Goal: Task Accomplishment & Management: Manage account settings

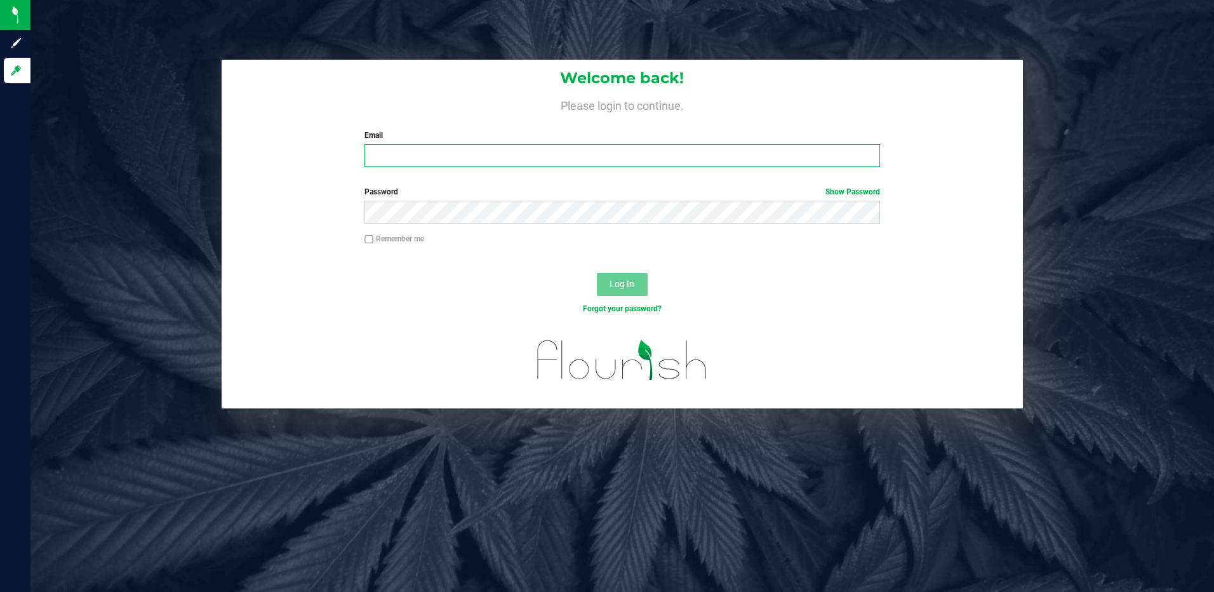
click at [384, 155] on input "Email" at bounding box center [623, 155] width 516 height 23
type input "[EMAIL_ADDRESS][DOMAIN_NAME]"
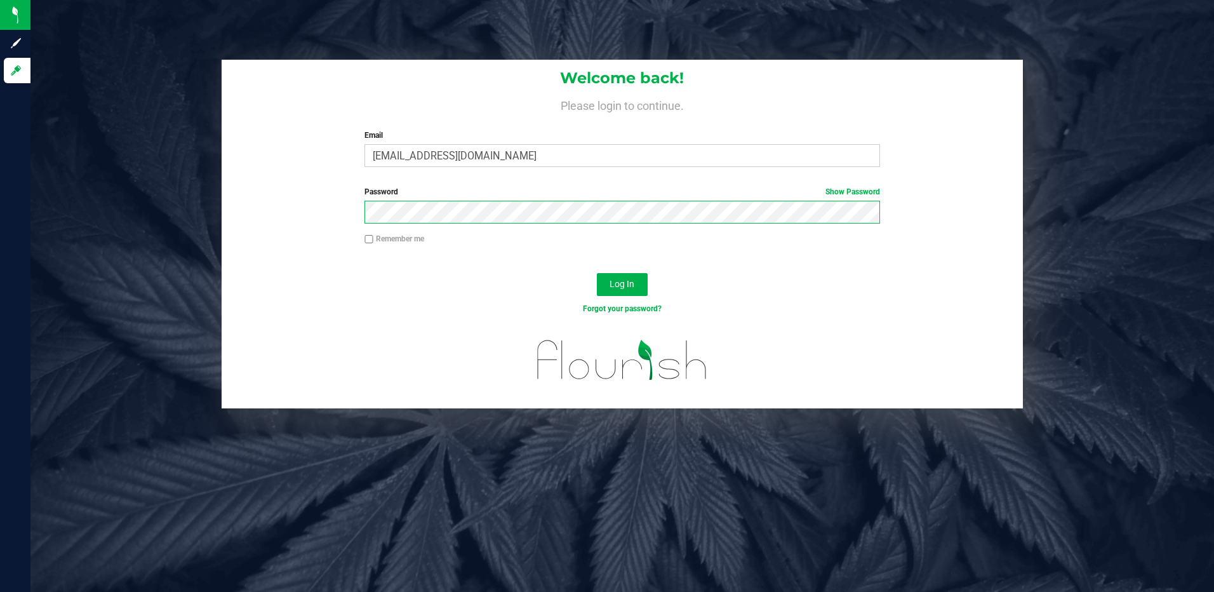
click at [597, 273] on button "Log In" at bounding box center [622, 284] width 51 height 23
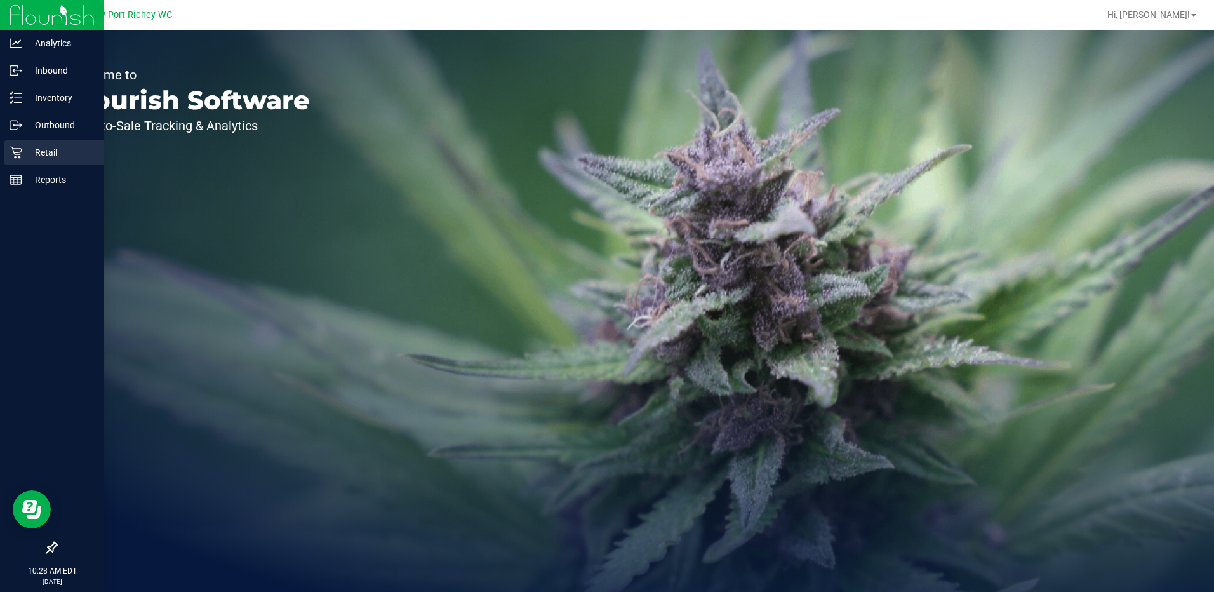
click at [43, 144] on div "Retail" at bounding box center [54, 152] width 100 height 25
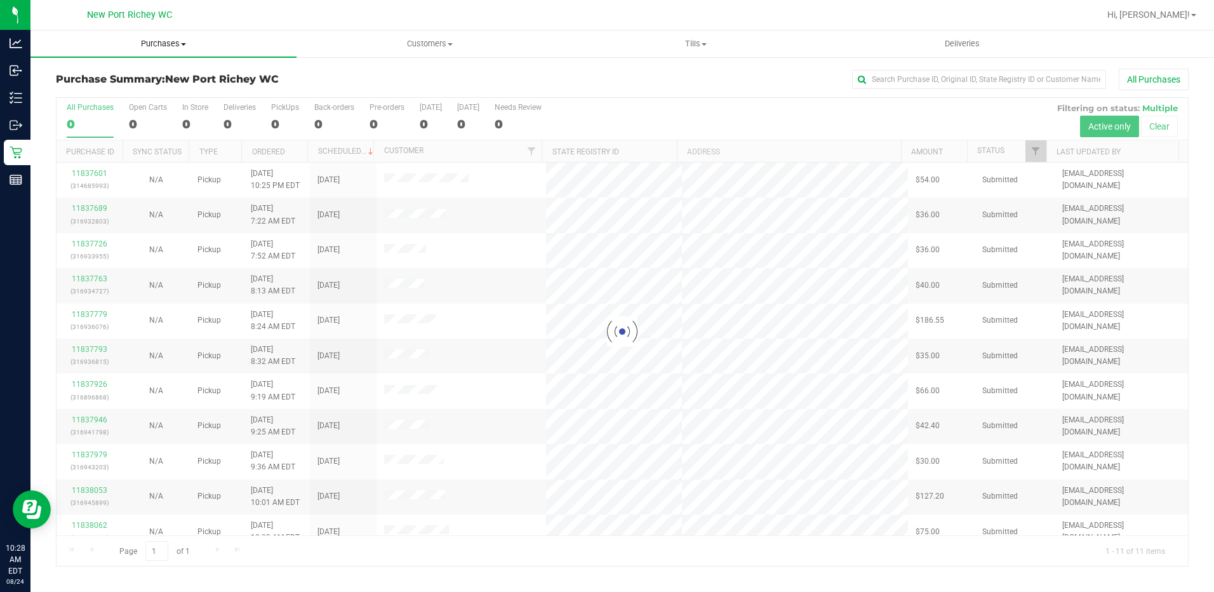
click at [184, 45] on span at bounding box center [183, 44] width 5 height 3
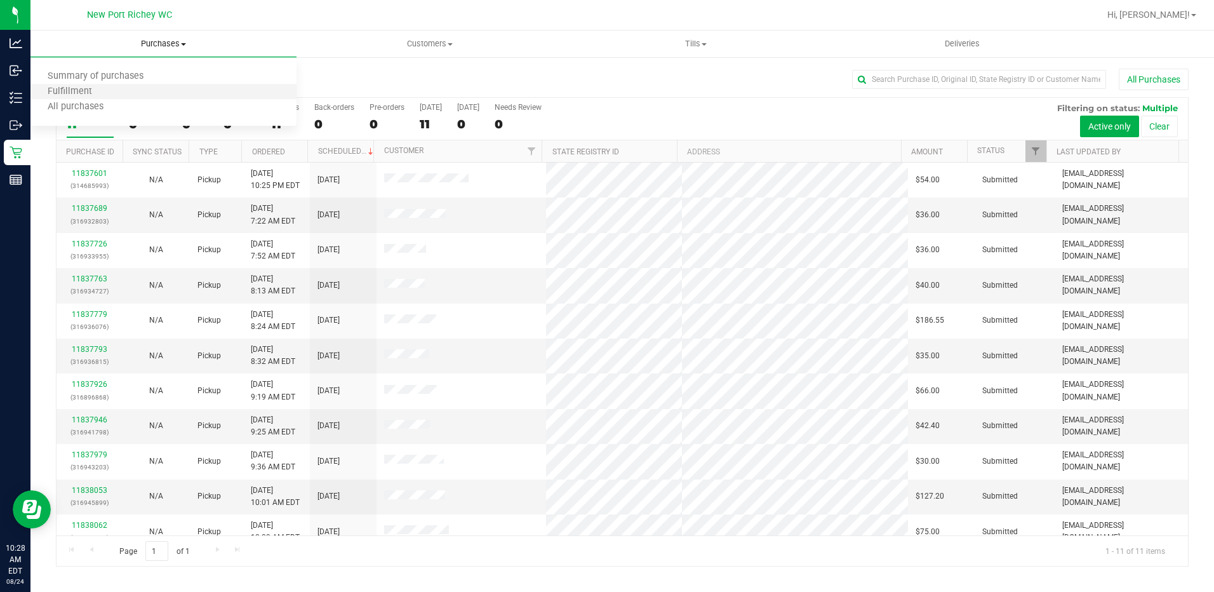
click at [128, 87] on li "Fulfillment" at bounding box center [163, 91] width 266 height 15
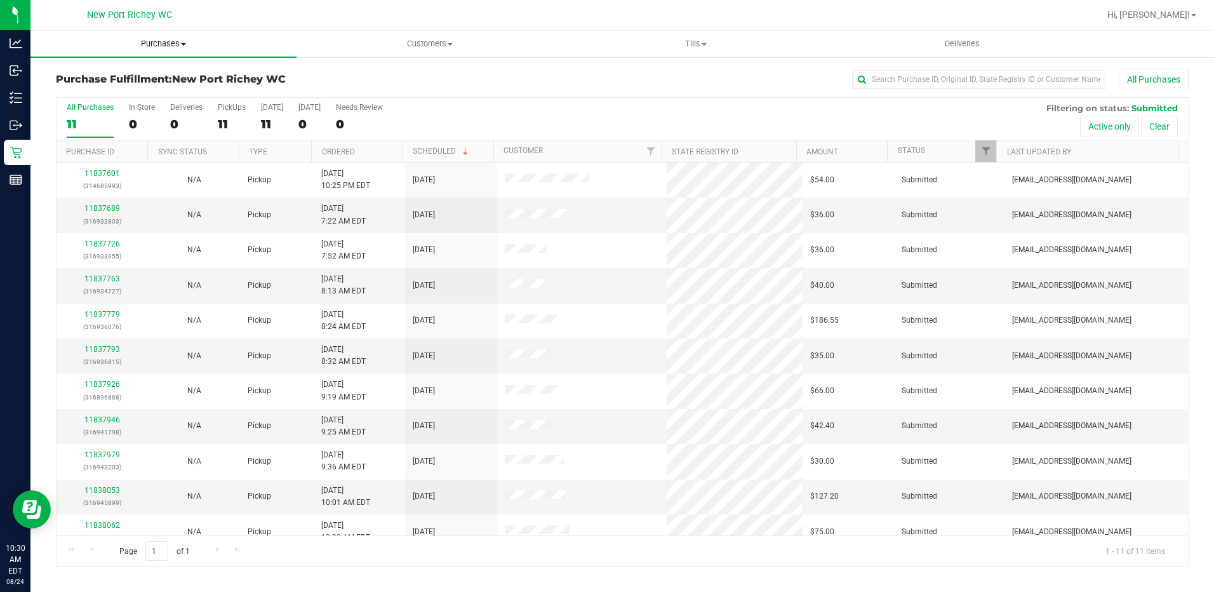
drag, startPoint x: 186, startPoint y: 44, endPoint x: 182, endPoint y: 50, distance: 7.8
click at [186, 44] on span at bounding box center [183, 44] width 5 height 3
click at [128, 92] on li "Fulfillment" at bounding box center [163, 91] width 266 height 15
click at [180, 44] on span "Purchases" at bounding box center [163, 43] width 266 height 11
click at [124, 88] on li "Fulfillment" at bounding box center [163, 91] width 266 height 15
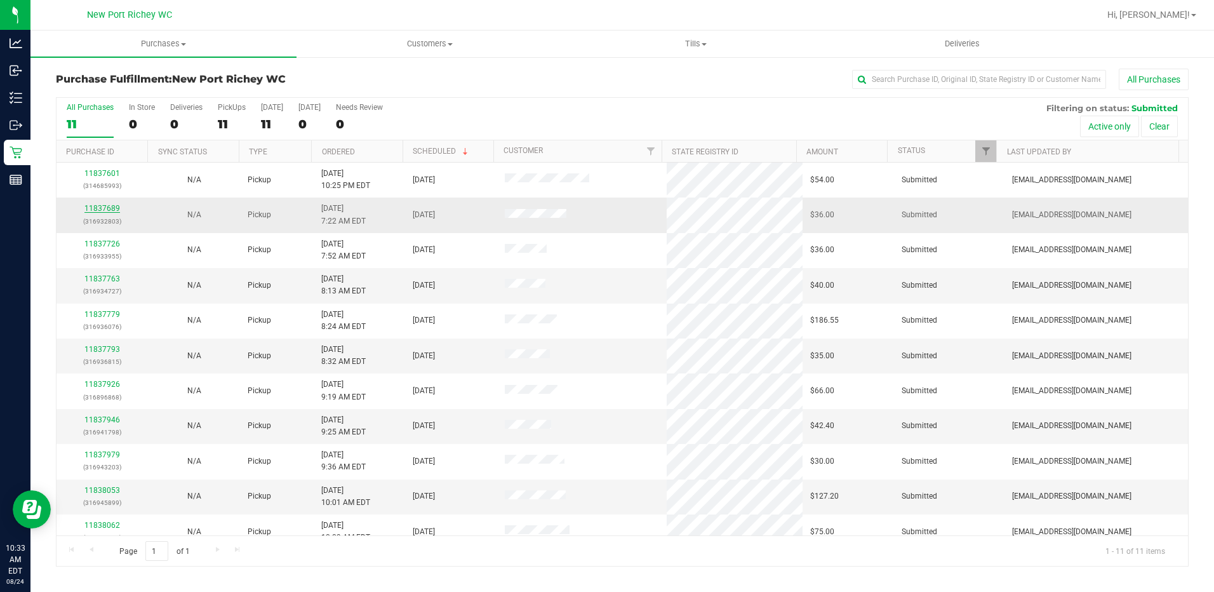
click at [107, 210] on link "11837689" at bounding box center [102, 208] width 36 height 9
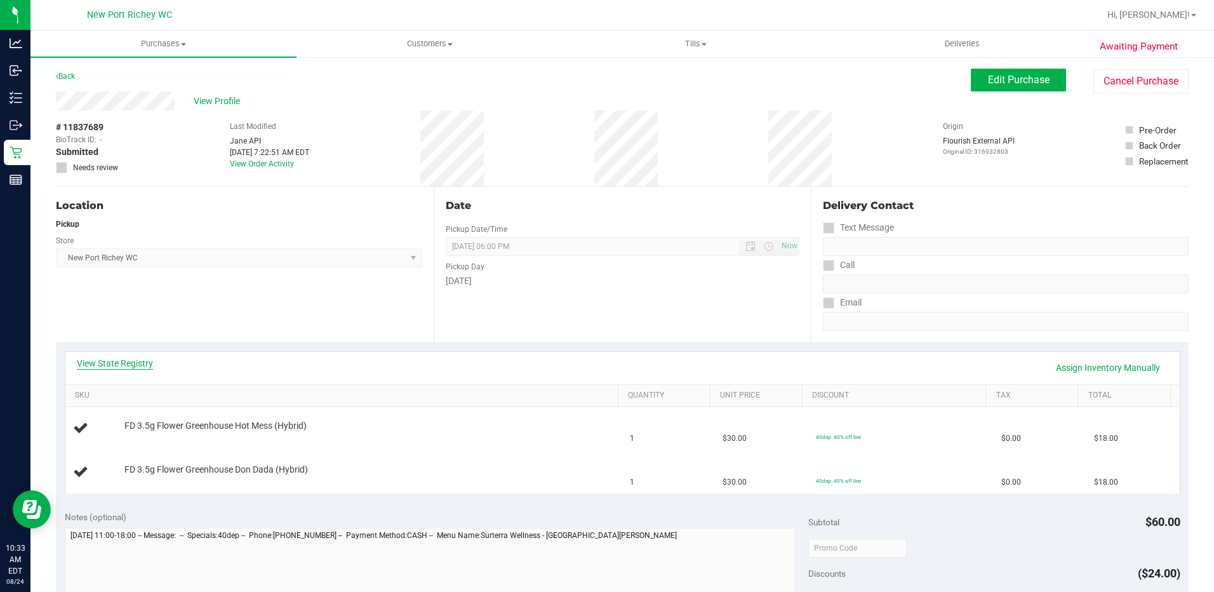
click at [133, 365] on link "View State Registry" at bounding box center [115, 363] width 76 height 13
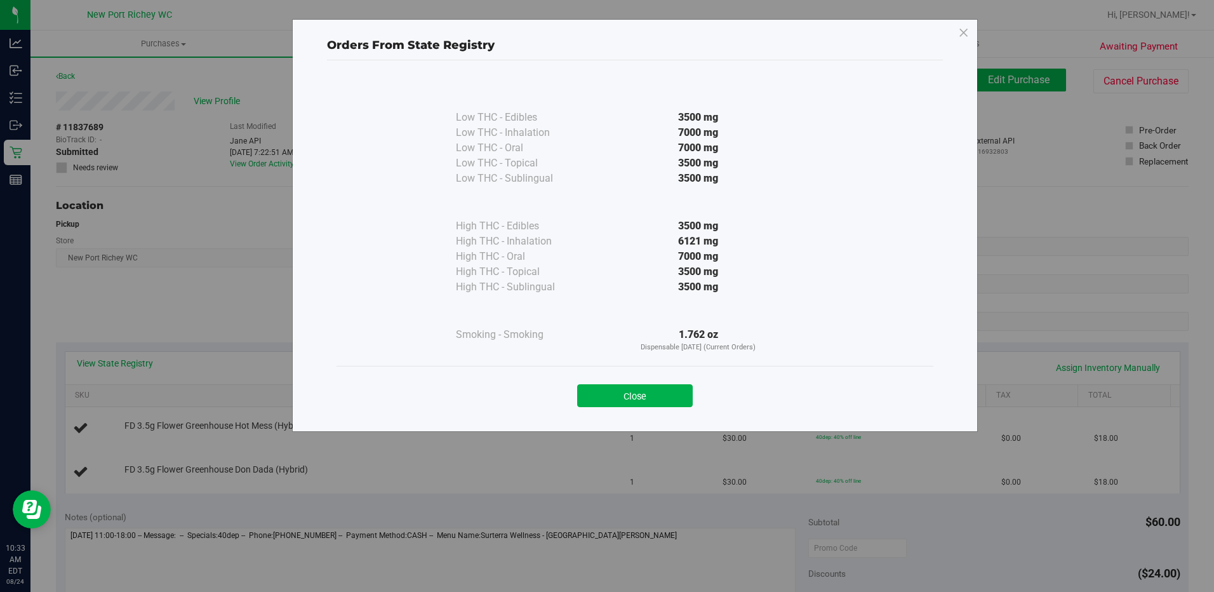
click at [624, 399] on button "Close" at bounding box center [635, 395] width 116 height 23
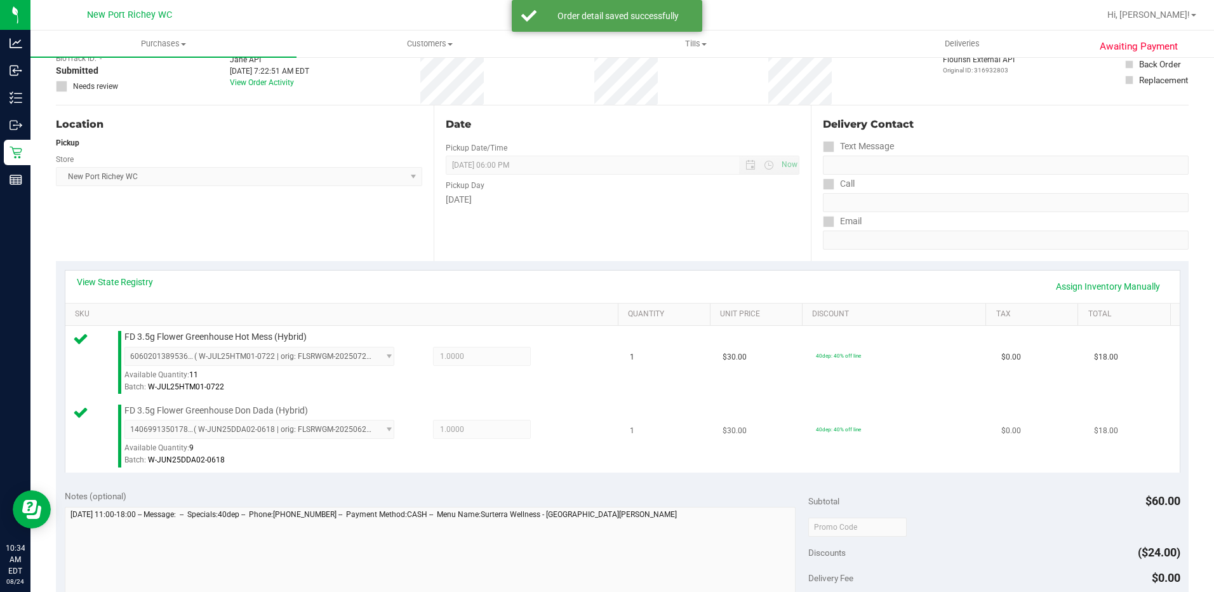
scroll to position [191, 0]
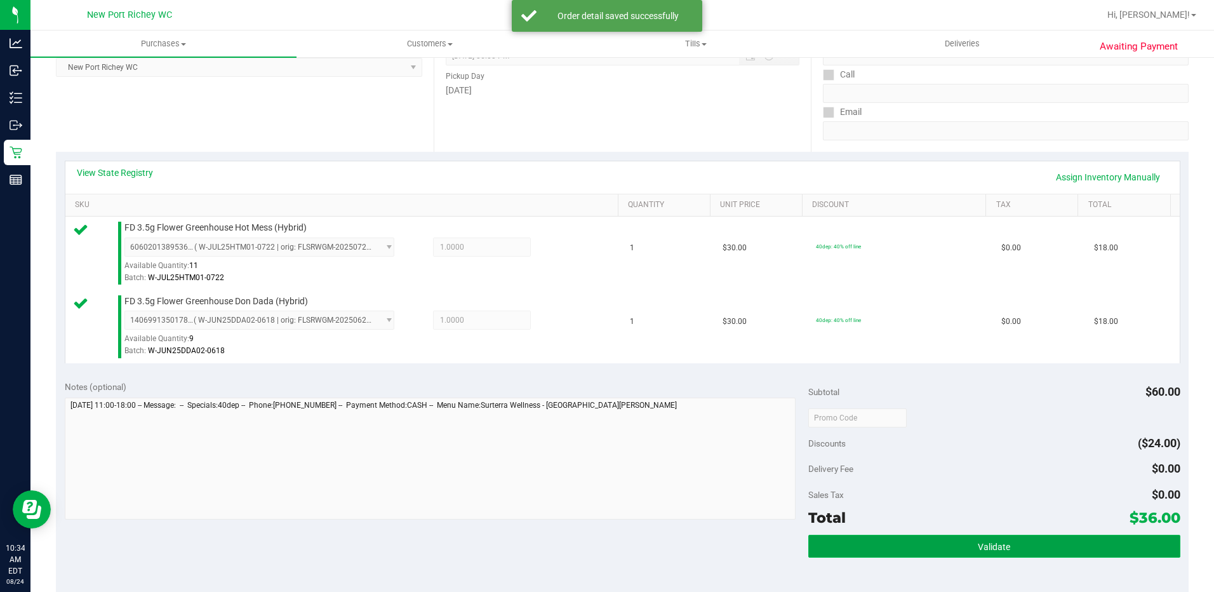
click at [978, 542] on span "Validate" at bounding box center [994, 547] width 32 height 10
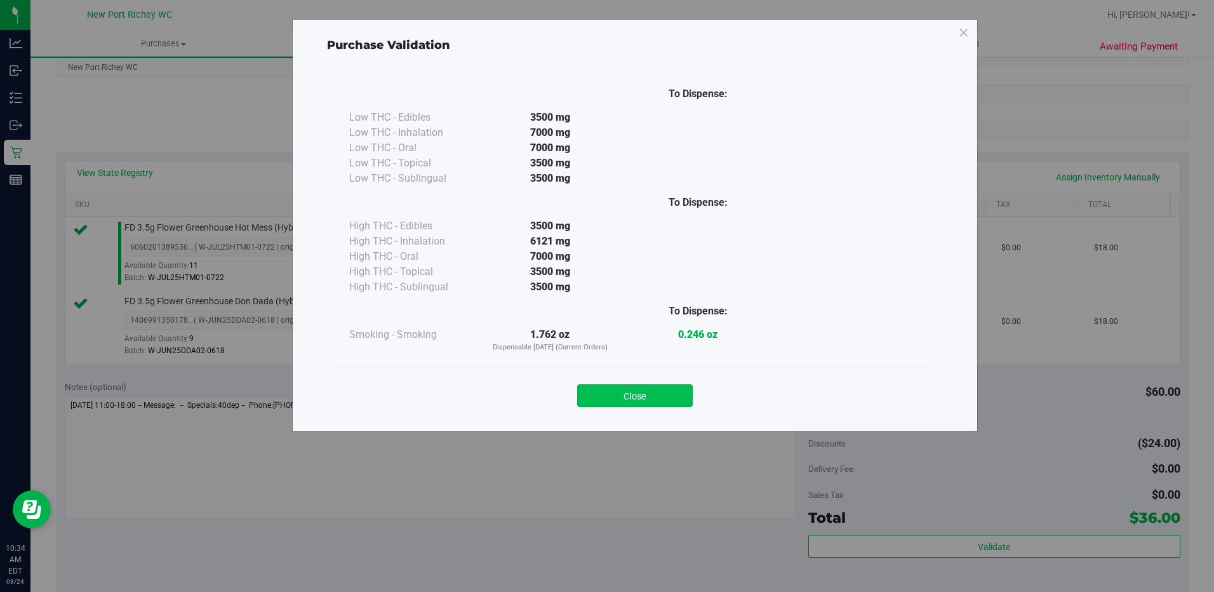
click at [631, 391] on button "Close" at bounding box center [635, 395] width 116 height 23
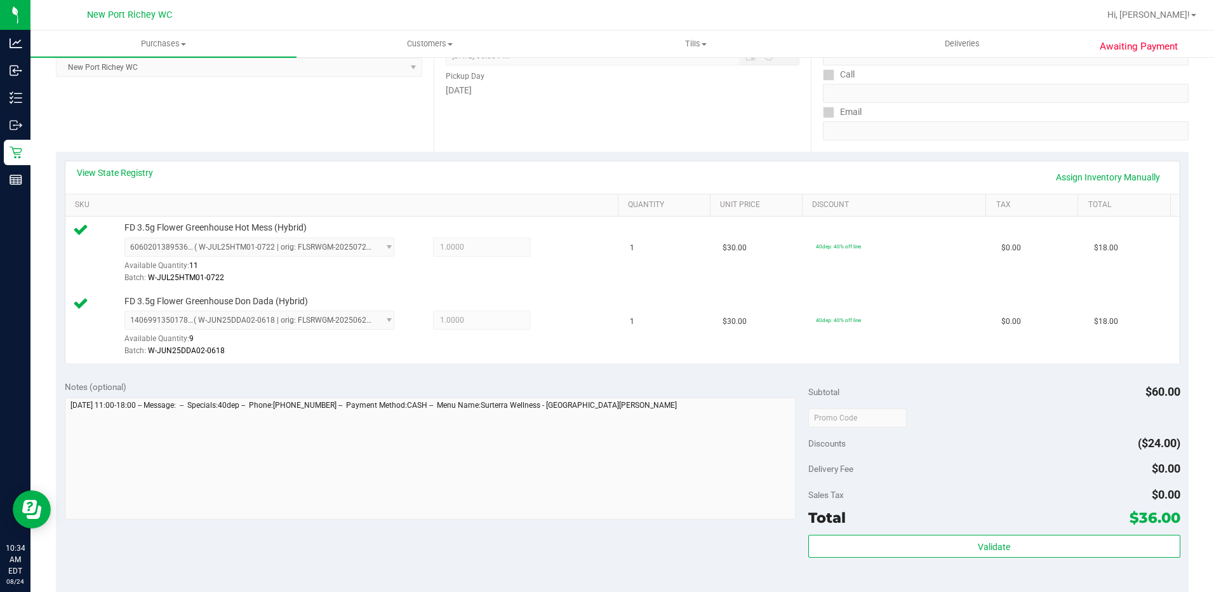
scroll to position [381, 0]
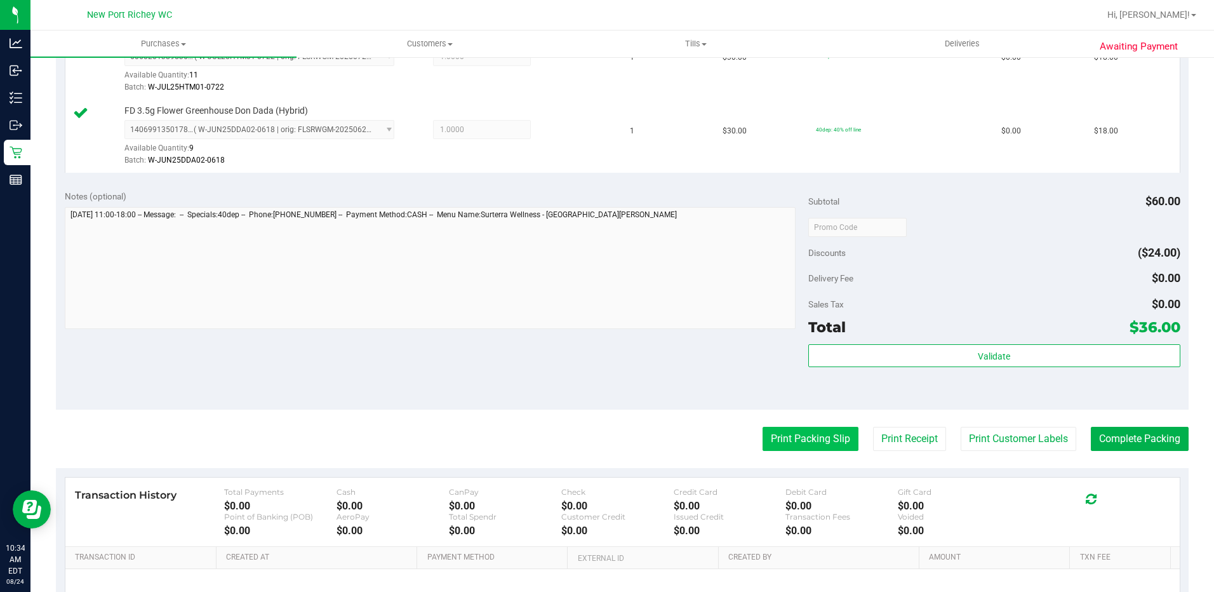
click at [790, 450] on button "Print Packing Slip" at bounding box center [811, 439] width 96 height 24
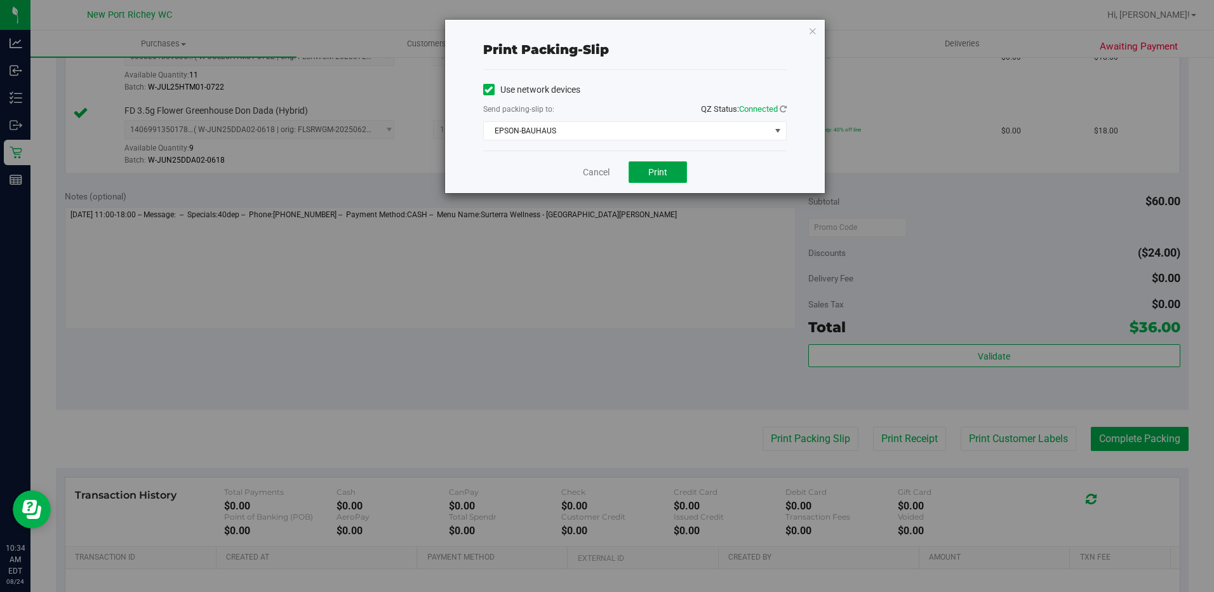
click at [646, 173] on button "Print" at bounding box center [658, 172] width 58 height 22
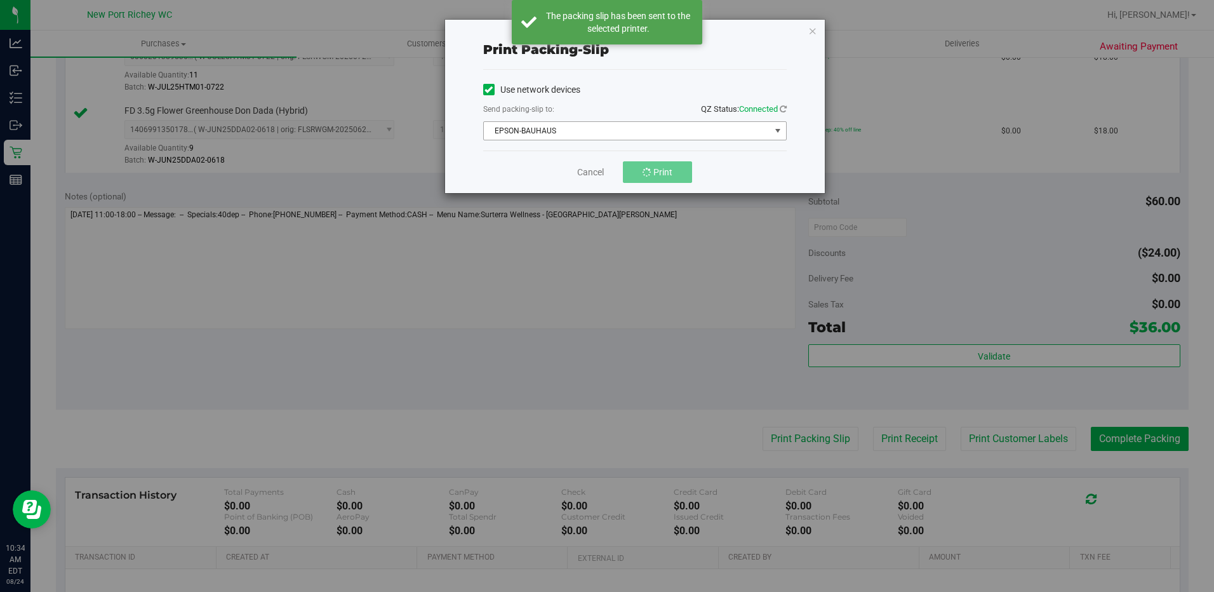
click at [778, 130] on span "select" at bounding box center [778, 131] width 10 height 10
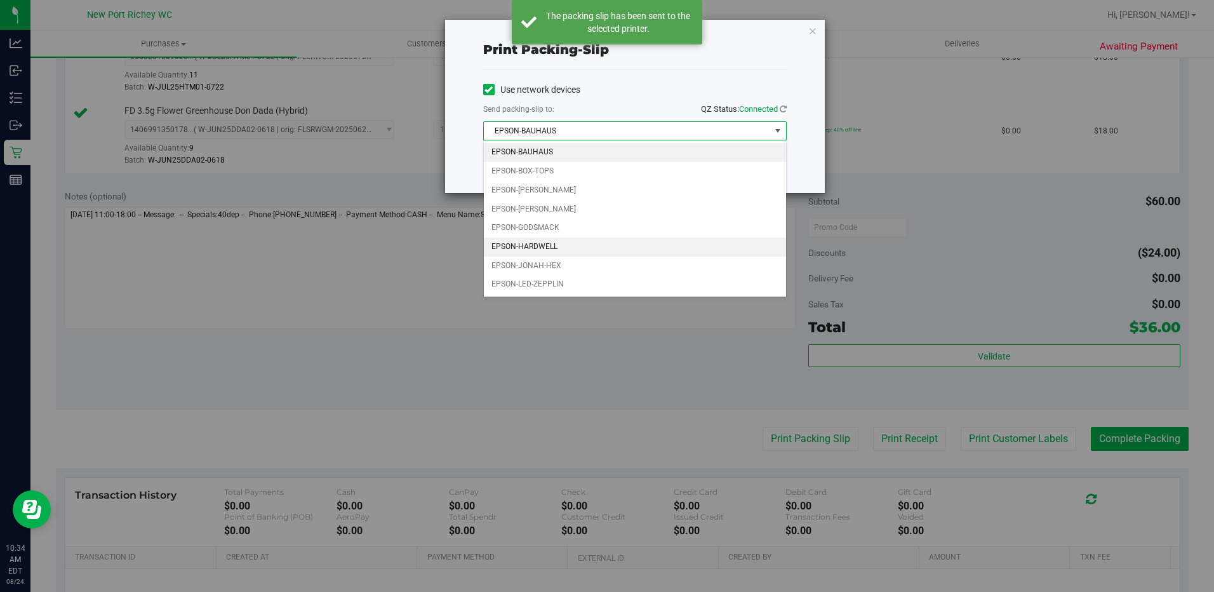
click at [555, 245] on li "EPSON-HARDWELL" at bounding box center [635, 247] width 302 height 19
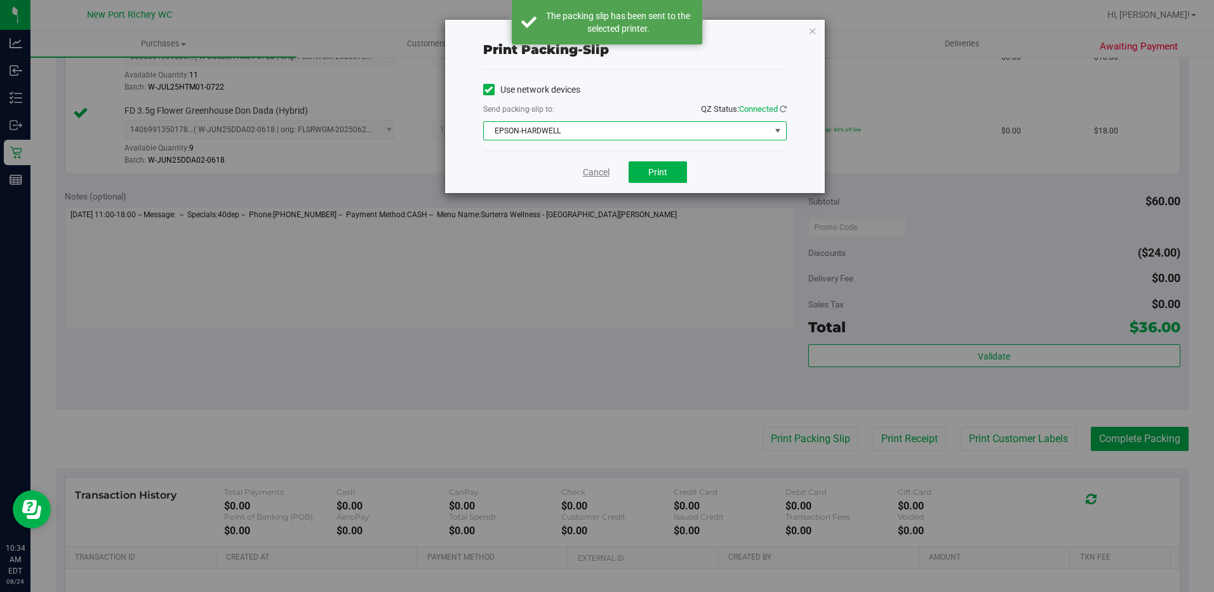
click at [593, 171] on link "Cancel" at bounding box center [596, 172] width 27 height 13
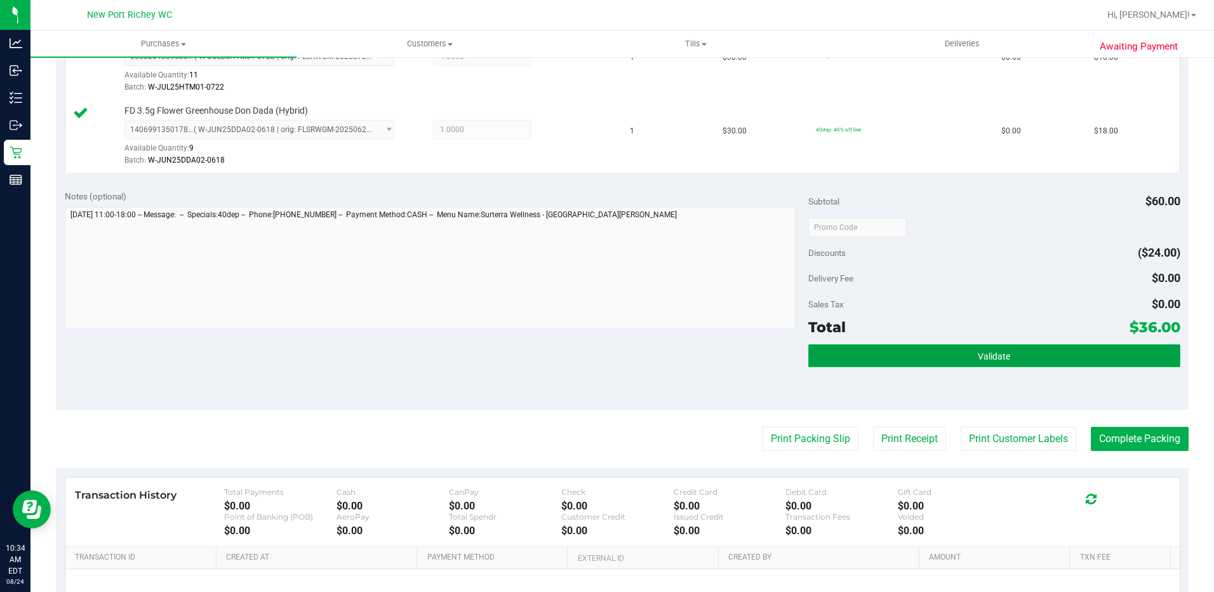
click at [1008, 346] on button "Validate" at bounding box center [995, 355] width 372 height 23
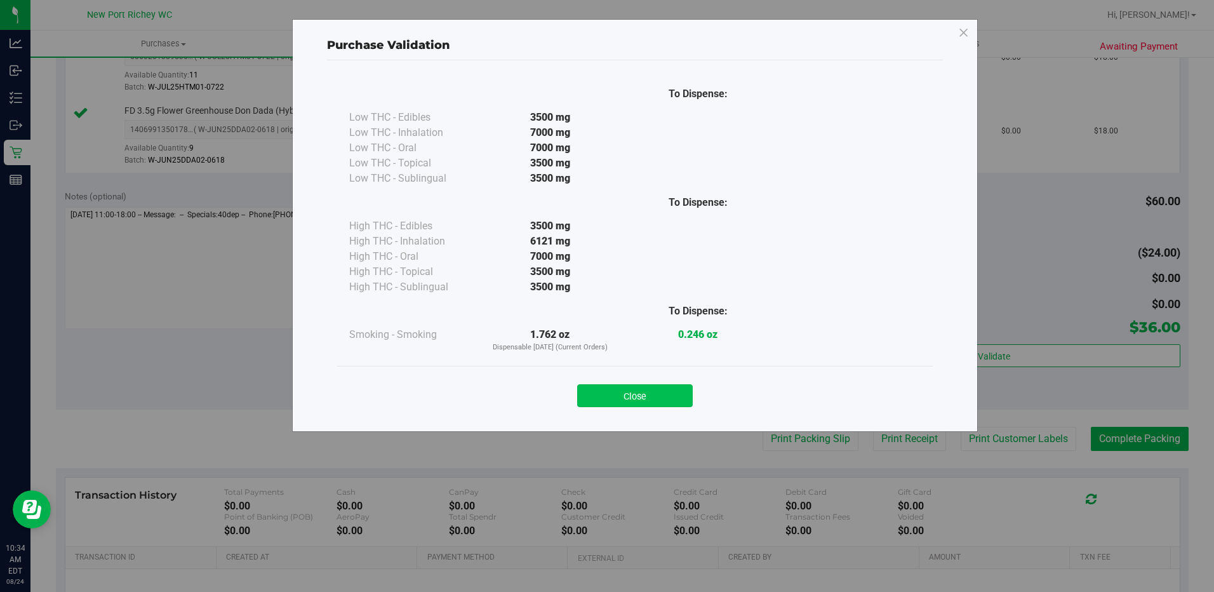
click at [668, 391] on button "Close" at bounding box center [635, 395] width 116 height 23
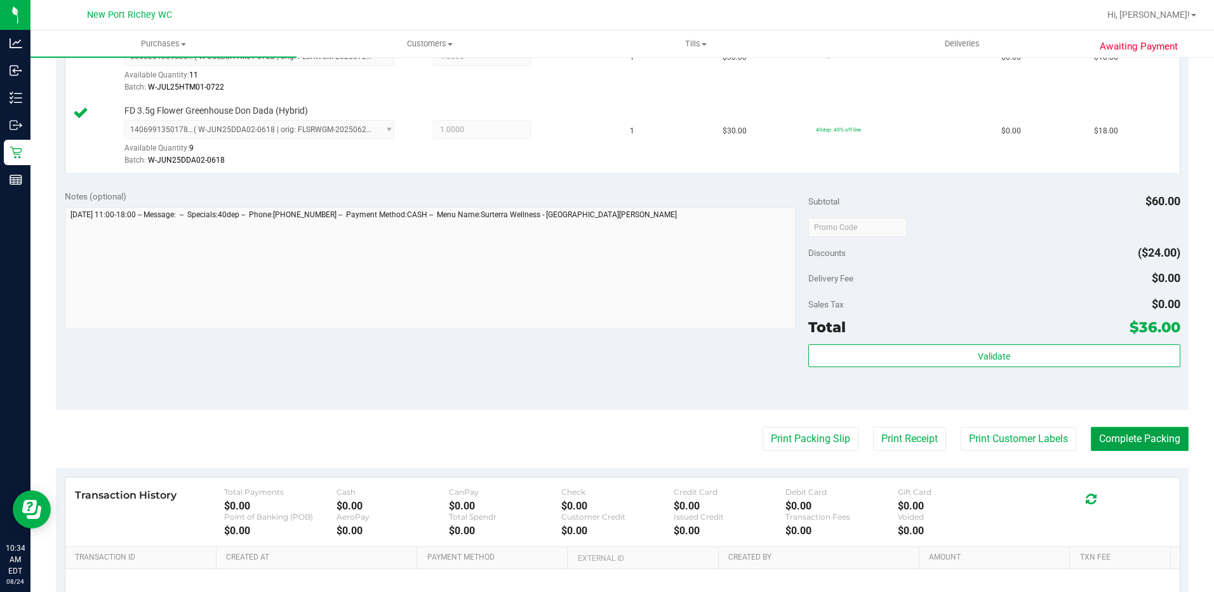
click at [1146, 442] on button "Complete Packing" at bounding box center [1140, 439] width 98 height 24
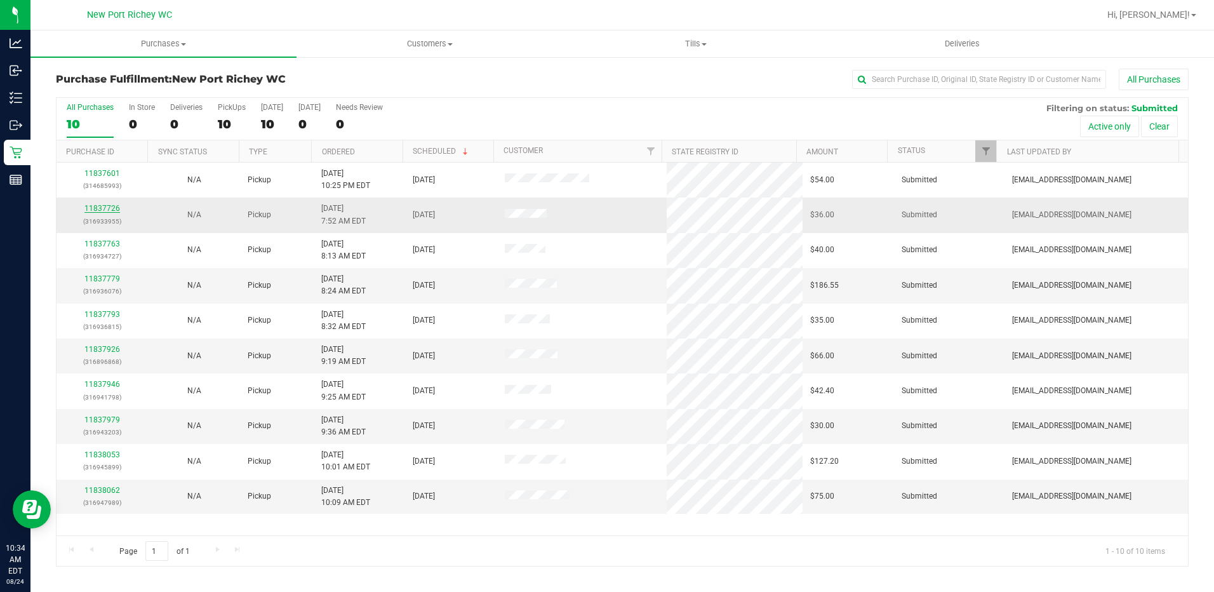
click at [99, 205] on link "11837726" at bounding box center [102, 208] width 36 height 9
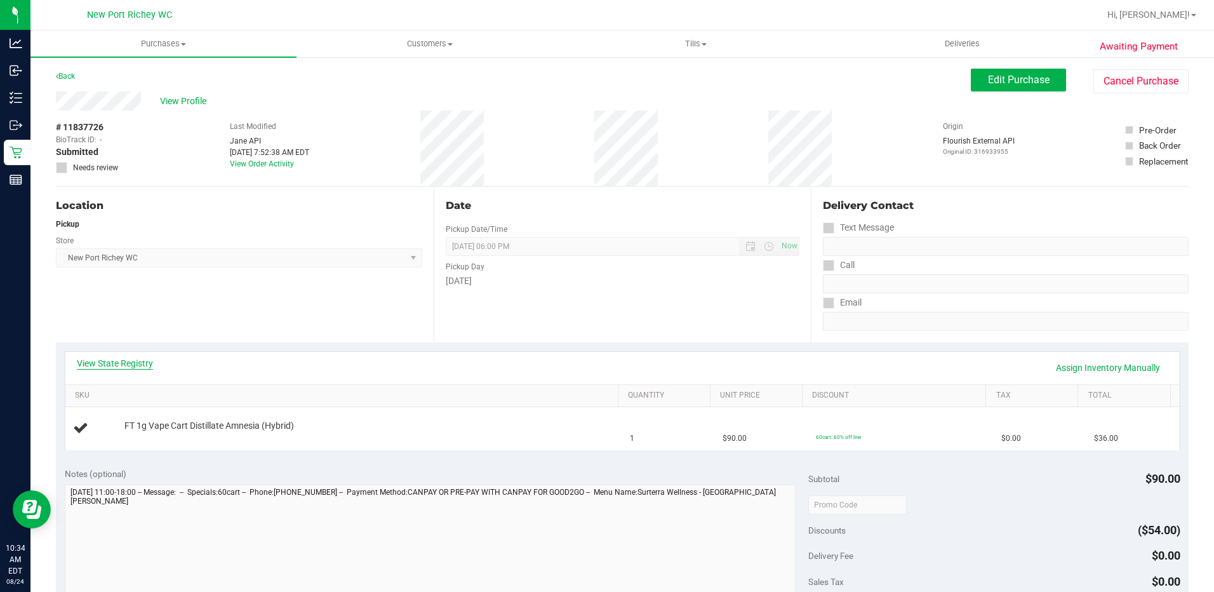
click at [127, 365] on link "View State Registry" at bounding box center [115, 363] width 76 height 13
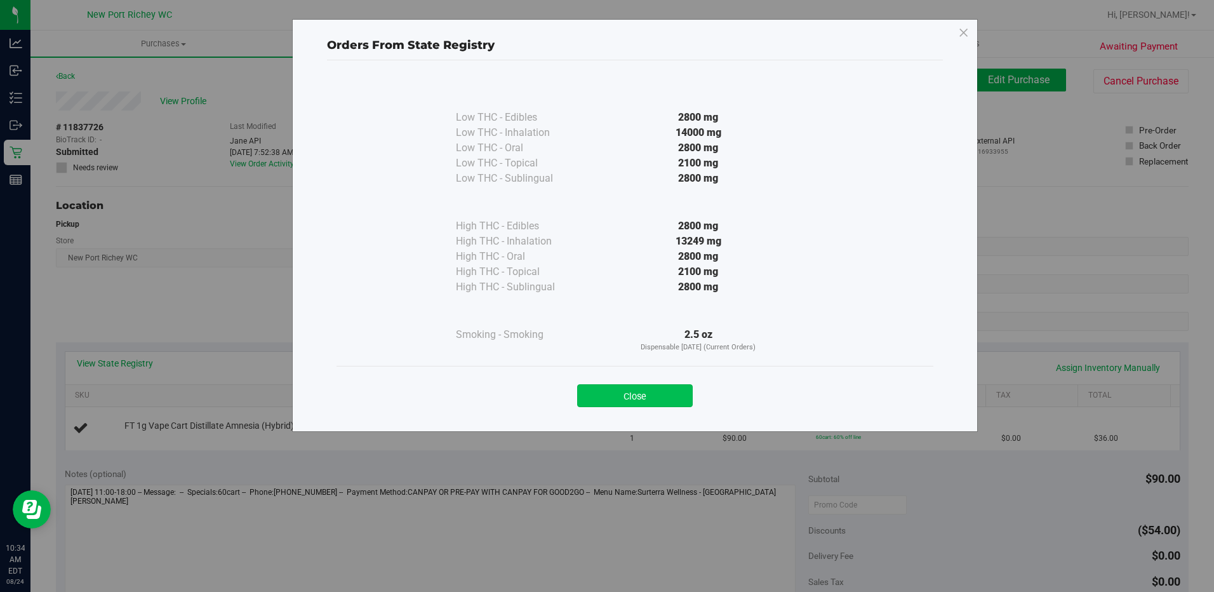
click at [622, 388] on button "Close" at bounding box center [635, 395] width 116 height 23
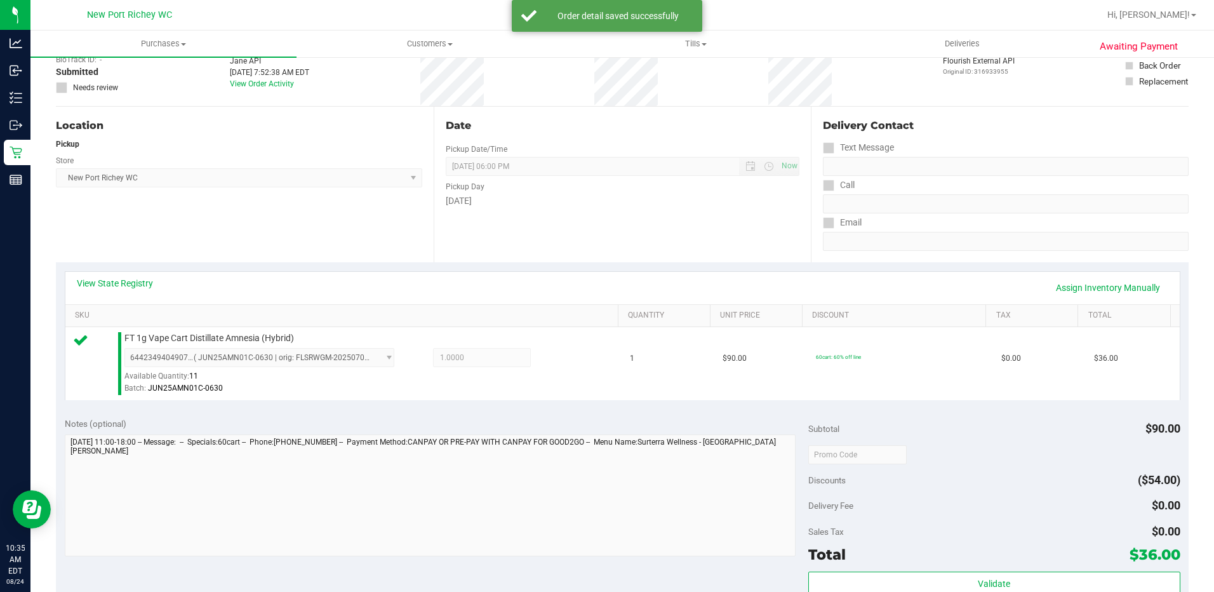
scroll to position [127, 0]
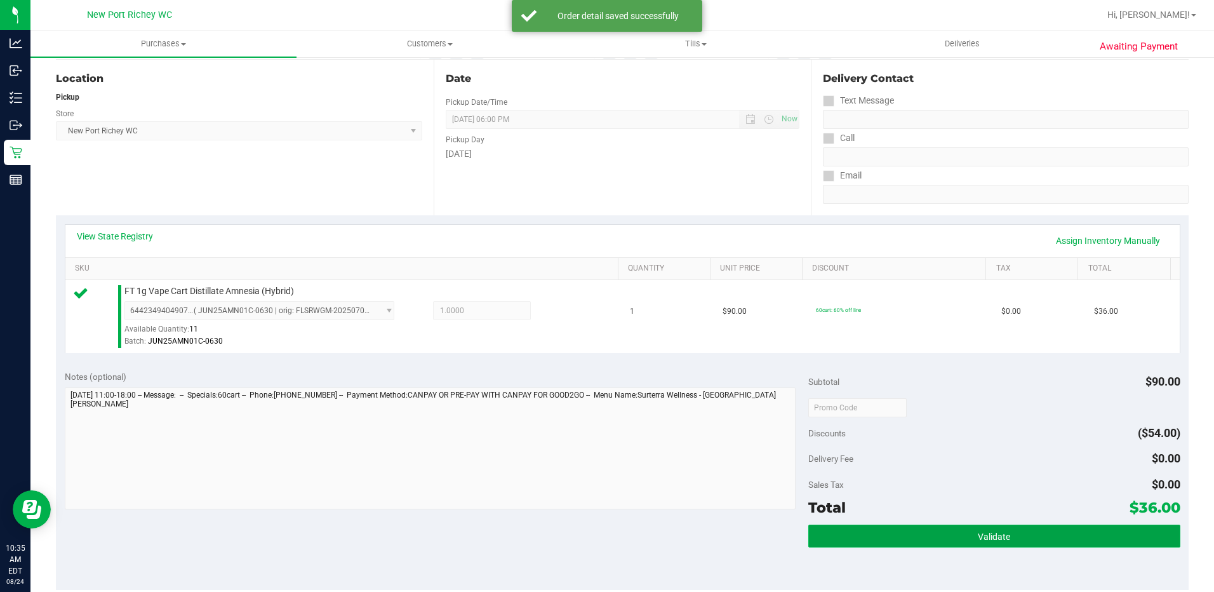
click at [968, 535] on button "Validate" at bounding box center [995, 536] width 372 height 23
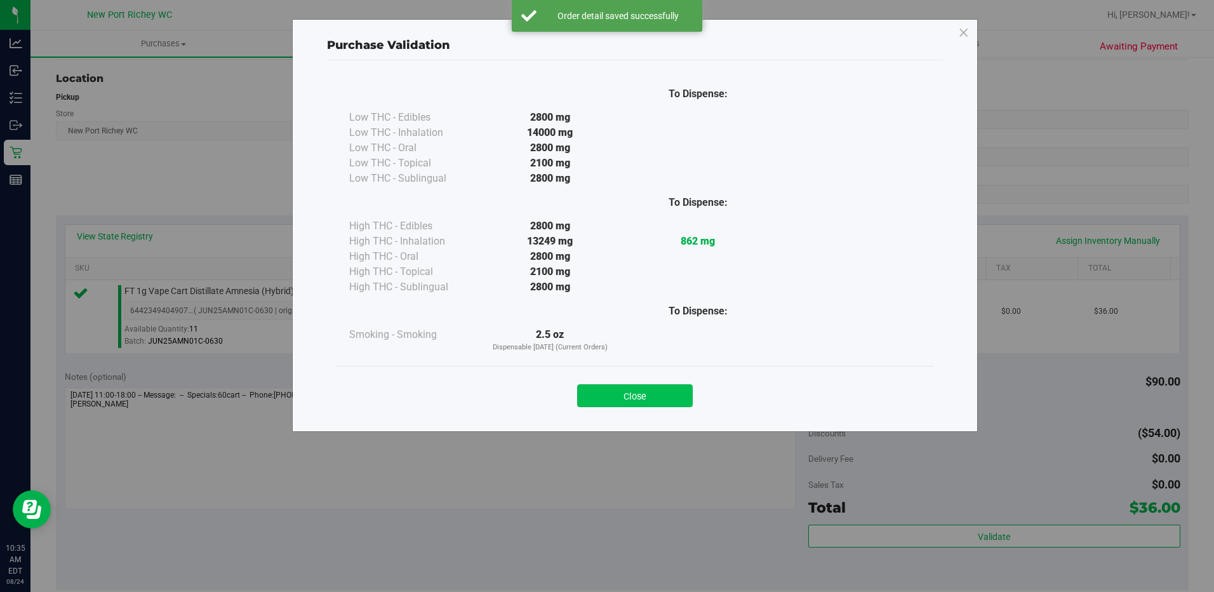
click at [637, 400] on button "Close" at bounding box center [635, 395] width 116 height 23
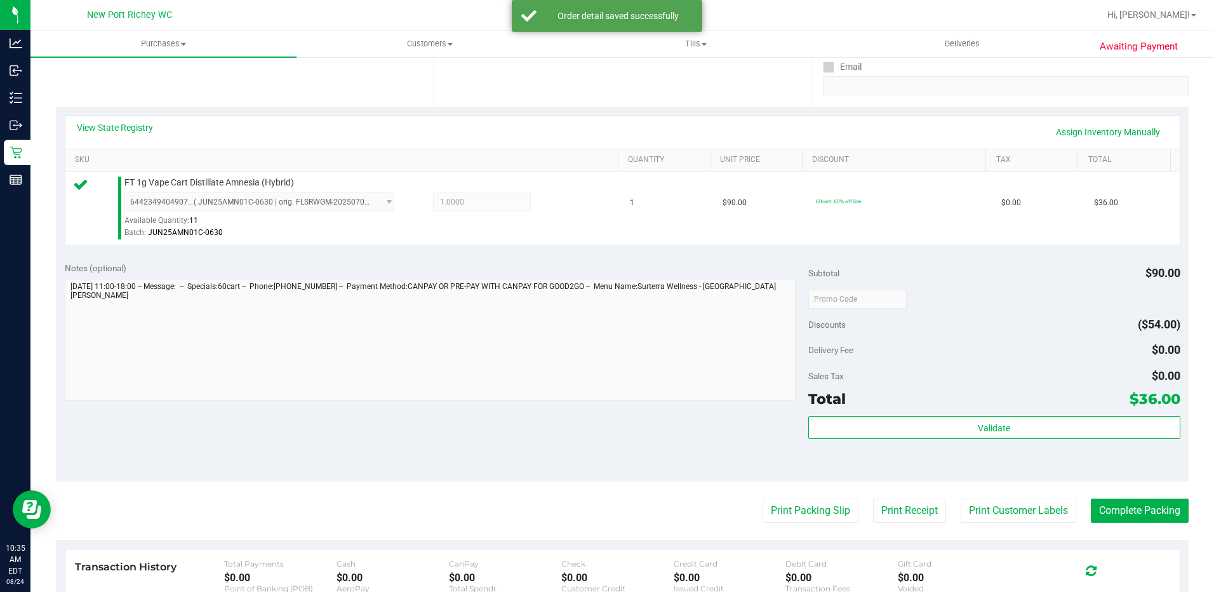
scroll to position [318, 0]
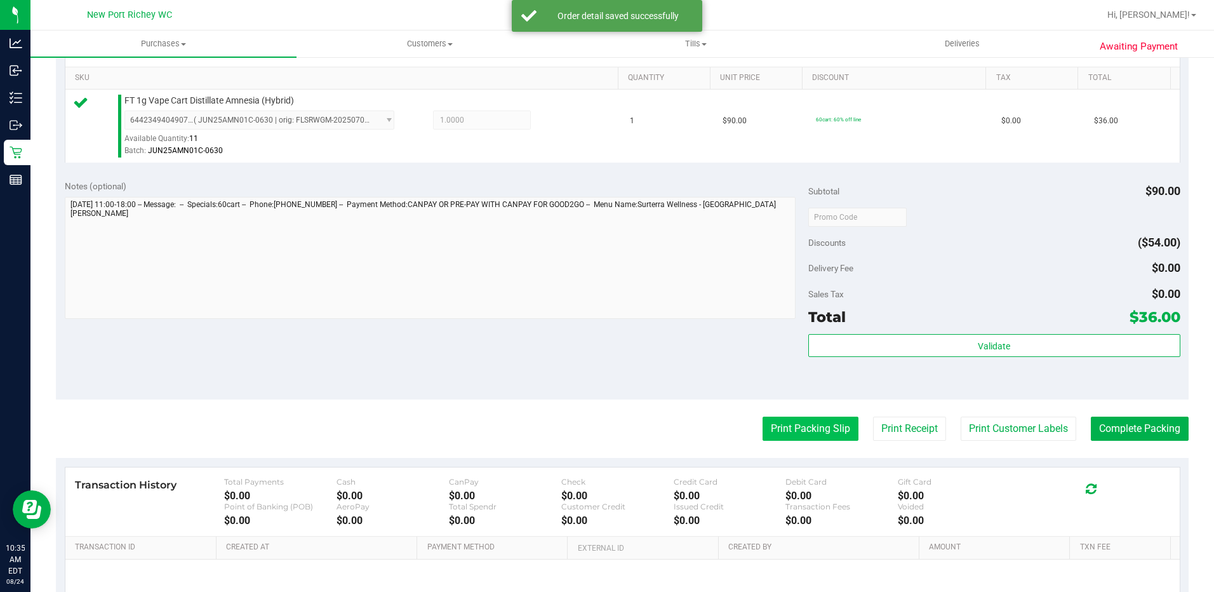
click at [791, 433] on button "Print Packing Slip" at bounding box center [811, 429] width 96 height 24
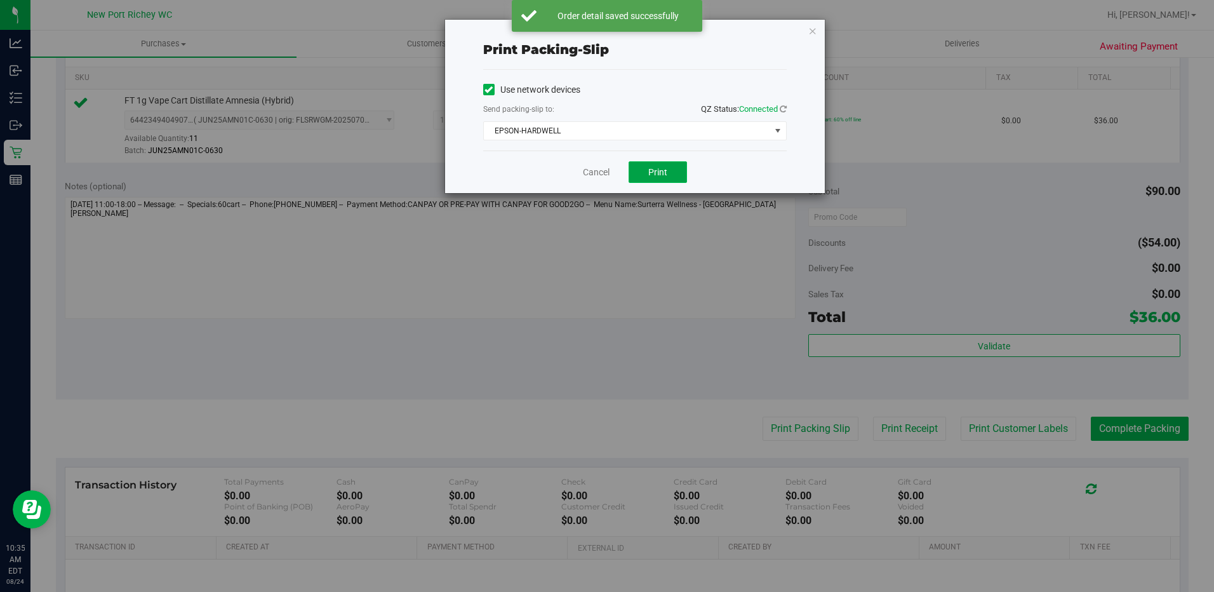
click at [640, 173] on button "Print" at bounding box center [658, 172] width 58 height 22
click at [598, 172] on link "Cancel" at bounding box center [596, 172] width 27 height 13
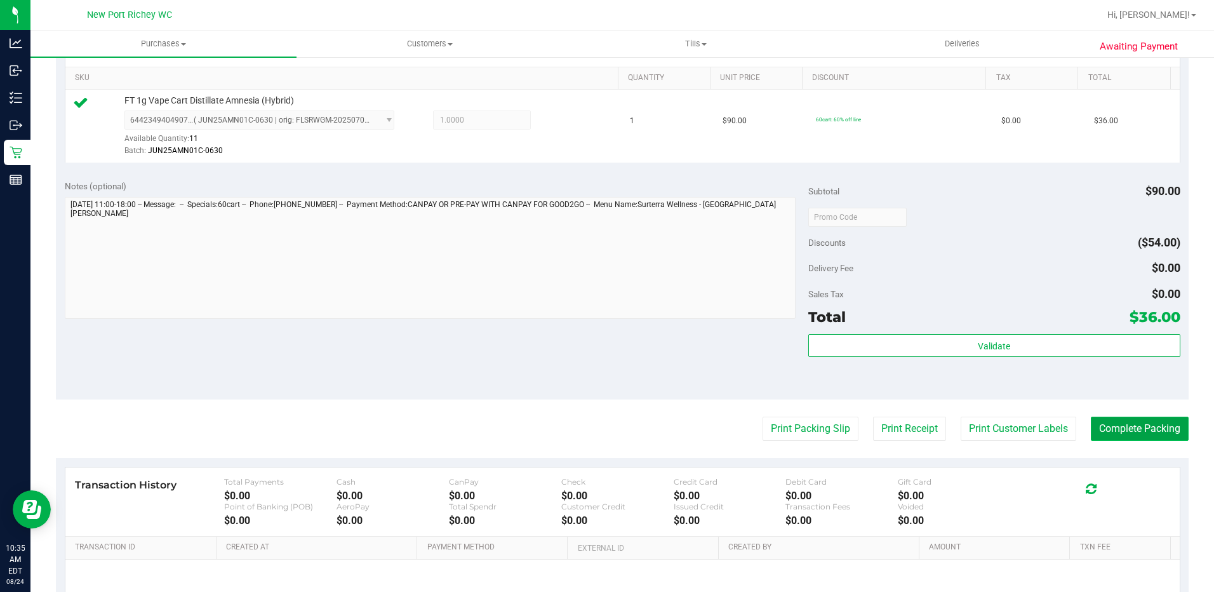
click at [1131, 434] on button "Complete Packing" at bounding box center [1140, 429] width 98 height 24
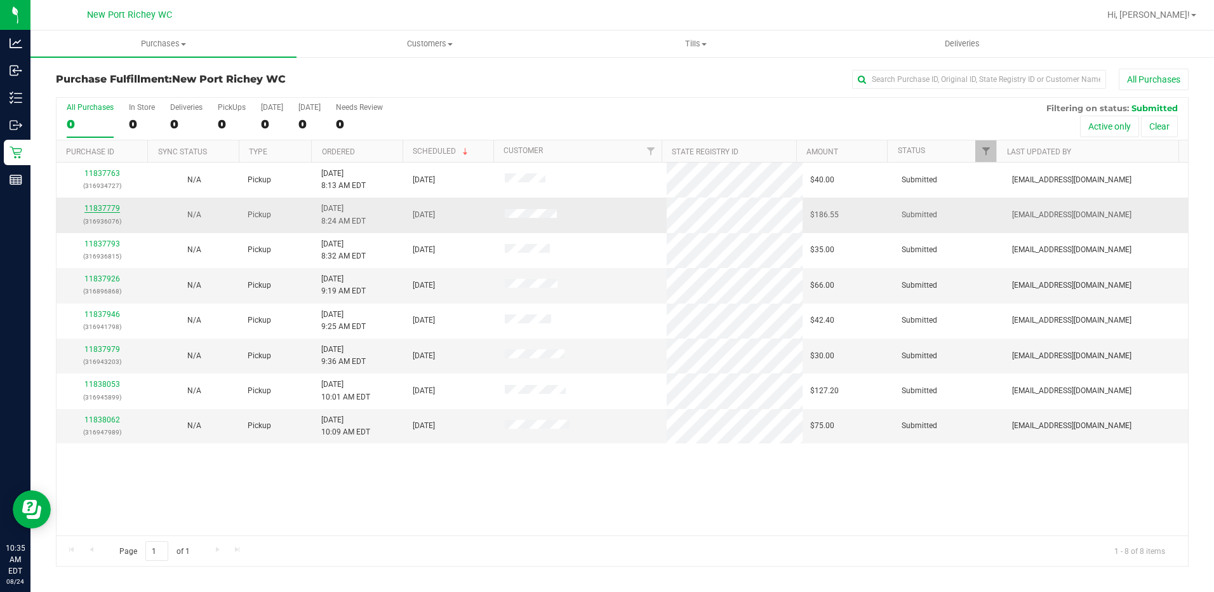
click at [100, 212] on link "11837779" at bounding box center [102, 208] width 36 height 9
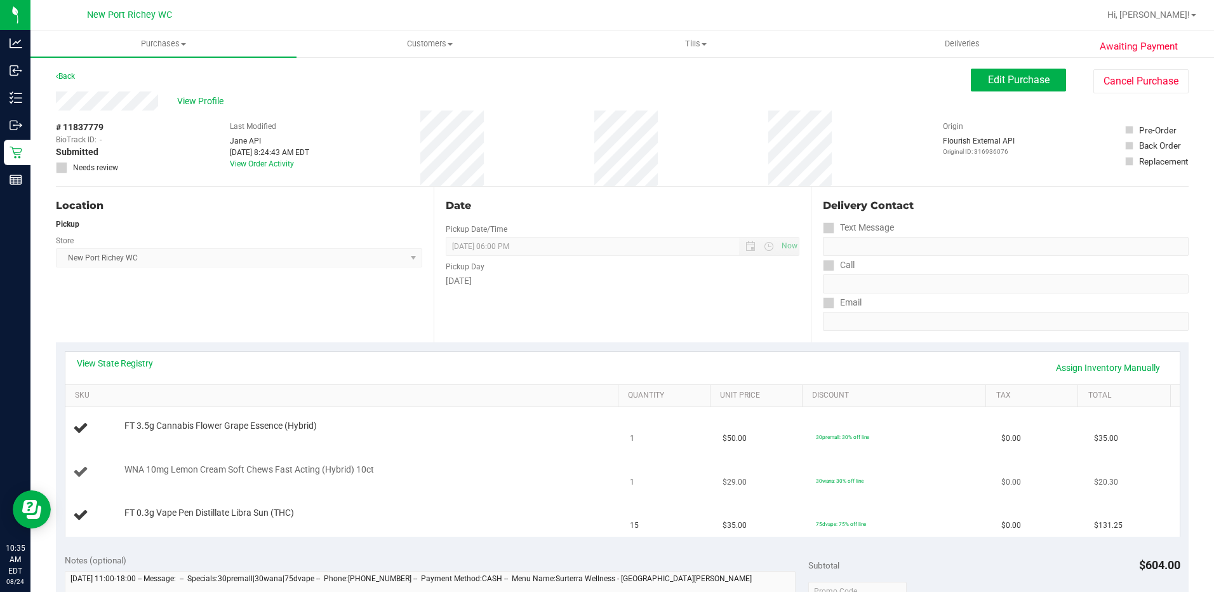
scroll to position [127, 0]
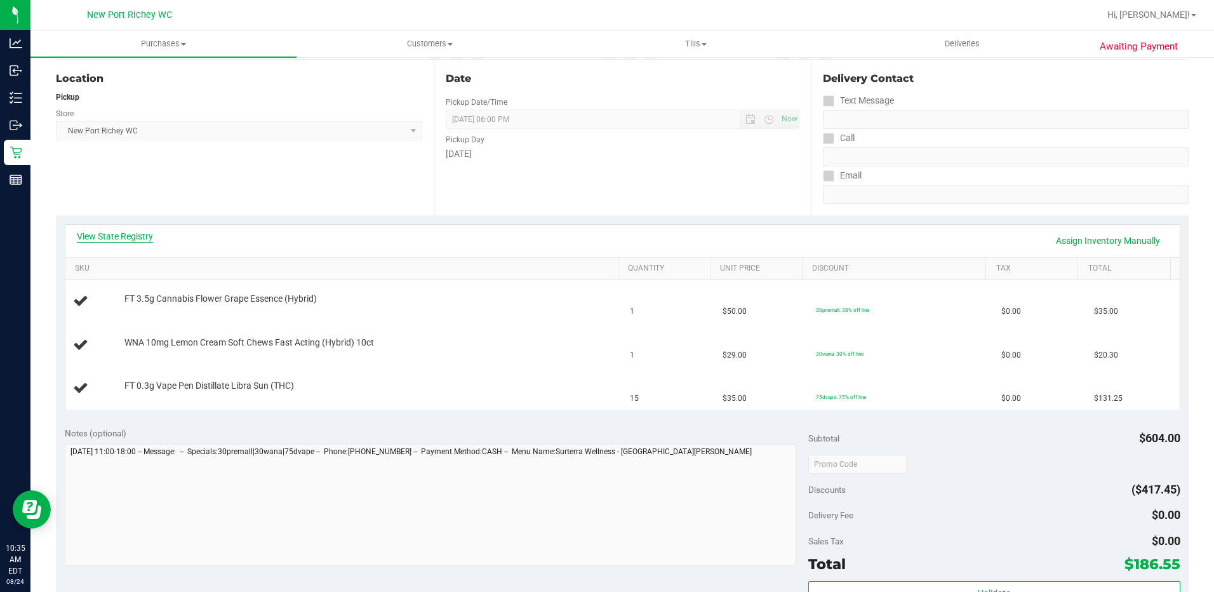
click at [111, 237] on link "View State Registry" at bounding box center [115, 236] width 76 height 13
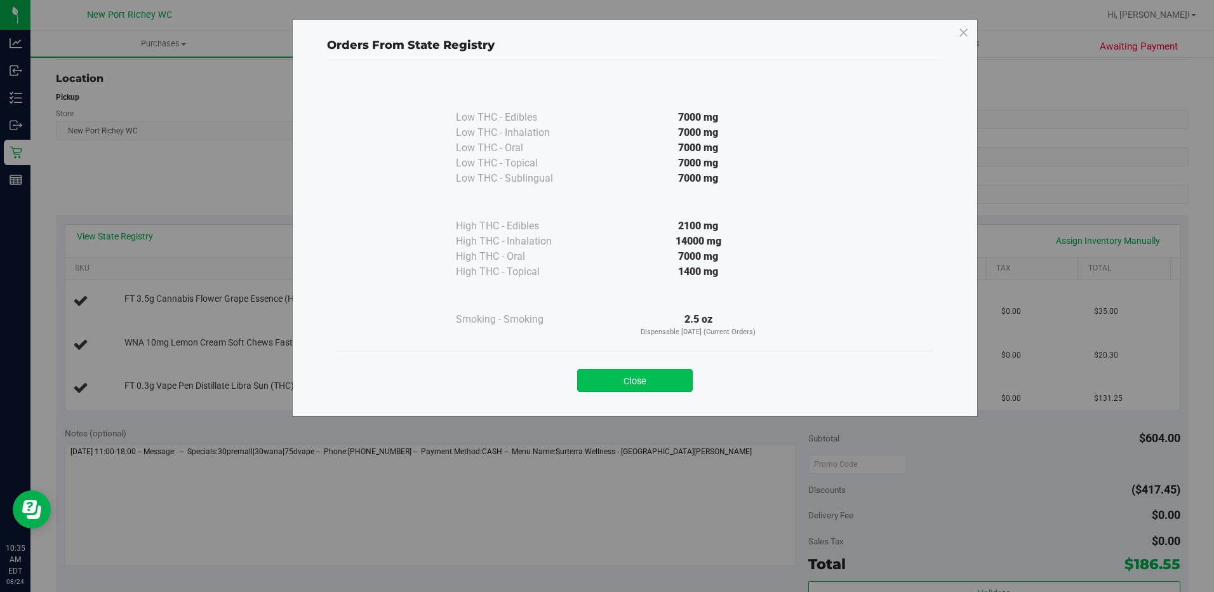
click at [642, 372] on button "Close" at bounding box center [635, 380] width 116 height 23
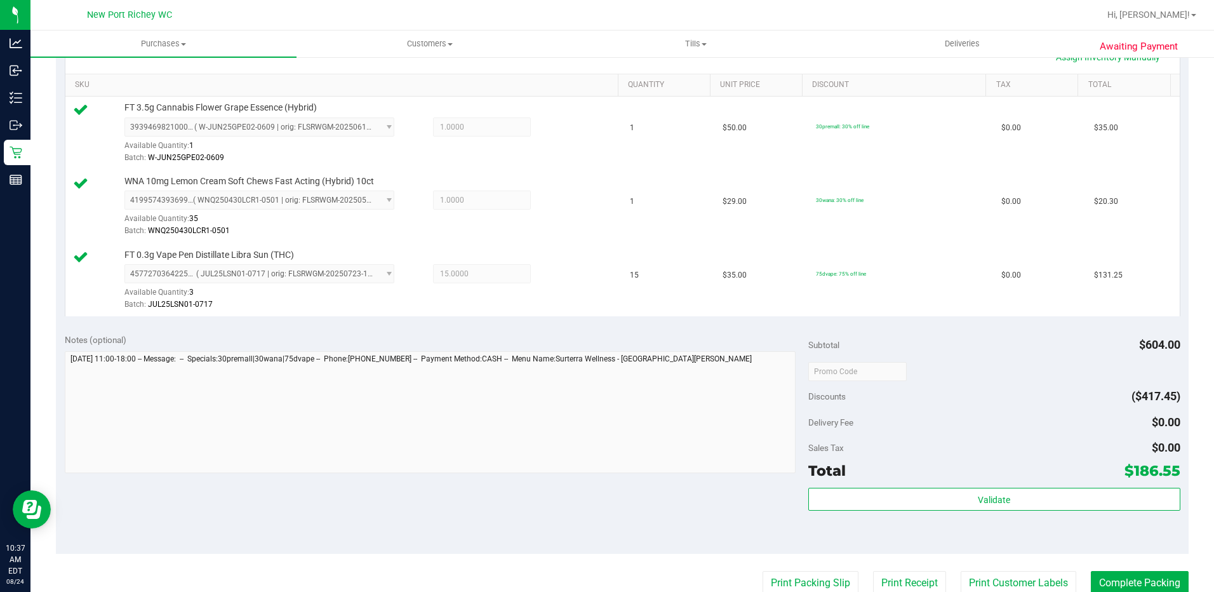
scroll to position [318, 0]
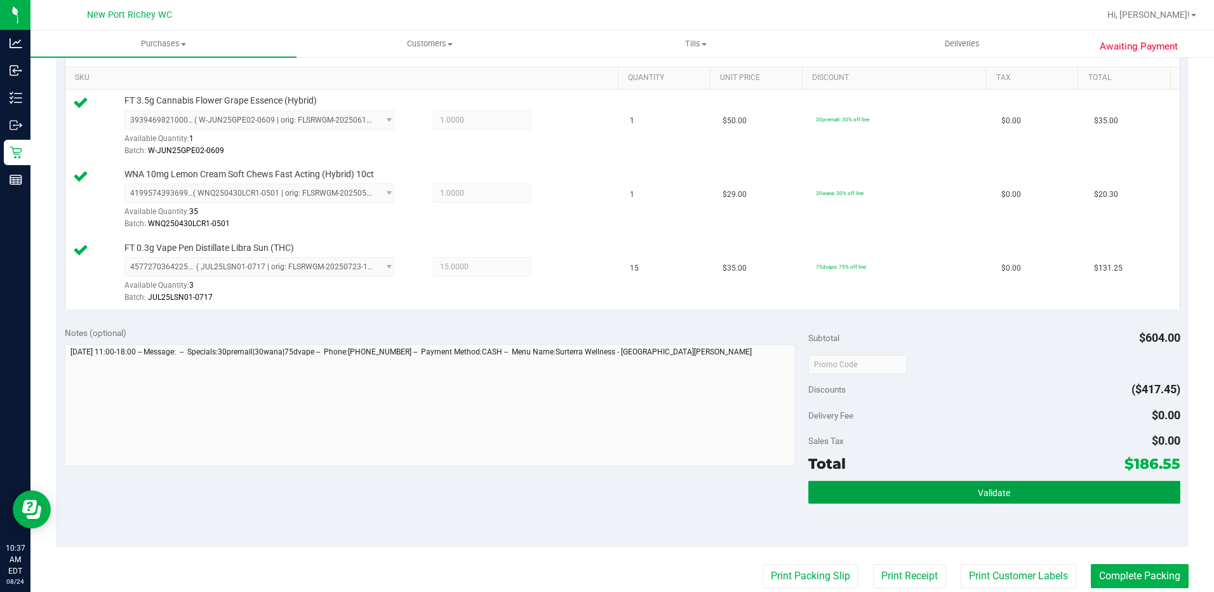
click at [978, 493] on span "Validate" at bounding box center [994, 493] width 32 height 10
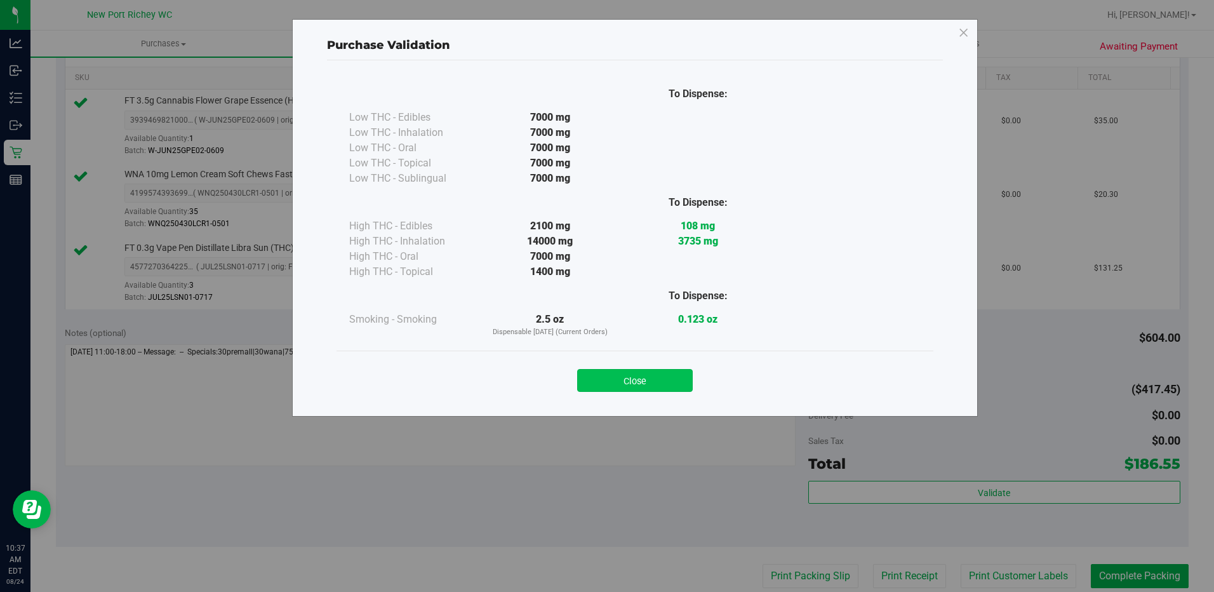
click at [658, 384] on button "Close" at bounding box center [635, 380] width 116 height 23
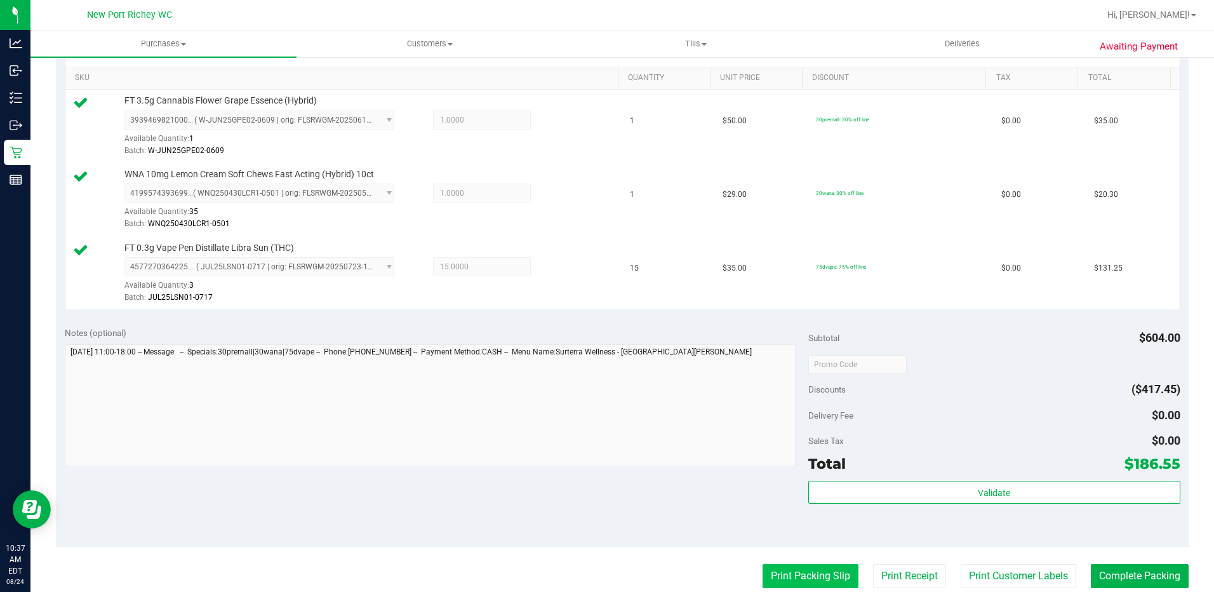
click at [790, 572] on button "Print Packing Slip" at bounding box center [811, 576] width 96 height 24
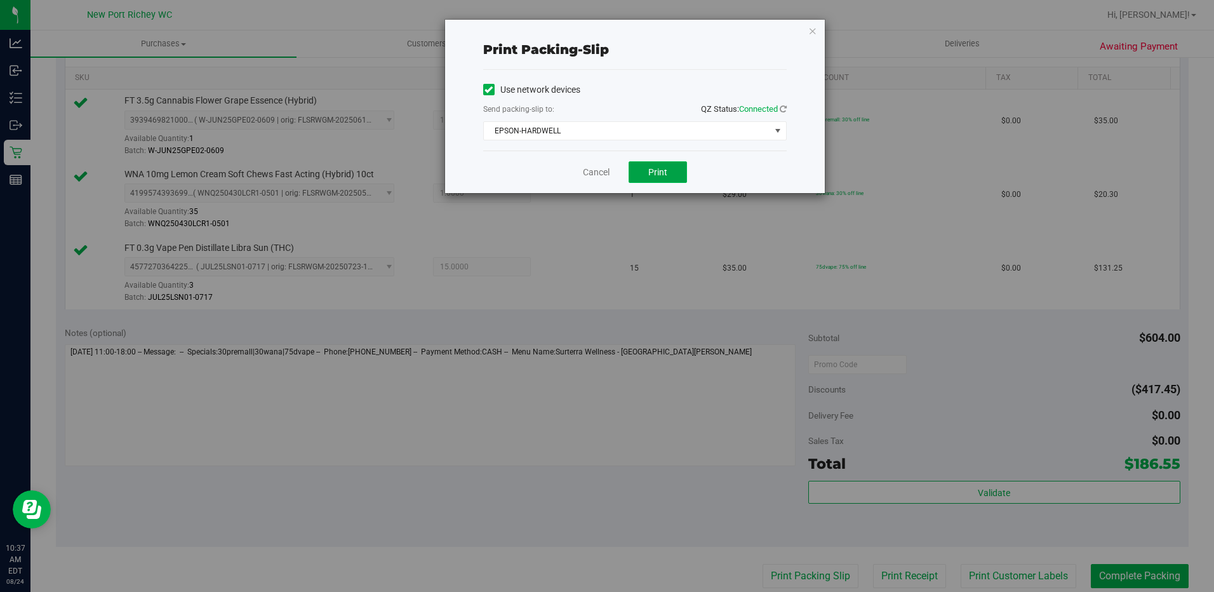
click at [655, 170] on span "Print" at bounding box center [658, 172] width 19 height 10
click at [599, 172] on link "Cancel" at bounding box center [596, 172] width 27 height 13
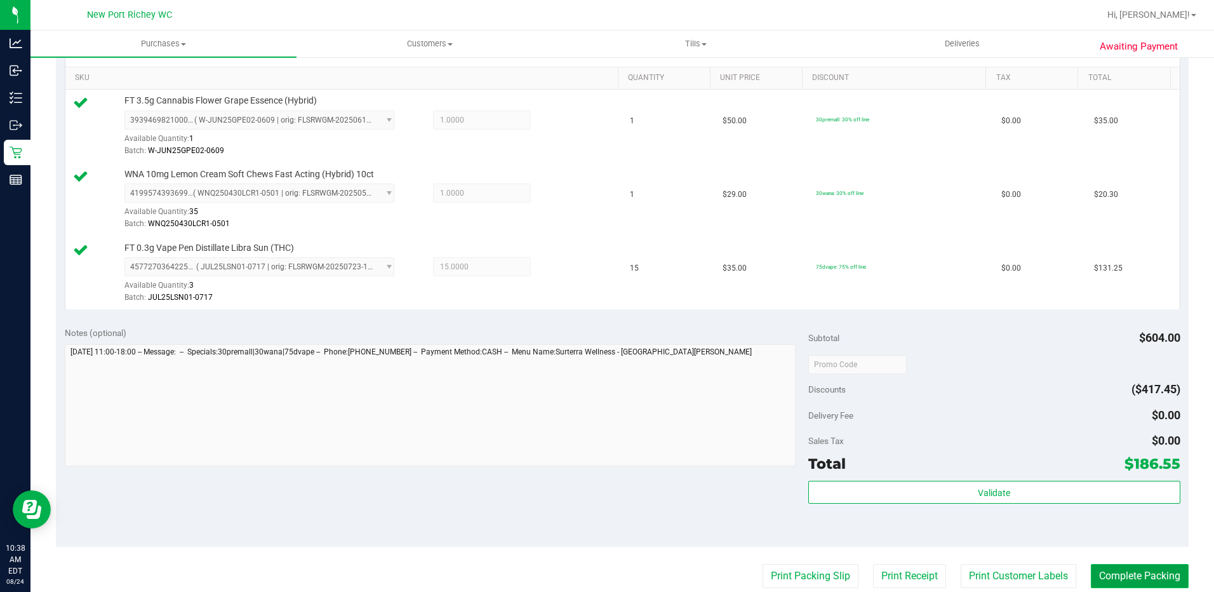
click at [1119, 575] on button "Complete Packing" at bounding box center [1140, 576] width 98 height 24
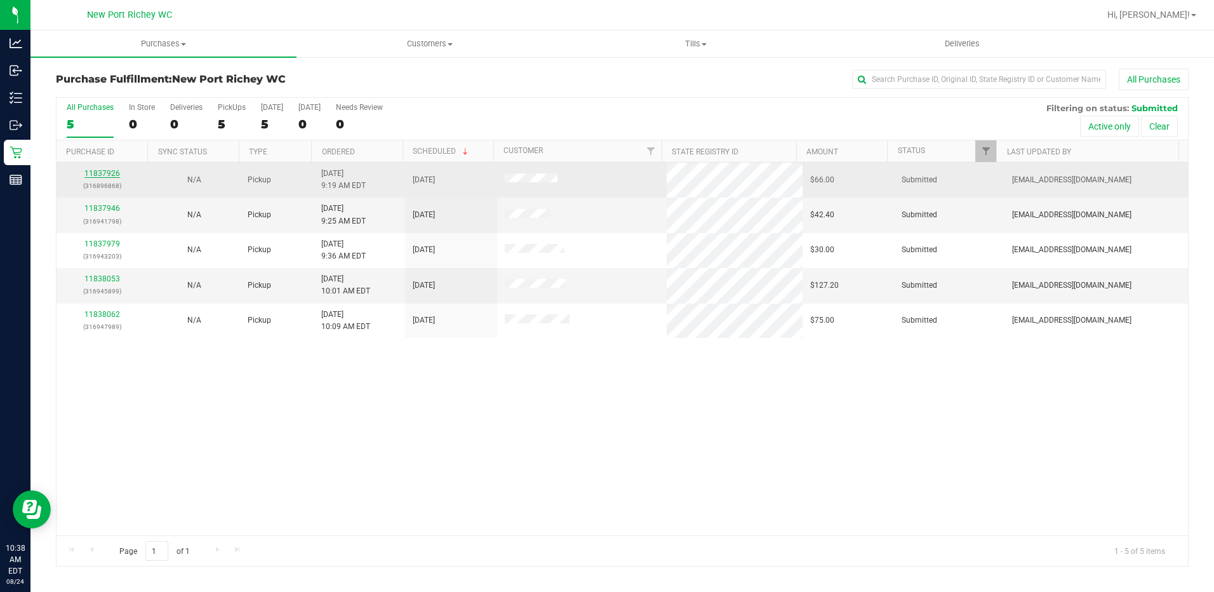
click at [99, 172] on link "11837926" at bounding box center [102, 173] width 36 height 9
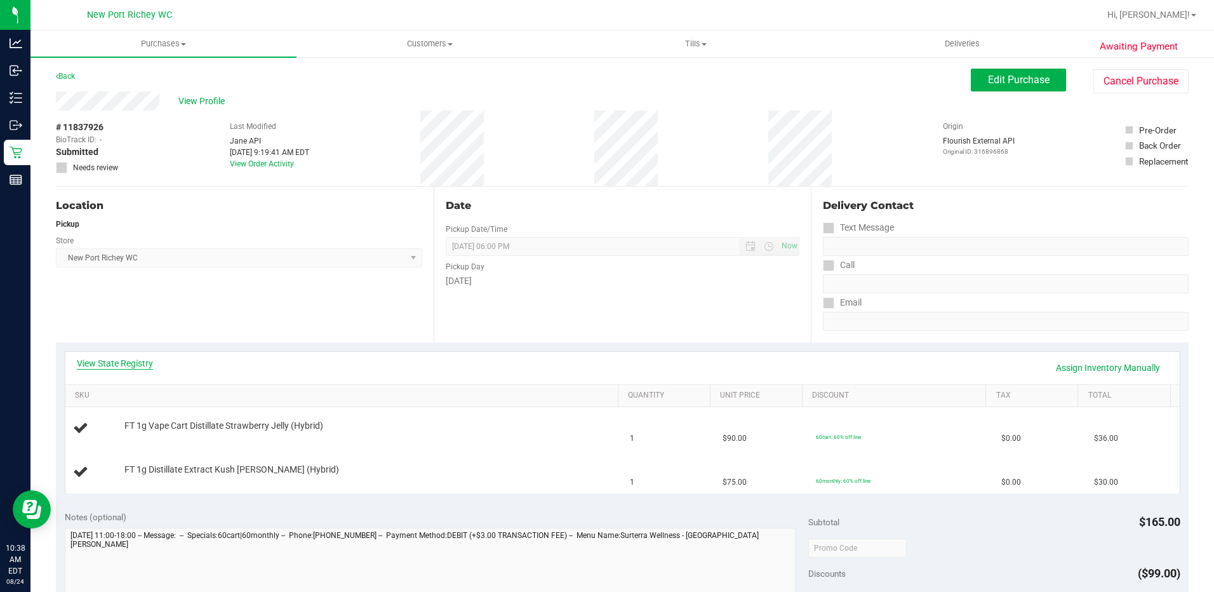
click at [99, 360] on link "View State Registry" at bounding box center [115, 363] width 76 height 13
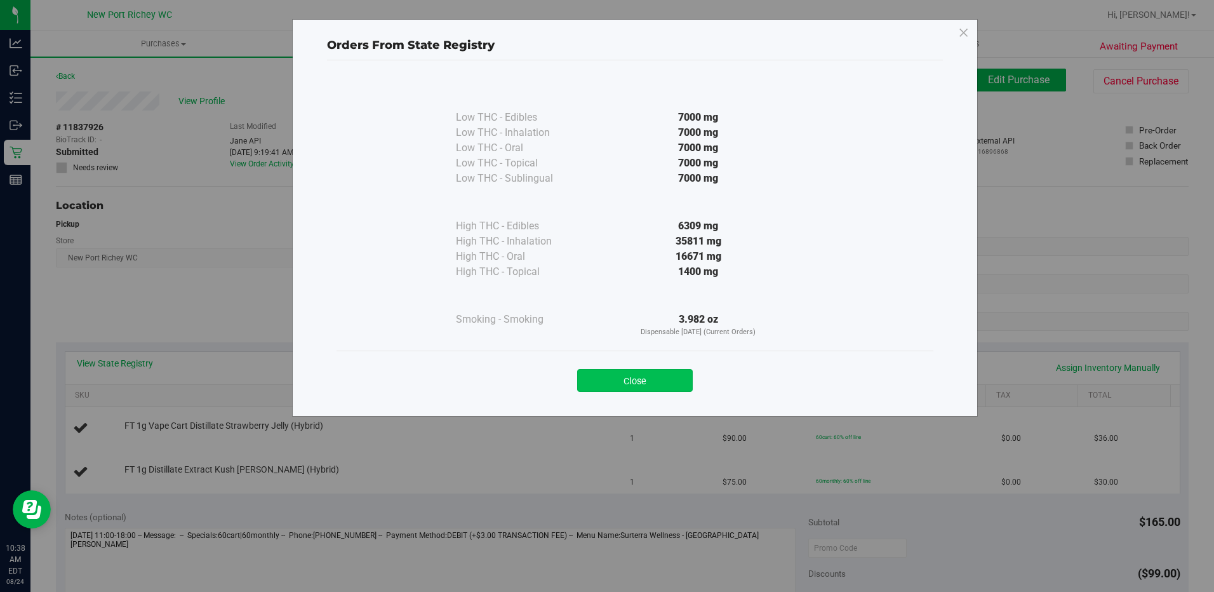
click at [609, 378] on button "Close" at bounding box center [635, 380] width 116 height 23
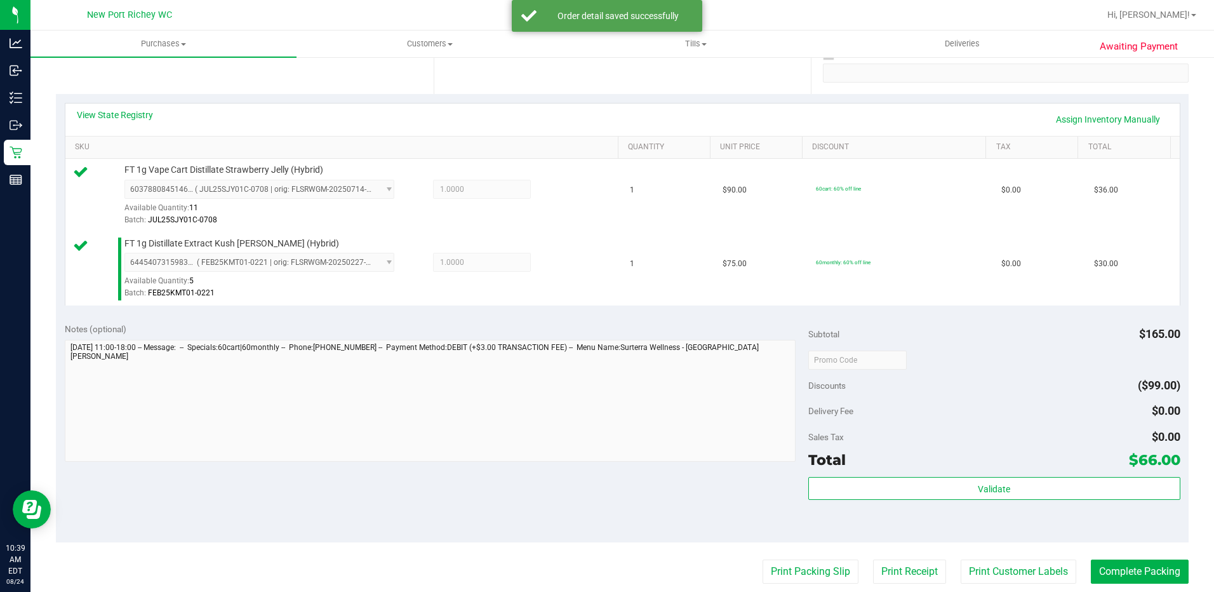
scroll to position [254, 0]
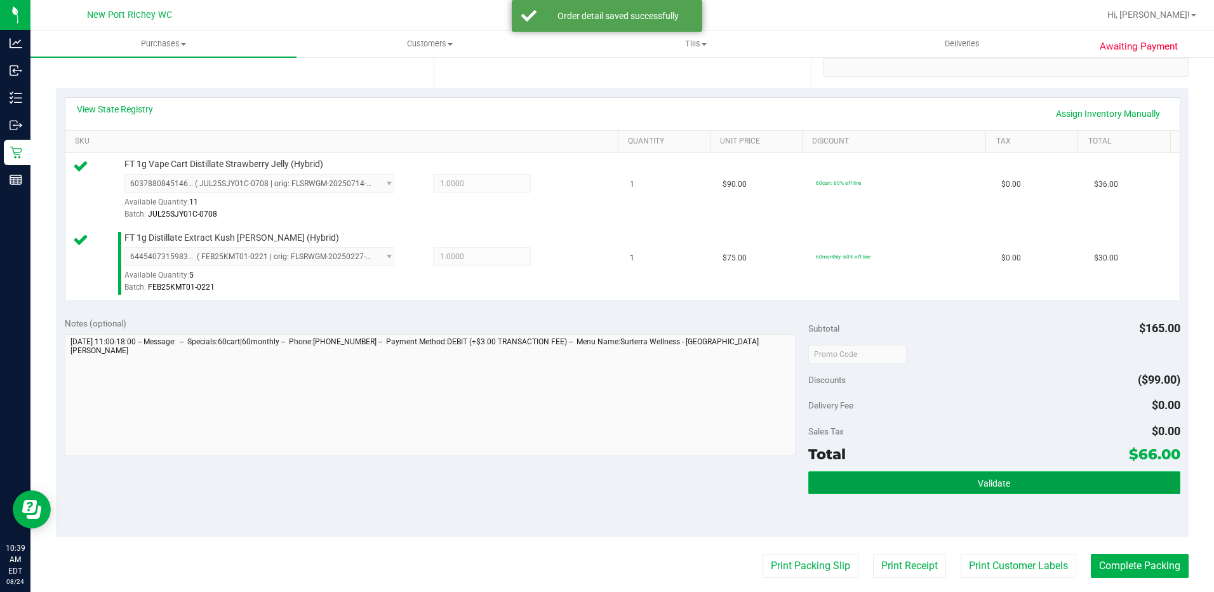
click at [984, 490] on button "Validate" at bounding box center [995, 482] width 372 height 23
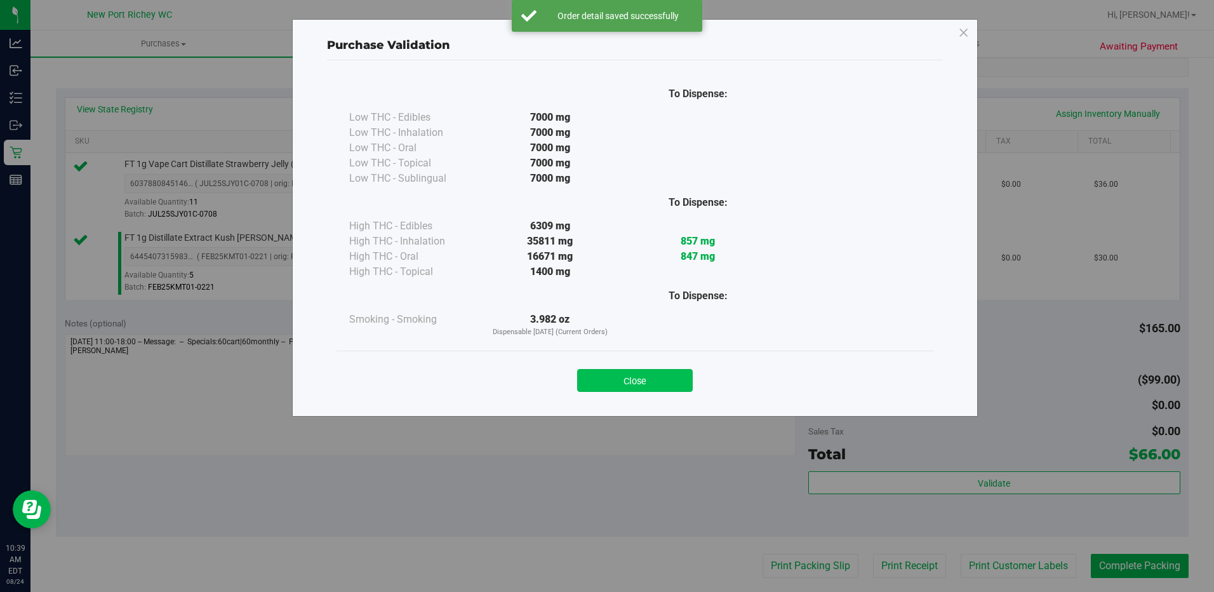
click at [661, 382] on button "Close" at bounding box center [635, 380] width 116 height 23
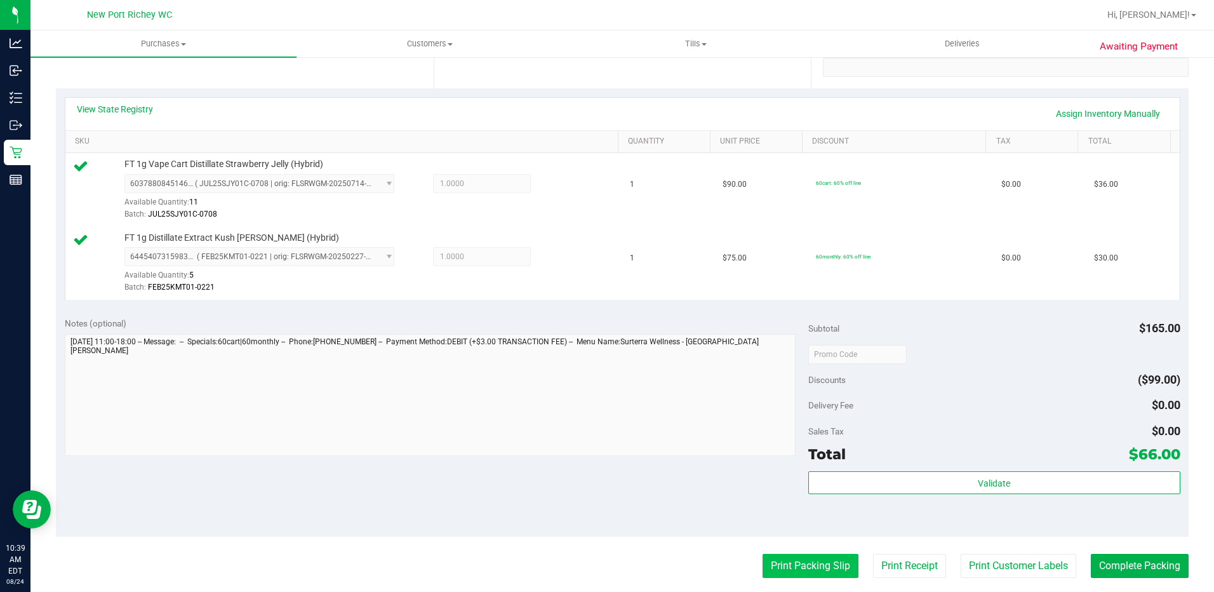
click at [801, 571] on button "Print Packing Slip" at bounding box center [811, 566] width 96 height 24
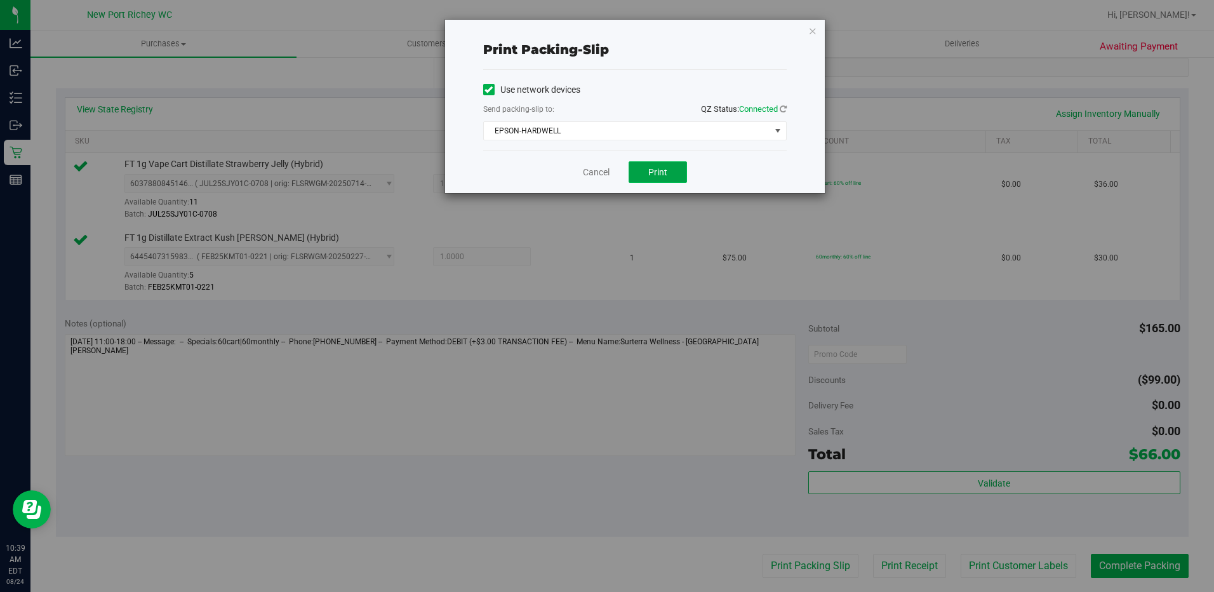
click at [651, 181] on button "Print" at bounding box center [658, 172] width 58 height 22
click at [602, 176] on link "Cancel" at bounding box center [596, 172] width 27 height 13
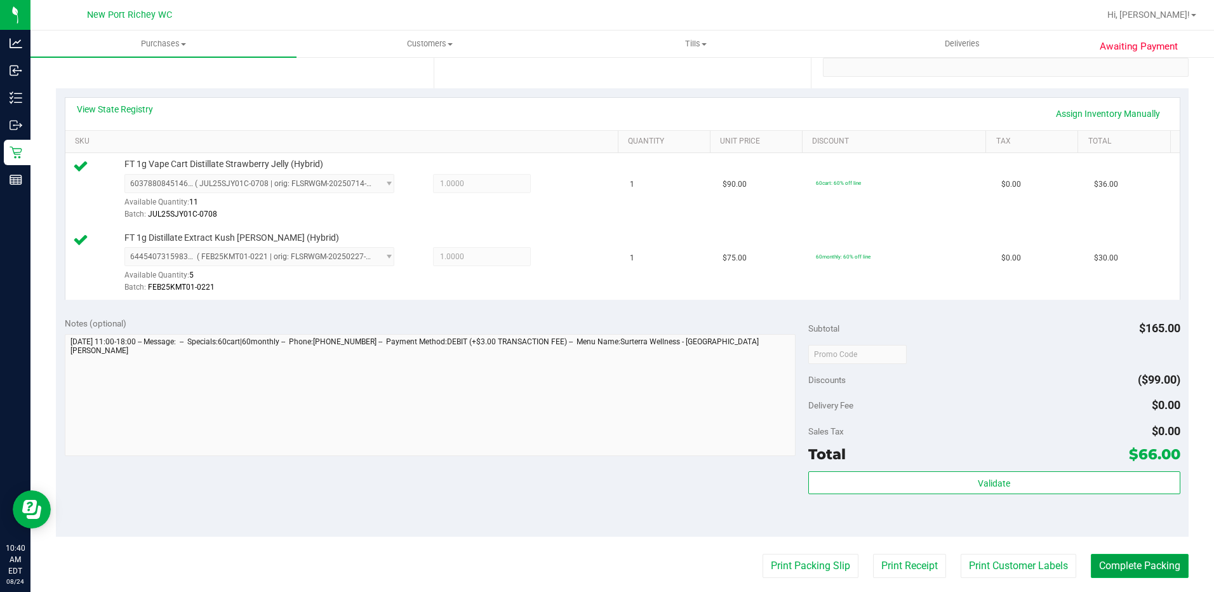
click at [1133, 576] on button "Complete Packing" at bounding box center [1140, 566] width 98 height 24
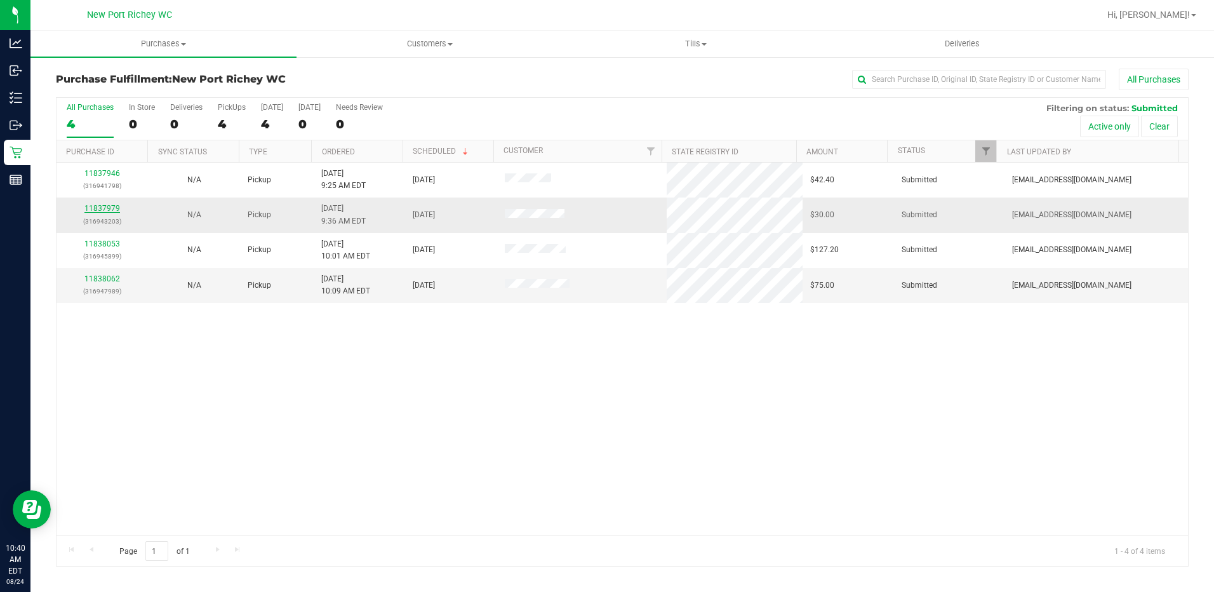
click at [105, 207] on link "11837979" at bounding box center [102, 208] width 36 height 9
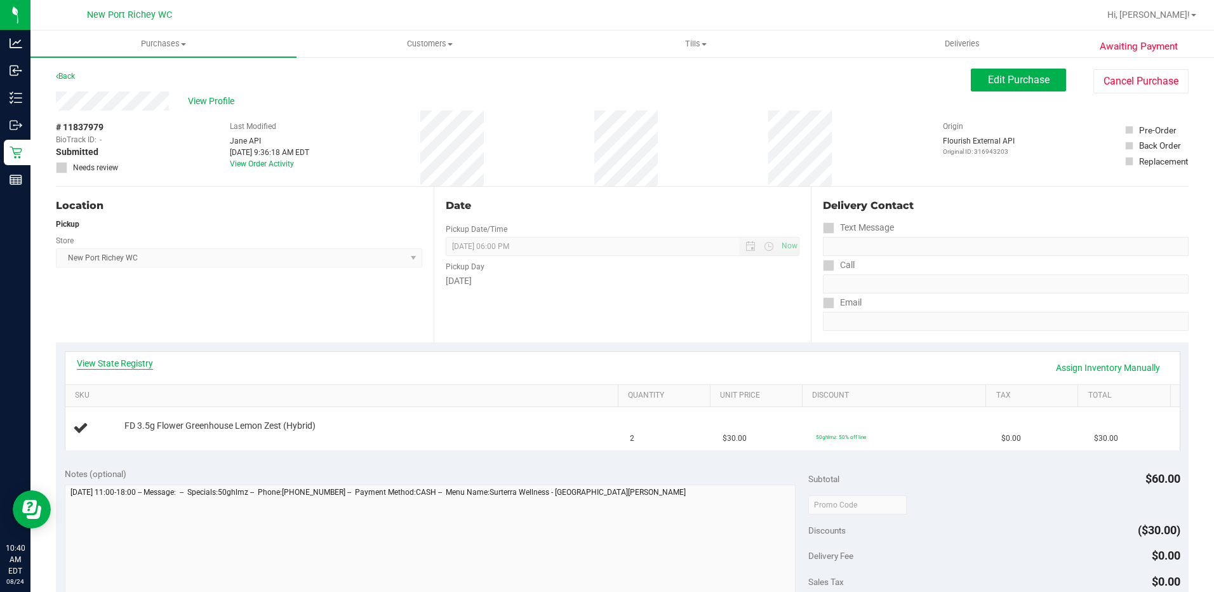
click at [137, 360] on link "View State Registry" at bounding box center [115, 363] width 76 height 13
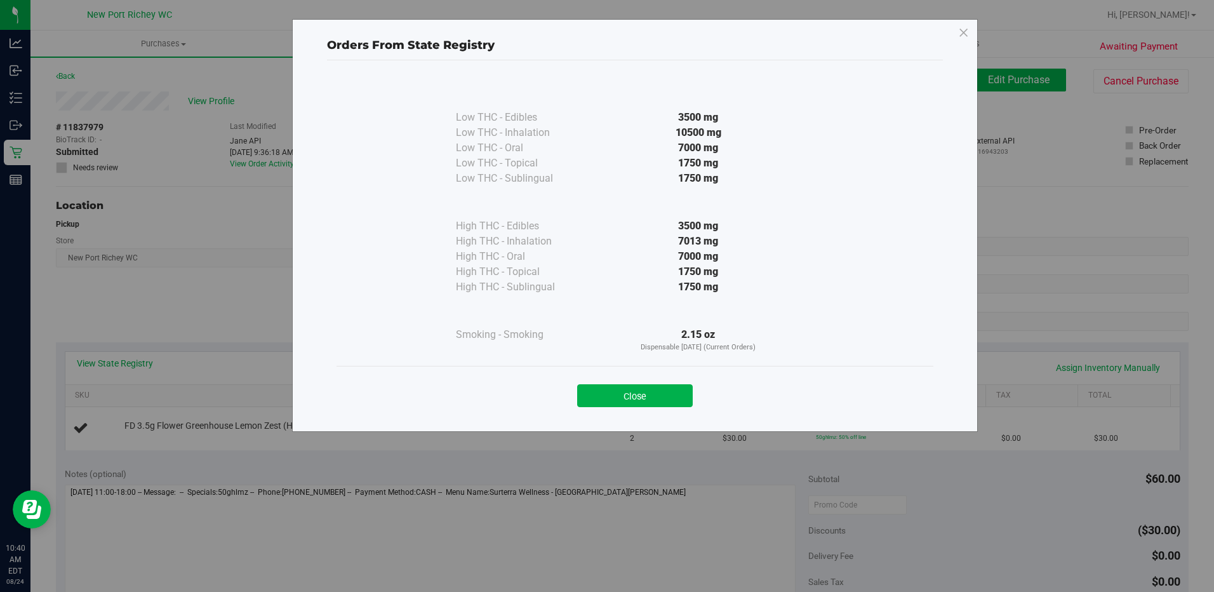
click at [649, 391] on button "Close" at bounding box center [635, 395] width 116 height 23
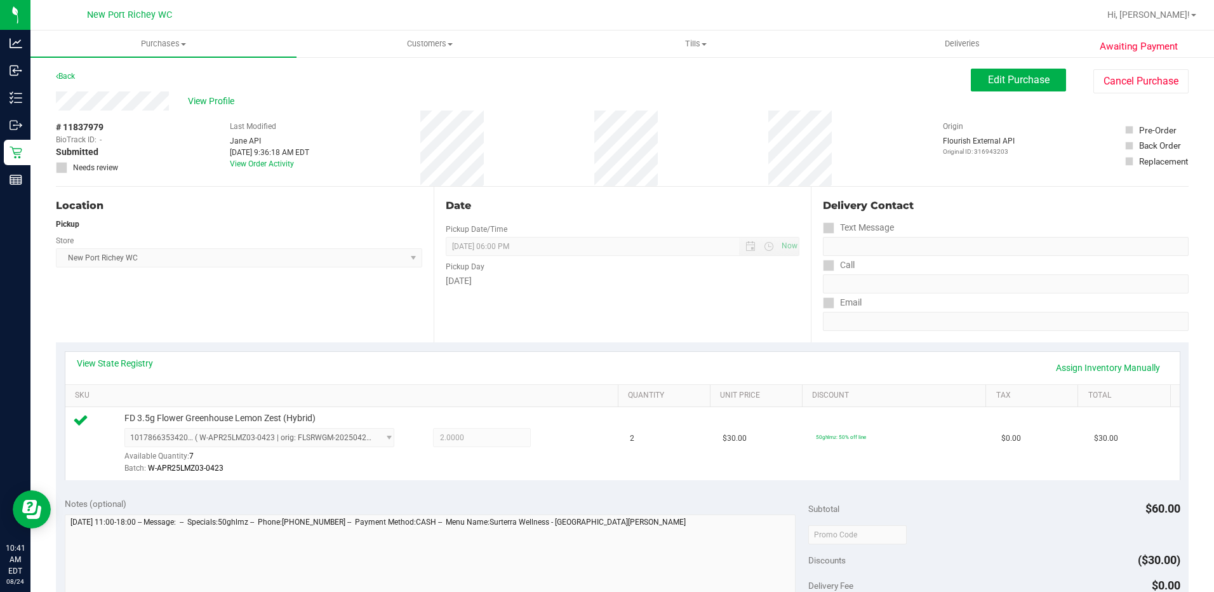
scroll to position [318, 0]
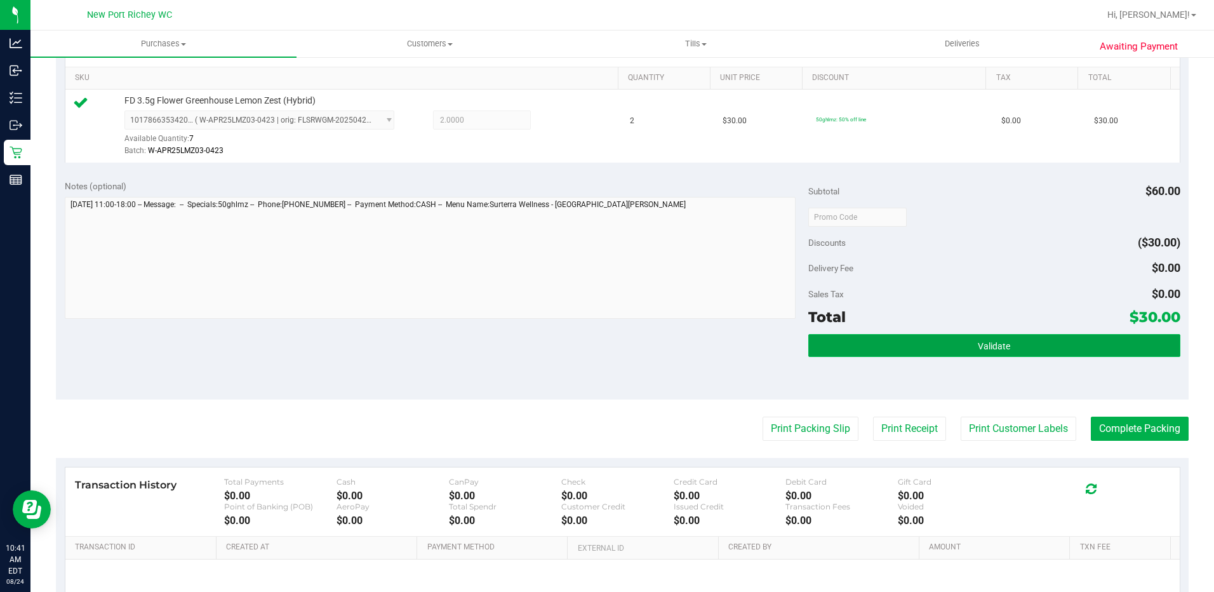
click at [964, 348] on button "Validate" at bounding box center [995, 345] width 372 height 23
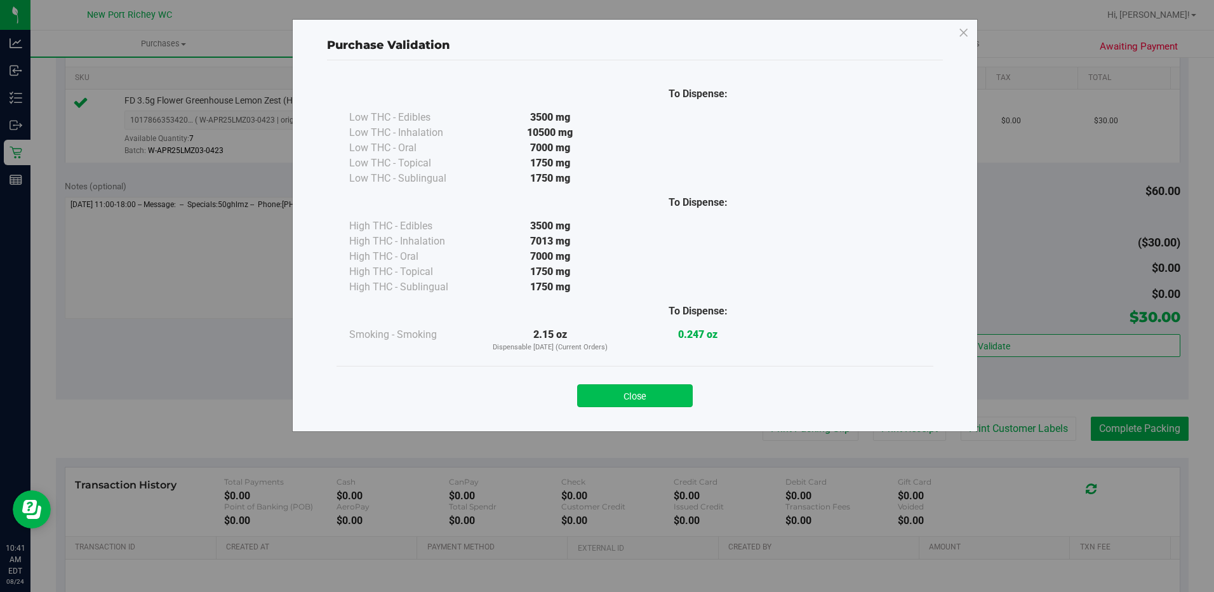
click at [673, 395] on button "Close" at bounding box center [635, 395] width 116 height 23
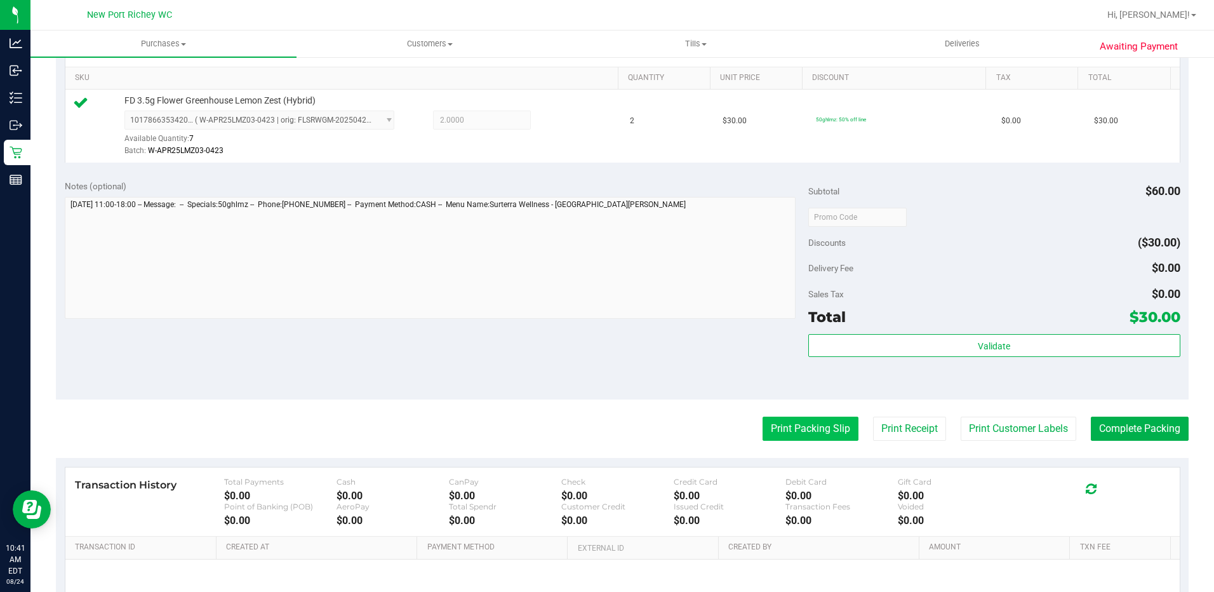
click at [798, 436] on button "Print Packing Slip" at bounding box center [811, 429] width 96 height 24
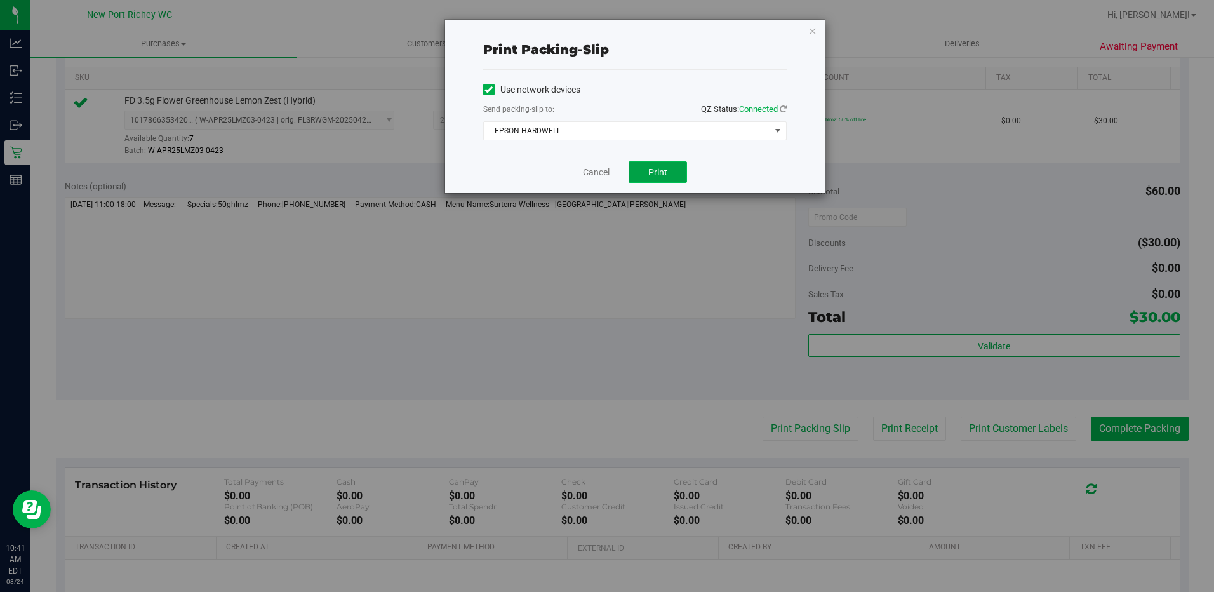
click at [648, 165] on button "Print" at bounding box center [658, 172] width 58 height 22
drag, startPoint x: 603, startPoint y: 171, endPoint x: 692, endPoint y: 212, distance: 98.4
click at [603, 171] on link "Cancel" at bounding box center [596, 172] width 27 height 13
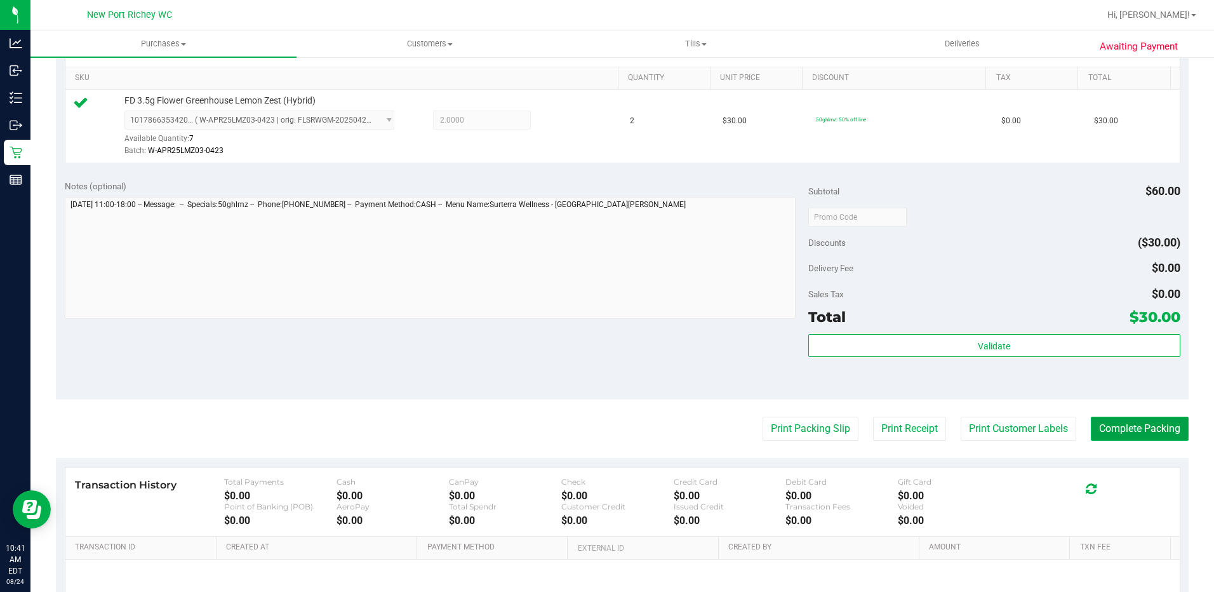
click at [1131, 424] on button "Complete Packing" at bounding box center [1140, 429] width 98 height 24
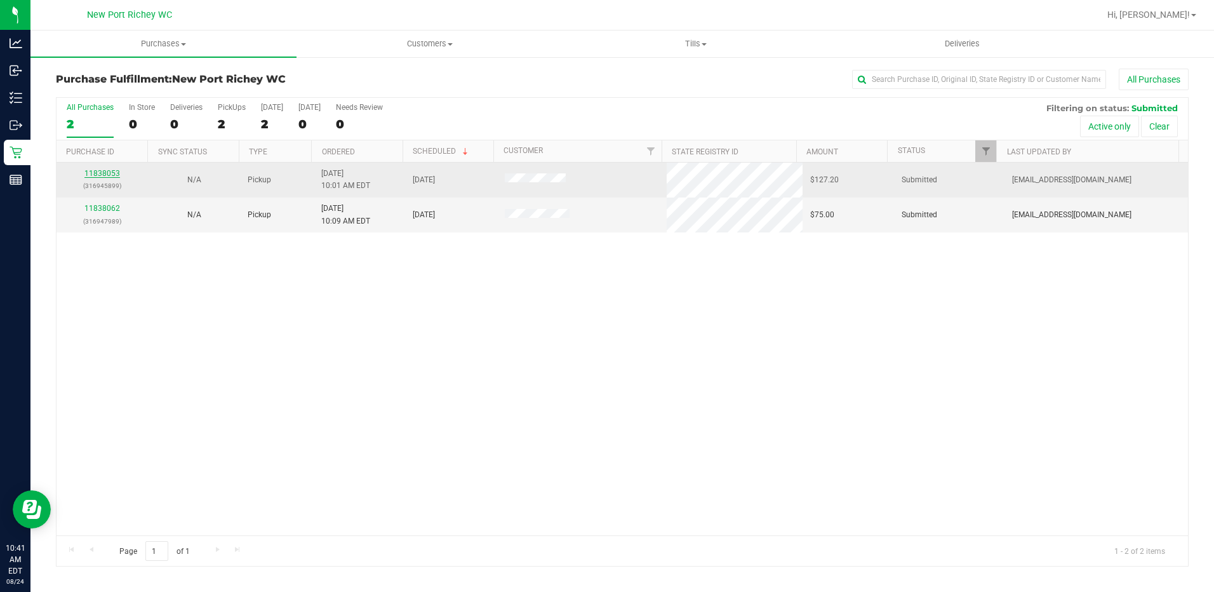
click at [104, 171] on link "11838053" at bounding box center [102, 173] width 36 height 9
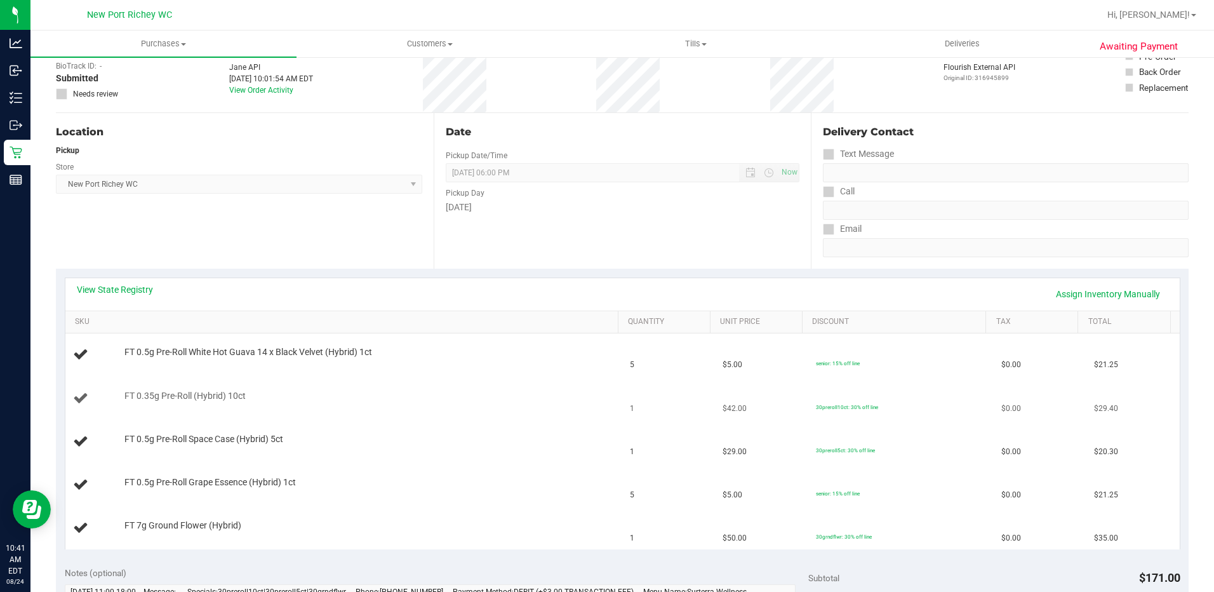
scroll to position [191, 0]
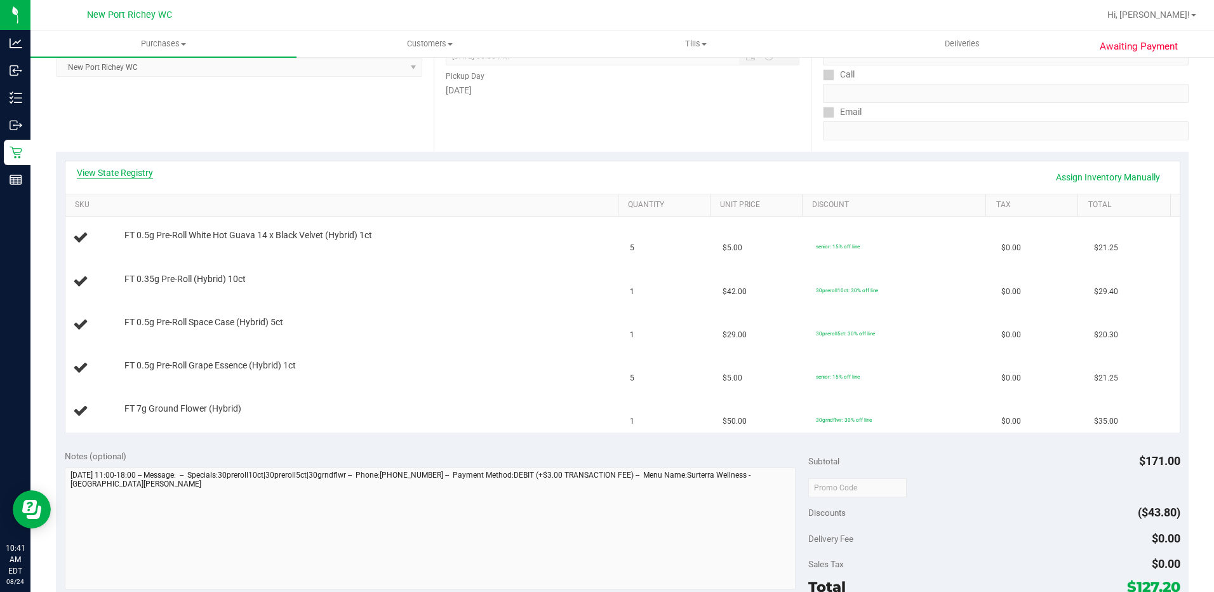
click at [126, 170] on link "View State Registry" at bounding box center [115, 172] width 76 height 13
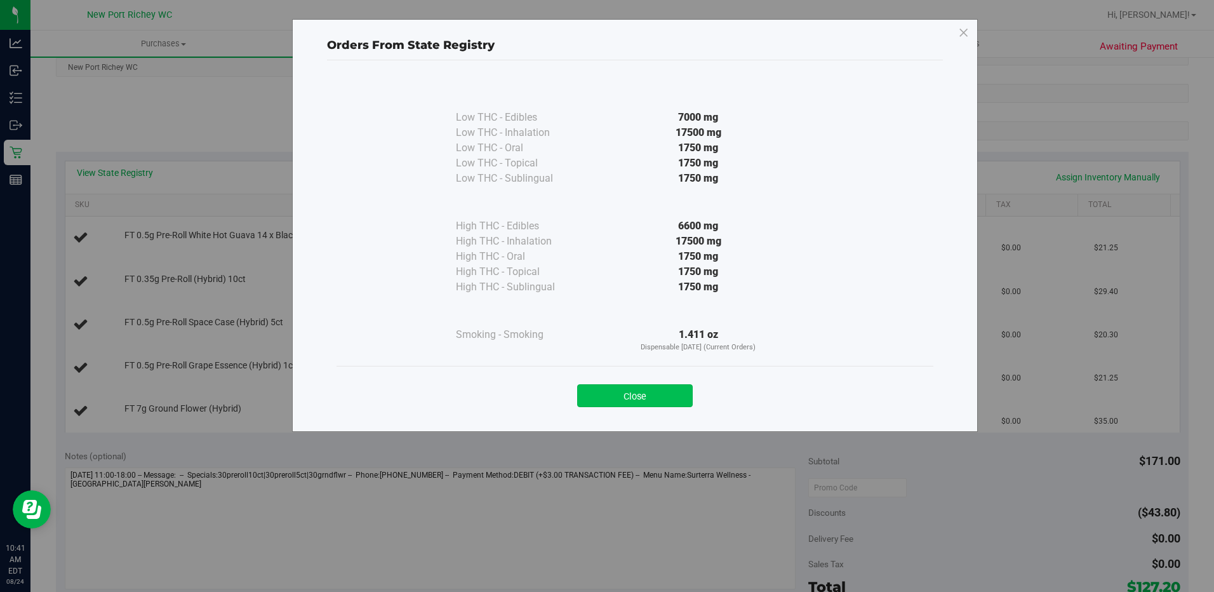
click at [634, 395] on button "Close" at bounding box center [635, 395] width 116 height 23
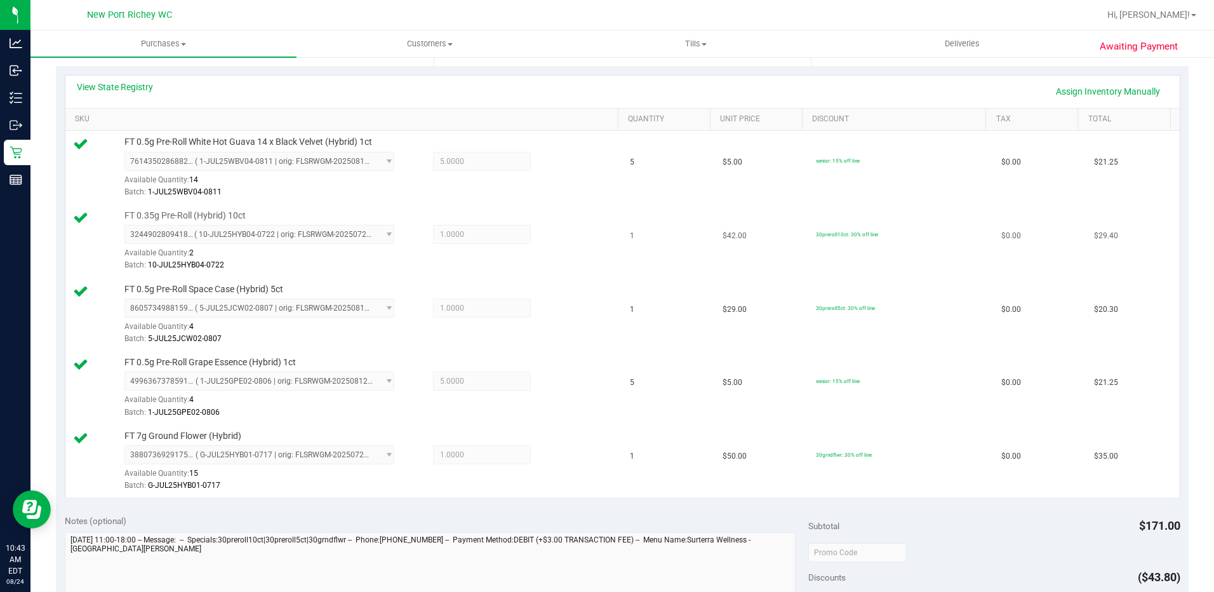
scroll to position [445, 0]
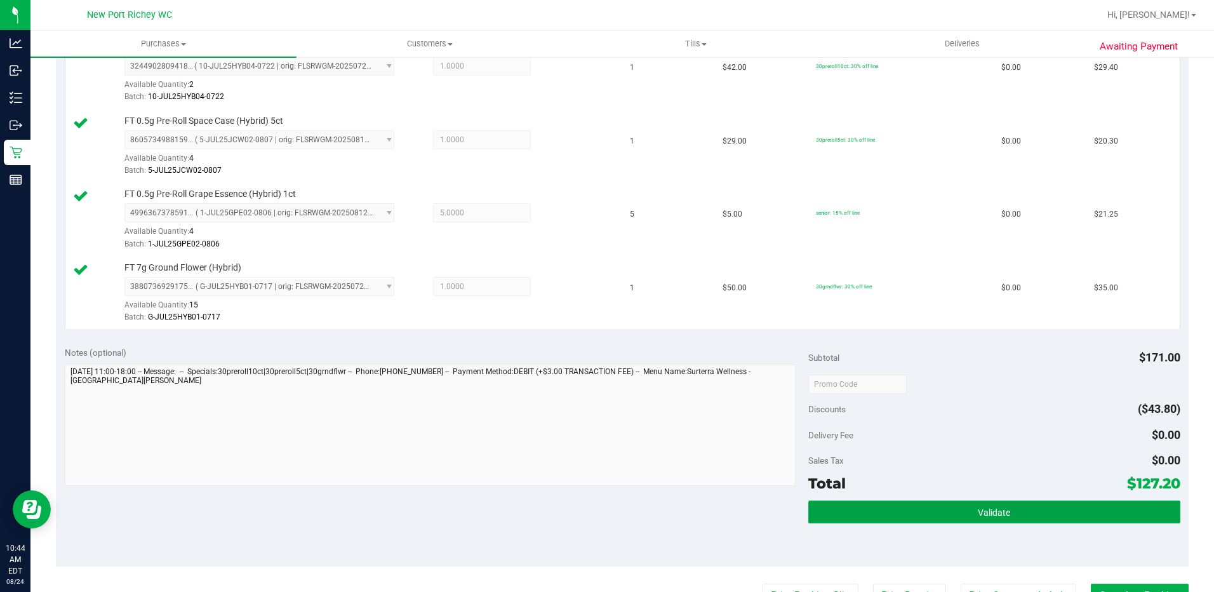
click at [910, 518] on button "Validate" at bounding box center [995, 512] width 372 height 23
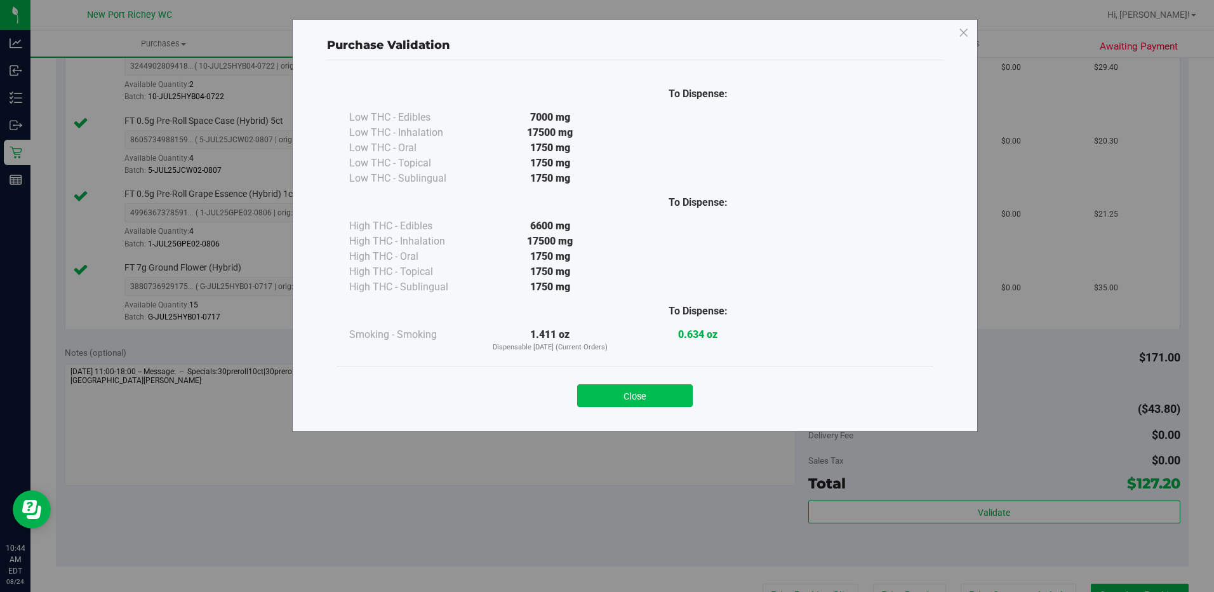
click at [620, 388] on button "Close" at bounding box center [635, 395] width 116 height 23
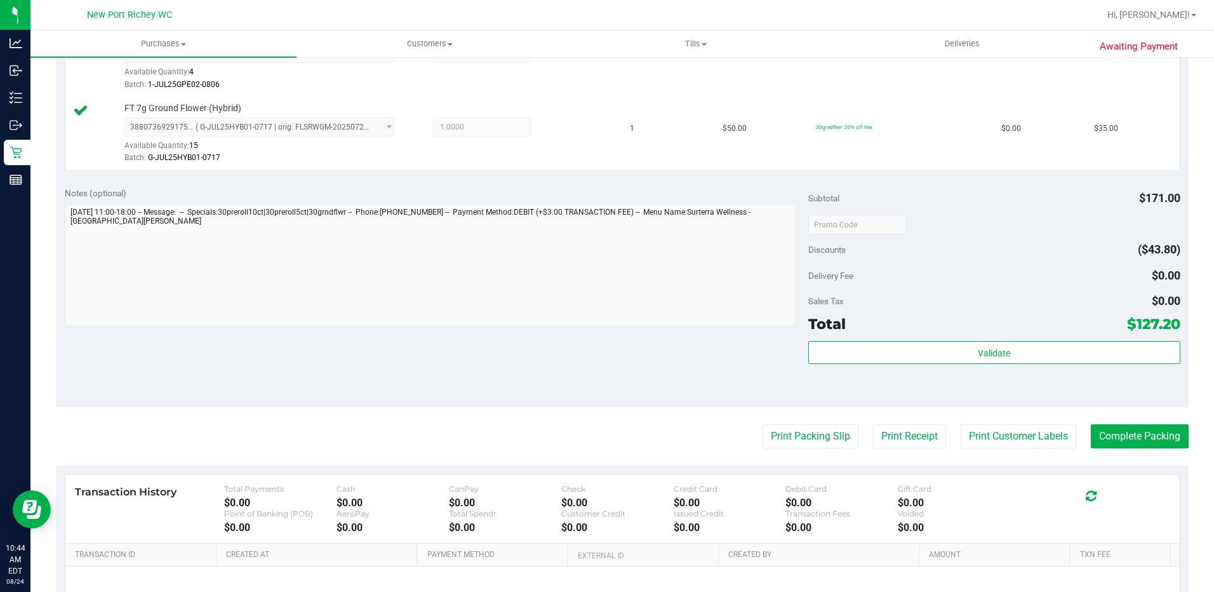
scroll to position [741, 0]
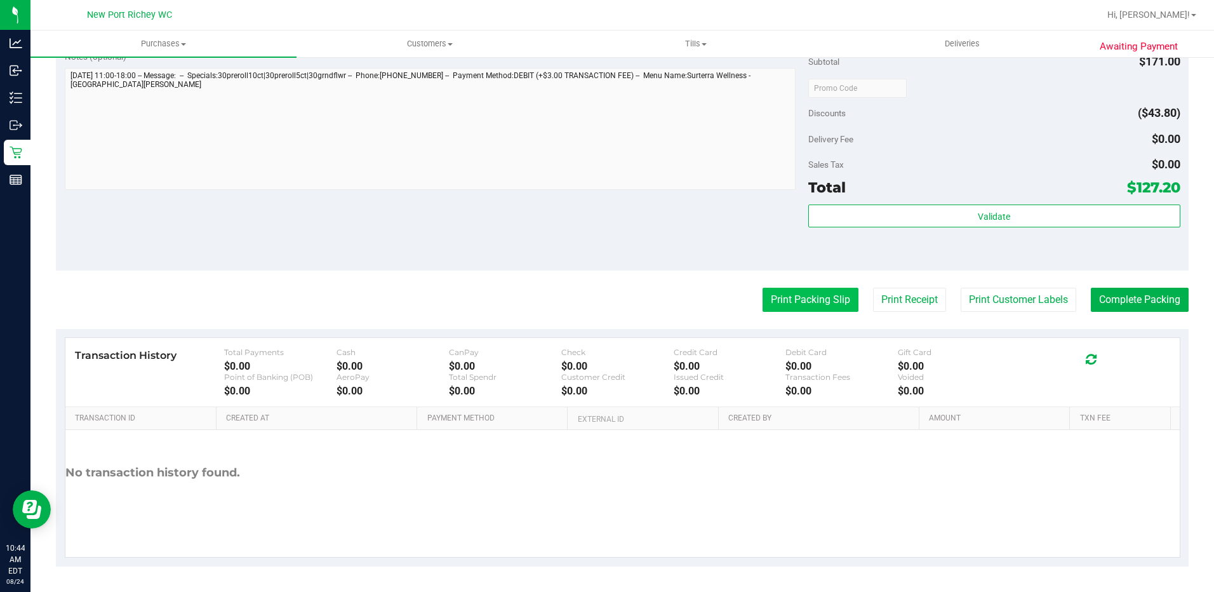
click at [798, 299] on button "Print Packing Slip" at bounding box center [811, 300] width 96 height 24
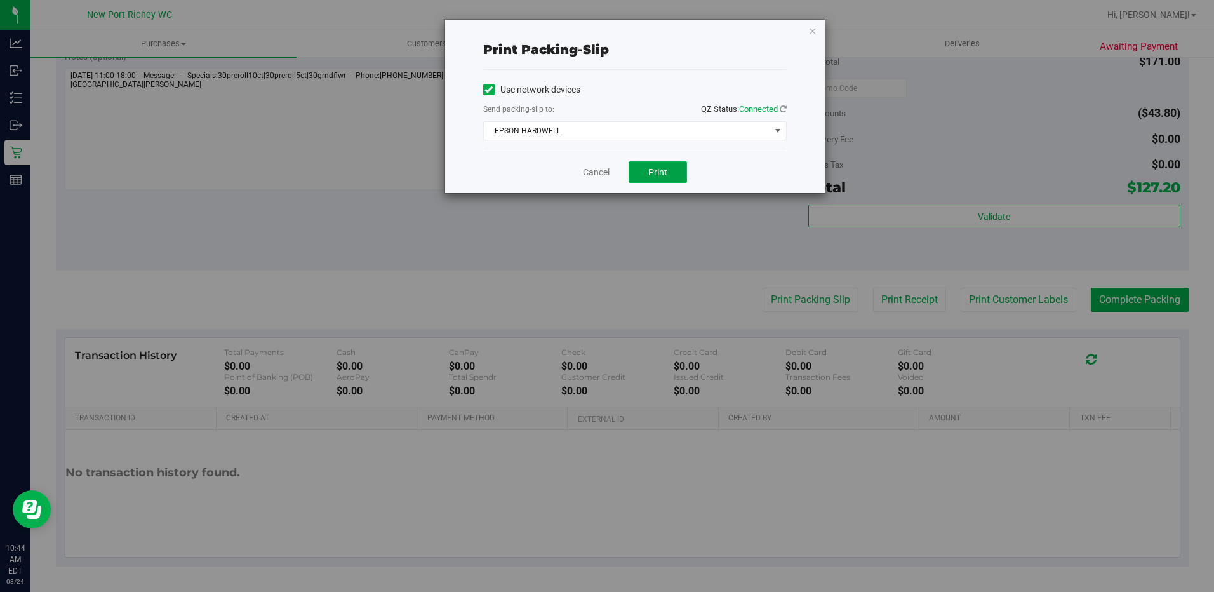
click at [657, 176] on span "Print" at bounding box center [658, 172] width 19 height 10
click at [589, 176] on link "Cancel" at bounding box center [596, 172] width 27 height 13
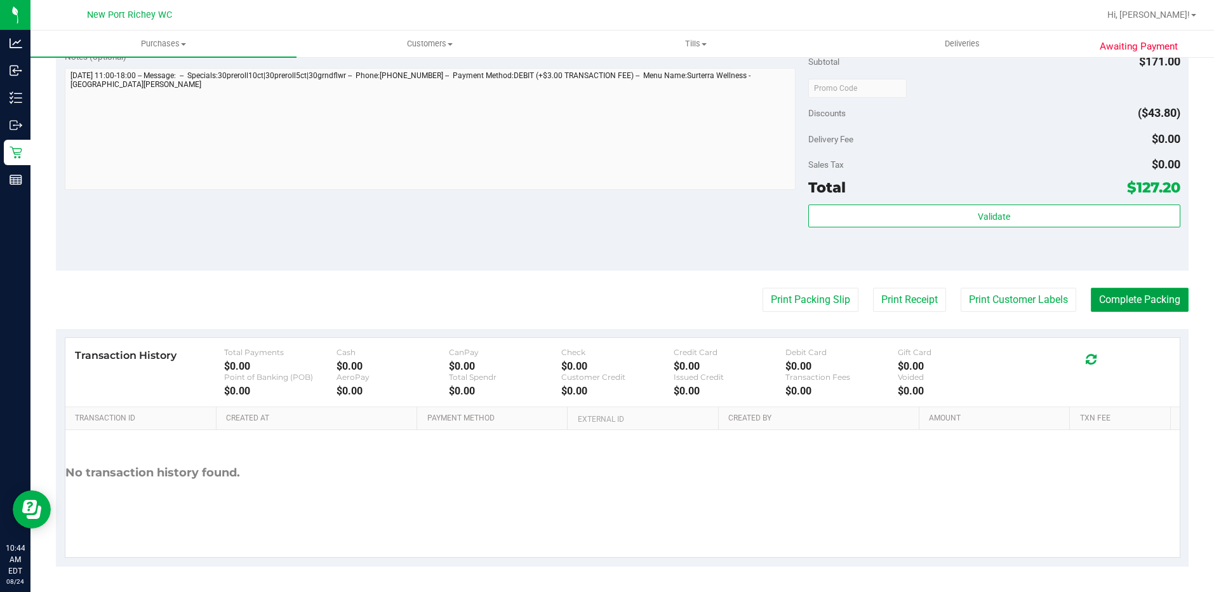
click at [1110, 297] on button "Complete Packing" at bounding box center [1140, 300] width 98 height 24
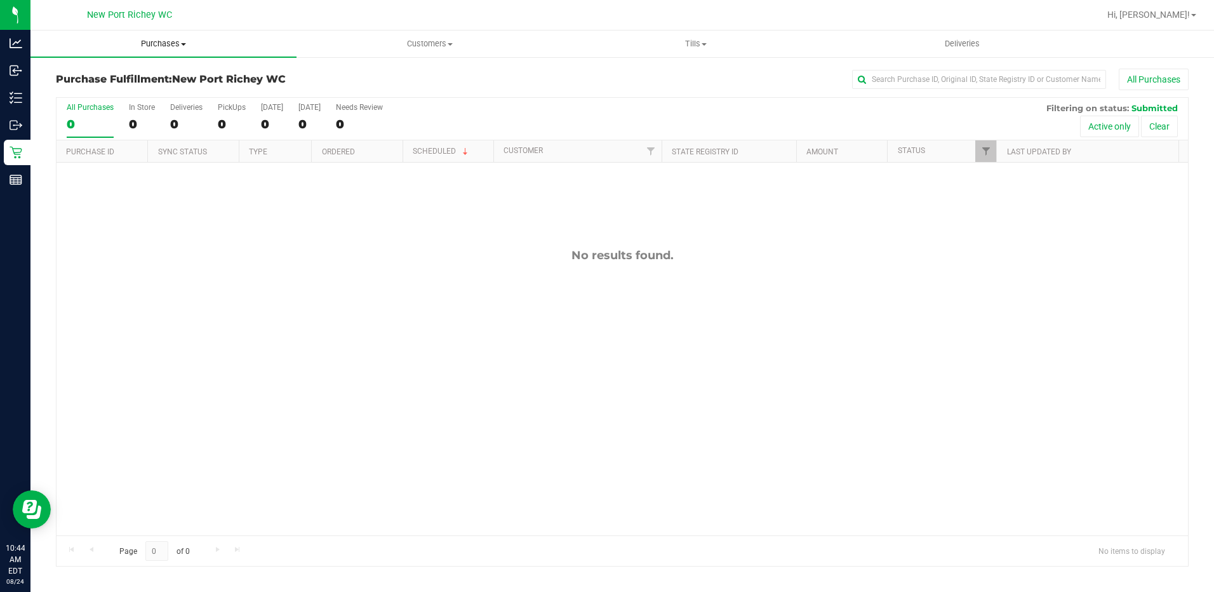
click at [185, 43] on span at bounding box center [183, 44] width 5 height 3
click at [316, 283] on div "No results found." at bounding box center [623, 392] width 1132 height 459
click at [178, 44] on span "Purchases" at bounding box center [163, 43] width 266 height 11
click at [138, 77] on span "Summary of purchases" at bounding box center [95, 76] width 130 height 11
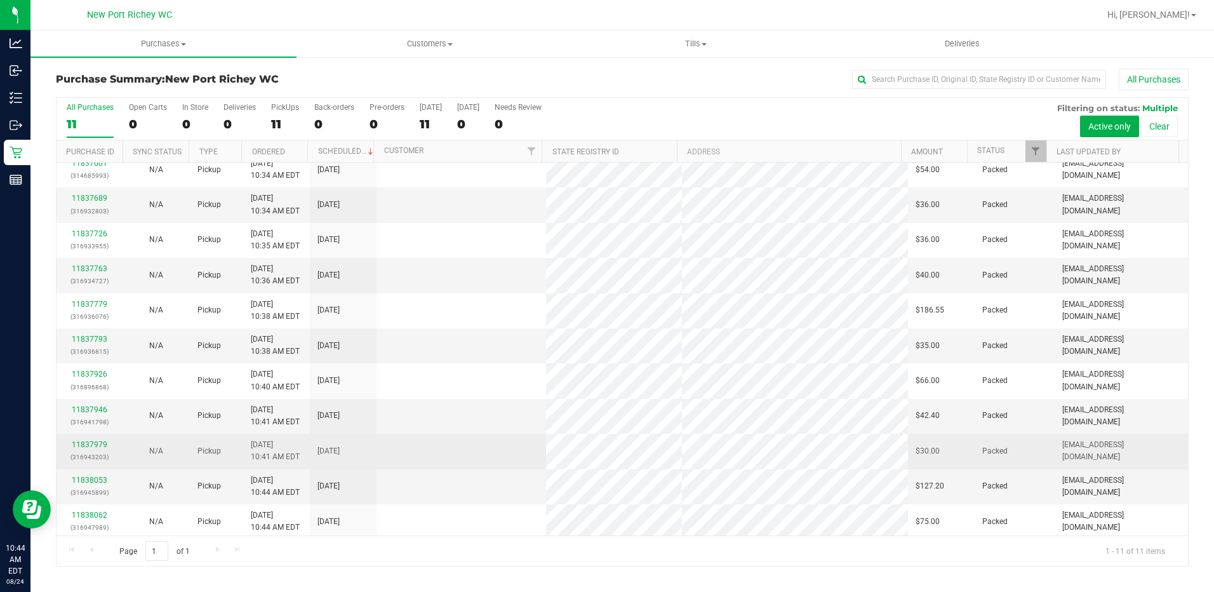
scroll to position [13, 0]
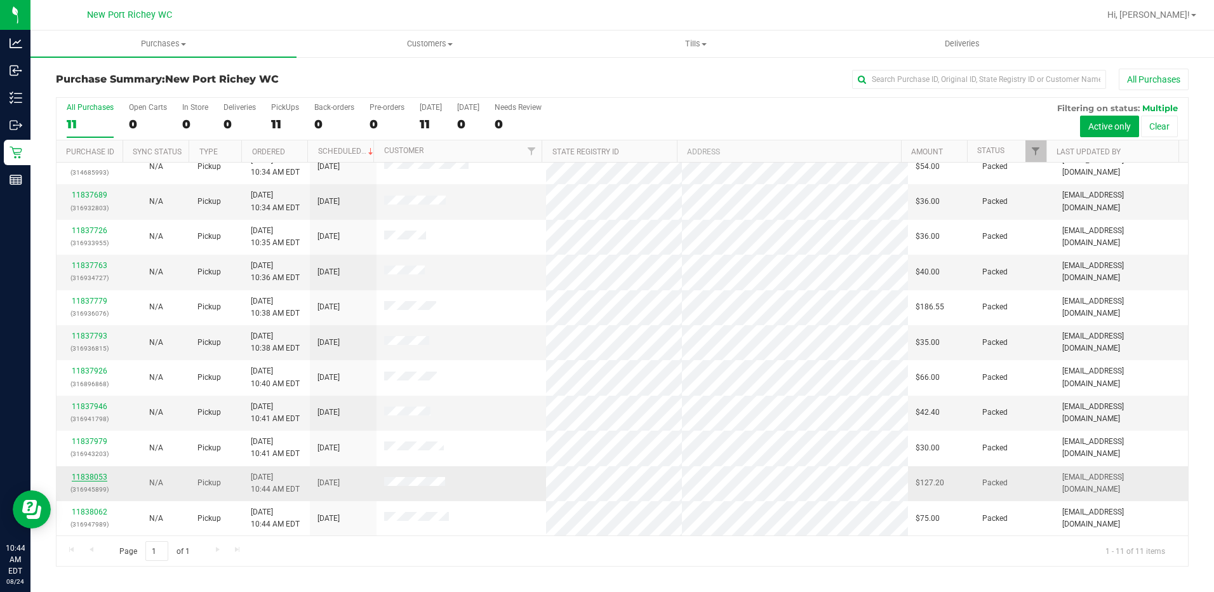
click at [93, 473] on link "11838053" at bounding box center [90, 477] width 36 height 9
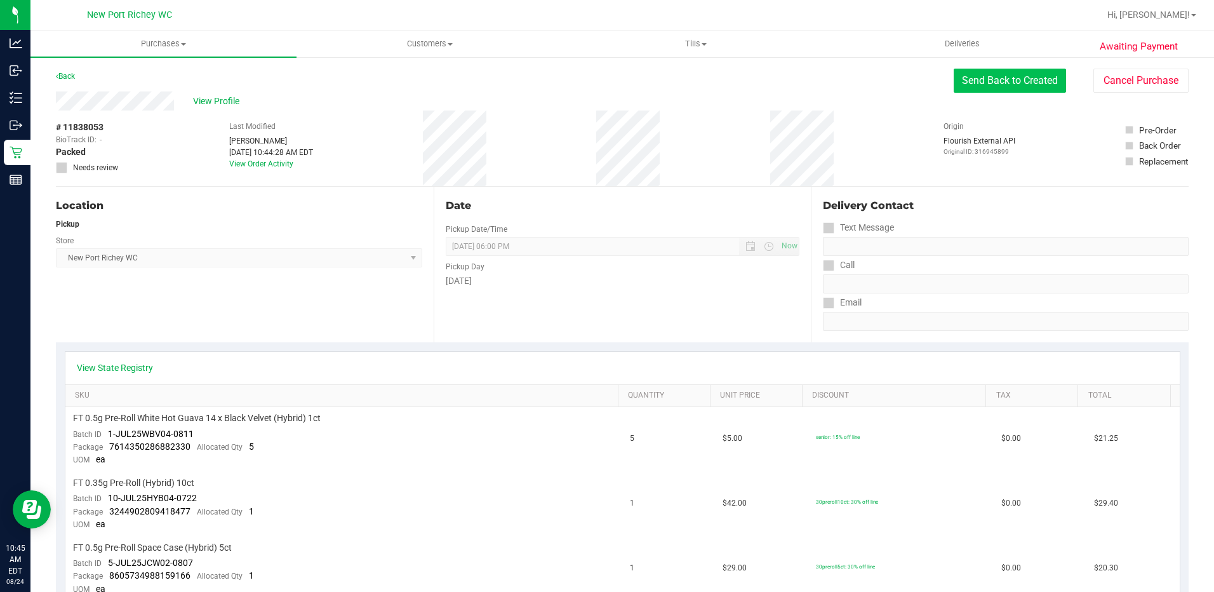
click at [982, 79] on button "Send Back to Created" at bounding box center [1010, 81] width 112 height 24
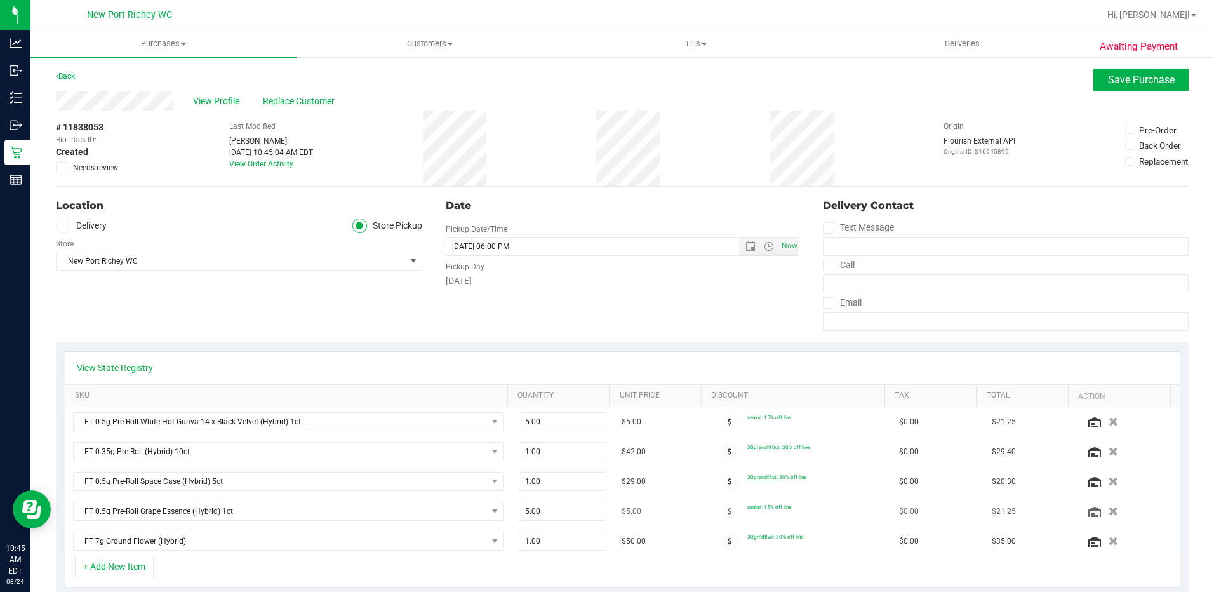
scroll to position [254, 0]
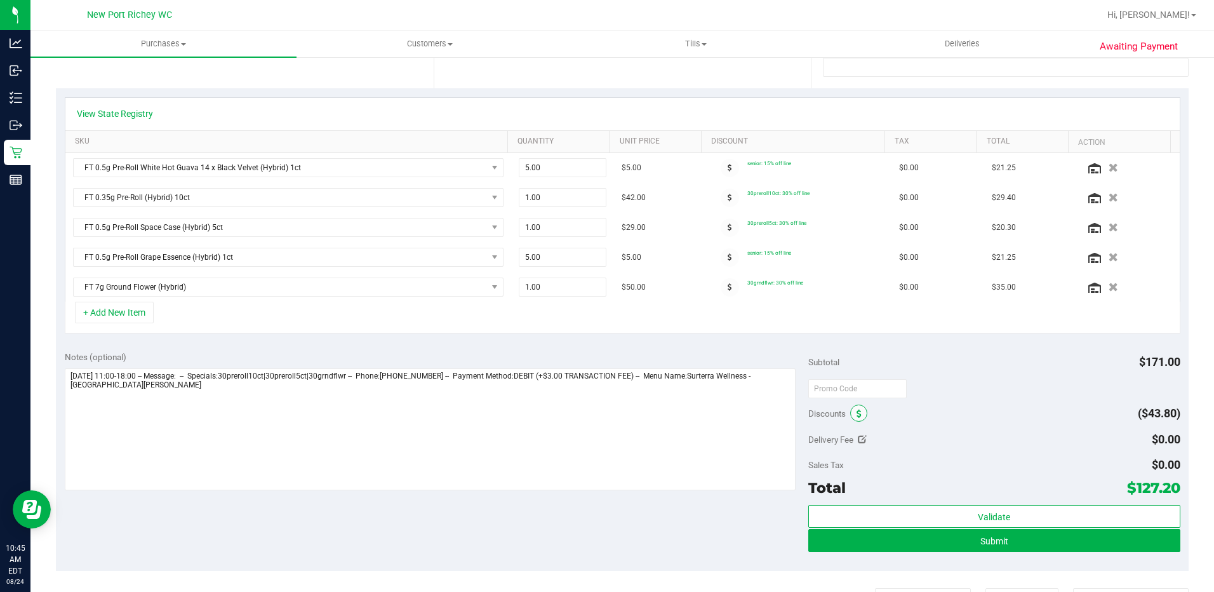
click at [857, 415] on icon at bounding box center [859, 414] width 5 height 9
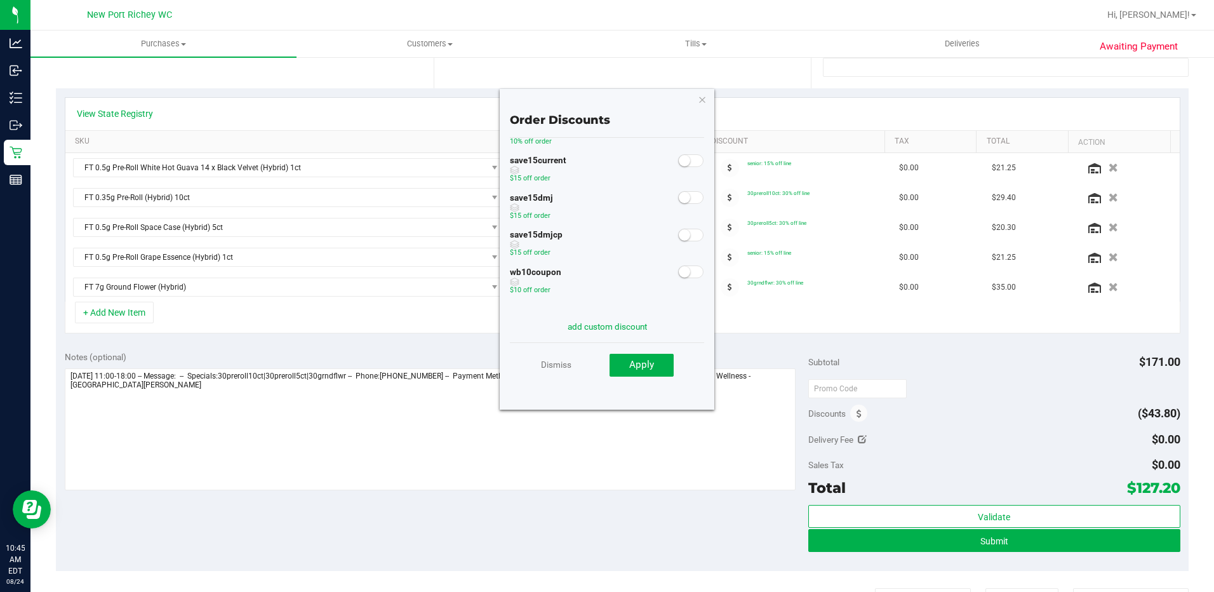
scroll to position [0, 0]
click at [562, 365] on link "Dismiss" at bounding box center [556, 364] width 30 height 23
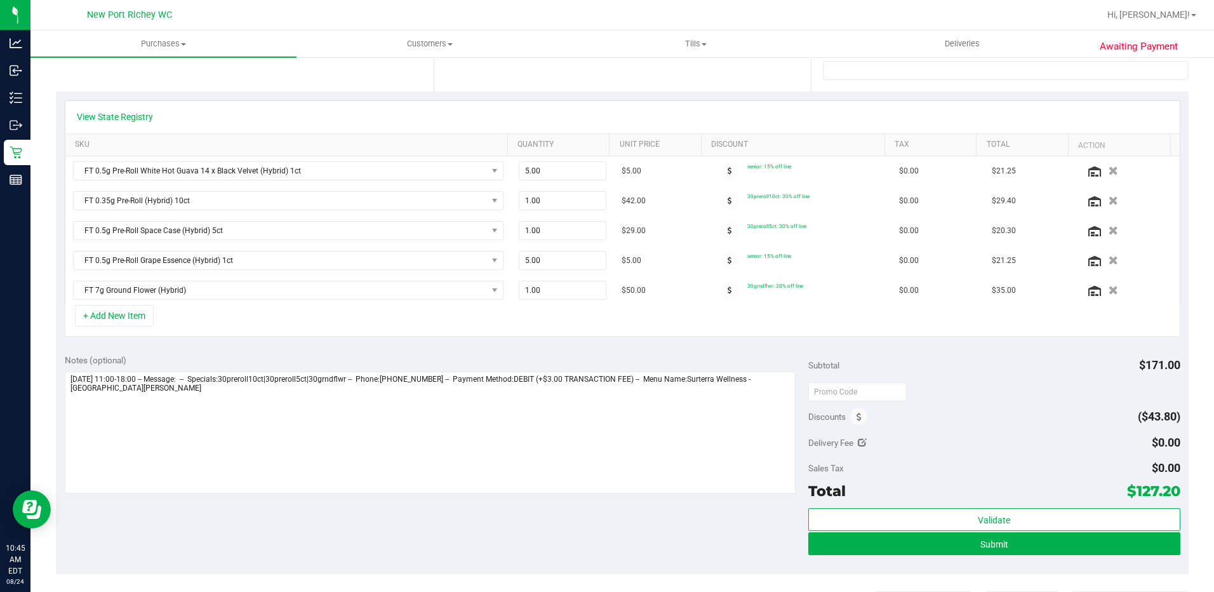
scroll to position [318, 0]
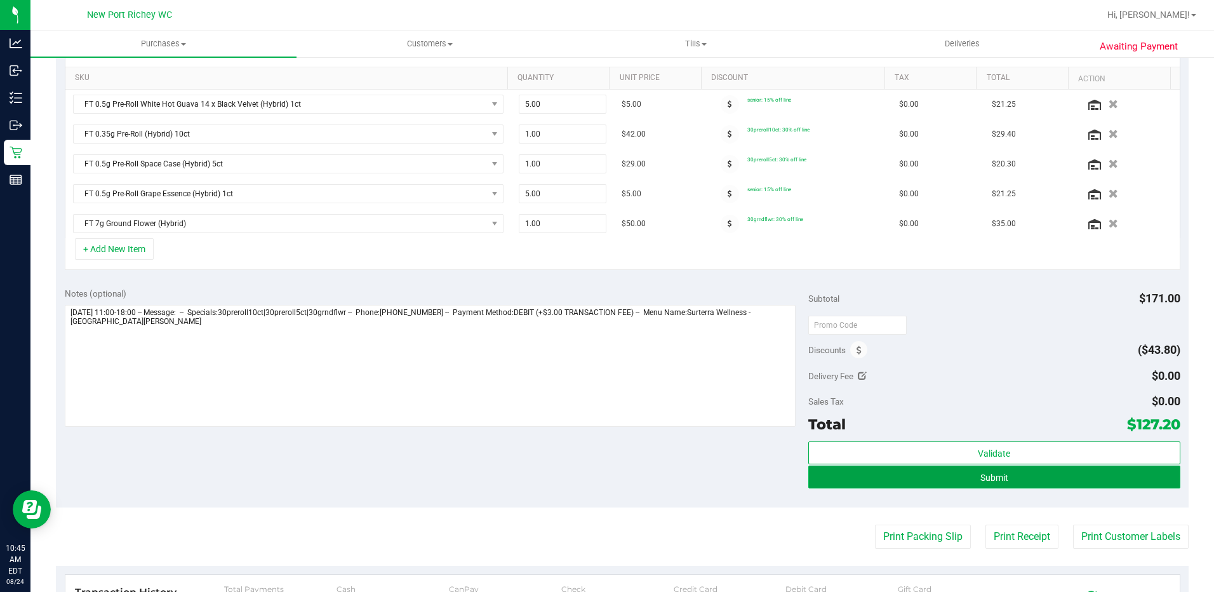
click at [1001, 470] on button "Submit" at bounding box center [995, 477] width 372 height 23
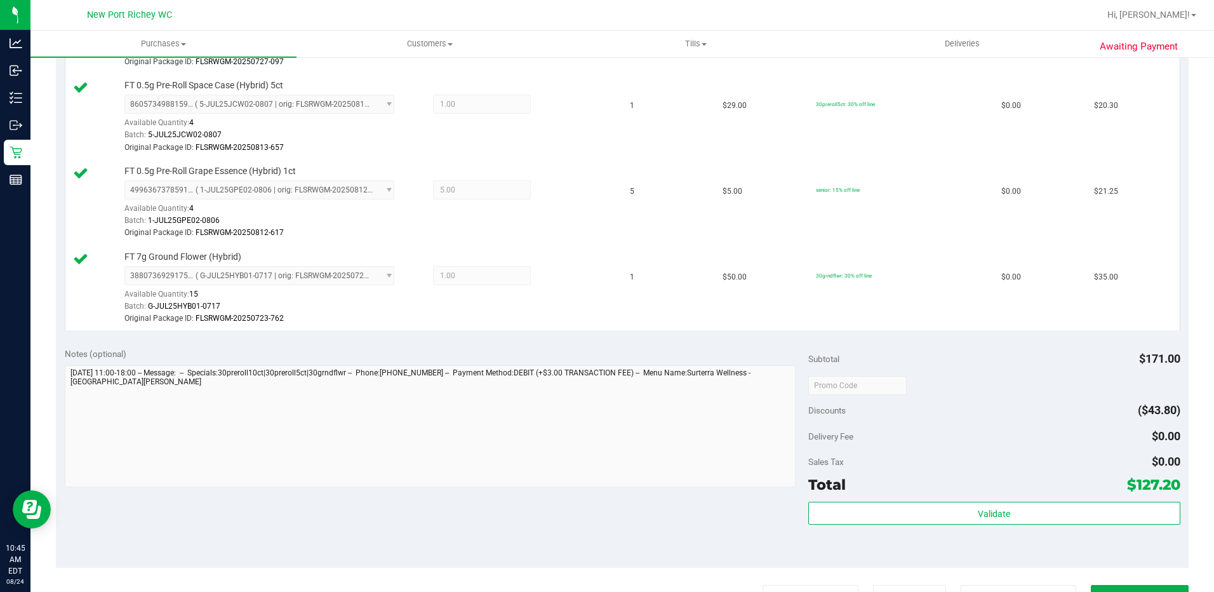
scroll to position [635, 0]
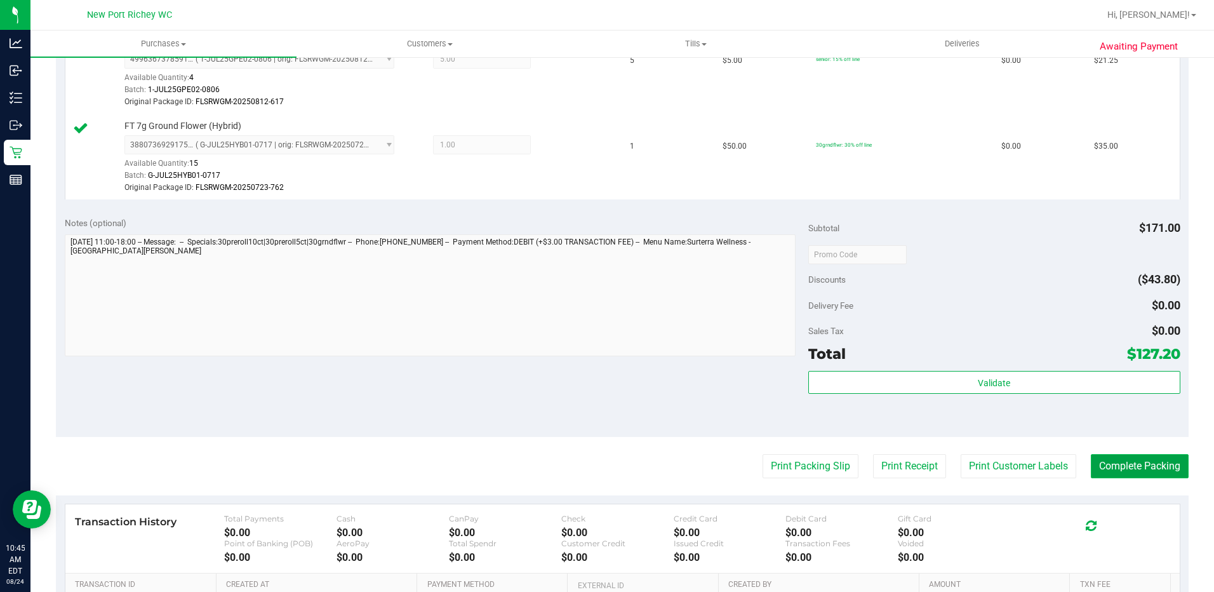
click at [1113, 471] on button "Complete Packing" at bounding box center [1140, 466] width 98 height 24
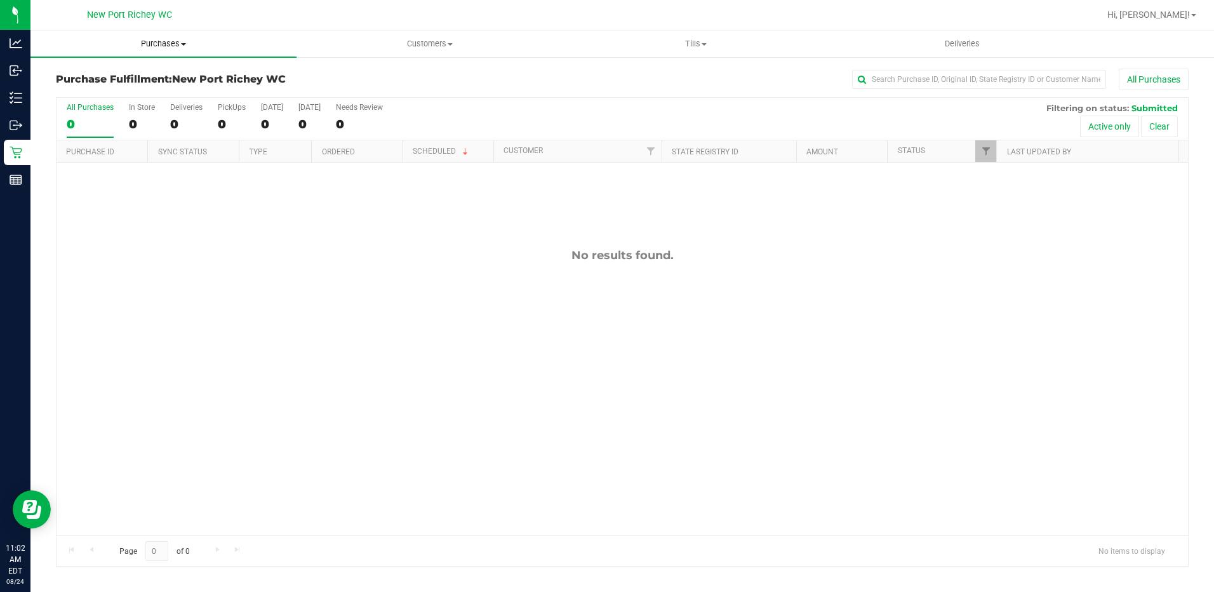
click at [185, 45] on span at bounding box center [183, 44] width 5 height 3
click at [121, 93] on li "Fulfillment" at bounding box center [163, 91] width 266 height 15
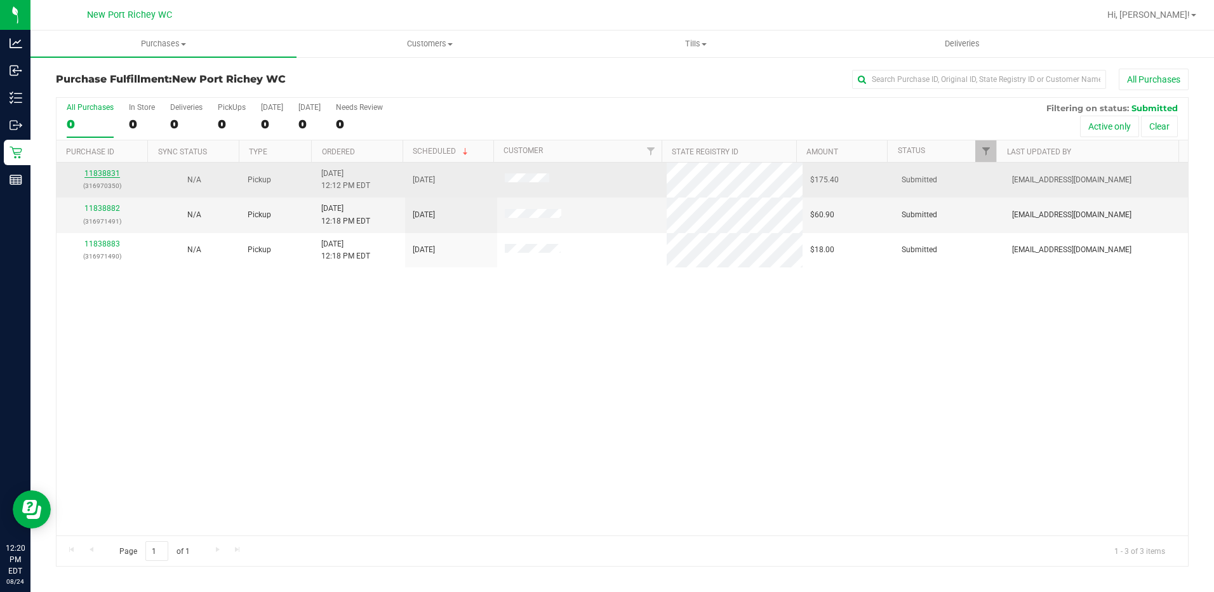
click at [100, 174] on link "11838831" at bounding box center [102, 173] width 36 height 9
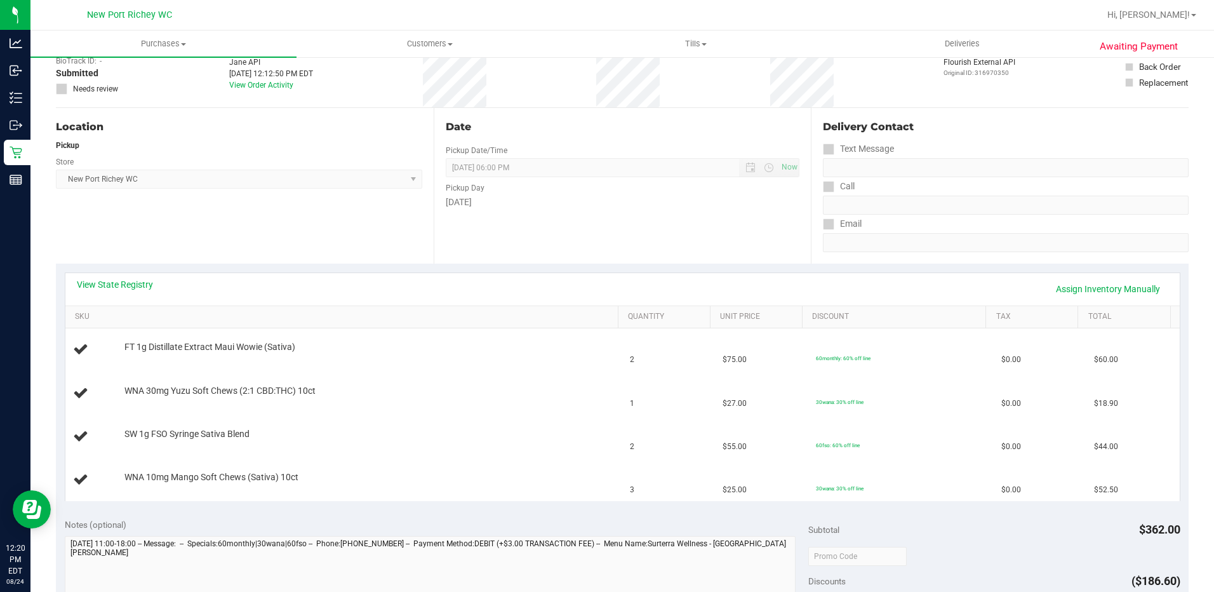
scroll to position [64, 0]
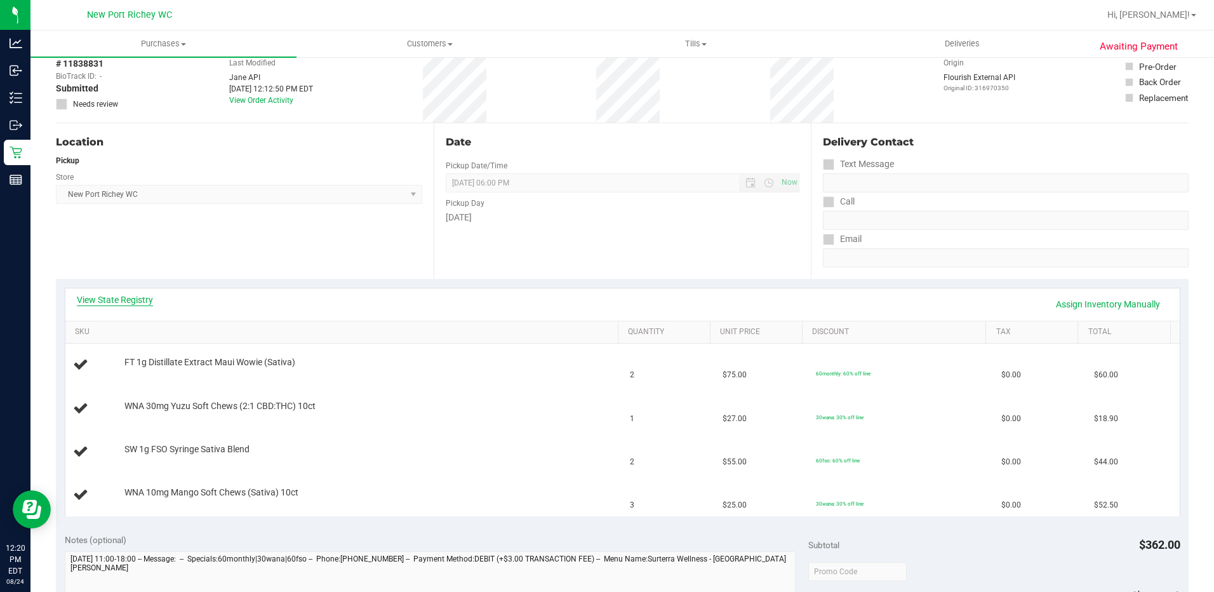
click at [136, 303] on link "View State Registry" at bounding box center [115, 299] width 76 height 13
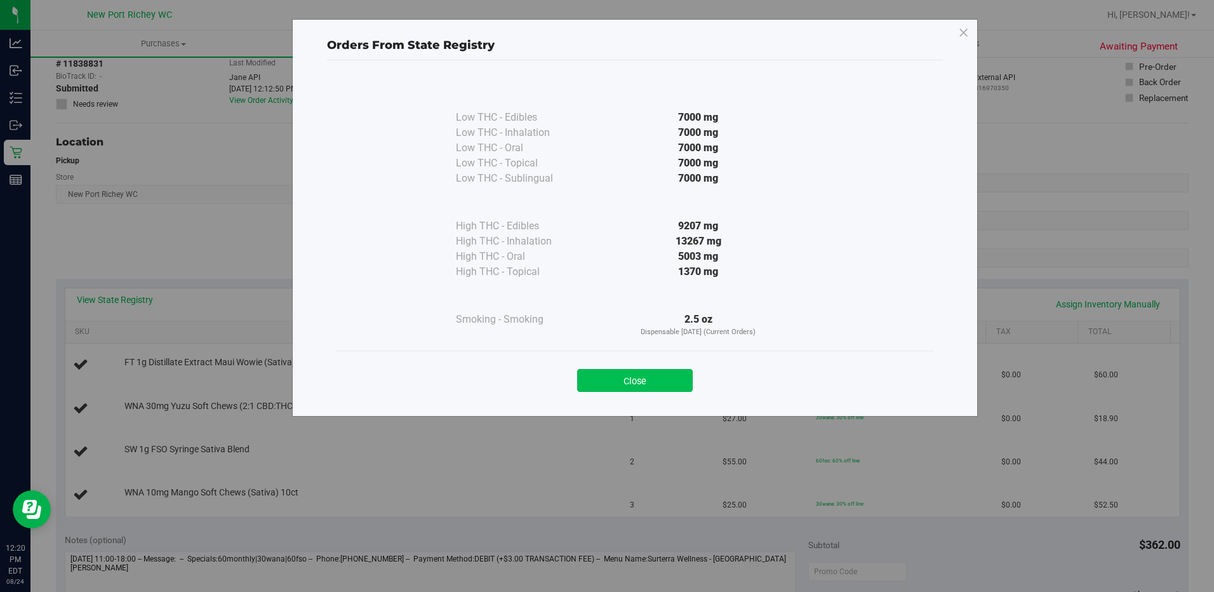
click at [637, 382] on button "Close" at bounding box center [635, 380] width 116 height 23
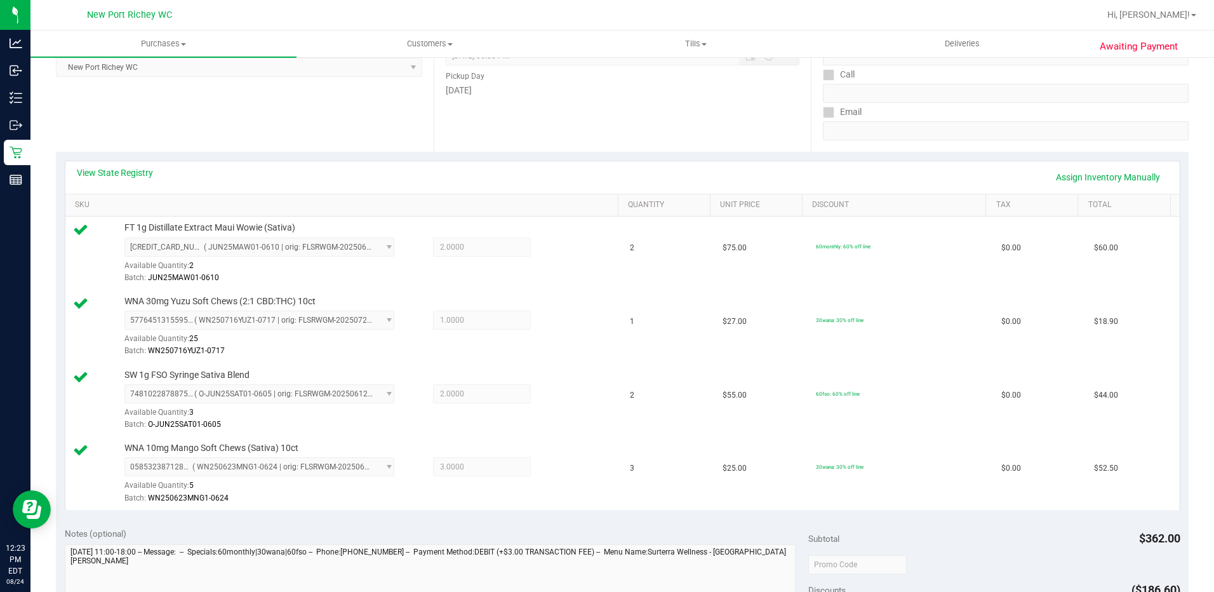
scroll to position [445, 0]
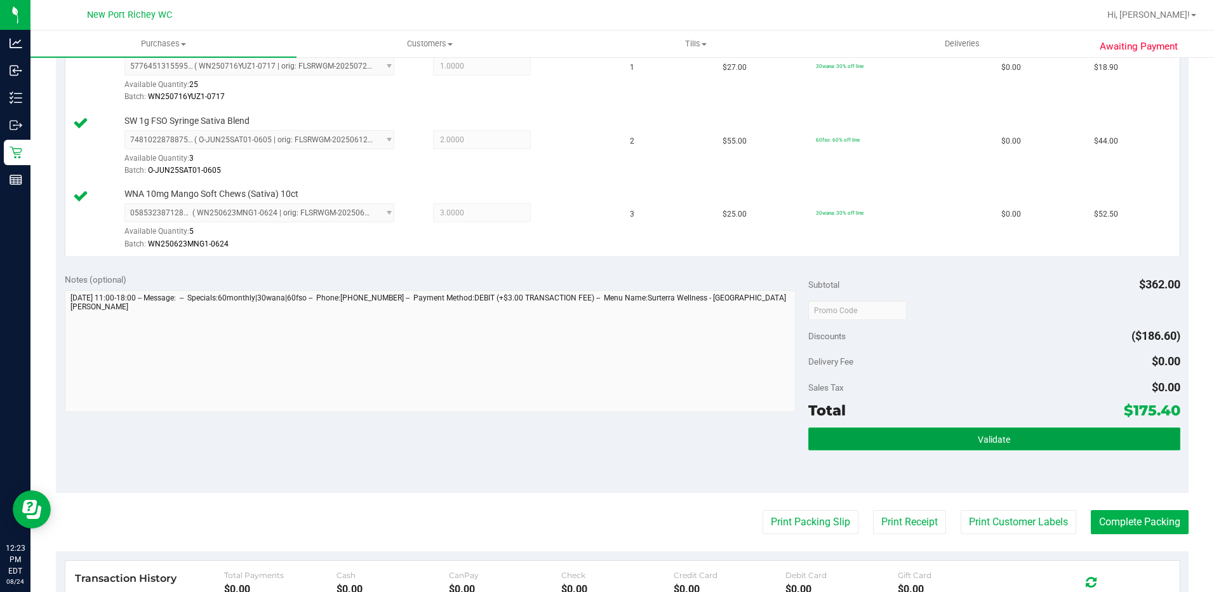
click at [978, 438] on span "Validate" at bounding box center [994, 439] width 32 height 10
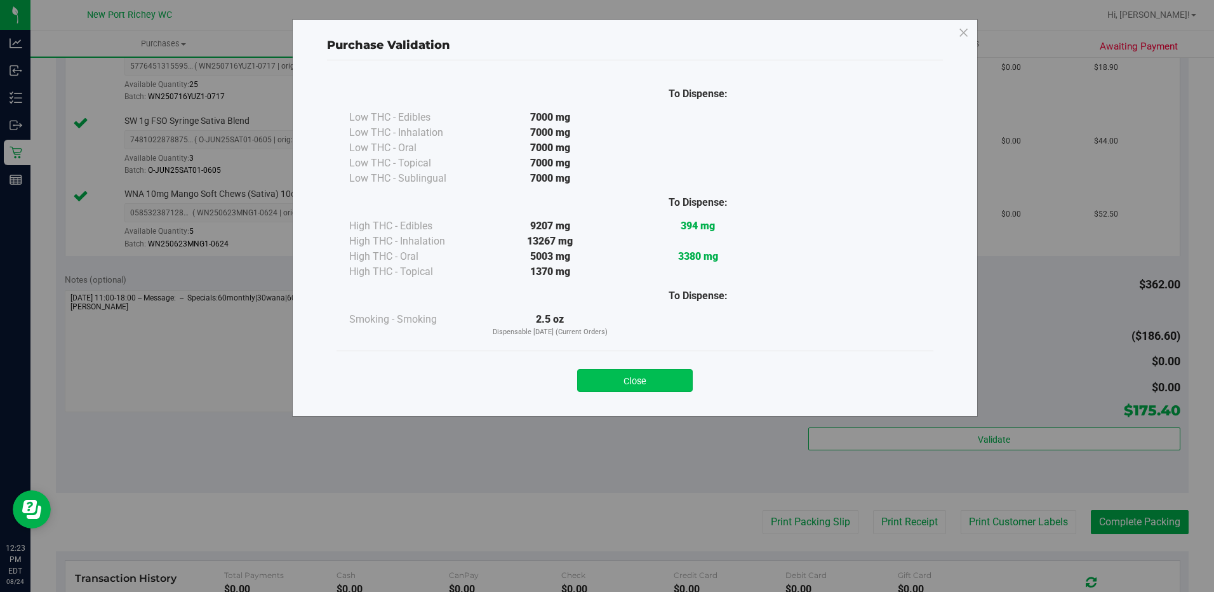
click at [626, 380] on button "Close" at bounding box center [635, 380] width 116 height 23
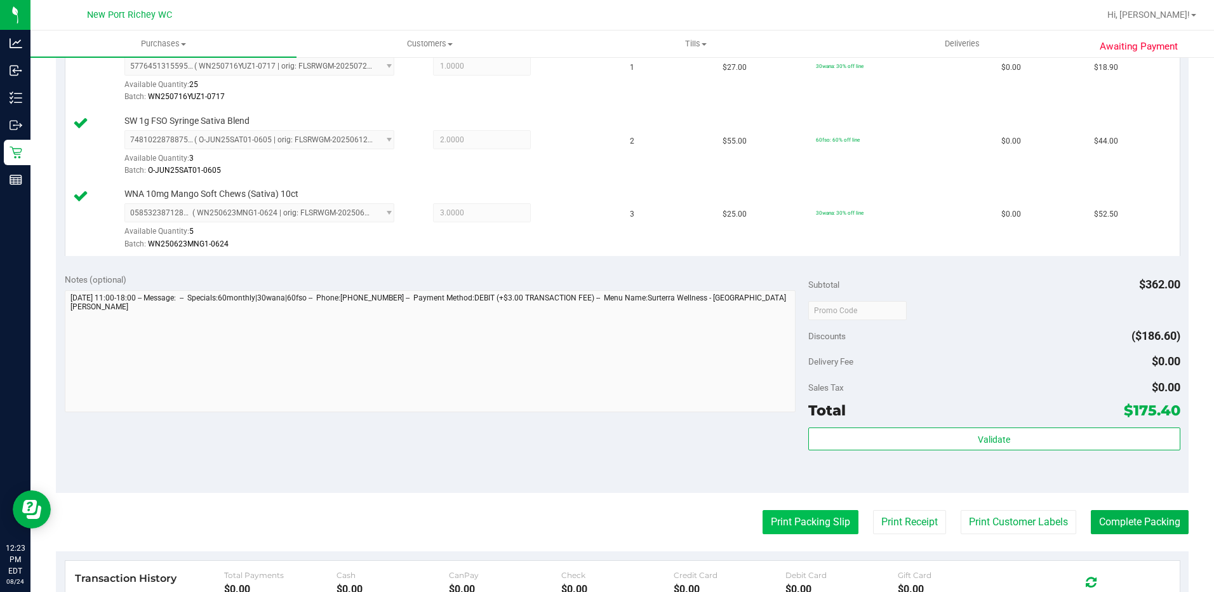
click at [787, 520] on button "Print Packing Slip" at bounding box center [811, 522] width 96 height 24
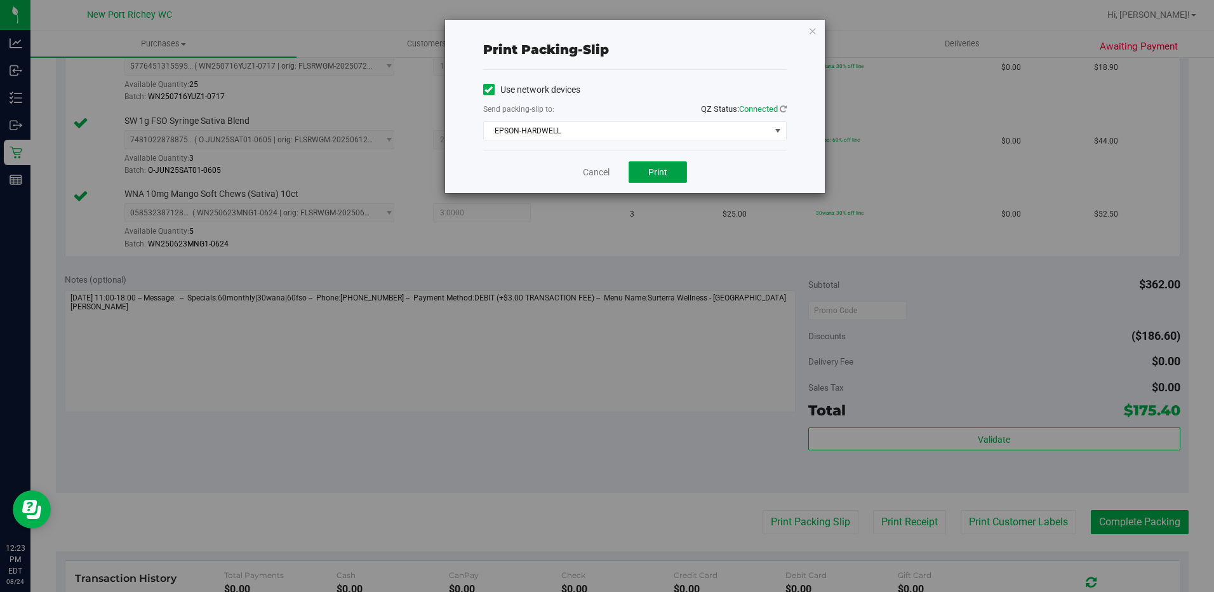
click at [664, 171] on span "Print" at bounding box center [658, 172] width 19 height 10
click at [591, 172] on link "Cancel" at bounding box center [596, 172] width 27 height 13
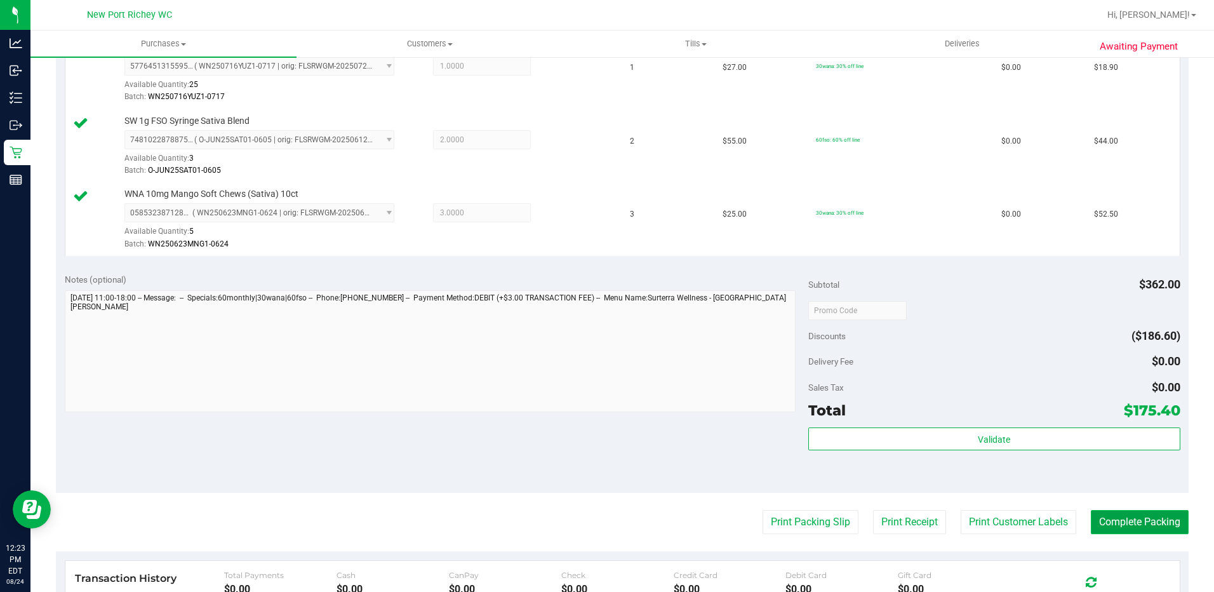
click at [1130, 527] on button "Complete Packing" at bounding box center [1140, 522] width 98 height 24
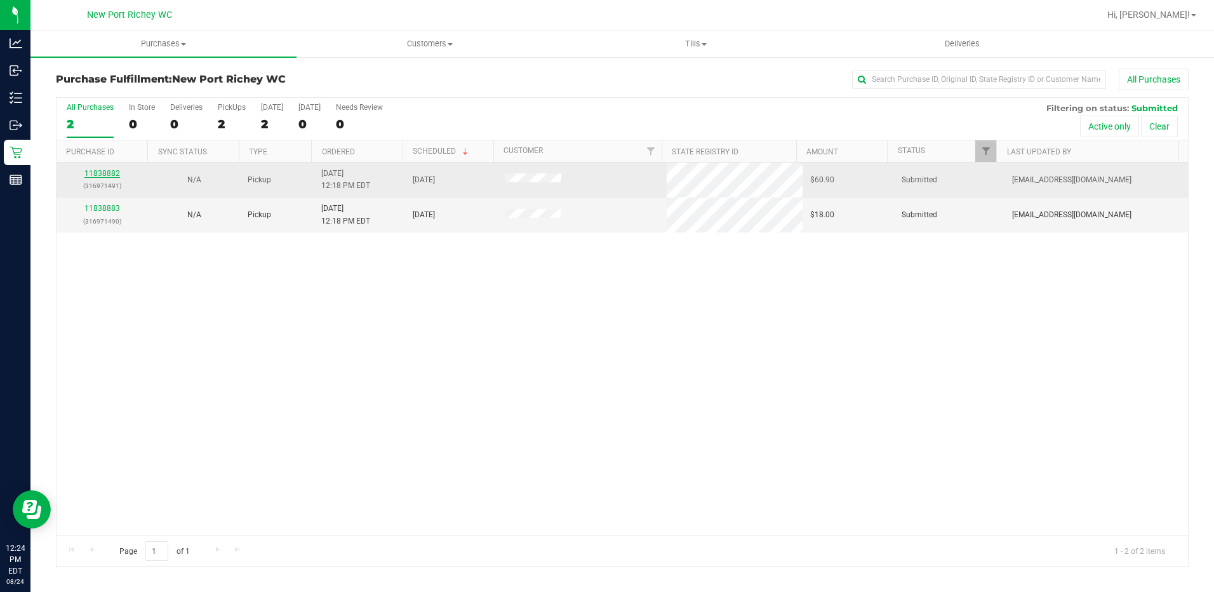
click at [98, 176] on link "11838882" at bounding box center [102, 173] width 36 height 9
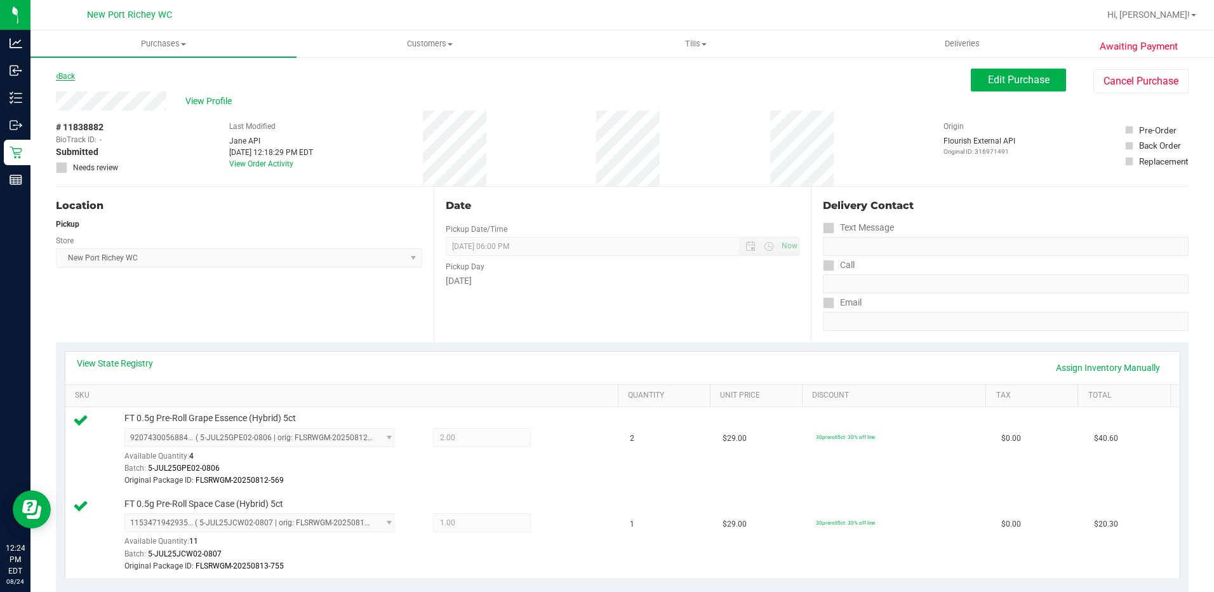
click at [68, 77] on link "Back" at bounding box center [65, 76] width 19 height 9
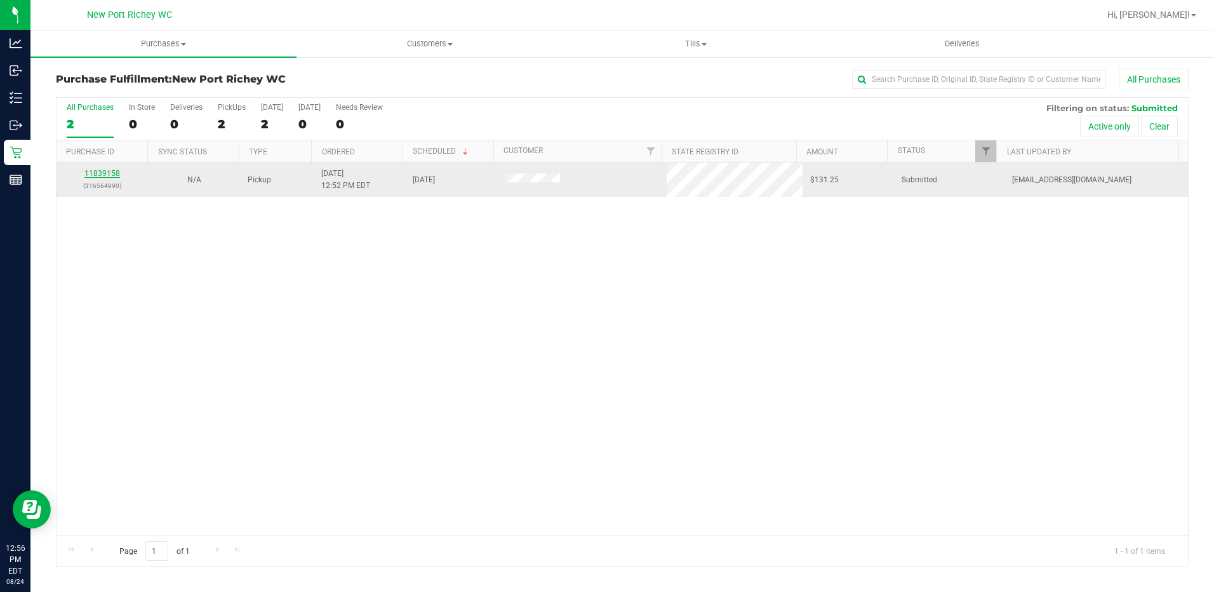
click at [110, 177] on link "11839158" at bounding box center [102, 173] width 36 height 9
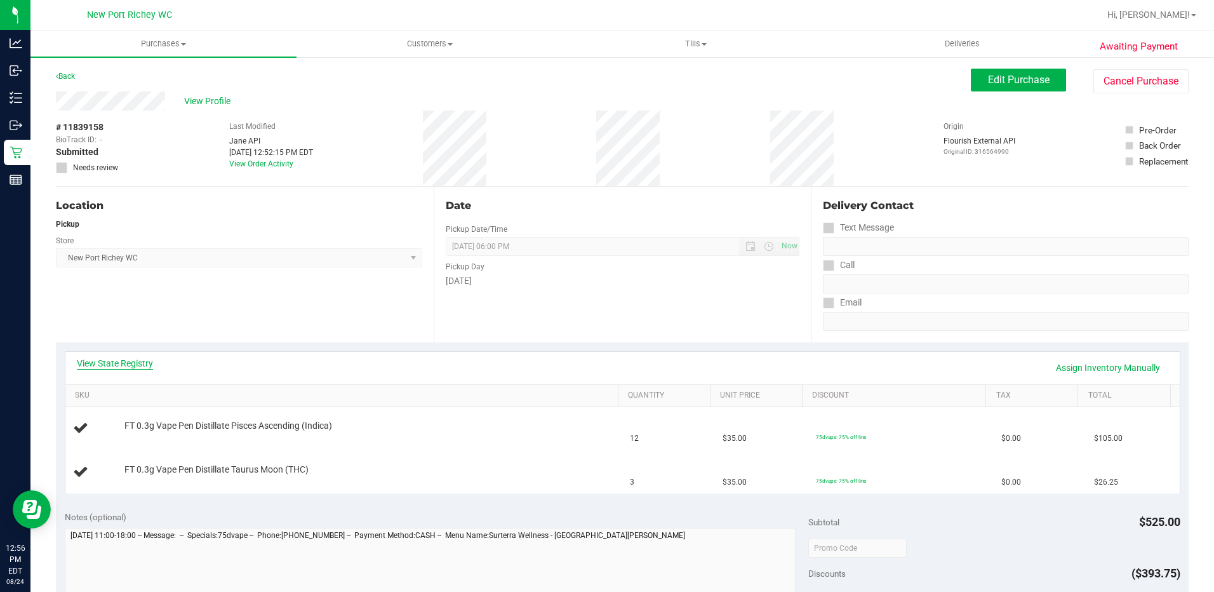
click at [144, 363] on link "View State Registry" at bounding box center [115, 363] width 76 height 13
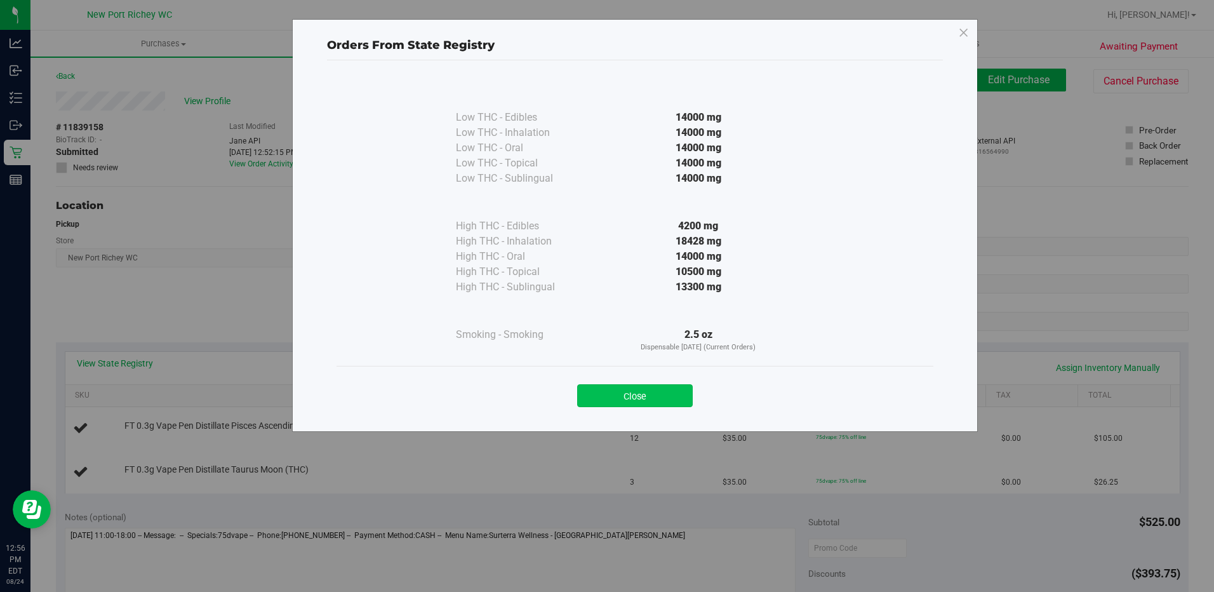
click at [622, 395] on button "Close" at bounding box center [635, 395] width 116 height 23
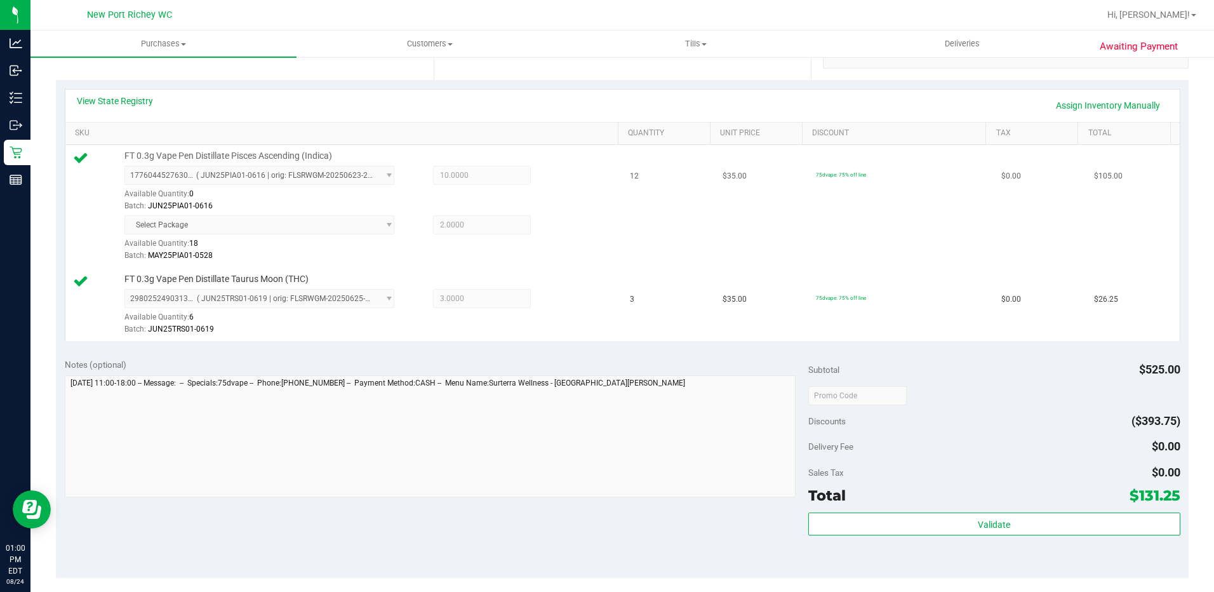
scroll to position [276, 0]
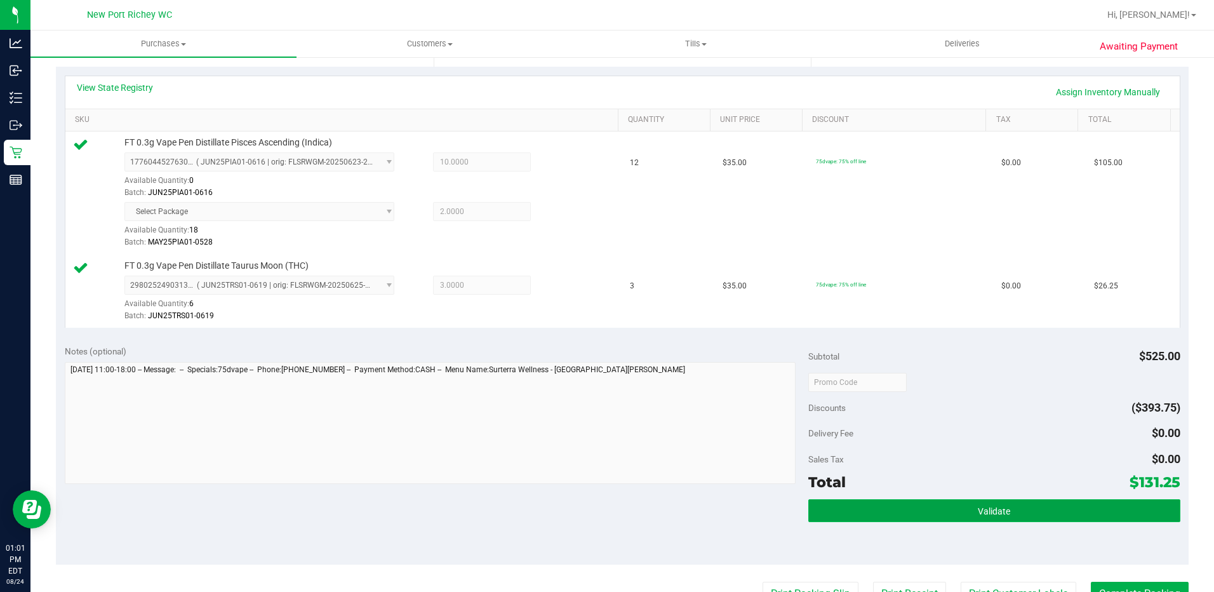
click at [979, 513] on span "Validate" at bounding box center [994, 511] width 32 height 10
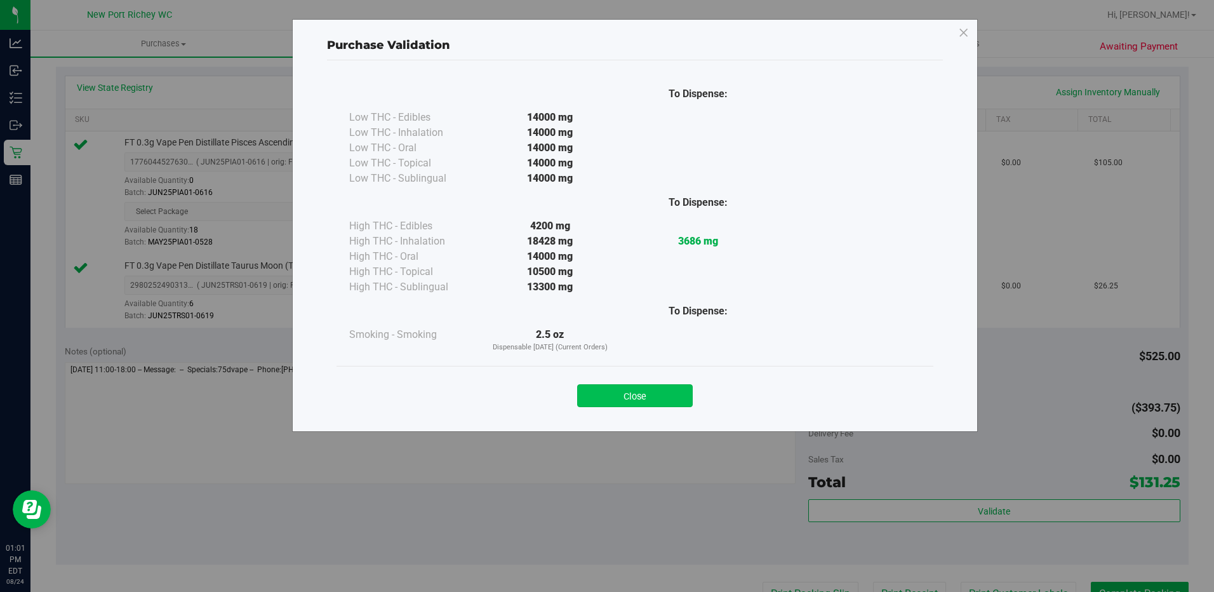
click at [671, 399] on button "Close" at bounding box center [635, 395] width 116 height 23
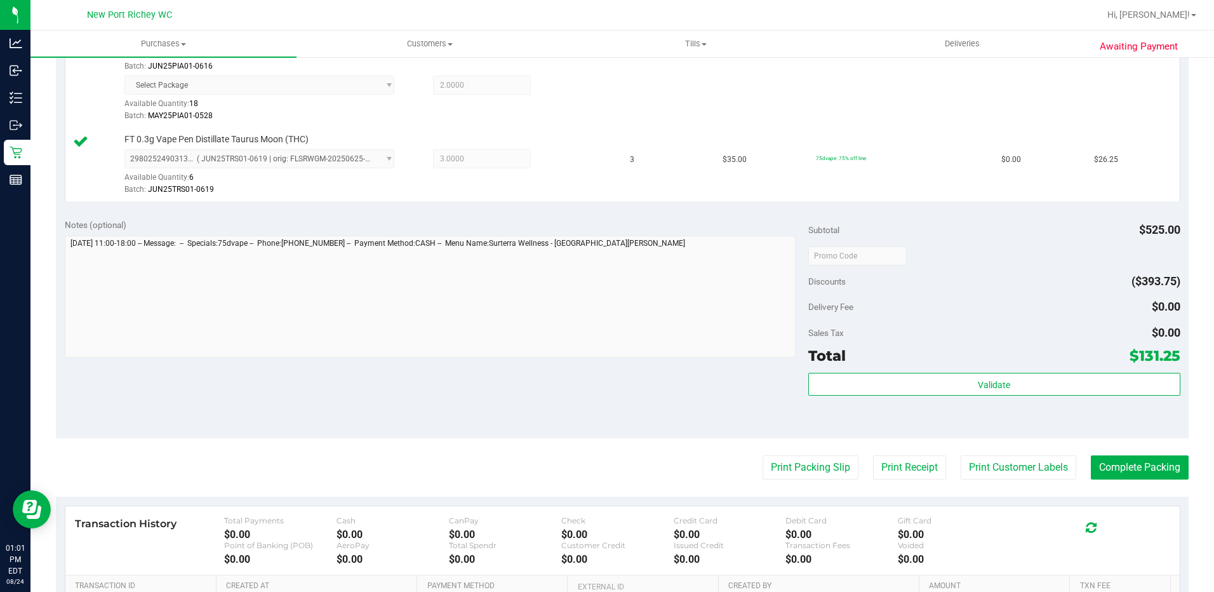
scroll to position [403, 0]
click at [763, 464] on button "Print Packing Slip" at bounding box center [811, 467] width 96 height 24
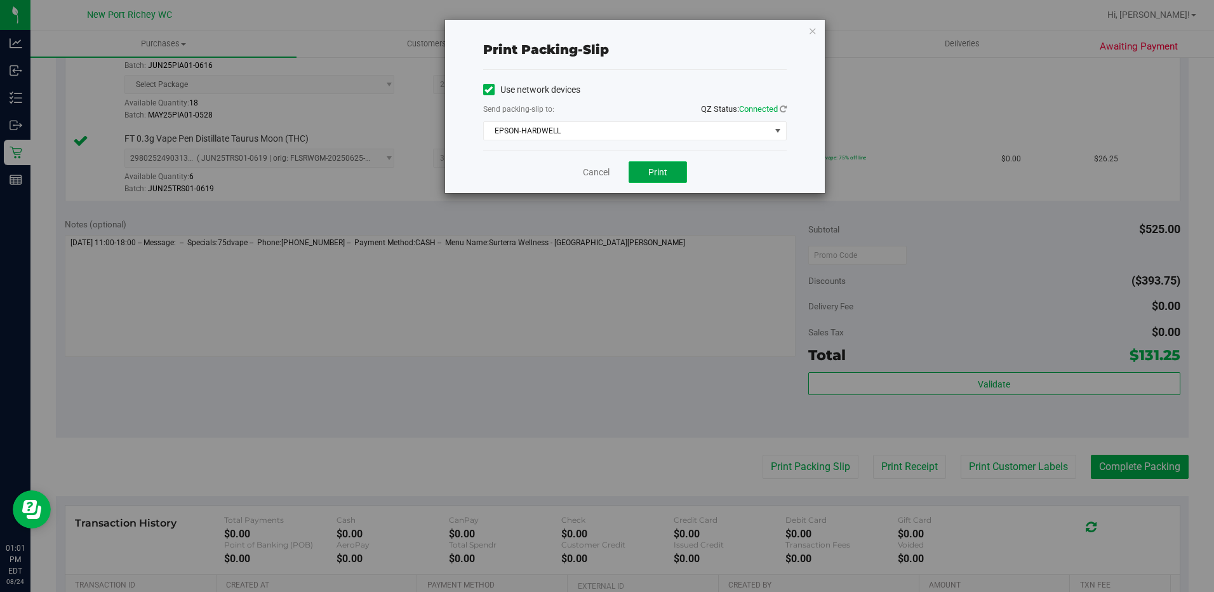
click at [647, 171] on button "Print" at bounding box center [658, 172] width 58 height 22
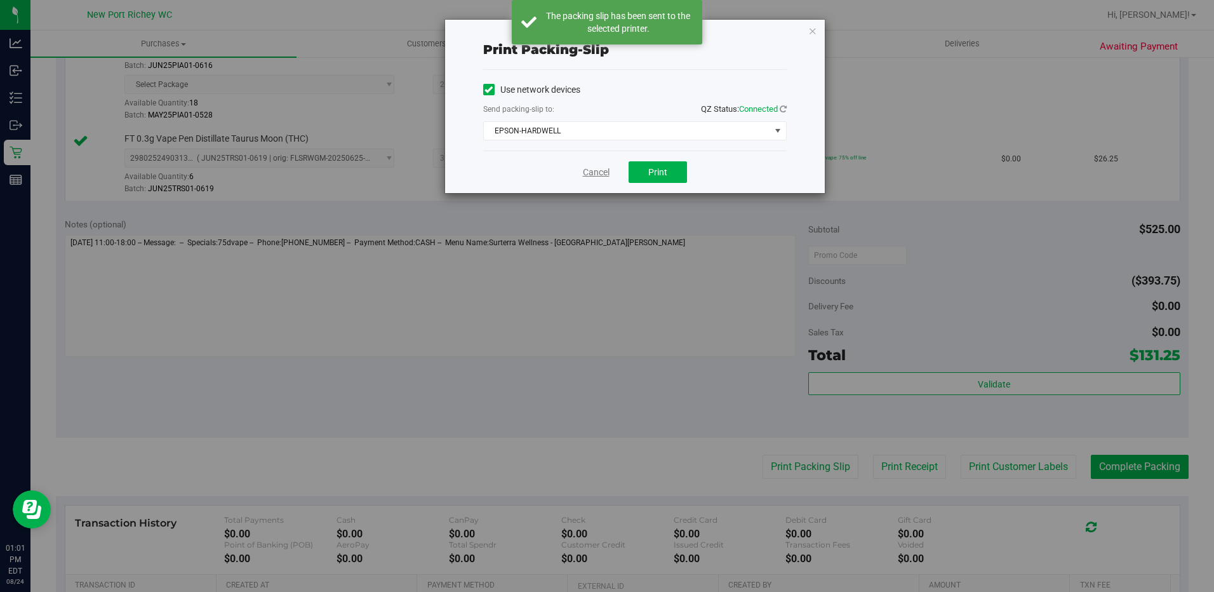
click at [599, 169] on link "Cancel" at bounding box center [596, 172] width 27 height 13
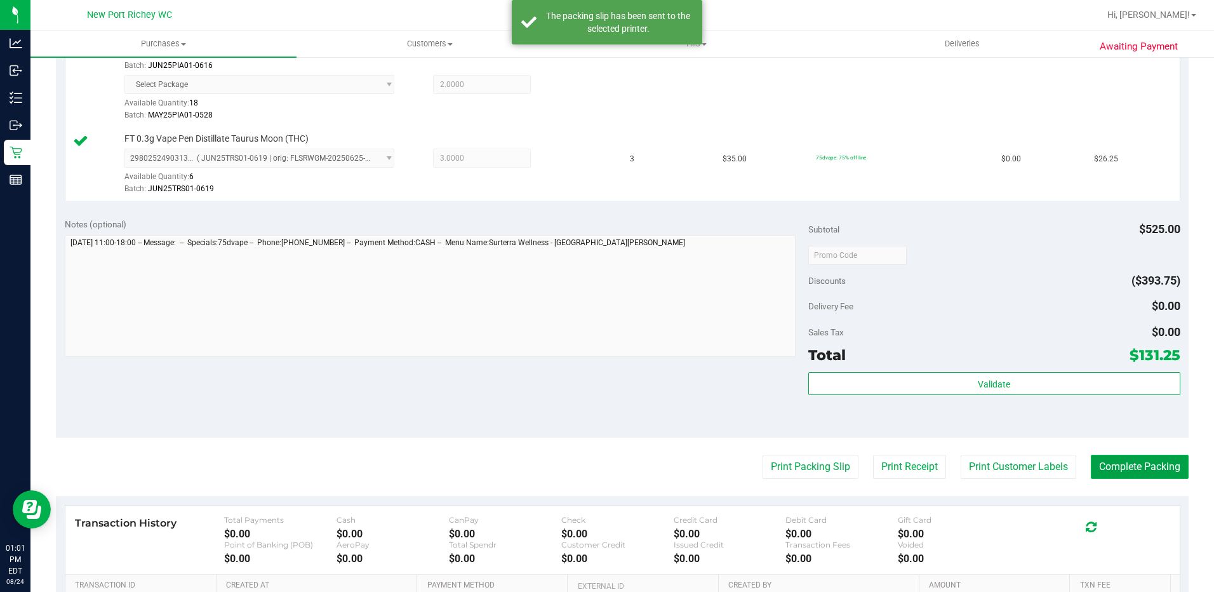
click at [1105, 464] on button "Complete Packing" at bounding box center [1140, 467] width 98 height 24
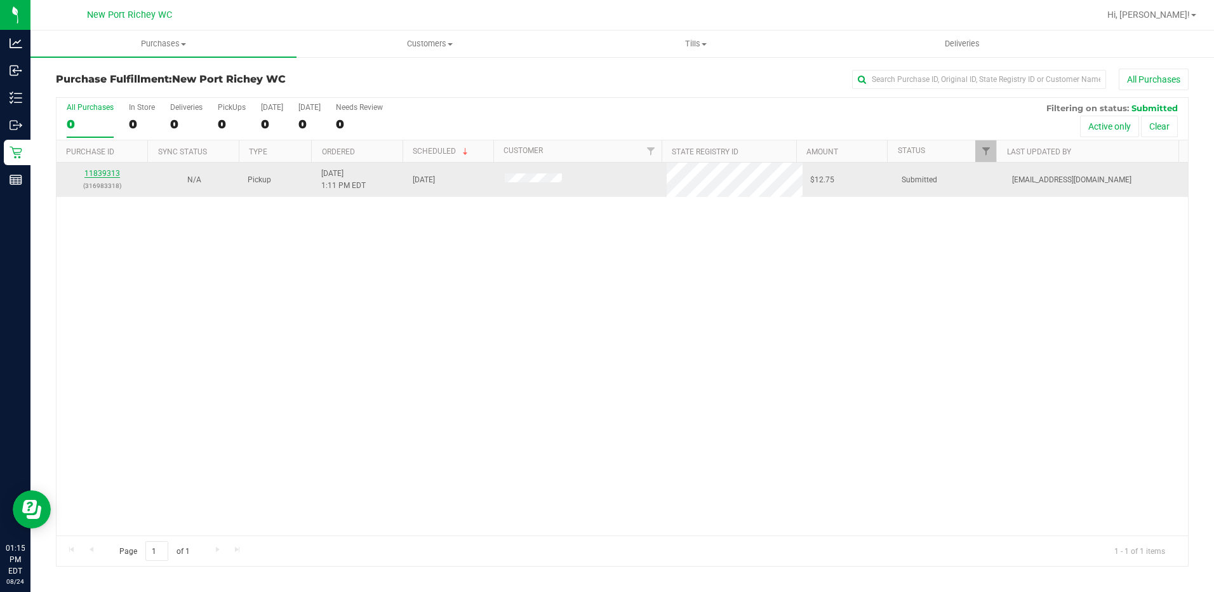
click at [97, 174] on link "11839313" at bounding box center [102, 173] width 36 height 9
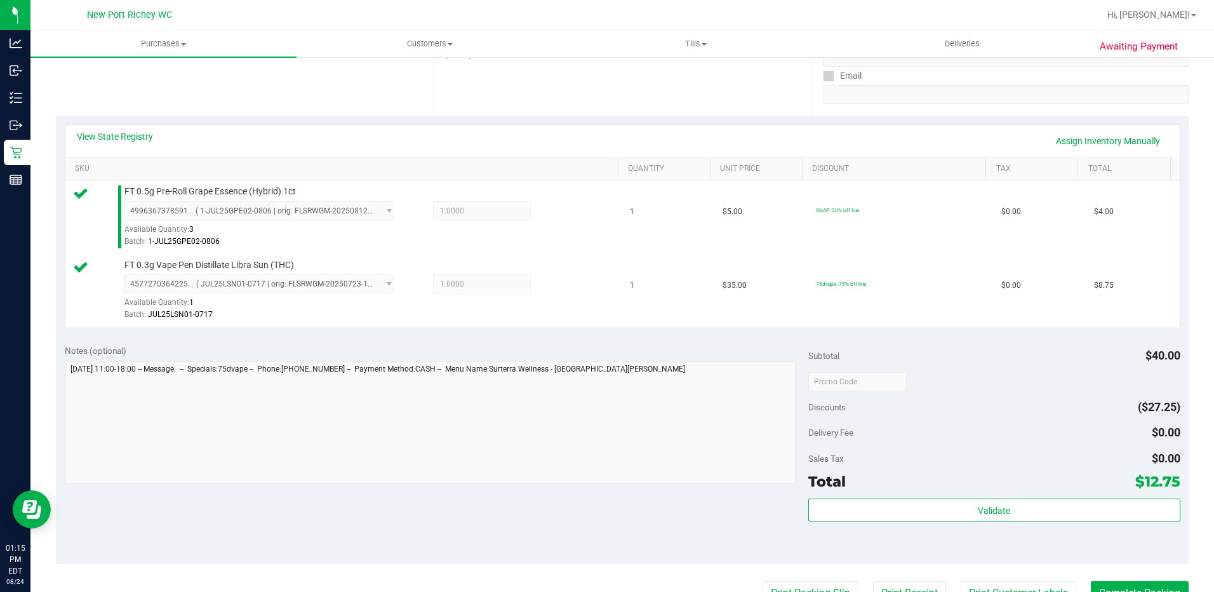
scroll to position [254, 0]
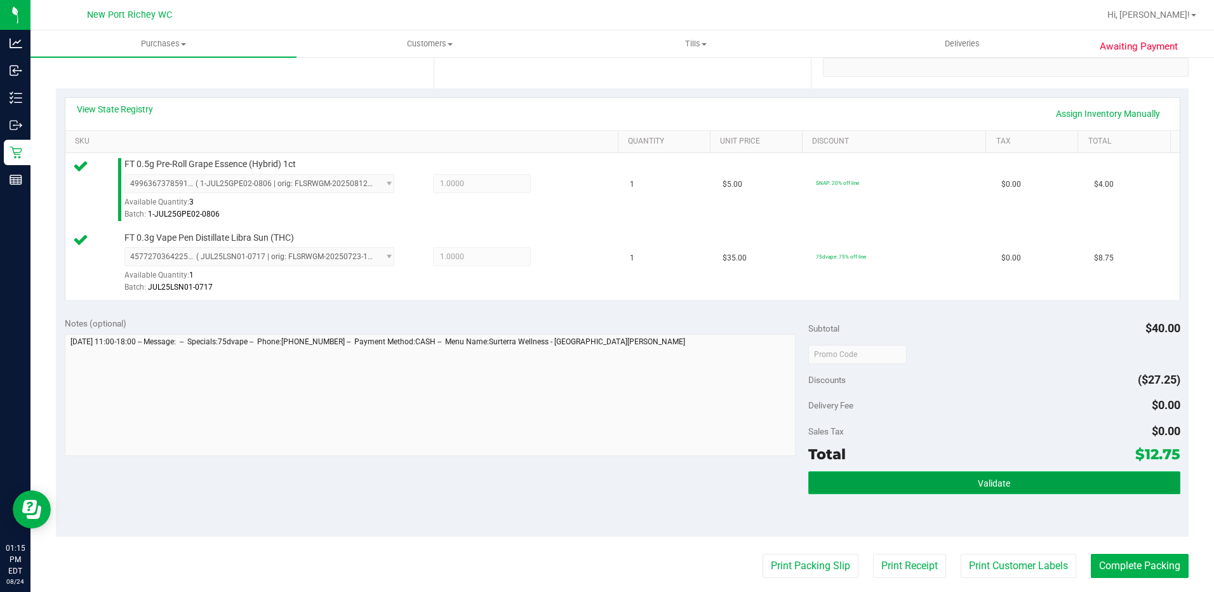
click at [931, 478] on button "Validate" at bounding box center [995, 482] width 372 height 23
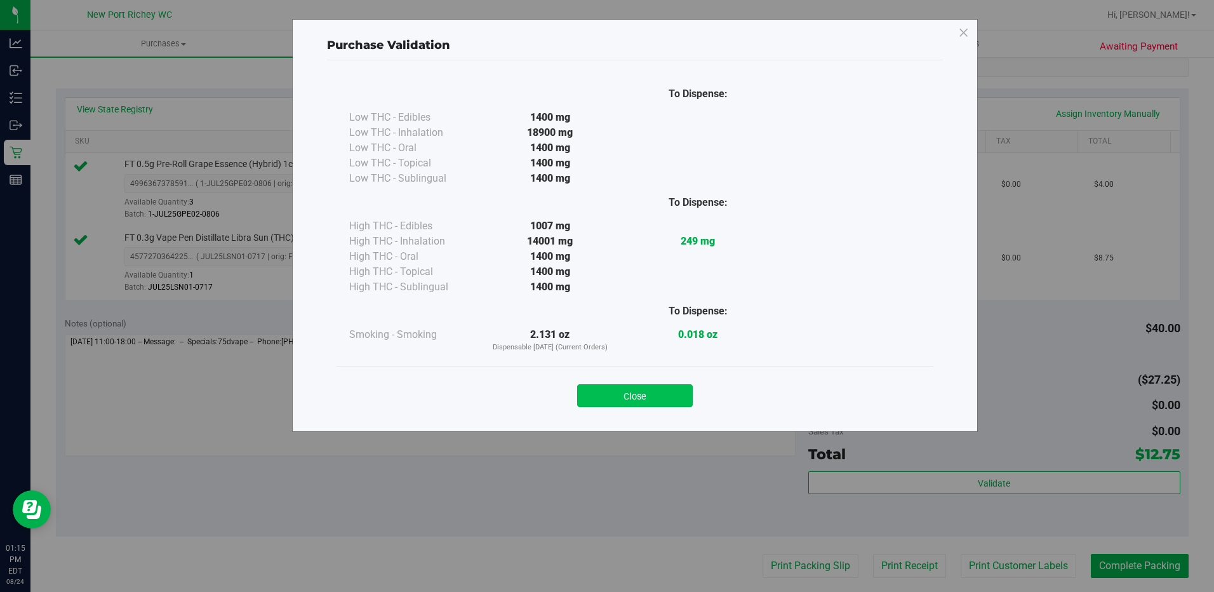
click at [684, 401] on button "Close" at bounding box center [635, 395] width 116 height 23
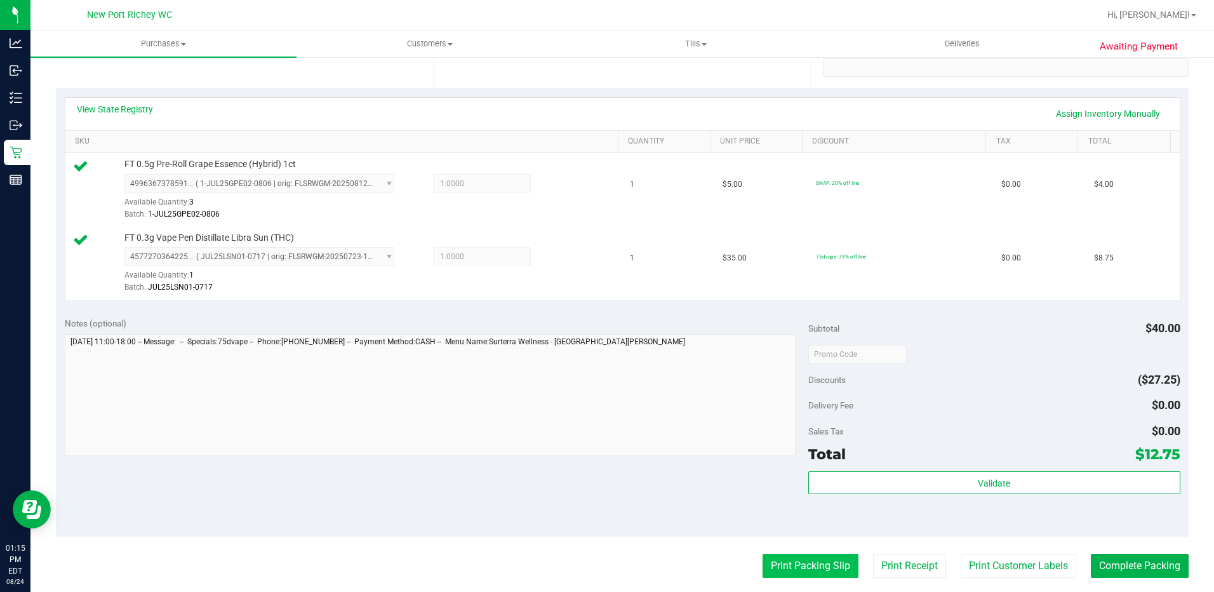
click at [783, 556] on button "Print Packing Slip" at bounding box center [811, 566] width 96 height 24
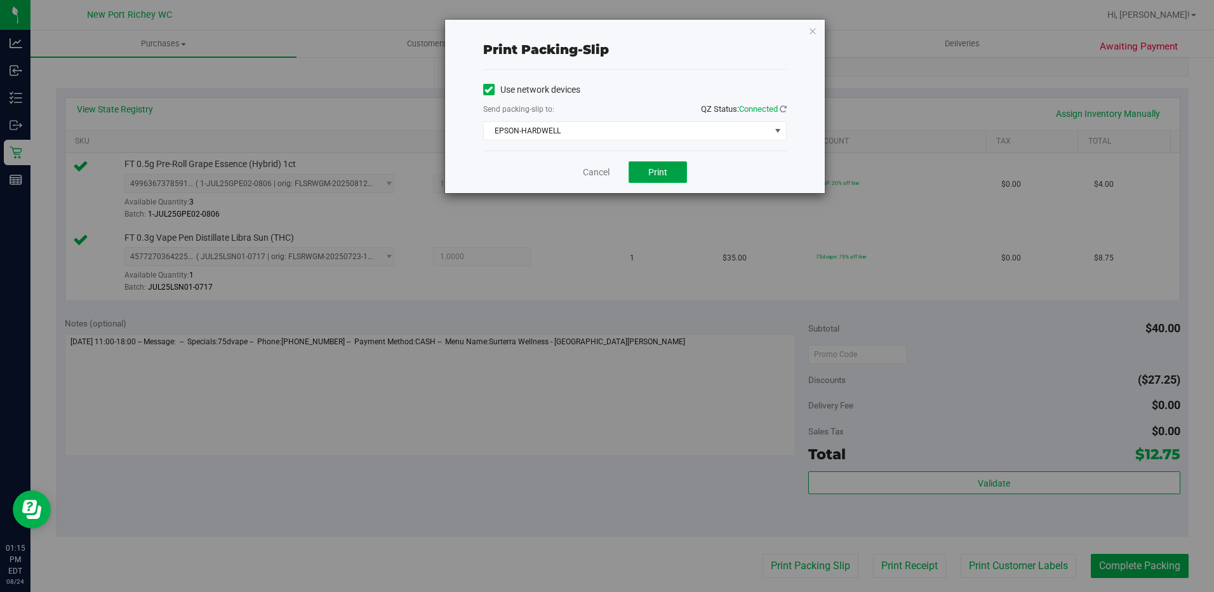
click at [659, 173] on span "Print" at bounding box center [658, 172] width 19 height 10
click at [600, 175] on link "Cancel" at bounding box center [596, 172] width 27 height 13
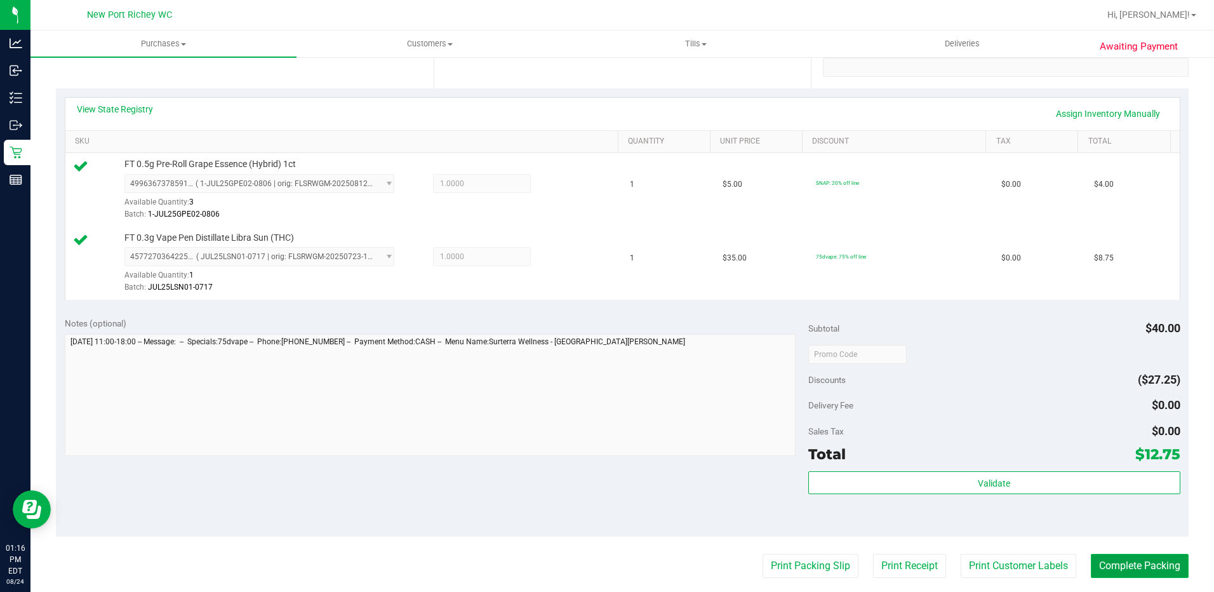
click at [1124, 572] on button "Complete Packing" at bounding box center [1140, 566] width 98 height 24
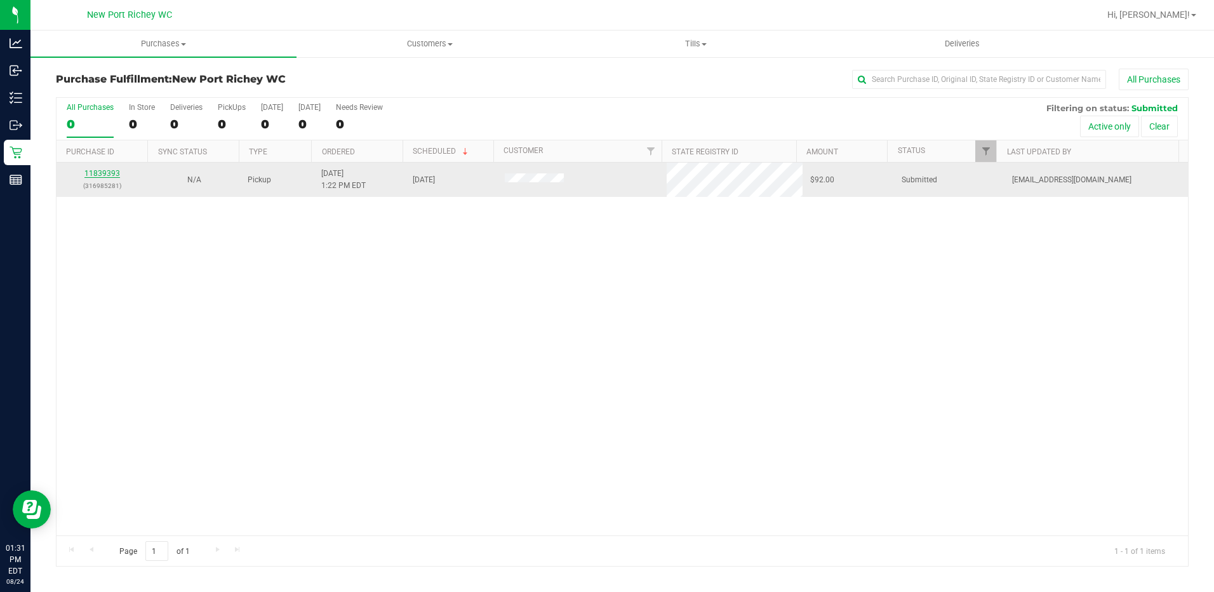
click at [108, 174] on link "11839393" at bounding box center [102, 173] width 36 height 9
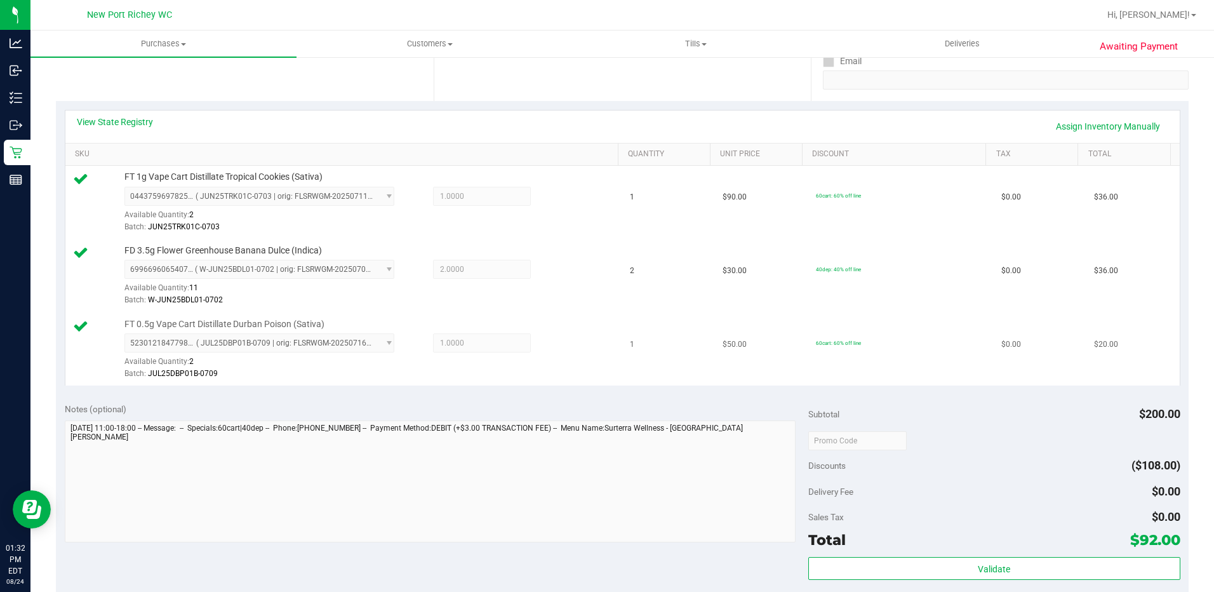
scroll to position [254, 0]
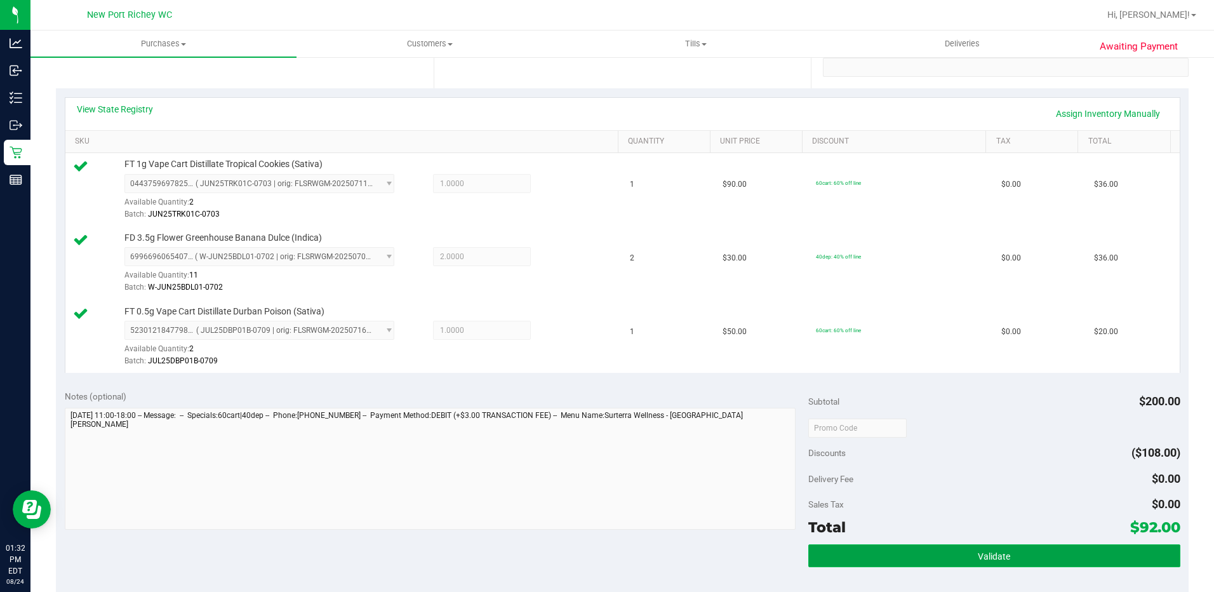
click at [930, 557] on button "Validate" at bounding box center [995, 555] width 372 height 23
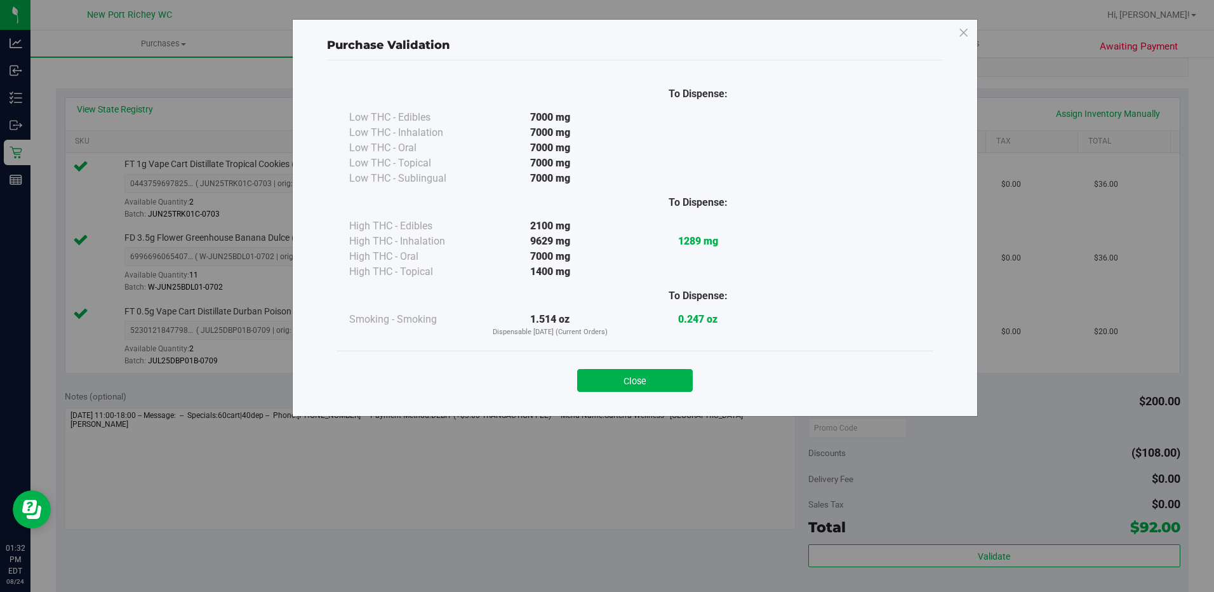
click at [662, 366] on div "Close" at bounding box center [635, 377] width 578 height 32
click at [652, 390] on button "Close" at bounding box center [635, 380] width 116 height 23
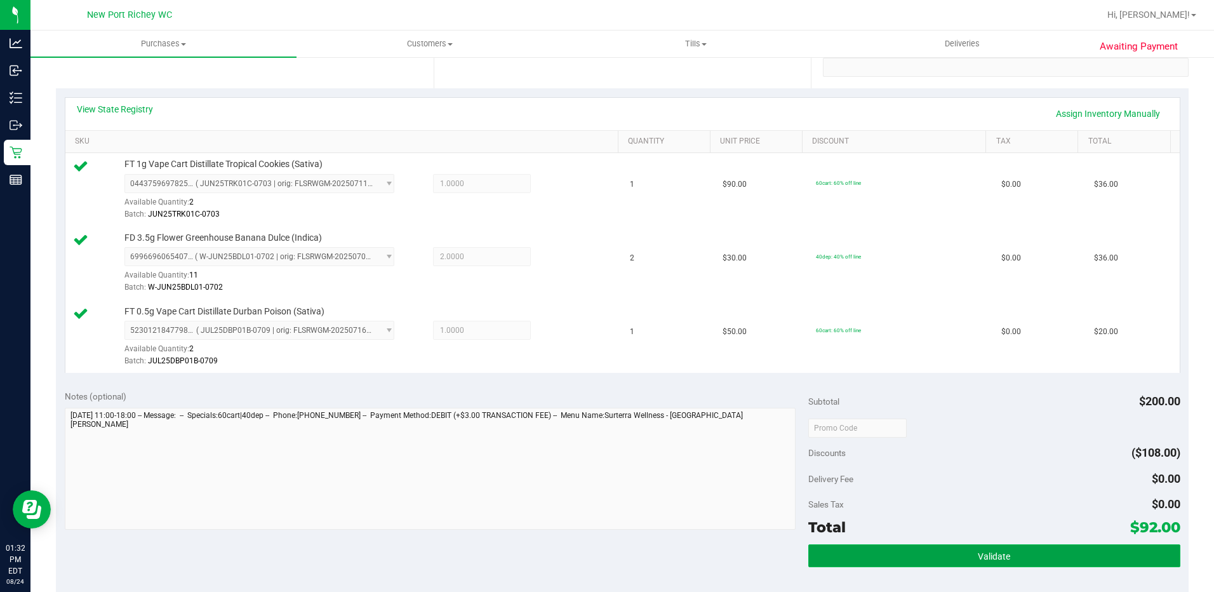
click at [837, 549] on button "Validate" at bounding box center [995, 555] width 372 height 23
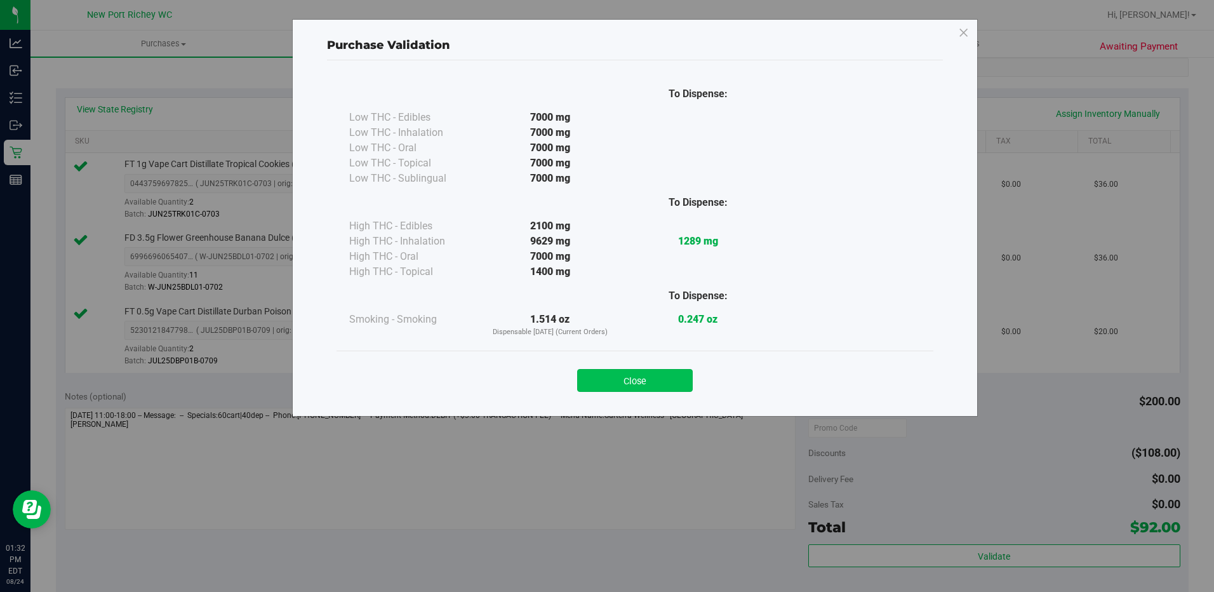
click at [666, 387] on button "Close" at bounding box center [635, 380] width 116 height 23
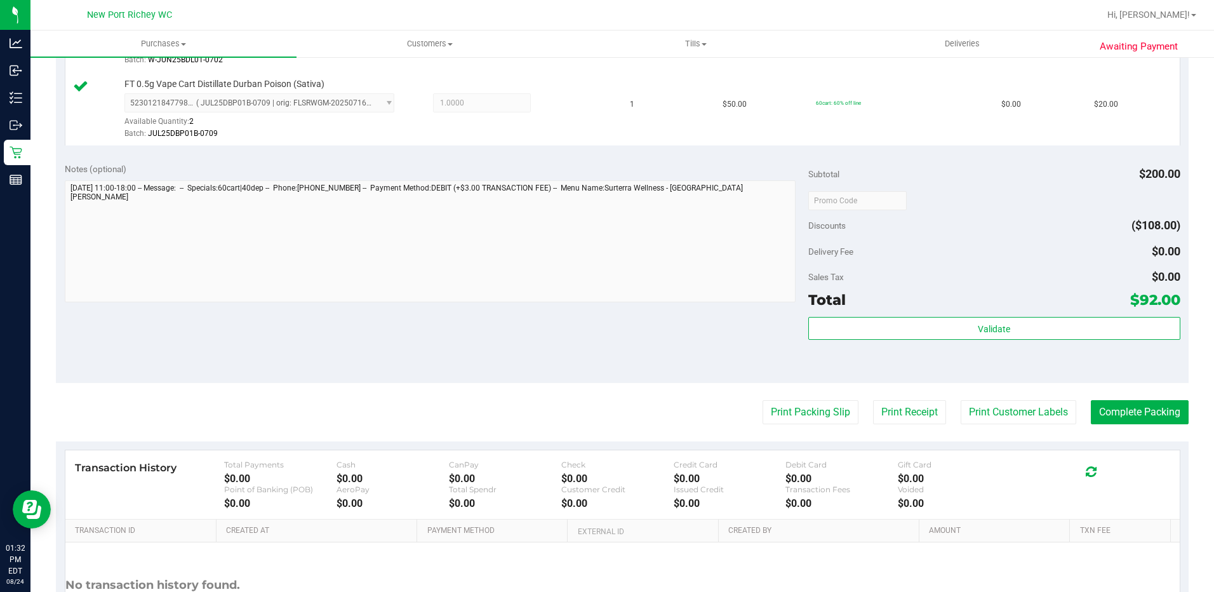
scroll to position [594, 0]
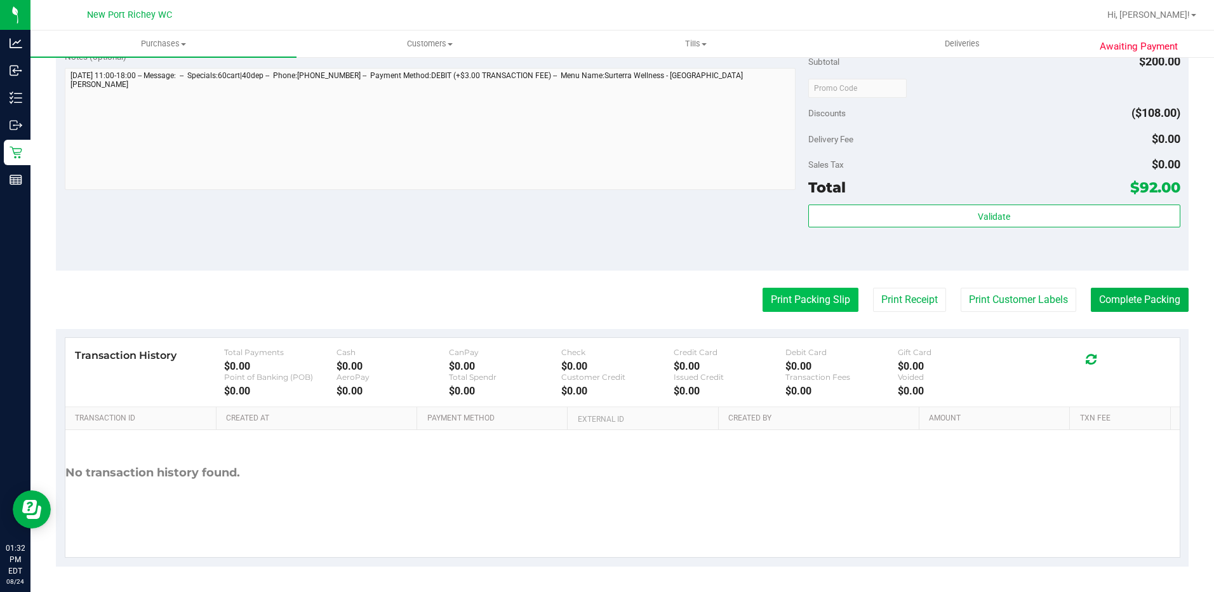
click at [778, 294] on button "Print Packing Slip" at bounding box center [811, 300] width 96 height 24
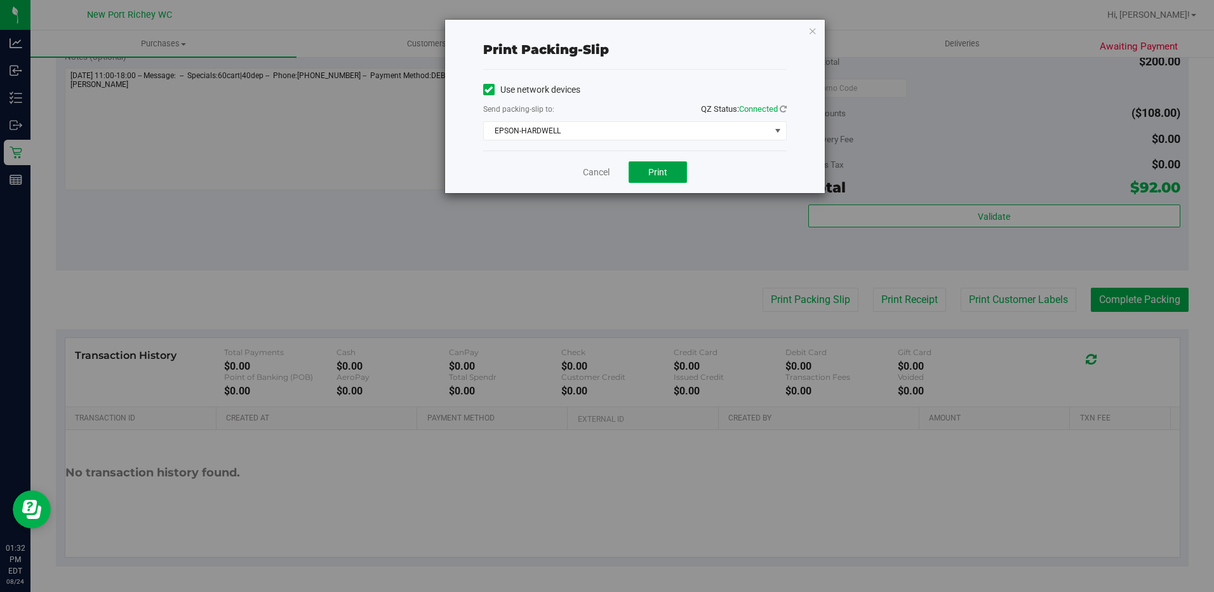
click at [667, 178] on button "Print" at bounding box center [658, 172] width 58 height 22
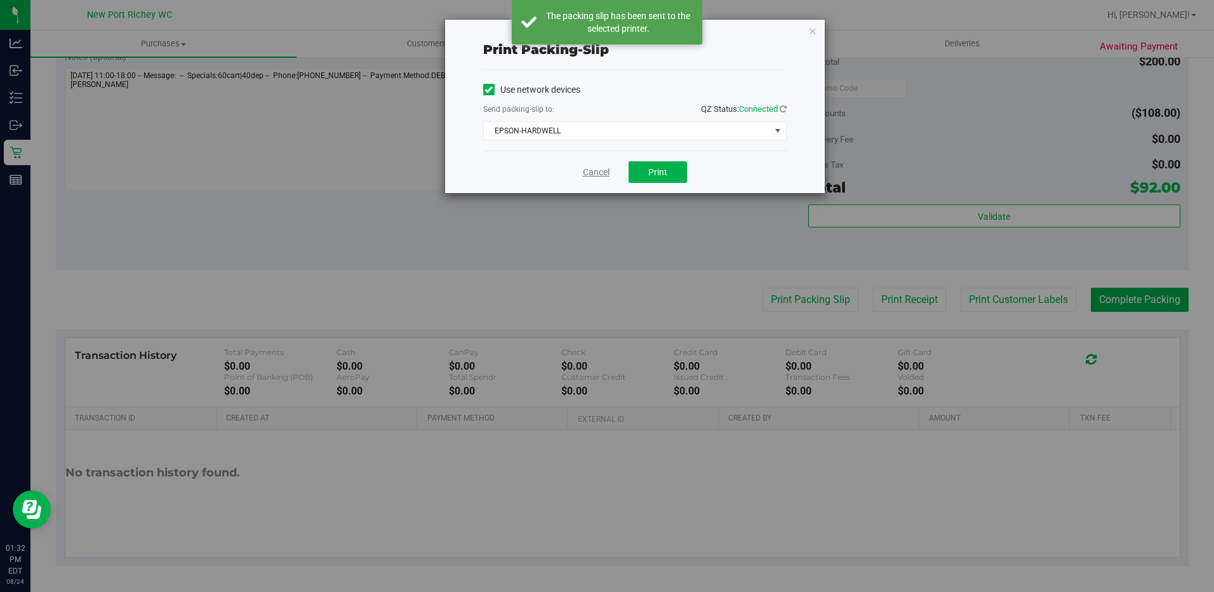
click at [592, 178] on link "Cancel" at bounding box center [596, 172] width 27 height 13
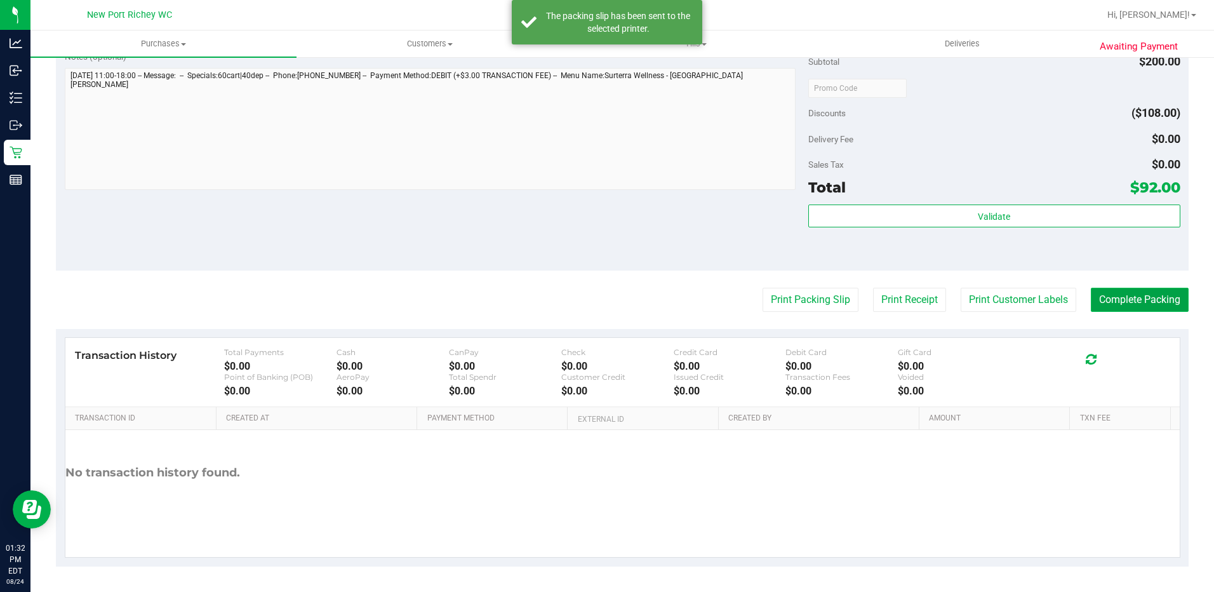
click at [1098, 302] on button "Complete Packing" at bounding box center [1140, 300] width 98 height 24
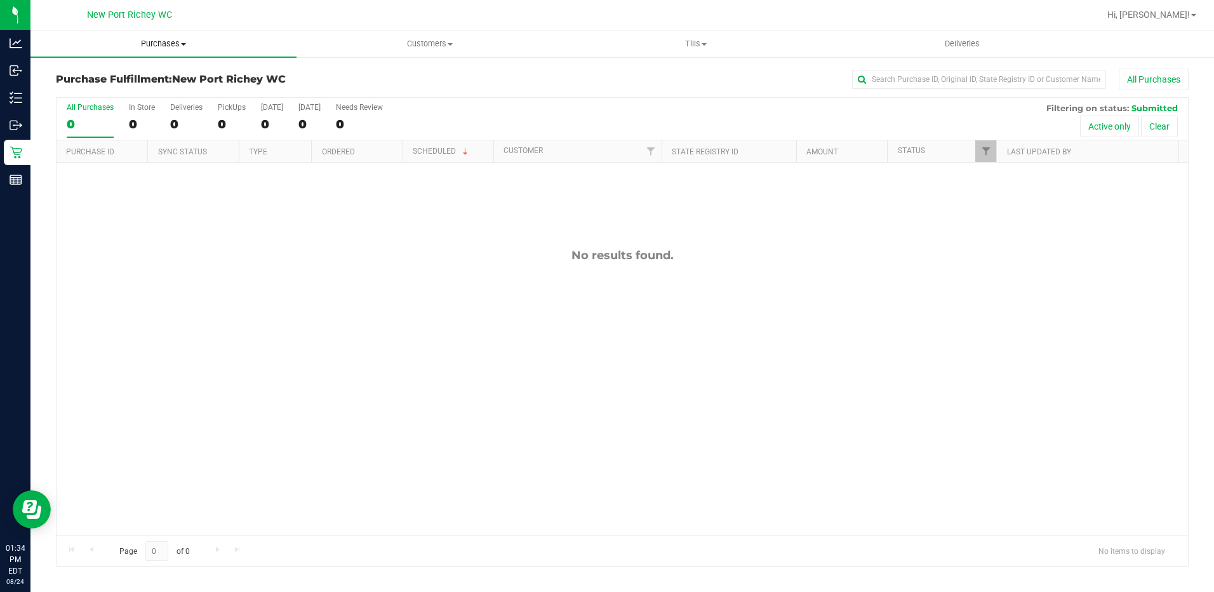
click at [162, 48] on span "Purchases" at bounding box center [163, 43] width 266 height 11
click at [147, 82] on span "Summary of purchases" at bounding box center [95, 76] width 130 height 11
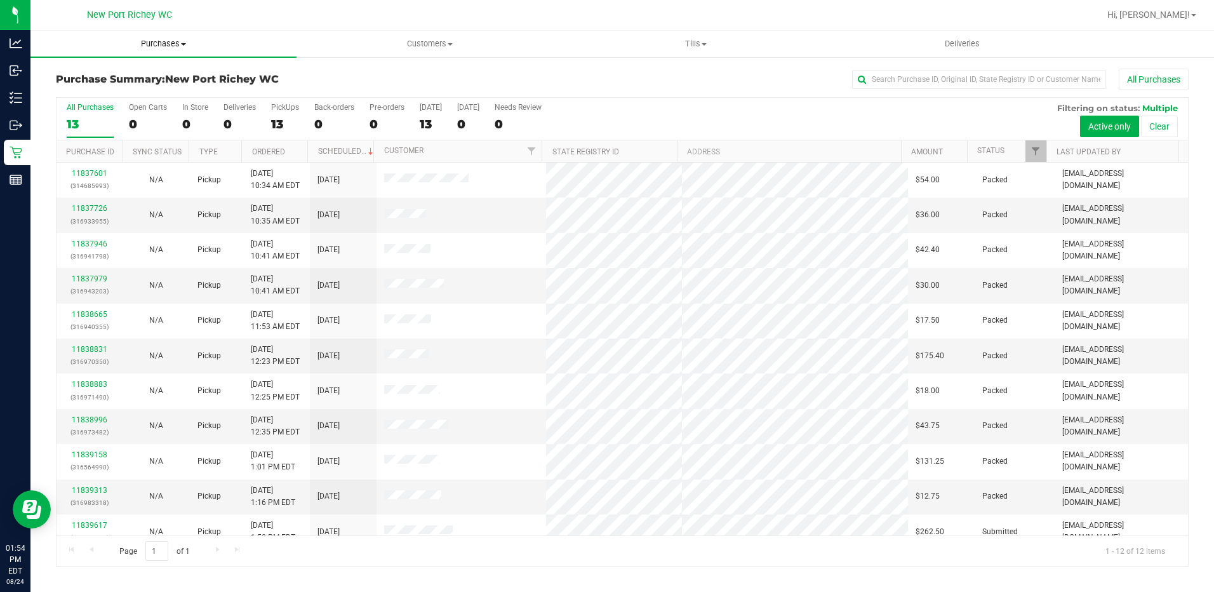
click at [185, 44] on span at bounding box center [183, 44] width 5 height 3
click at [98, 86] on span "Fulfillment" at bounding box center [69, 91] width 79 height 11
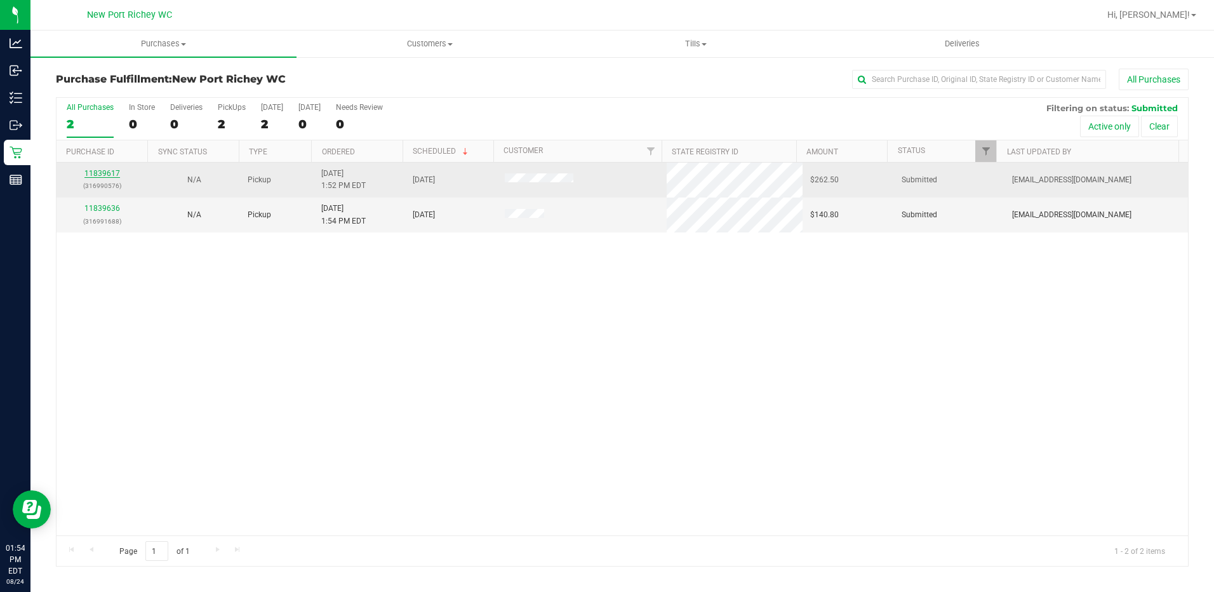
click at [100, 174] on link "11839617" at bounding box center [102, 173] width 36 height 9
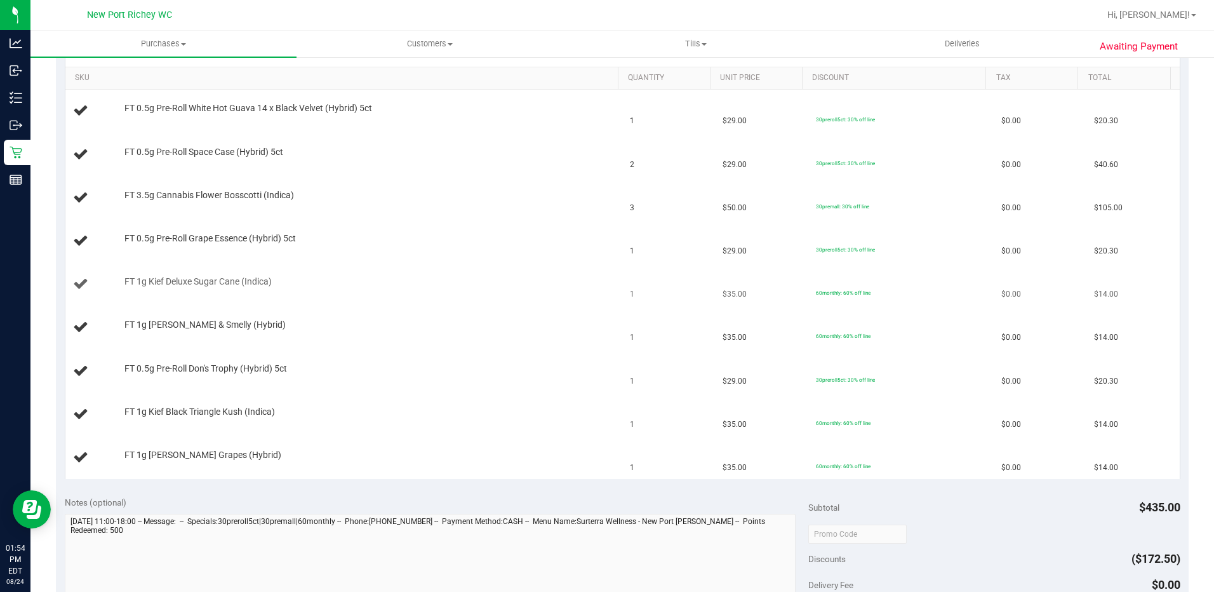
scroll to position [254, 0]
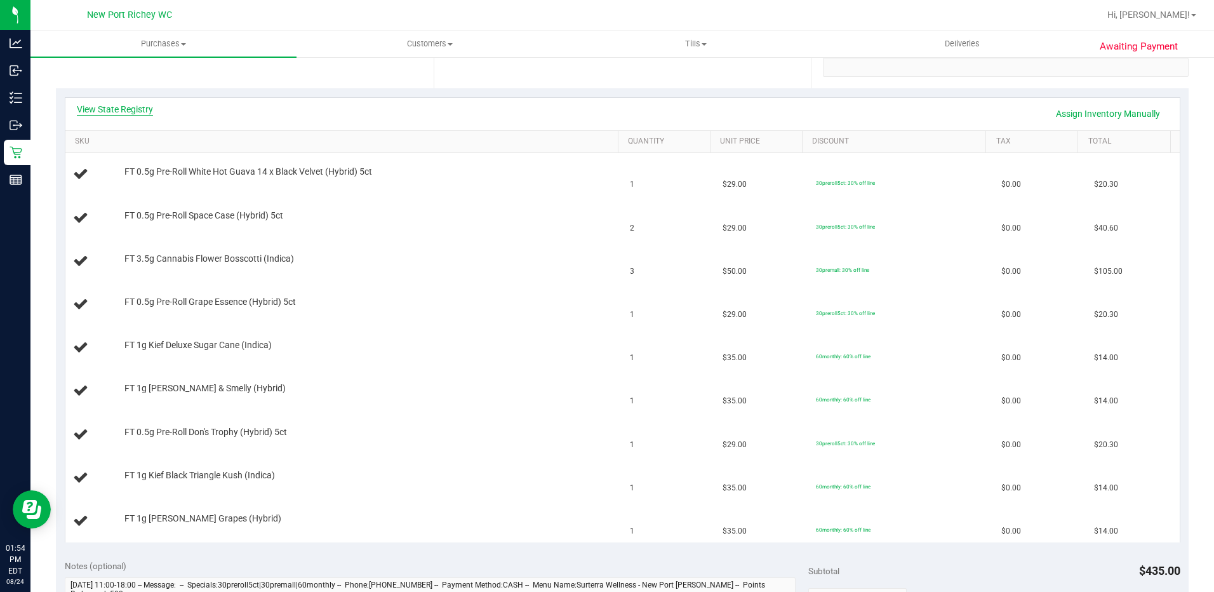
click at [130, 109] on link "View State Registry" at bounding box center [115, 109] width 76 height 13
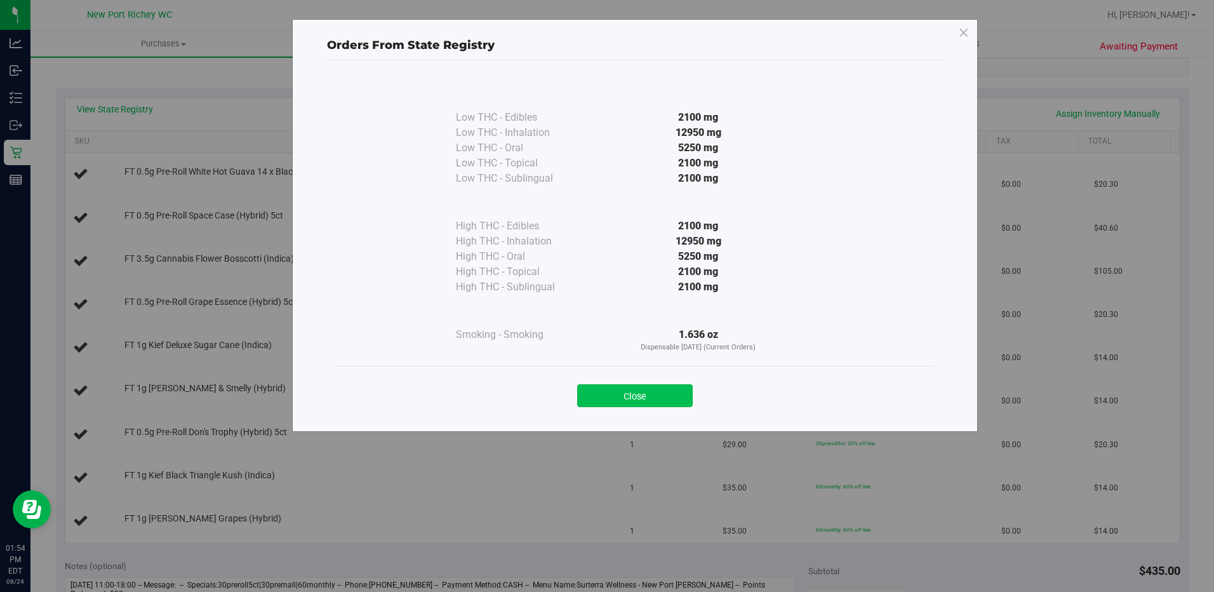
click at [628, 394] on button "Close" at bounding box center [635, 395] width 116 height 23
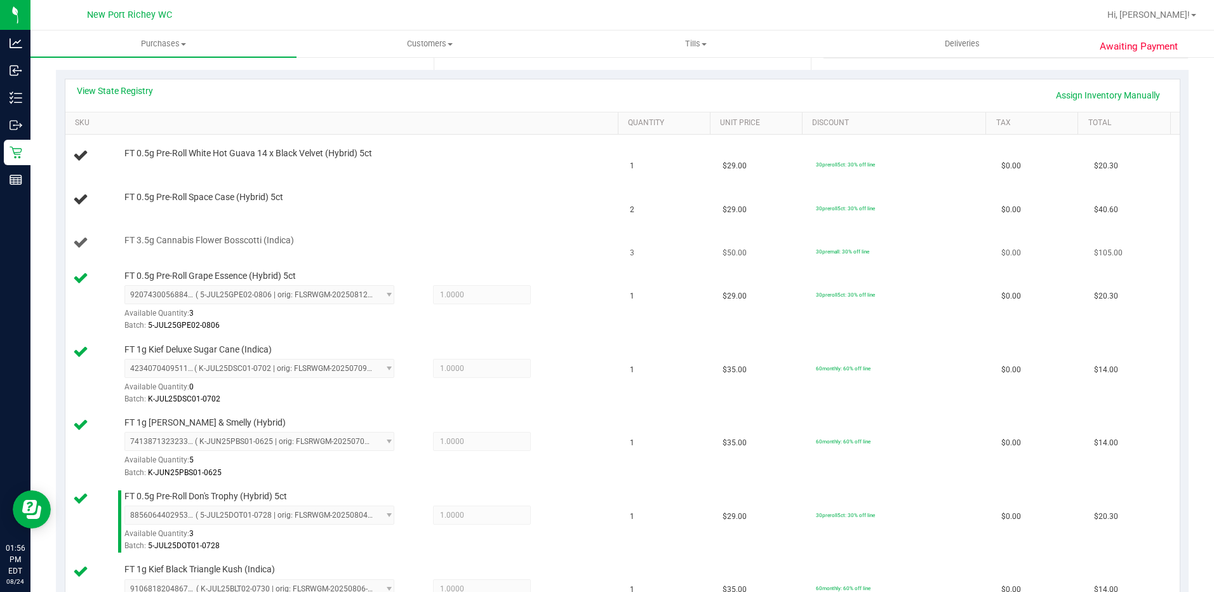
scroll to position [177, 0]
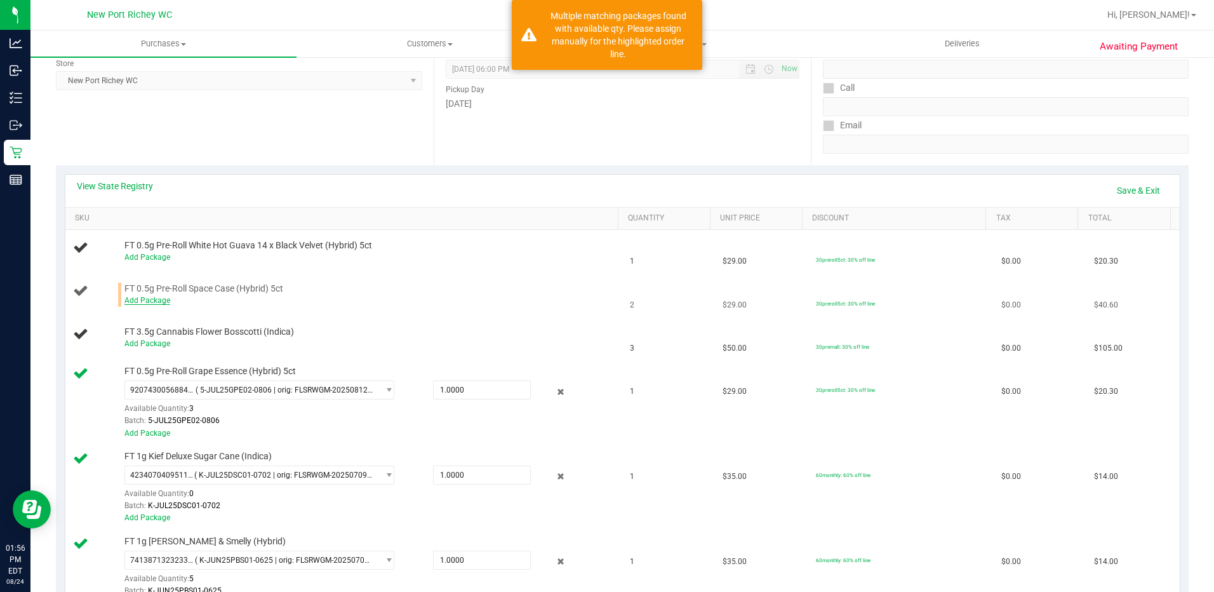
click at [146, 300] on link "Add Package" at bounding box center [147, 300] width 46 height 9
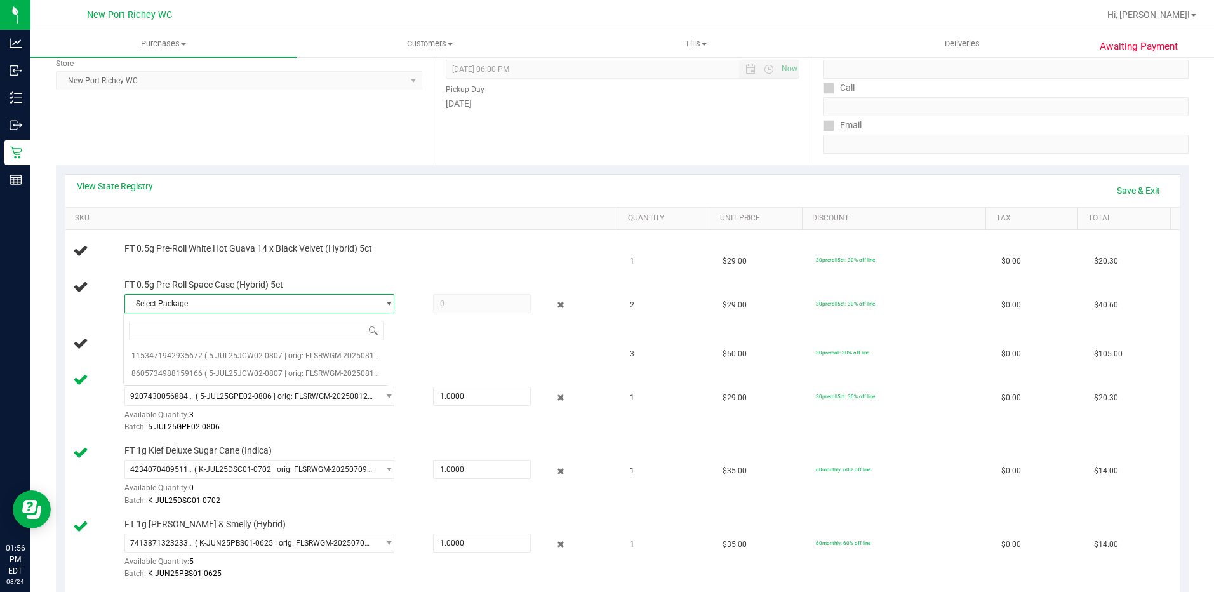
click at [384, 303] on span "select" at bounding box center [389, 304] width 10 height 10
click at [384, 302] on span "select" at bounding box center [389, 304] width 10 height 10
click at [277, 378] on span "( 5-JUL25JCW02-0807 | orig: FLSRWGM-20250813-657 )" at bounding box center [302, 373] width 194 height 9
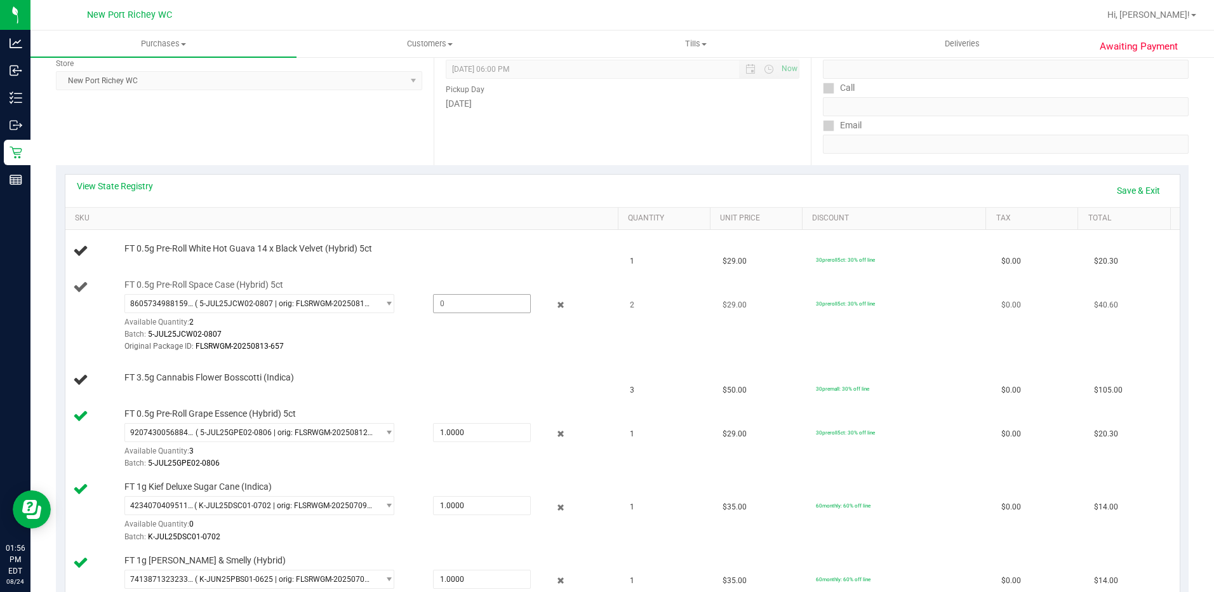
click at [450, 304] on span at bounding box center [482, 303] width 98 height 19
type input "1"
type input "1.0000"
click at [437, 334] on div "Batch: 5-JUL25JCW02-0807" at bounding box center [368, 334] width 488 height 12
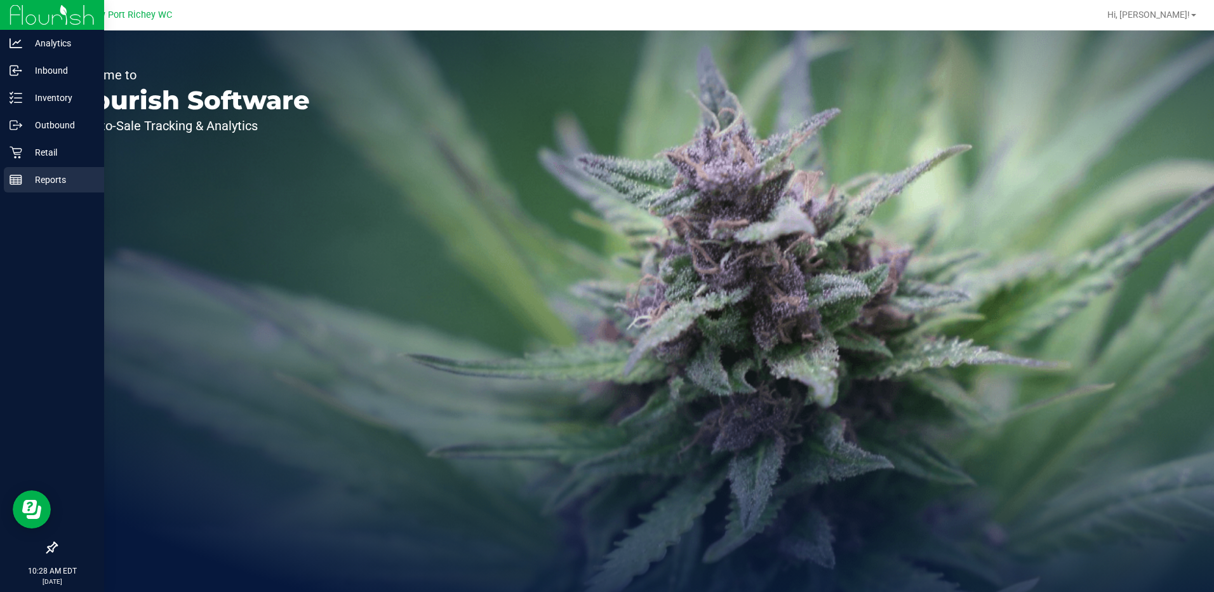
click at [57, 178] on p "Reports" at bounding box center [60, 179] width 76 height 15
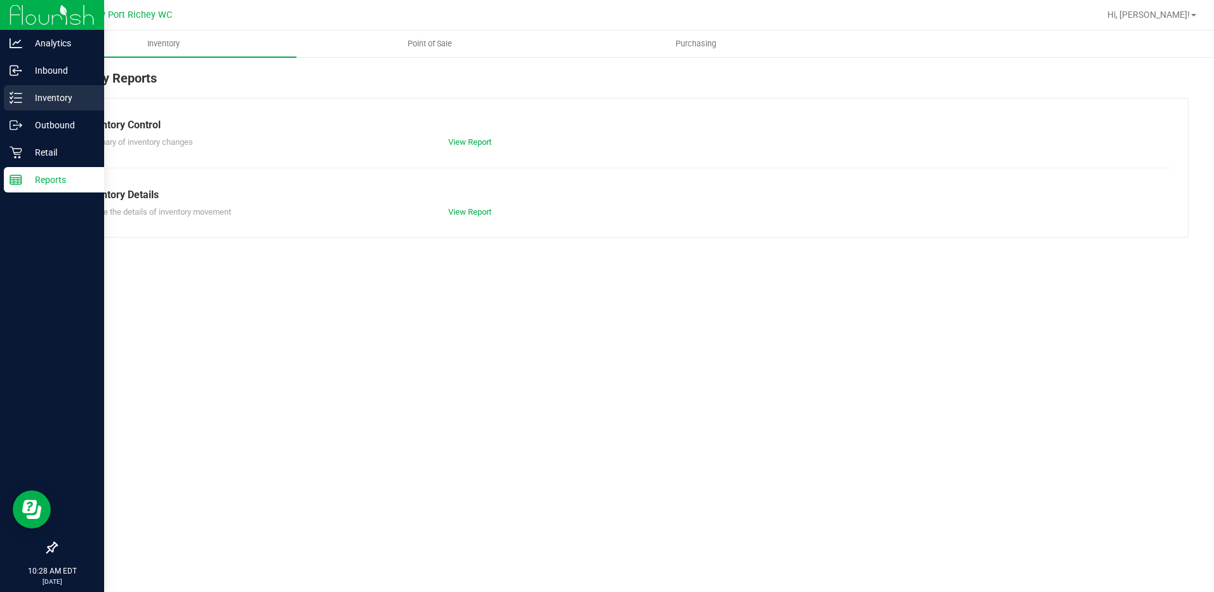
click at [47, 100] on p "Inventory" at bounding box center [60, 97] width 76 height 15
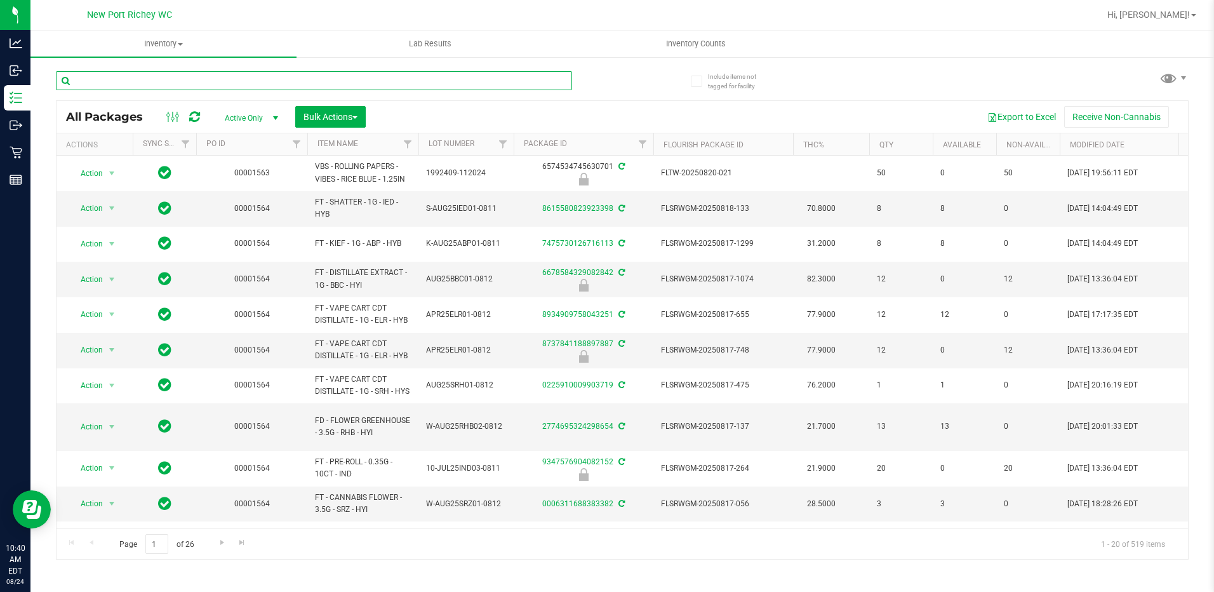
click at [149, 82] on input "text" at bounding box center [314, 80] width 516 height 19
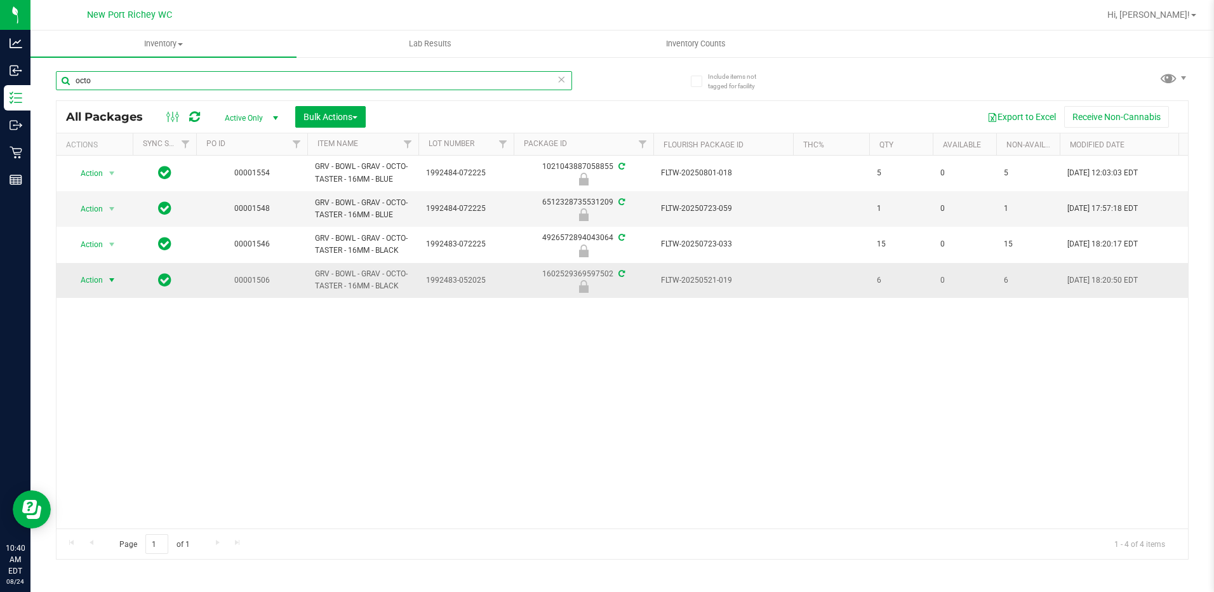
type input "octo"
click at [111, 282] on span "select" at bounding box center [112, 280] width 10 height 10
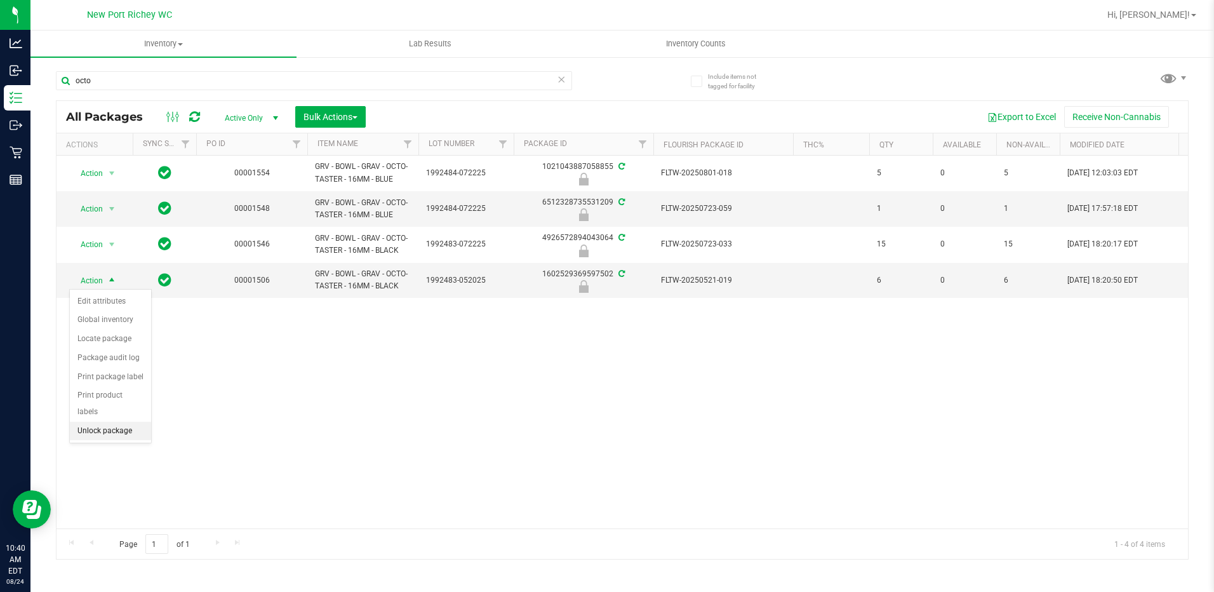
click at [101, 422] on li "Unlock package" at bounding box center [110, 431] width 81 height 19
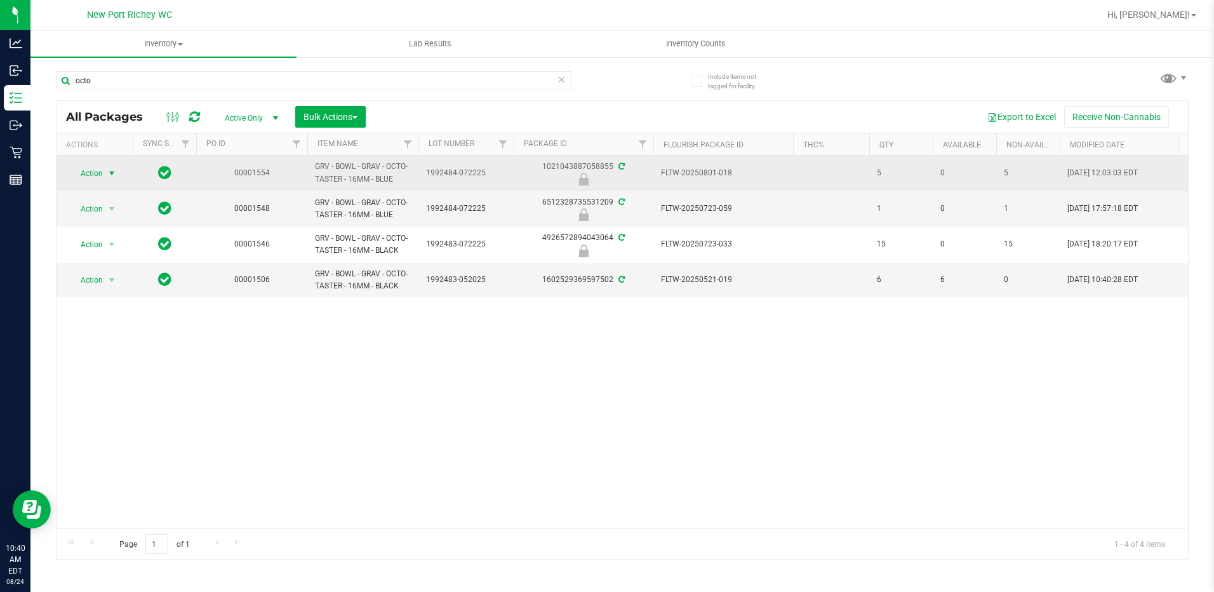
click at [111, 171] on span "select" at bounding box center [112, 173] width 10 height 10
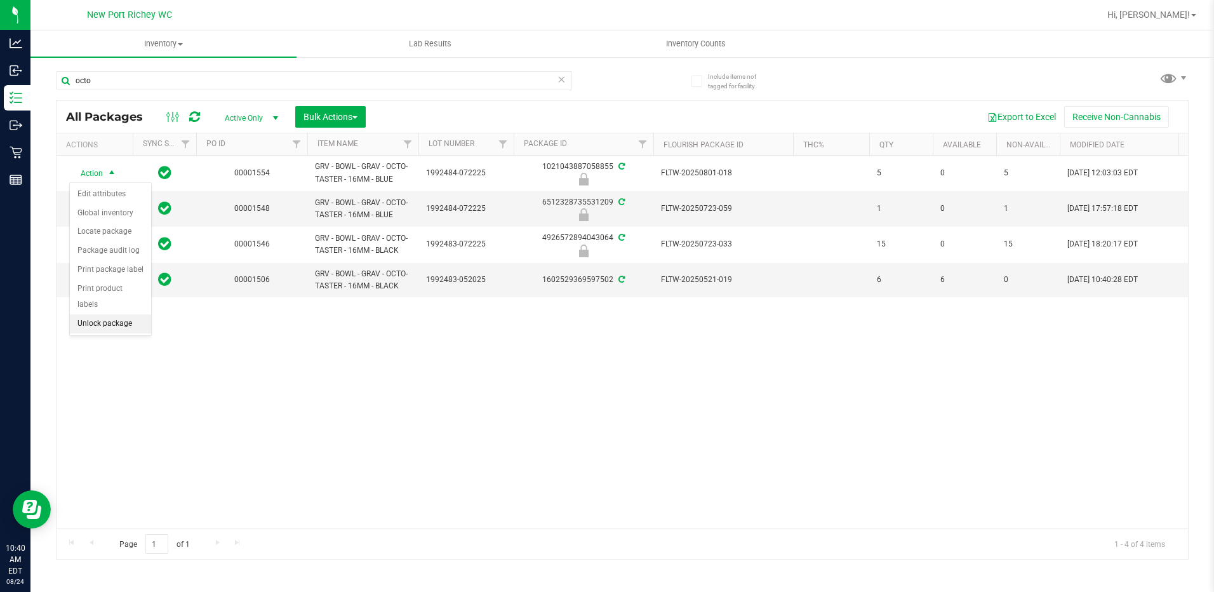
click at [102, 314] on li "Unlock package" at bounding box center [110, 323] width 81 height 19
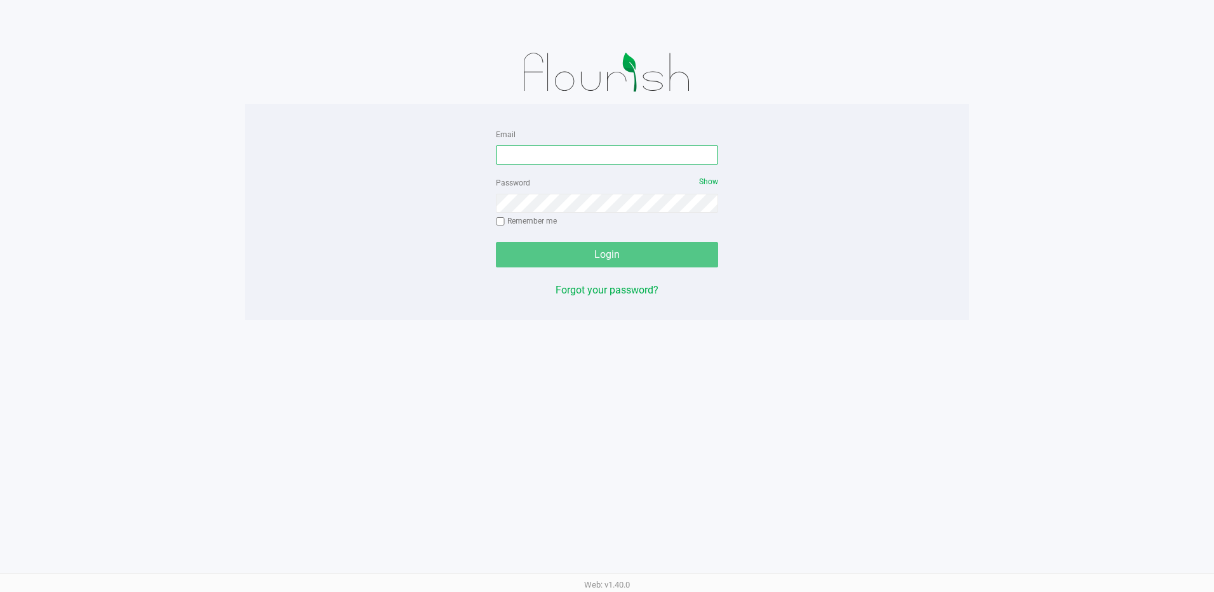
click at [518, 152] on input "Email" at bounding box center [607, 154] width 222 height 19
type input "slewandowski@liveparallel.com"
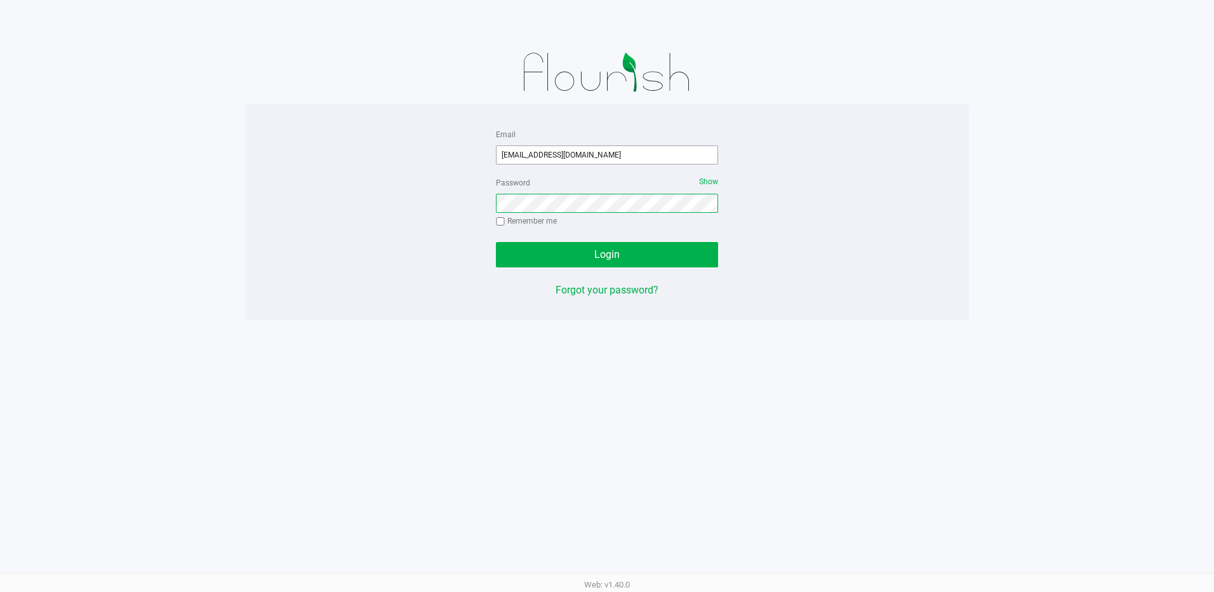
click at [496, 242] on button "Login" at bounding box center [607, 254] width 222 height 25
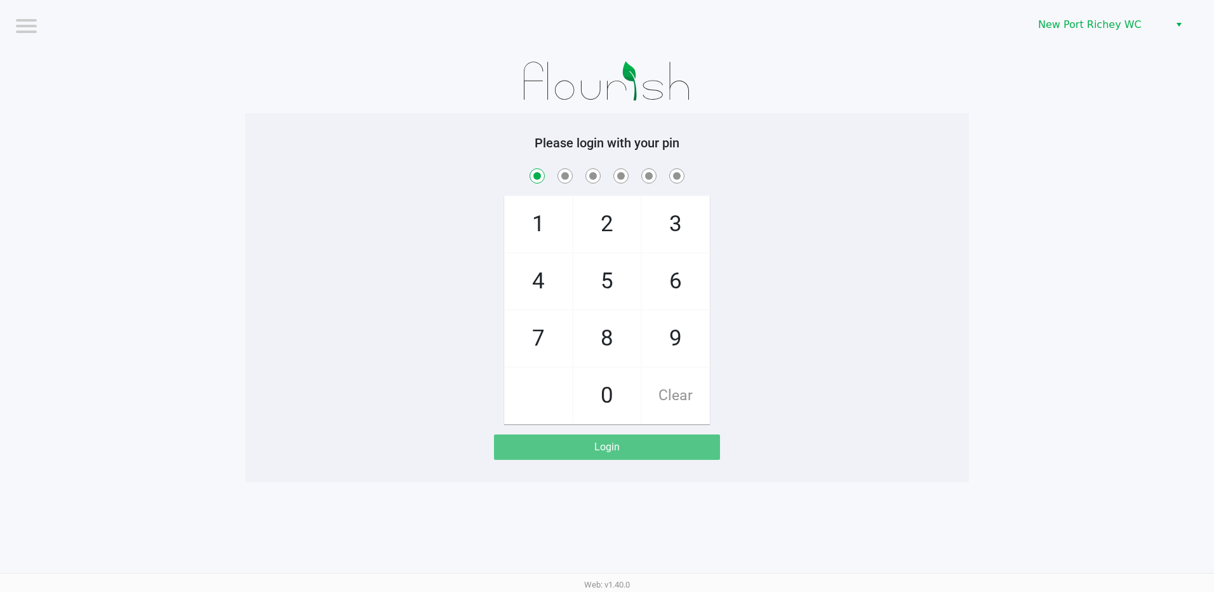
checkbox input "true"
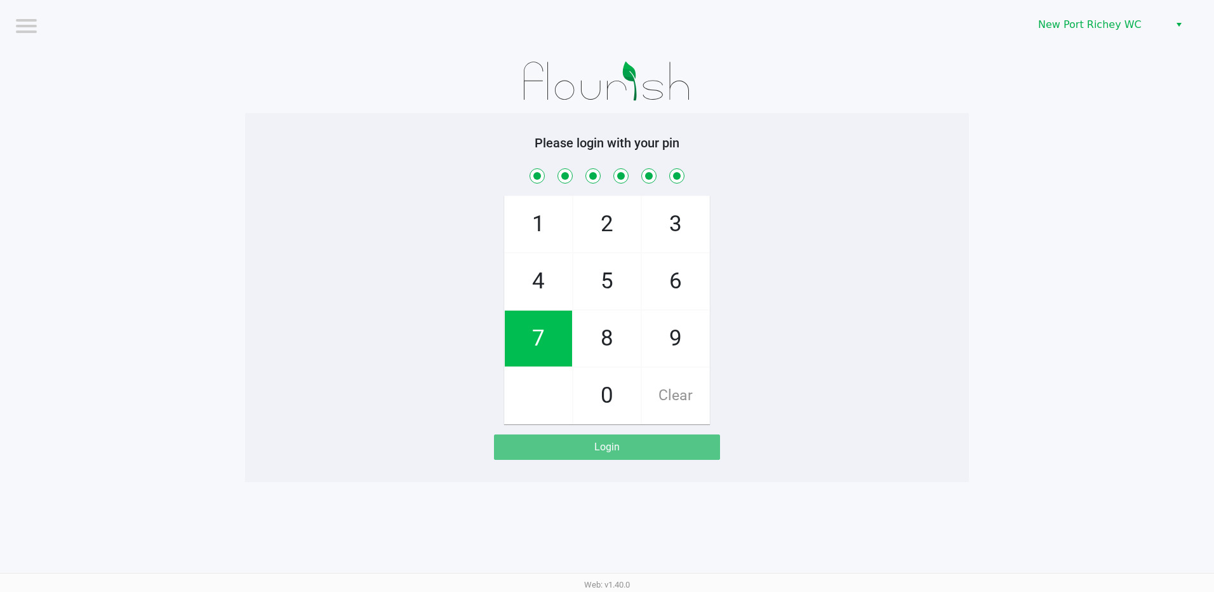
checkbox input "true"
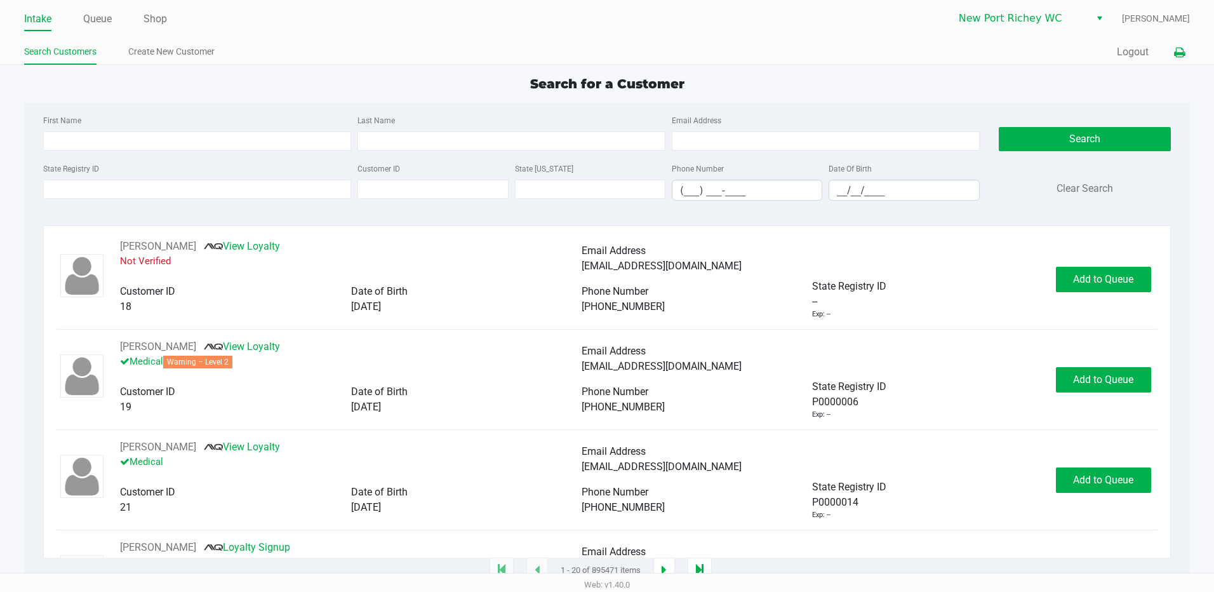
click at [1180, 48] on icon at bounding box center [1179, 52] width 11 height 9
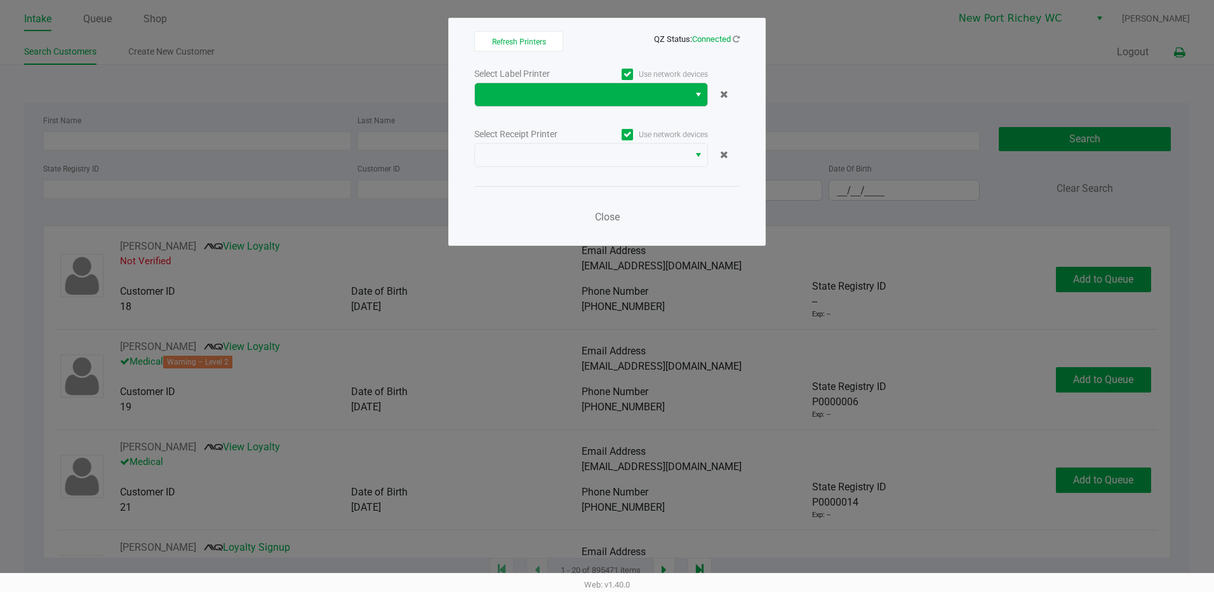
click at [701, 95] on span "Select" at bounding box center [699, 94] width 10 height 15
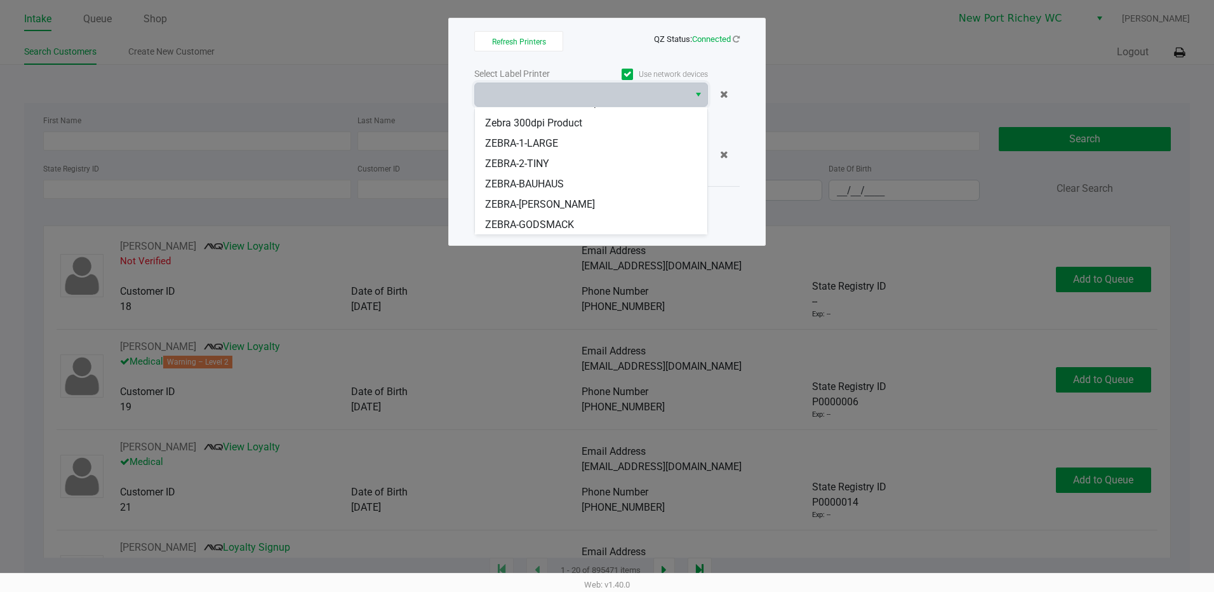
scroll to position [97, 0]
click at [538, 201] on span "ZEBRA-HARDWELL" at bounding box center [528, 203] width 86 height 15
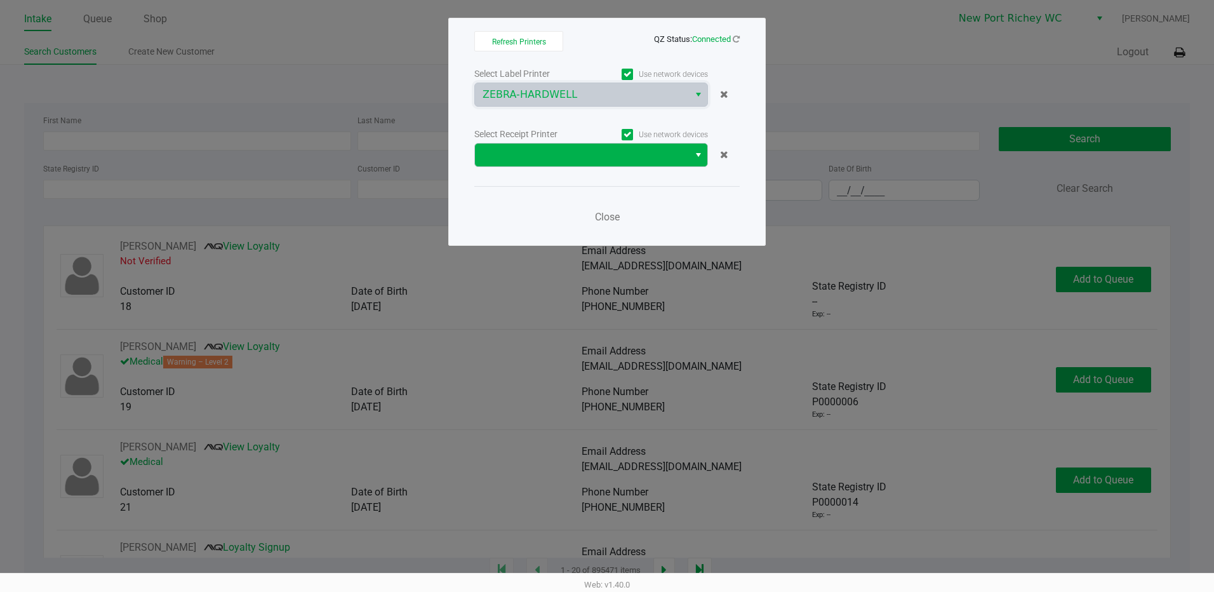
click at [696, 152] on span "Select" at bounding box center [699, 154] width 10 height 15
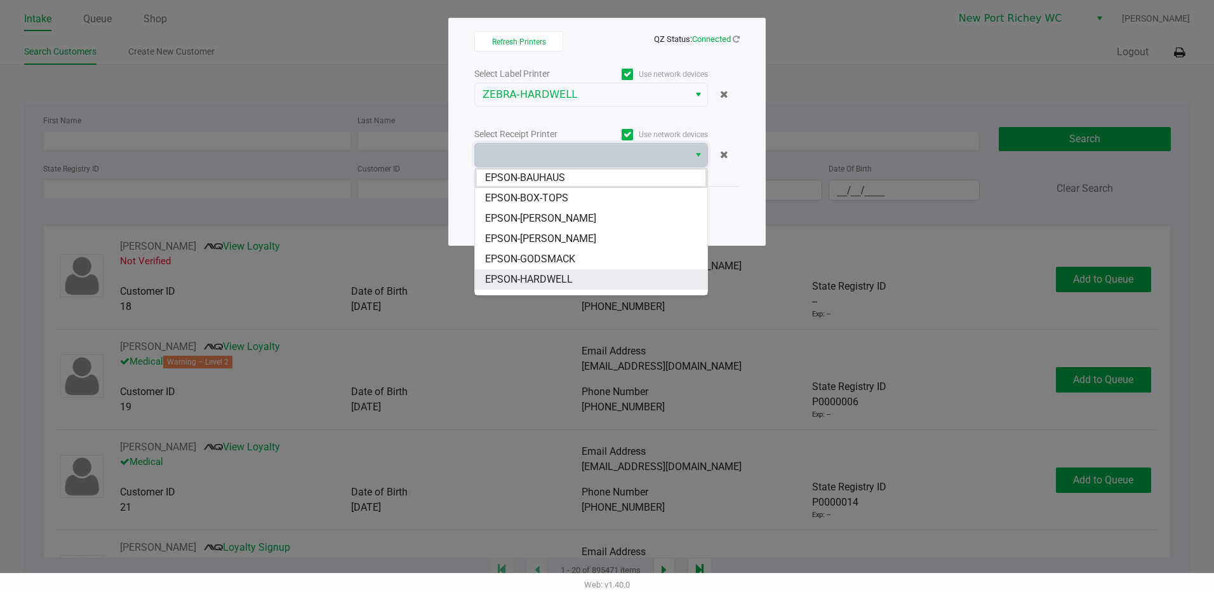
click at [521, 278] on span "EPSON-HARDWELL" at bounding box center [529, 279] width 88 height 15
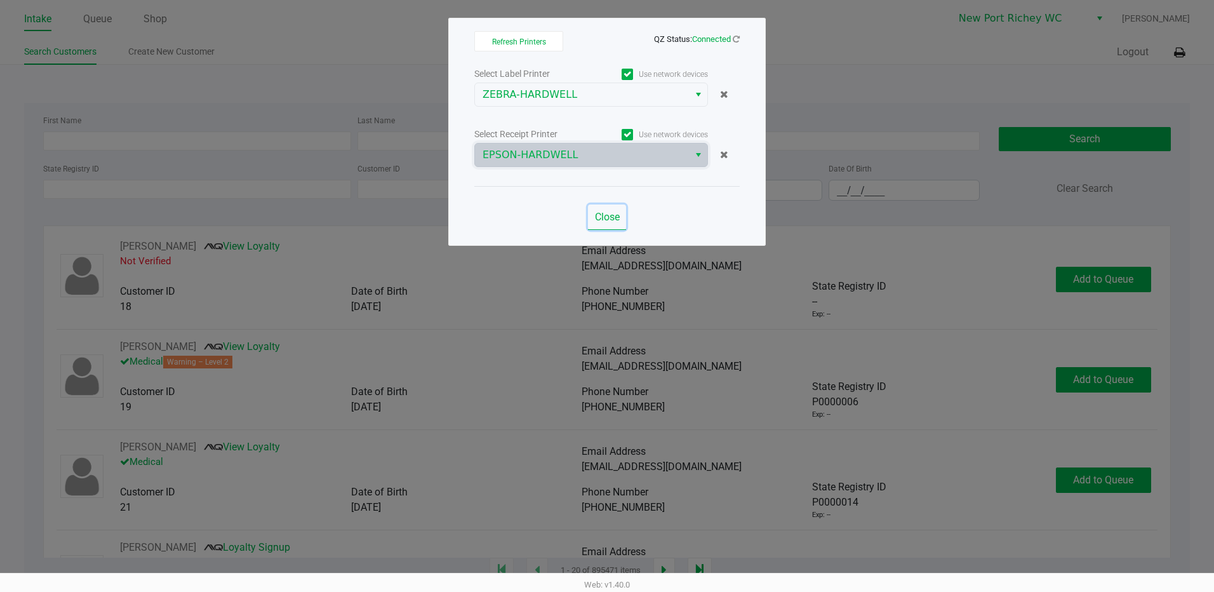
click at [600, 217] on span "Close" at bounding box center [607, 217] width 25 height 12
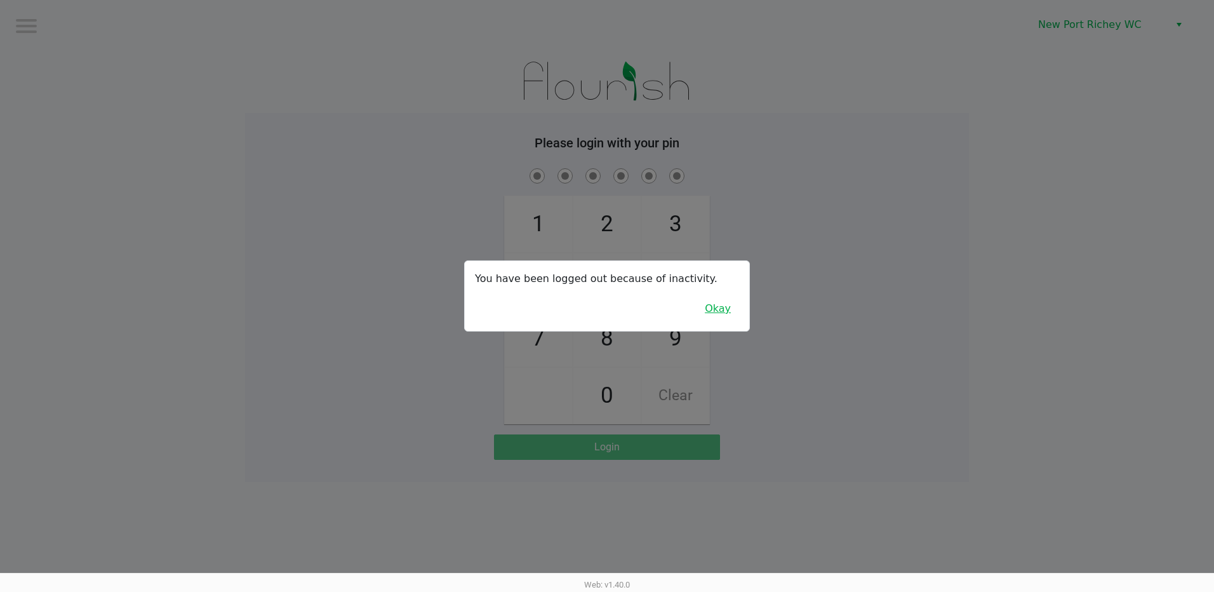
drag, startPoint x: 716, startPoint y: 309, endPoint x: 723, endPoint y: 307, distance: 7.7
click at [716, 309] on button "Okay" at bounding box center [718, 309] width 43 height 24
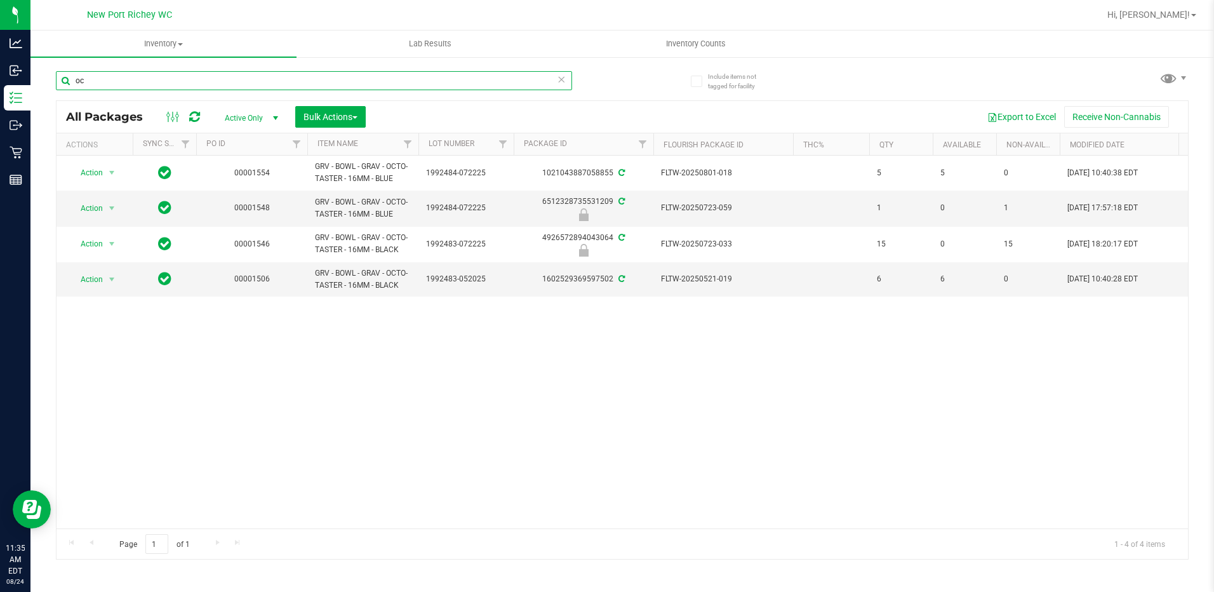
type input "o"
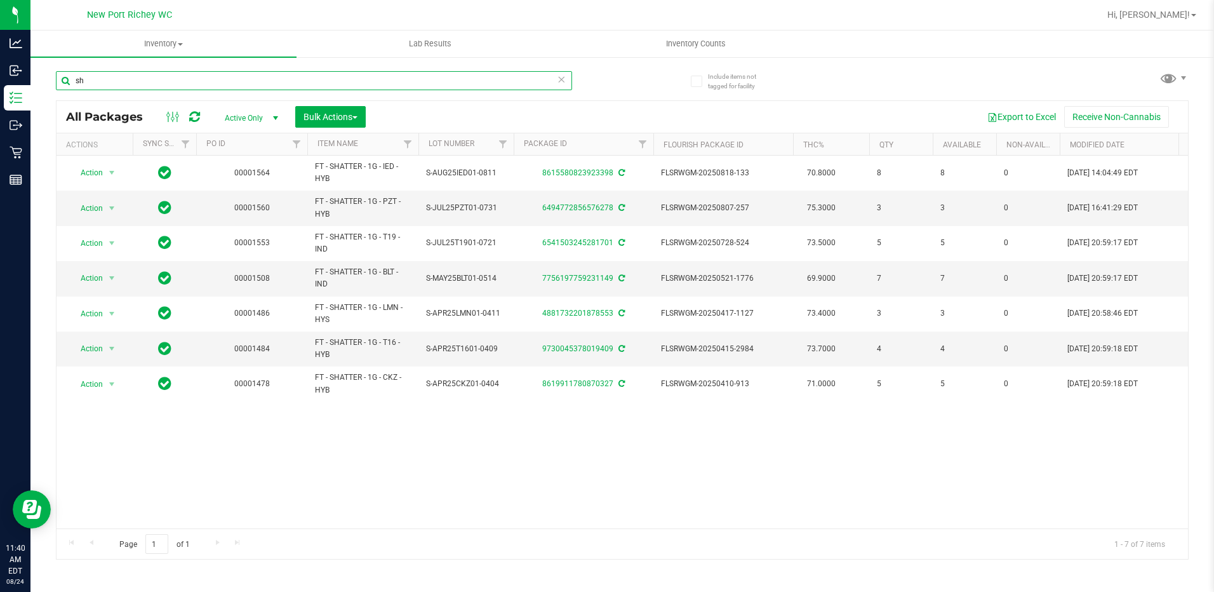
type input "s"
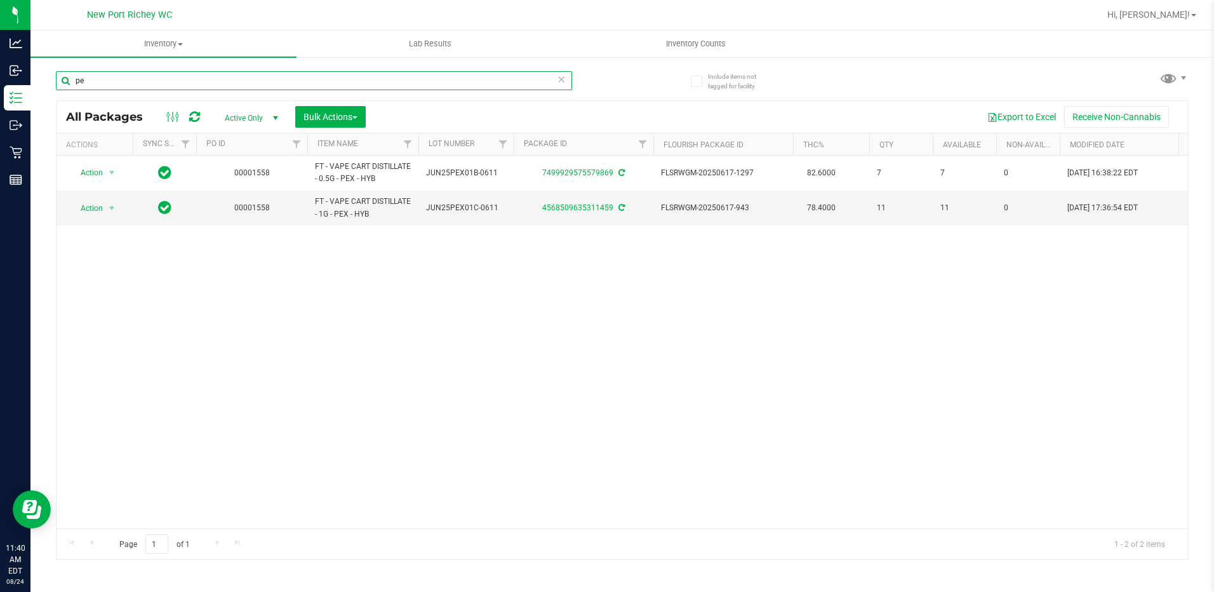
type input "p"
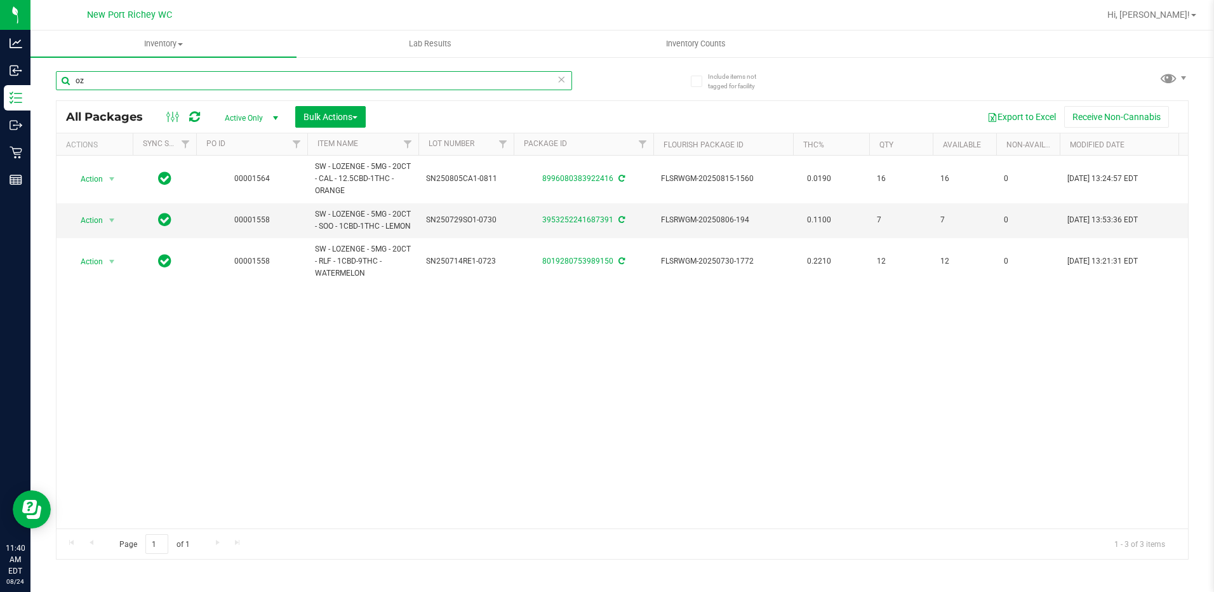
type input "o"
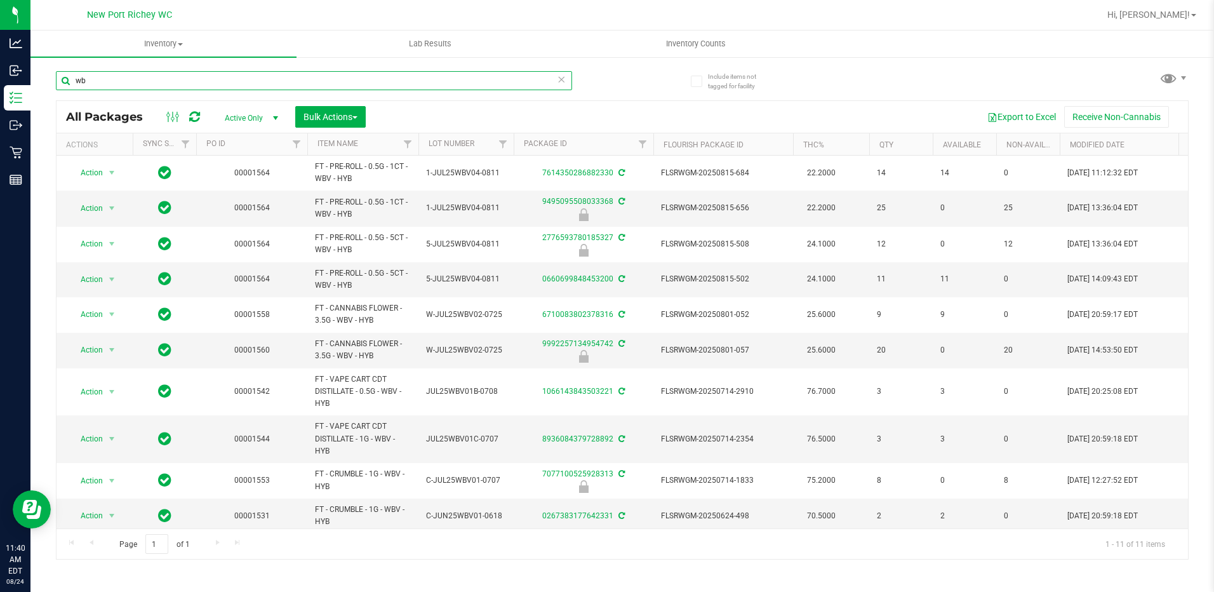
type input "w"
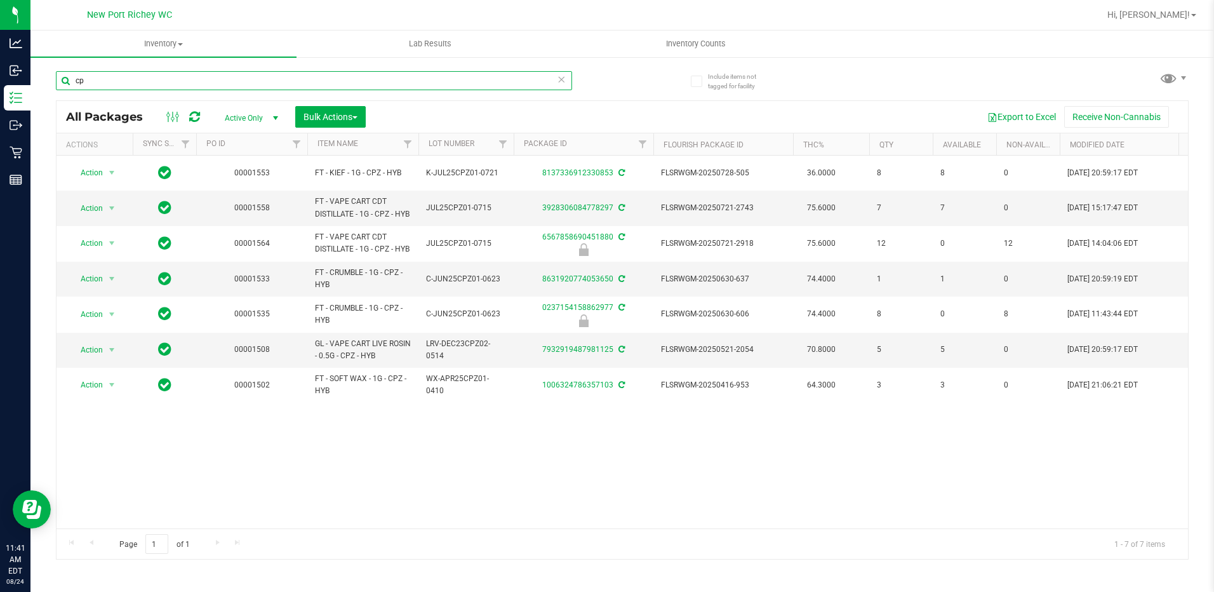
type input "c"
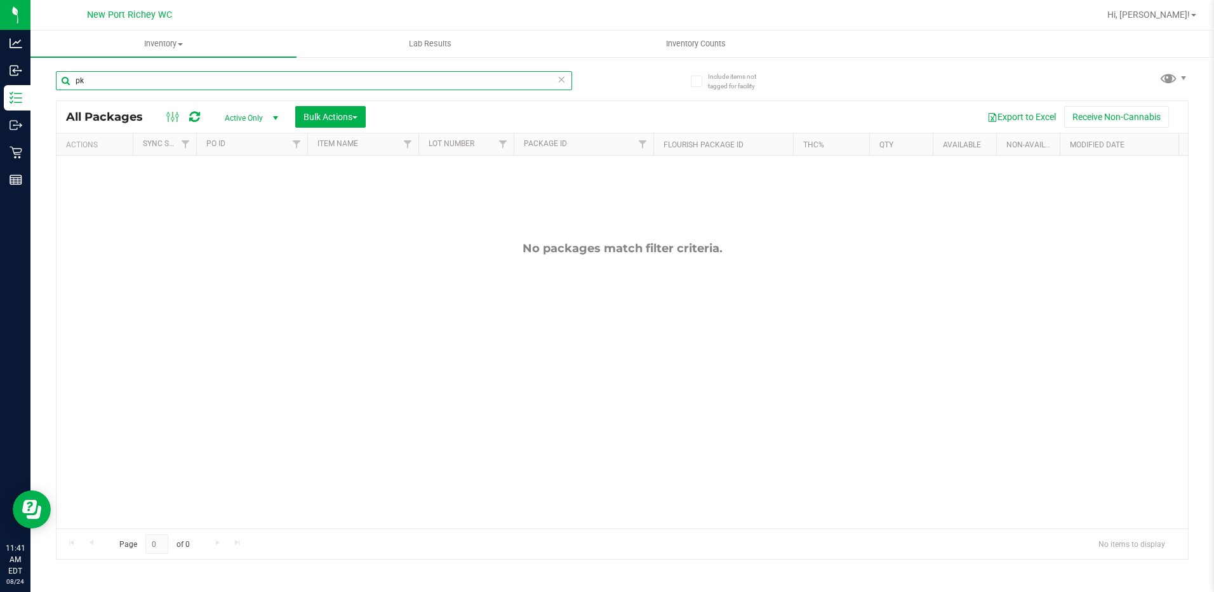
type input "p"
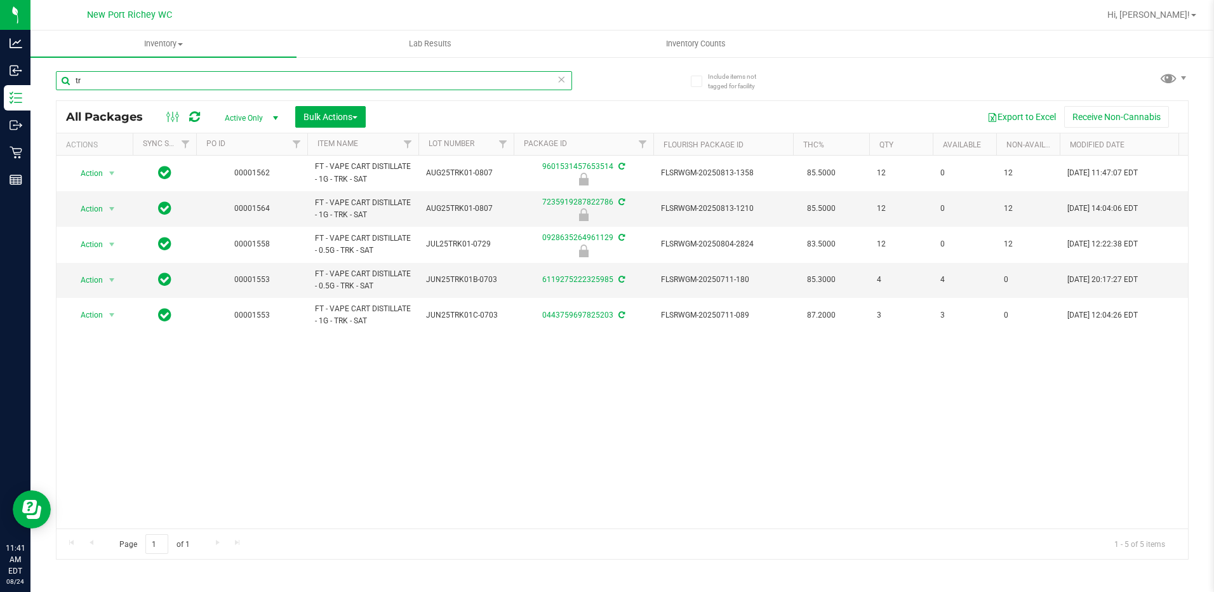
type input "t"
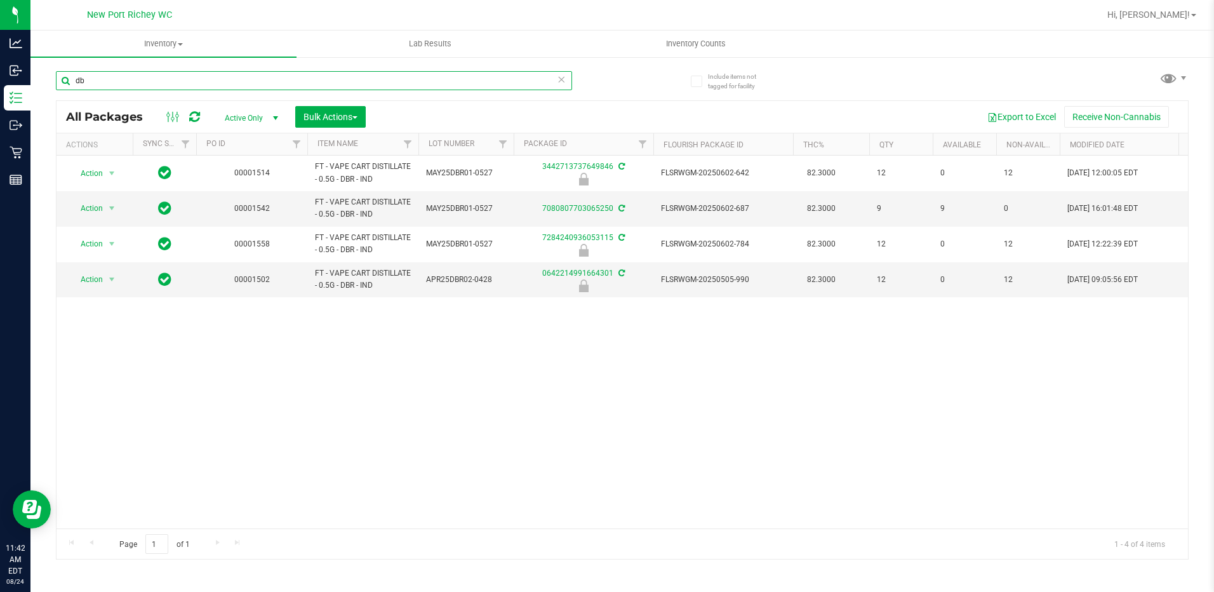
type input "d"
type input "b"
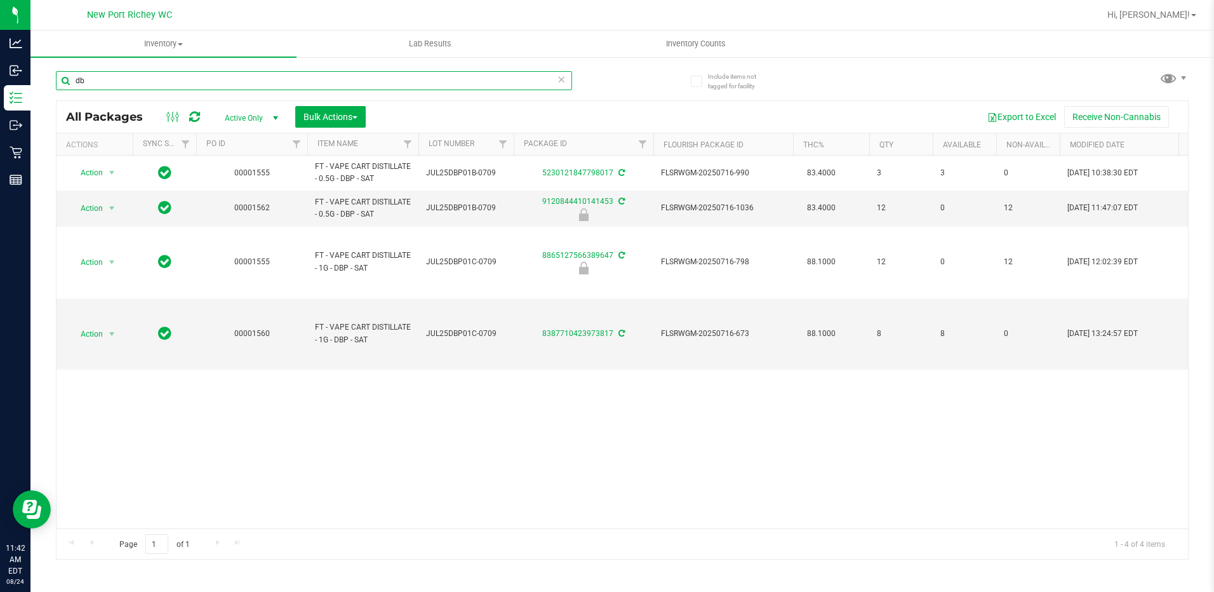
type input "d"
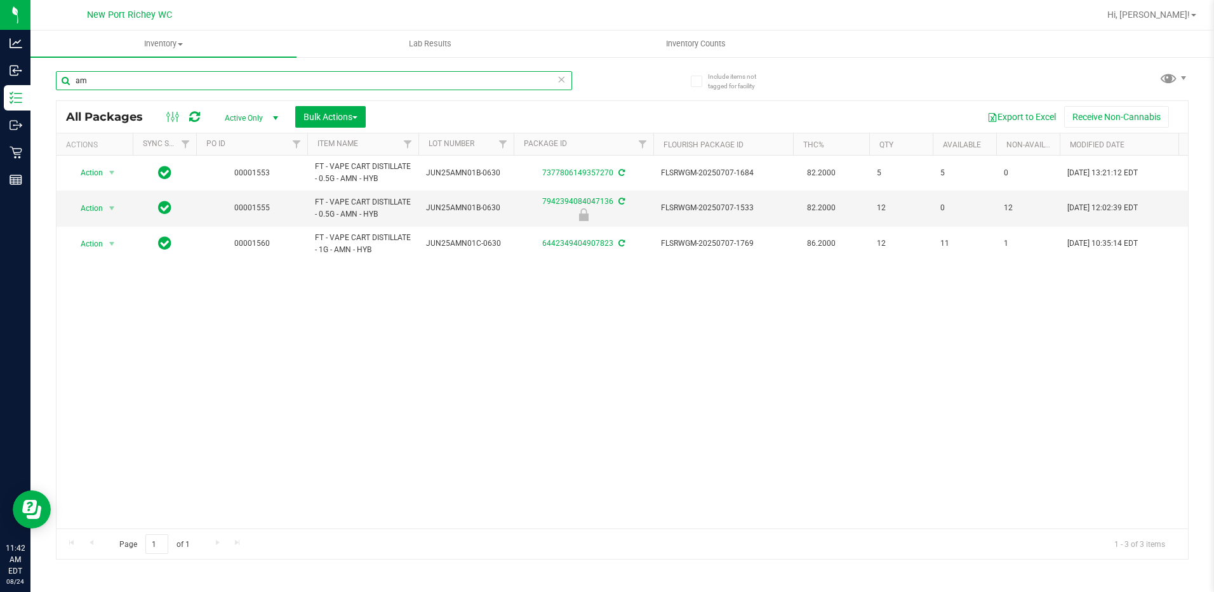
type input "a"
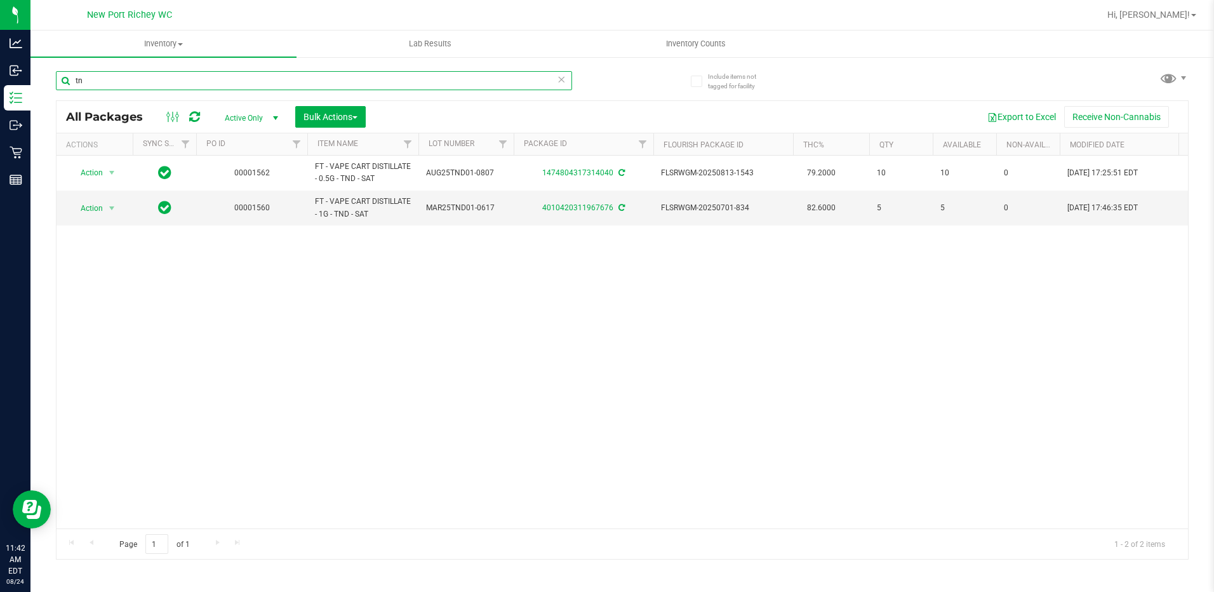
type input "t"
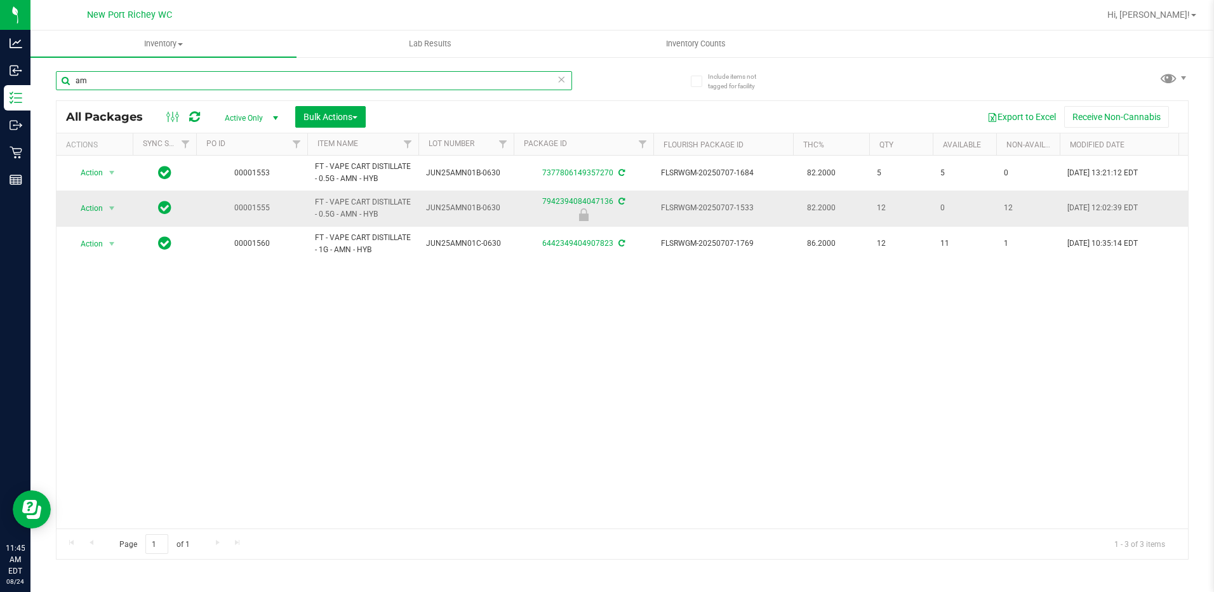
type input "a"
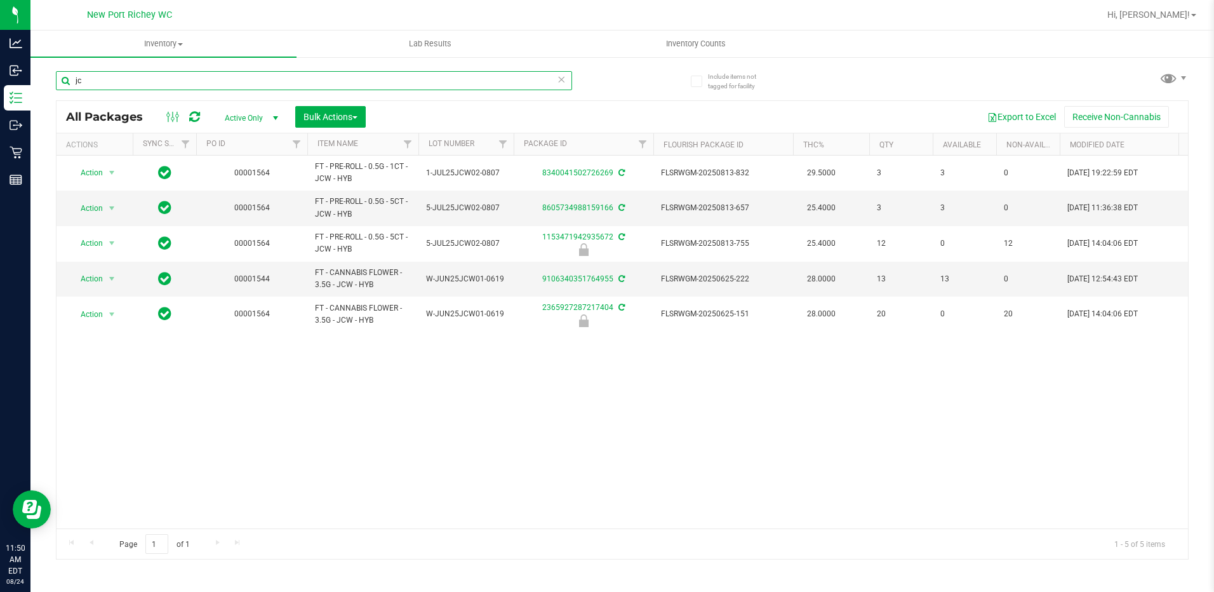
type input "j"
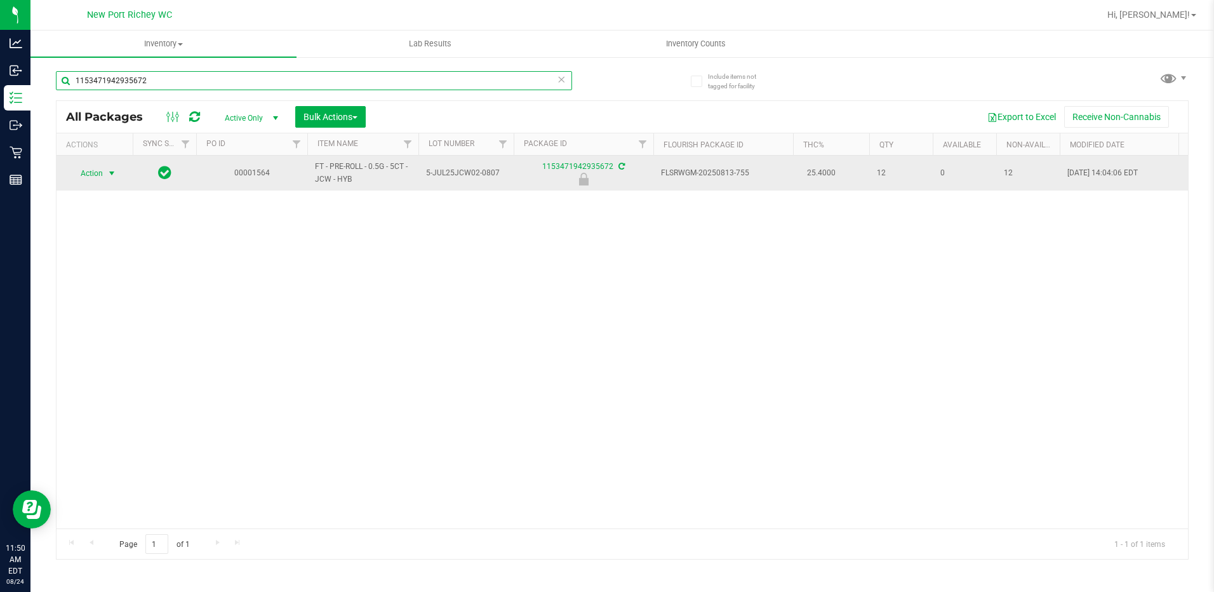
type input "1153471942935672"
click at [114, 172] on span "select" at bounding box center [112, 173] width 10 height 10
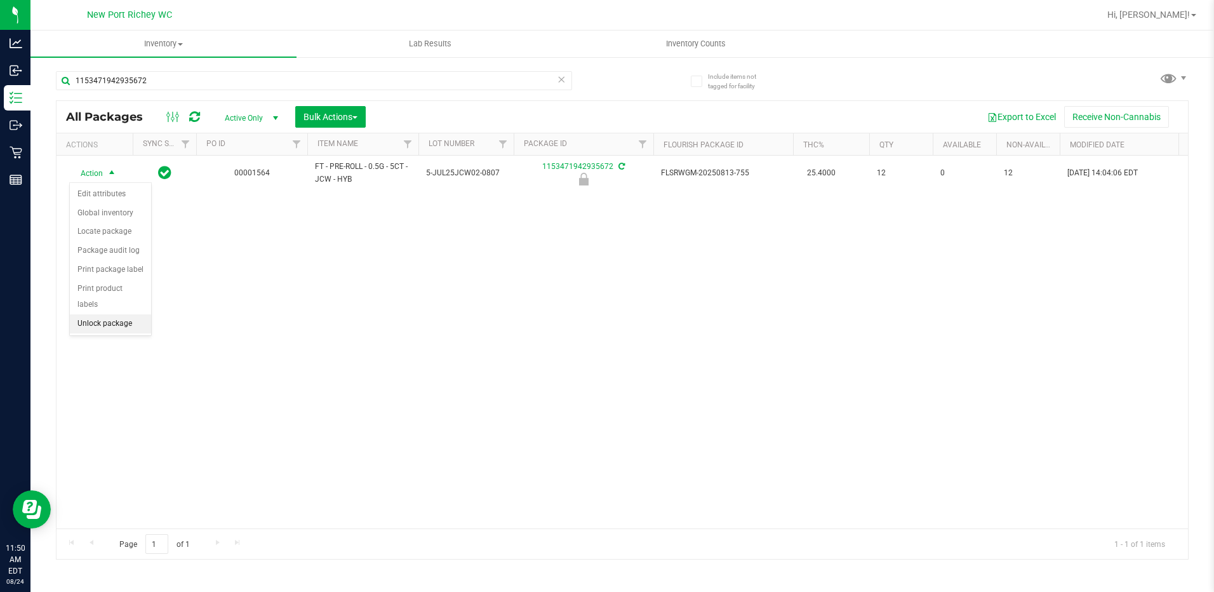
click at [102, 314] on li "Unlock package" at bounding box center [110, 323] width 81 height 19
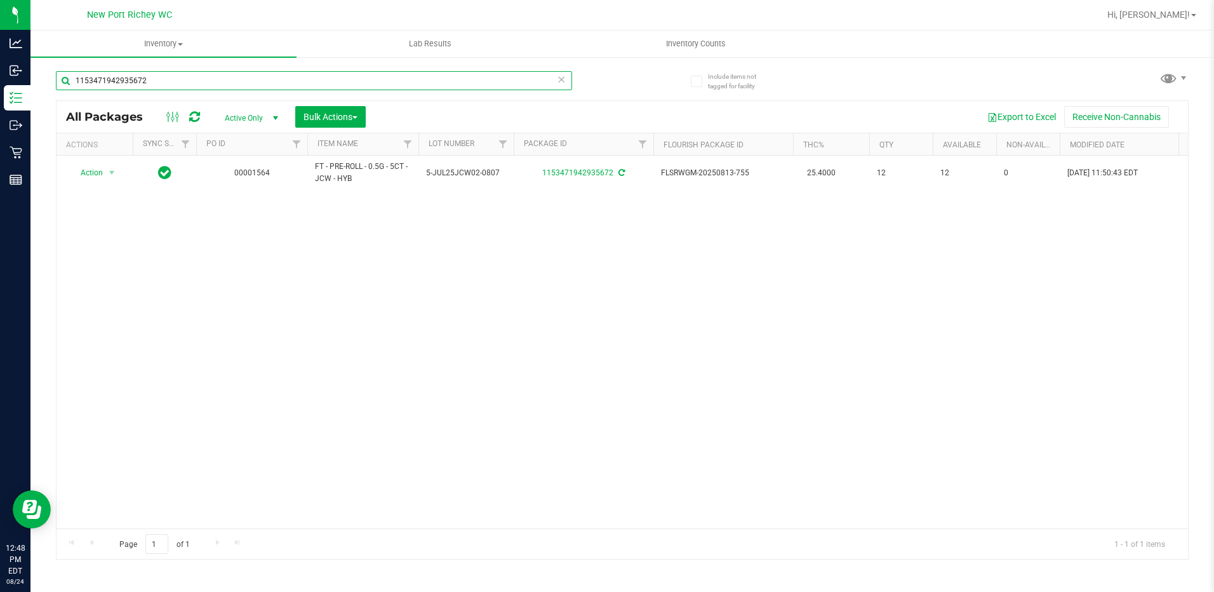
click at [188, 77] on input "1153471942935672" at bounding box center [314, 80] width 516 height 19
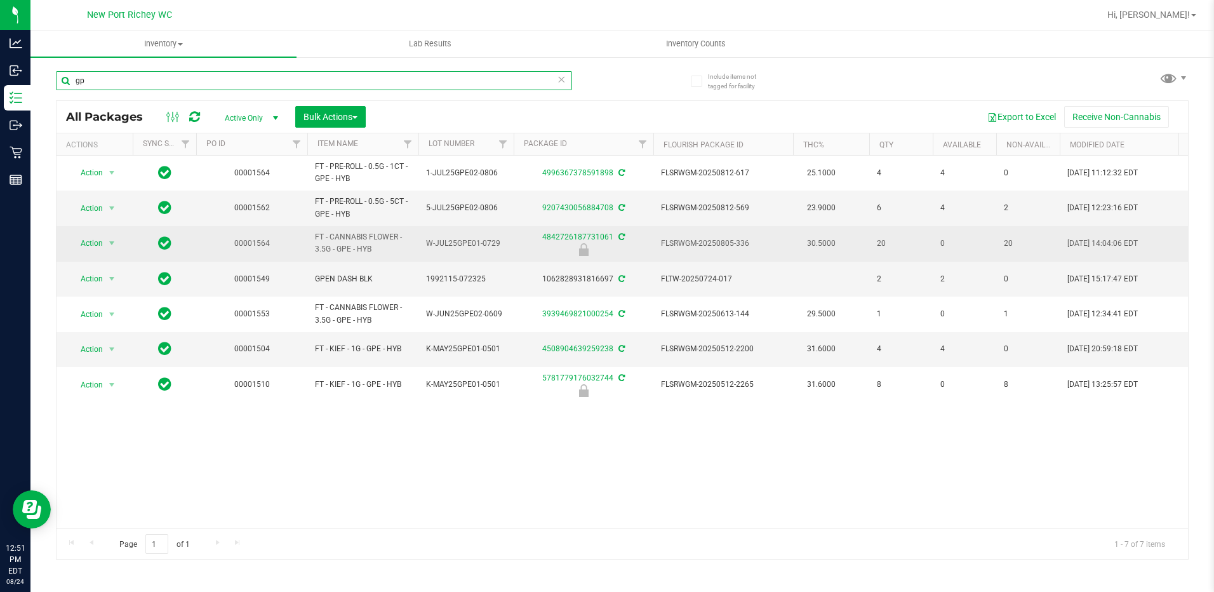
type input "g"
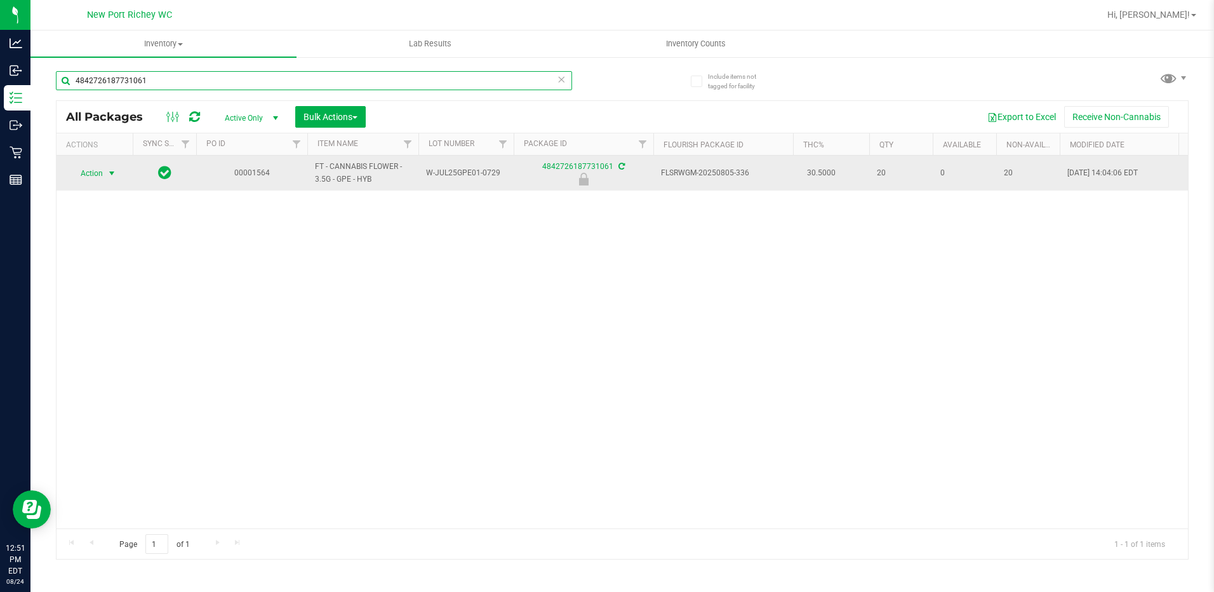
type input "4842726187731061"
click at [97, 177] on span "Action" at bounding box center [86, 174] width 34 height 18
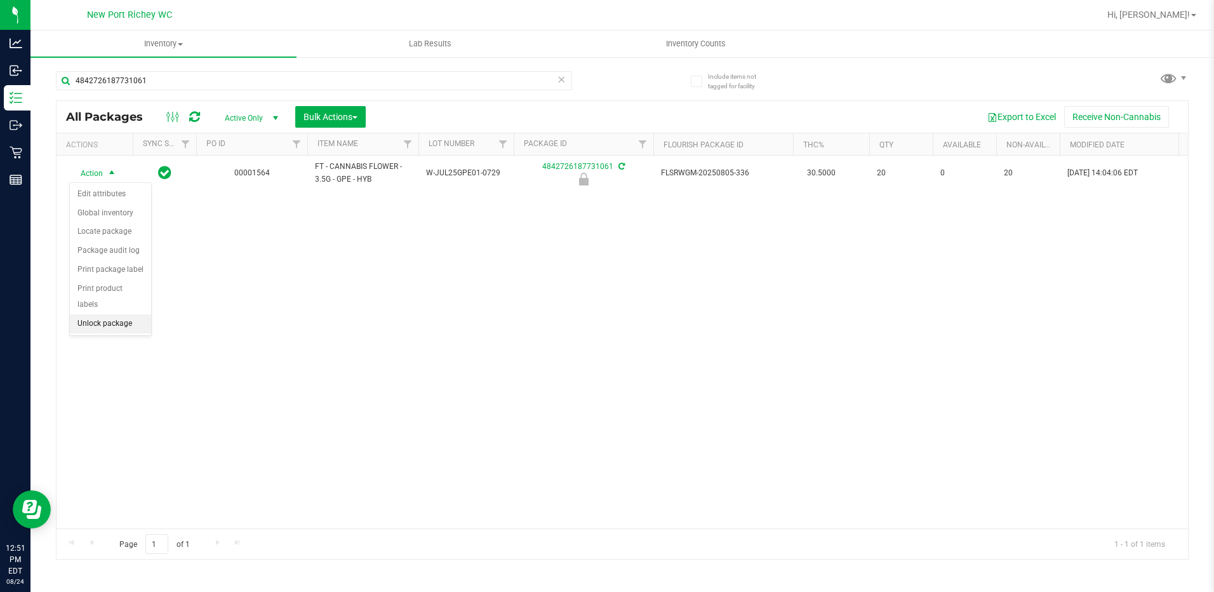
click at [95, 314] on li "Unlock package" at bounding box center [110, 323] width 81 height 19
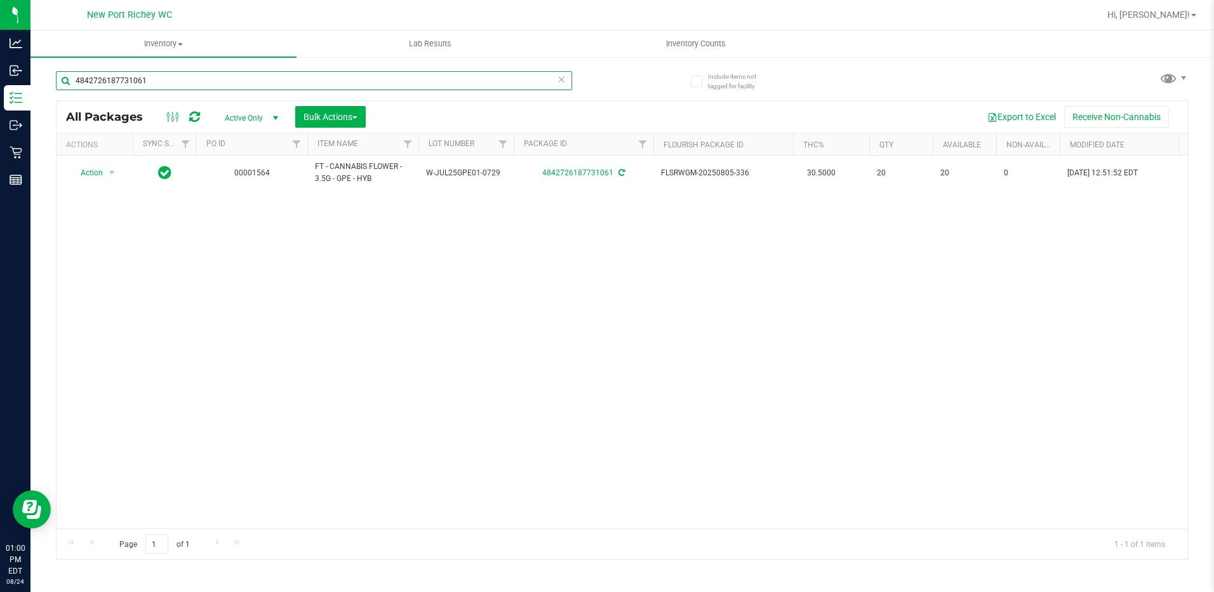
click at [201, 79] on input "4842726187731061" at bounding box center [314, 80] width 516 height 19
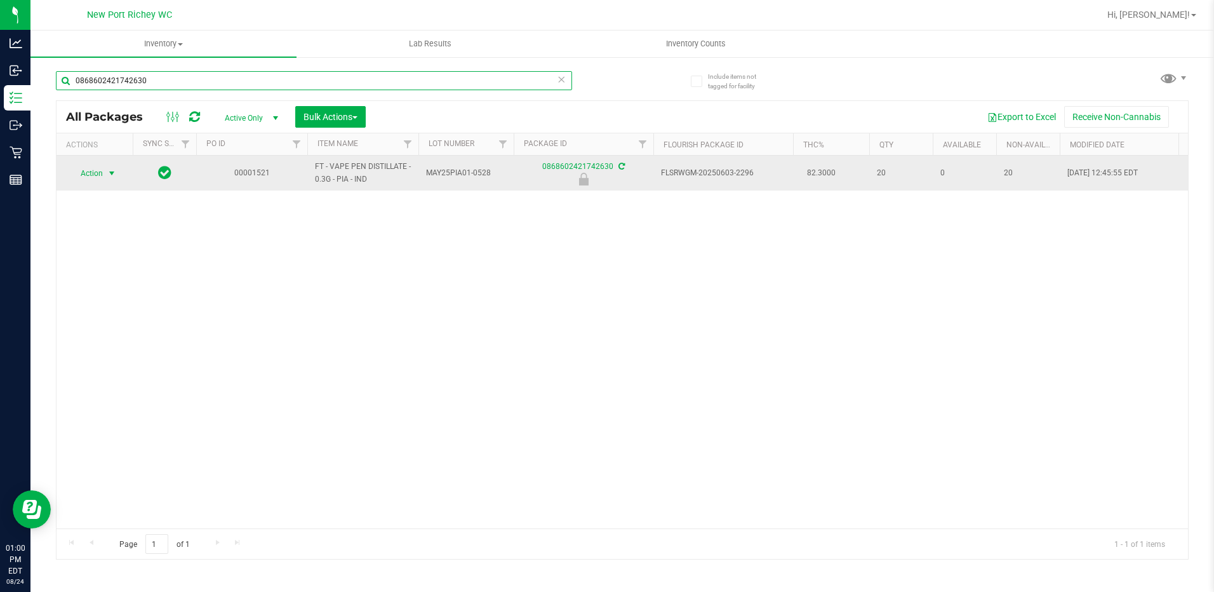
type input "0868602421742630"
click at [114, 180] on span "select" at bounding box center [112, 174] width 16 height 18
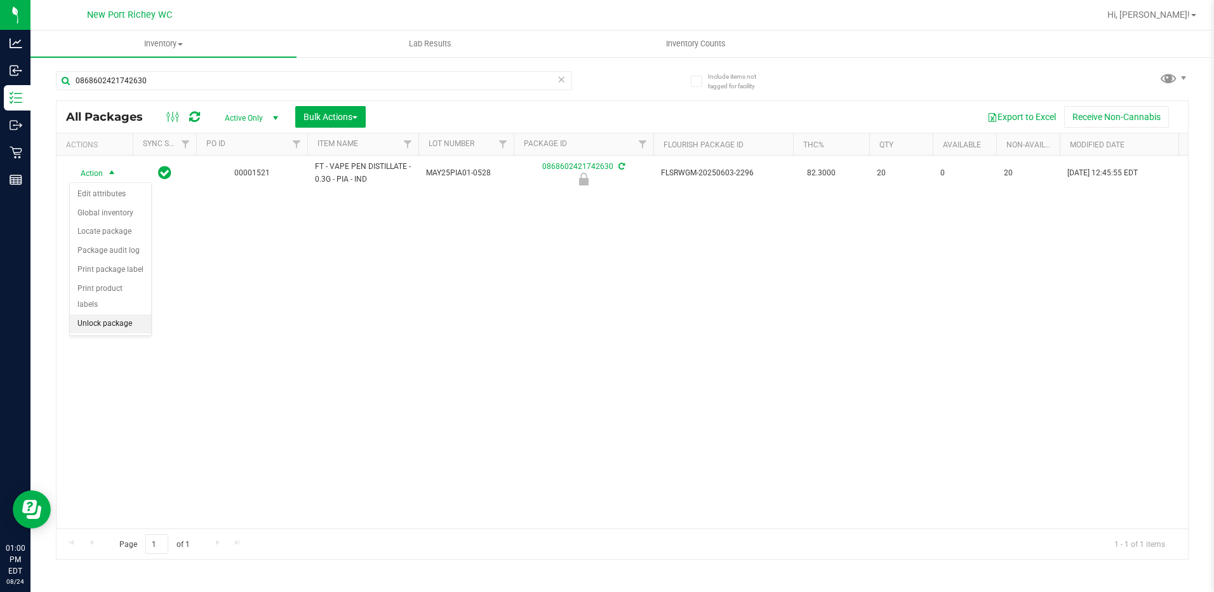
click at [104, 314] on li "Unlock package" at bounding box center [110, 323] width 81 height 19
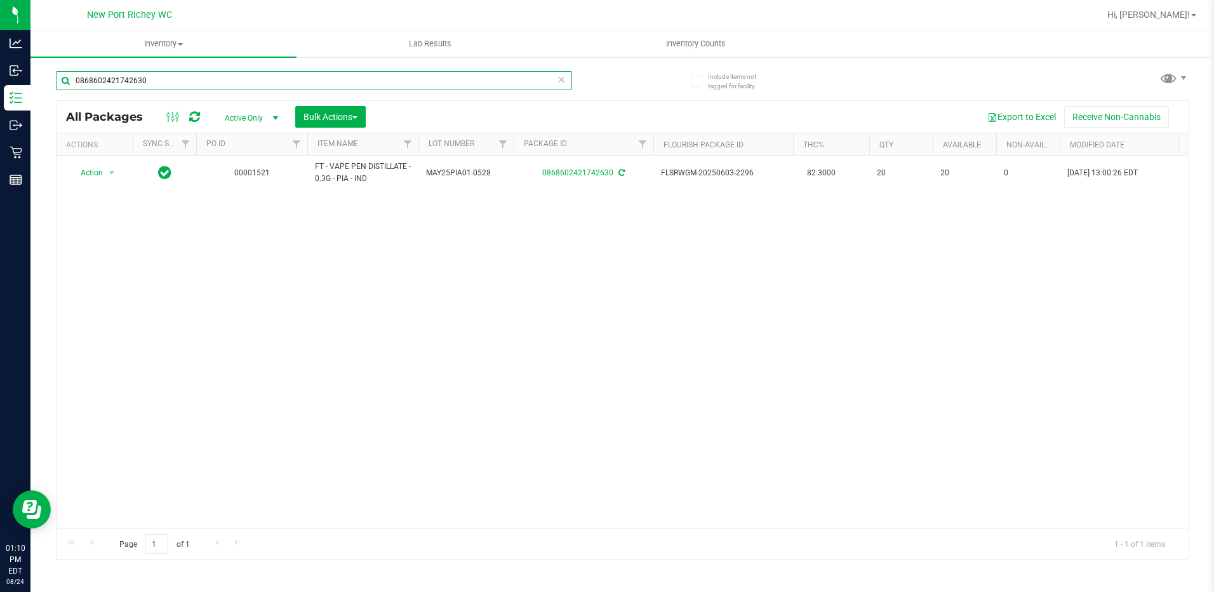
click at [151, 81] on input "0868602421742630" at bounding box center [314, 80] width 516 height 19
type input "a"
type input "g"
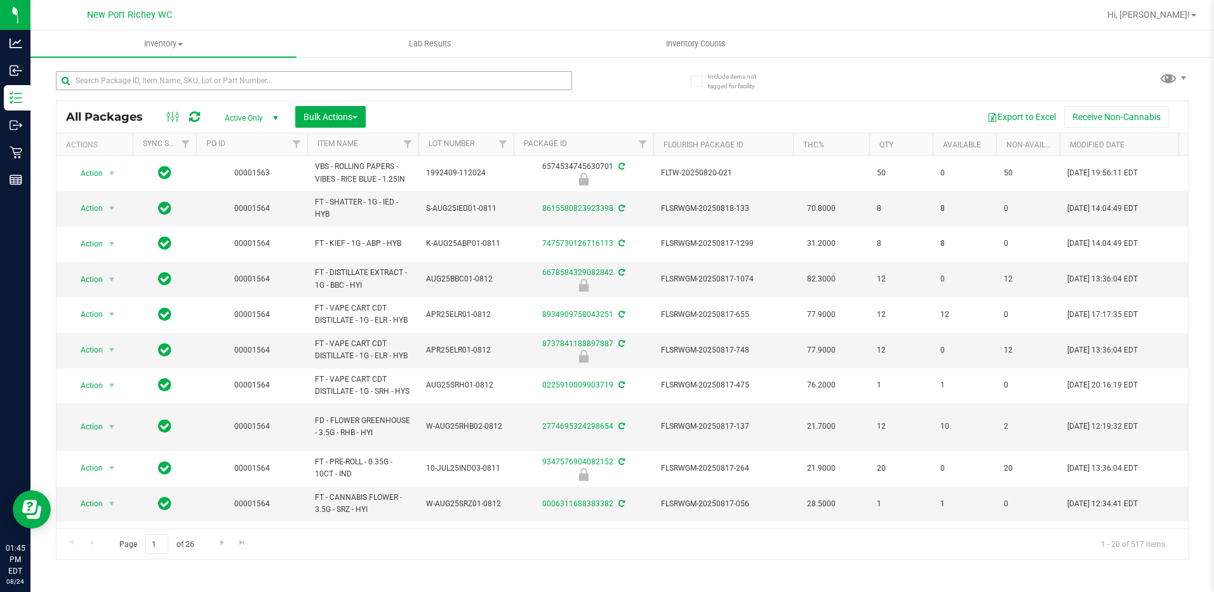
click at [184, 82] on input "text" at bounding box center [314, 80] width 516 height 19
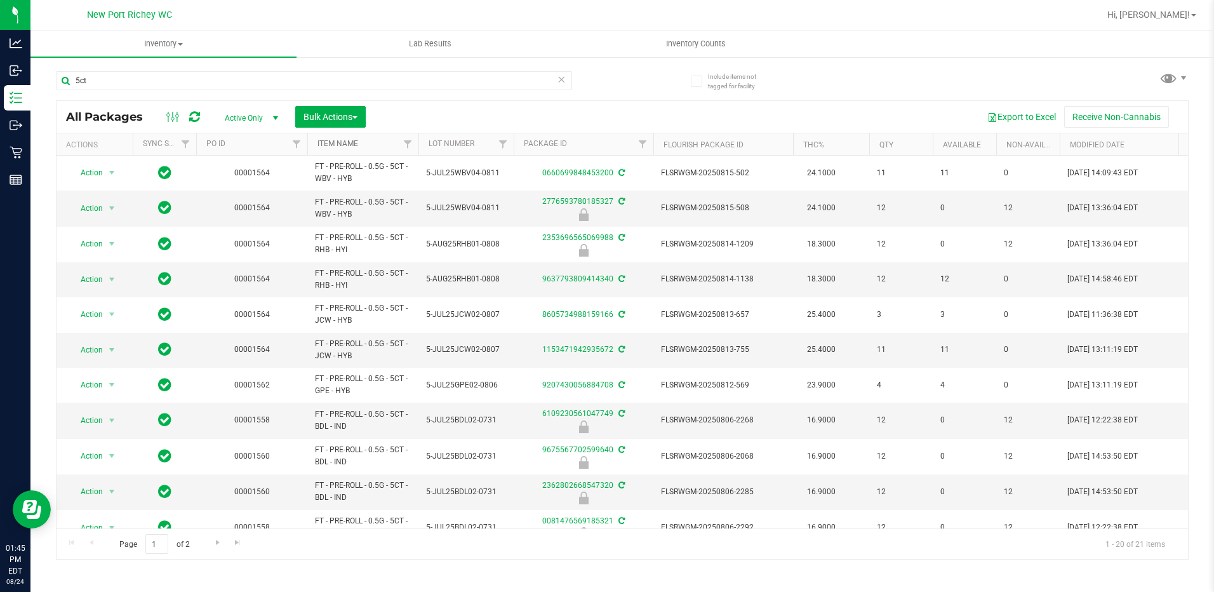
click at [344, 144] on link "Item Name" at bounding box center [338, 143] width 41 height 9
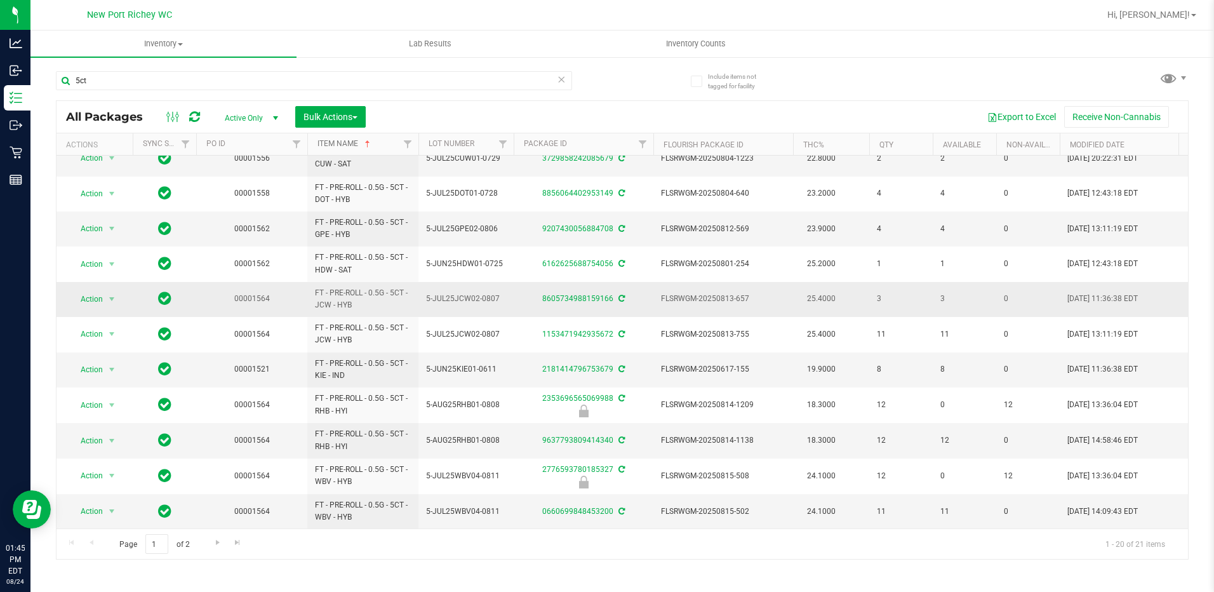
scroll to position [344, 0]
click at [884, 71] on div "5ct All Packages Active Only Active Only Lab Samples Locked All External Intern…" at bounding box center [622, 309] width 1133 height 501
click at [177, 79] on input "5ct" at bounding box center [314, 80] width 516 height 19
type input "5"
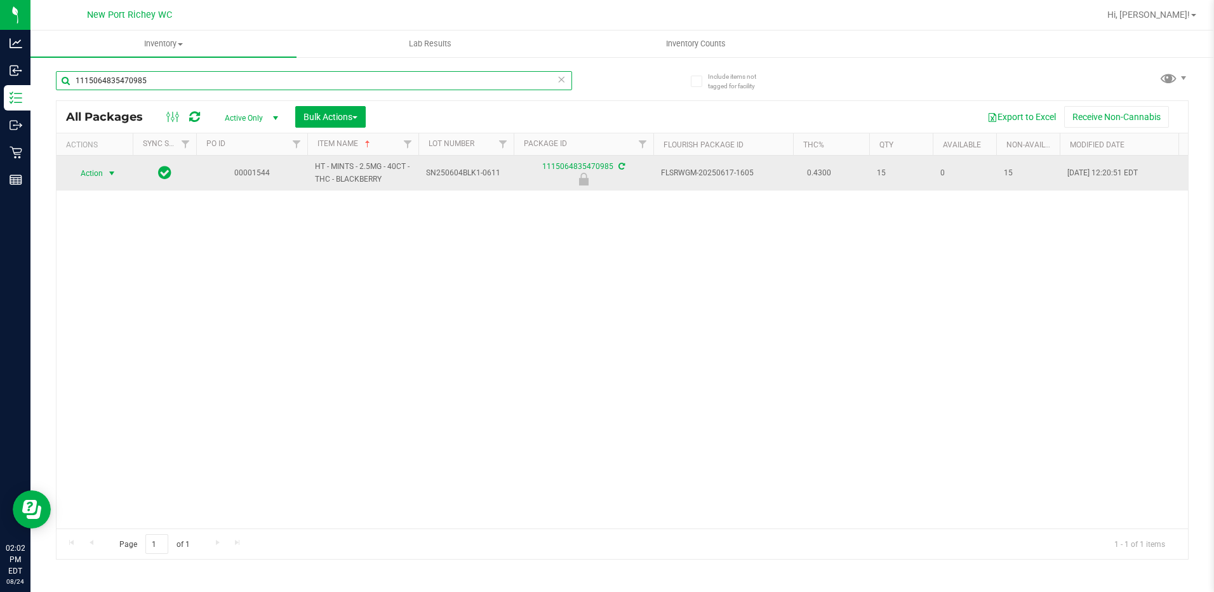
type input "1115064835470985"
click at [111, 173] on span "select" at bounding box center [112, 173] width 10 height 10
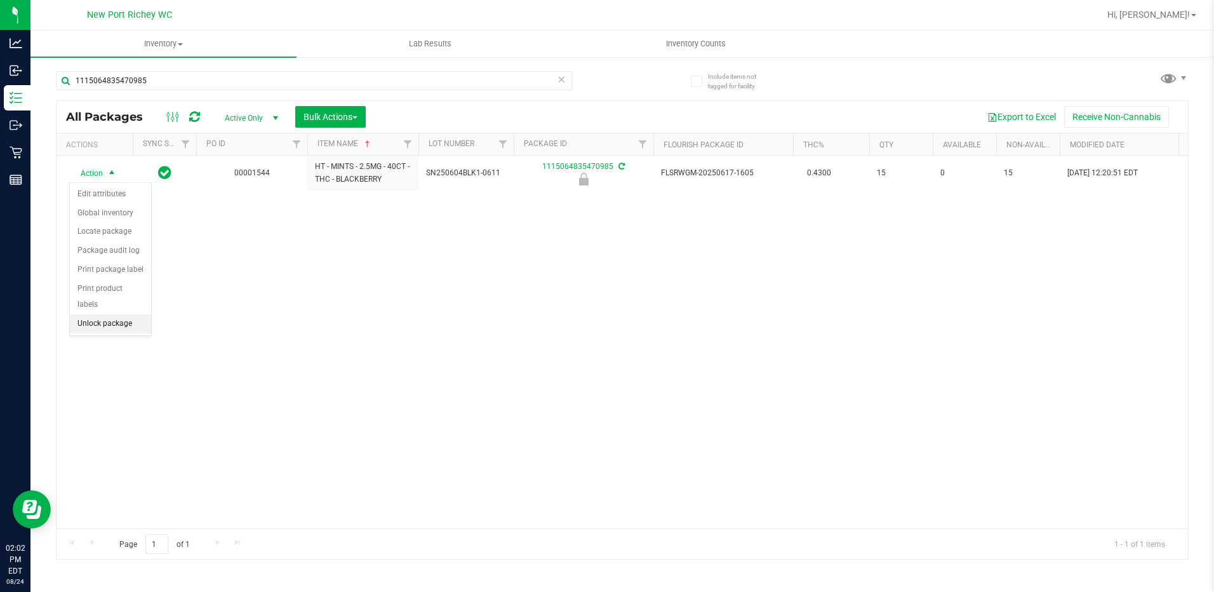
click at [128, 314] on li "Unlock package" at bounding box center [110, 323] width 81 height 19
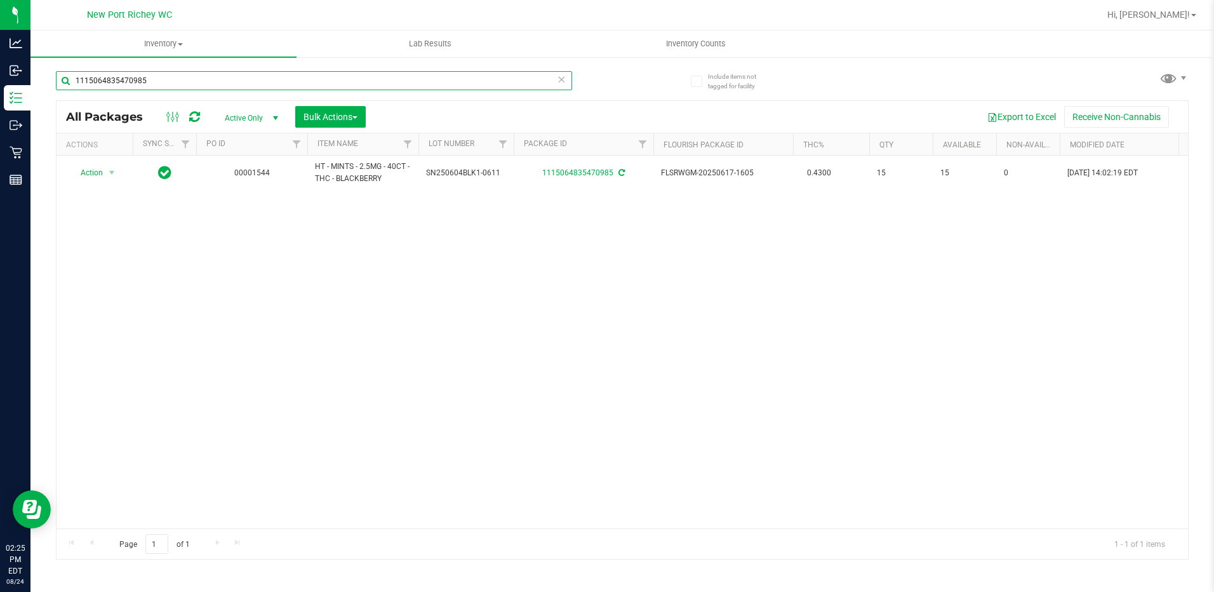
click at [158, 85] on input "1115064835470985" at bounding box center [314, 80] width 516 height 19
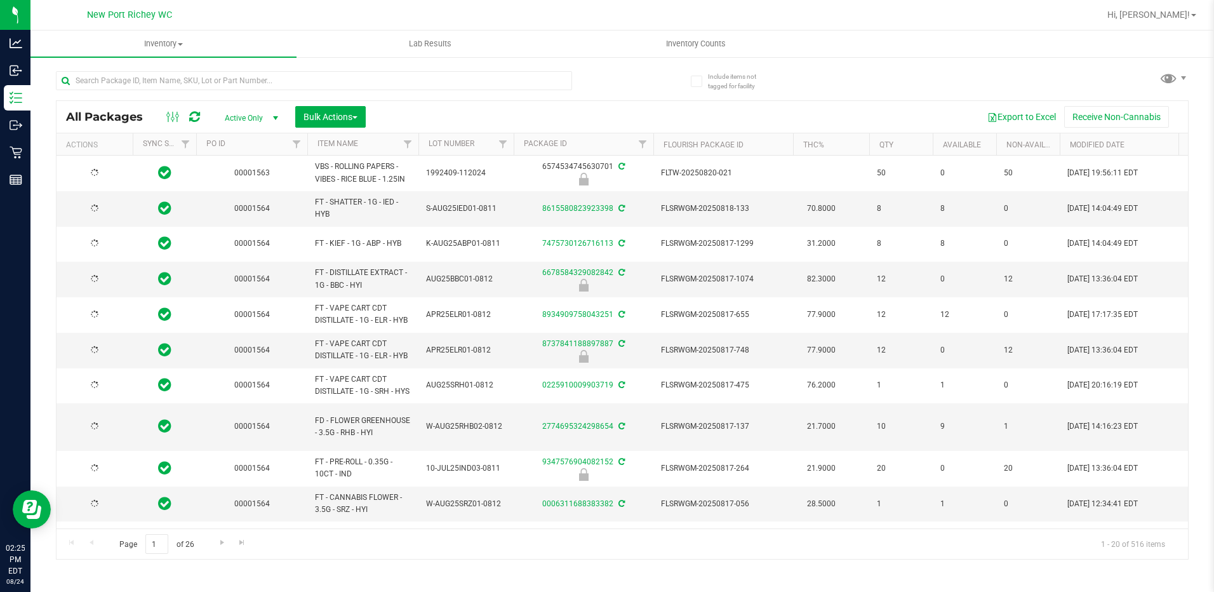
type input "2026-02-15"
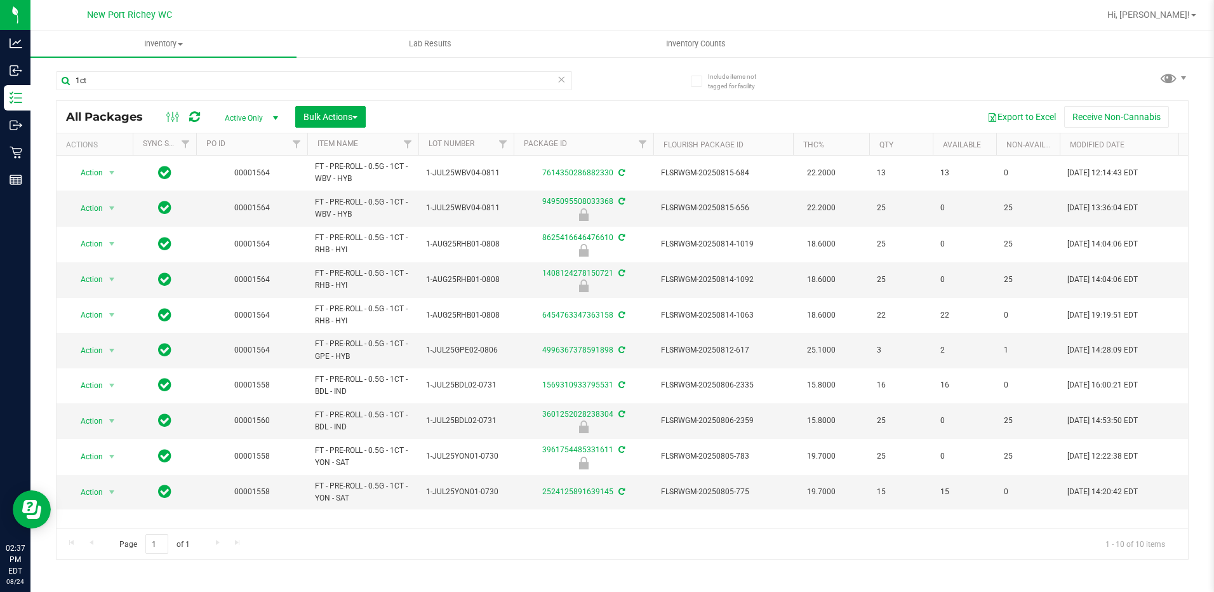
click at [337, 151] on th "Item Name" at bounding box center [362, 144] width 111 height 22
click at [340, 143] on link "Item Name" at bounding box center [345, 143] width 55 height 9
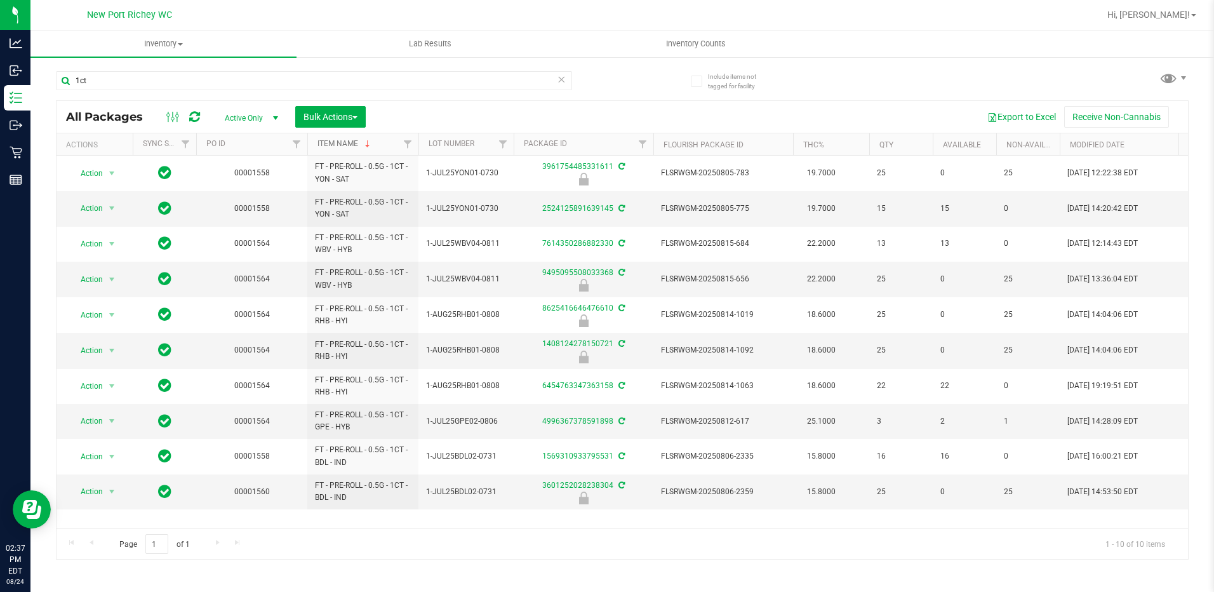
click at [339, 146] on link "Item Name" at bounding box center [345, 143] width 55 height 9
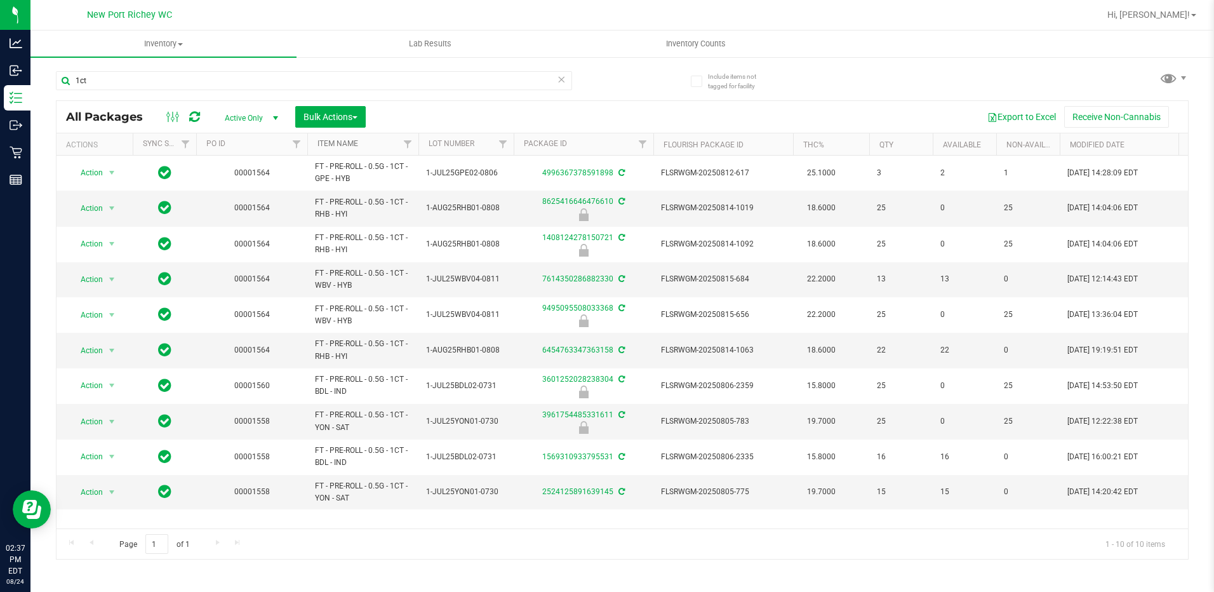
click at [342, 144] on link "Item Name" at bounding box center [338, 143] width 41 height 9
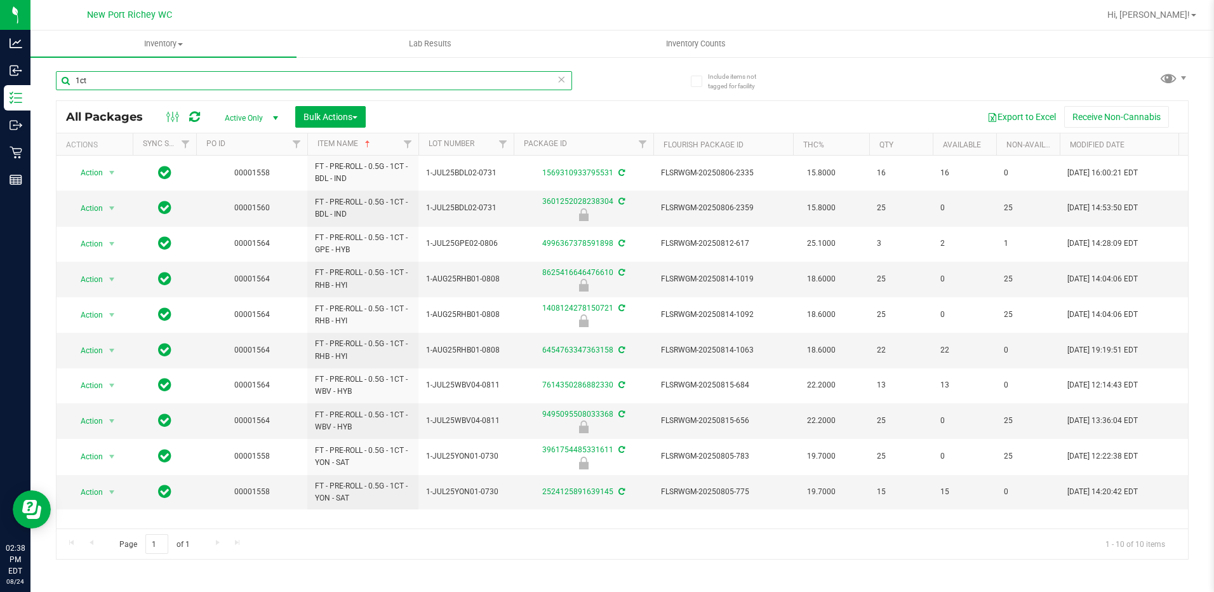
click at [156, 83] on input "1ct" at bounding box center [314, 80] width 516 height 19
type input "1"
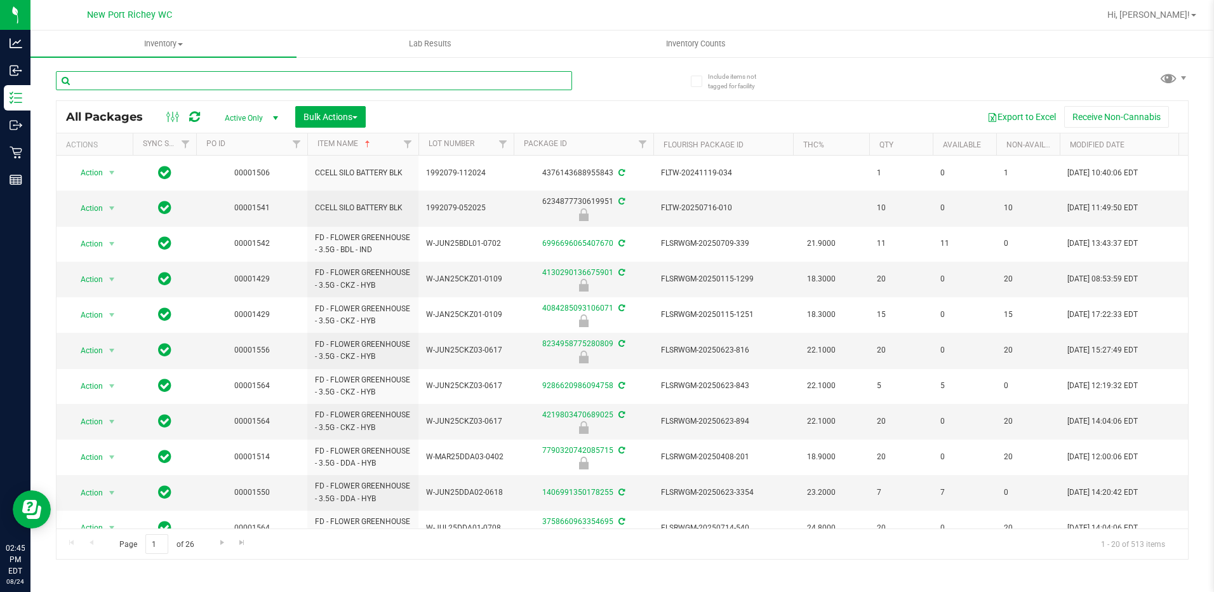
click at [136, 82] on input "text" at bounding box center [314, 80] width 516 height 19
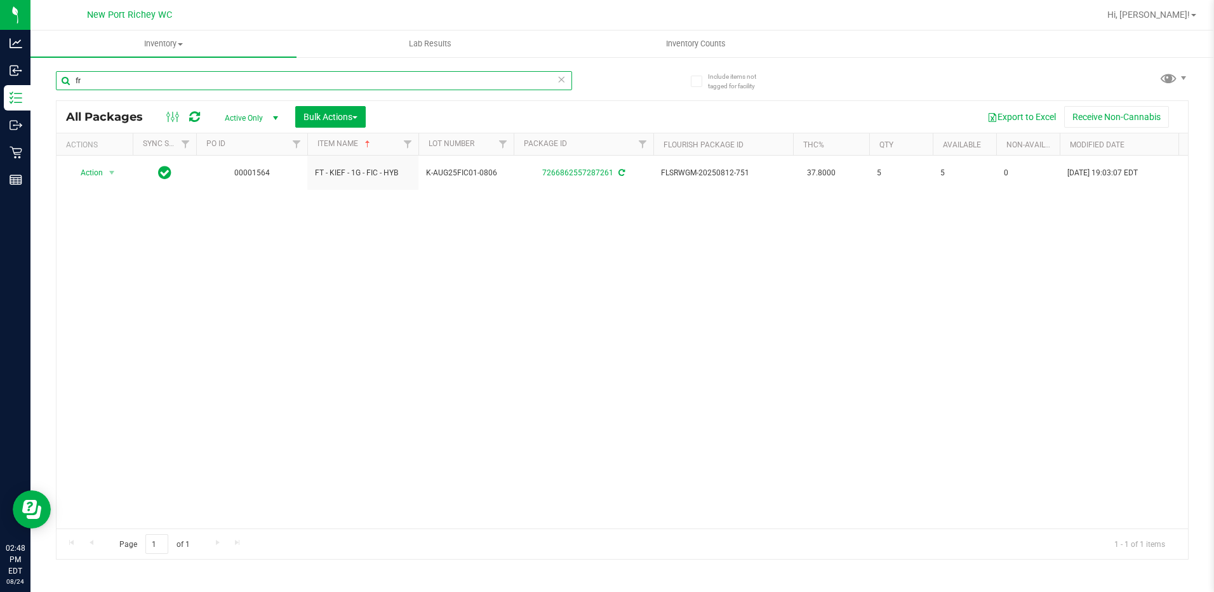
type input "f"
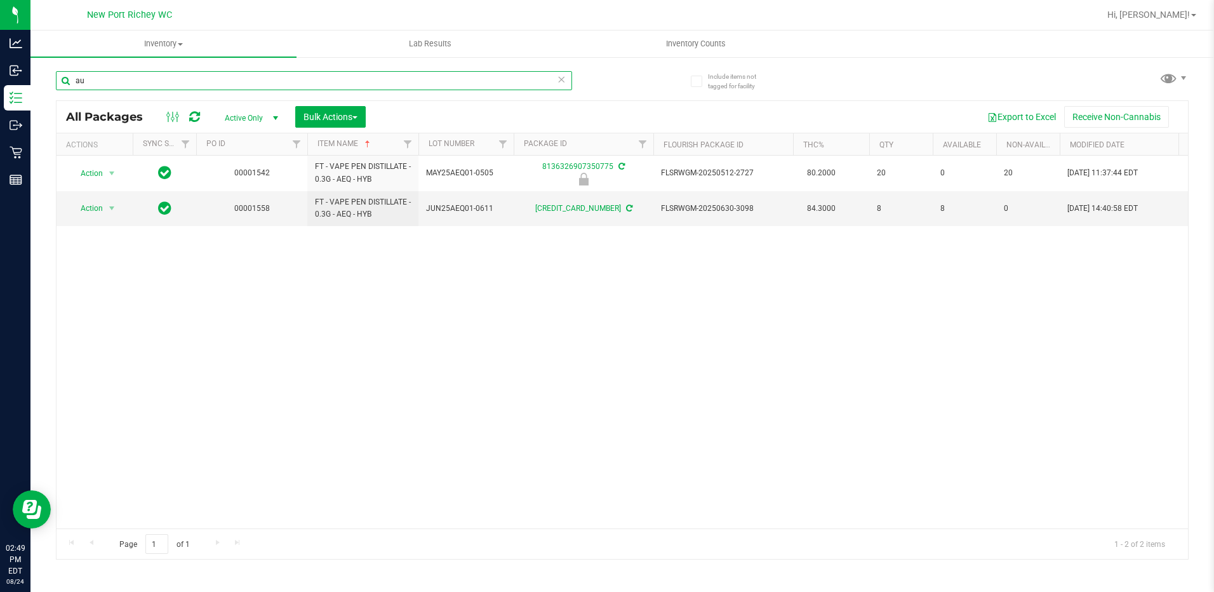
type input "a"
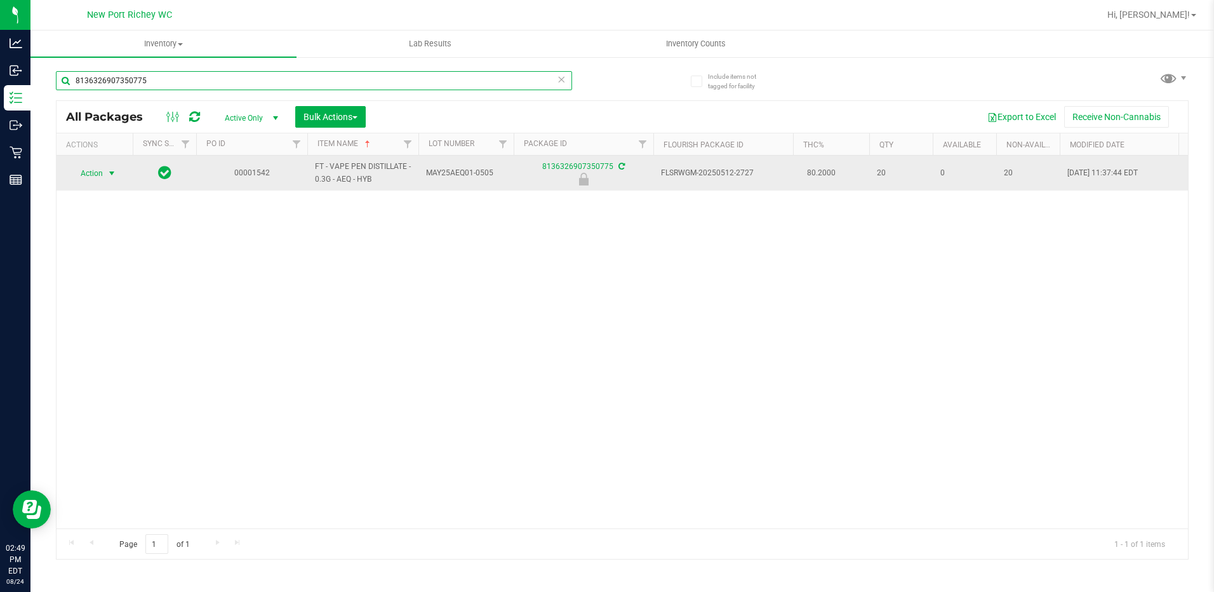
type input "8136326907350775"
click at [104, 180] on span "select" at bounding box center [112, 174] width 16 height 18
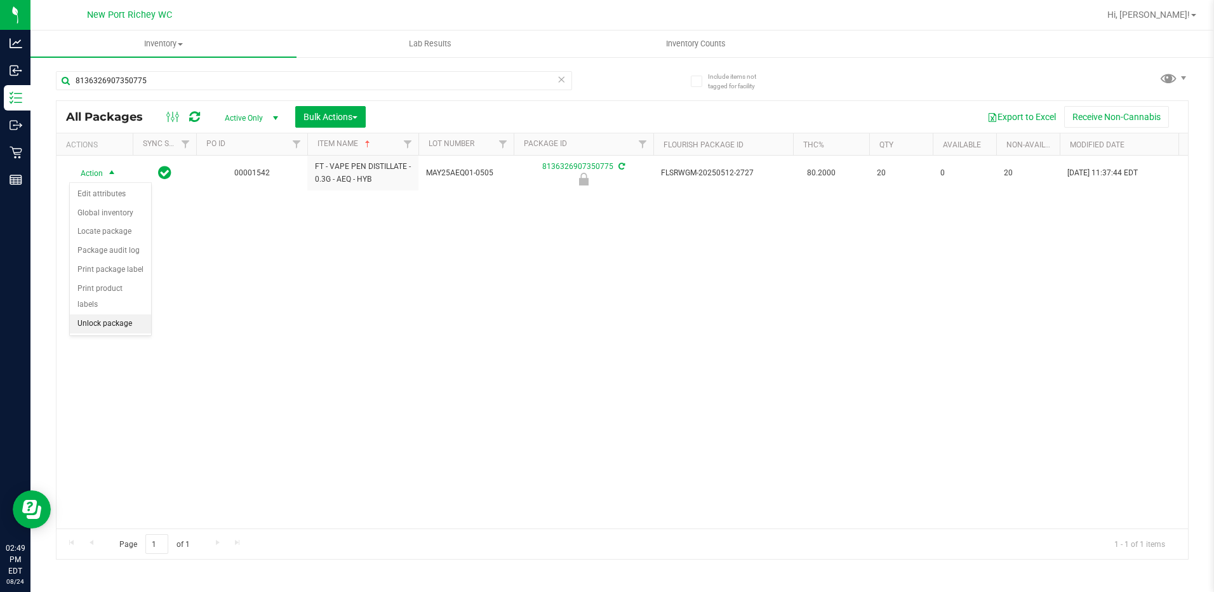
click at [97, 314] on li "Unlock package" at bounding box center [110, 323] width 81 height 19
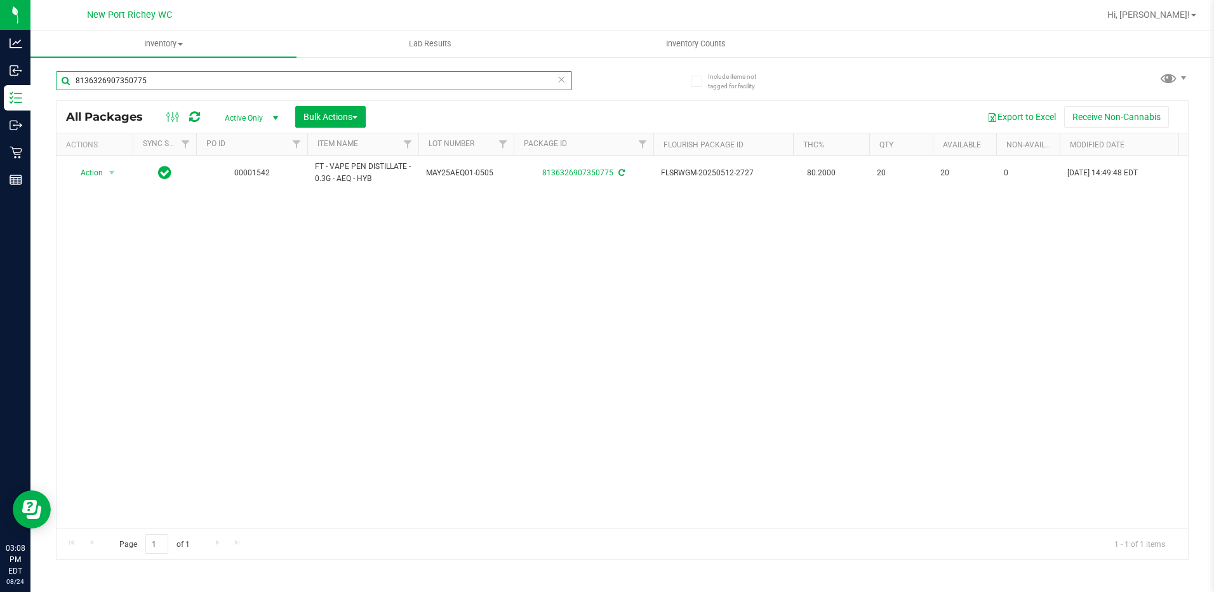
click at [149, 84] on input "8136326907350775" at bounding box center [314, 80] width 516 height 19
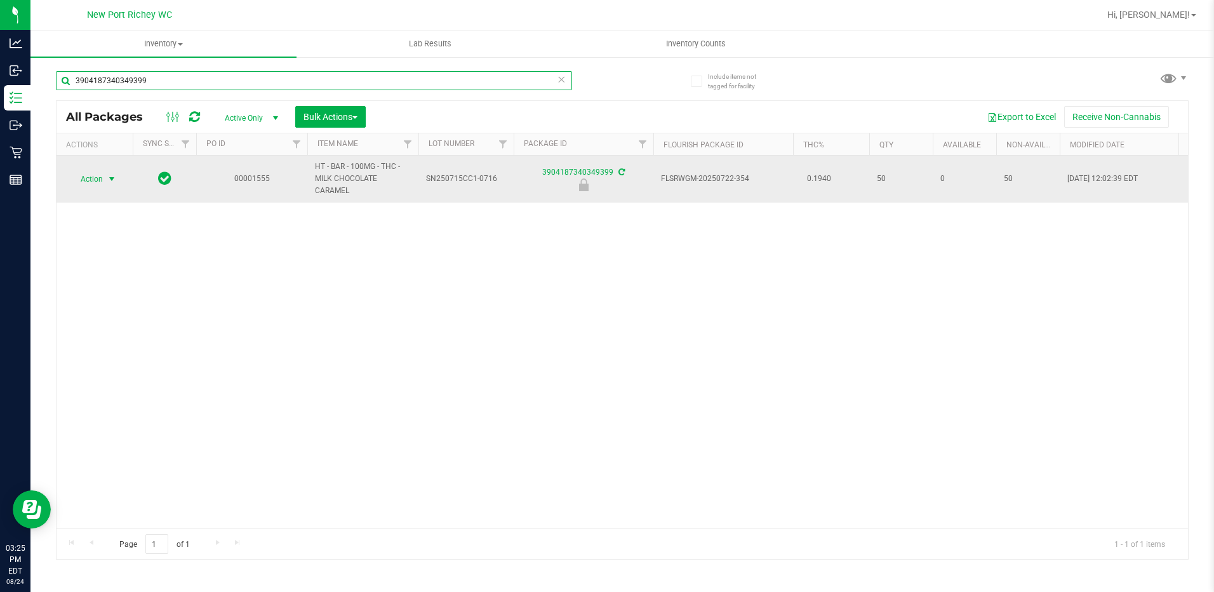
type input "3904187340349399"
click at [105, 176] on span "select" at bounding box center [112, 179] width 16 height 18
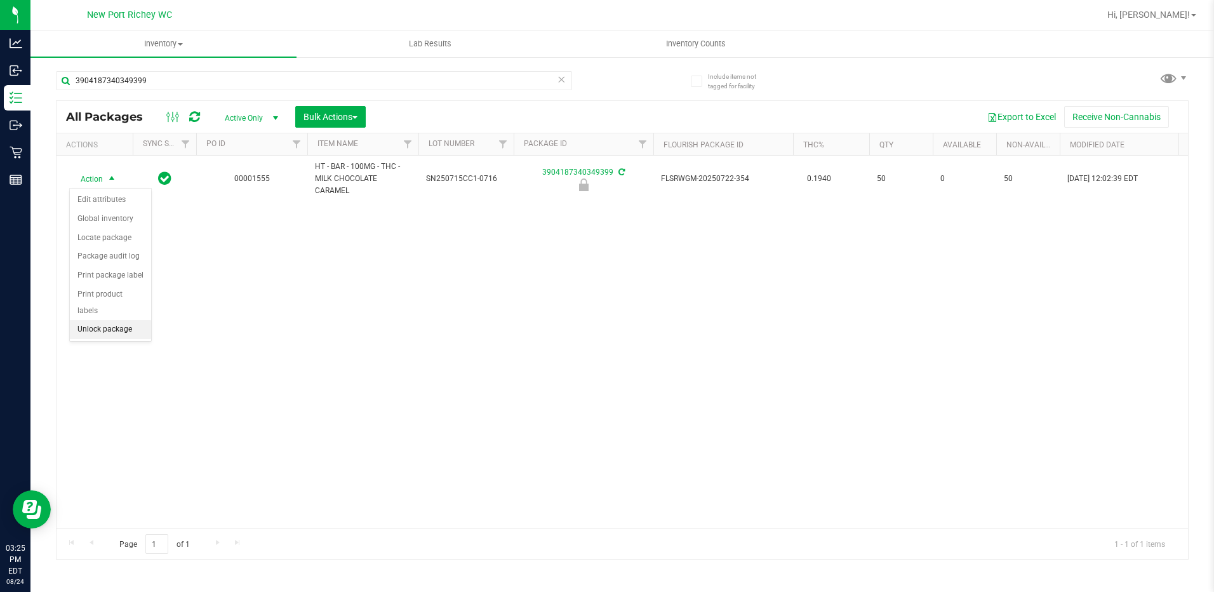
click at [100, 320] on li "Unlock package" at bounding box center [110, 329] width 81 height 19
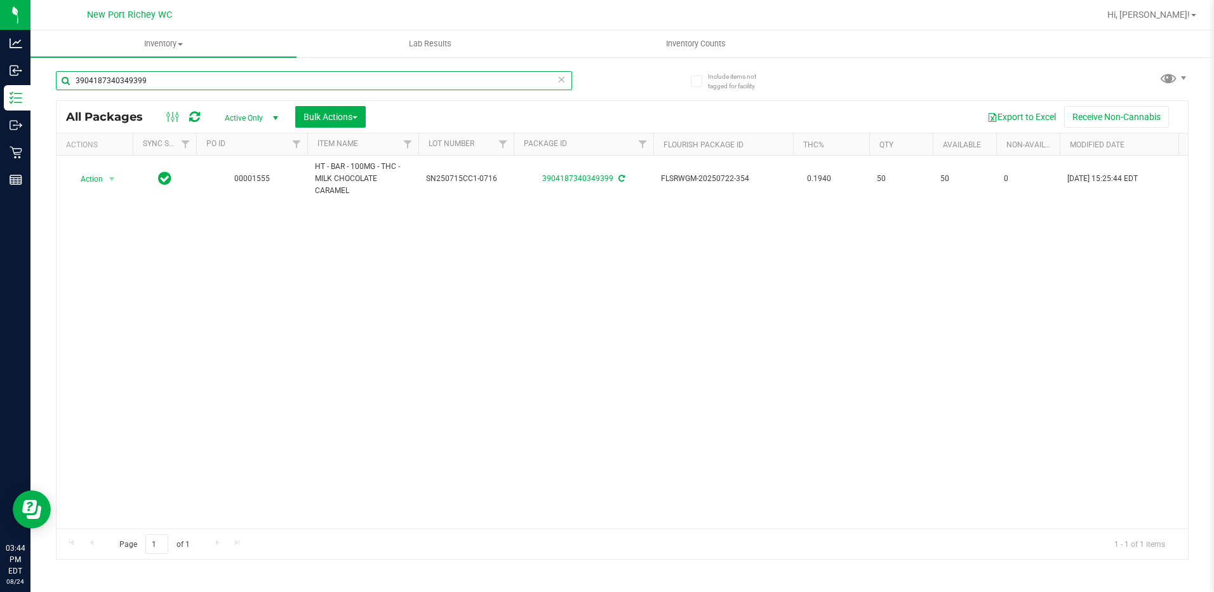
click at [164, 84] on input "3904187340349399" at bounding box center [314, 80] width 516 height 19
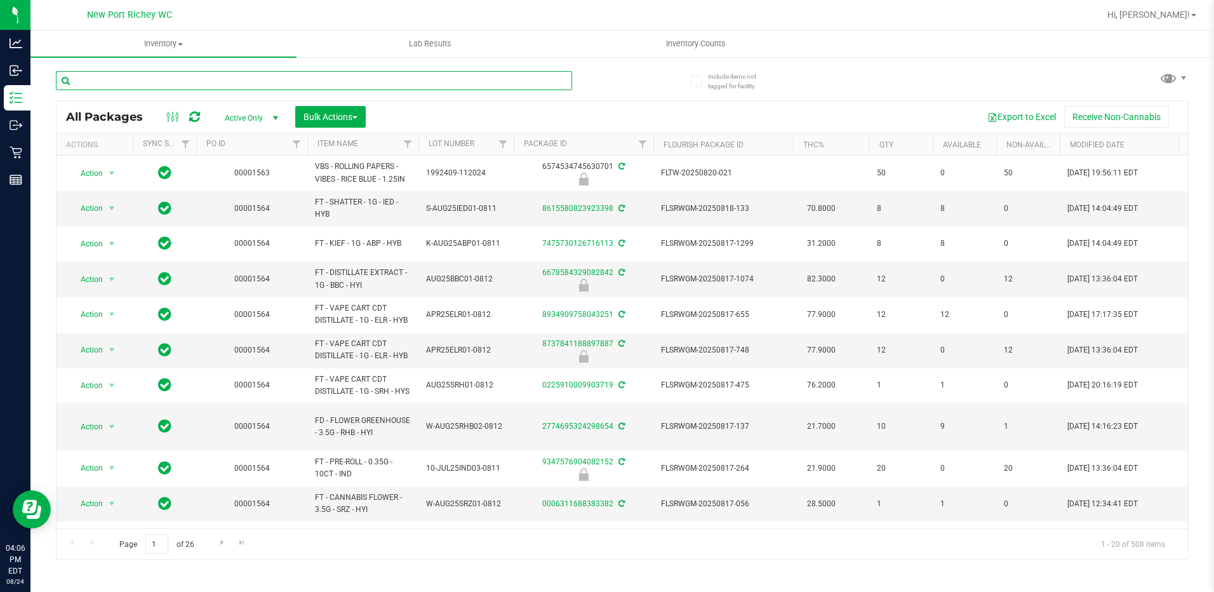
click at [187, 79] on input "text" at bounding box center [314, 80] width 516 height 19
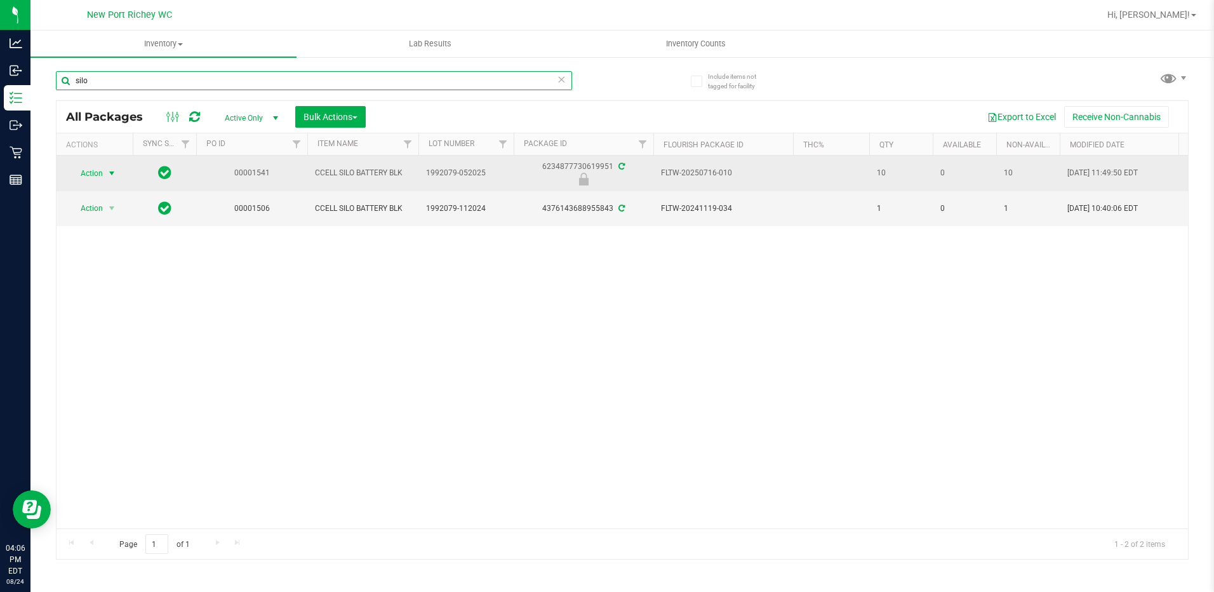
type input "silo"
click at [101, 178] on span "Action" at bounding box center [86, 174] width 34 height 18
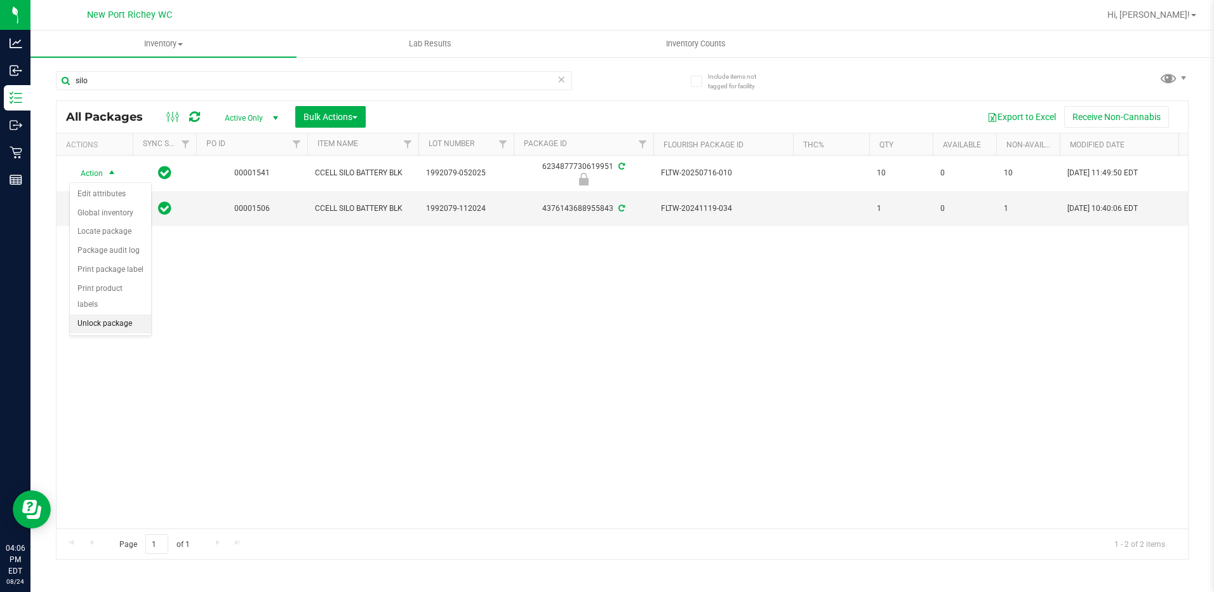
click at [110, 314] on li "Unlock package" at bounding box center [110, 323] width 81 height 19
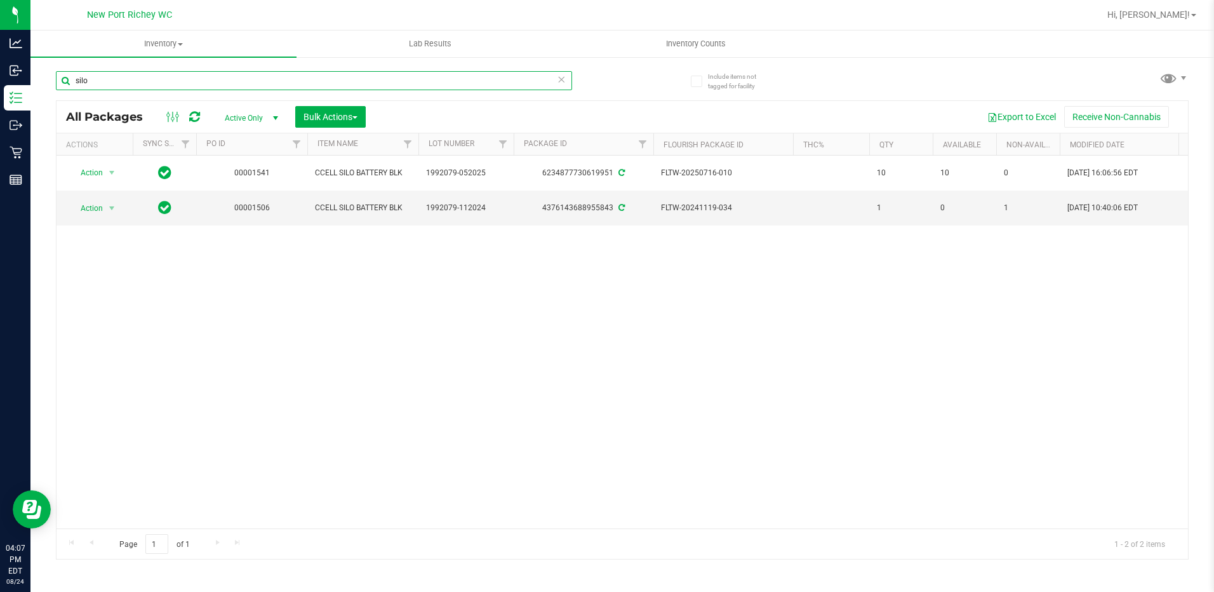
click at [114, 80] on input "silo" at bounding box center [314, 80] width 516 height 19
type input "s"
type input "h"
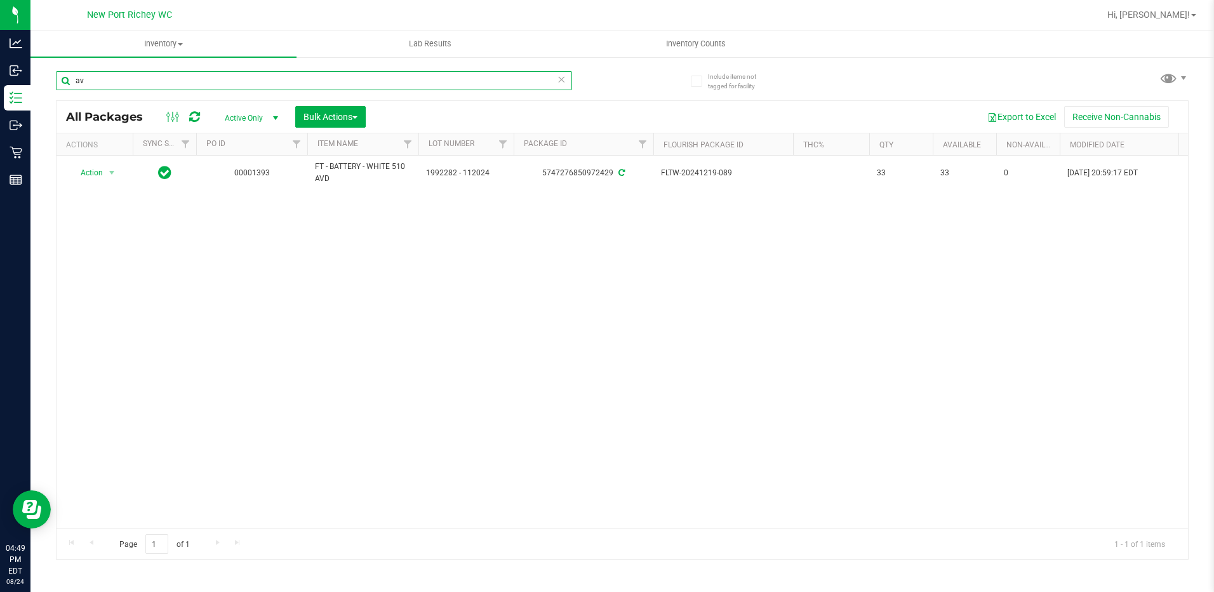
type input "a"
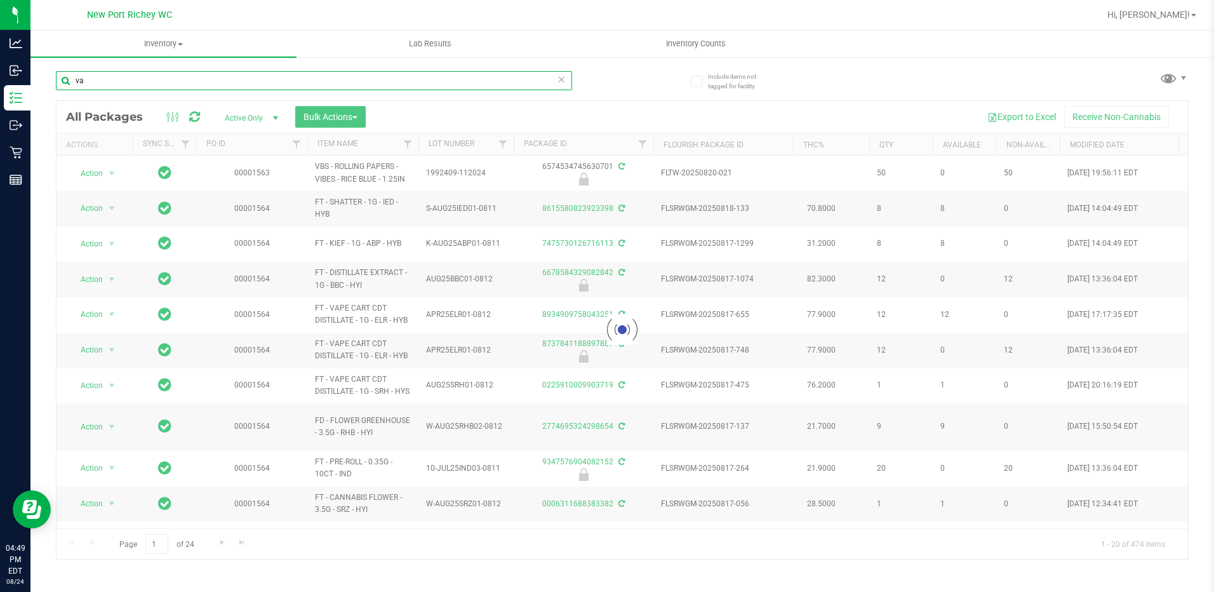
type input "var"
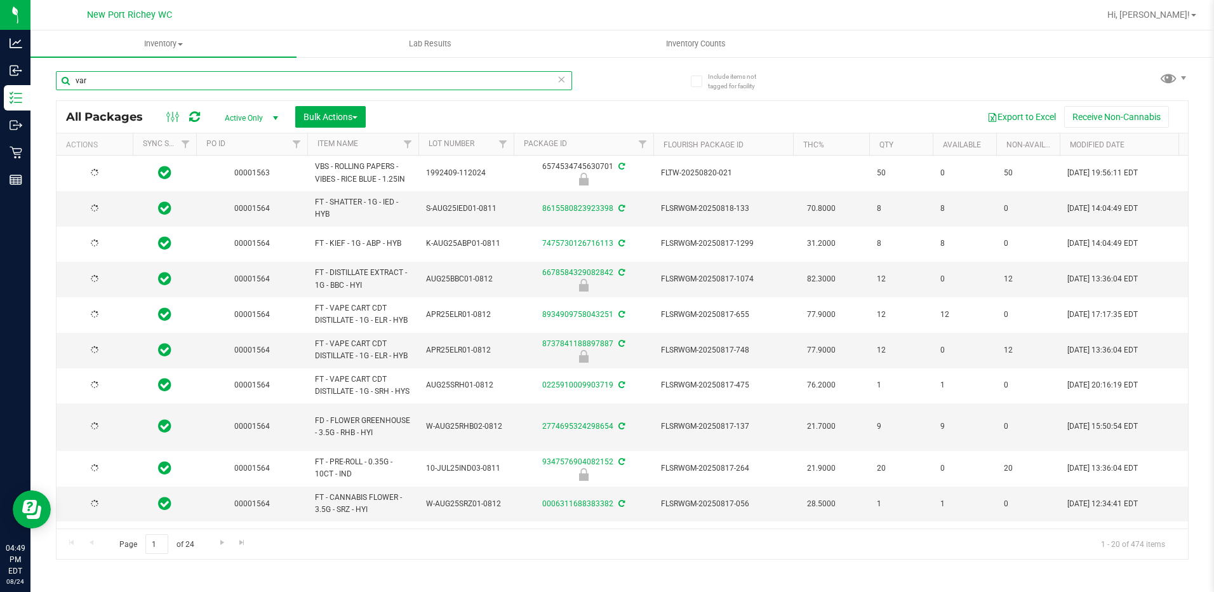
type input "[DATE]"
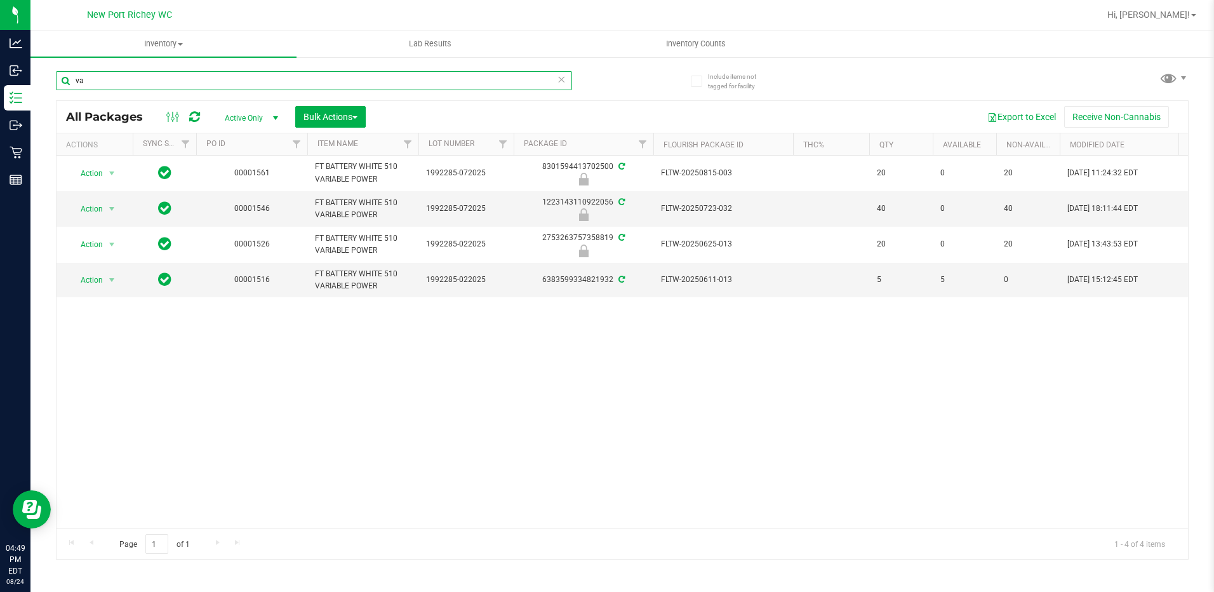
type input "v"
type input "o"
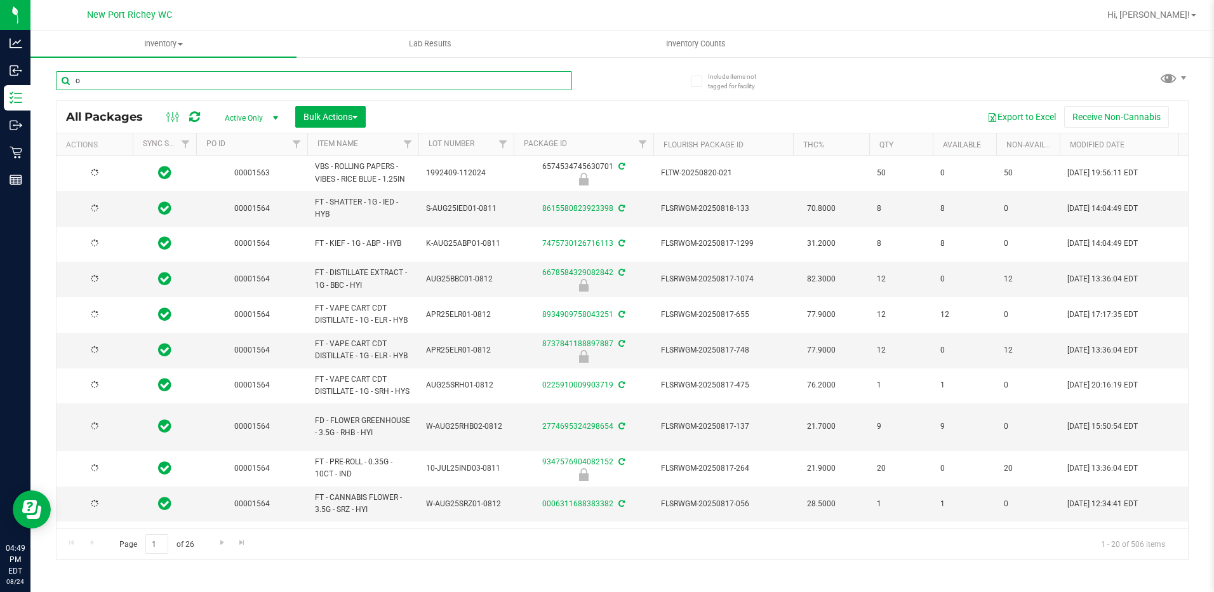
type input "[DATE]"
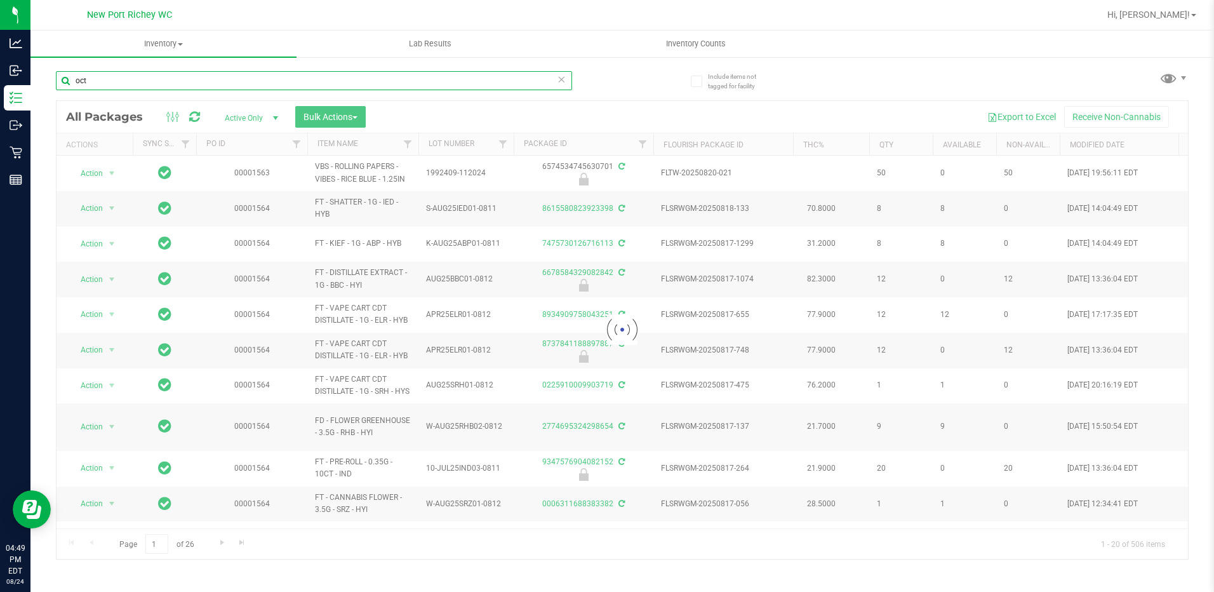
type input "octo"
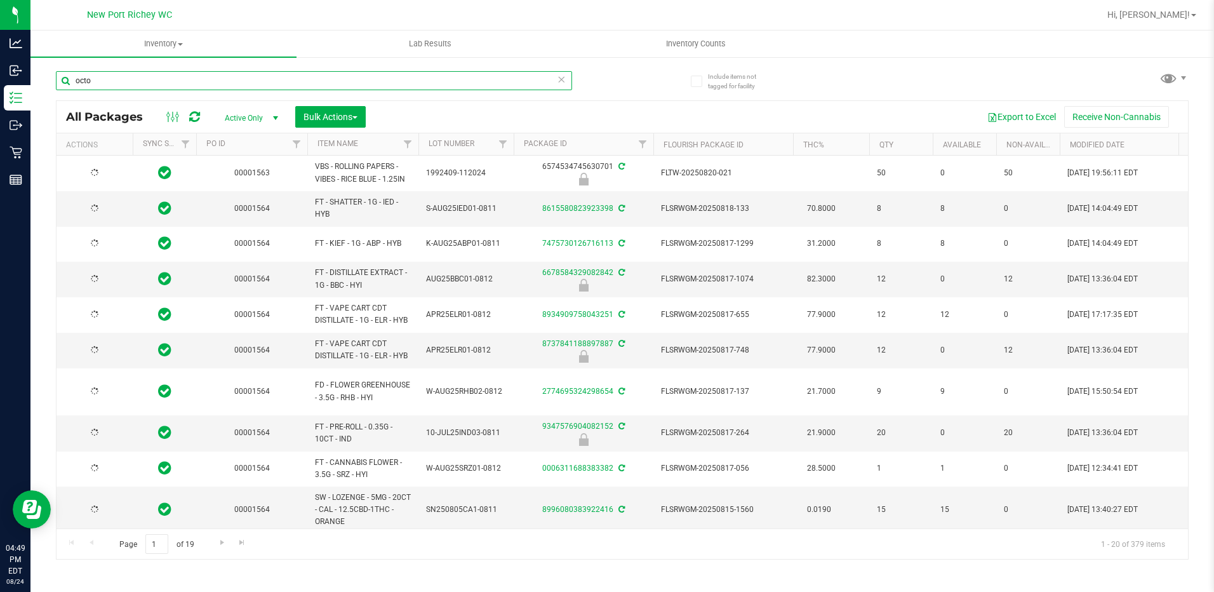
type input "[DATE]"
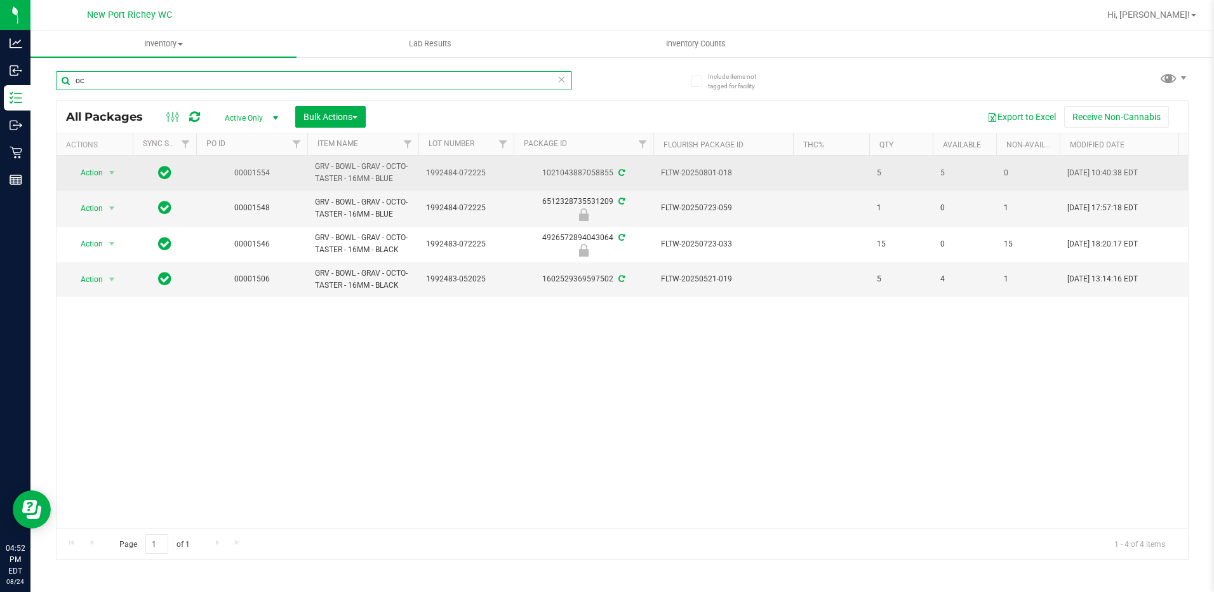
type input "o"
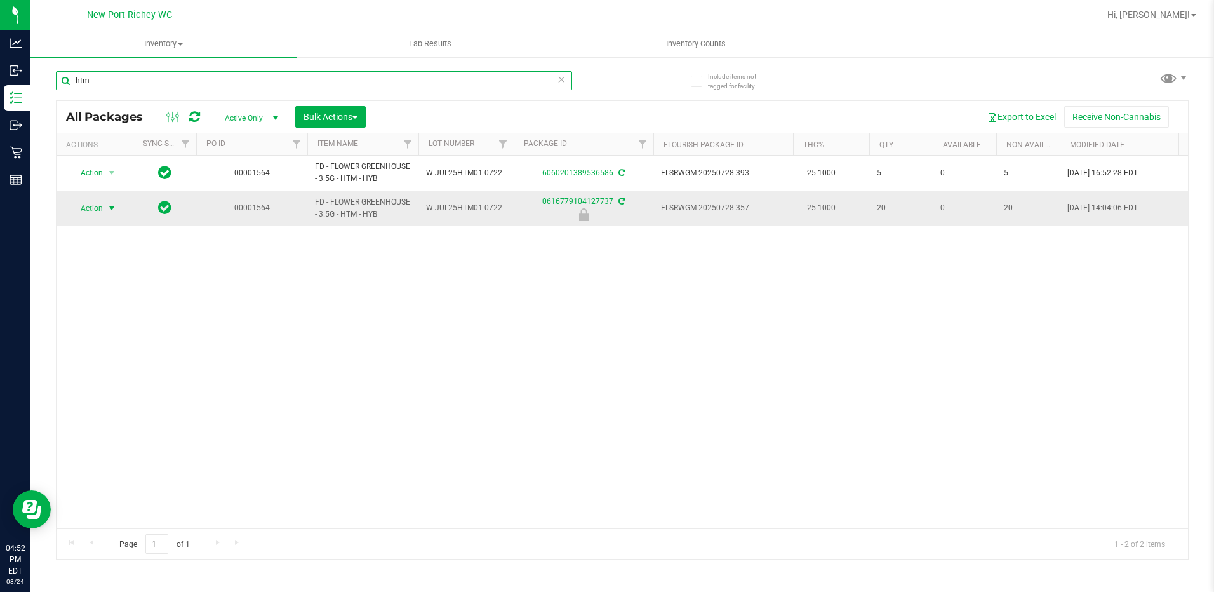
type input "htm"
click at [113, 207] on span "select" at bounding box center [112, 208] width 10 height 10
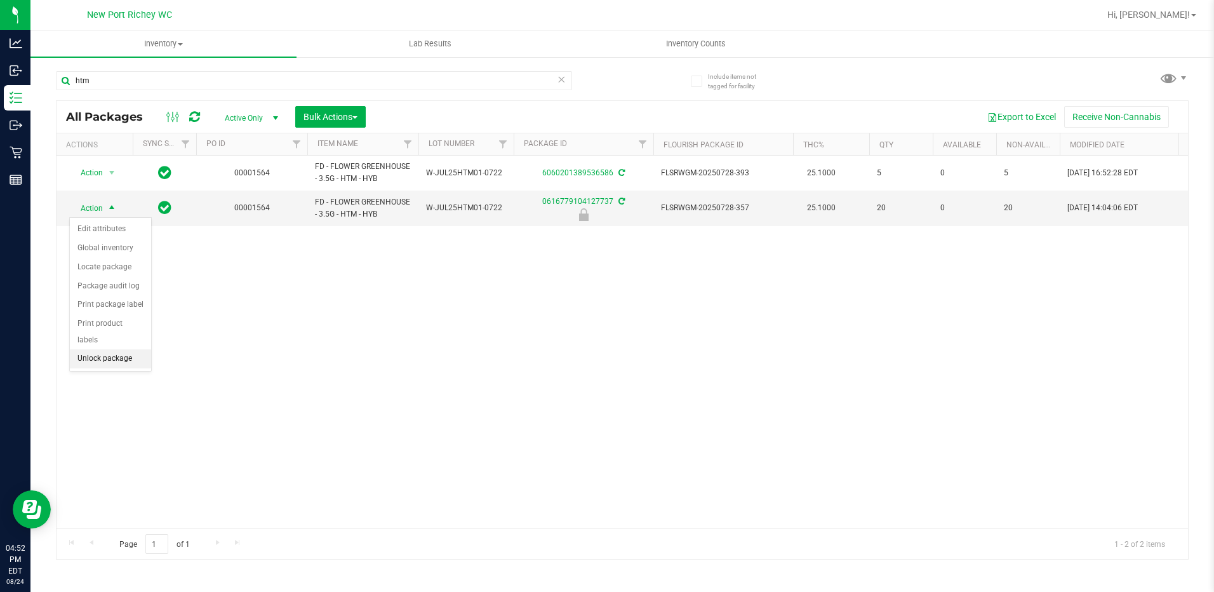
click at [95, 349] on li "Unlock package" at bounding box center [110, 358] width 81 height 19
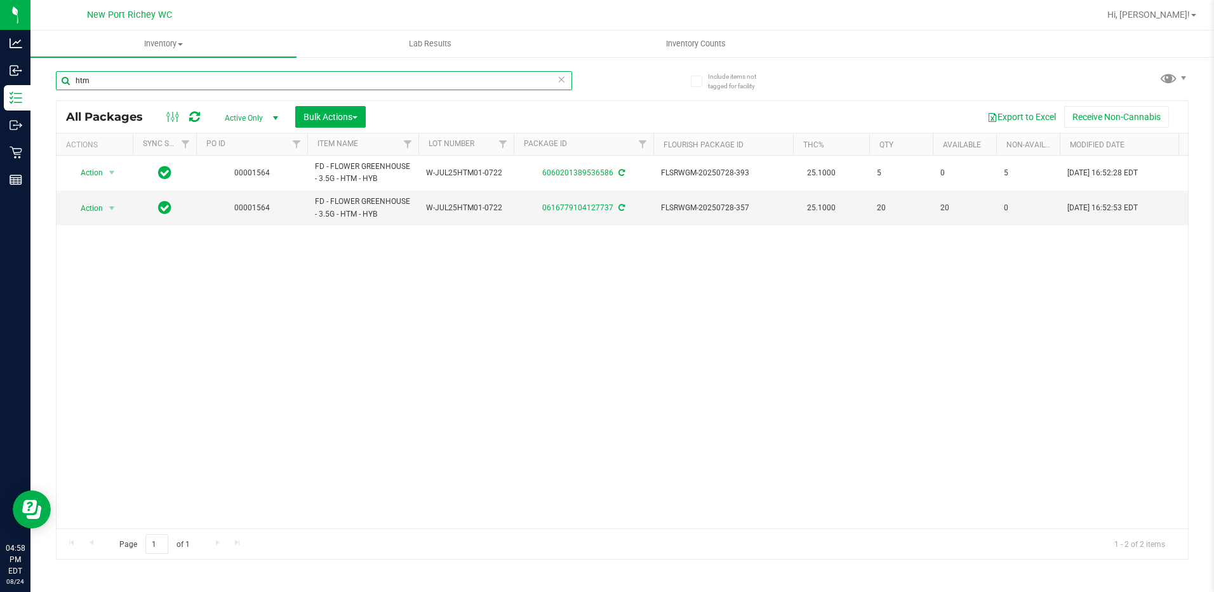
click at [100, 77] on input "htm" at bounding box center [314, 80] width 516 height 19
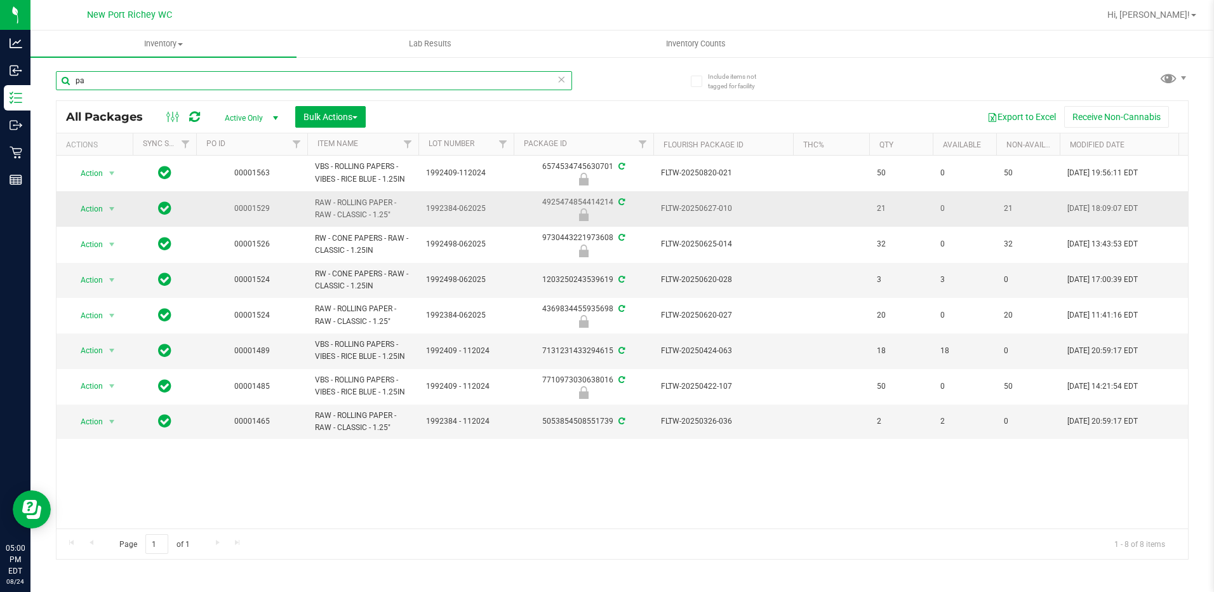
type input "p"
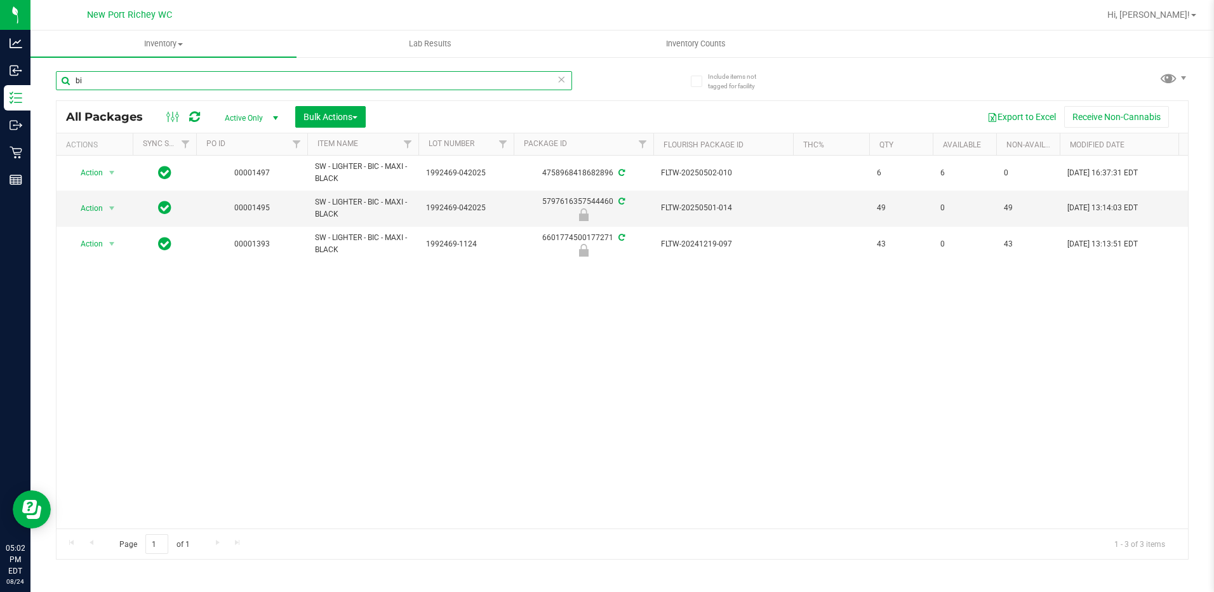
type input "b"
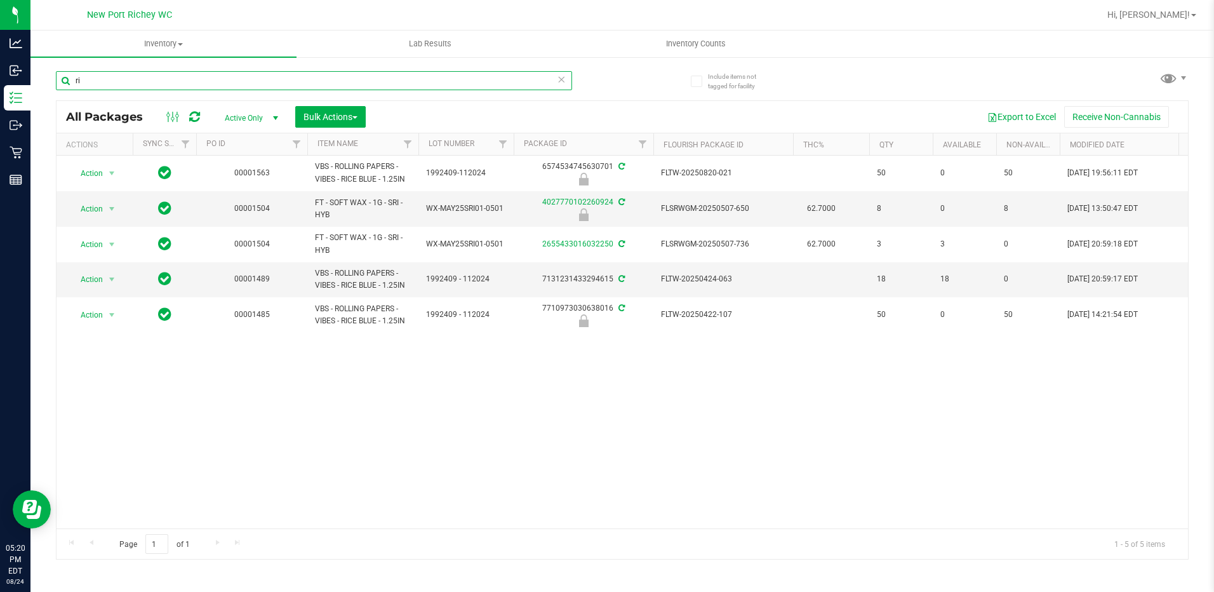
type input "r"
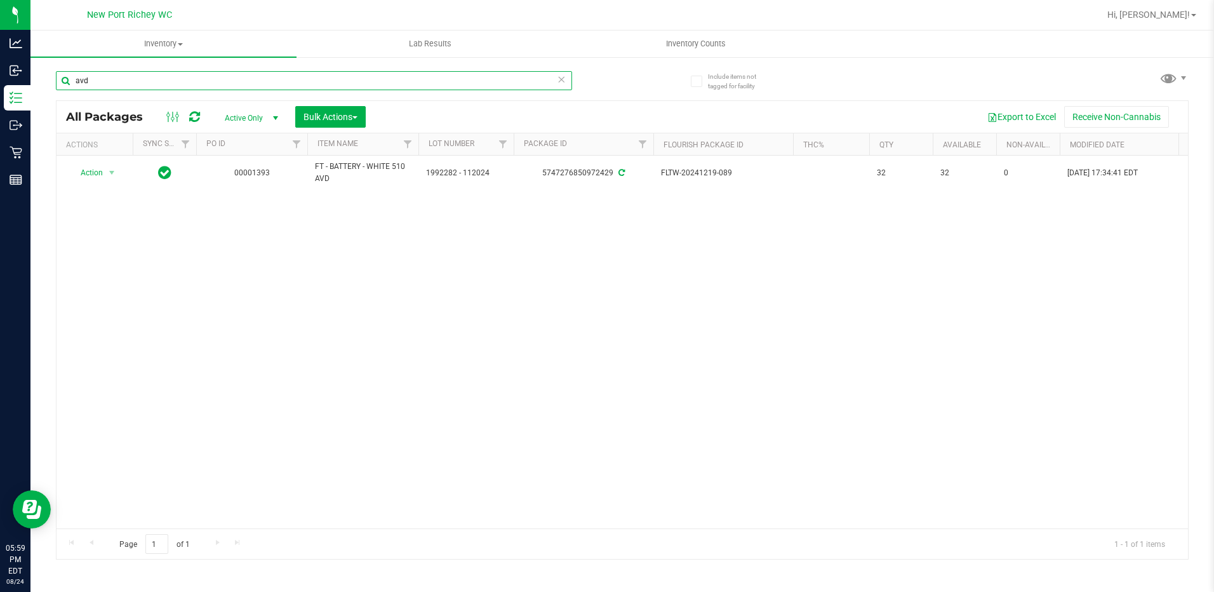
type input "avd"
click at [682, 43] on span "Inventory Counts" at bounding box center [696, 43] width 94 height 11
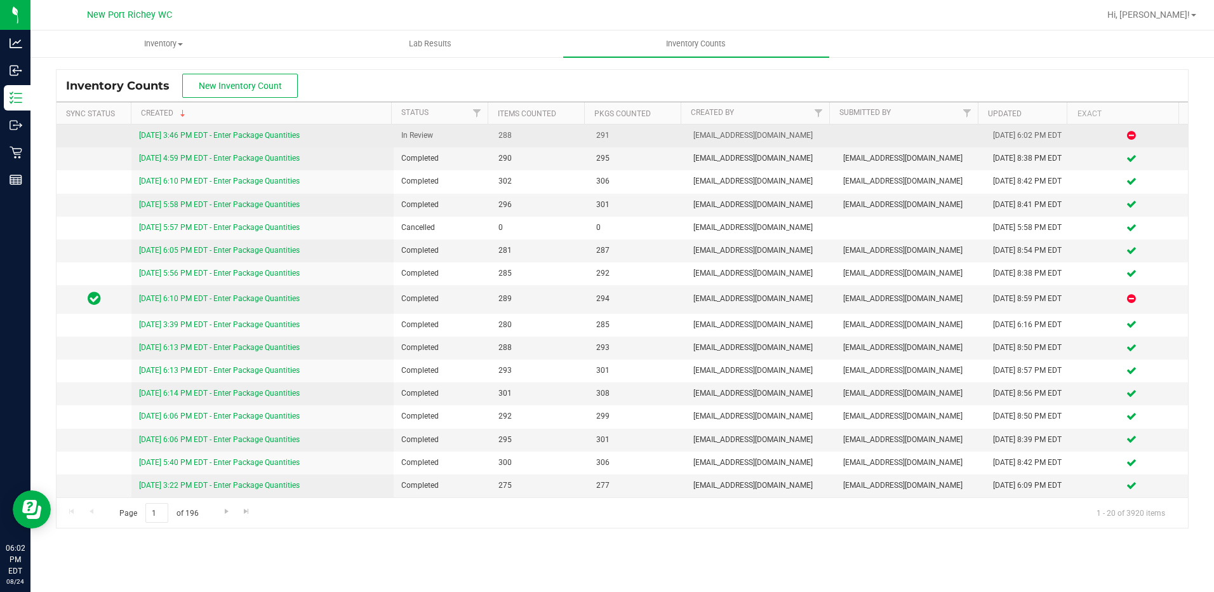
click at [266, 131] on link "[DATE] 3:46 PM EDT - Enter Package Quantities" at bounding box center [219, 135] width 161 height 9
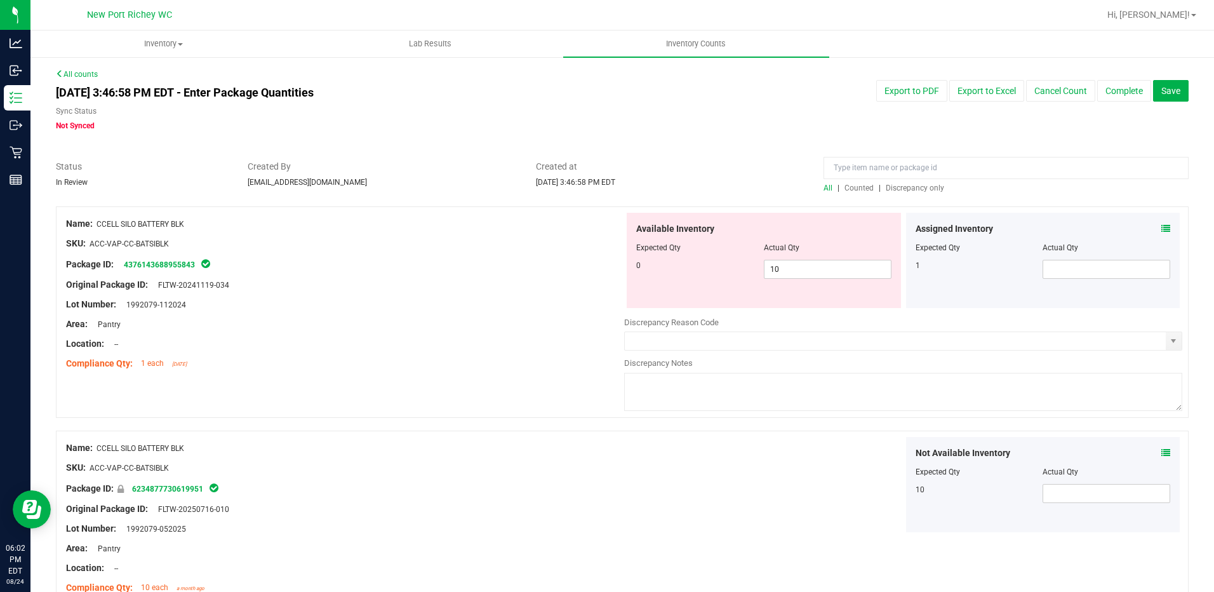
click at [892, 189] on span "Discrepancy only" at bounding box center [915, 188] width 58 height 9
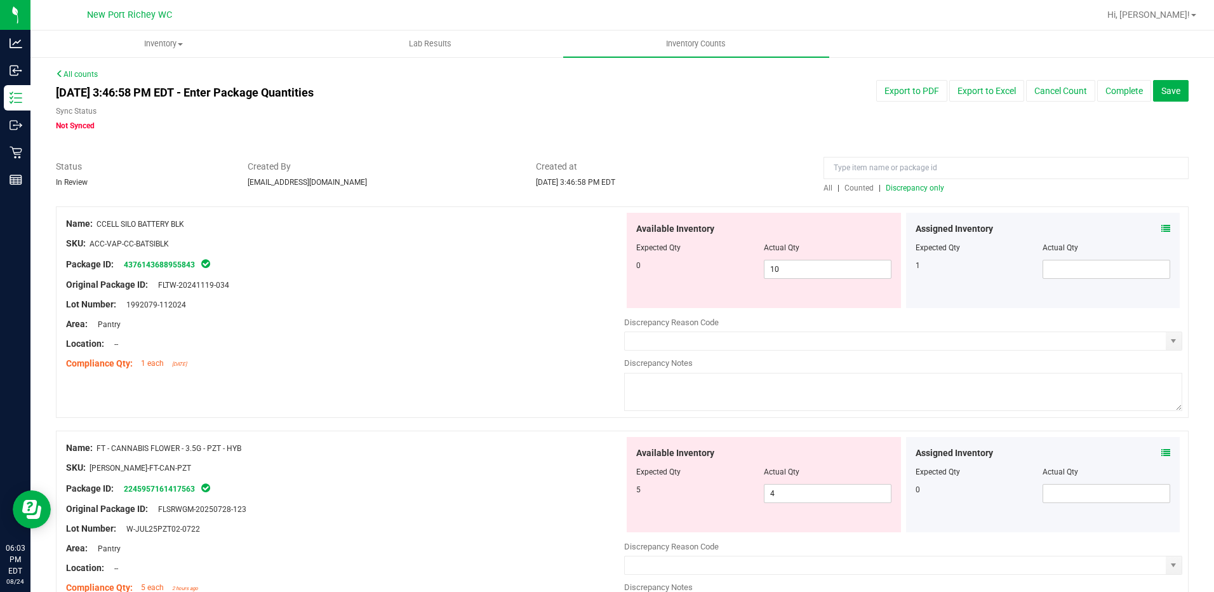
click at [1162, 225] on icon at bounding box center [1166, 228] width 9 height 9
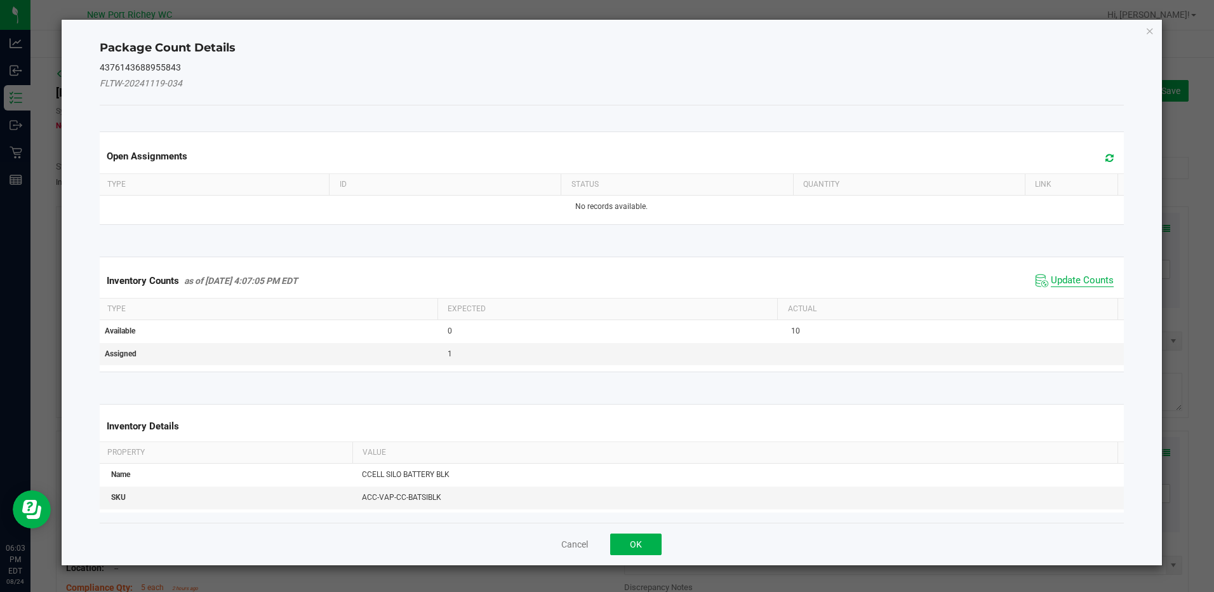
click at [1054, 279] on span "Update Counts" at bounding box center [1082, 280] width 63 height 13
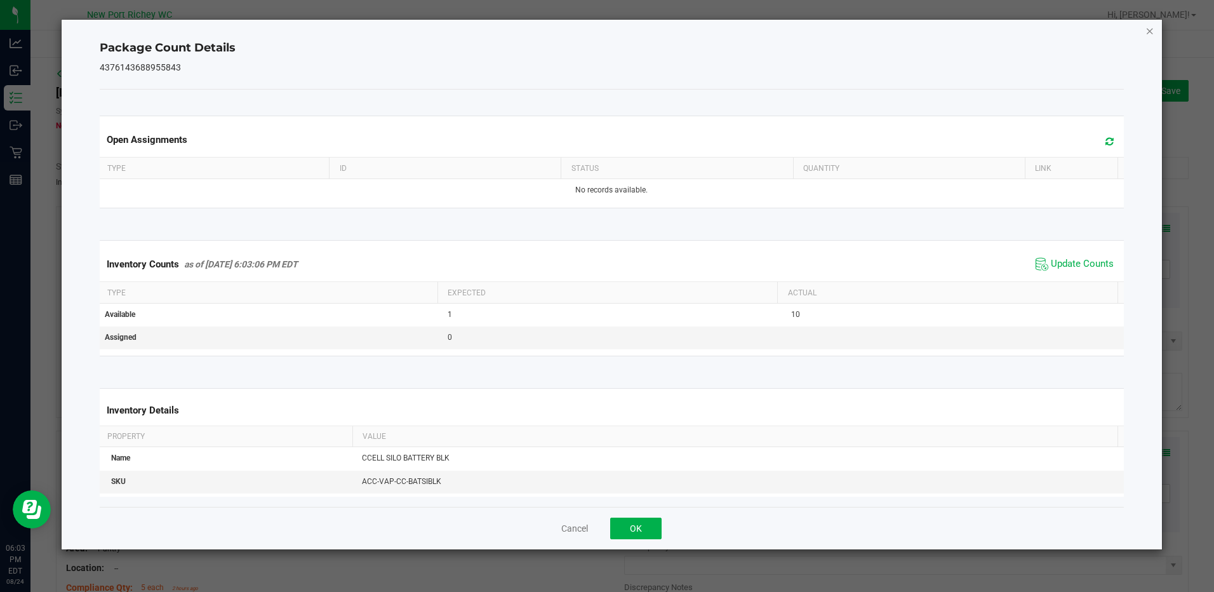
click at [1147, 32] on icon "Close" at bounding box center [1150, 30] width 9 height 15
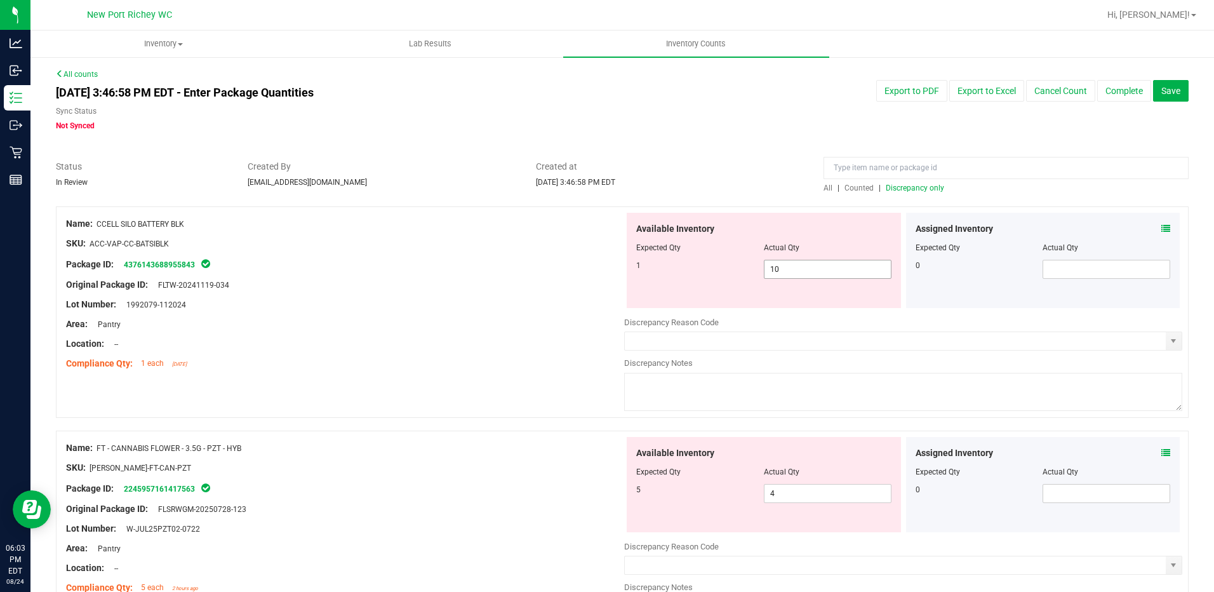
click at [821, 266] on span "10 10" at bounding box center [828, 269] width 128 height 19
type input "1"
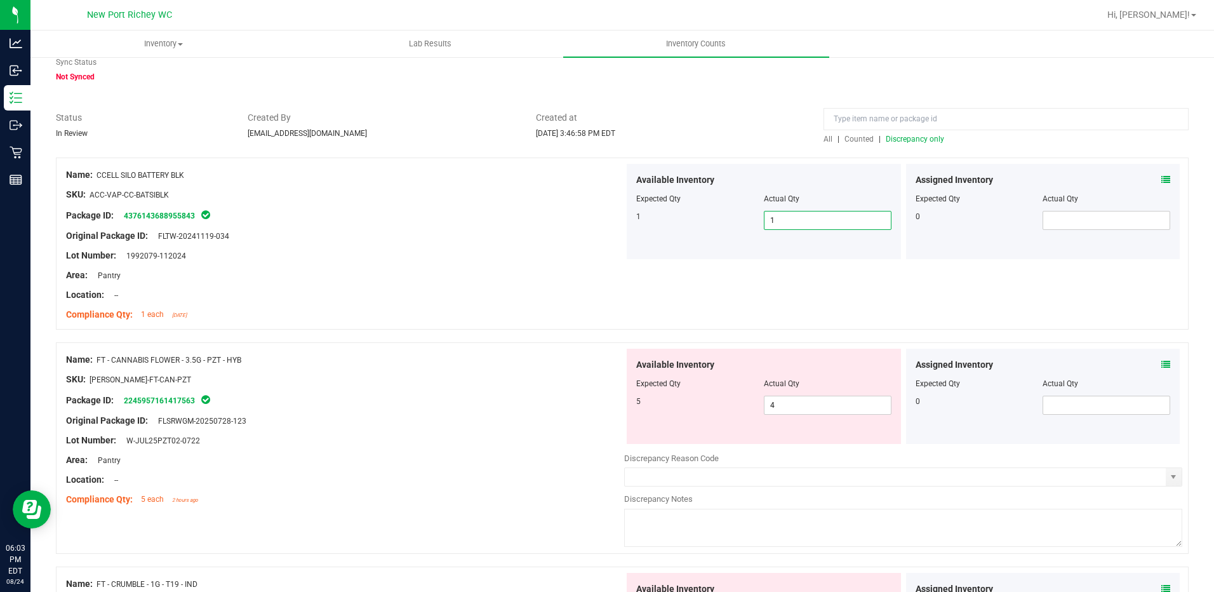
scroll to position [64, 0]
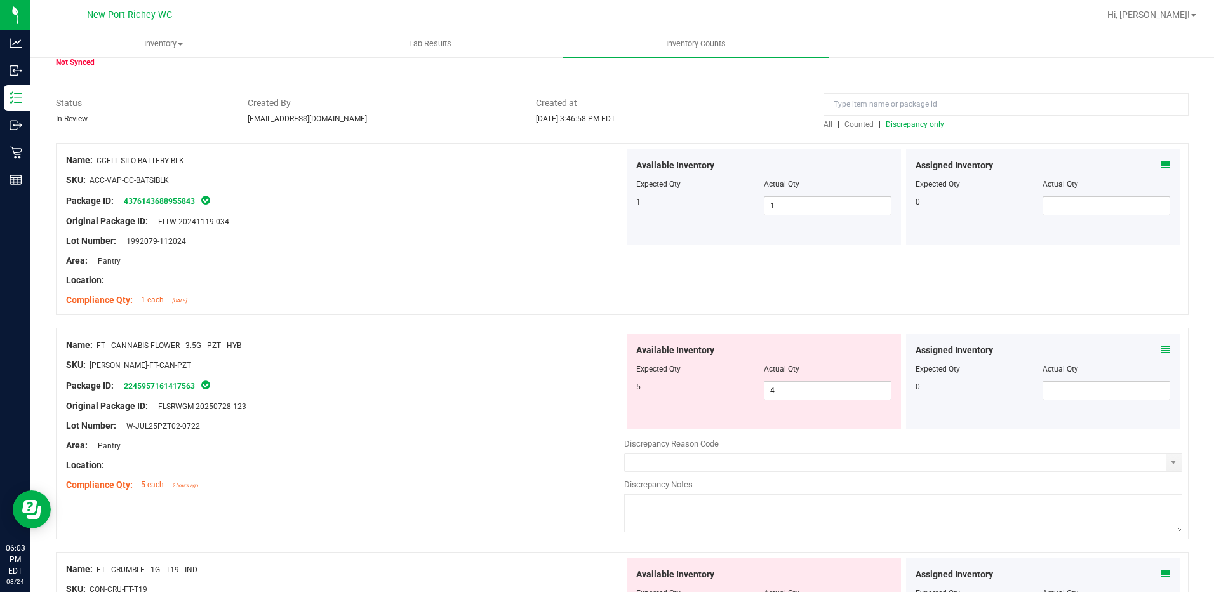
click at [1162, 354] on icon at bounding box center [1166, 350] width 9 height 9
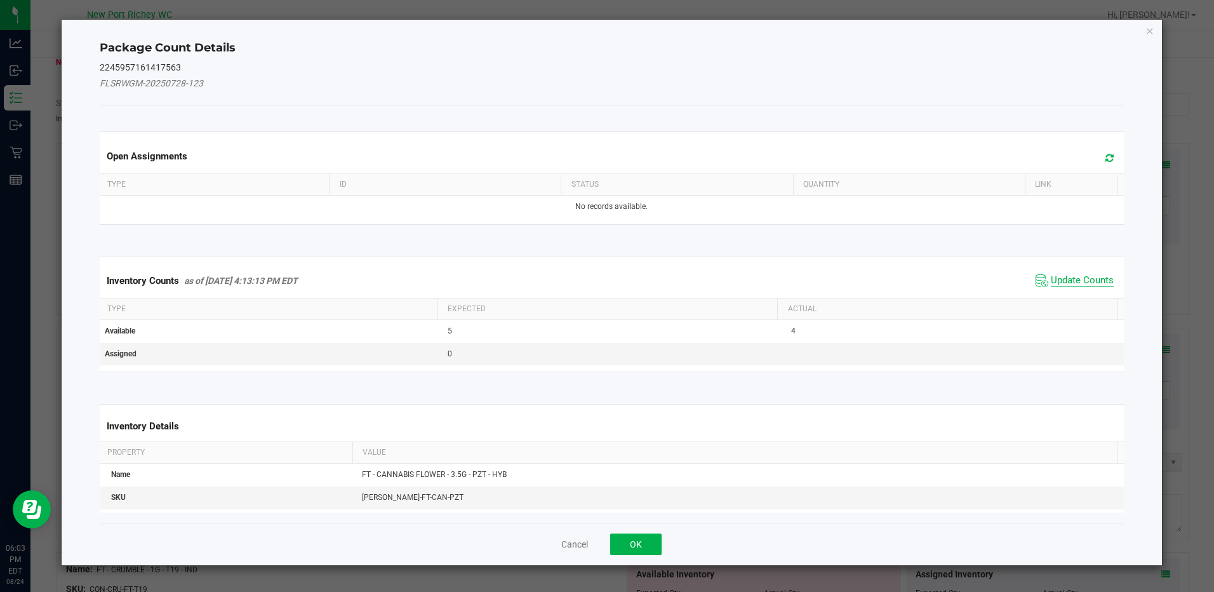
click at [1092, 281] on span "Update Counts" at bounding box center [1082, 280] width 63 height 13
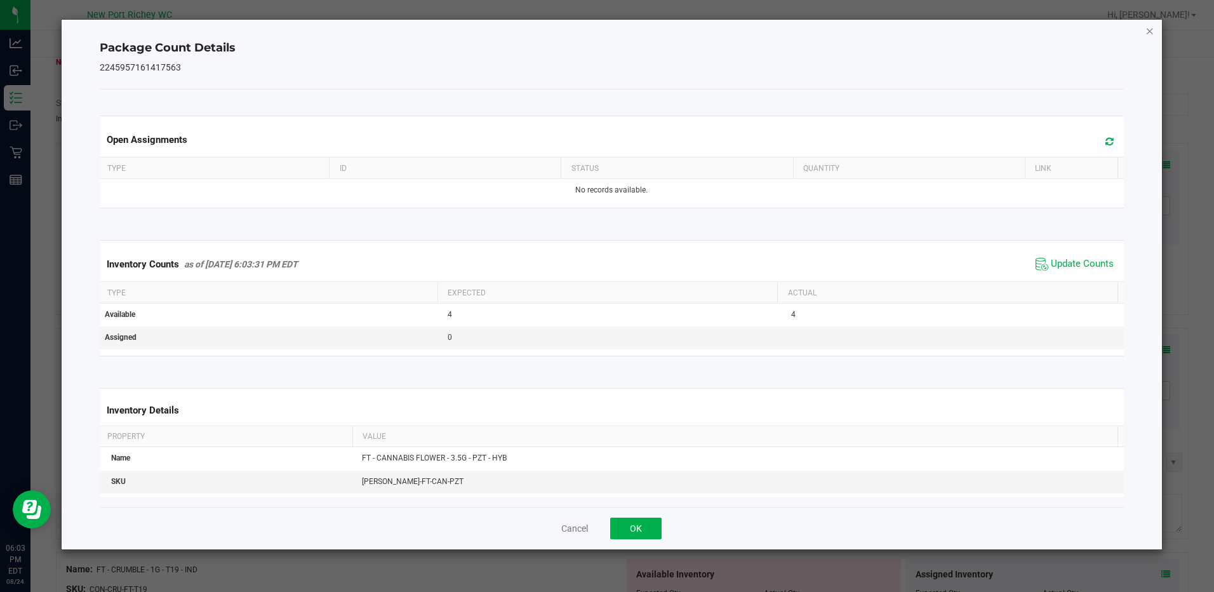
click at [1147, 30] on icon "Close" at bounding box center [1150, 30] width 9 height 15
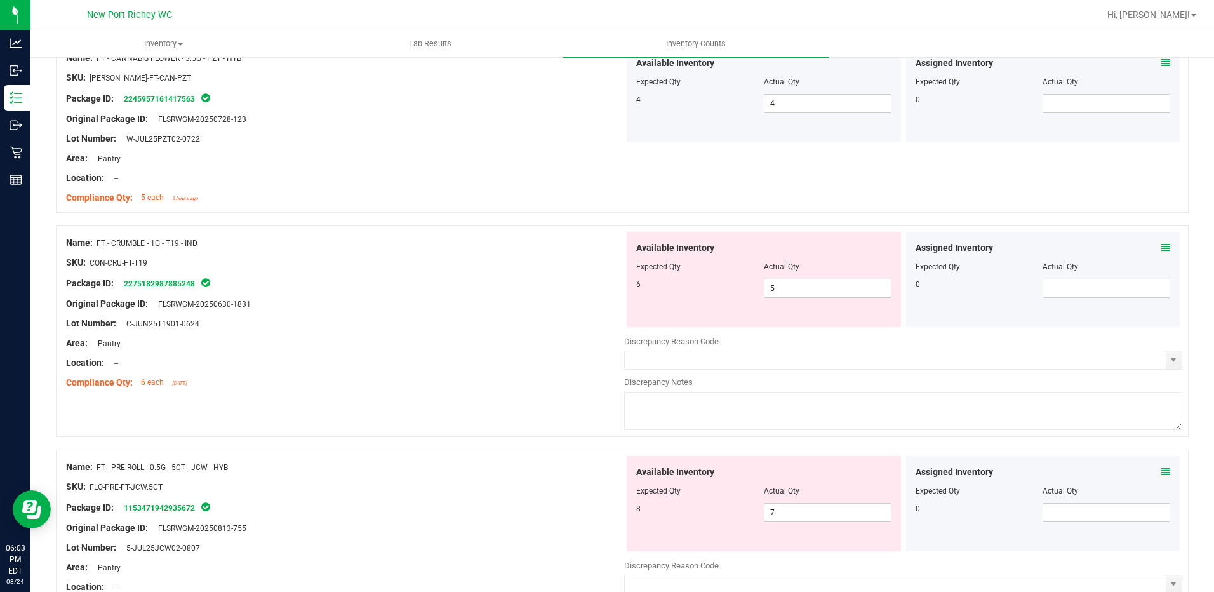
scroll to position [381, 0]
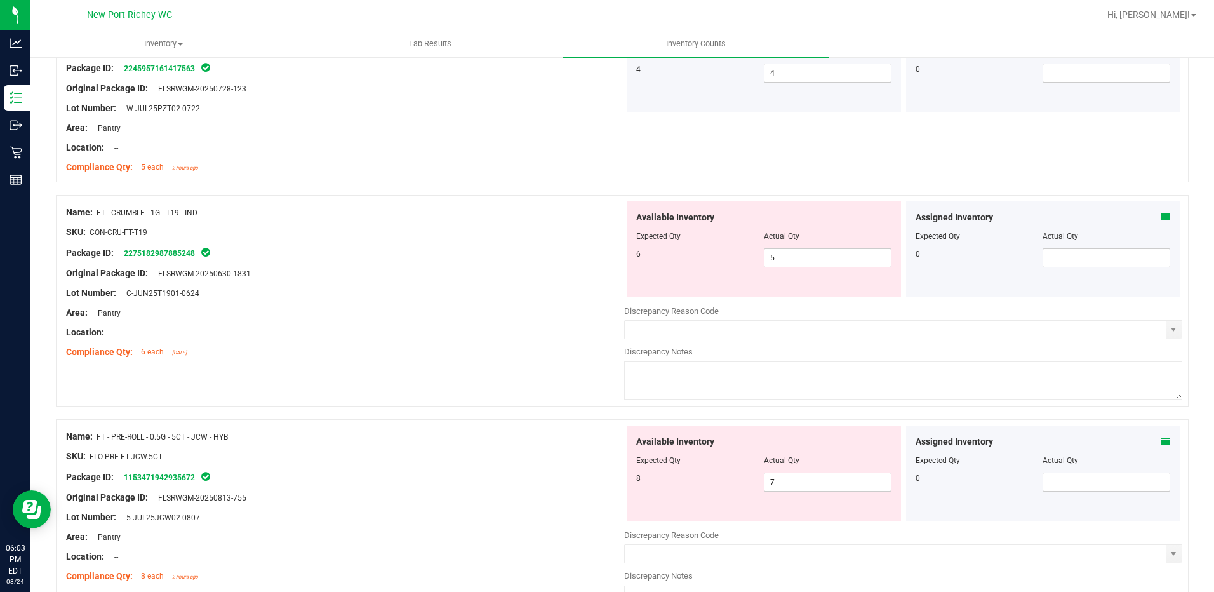
click at [1162, 217] on icon at bounding box center [1166, 217] width 9 height 9
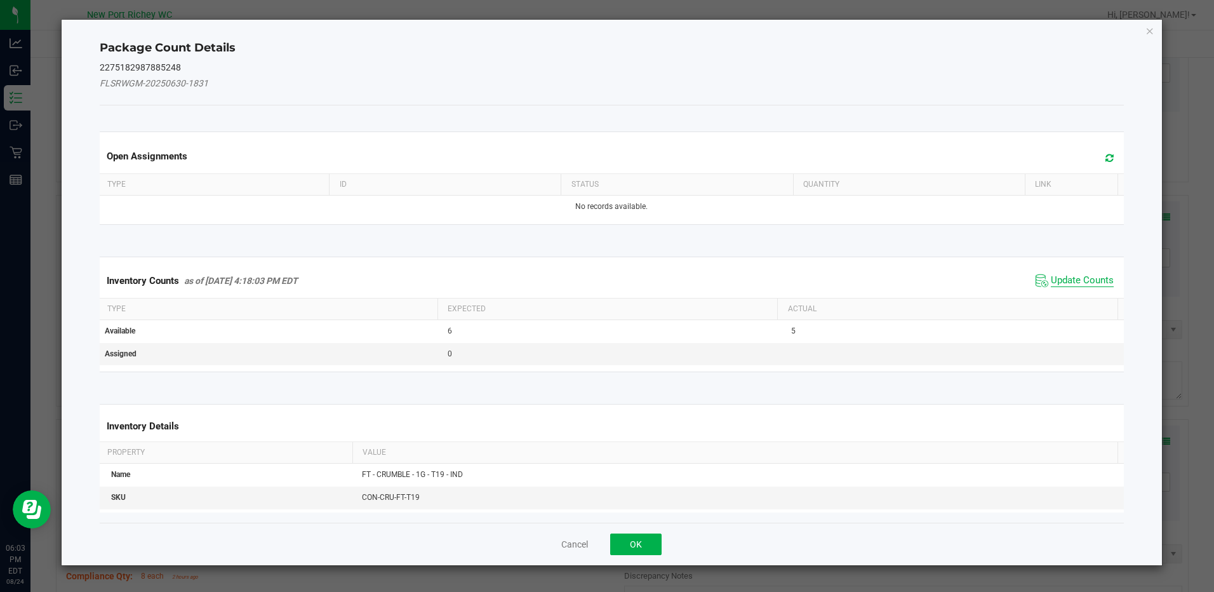
click at [1074, 281] on span "Update Counts" at bounding box center [1082, 280] width 63 height 13
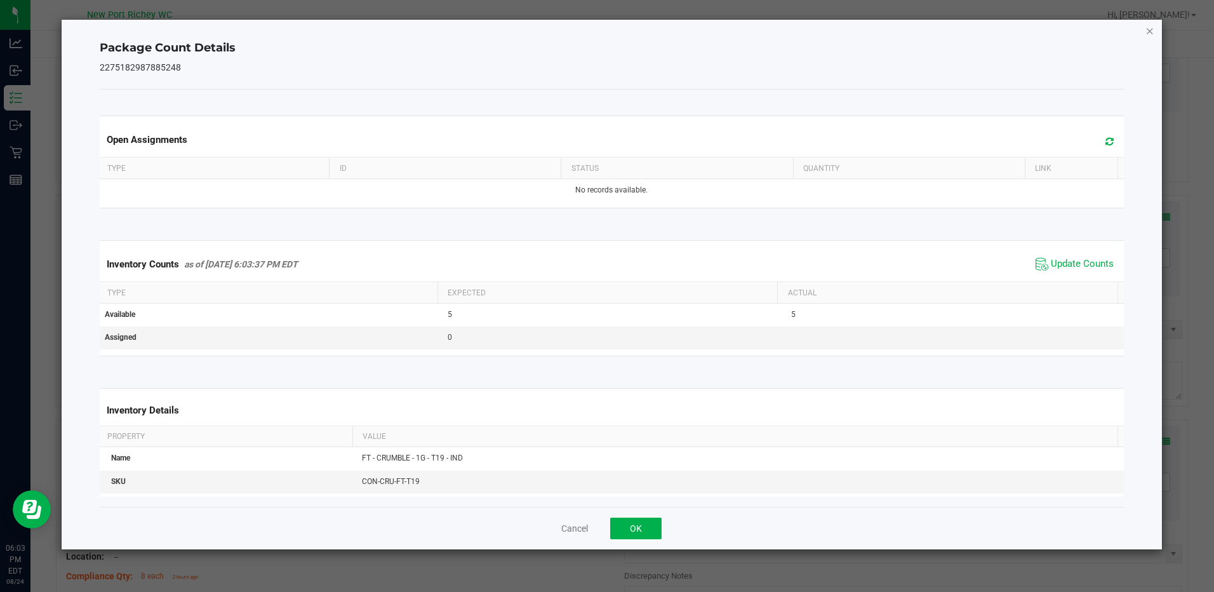
click at [1148, 32] on icon "Close" at bounding box center [1150, 30] width 9 height 15
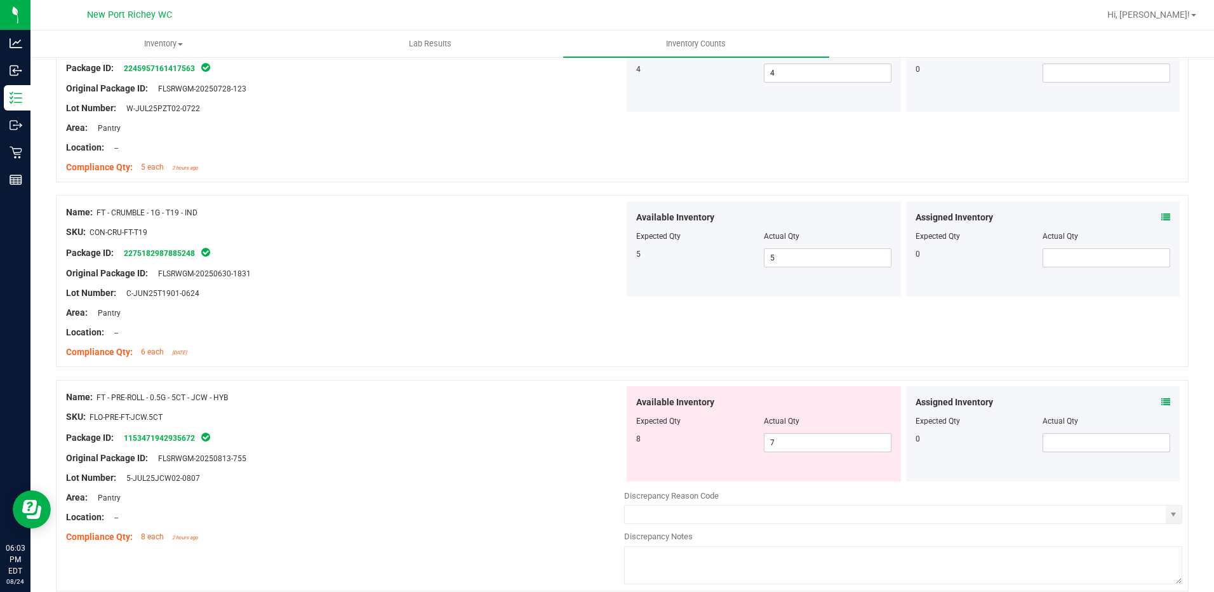
scroll to position [445, 0]
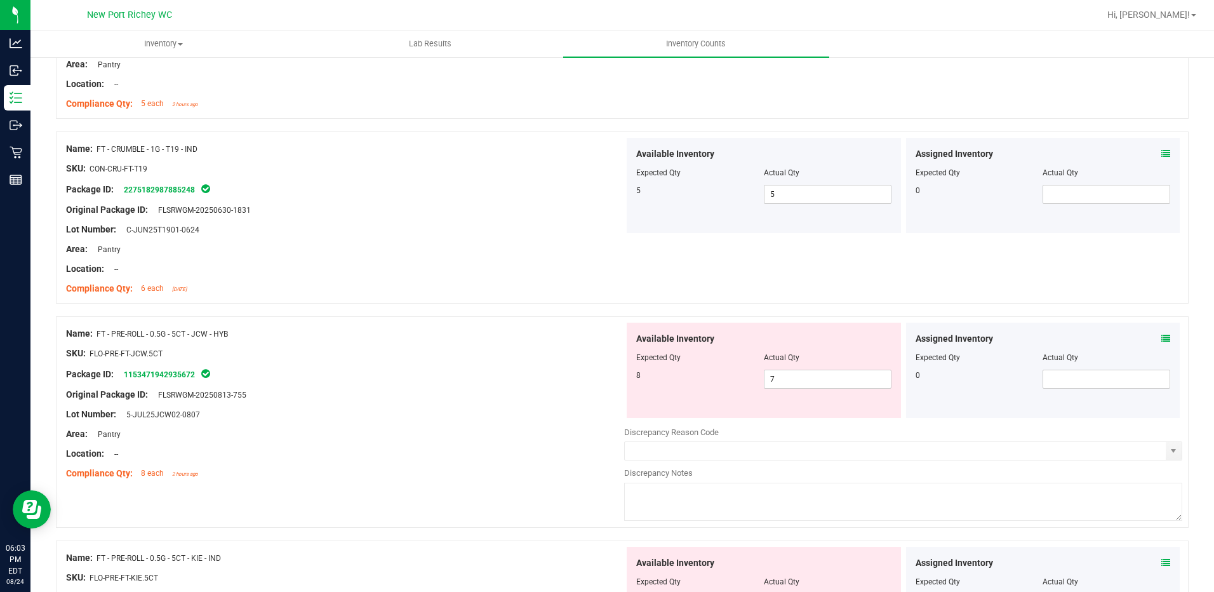
click at [1162, 335] on icon at bounding box center [1166, 338] width 9 height 9
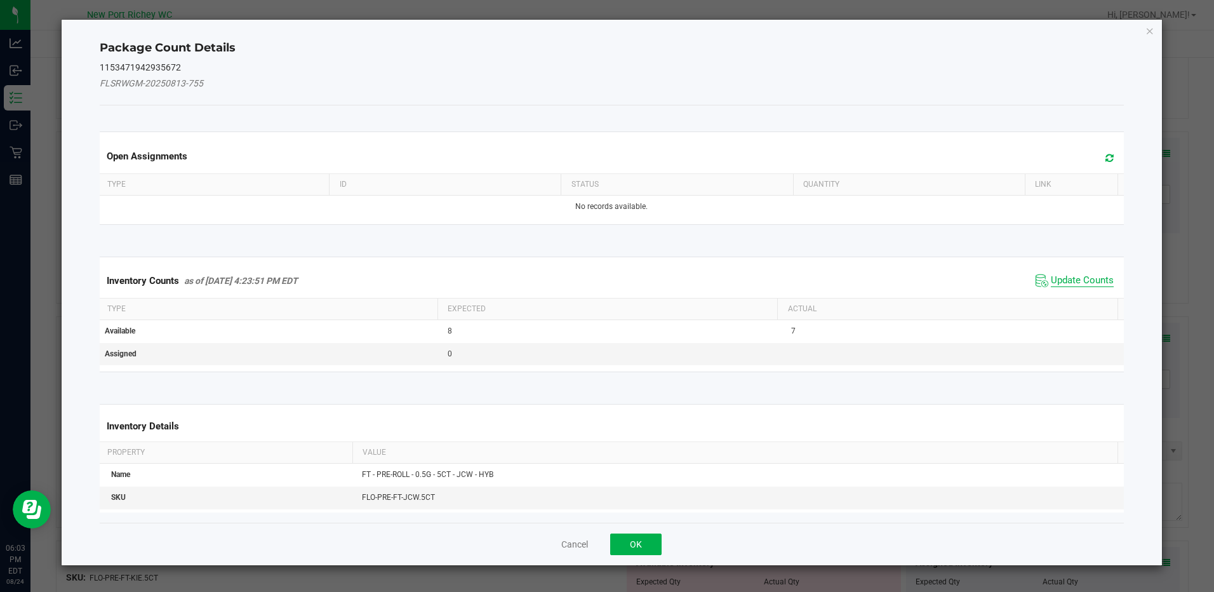
click at [1084, 277] on span "Update Counts" at bounding box center [1082, 280] width 63 height 13
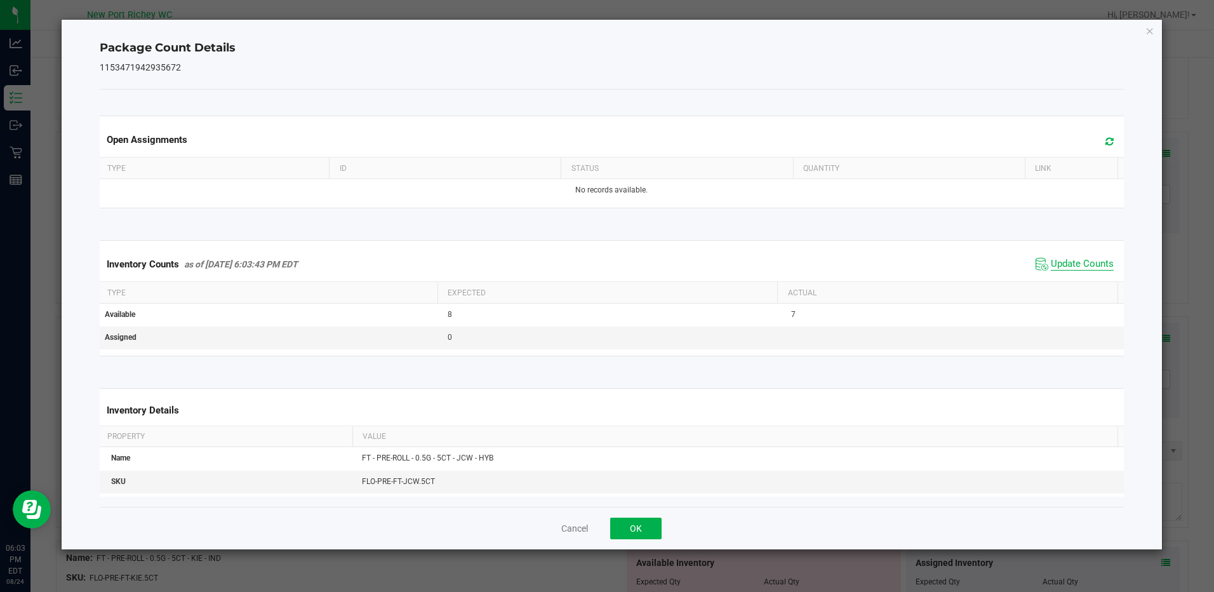
click at [1083, 267] on span "Update Counts" at bounding box center [1082, 264] width 63 height 13
click at [1154, 34] on icon "Close" at bounding box center [1150, 30] width 9 height 15
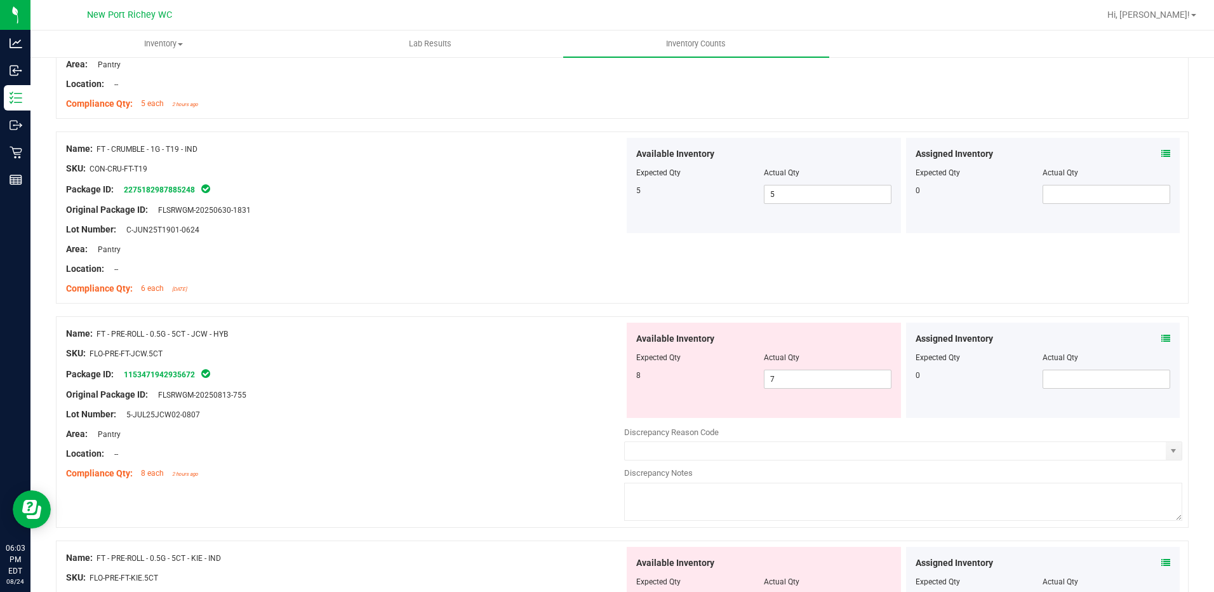
scroll to position [508, 0]
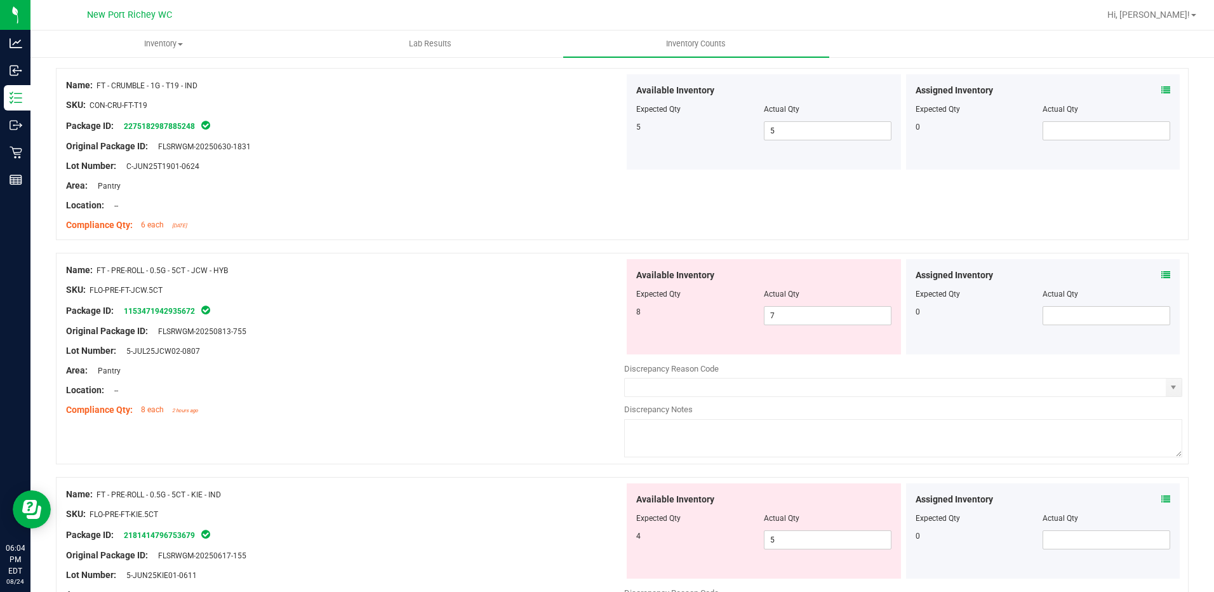
click at [1162, 275] on icon at bounding box center [1166, 275] width 9 height 9
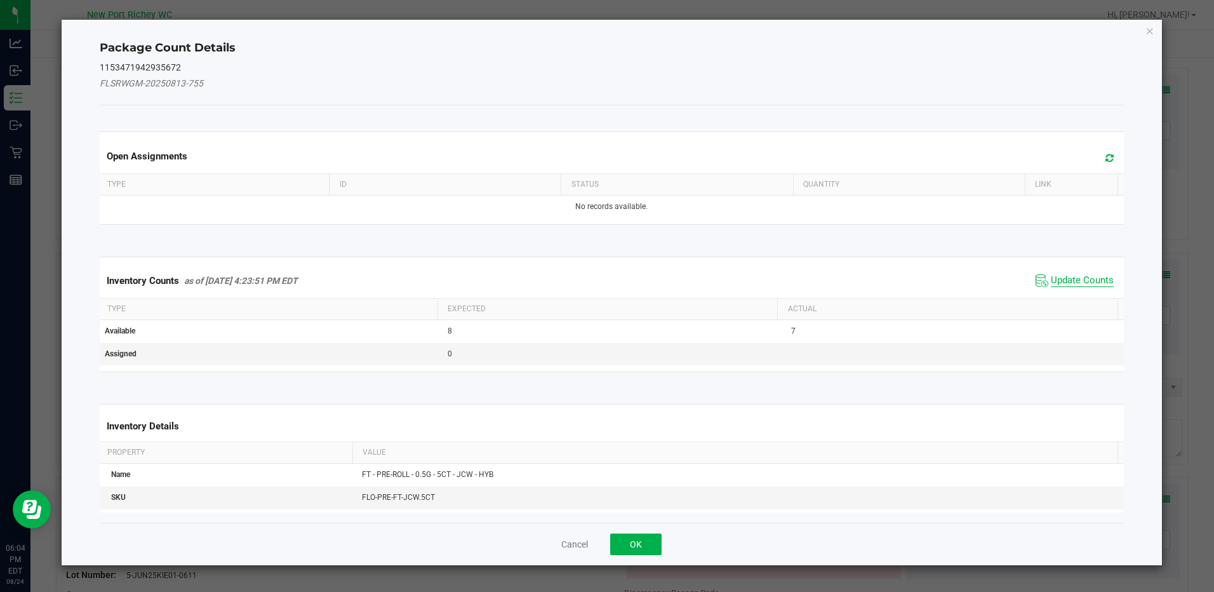
click at [1082, 282] on span "Update Counts" at bounding box center [1082, 280] width 63 height 13
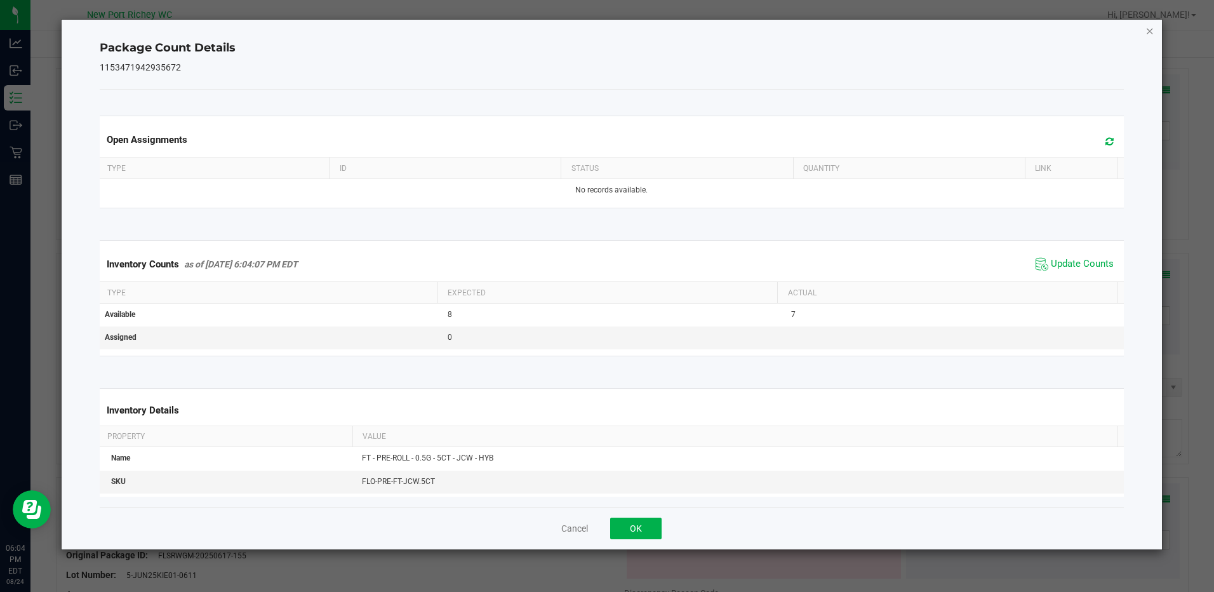
click at [1150, 34] on icon "Close" at bounding box center [1150, 30] width 9 height 15
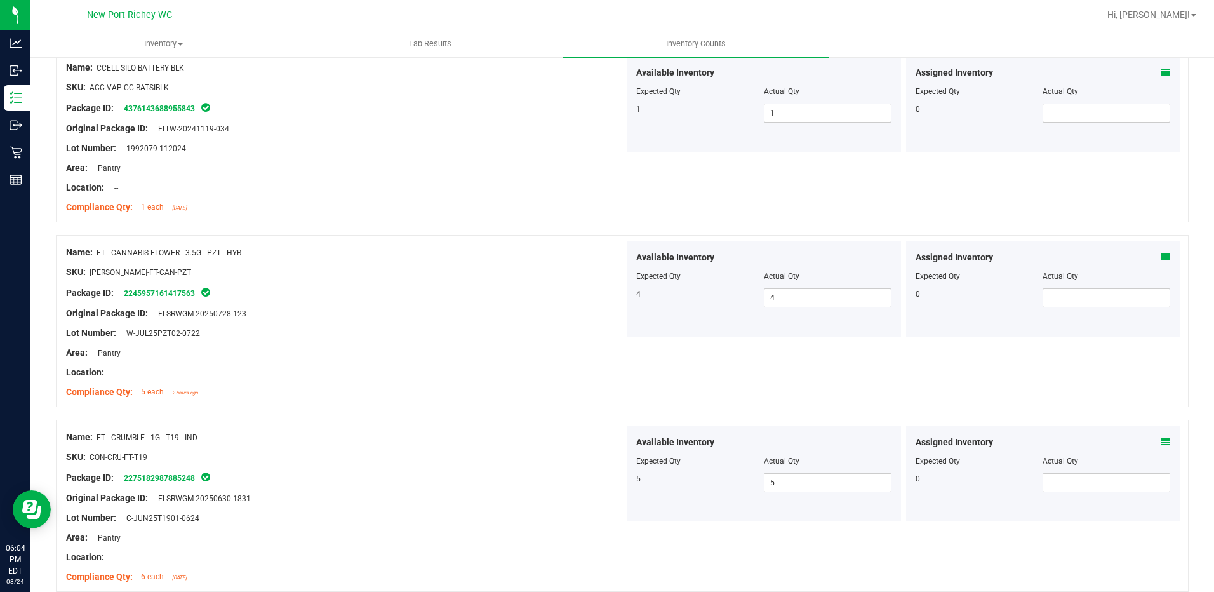
scroll to position [0, 0]
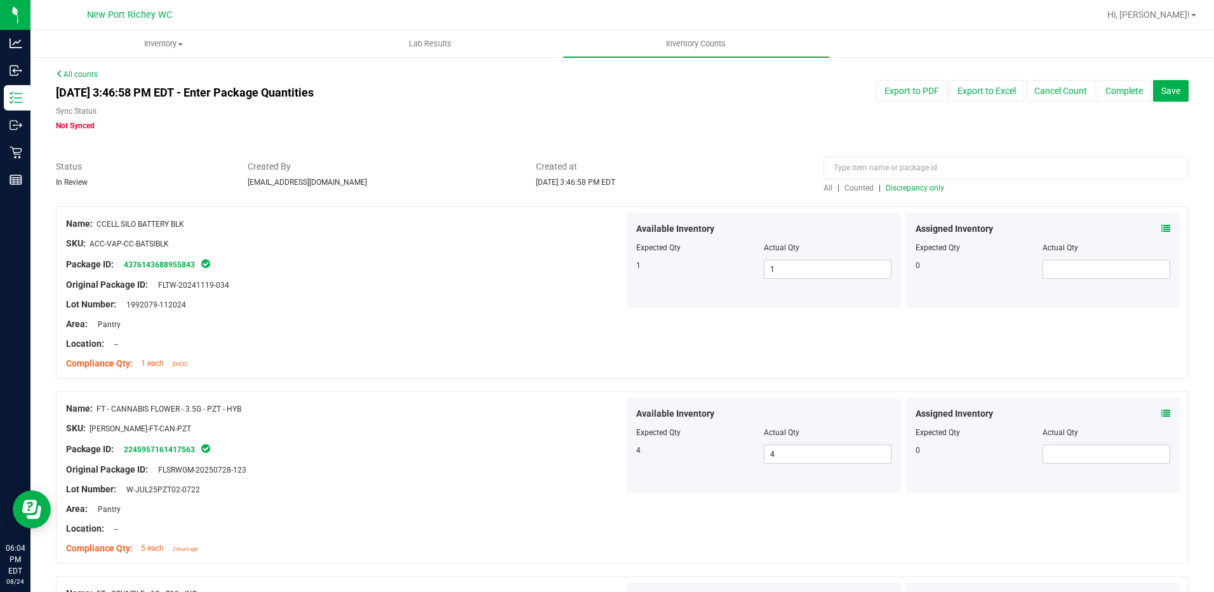
click at [931, 187] on span "Discrepancy only" at bounding box center [915, 188] width 58 height 9
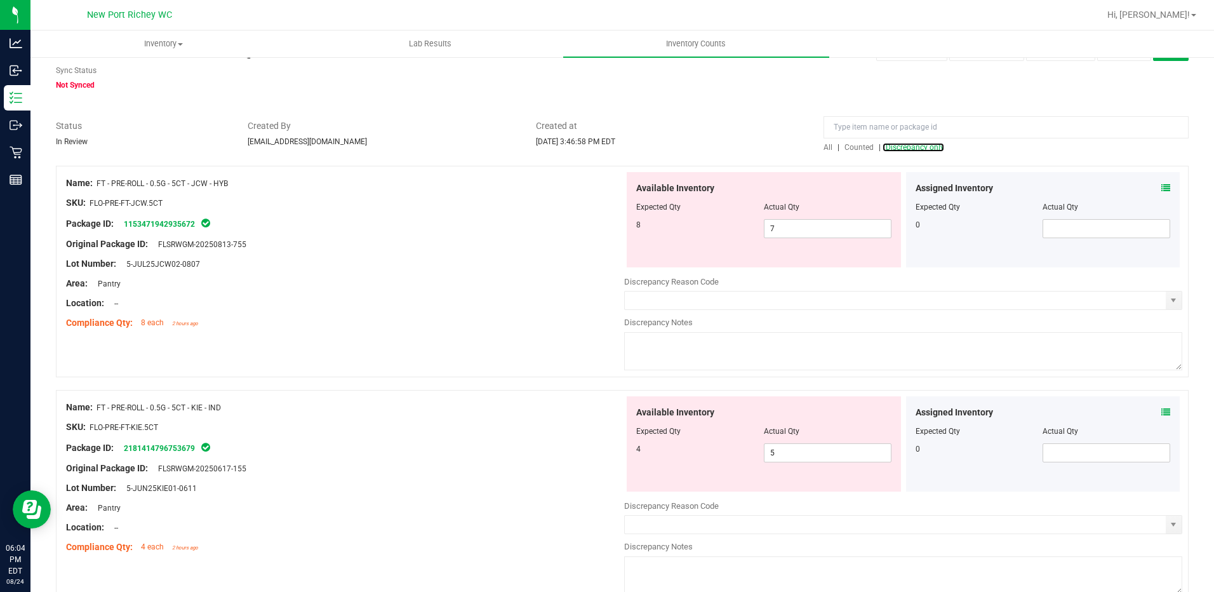
scroll to position [64, 0]
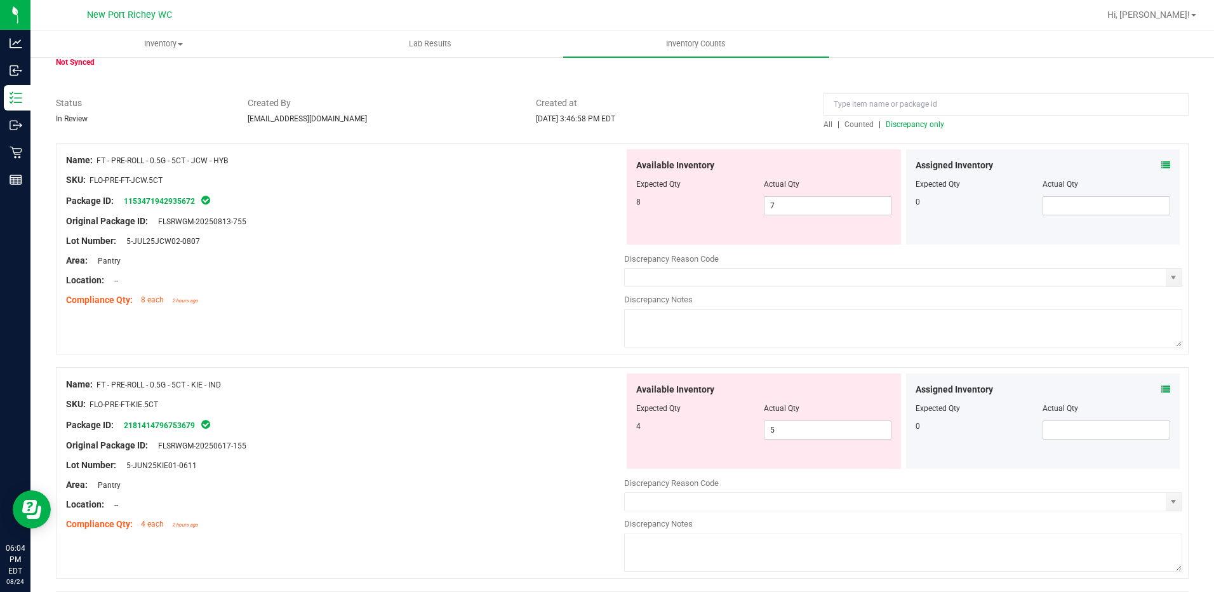
click at [1162, 390] on icon at bounding box center [1166, 389] width 9 height 9
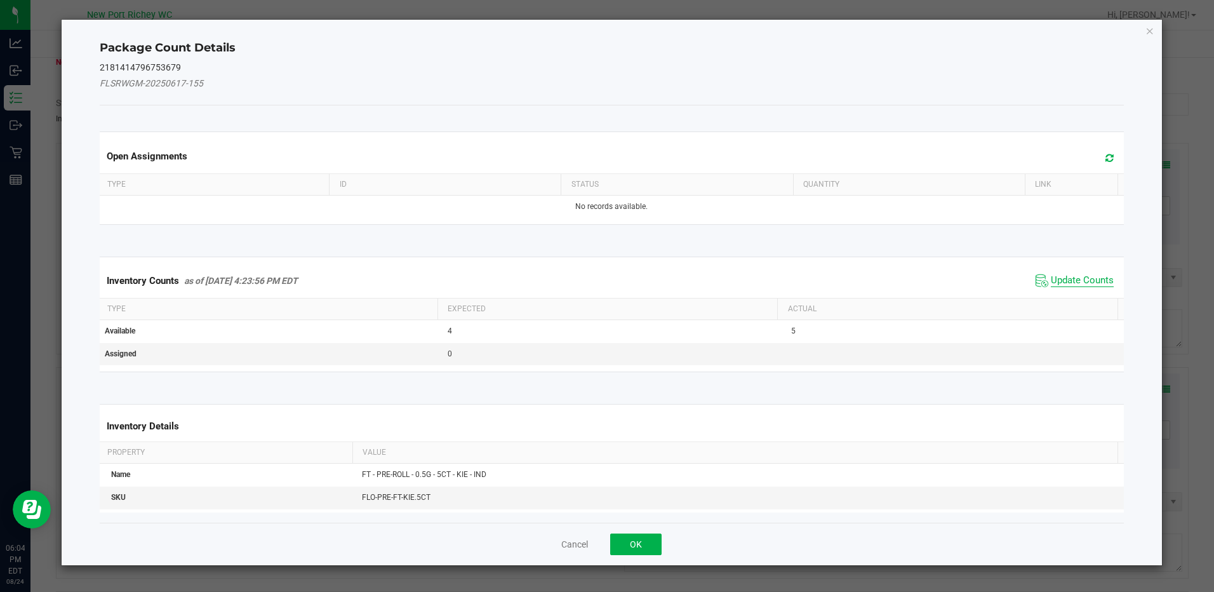
click at [1065, 281] on span "Update Counts" at bounding box center [1082, 280] width 63 height 13
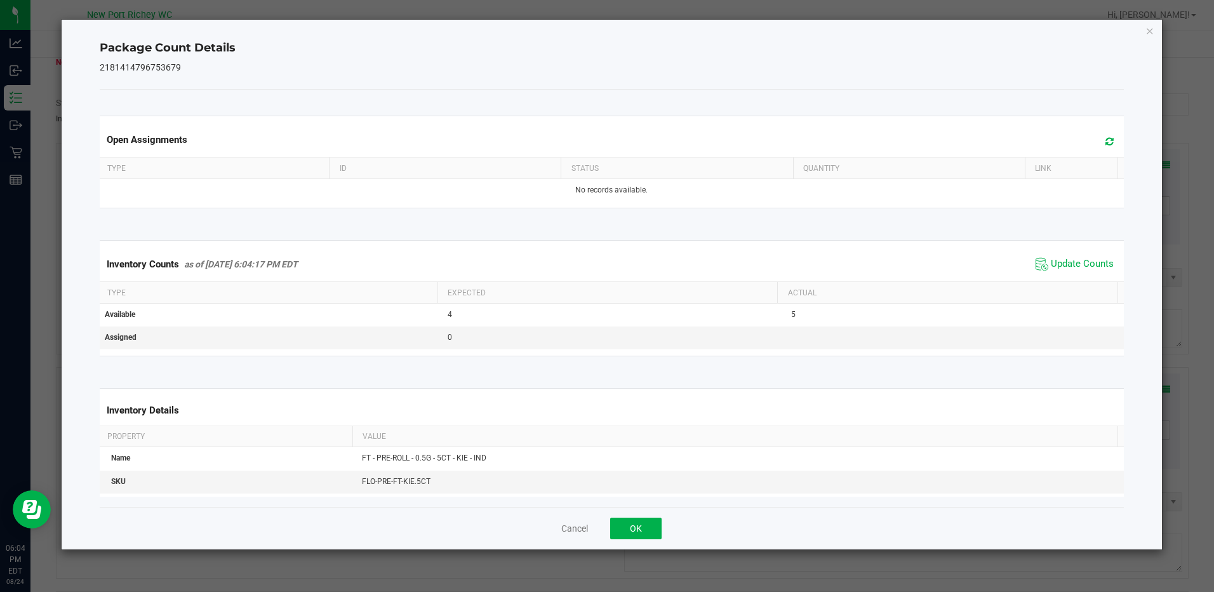
click at [1155, 33] on div "Package Count Details 2181414796753679 Open Assignments Type ID Status Quantity…" at bounding box center [612, 285] width 1100 height 530
click at [1148, 32] on icon "Close" at bounding box center [1150, 30] width 9 height 15
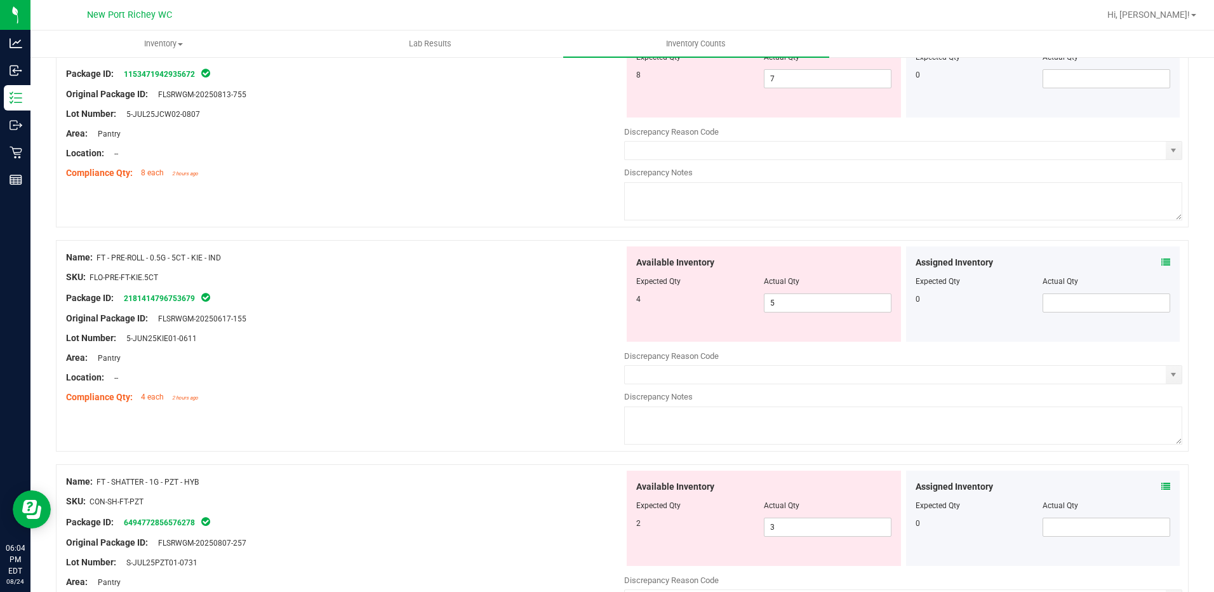
scroll to position [127, 0]
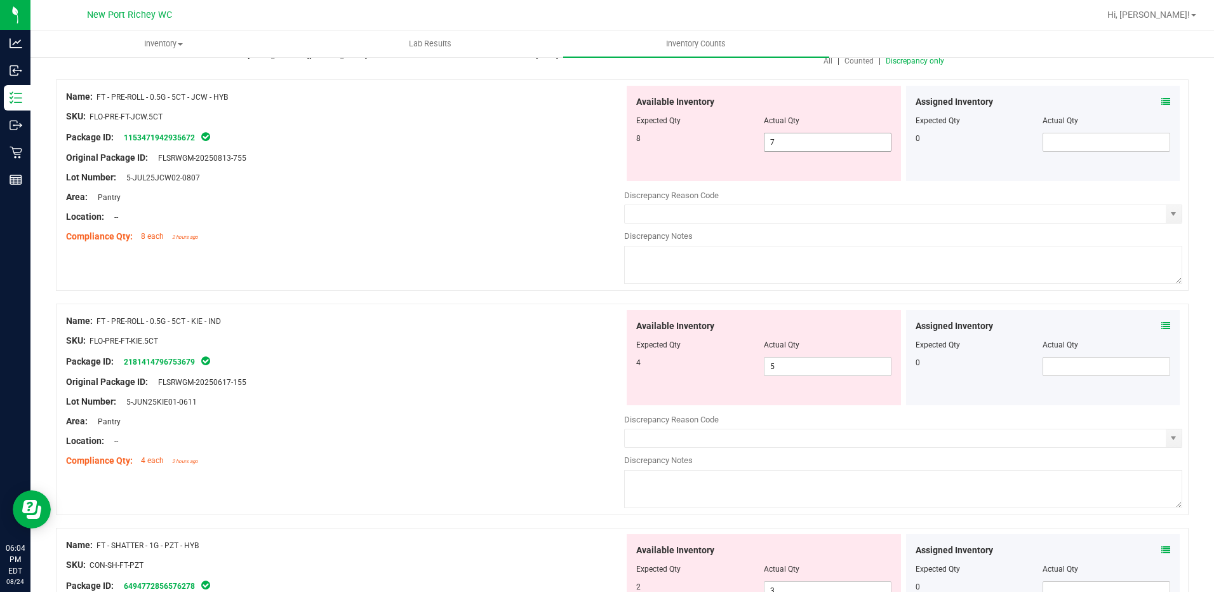
click at [775, 142] on input "7" at bounding box center [828, 142] width 126 height 18
type input "8"
click at [793, 366] on div "Available Inventory Expected Qty Actual Qty 4 5 5" at bounding box center [903, 410] width 558 height 201
type input "8"
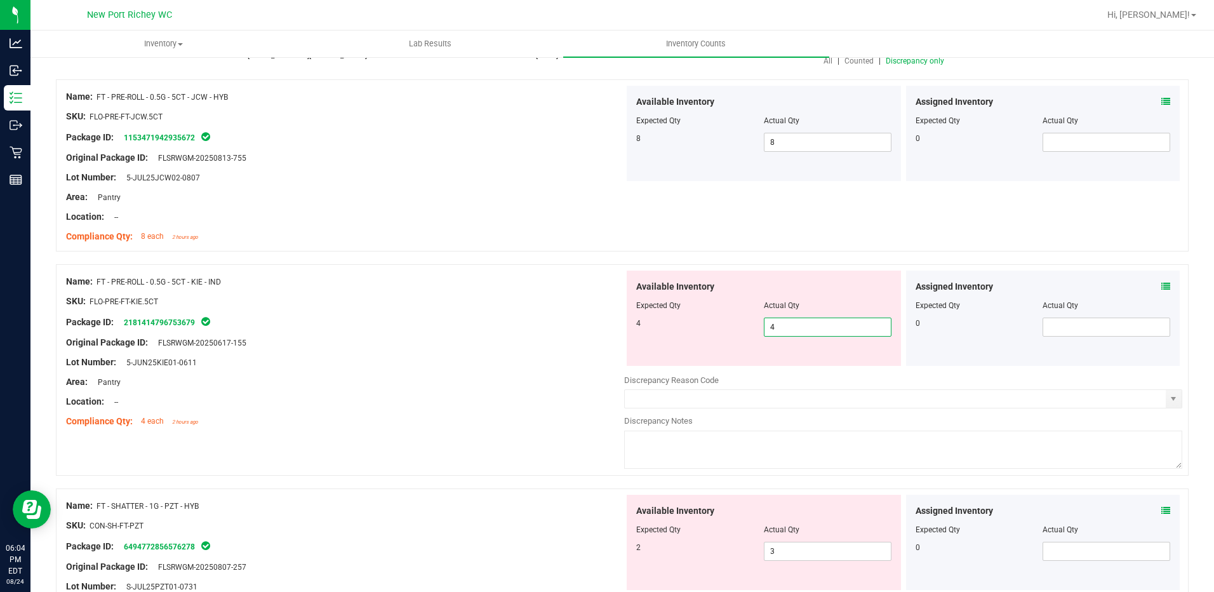
type input "4"
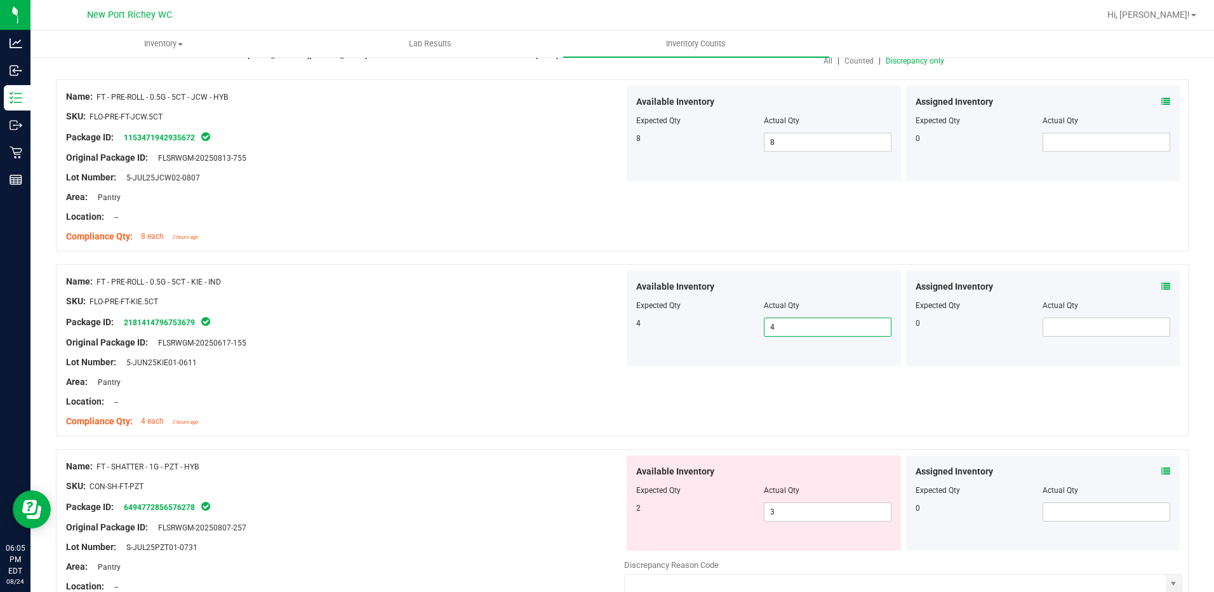
scroll to position [0, 0]
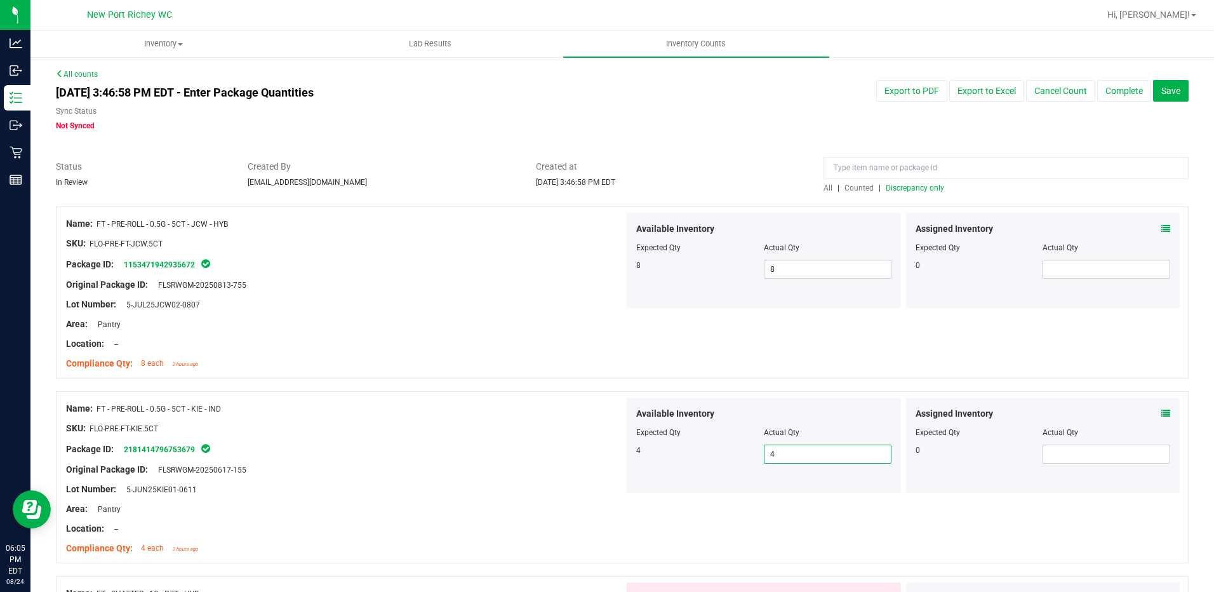
click at [894, 189] on span "Discrepancy only" at bounding box center [915, 188] width 58 height 9
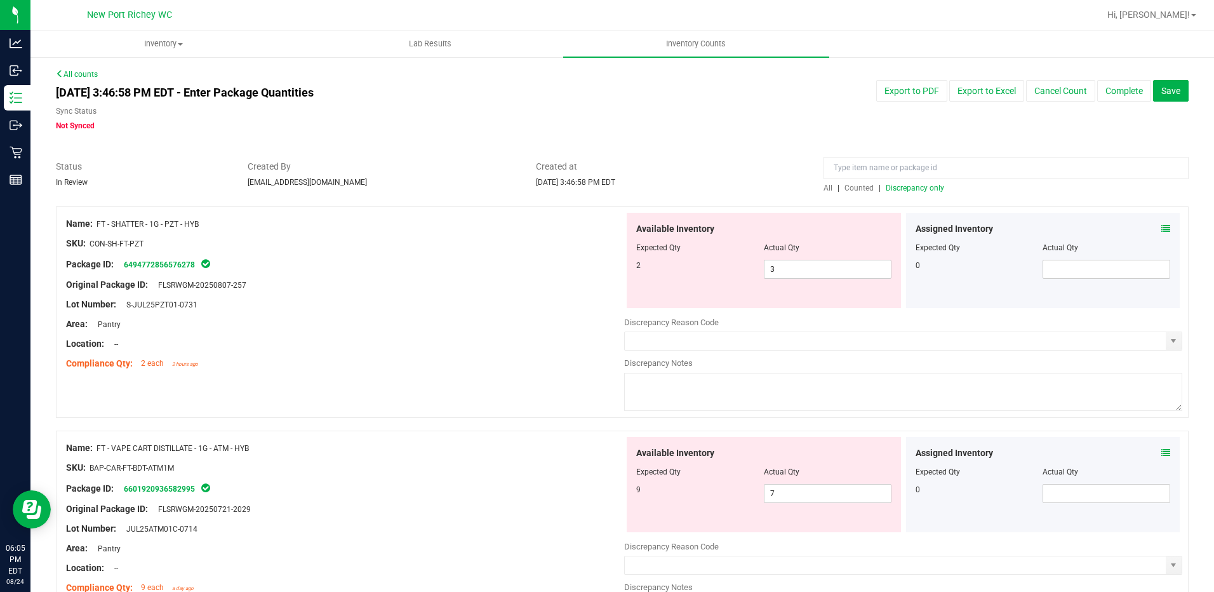
click at [1162, 228] on icon at bounding box center [1166, 228] width 9 height 9
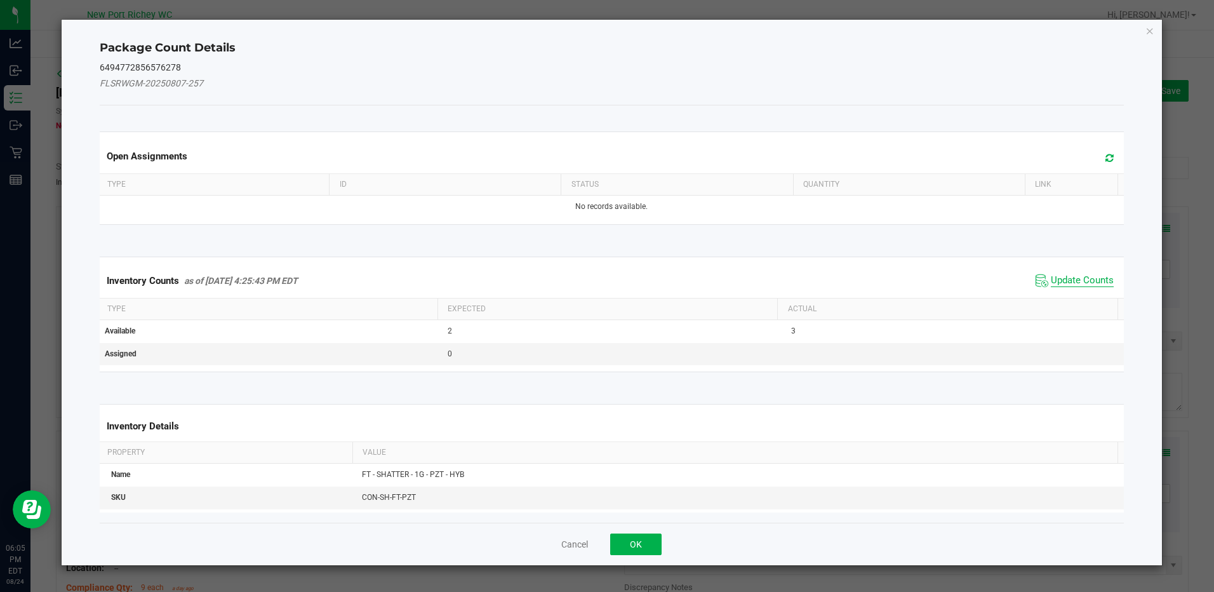
click at [1072, 281] on span "Update Counts" at bounding box center [1082, 280] width 63 height 13
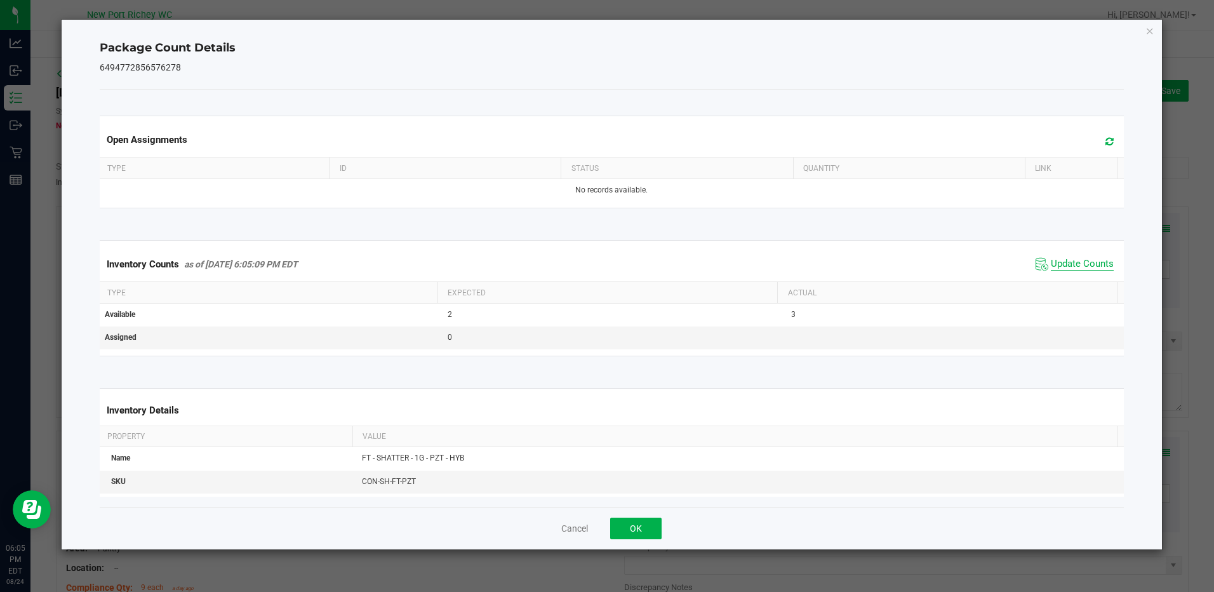
click at [1084, 267] on span "Update Counts" at bounding box center [1082, 264] width 63 height 13
click at [1150, 28] on icon "Close" at bounding box center [1150, 30] width 9 height 15
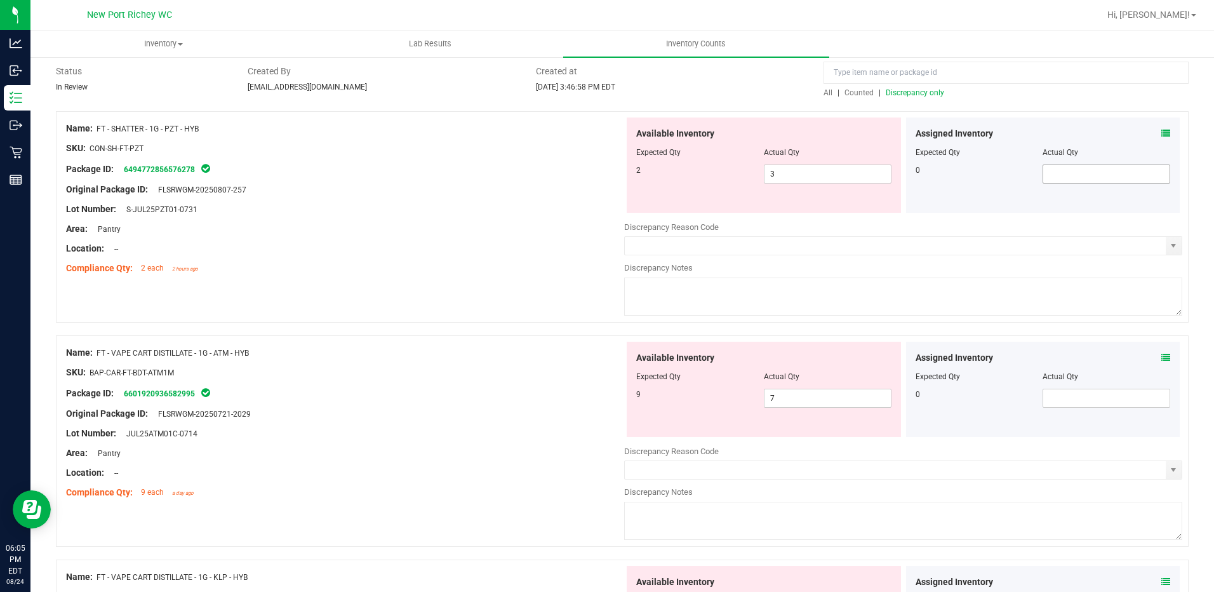
scroll to position [127, 0]
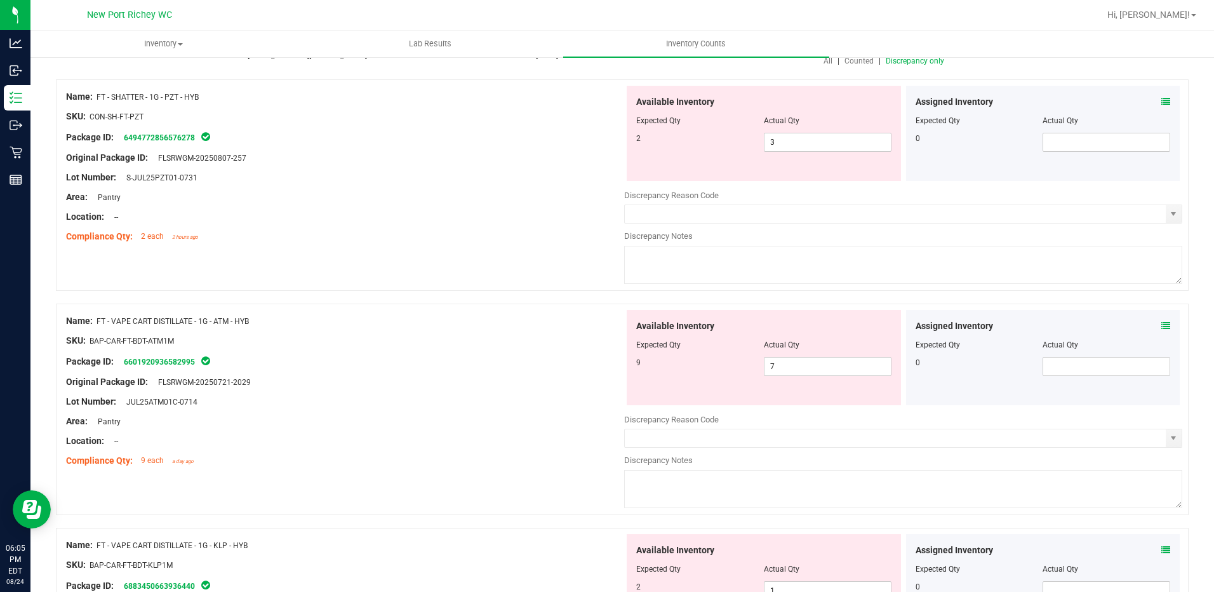
click at [1161, 327] on div "Assigned Inventory Expected Qty Actual Qty 0" at bounding box center [1043, 357] width 274 height 95
click at [1162, 328] on icon at bounding box center [1166, 325] width 9 height 9
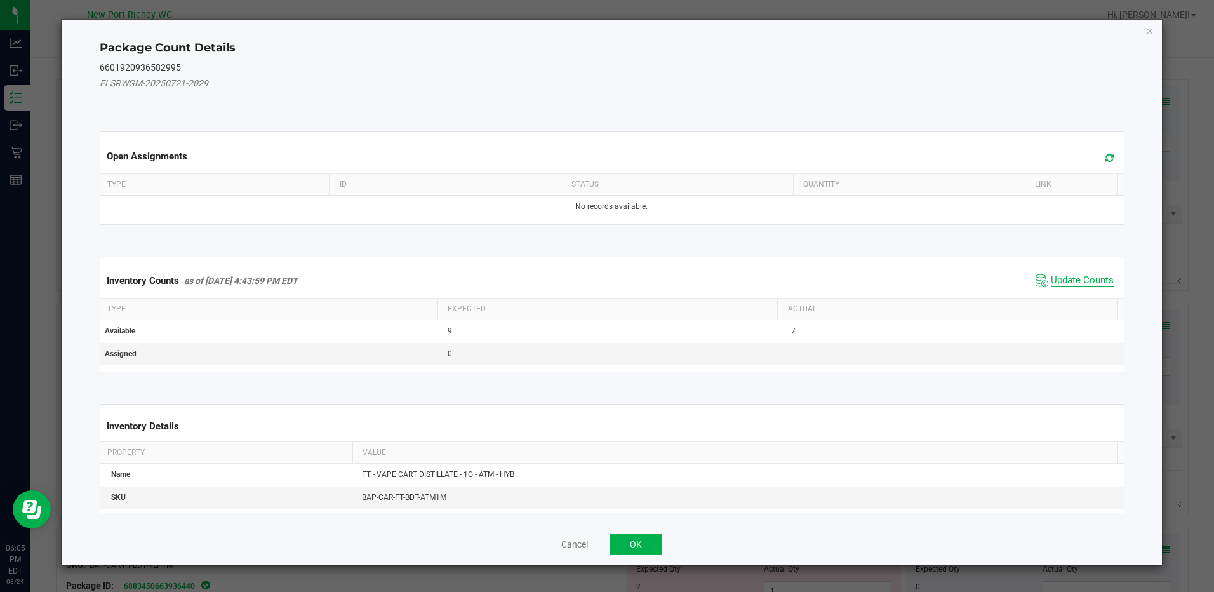
click at [1094, 283] on span "Update Counts" at bounding box center [1082, 280] width 63 height 13
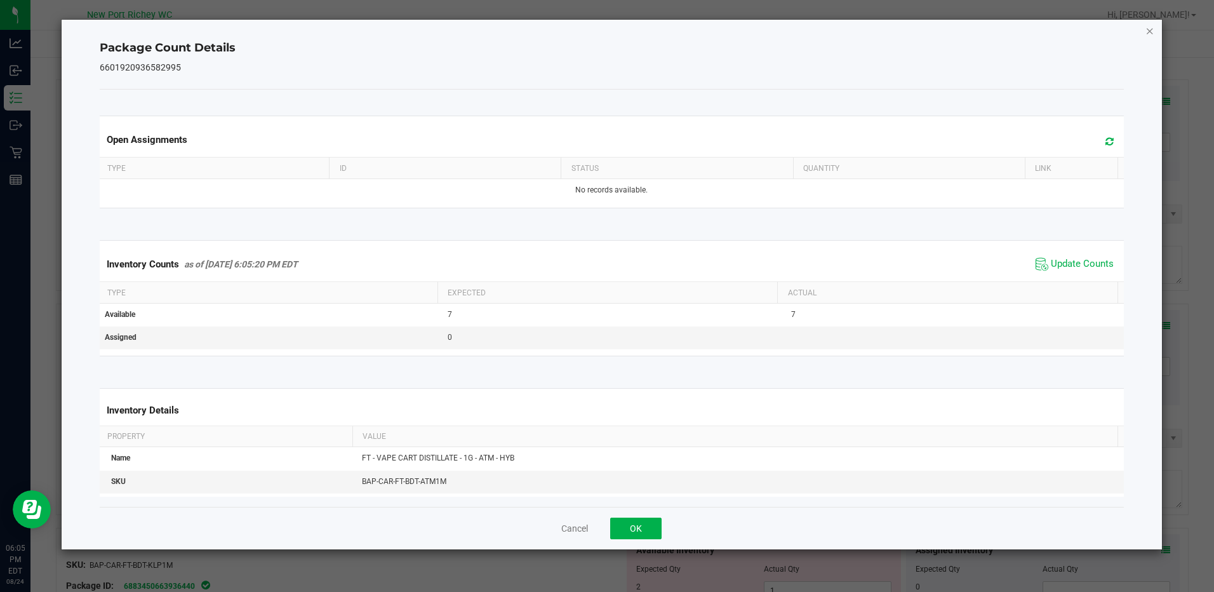
click at [1150, 32] on icon "Close" at bounding box center [1150, 30] width 9 height 15
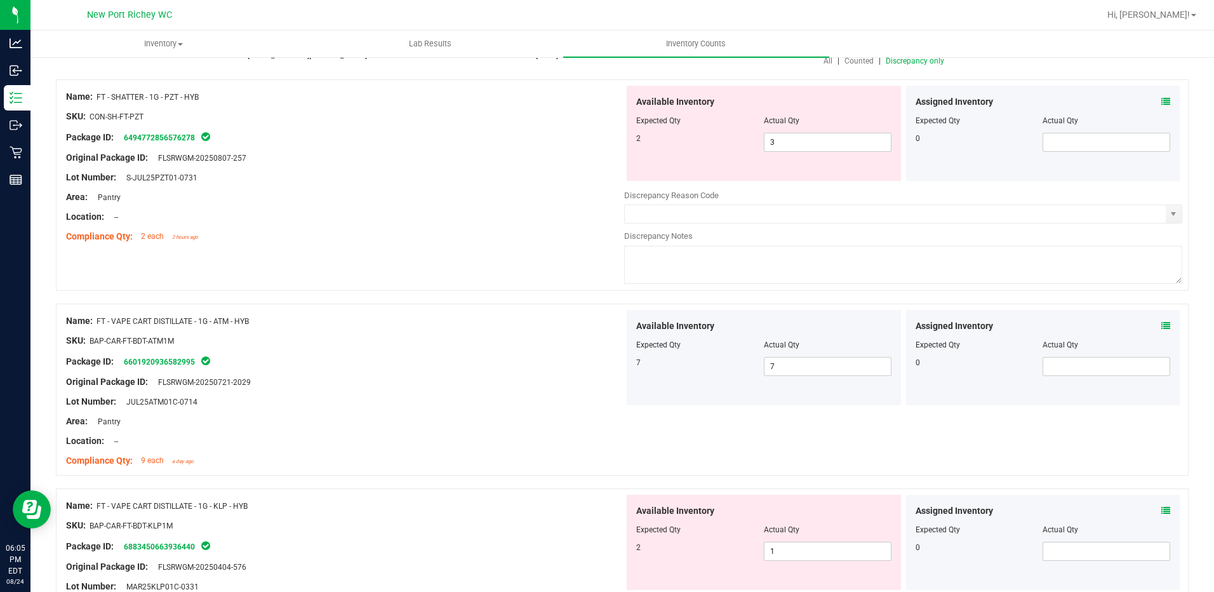
click at [903, 59] on span "Discrepancy only" at bounding box center [915, 61] width 58 height 9
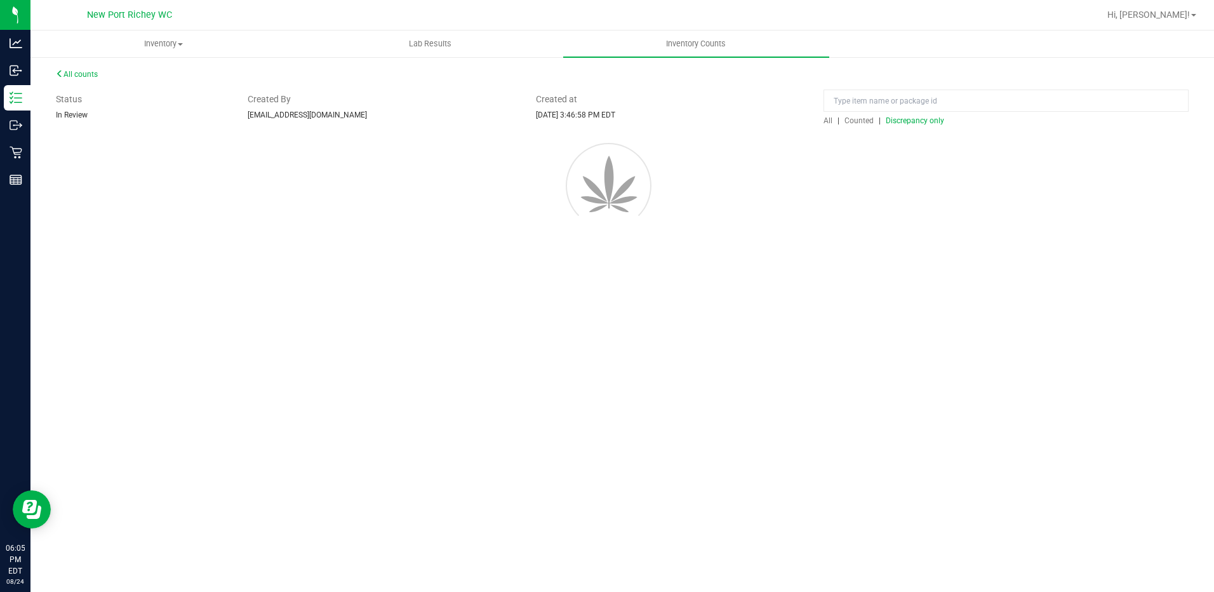
scroll to position [0, 0]
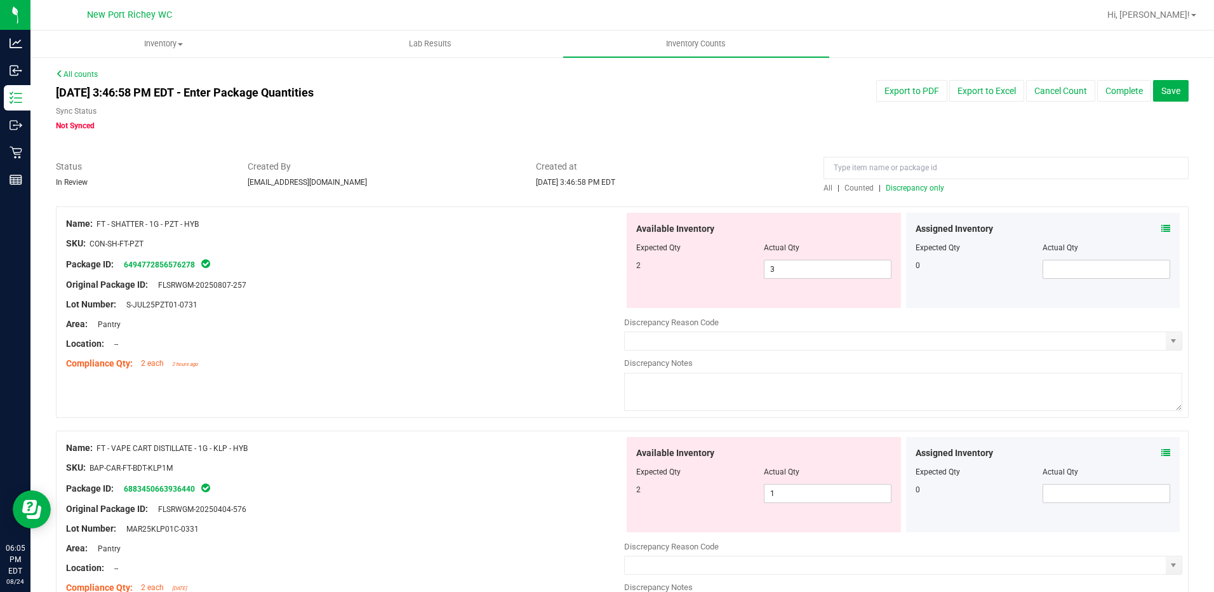
click at [1162, 448] on icon at bounding box center [1166, 452] width 9 height 9
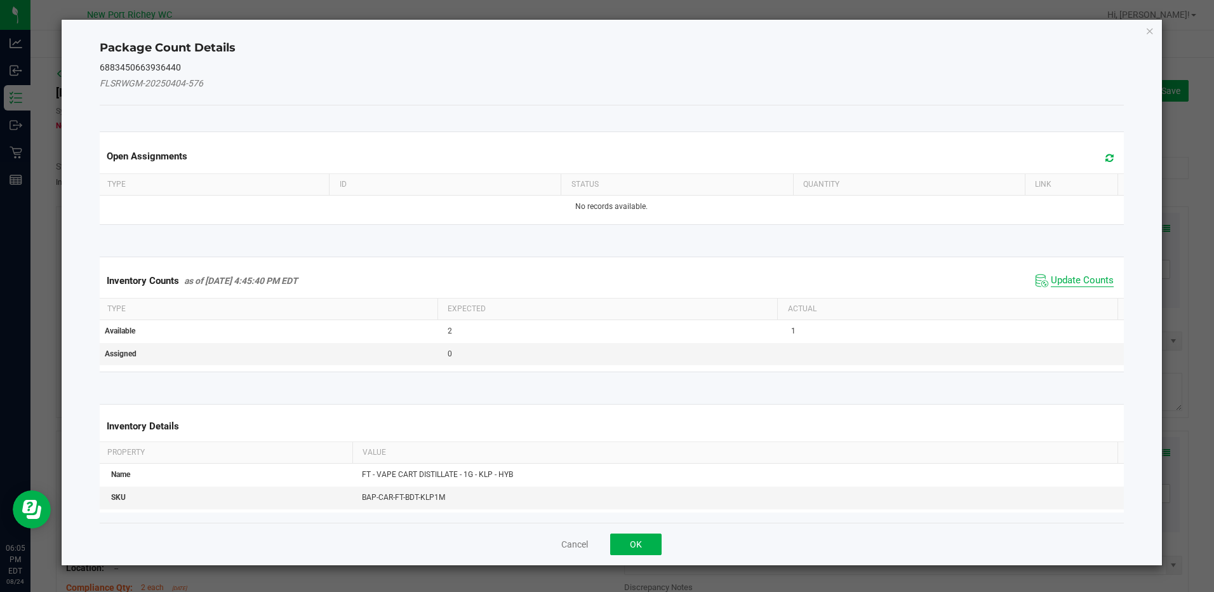
click at [1092, 280] on span "Update Counts" at bounding box center [1082, 280] width 63 height 13
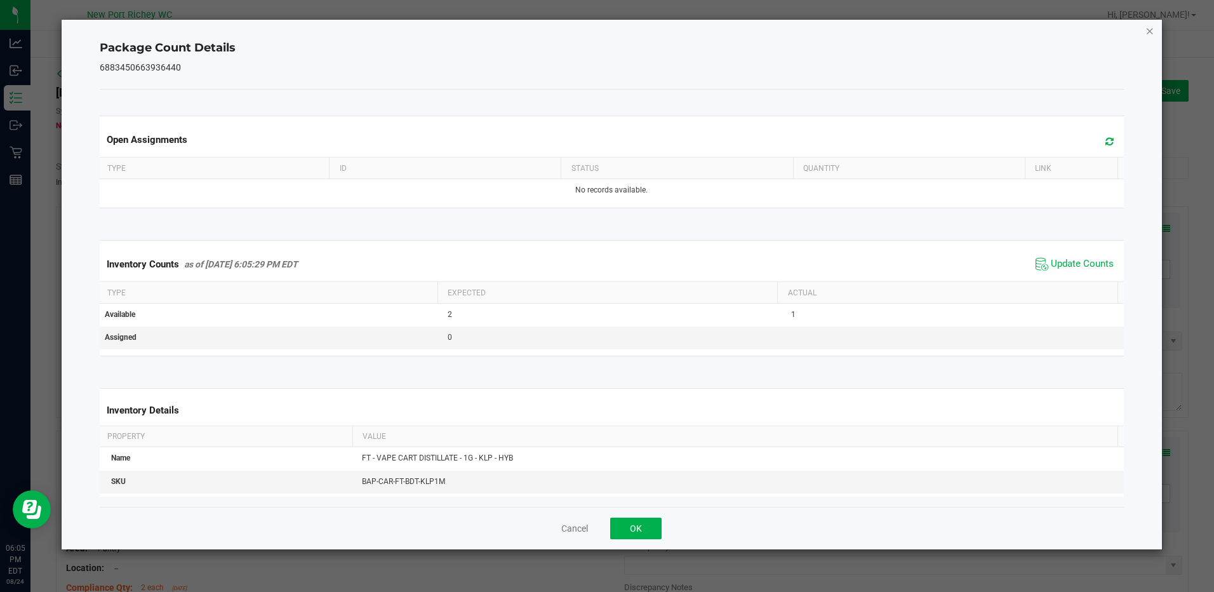
click at [1148, 26] on icon "Close" at bounding box center [1150, 30] width 9 height 15
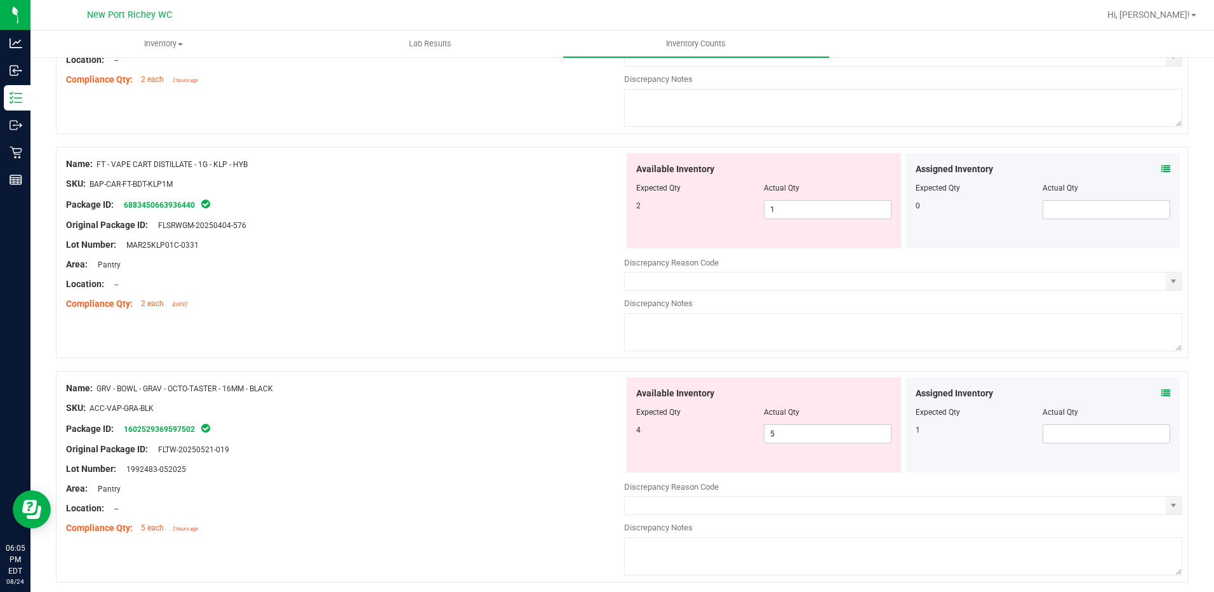
scroll to position [318, 0]
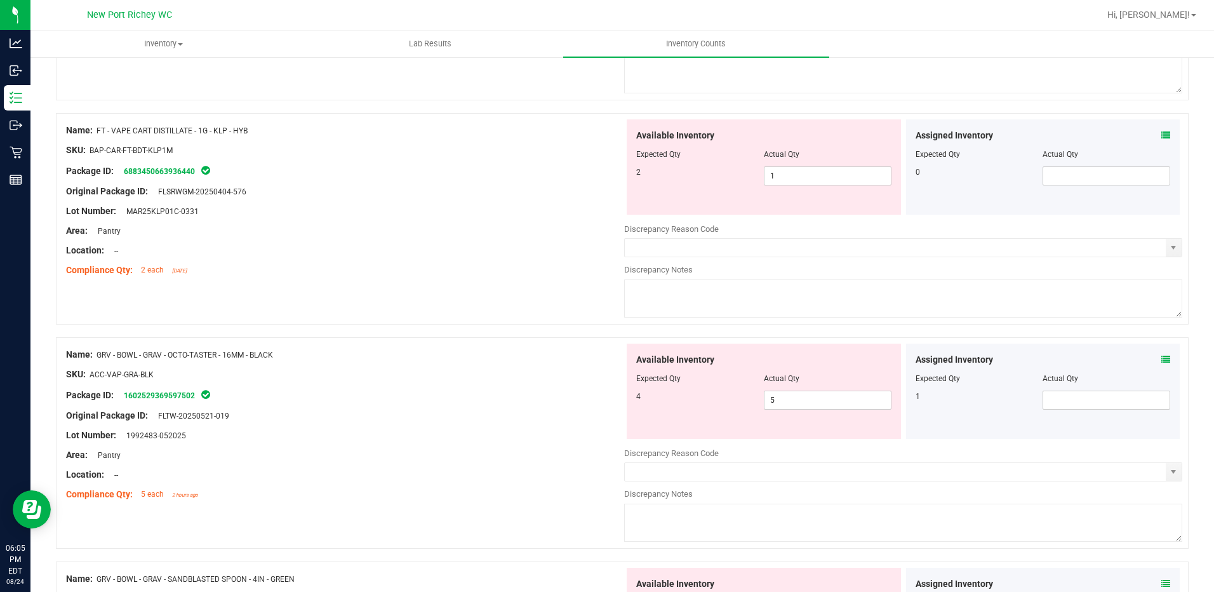
click at [1162, 358] on icon at bounding box center [1166, 359] width 9 height 9
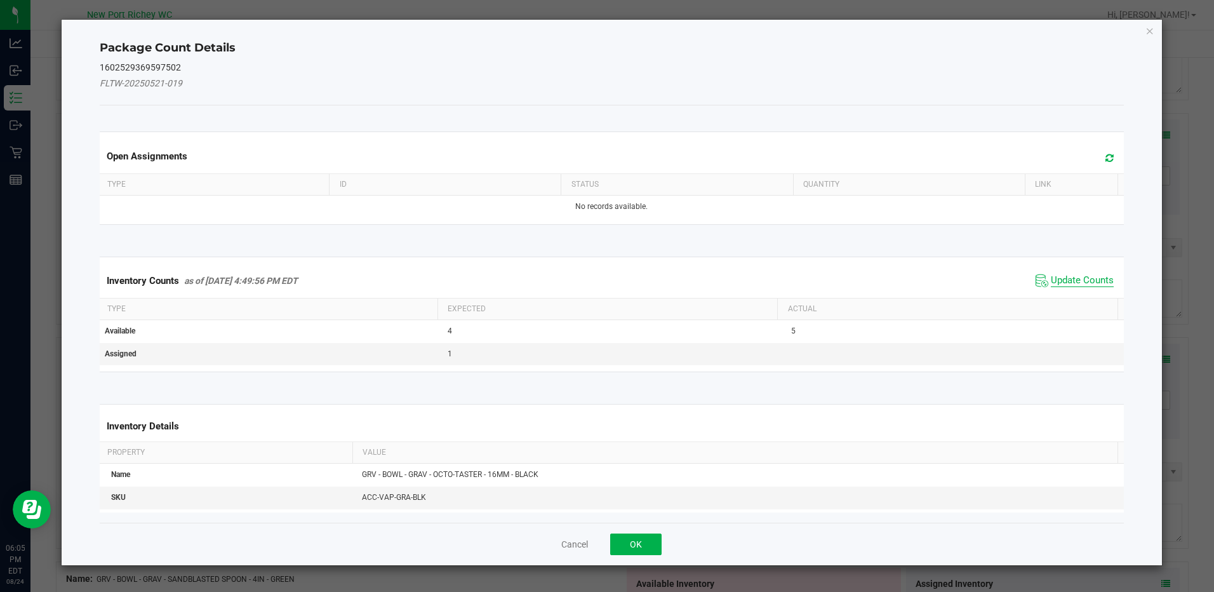
click at [1087, 279] on span "Update Counts" at bounding box center [1082, 280] width 63 height 13
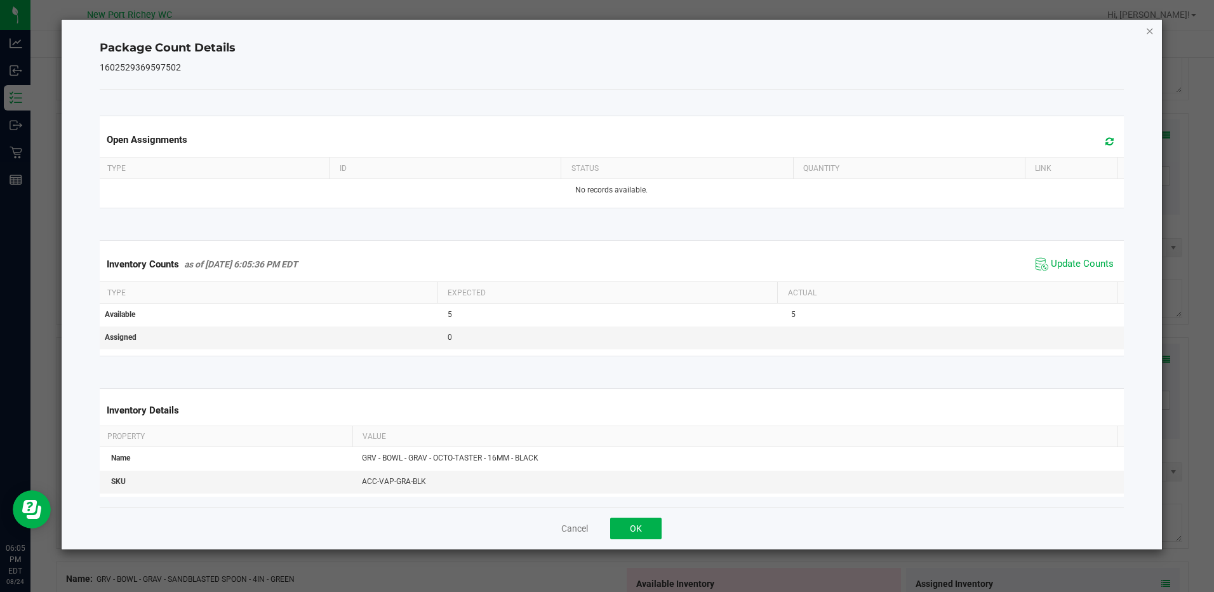
click at [1146, 30] on icon "Close" at bounding box center [1150, 30] width 9 height 15
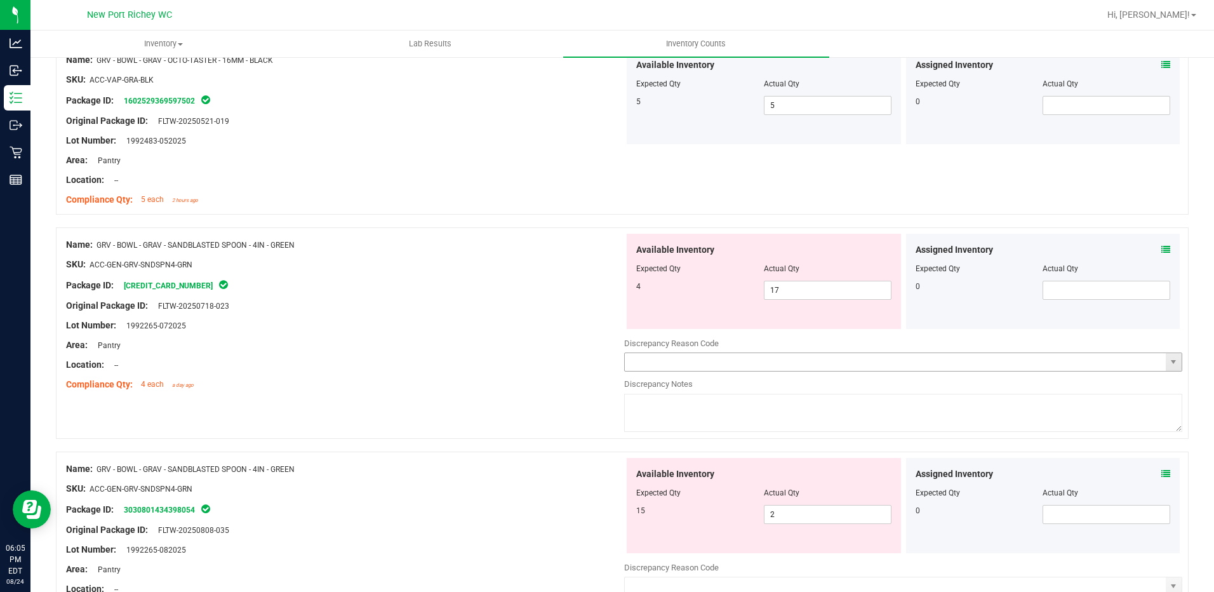
scroll to position [635, 0]
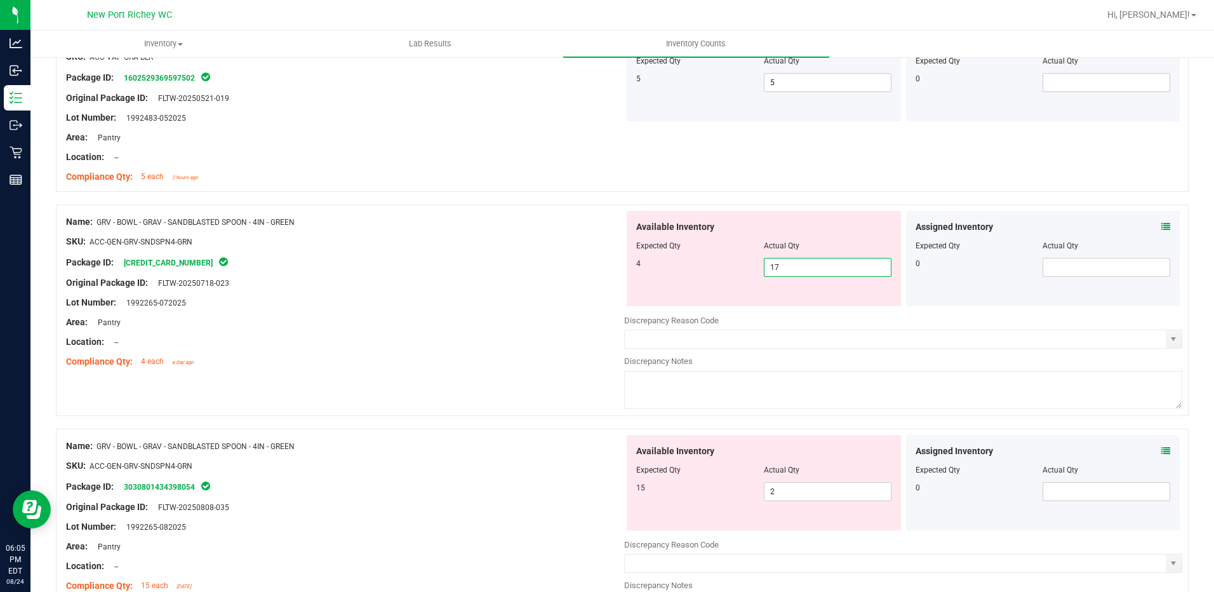
click at [812, 272] on span "17 17" at bounding box center [828, 267] width 128 height 19
type input "1"
type input "4"
click at [788, 492] on div "Available Inventory Expected Qty Actual Qty 15 2 2" at bounding box center [903, 535] width 558 height 201
type input "4"
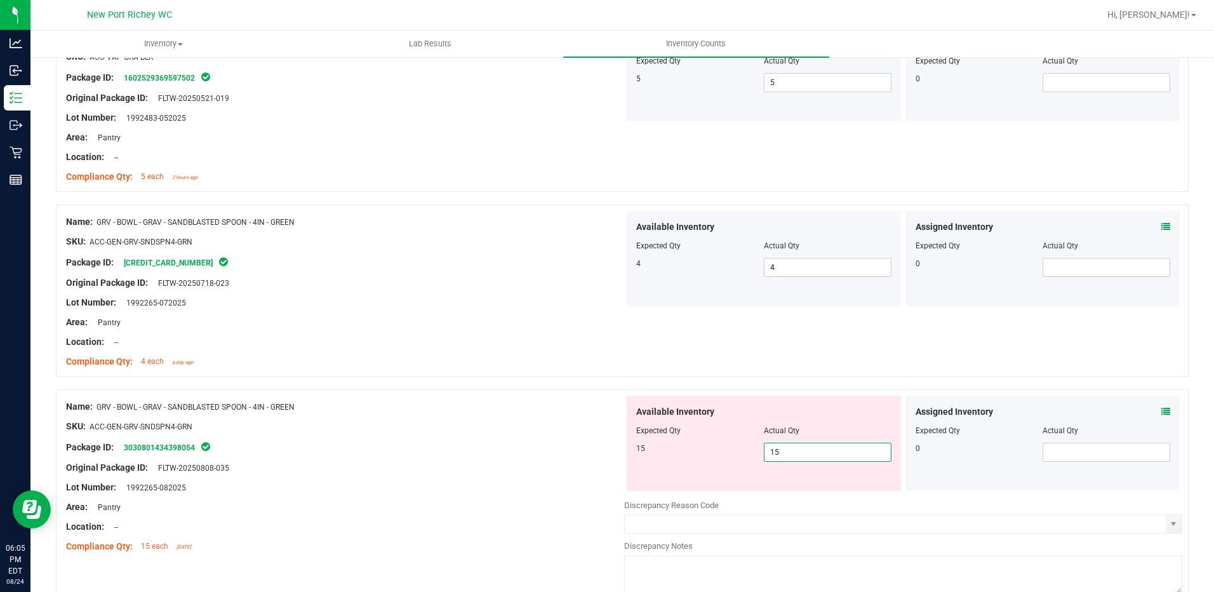
type input "15"
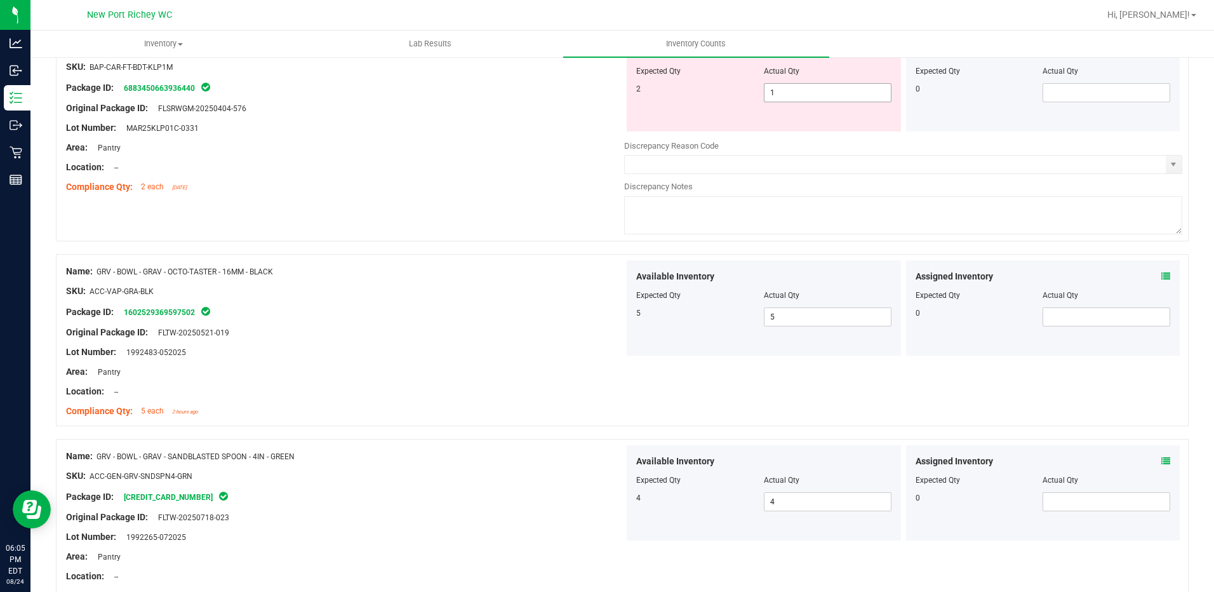
scroll to position [64, 0]
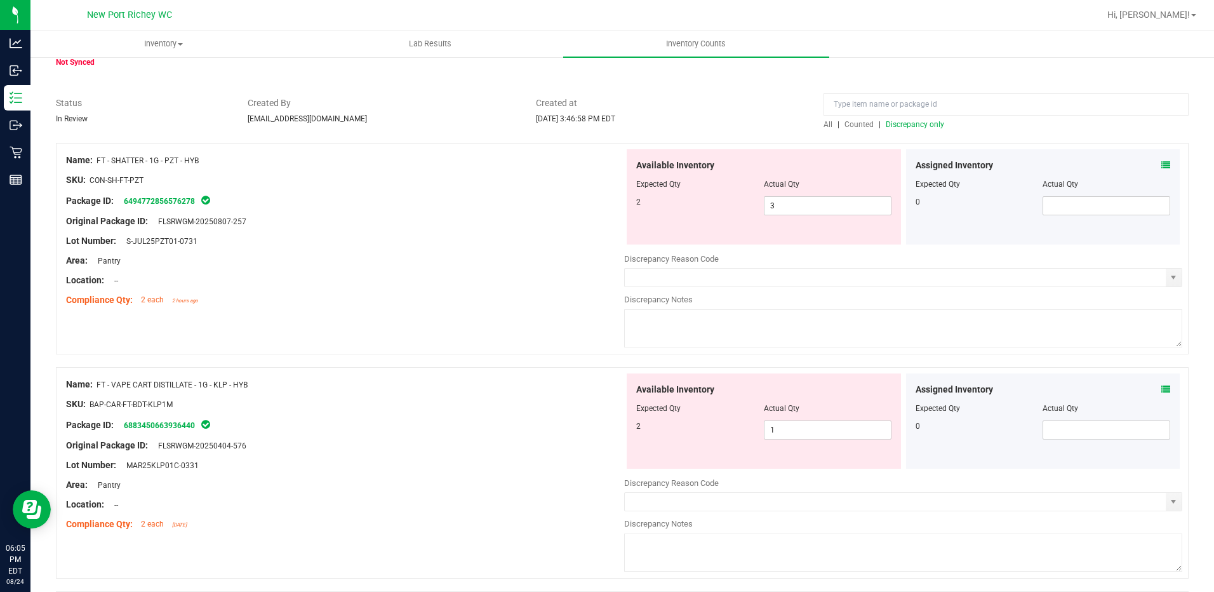
click at [894, 122] on span "Discrepancy only" at bounding box center [915, 124] width 58 height 9
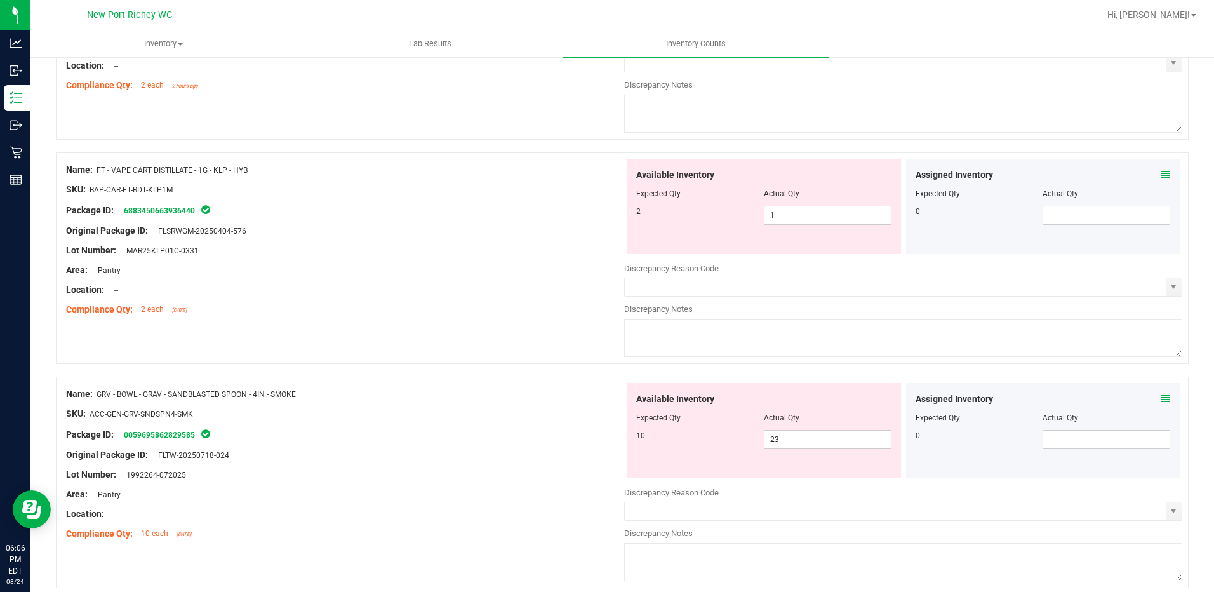
scroll to position [0, 0]
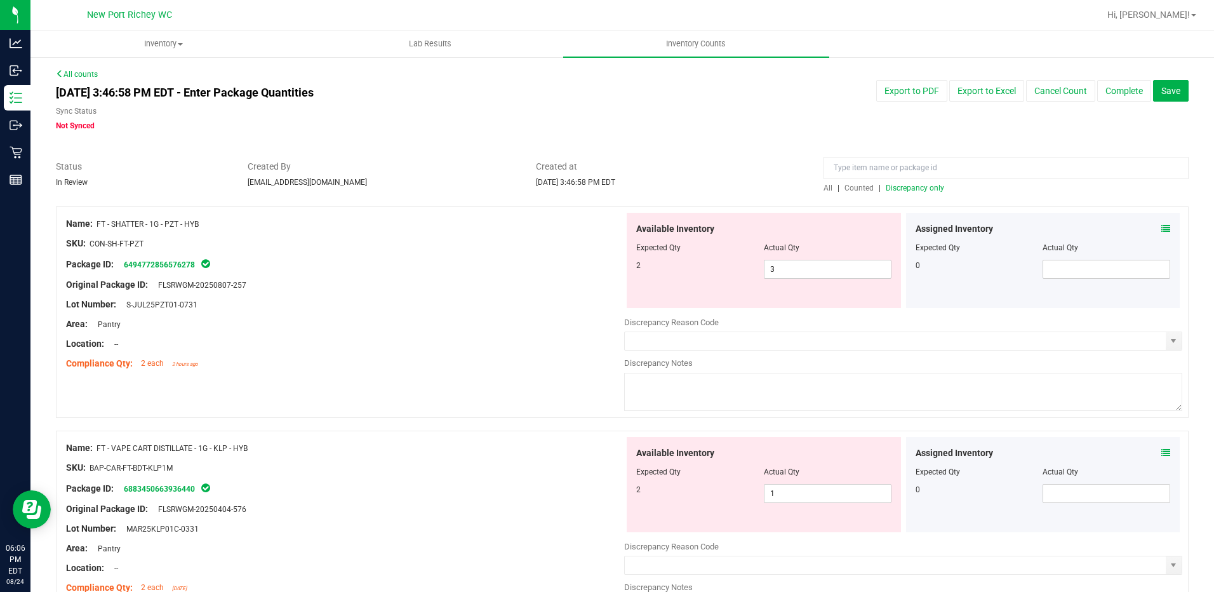
click at [898, 186] on span "Discrepancy only" at bounding box center [915, 188] width 58 height 9
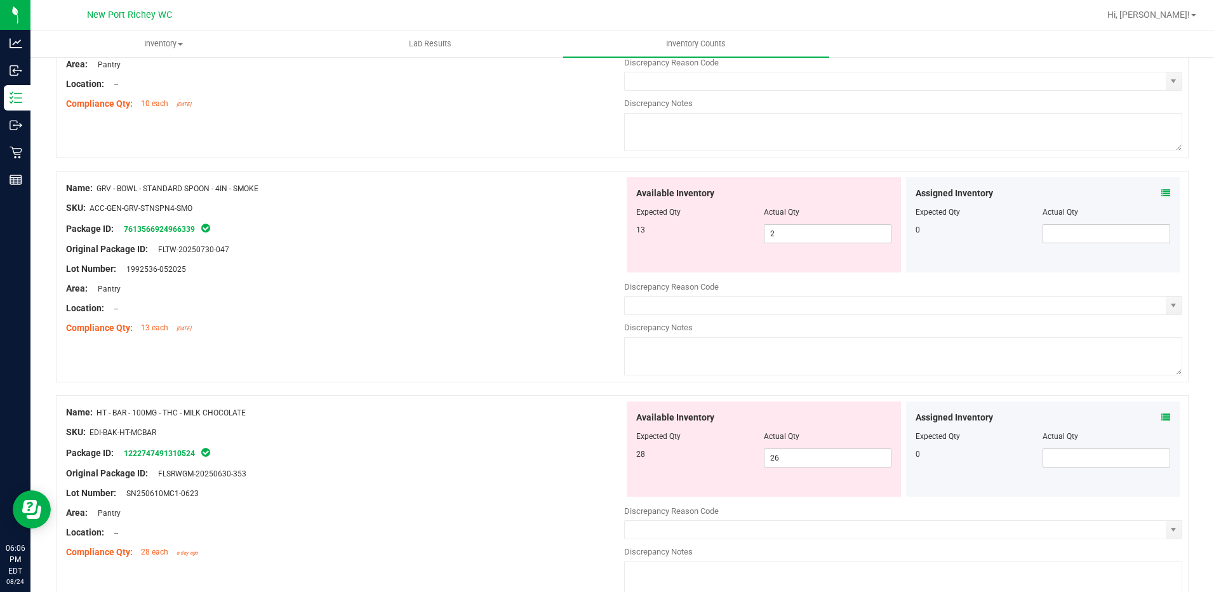
scroll to position [762, 0]
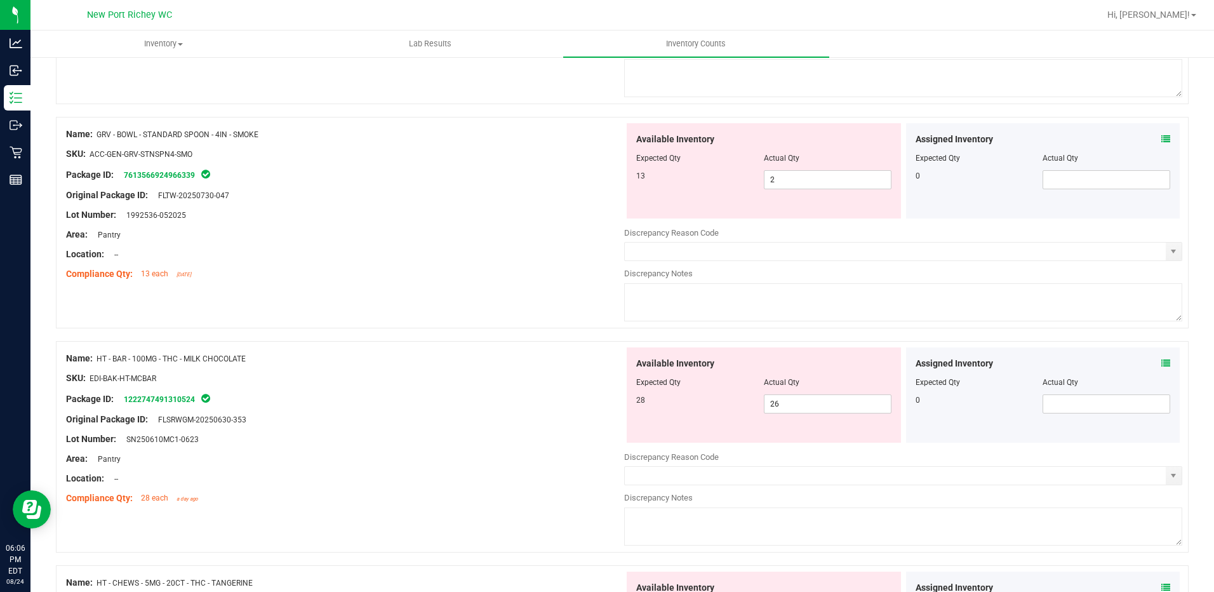
click at [1162, 362] on icon at bounding box center [1166, 363] width 9 height 9
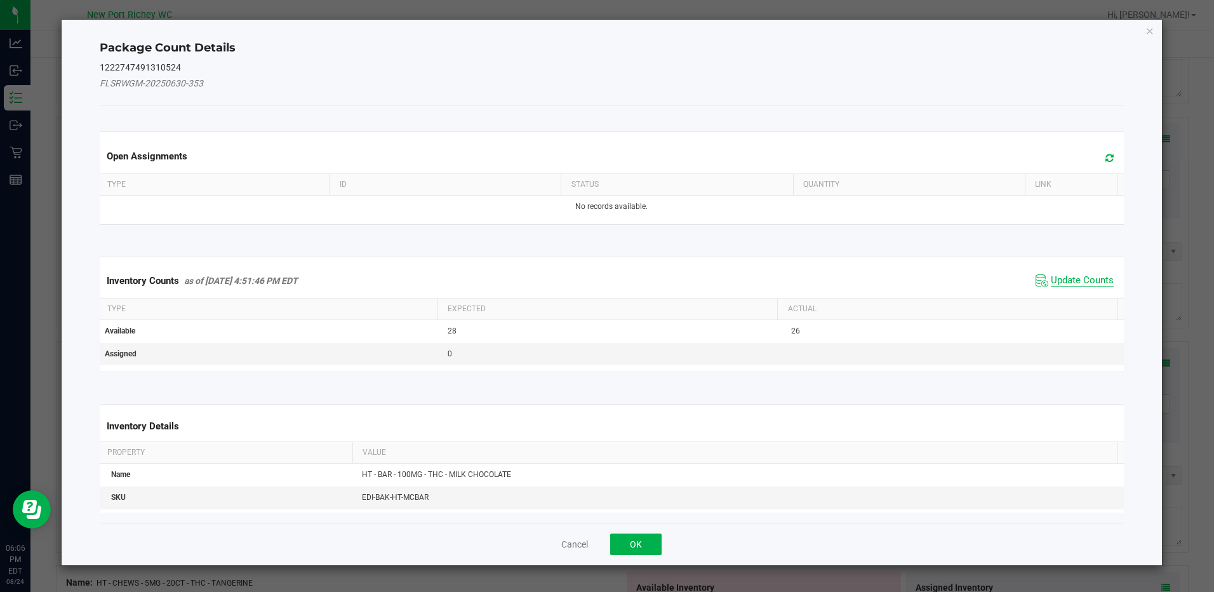
click at [1078, 283] on span "Update Counts" at bounding box center [1082, 280] width 63 height 13
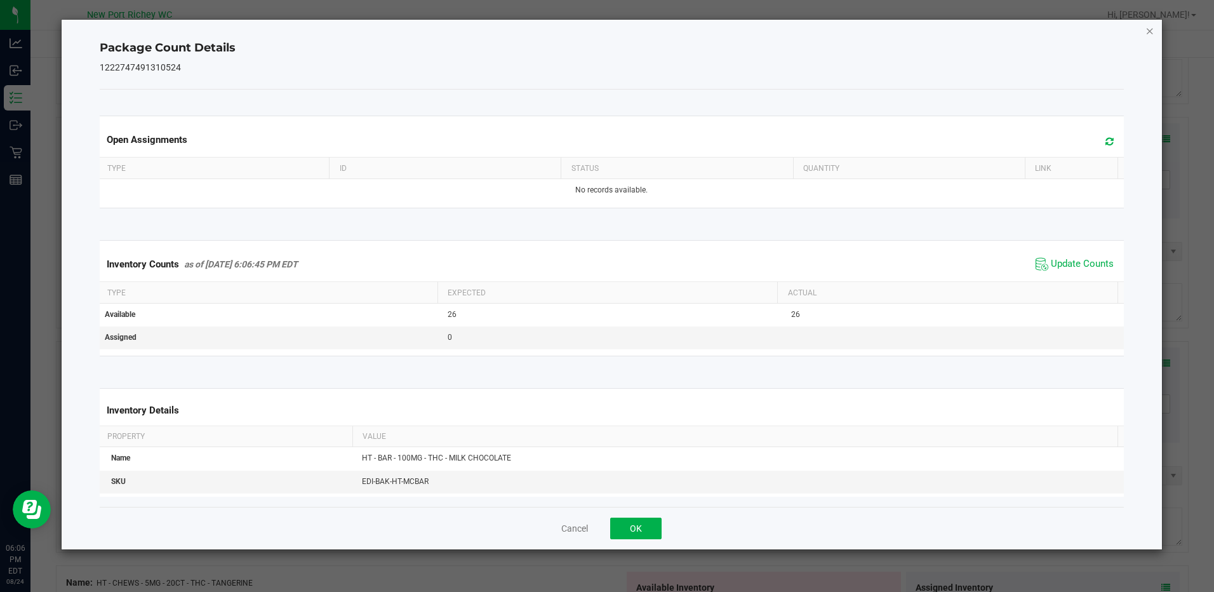
click at [1149, 29] on icon "Close" at bounding box center [1150, 30] width 9 height 15
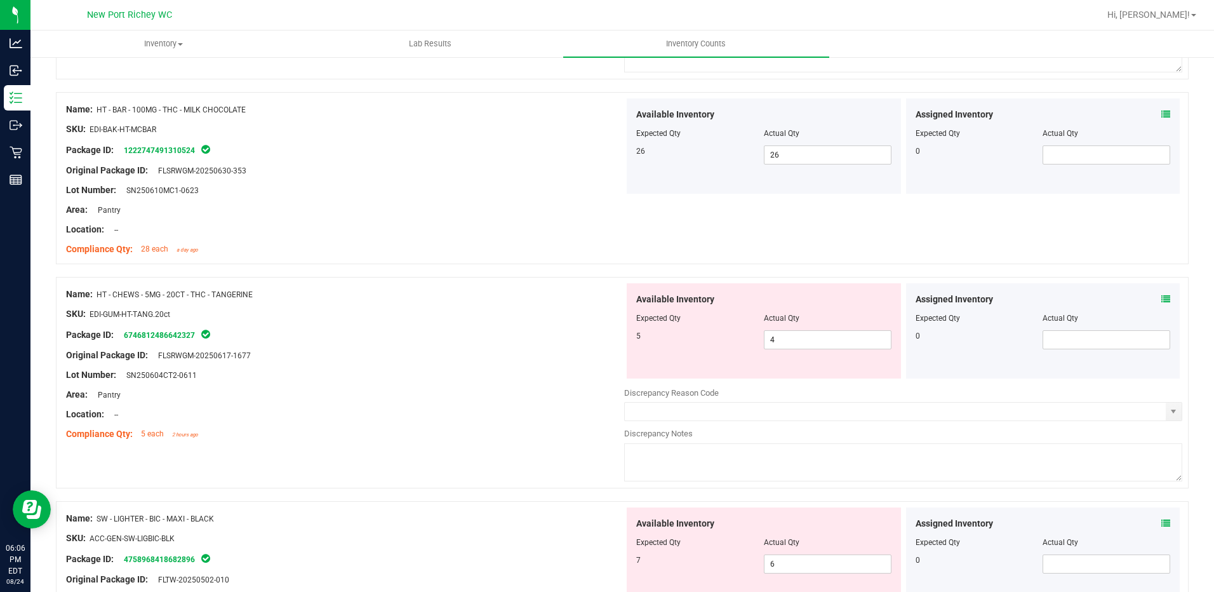
scroll to position [1016, 0]
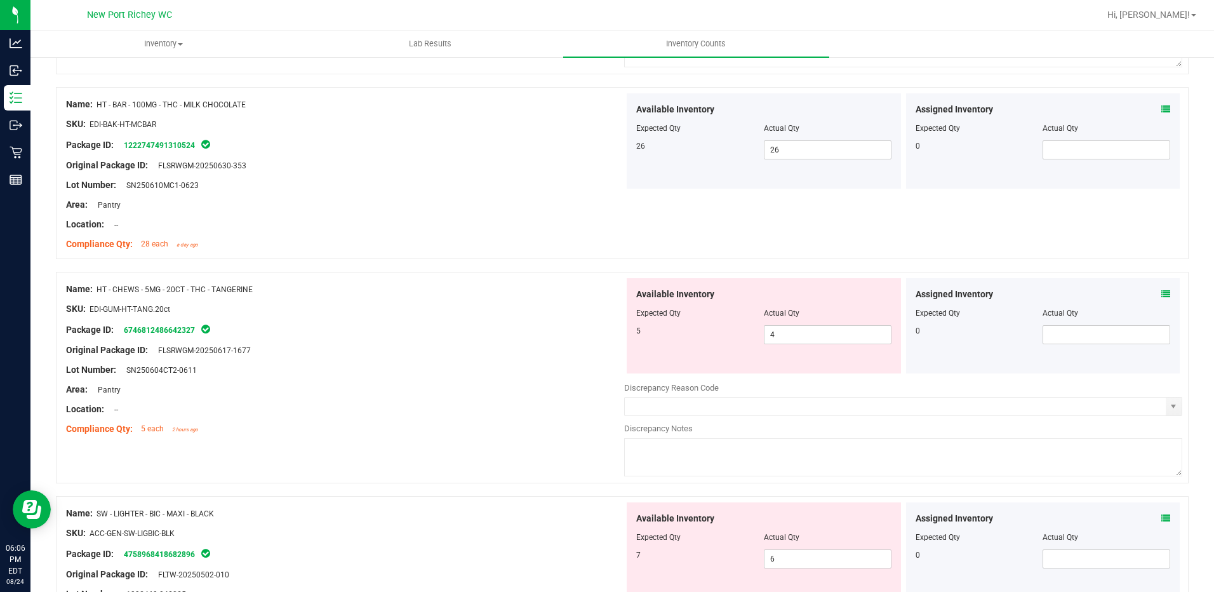
click at [1162, 295] on icon at bounding box center [1166, 294] width 9 height 9
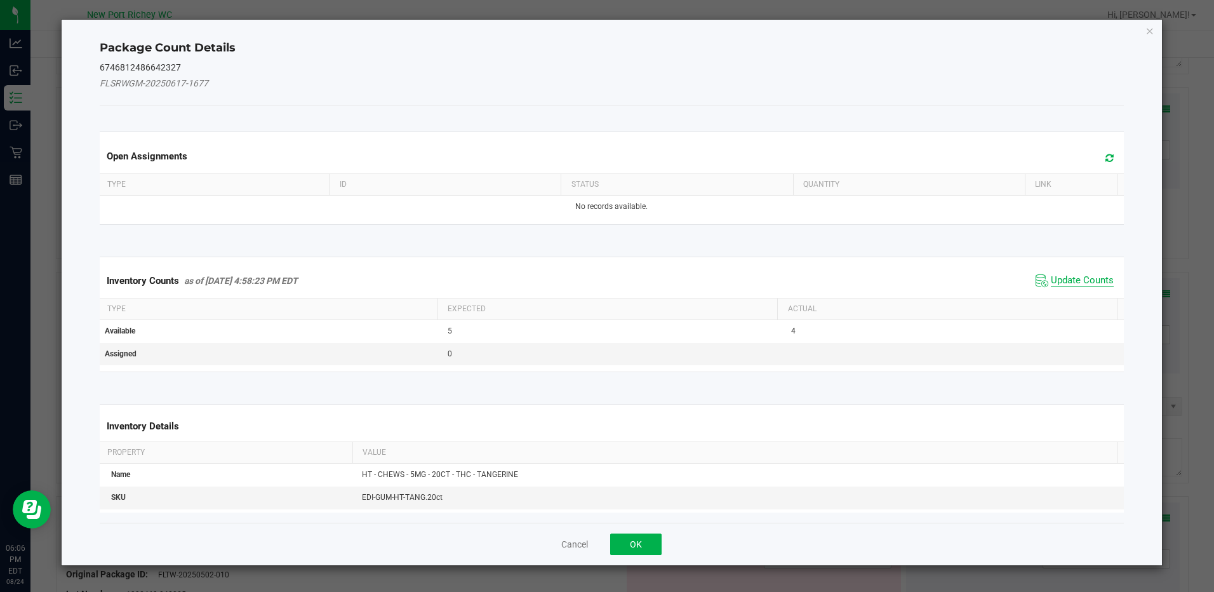
click at [1064, 279] on span "Update Counts" at bounding box center [1082, 280] width 63 height 13
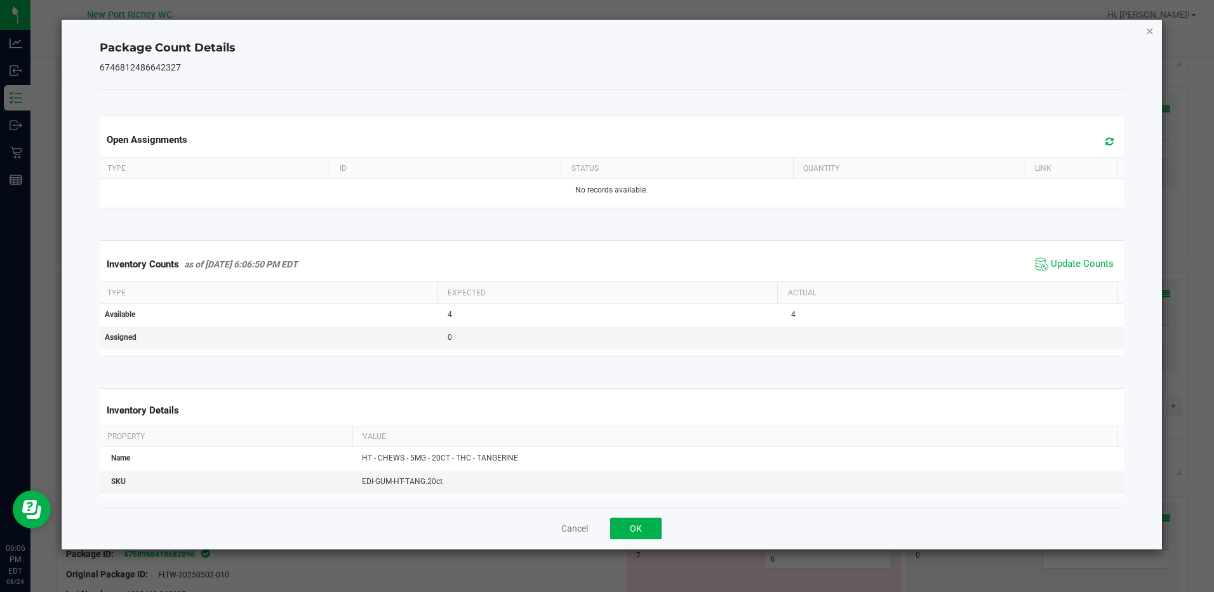
click at [1147, 30] on icon "Close" at bounding box center [1150, 30] width 9 height 15
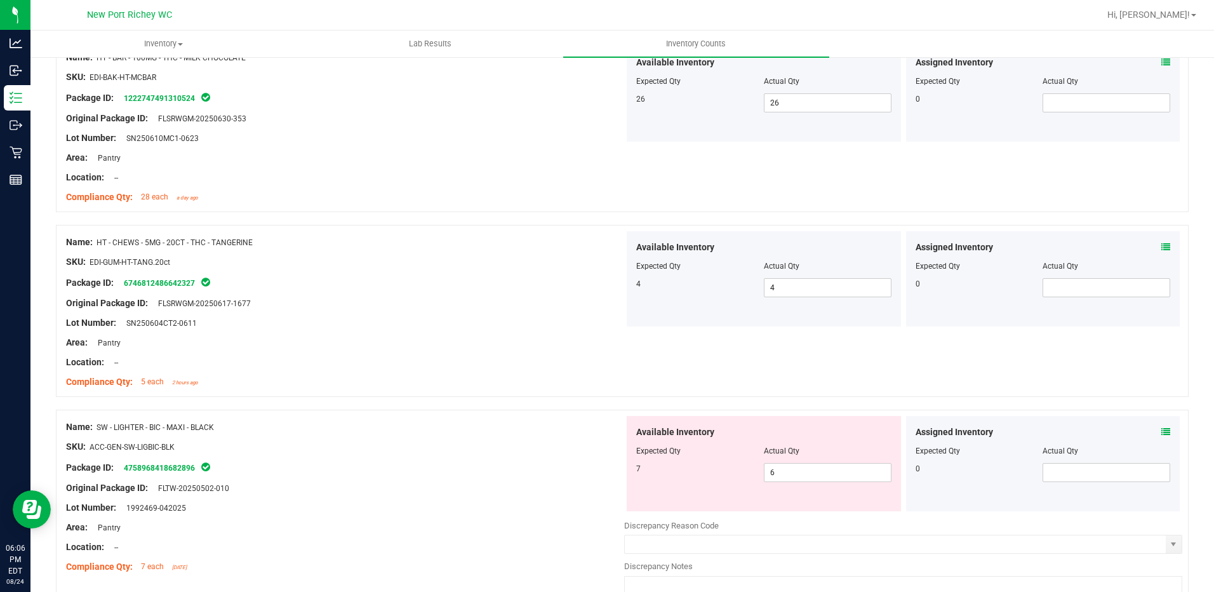
scroll to position [1143, 0]
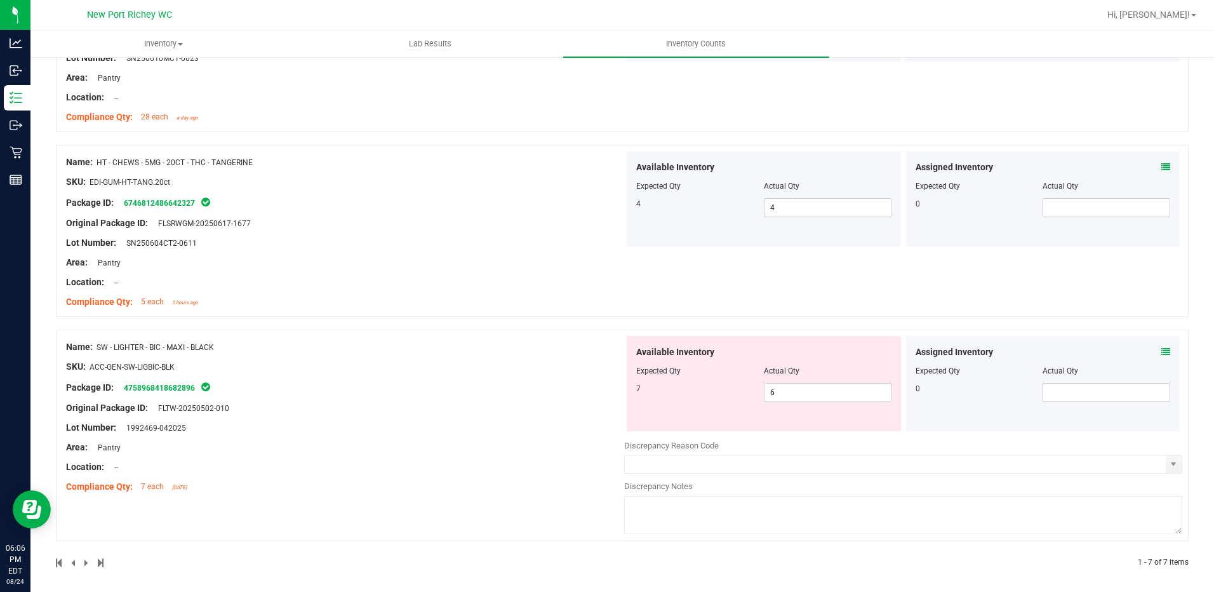
click at [1162, 350] on icon at bounding box center [1166, 351] width 9 height 9
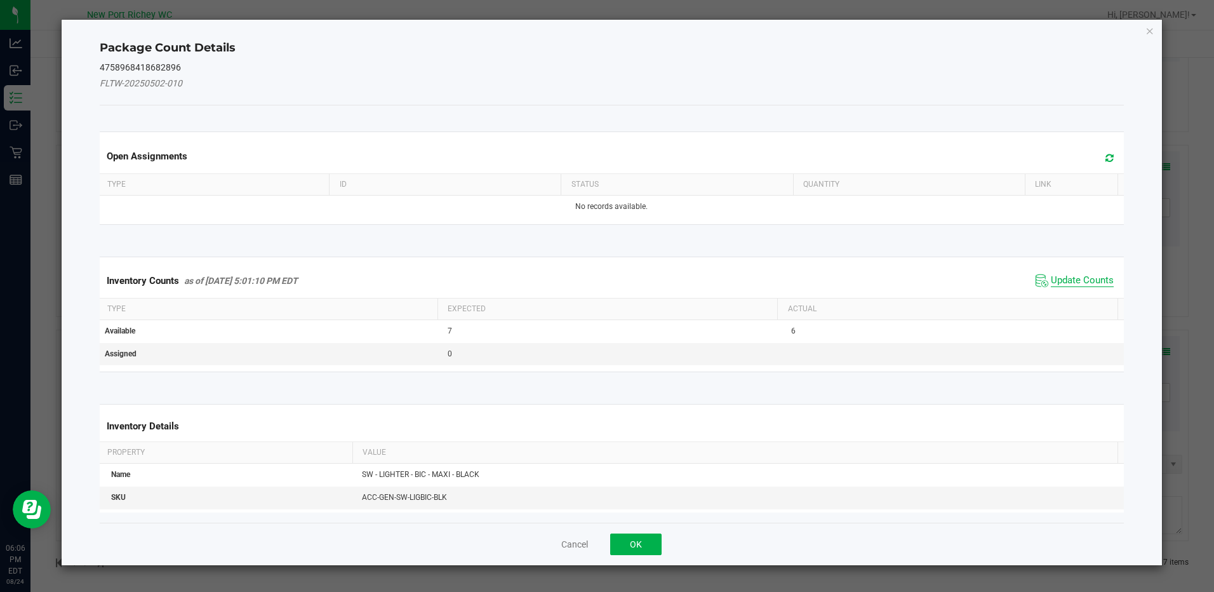
click at [1087, 279] on span "Update Counts" at bounding box center [1082, 280] width 63 height 13
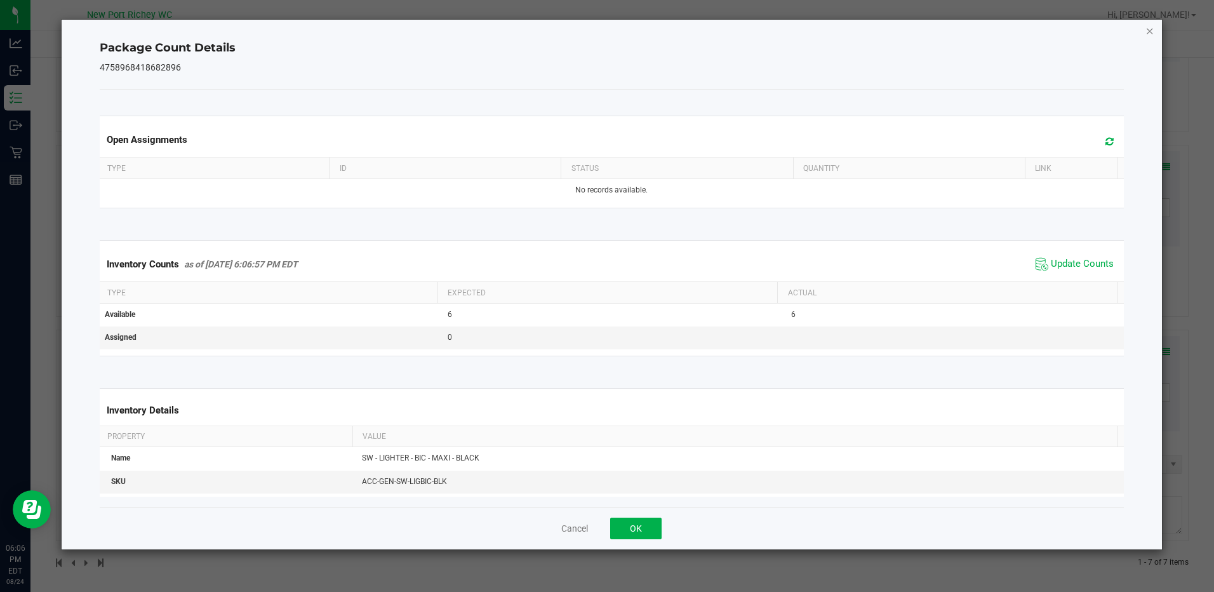
click at [1150, 29] on icon "Close" at bounding box center [1150, 30] width 9 height 15
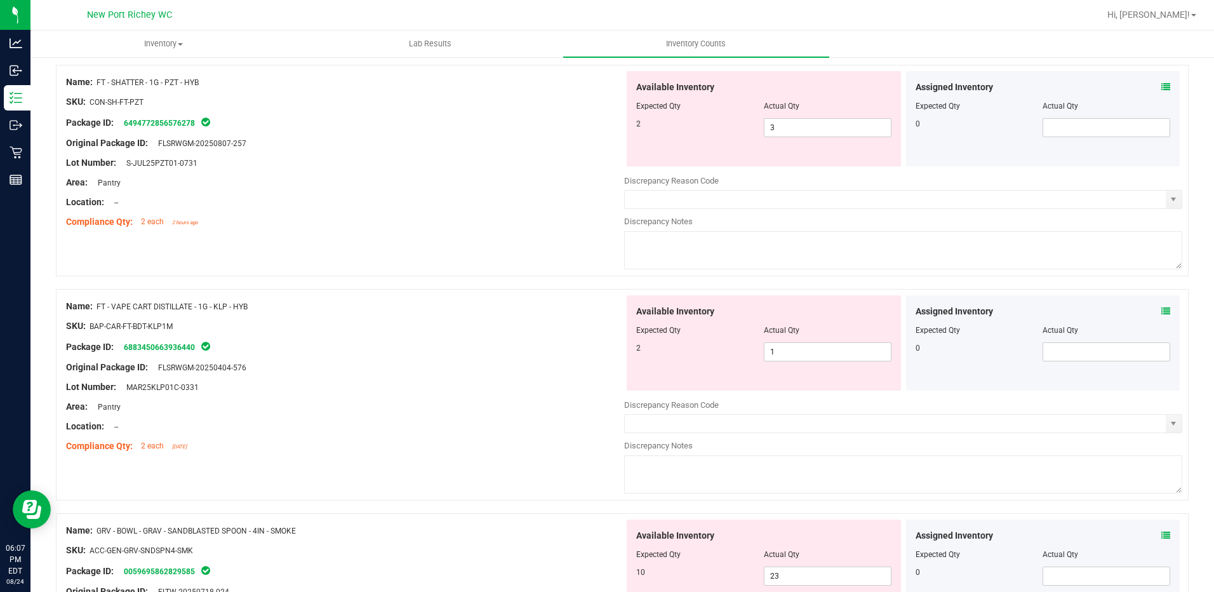
scroll to position [0, 0]
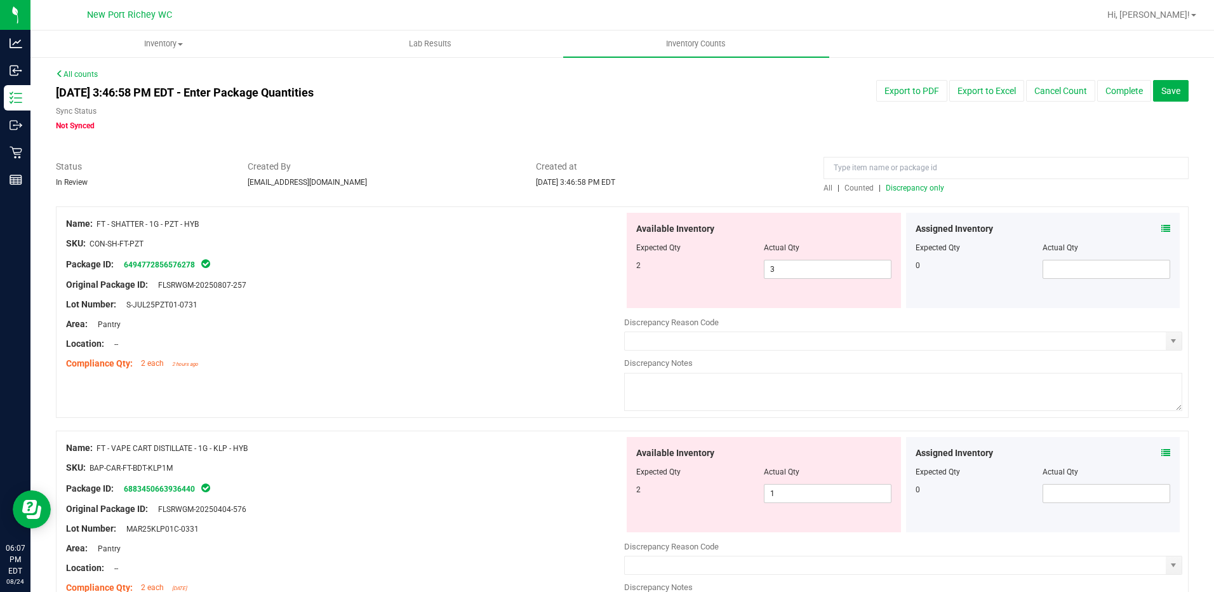
click at [908, 188] on span "Discrepancy only" at bounding box center [915, 188] width 58 height 9
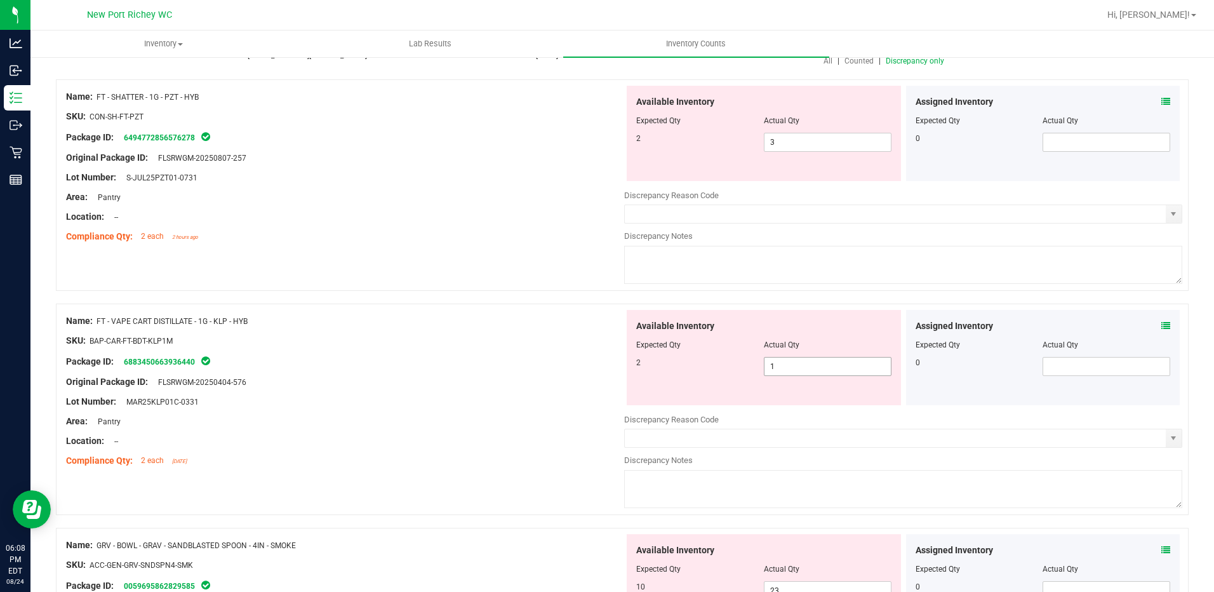
click at [784, 361] on span "1 1" at bounding box center [828, 366] width 128 height 19
type input "2"
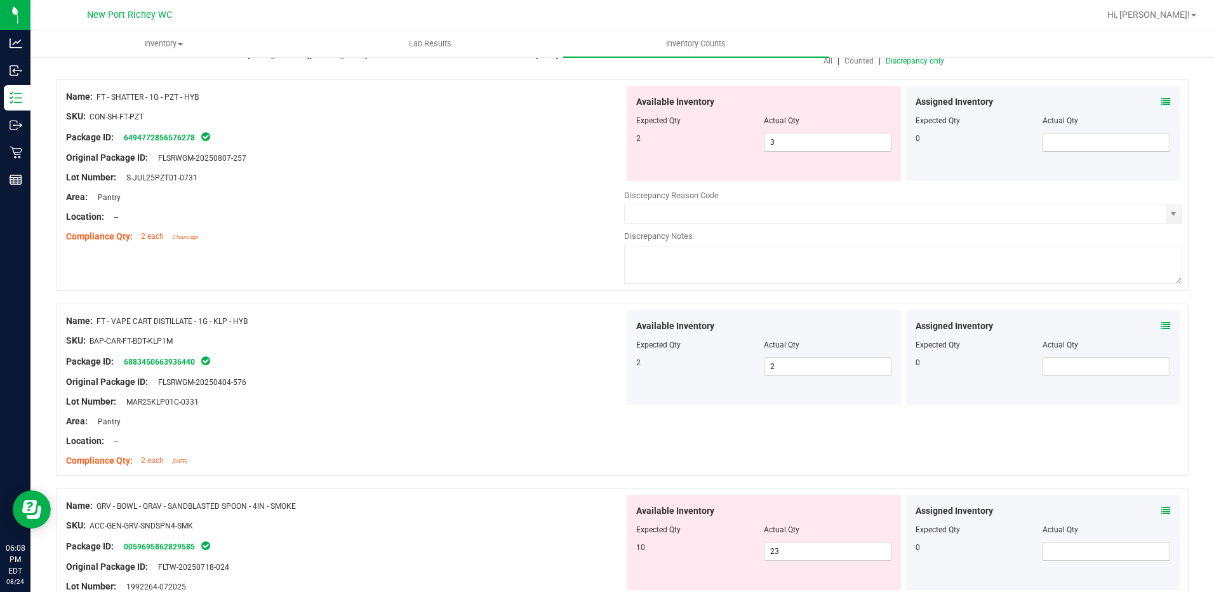
click at [1162, 96] on span at bounding box center [1166, 101] width 9 height 13
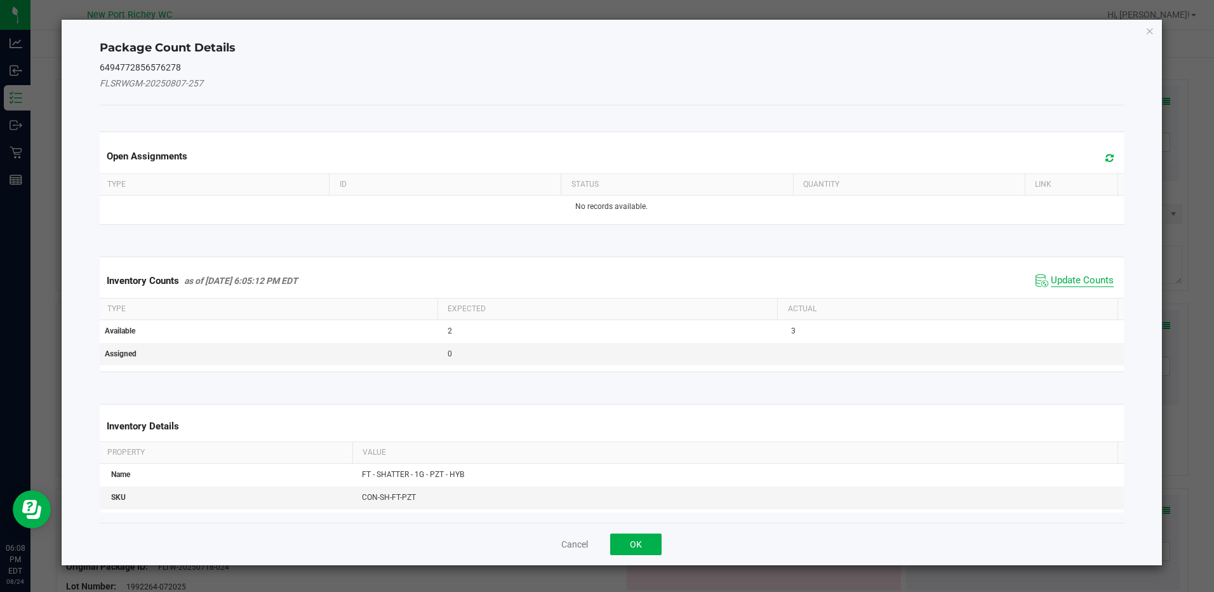
click at [1065, 281] on span "Update Counts" at bounding box center [1082, 280] width 63 height 13
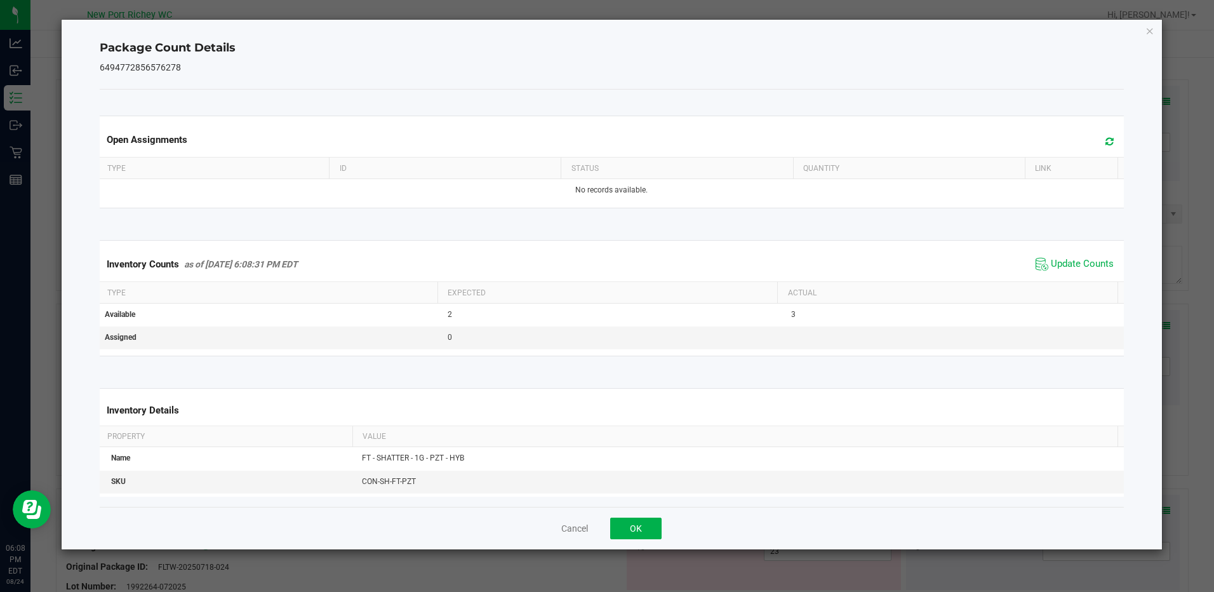
click at [1149, 27] on icon "Close" at bounding box center [1150, 30] width 9 height 15
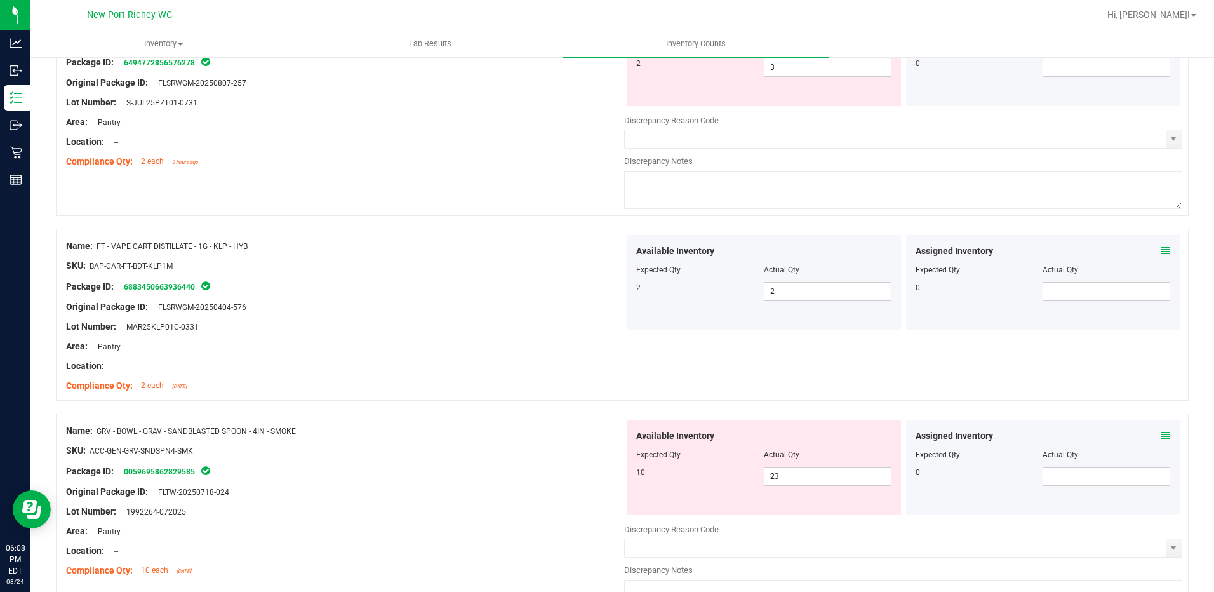
scroll to position [0, 0]
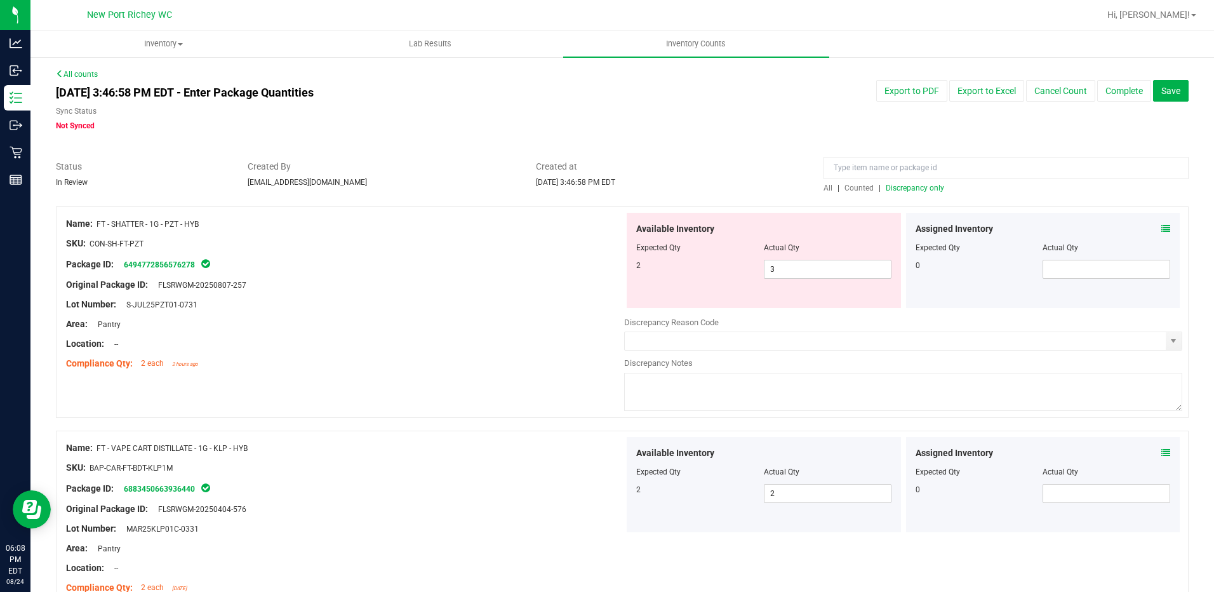
click at [894, 185] on span "Discrepancy only" at bounding box center [915, 188] width 58 height 9
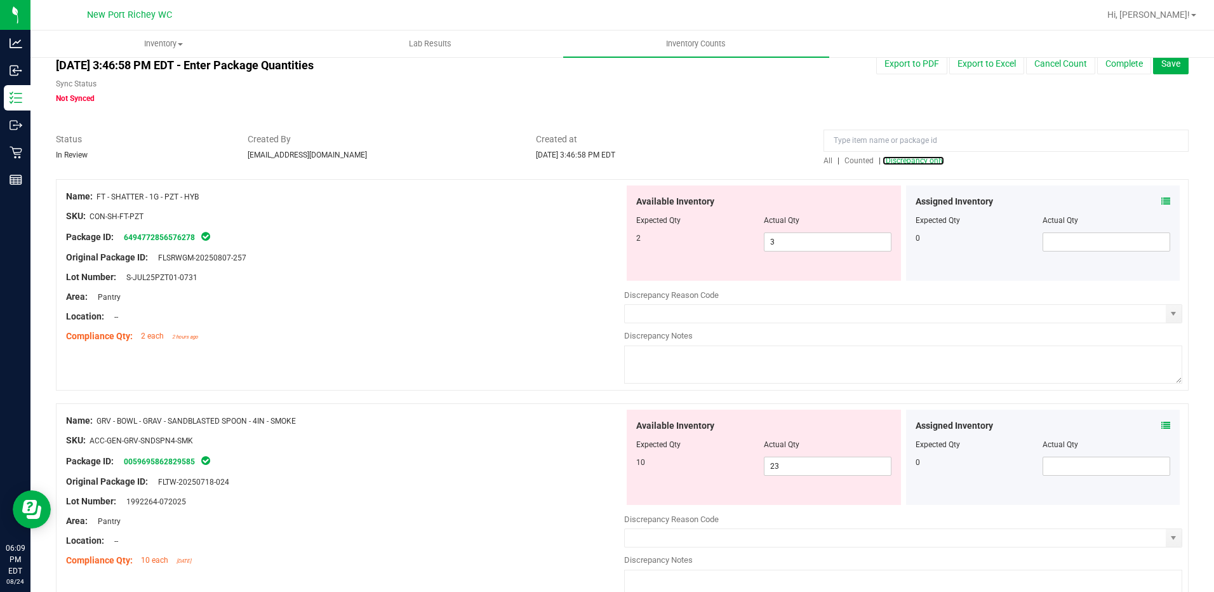
scroll to position [13, 0]
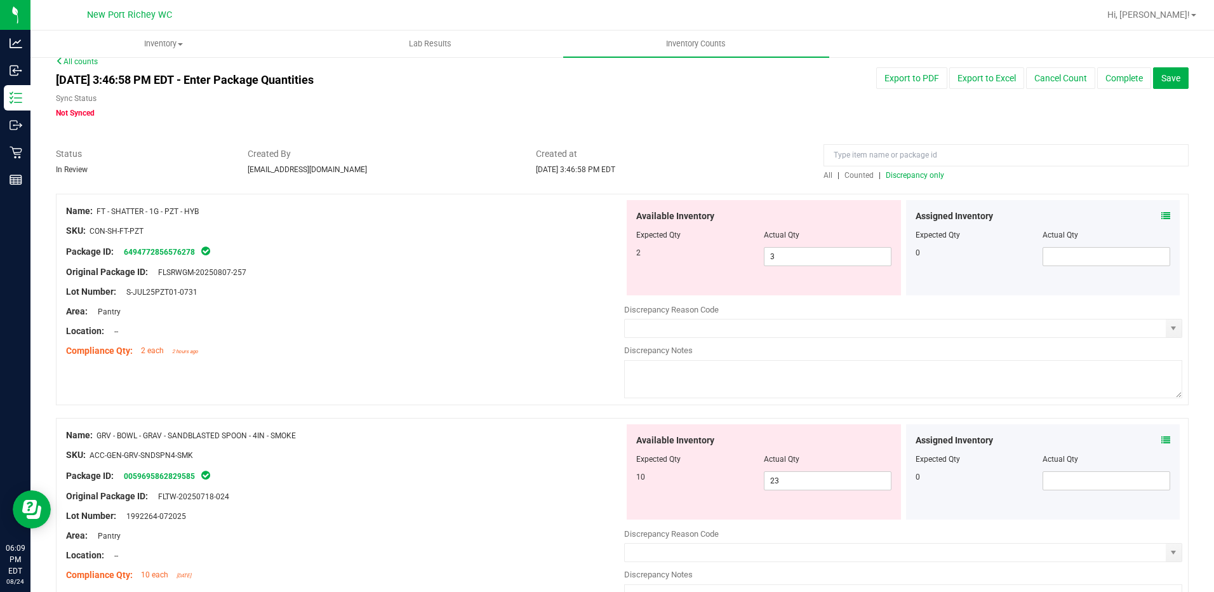
drag, startPoint x: 91, startPoint y: 455, endPoint x: 196, endPoint y: 455, distance: 104.8
click at [196, 455] on div "SKU: ACC-GEN-GRV-SNDSPN4-SMK" at bounding box center [345, 454] width 558 height 13
type input "ACC-GEN-GRV-SNDSPN4-SMK"
click at [824, 179] on span "All" at bounding box center [828, 175] width 9 height 9
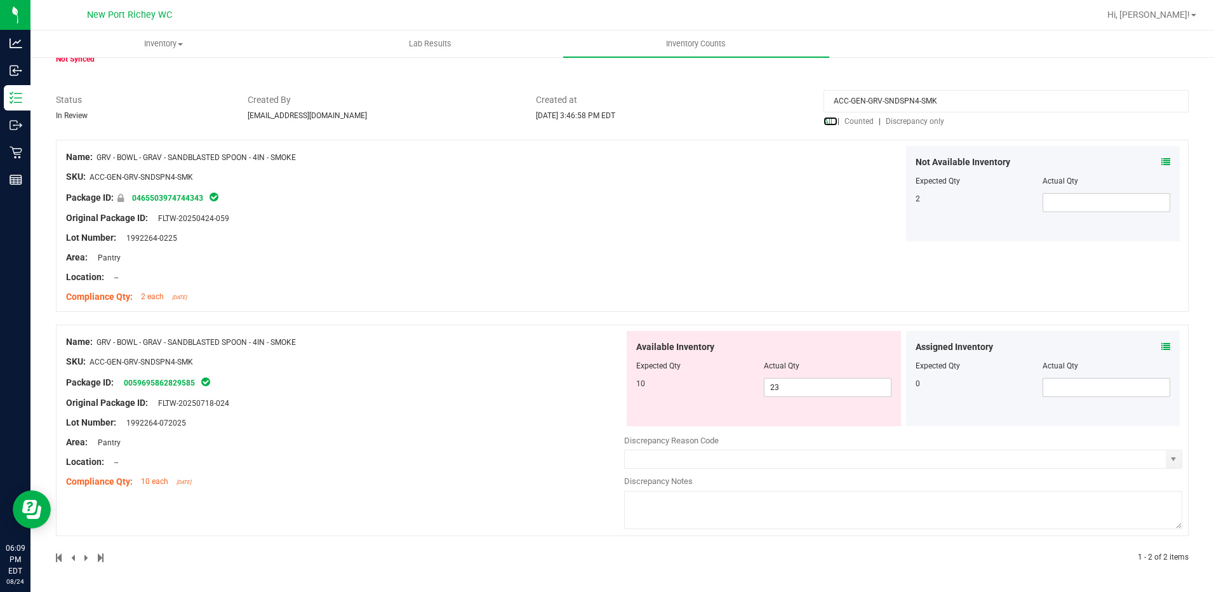
scroll to position [0, 0]
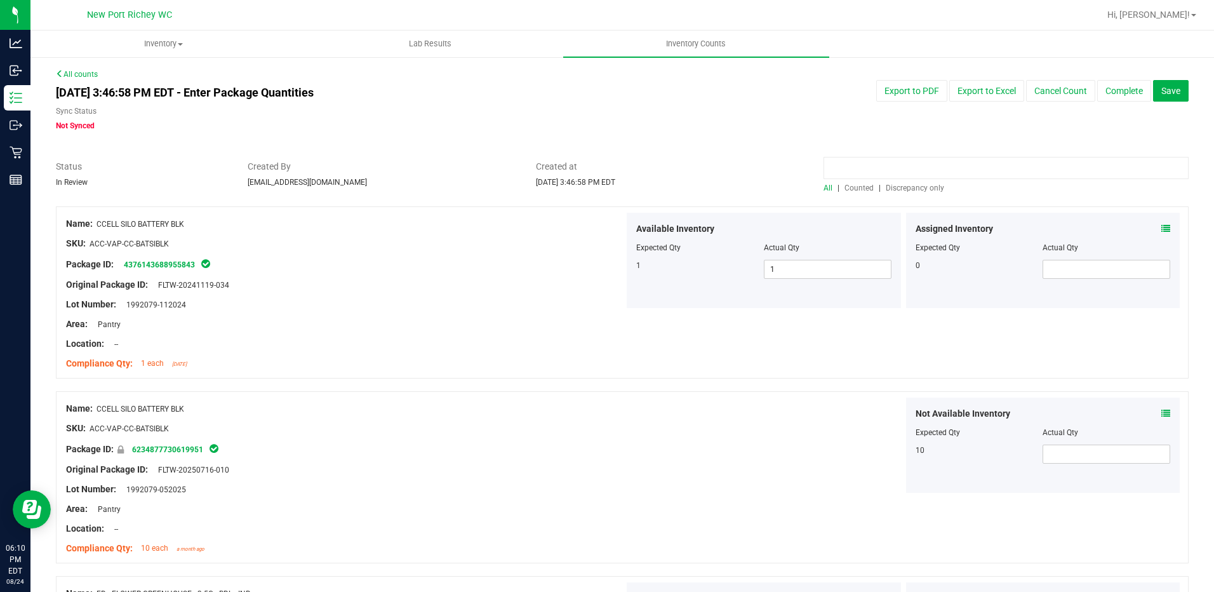
click at [892, 189] on span "Discrepancy only" at bounding box center [915, 188] width 58 height 9
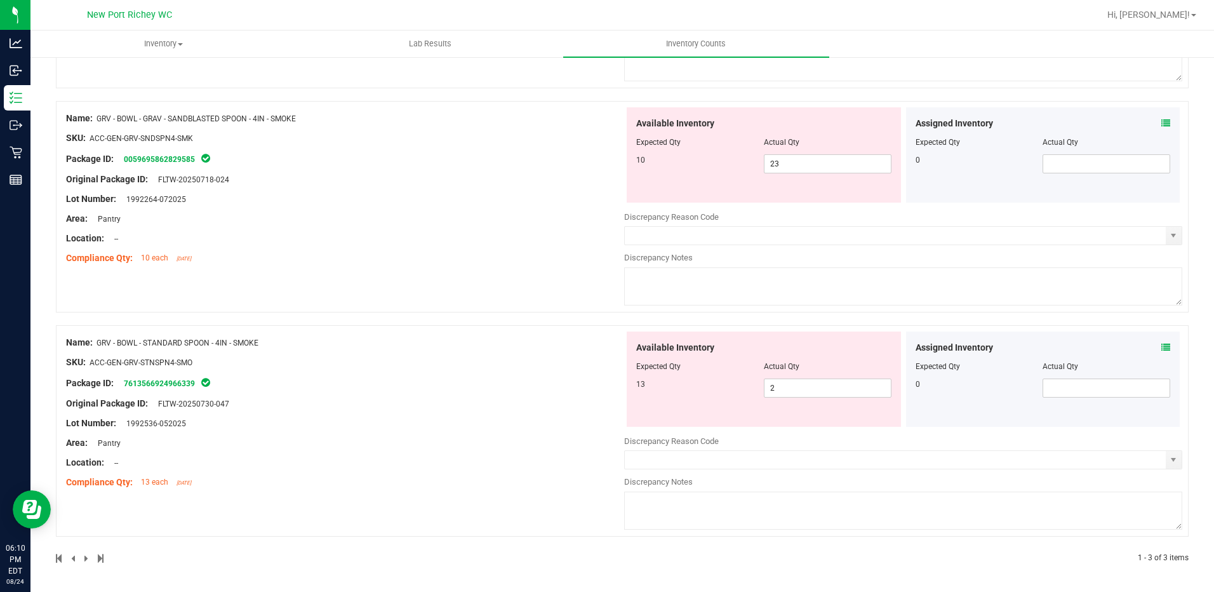
scroll to position [330, 0]
drag, startPoint x: 93, startPoint y: 361, endPoint x: 198, endPoint y: 363, distance: 105.5
click at [198, 363] on div "SKU: ACC-GEN-GRV-STNSPN4-SMO" at bounding box center [345, 361] width 558 height 13
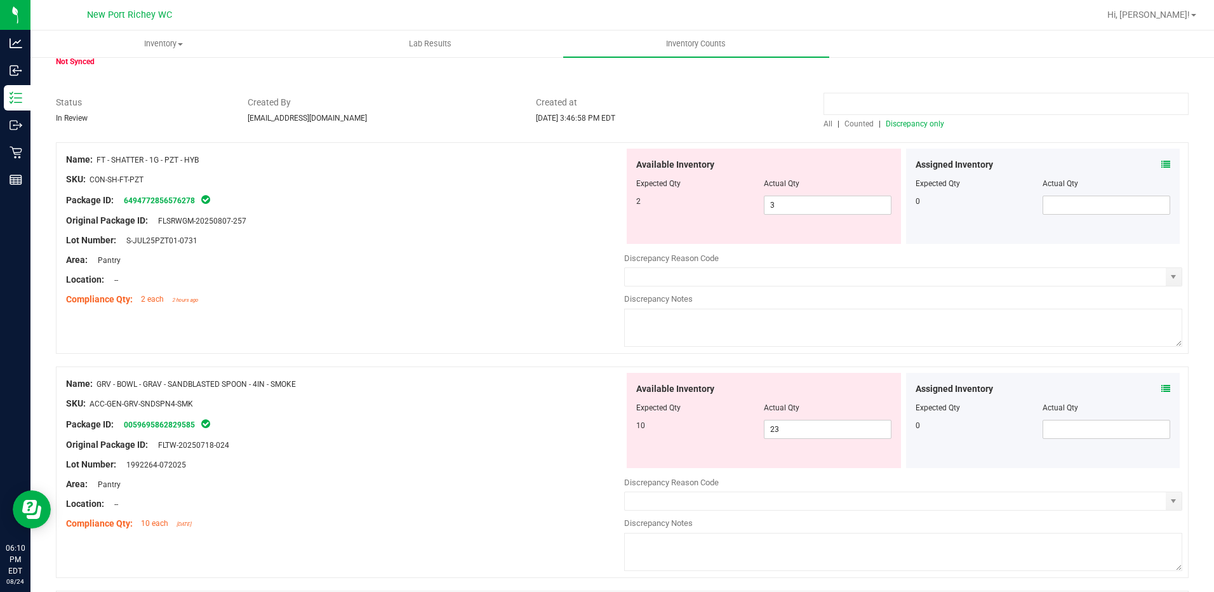
scroll to position [0, 0]
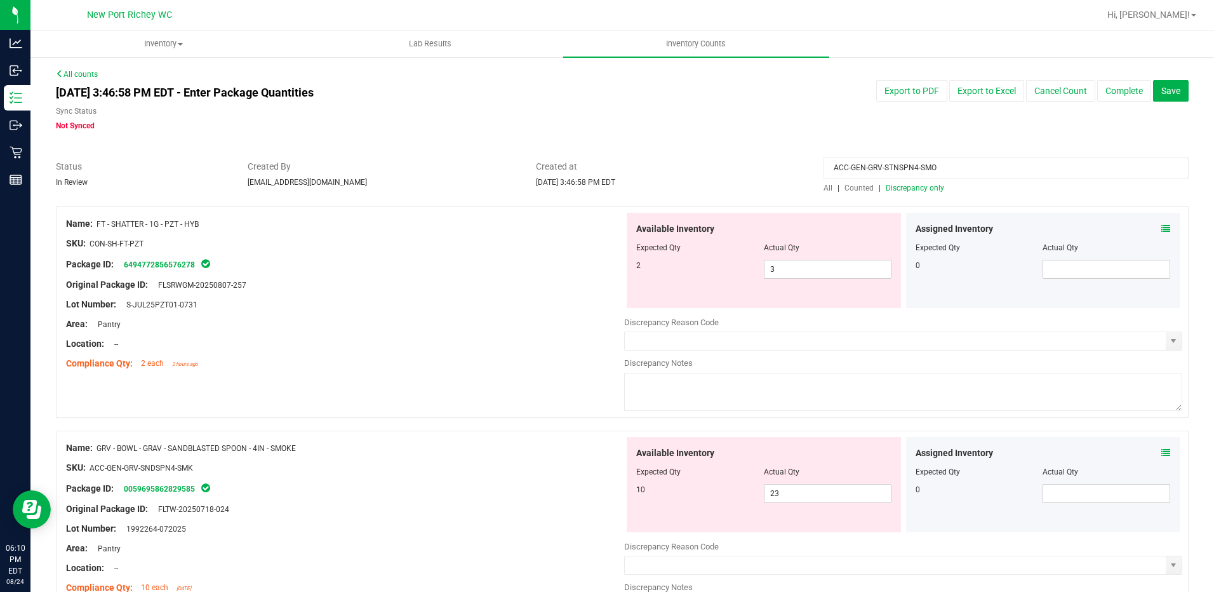
click at [824, 187] on span "All" at bounding box center [828, 188] width 9 height 9
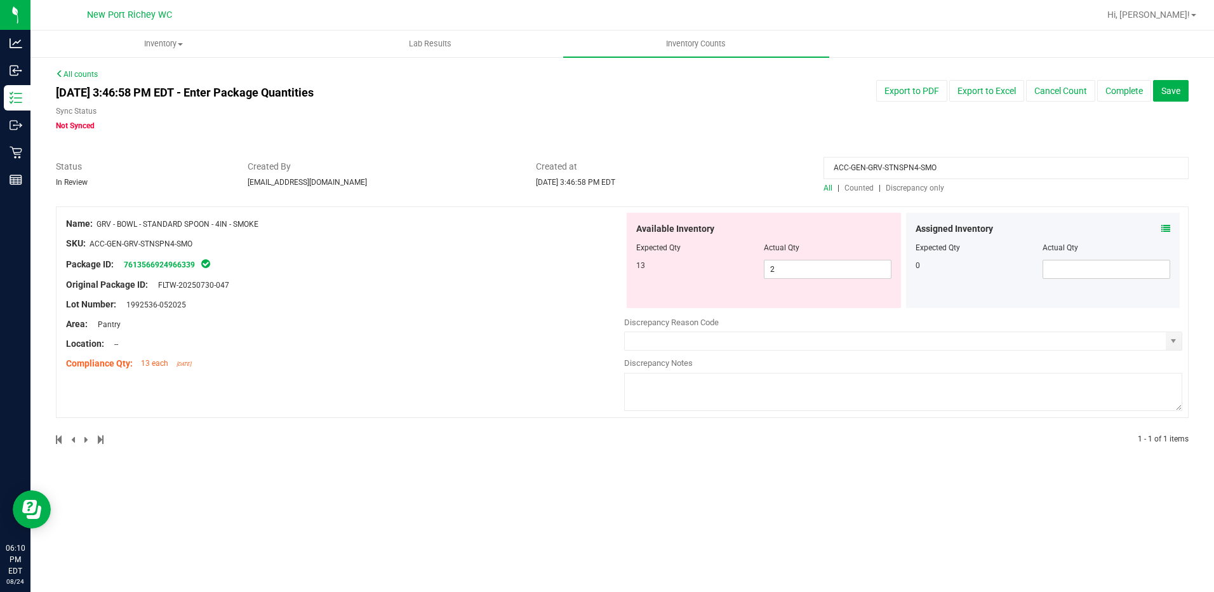
click at [973, 170] on input "ACC-GEN-GRV-STNSPN4-SMO" at bounding box center [1006, 168] width 365 height 22
type input "A"
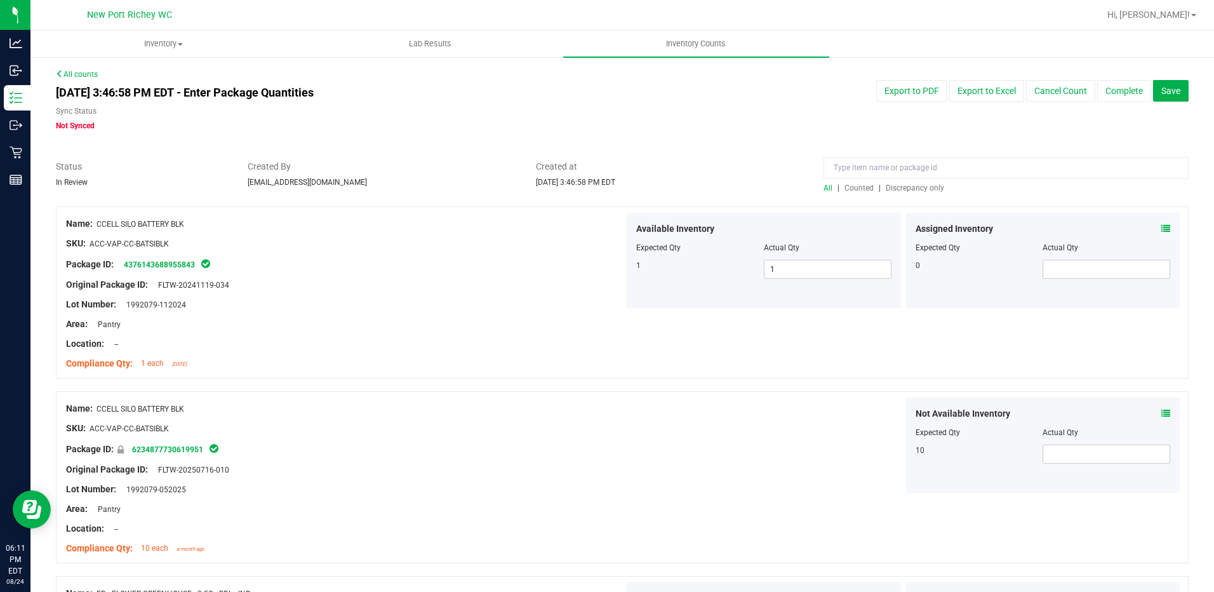
click at [926, 189] on span "Discrepancy only" at bounding box center [915, 188] width 58 height 9
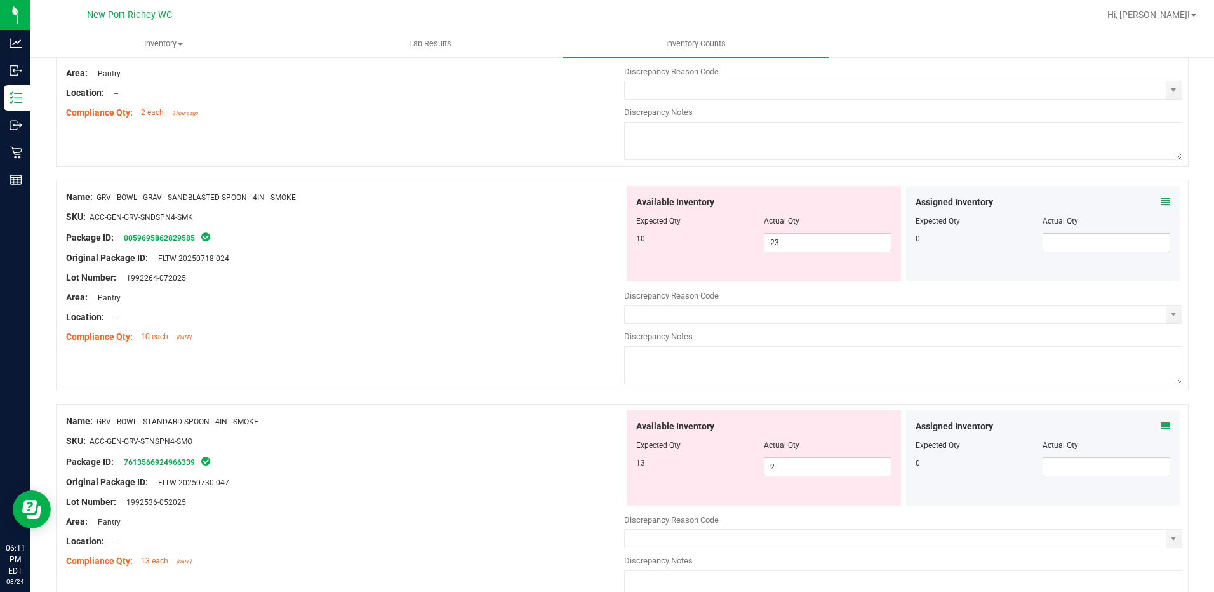
scroll to position [254, 0]
drag, startPoint x: 779, startPoint y: 241, endPoint x: 790, endPoint y: 243, distance: 10.9
click at [779, 241] on span "23 23" at bounding box center [828, 239] width 128 height 19
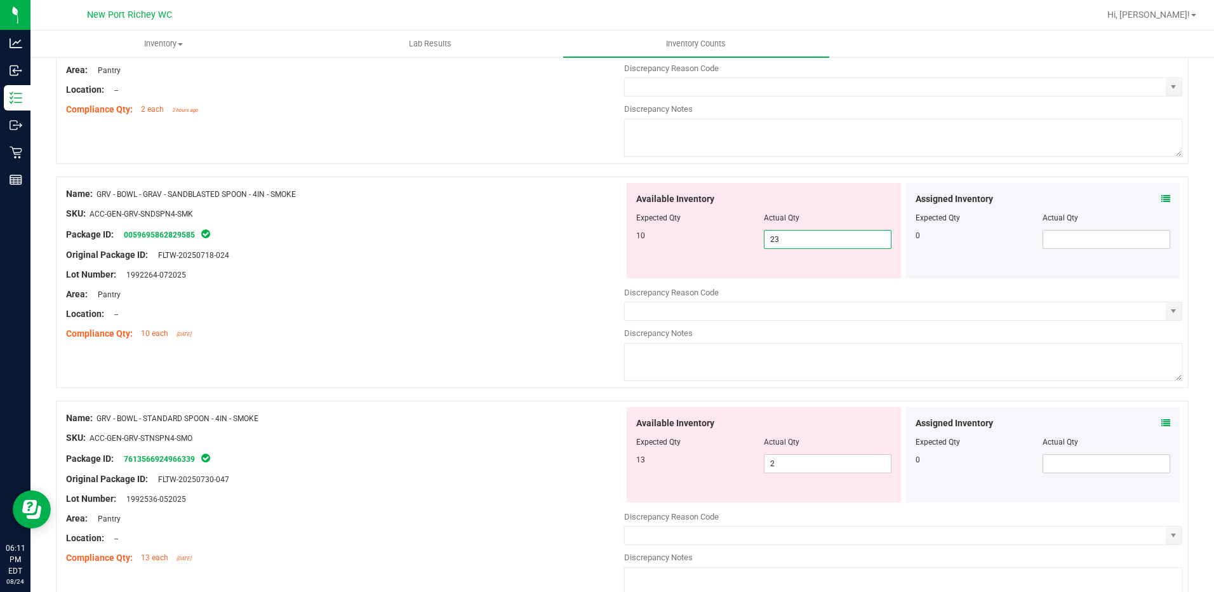
type input "2"
type input "10"
click at [788, 467] on div "Available Inventory Expected Qty Actual Qty 13 2 2" at bounding box center [903, 507] width 558 height 201
type input "10"
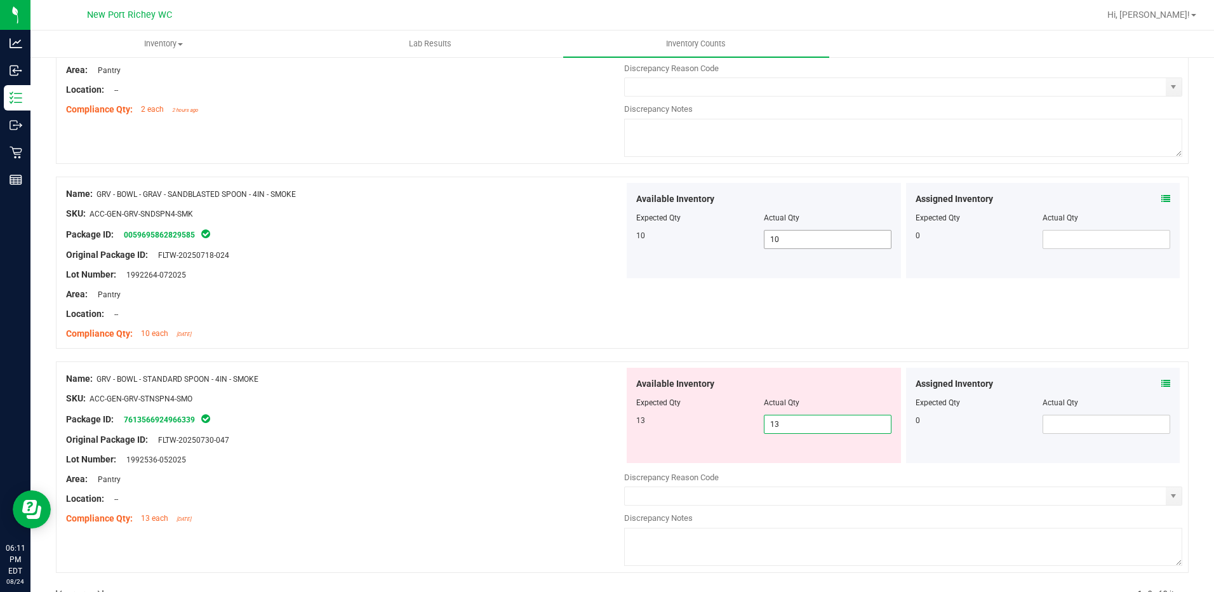
type input "13"
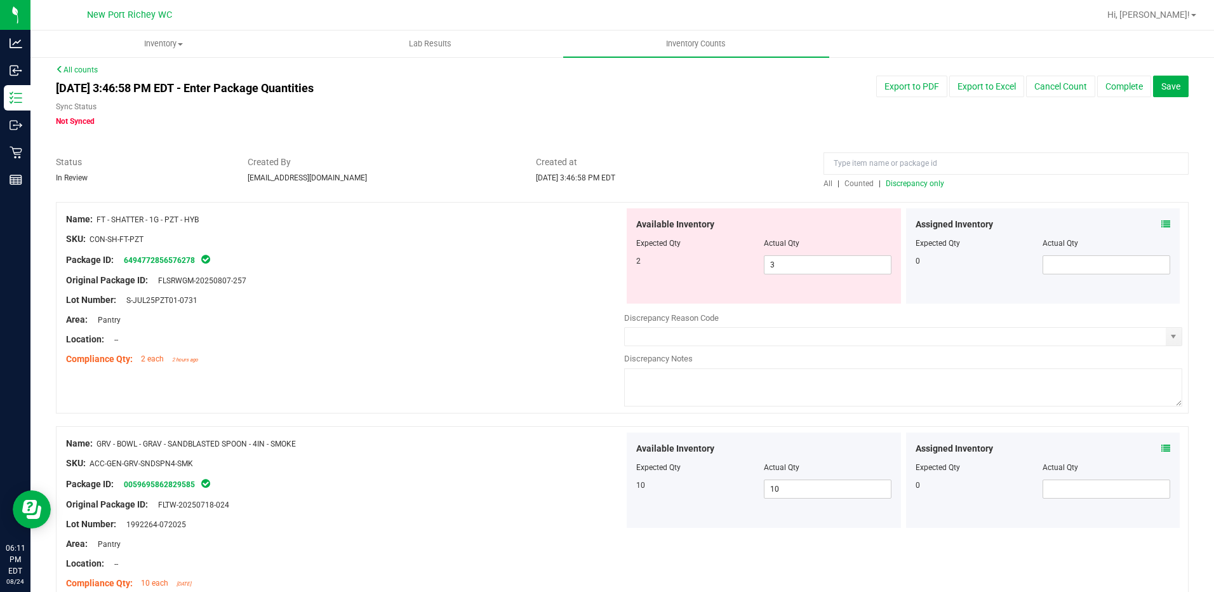
scroll to position [0, 0]
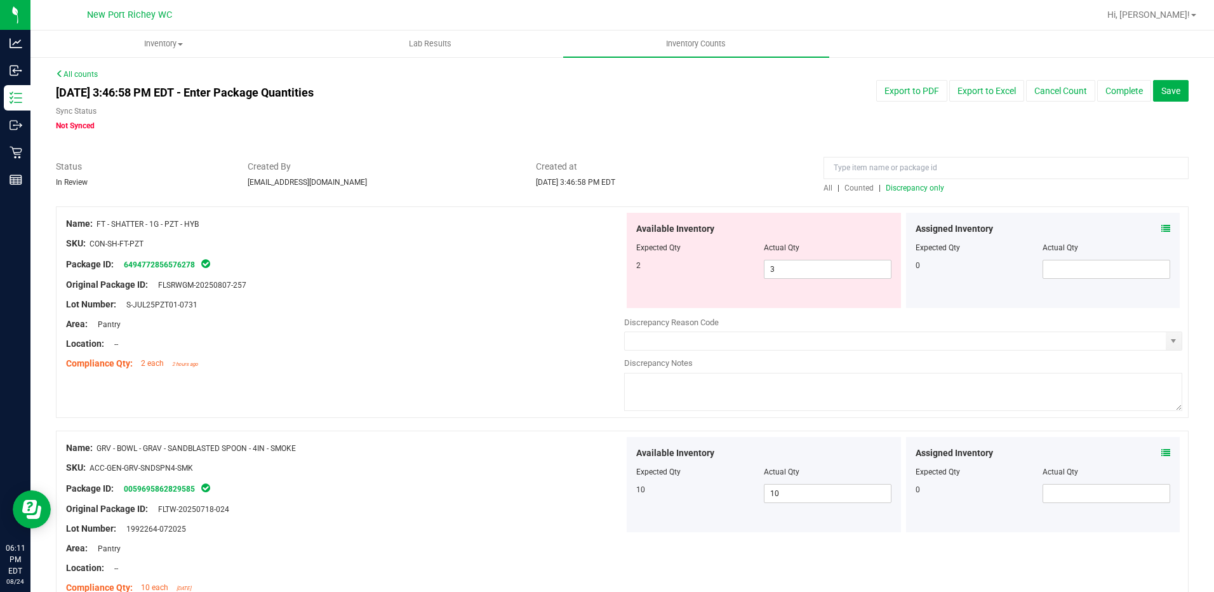
click at [904, 187] on span "Discrepancy only" at bounding box center [915, 188] width 58 height 9
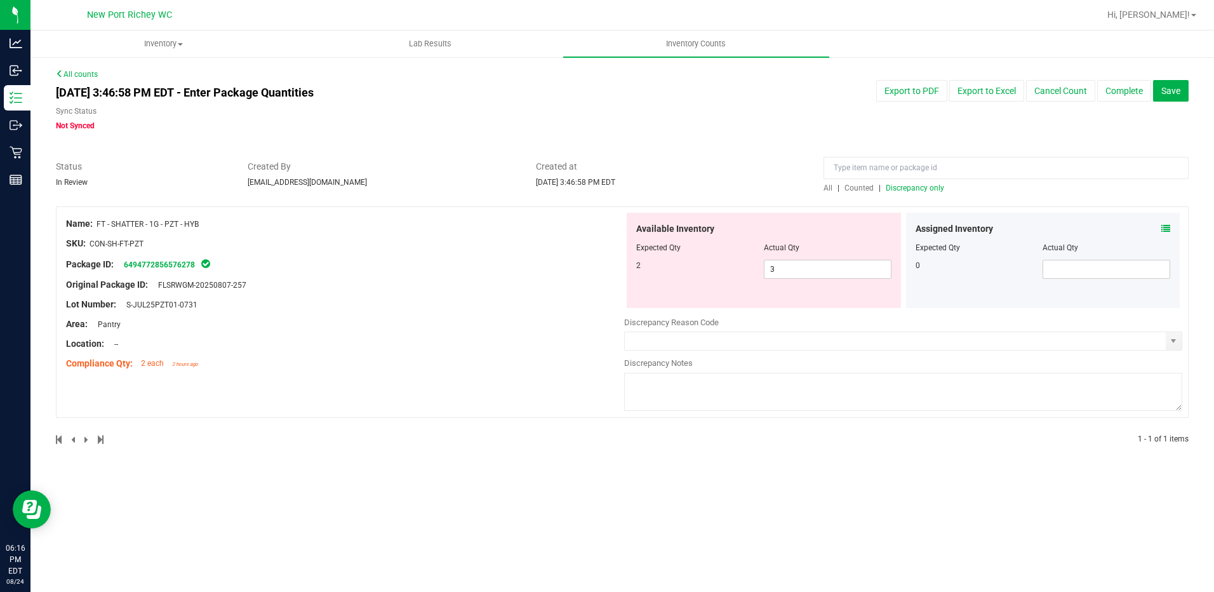
drag, startPoint x: 96, startPoint y: 223, endPoint x: 212, endPoint y: 224, distance: 116.2
click at [212, 224] on div "Name: FT - SHATTER - 1G - PZT - HYB" at bounding box center [345, 223] width 558 height 13
type input "FT - SHATTER - 1G - PZT - HYB"
click at [830, 188] on span "All" at bounding box center [828, 188] width 9 height 9
click at [1164, 227] on icon at bounding box center [1166, 228] width 9 height 9
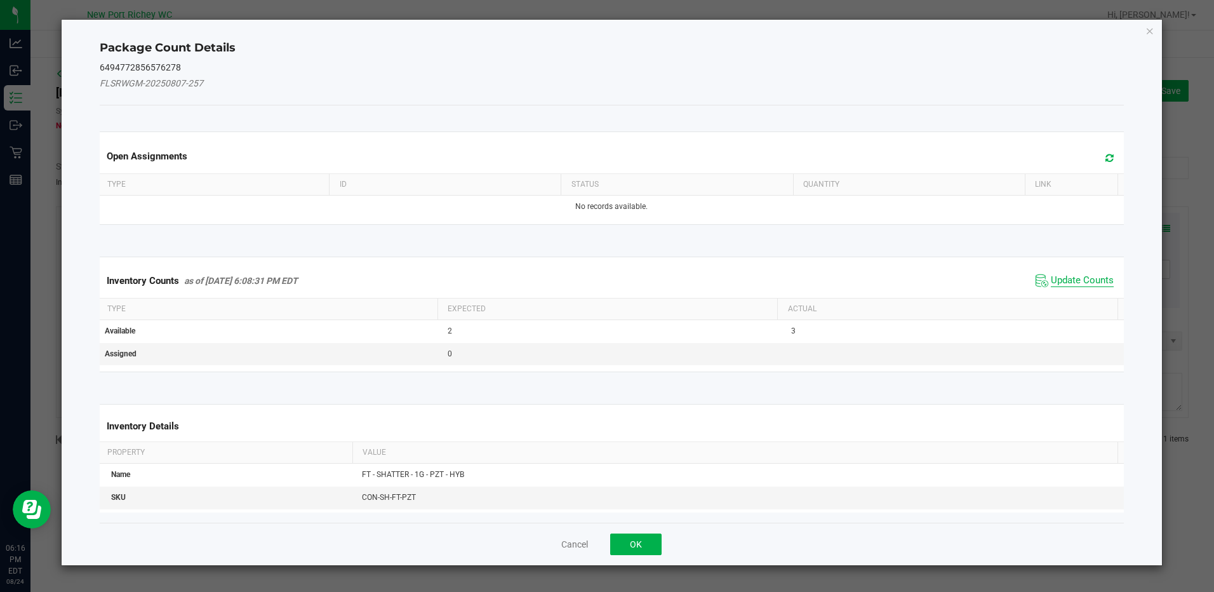
click at [1061, 278] on span "Update Counts" at bounding box center [1082, 280] width 63 height 13
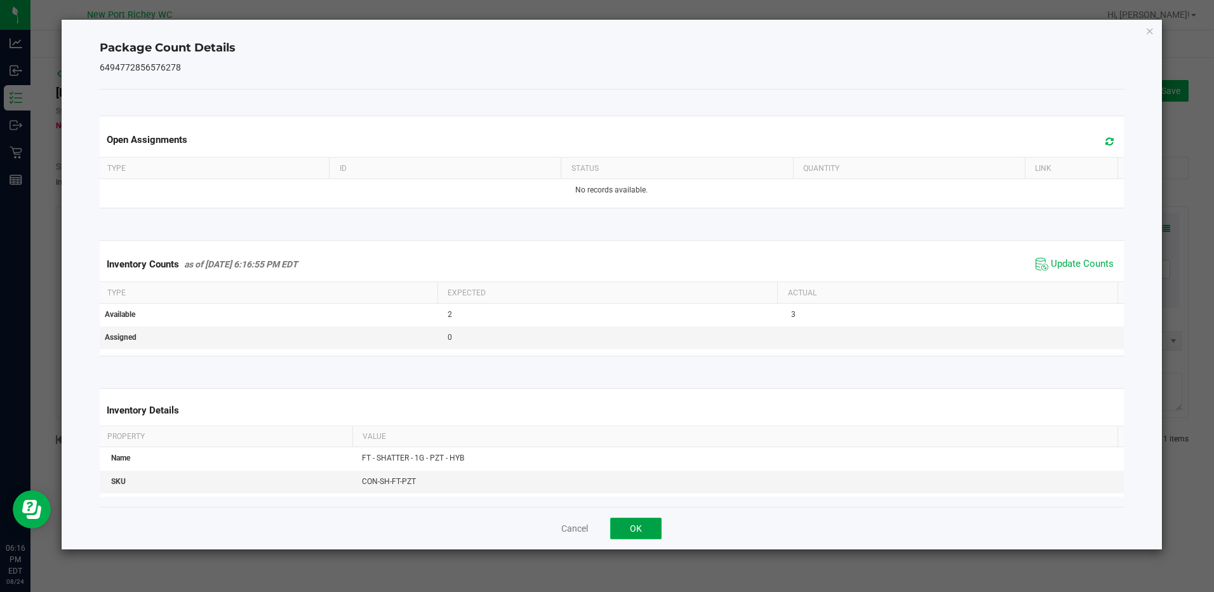
click at [643, 525] on button "OK" at bounding box center [635, 529] width 51 height 22
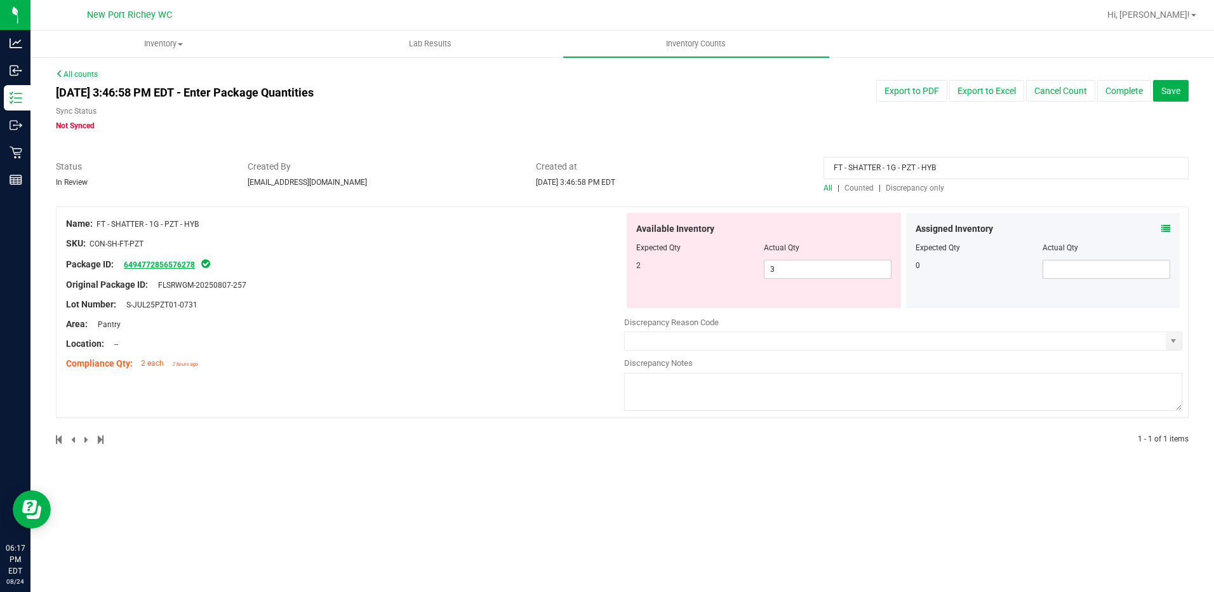
click at [152, 262] on link "6494772856576278" at bounding box center [159, 264] width 71 height 9
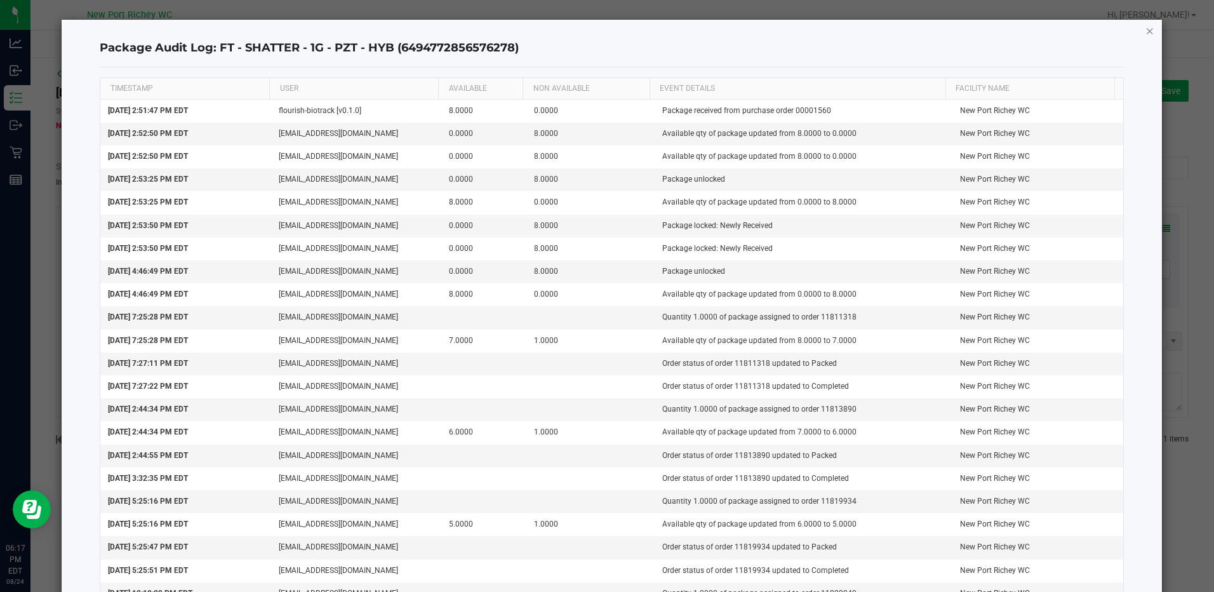
click at [1146, 31] on icon "button" at bounding box center [1150, 30] width 9 height 15
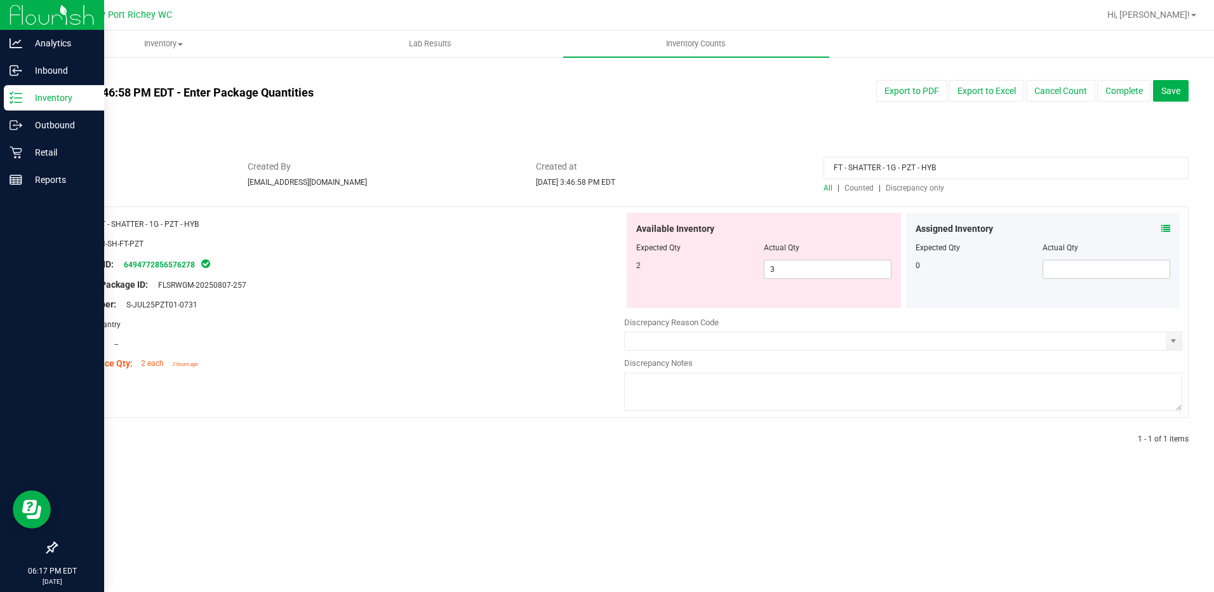
click at [51, 92] on p "Inventory" at bounding box center [60, 97] width 76 height 15
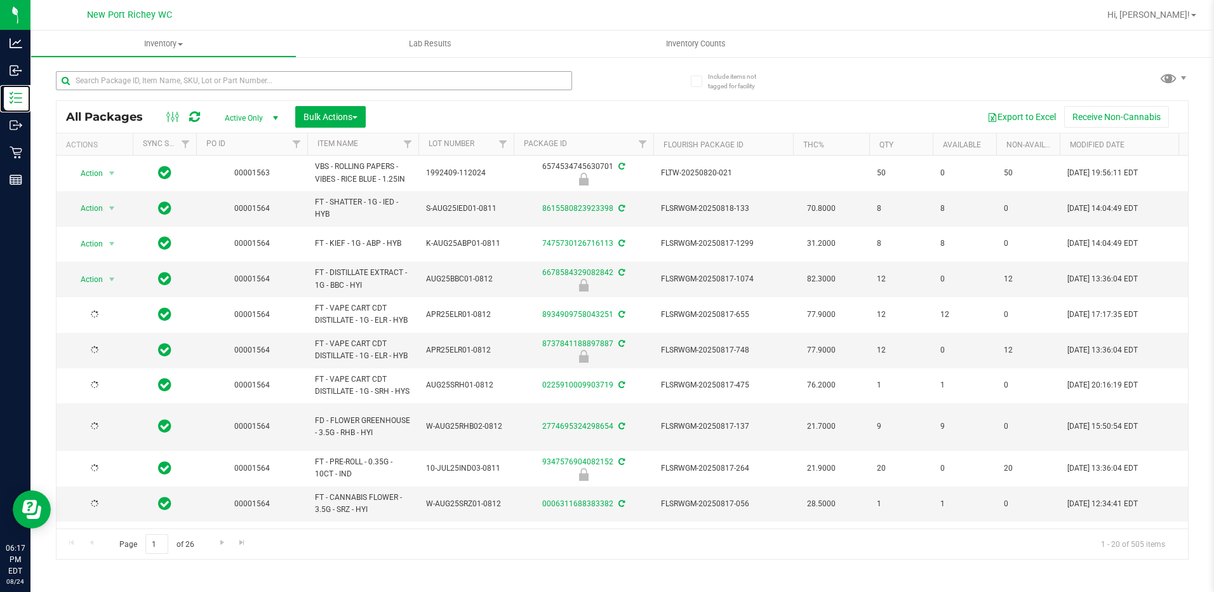
type input "[DATE]"
click at [170, 83] on input "text" at bounding box center [314, 80] width 516 height 19
type input "pzt"
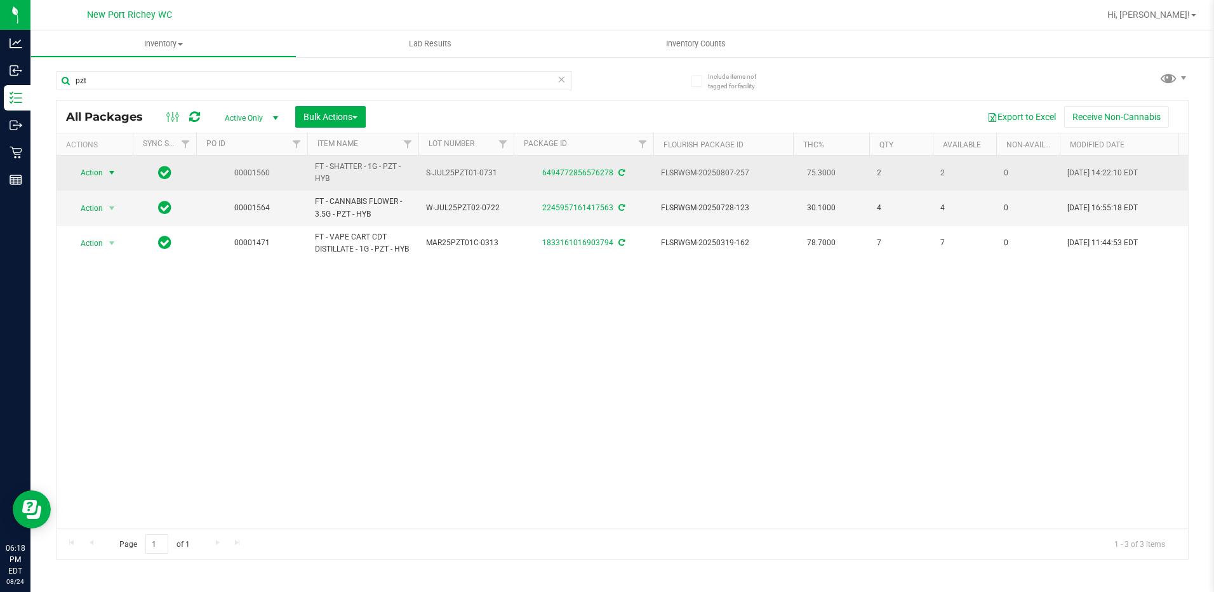
click at [112, 172] on span "select" at bounding box center [112, 173] width 10 height 10
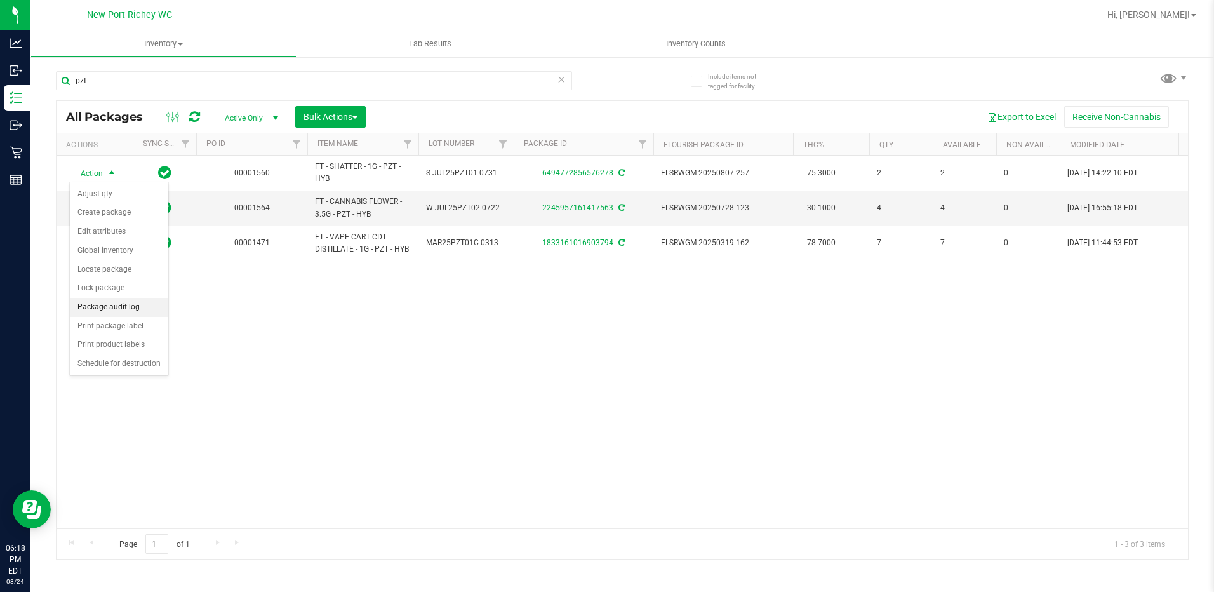
click at [110, 309] on li "Package audit log" at bounding box center [119, 307] width 98 height 19
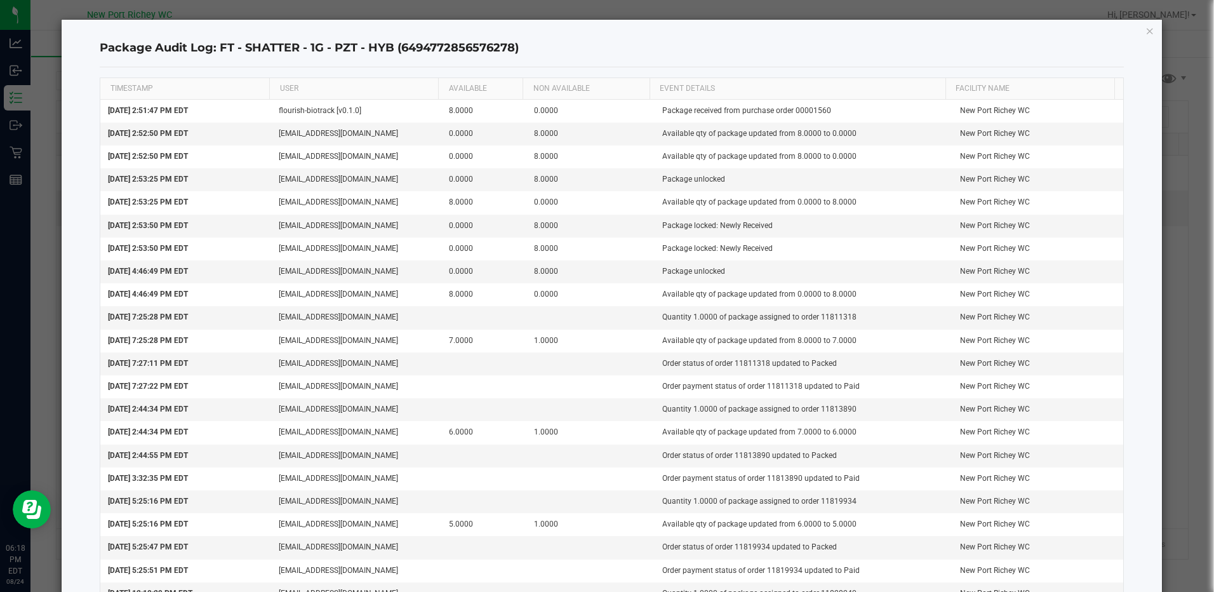
scroll to position [296, 0]
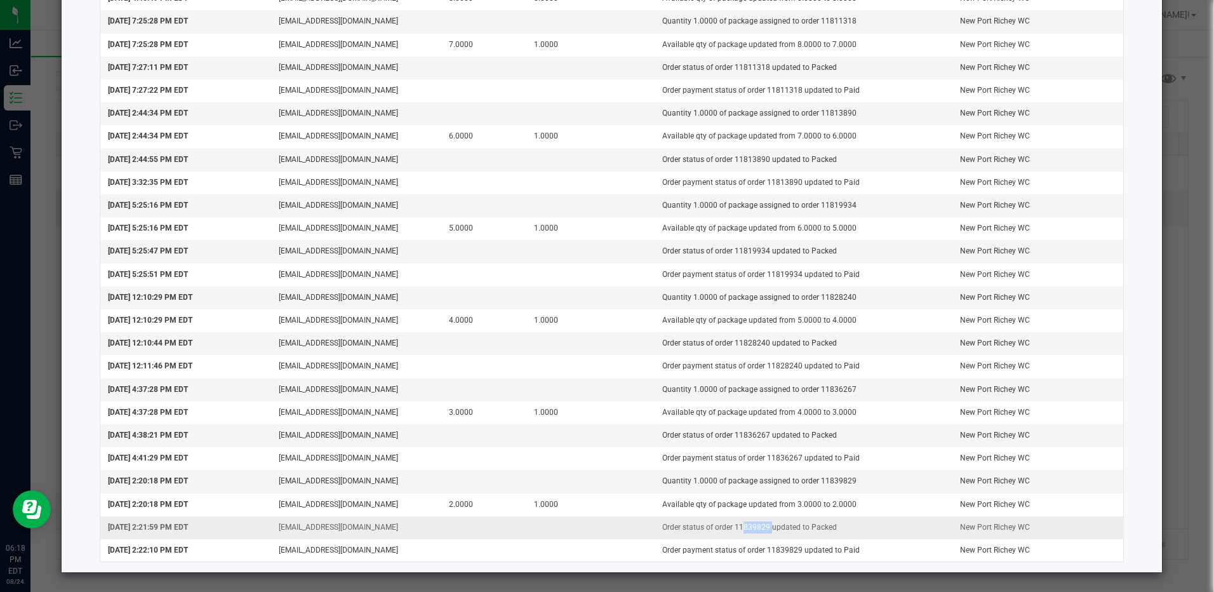
drag, startPoint x: 758, startPoint y: 527, endPoint x: 730, endPoint y: 530, distance: 27.4
click at [730, 530] on td "Order status of order 11839829 updated to Packed" at bounding box center [804, 527] width 299 height 23
click at [544, 527] on td at bounding box center [591, 527] width 128 height 23
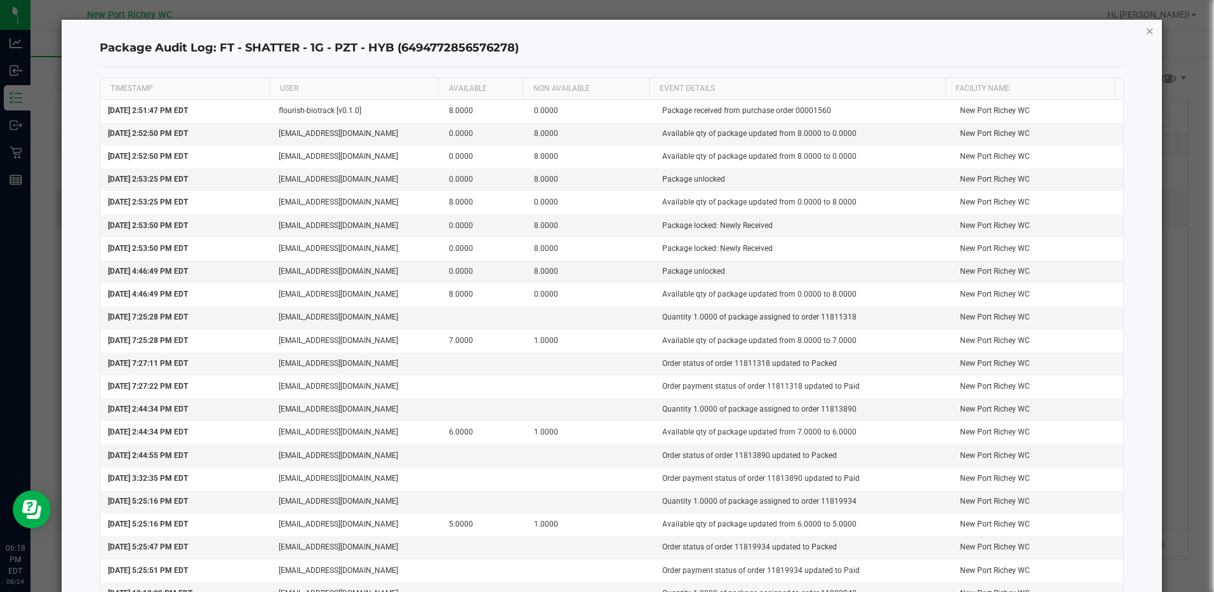
click at [1146, 31] on icon "button" at bounding box center [1150, 30] width 9 height 15
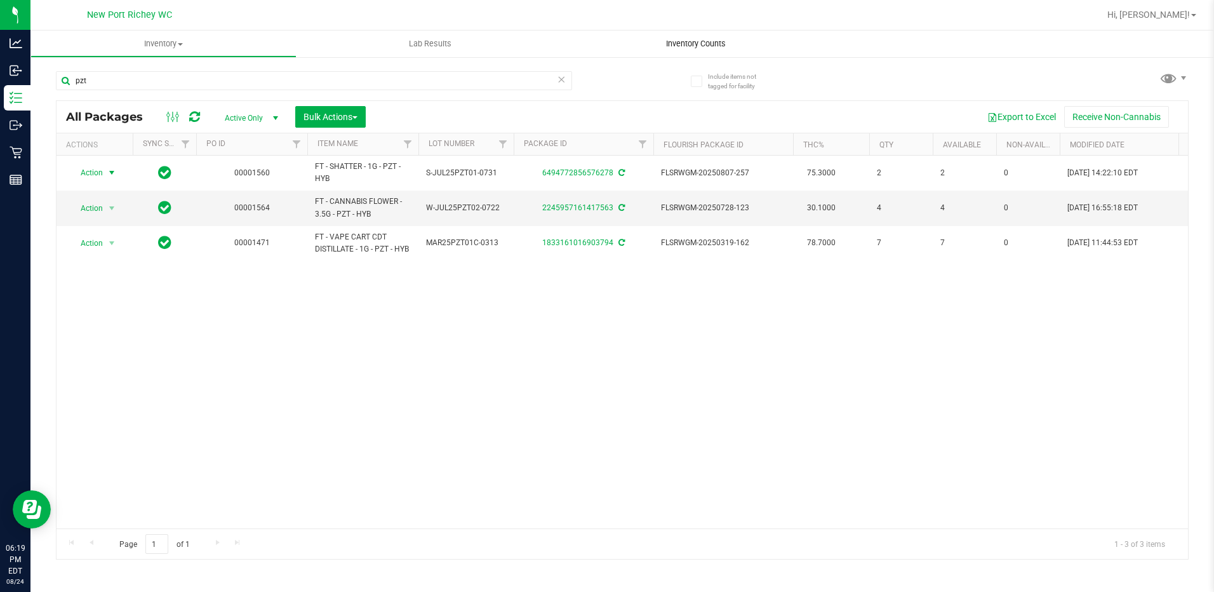
click at [689, 46] on span "Inventory Counts" at bounding box center [696, 43] width 94 height 11
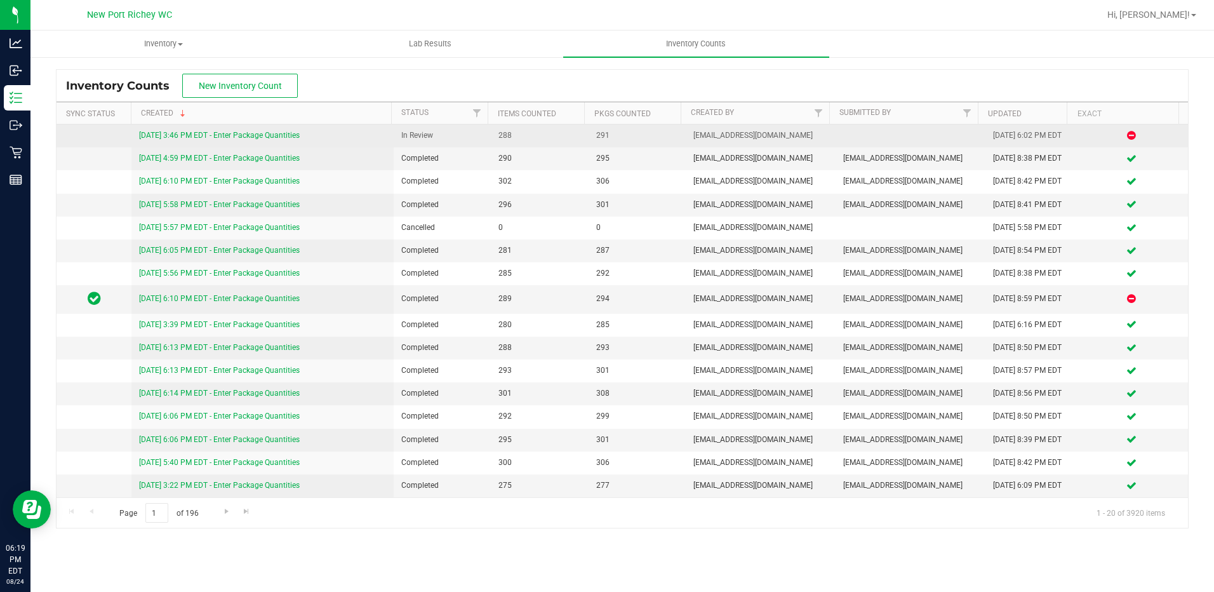
click at [220, 135] on link "[DATE] 3:46 PM EDT - Enter Package Quantities" at bounding box center [219, 135] width 161 height 9
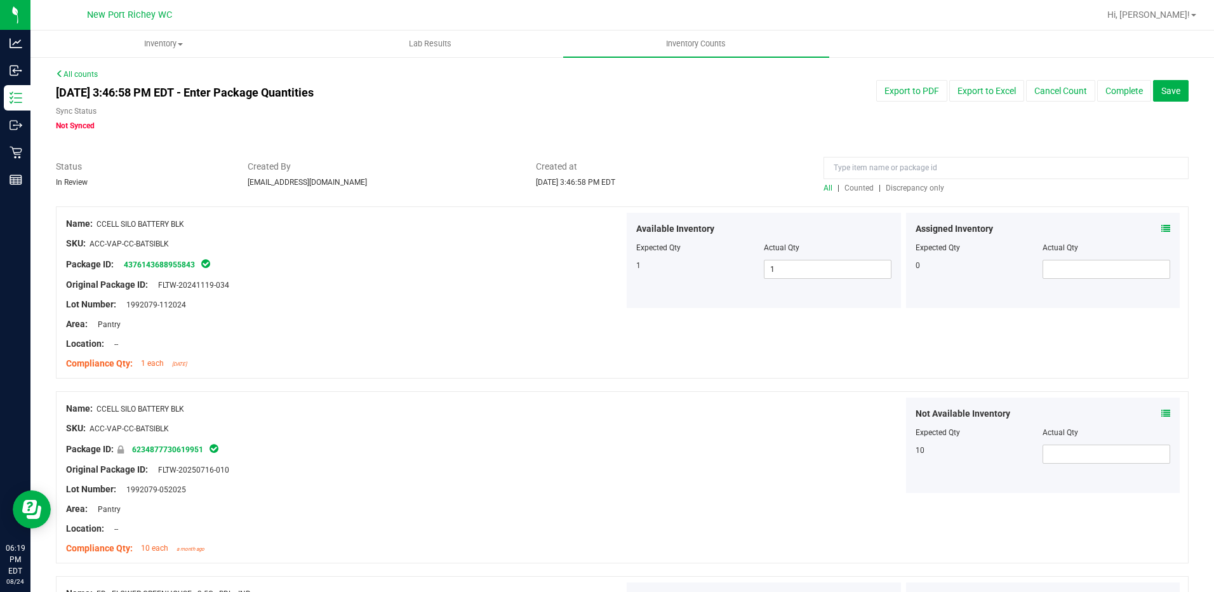
click at [913, 191] on span "Discrepancy only" at bounding box center [915, 188] width 58 height 9
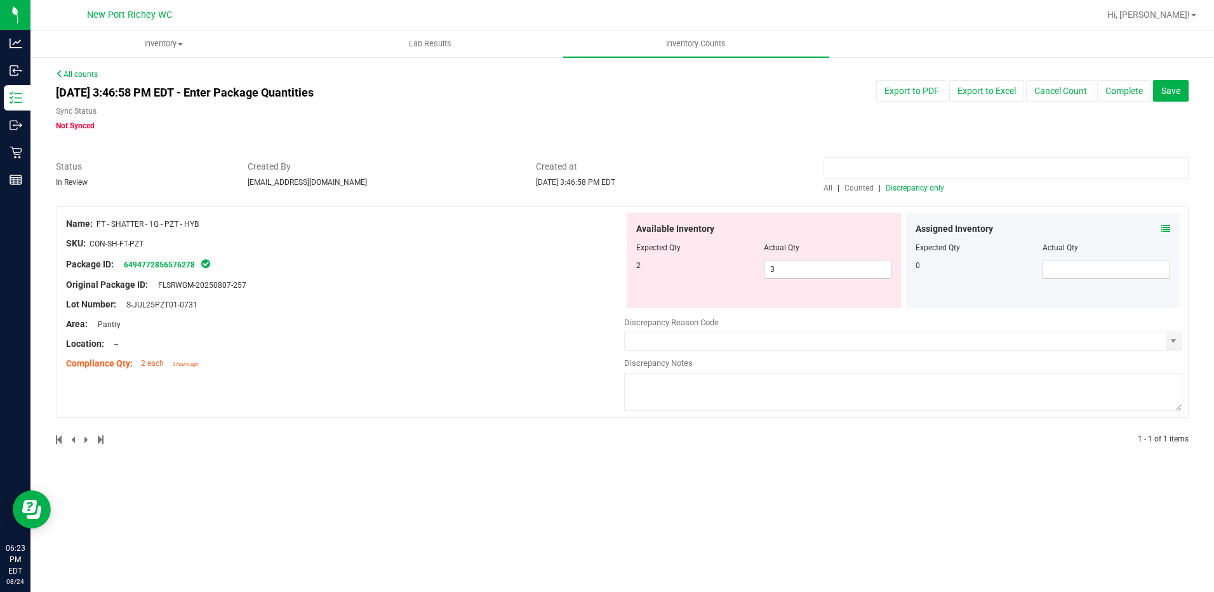
click at [870, 169] on input at bounding box center [1006, 168] width 365 height 22
type input "p"
click at [173, 42] on span "Inventory" at bounding box center [163, 43] width 265 height 11
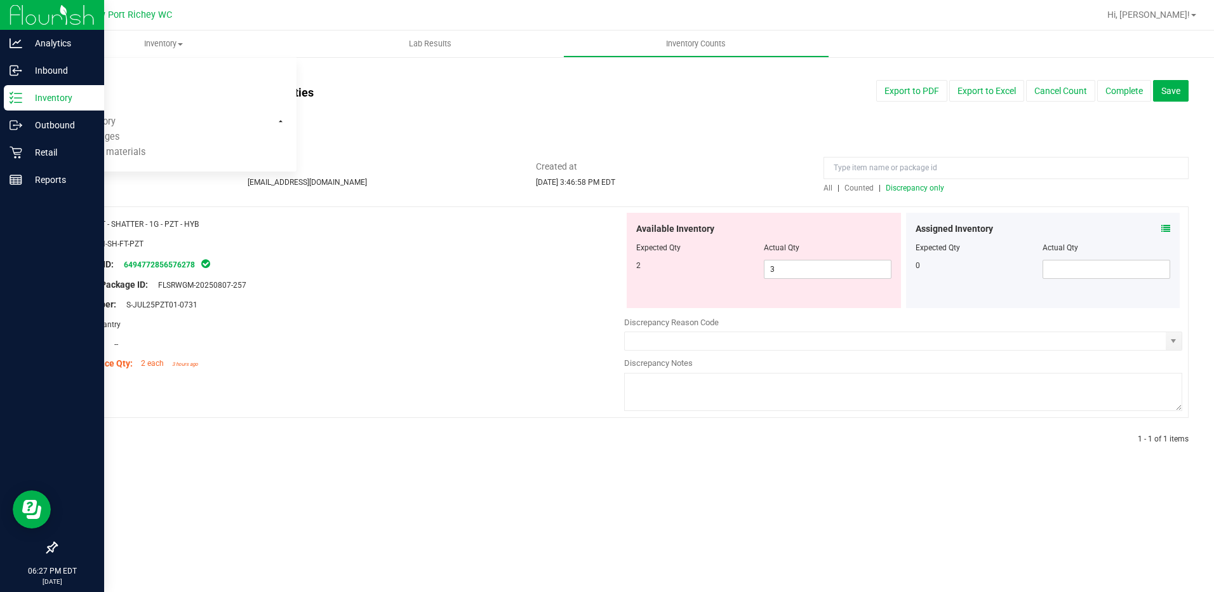
click at [13, 105] on div "Inventory" at bounding box center [54, 97] width 100 height 25
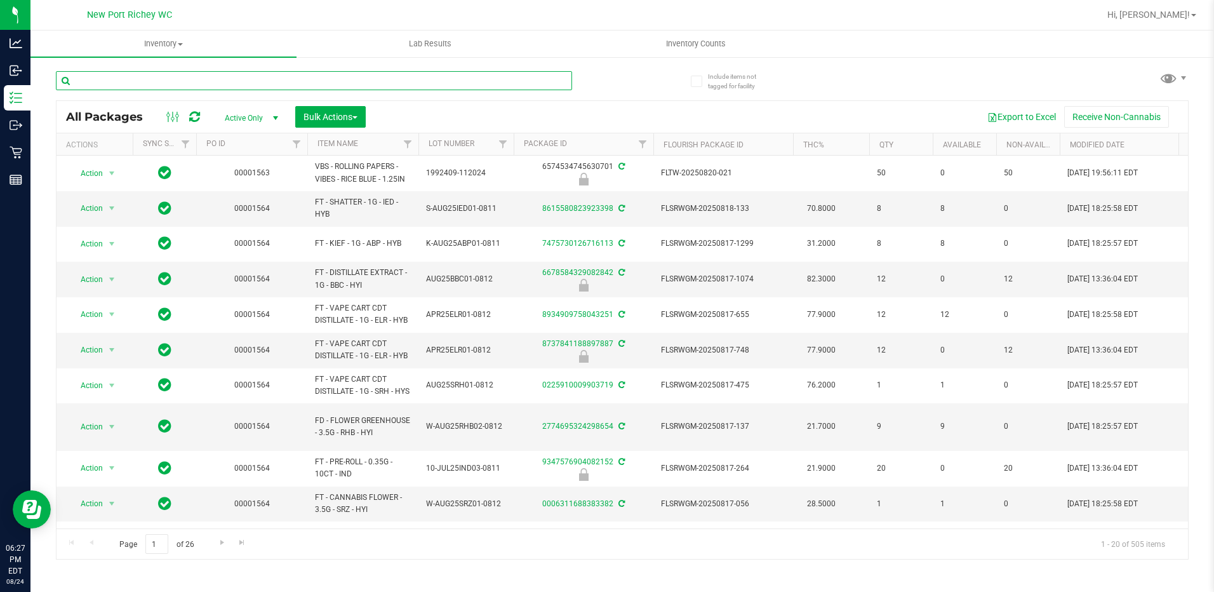
click at [147, 83] on input "text" at bounding box center [314, 80] width 516 height 19
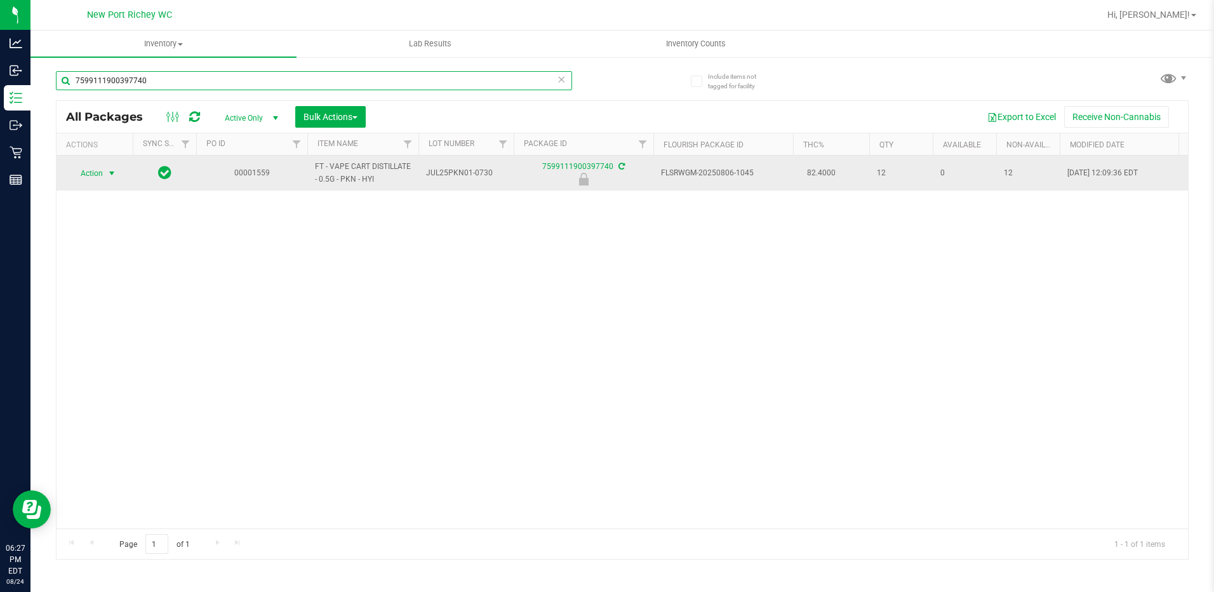
type input "7599111900397740"
click at [115, 175] on span "select" at bounding box center [112, 173] width 10 height 10
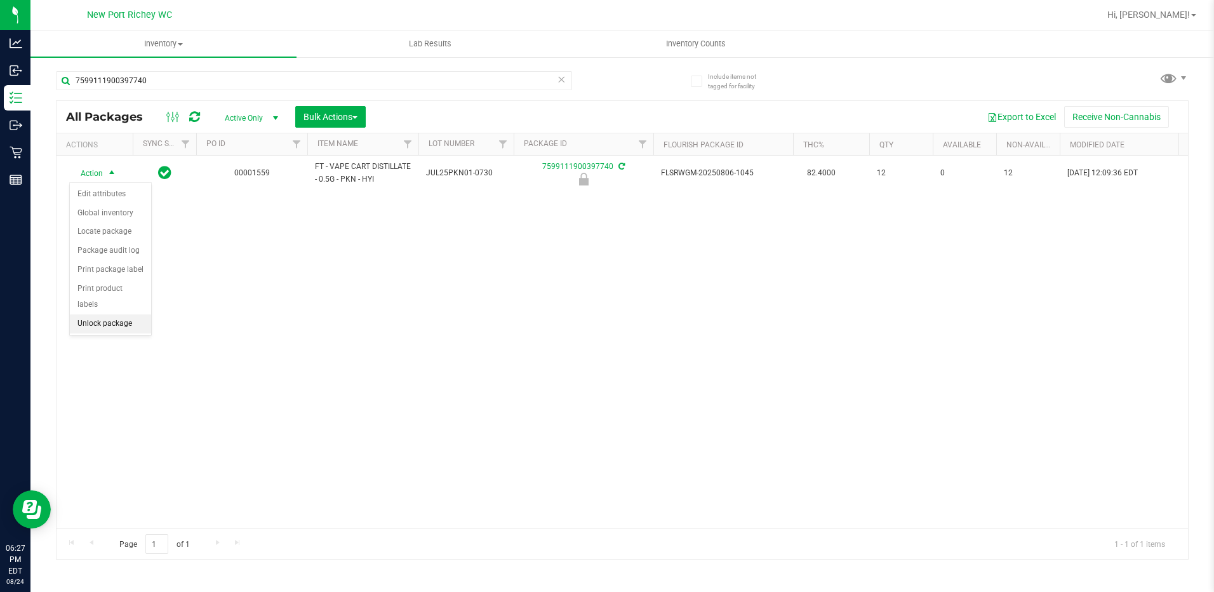
click at [105, 314] on li "Unlock package" at bounding box center [110, 323] width 81 height 19
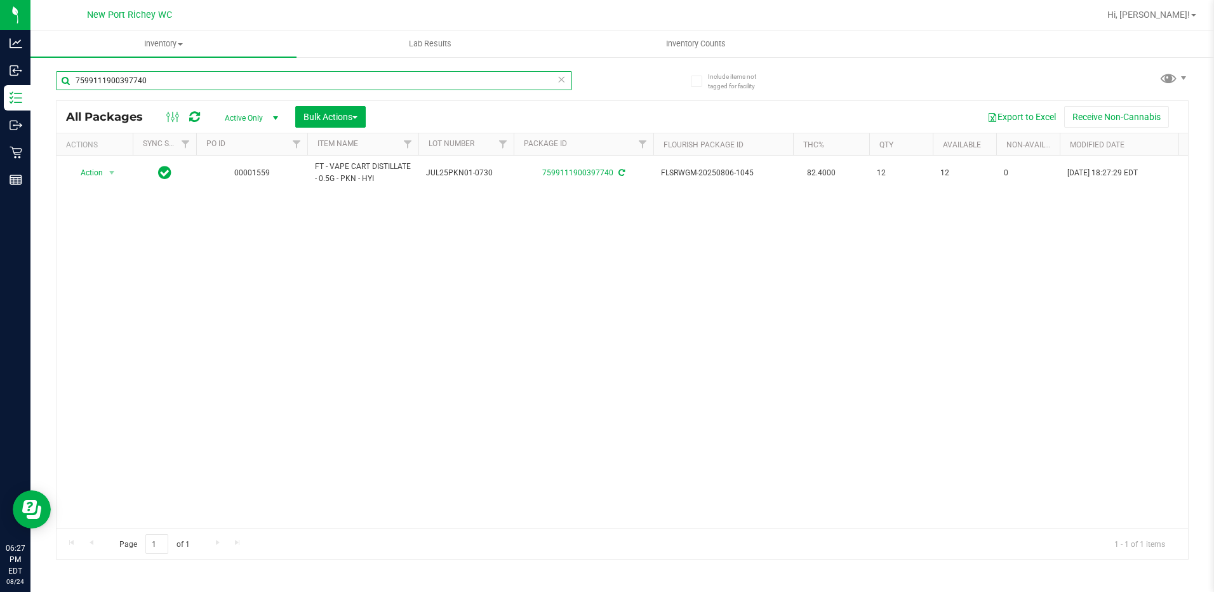
click at [149, 83] on input "7599111900397740" at bounding box center [314, 80] width 516 height 19
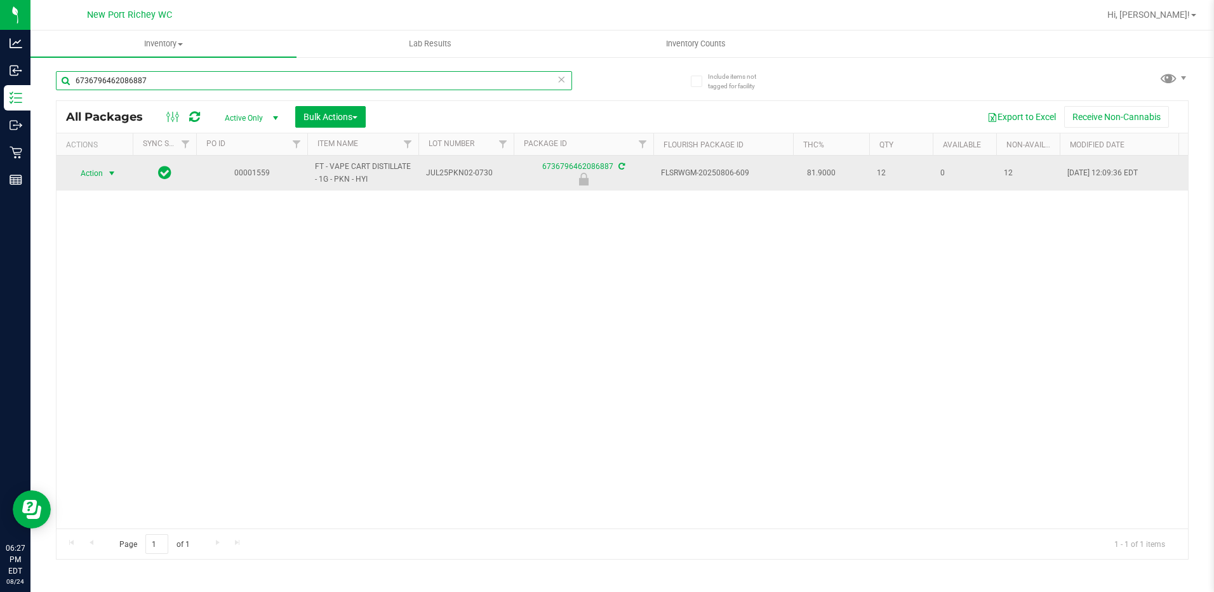
type input "6736796462086887"
click at [105, 170] on span "select" at bounding box center [112, 174] width 16 height 18
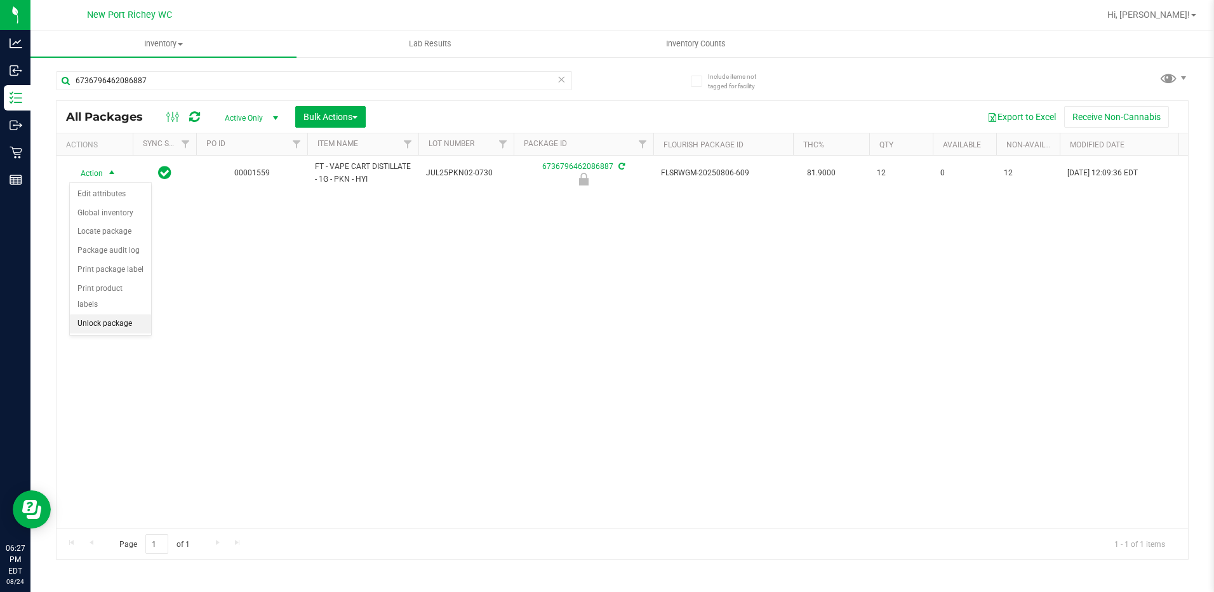
click at [102, 314] on li "Unlock package" at bounding box center [110, 323] width 81 height 19
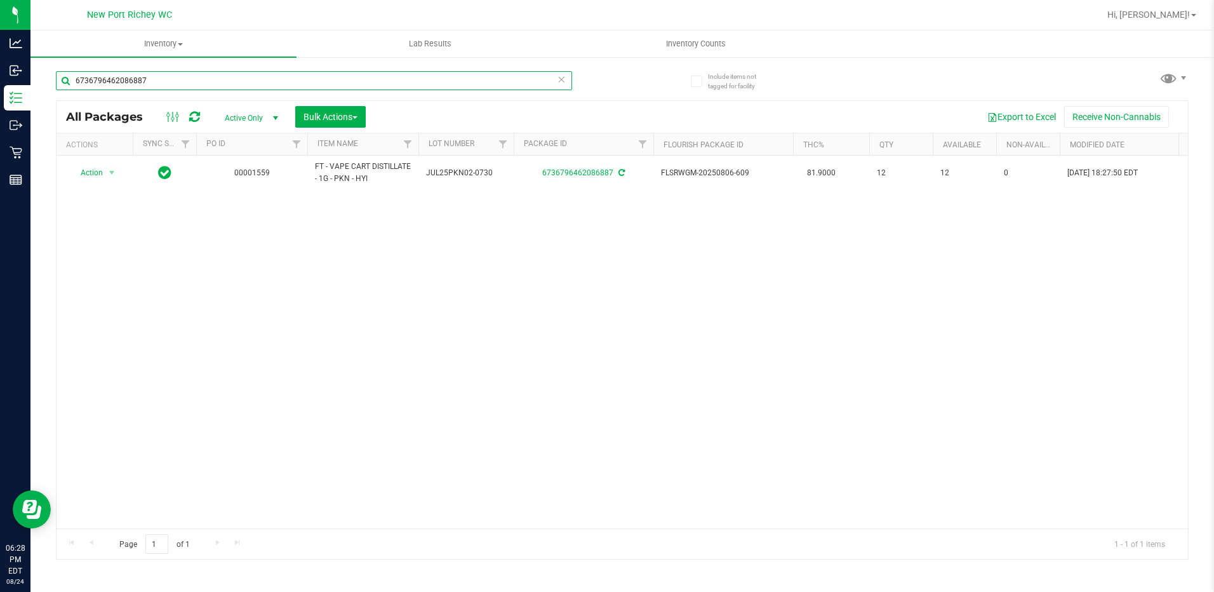
click at [165, 76] on input "6736796462086887" at bounding box center [314, 80] width 516 height 19
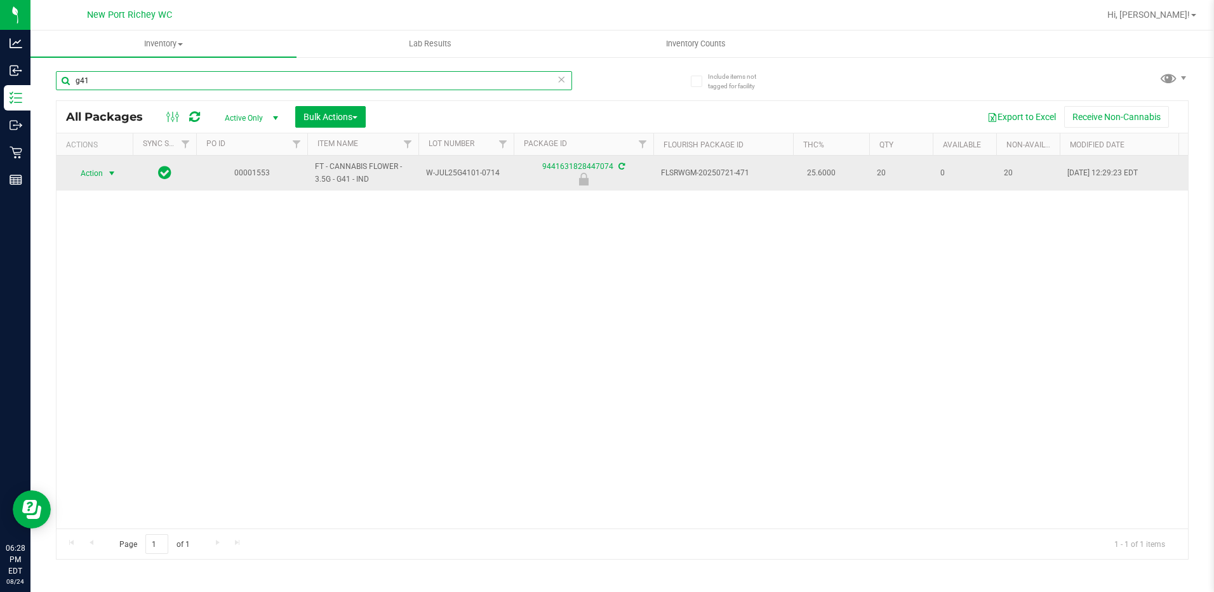
type input "g41"
click at [108, 170] on span "select" at bounding box center [112, 173] width 10 height 10
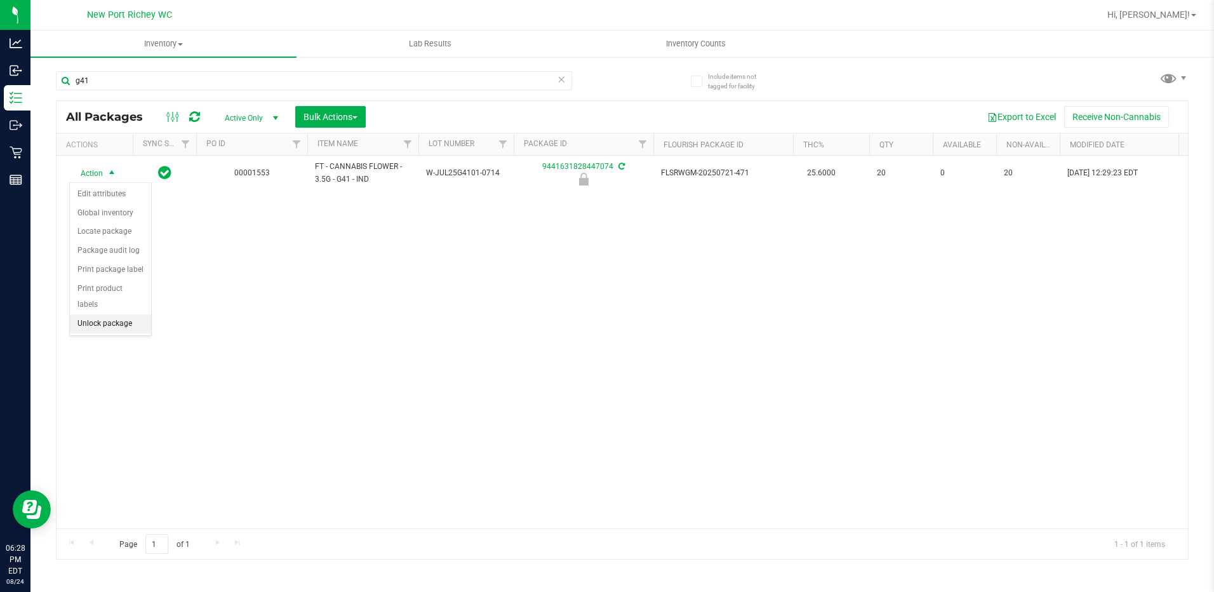
click at [109, 314] on li "Unlock package" at bounding box center [110, 323] width 81 height 19
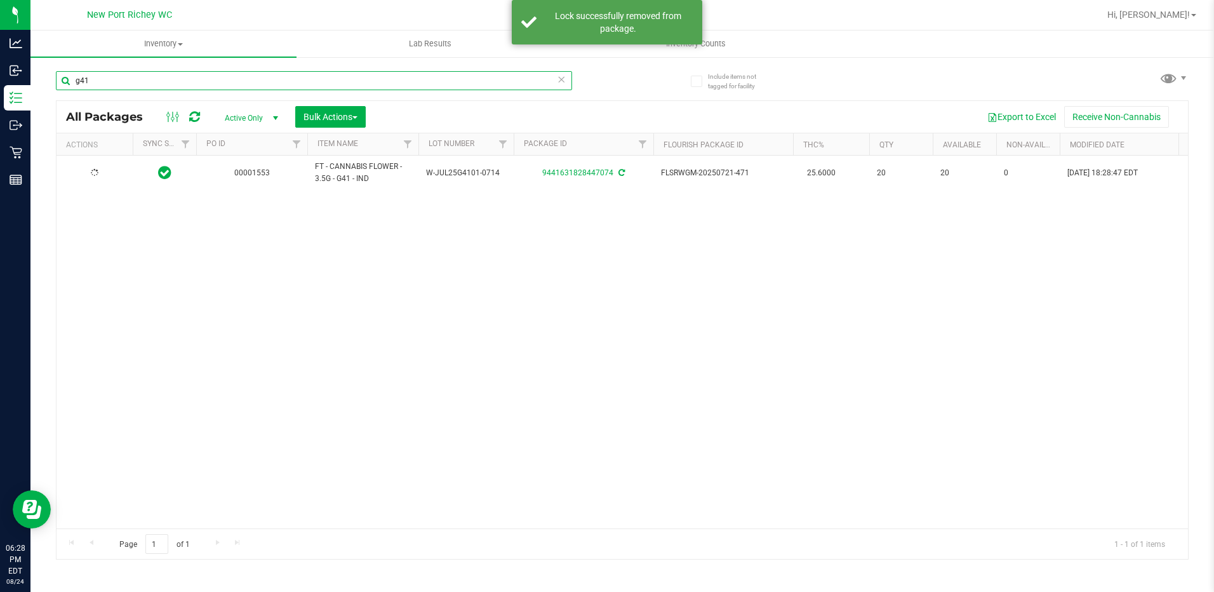
click at [117, 81] on input "g41" at bounding box center [314, 80] width 516 height 19
click at [116, 81] on input "g41" at bounding box center [314, 80] width 516 height 19
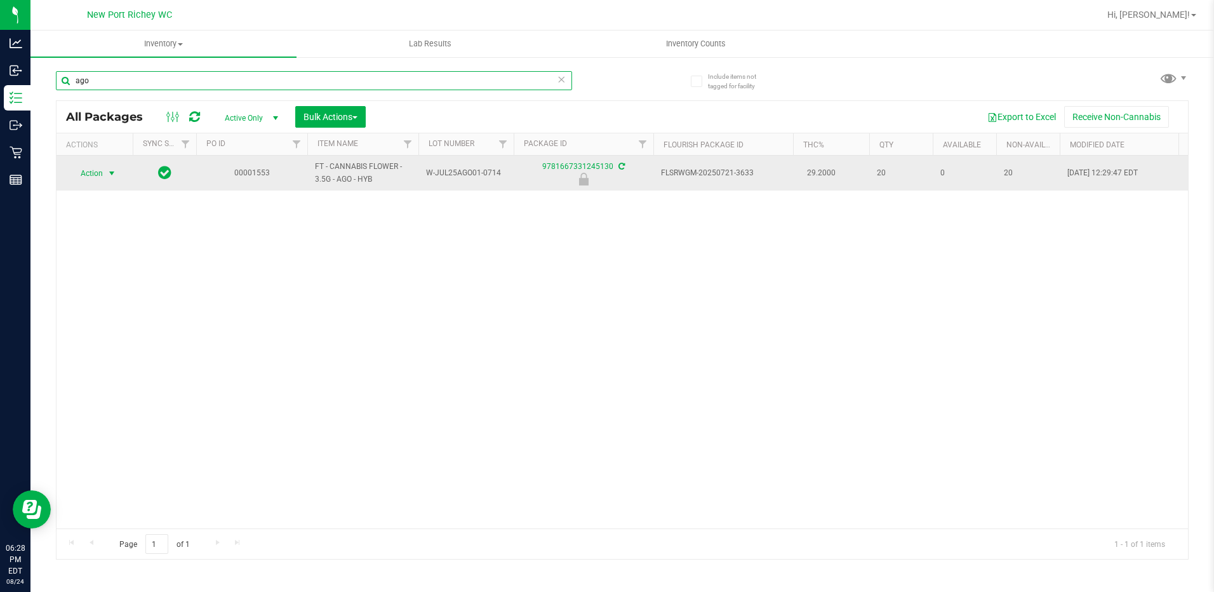
type input "ago"
click at [112, 173] on span "select" at bounding box center [112, 173] width 10 height 10
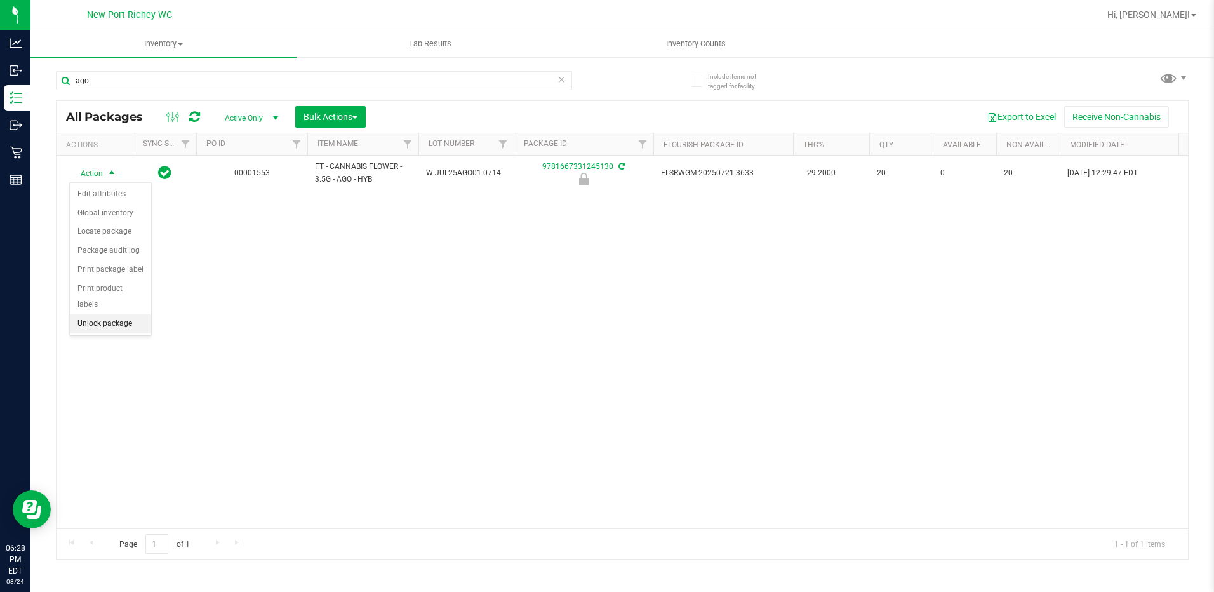
click at [114, 314] on li "Unlock package" at bounding box center [110, 323] width 81 height 19
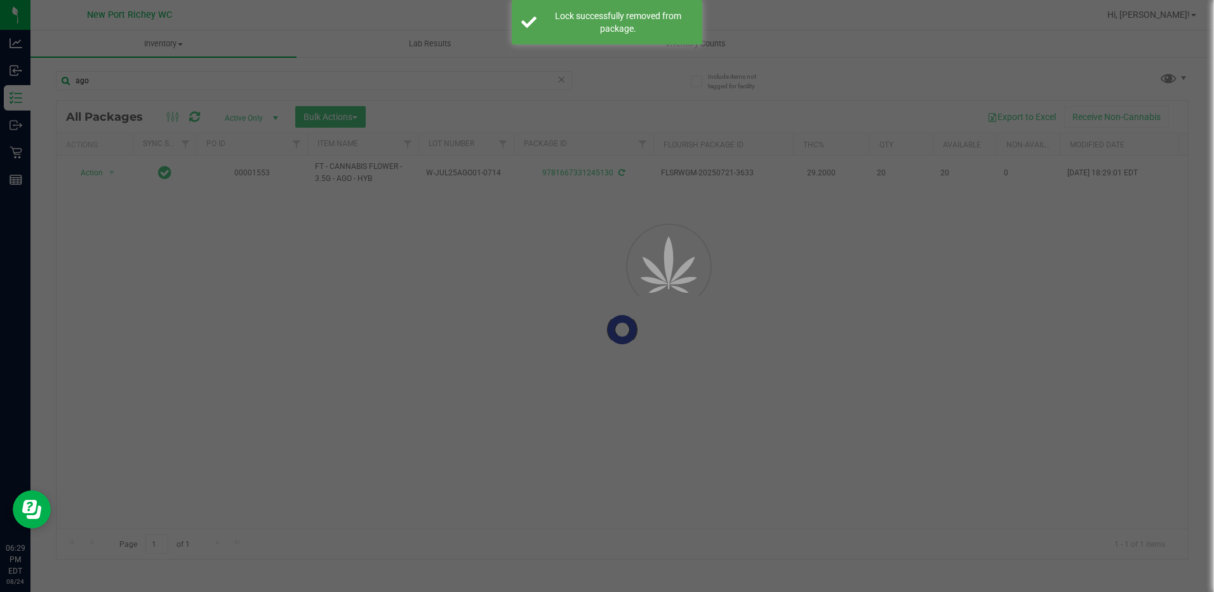
click at [98, 81] on div at bounding box center [607, 296] width 1214 height 592
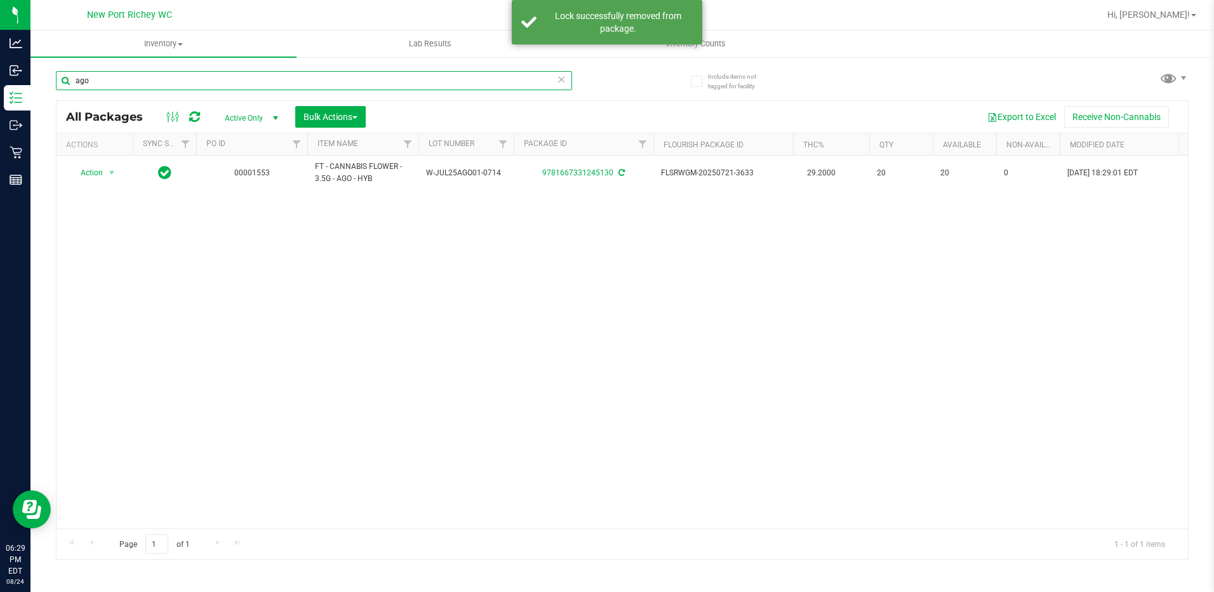
drag, startPoint x: 100, startPoint y: 96, endPoint x: 100, endPoint y: 80, distance: 15.9
click at [100, 80] on input "ago" at bounding box center [314, 80] width 516 height 19
type input "a"
type input "g"
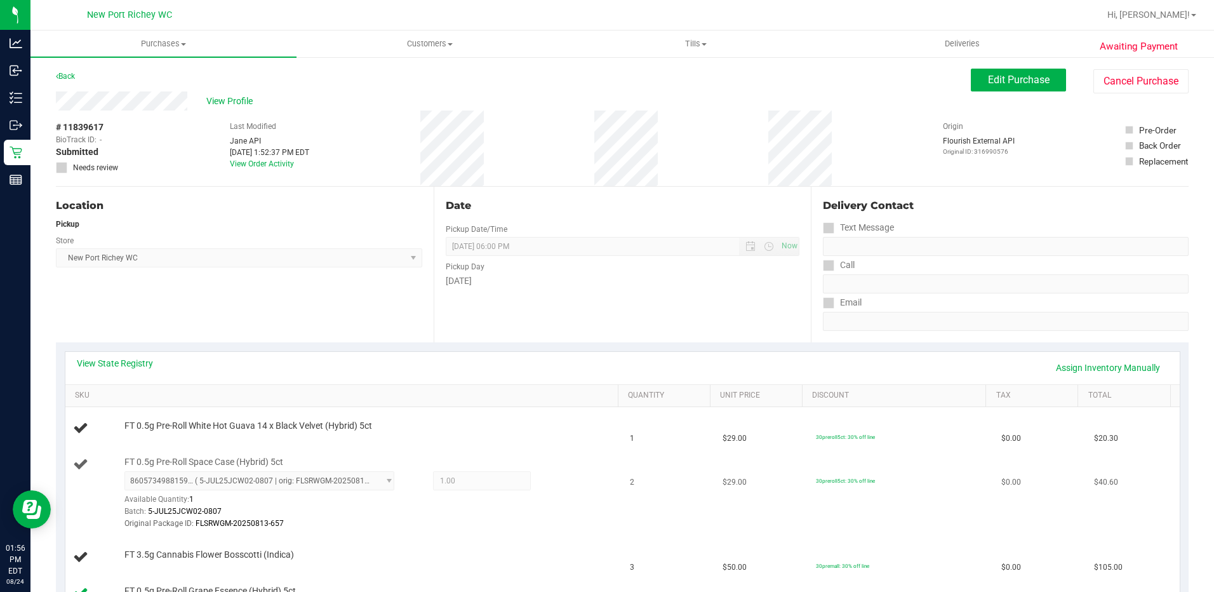
scroll to position [127, 0]
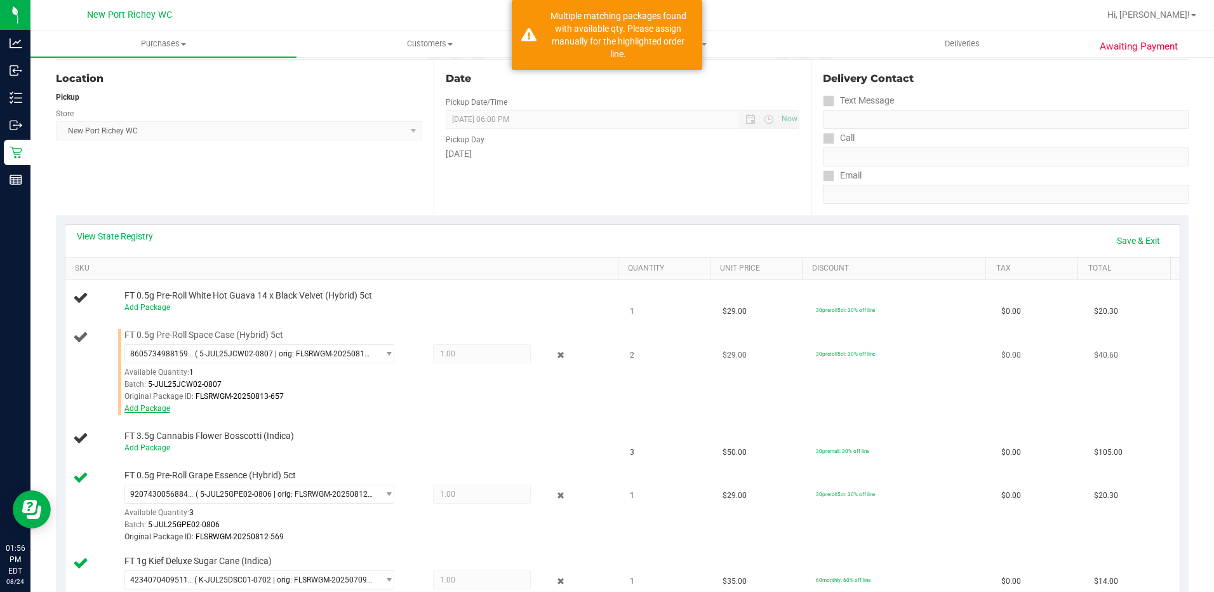
click at [149, 408] on link "Add Package" at bounding box center [147, 408] width 46 height 9
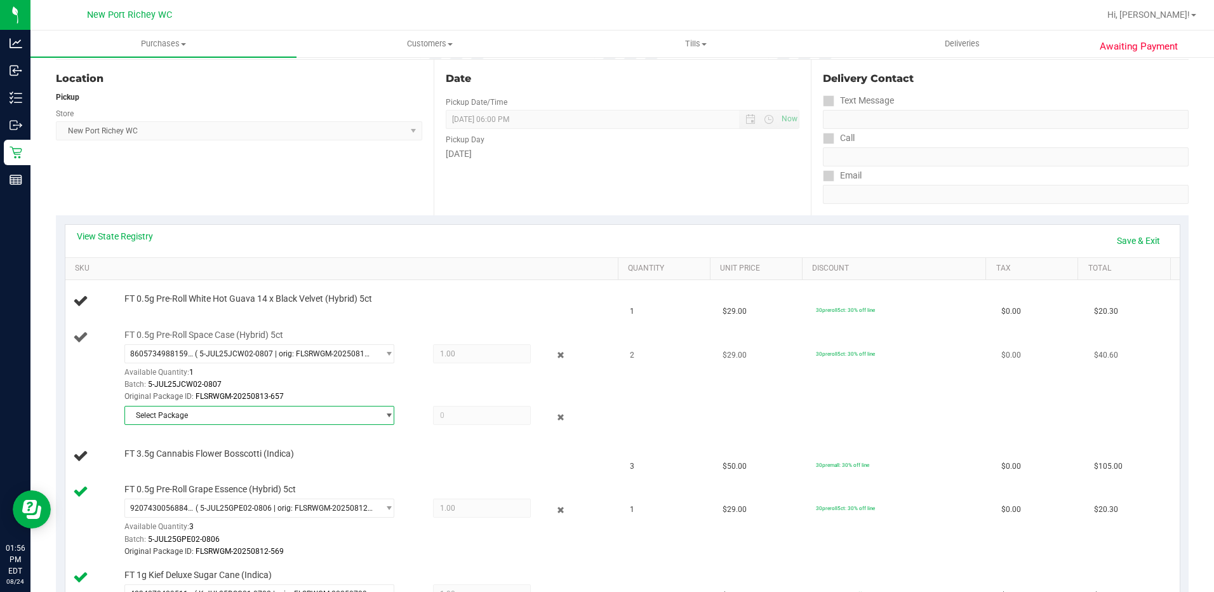
click at [384, 415] on span "select" at bounding box center [389, 415] width 10 height 10
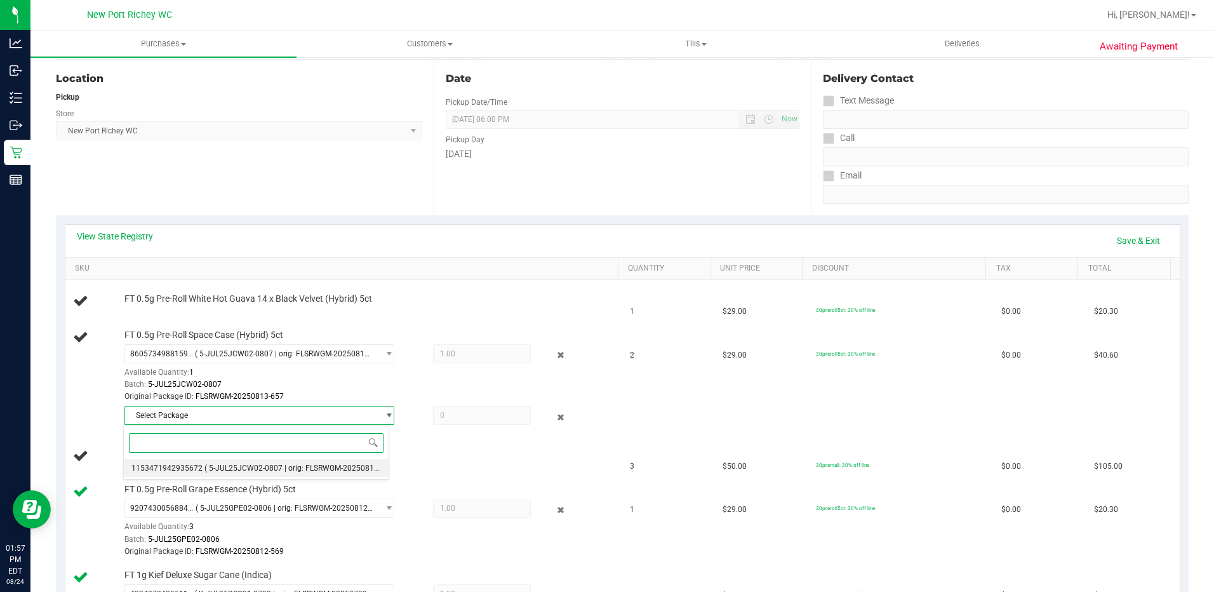
click at [224, 470] on span "( 5-JUL25JCW02-0807 | orig: FLSRWGM-20250813-755 )" at bounding box center [302, 468] width 194 height 9
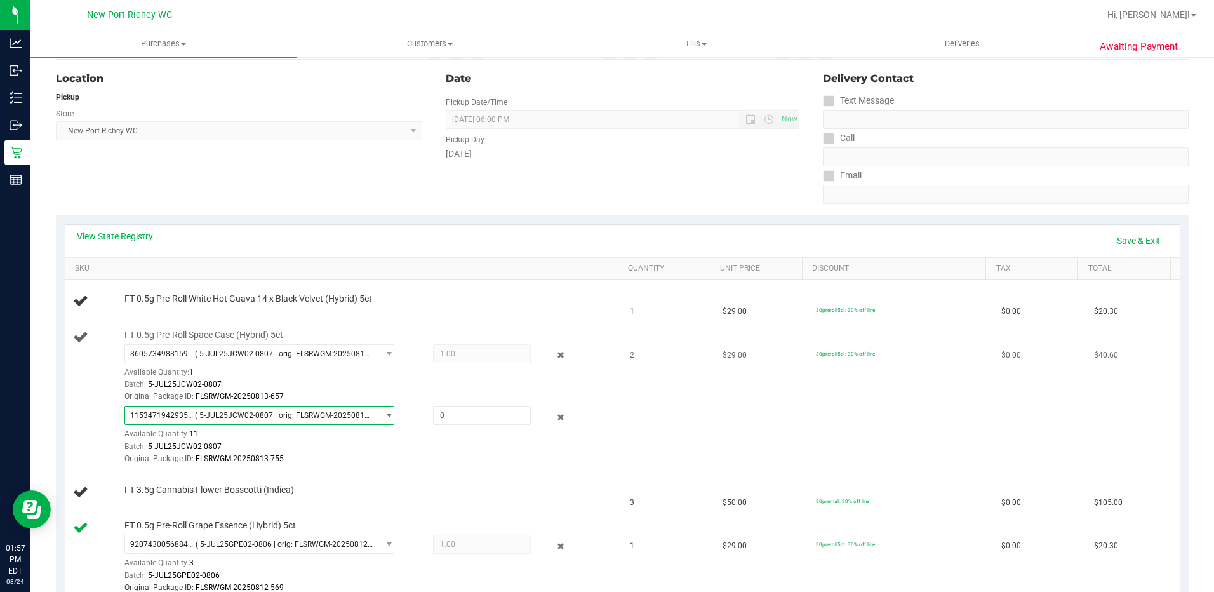
click at [384, 415] on span "select" at bounding box center [389, 415] width 10 height 10
click at [283, 443] on input at bounding box center [256, 443] width 254 height 20
click at [448, 412] on span at bounding box center [482, 415] width 98 height 19
type input "1"
type input "1.0000"
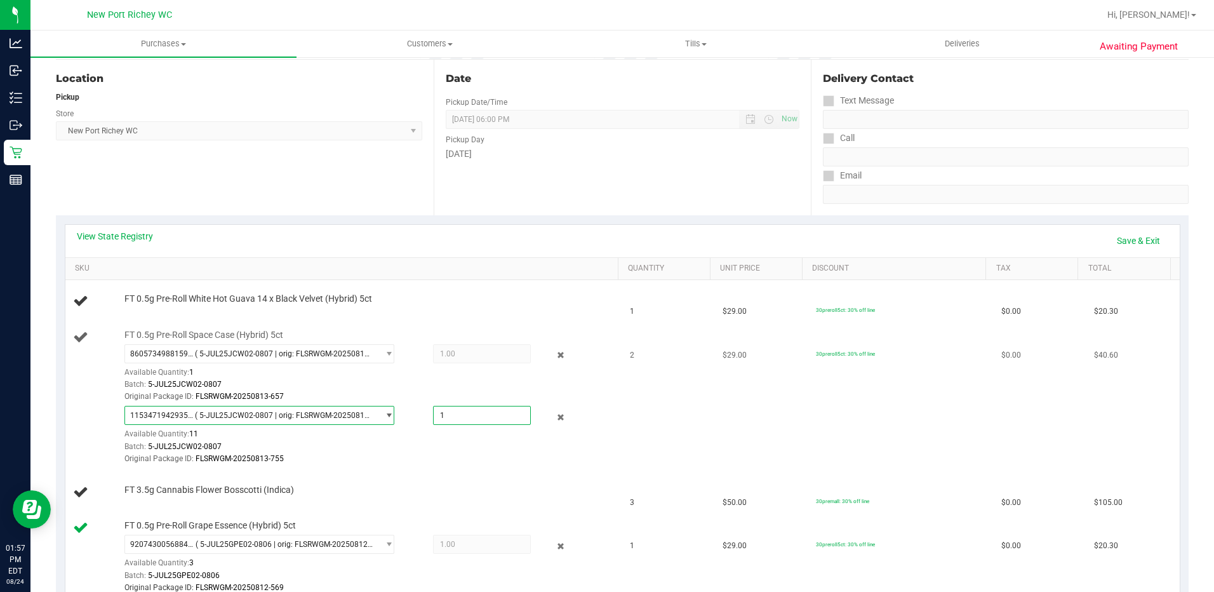
click at [492, 469] on td "FT 0.5g Pre-Roll Space Case (Hybrid) 5ct 8605734988159166 ( 5-JUL25JCW02-0807 |…" at bounding box center [344, 397] width 558 height 147
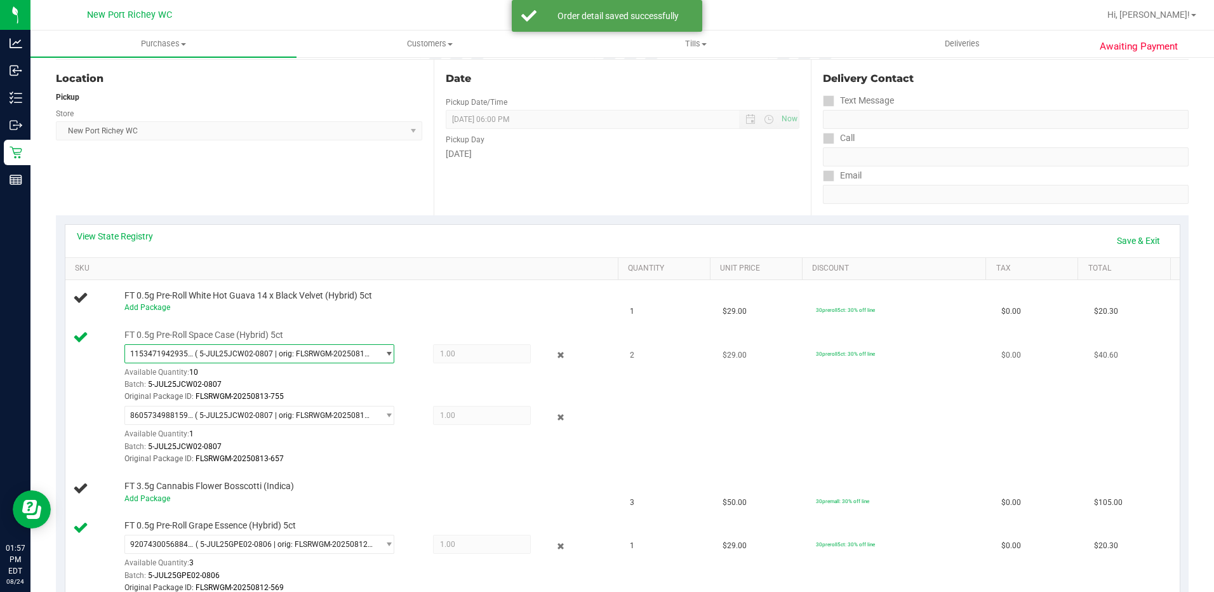
click at [384, 349] on span "select" at bounding box center [389, 354] width 10 height 10
click at [396, 449] on div "Batch: 5-JUL25JCW02-0807" at bounding box center [368, 447] width 488 height 12
click at [384, 353] on span "select" at bounding box center [389, 354] width 10 height 10
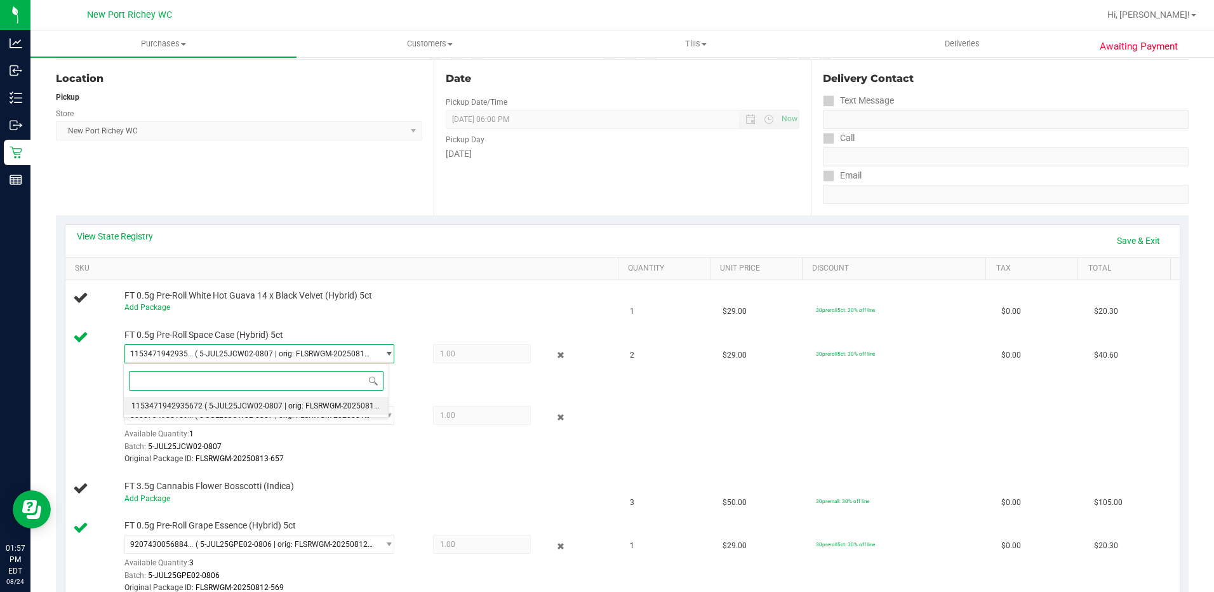
click at [278, 403] on span "( 5-JUL25JCW02-0807 | orig: FLSRWGM-20250813-755 )" at bounding box center [302, 405] width 194 height 9
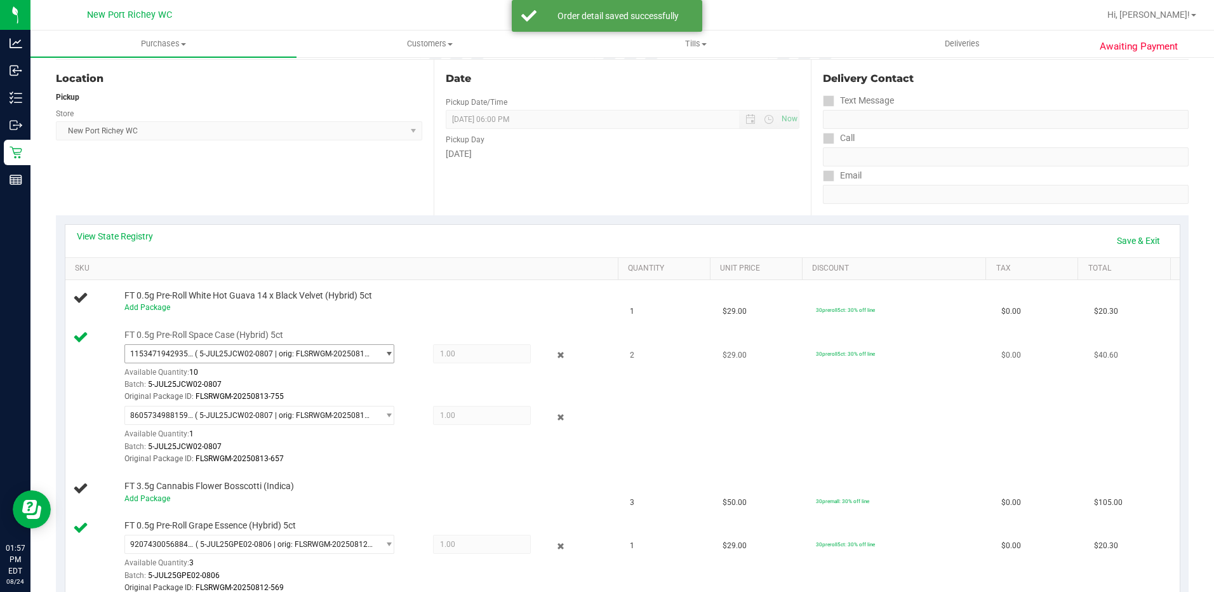
click at [384, 354] on span "select" at bounding box center [389, 354] width 10 height 10
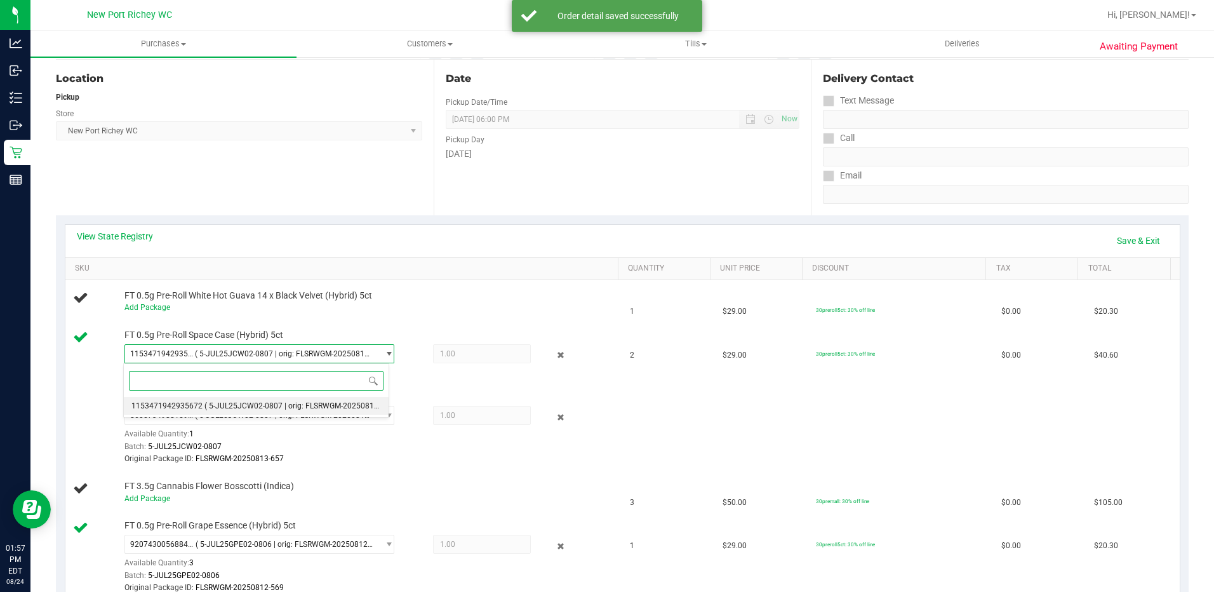
click at [270, 405] on span "( 5-JUL25JCW02-0807 | orig: FLSRWGM-20250813-755 )" at bounding box center [302, 405] width 194 height 9
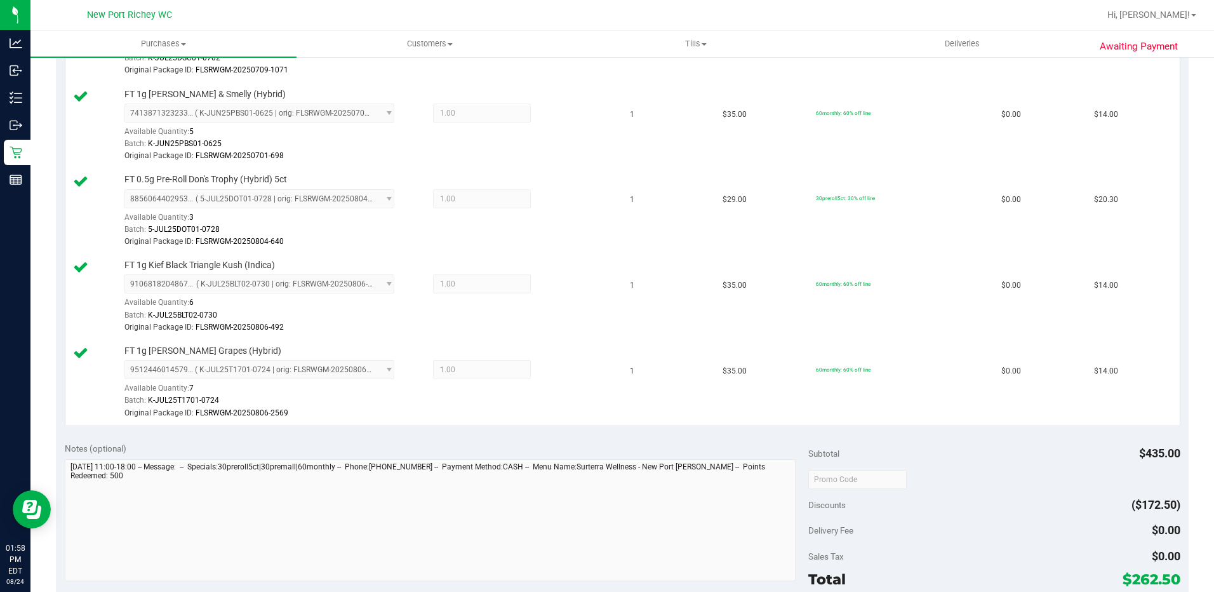
scroll to position [889, 0]
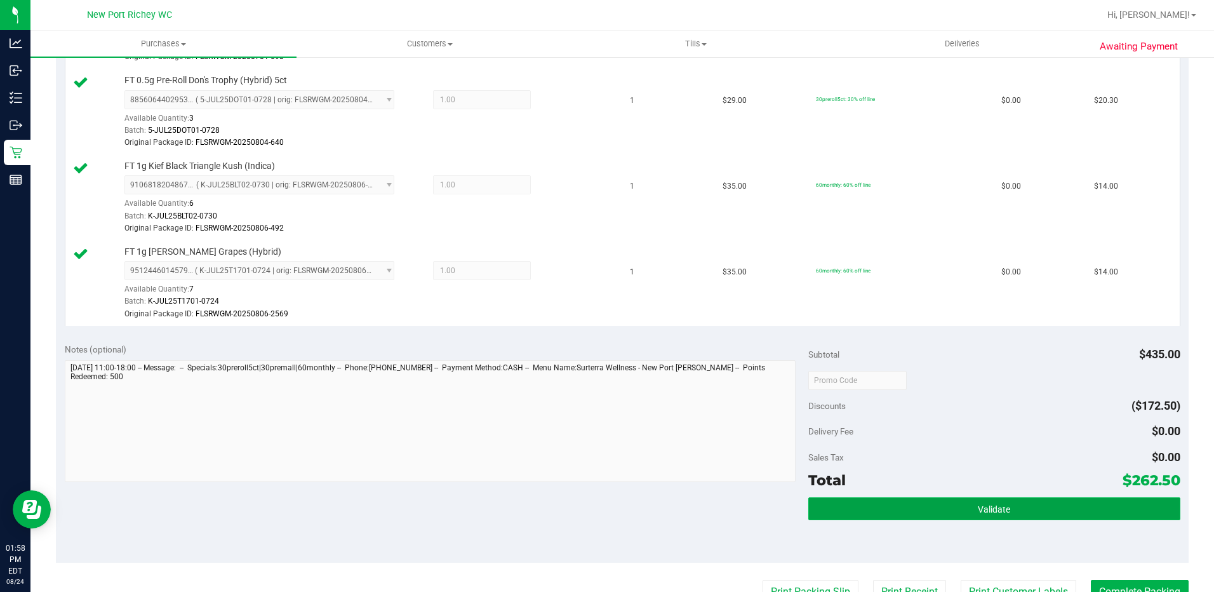
click at [951, 506] on button "Validate" at bounding box center [995, 508] width 372 height 23
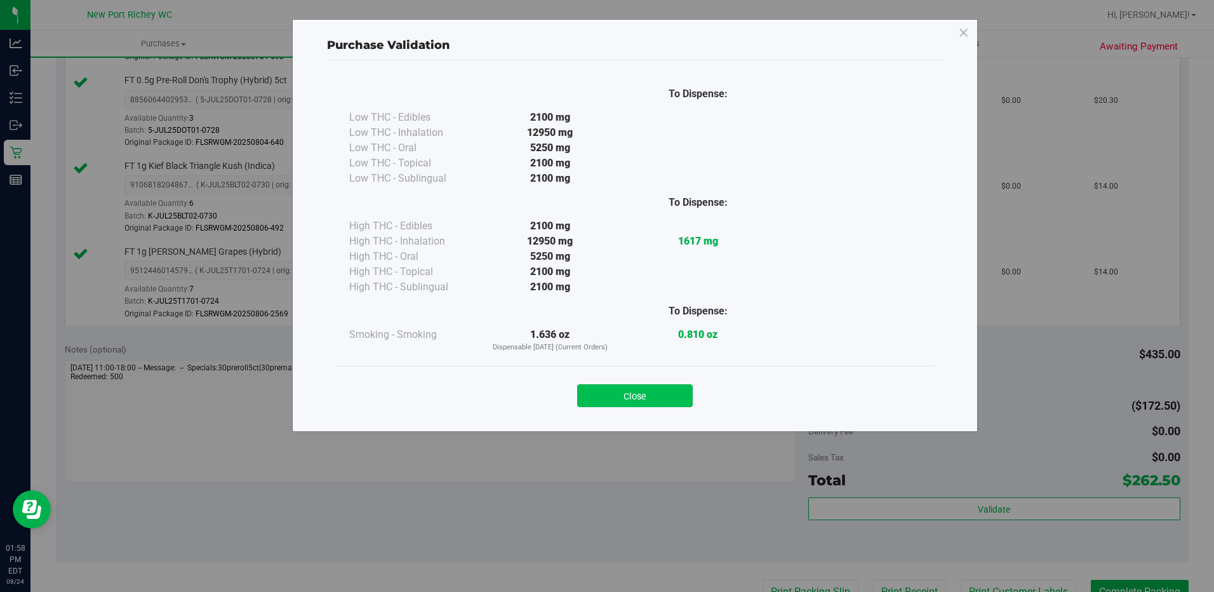
click at [670, 394] on button "Close" at bounding box center [635, 395] width 116 height 23
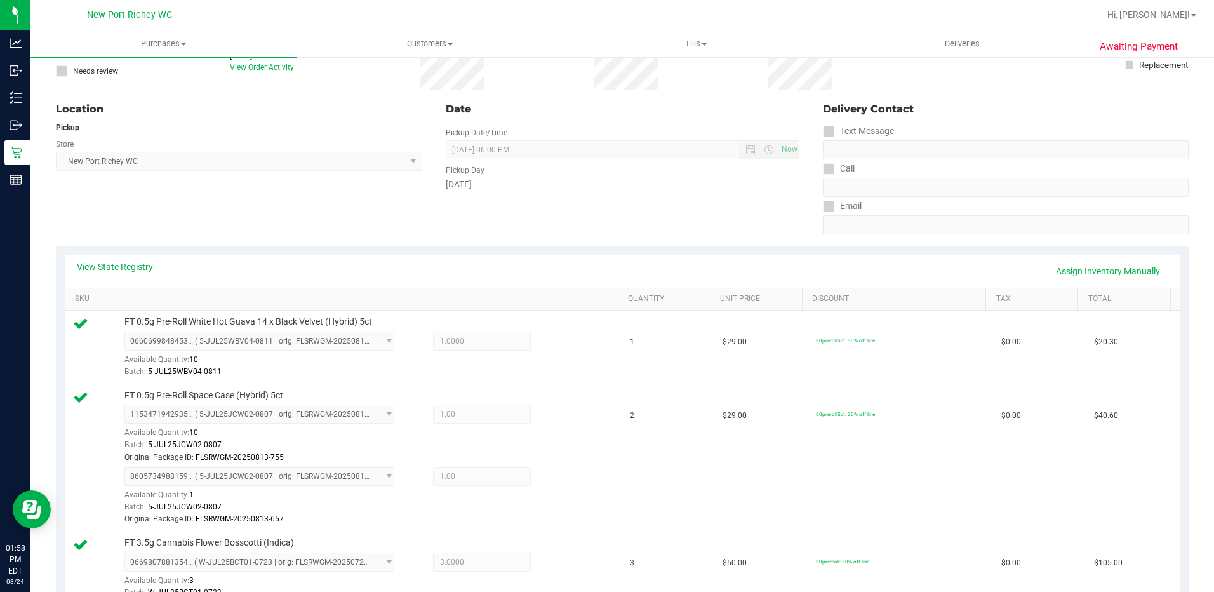
scroll to position [0, 0]
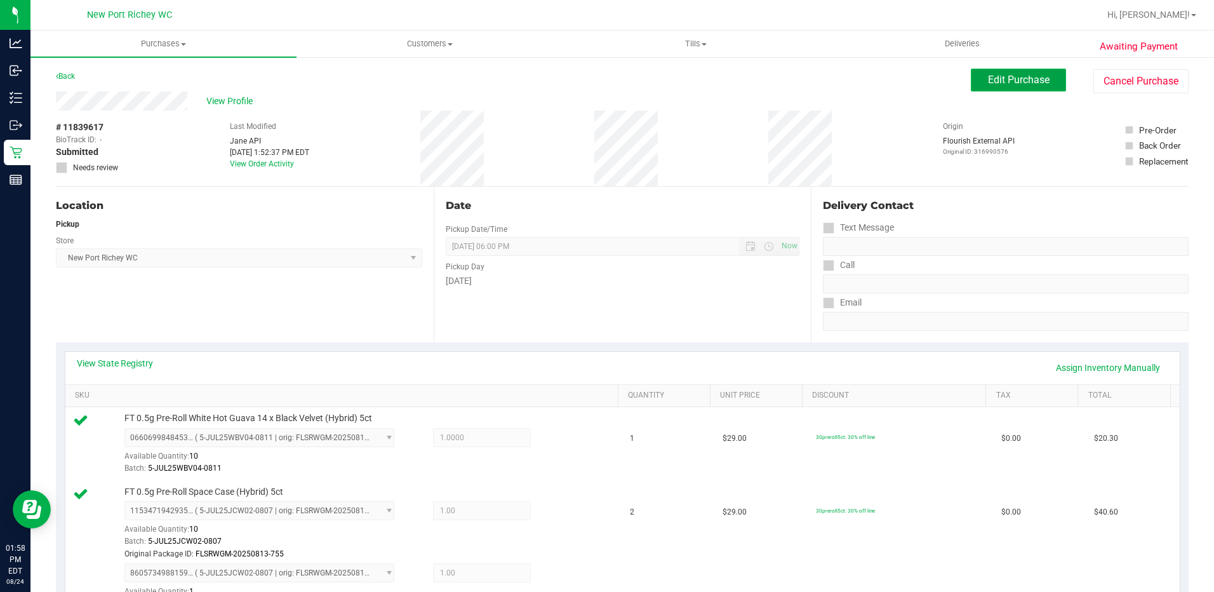
click at [1004, 74] on span "Edit Purchase" at bounding box center [1019, 80] width 62 height 12
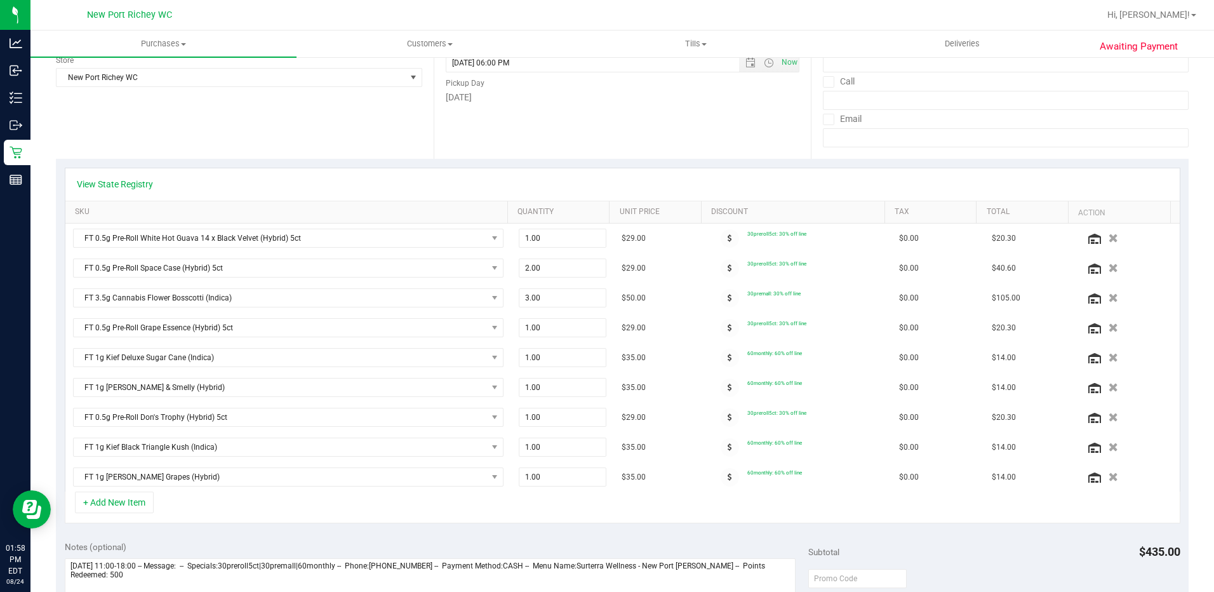
scroll to position [318, 0]
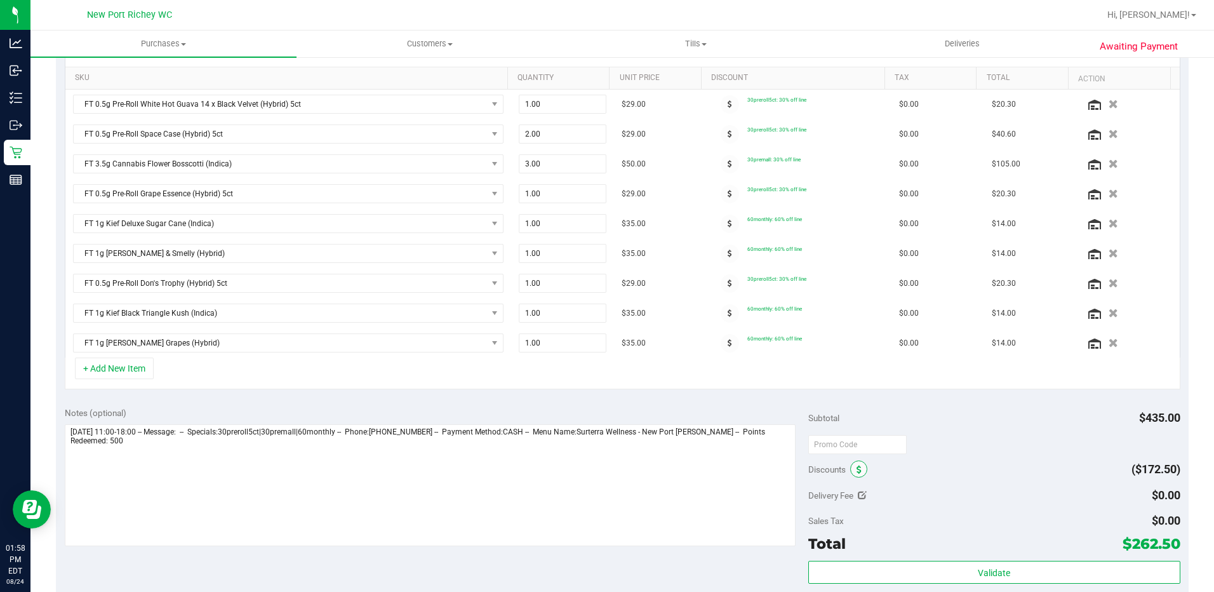
click at [857, 472] on icon at bounding box center [859, 470] width 5 height 9
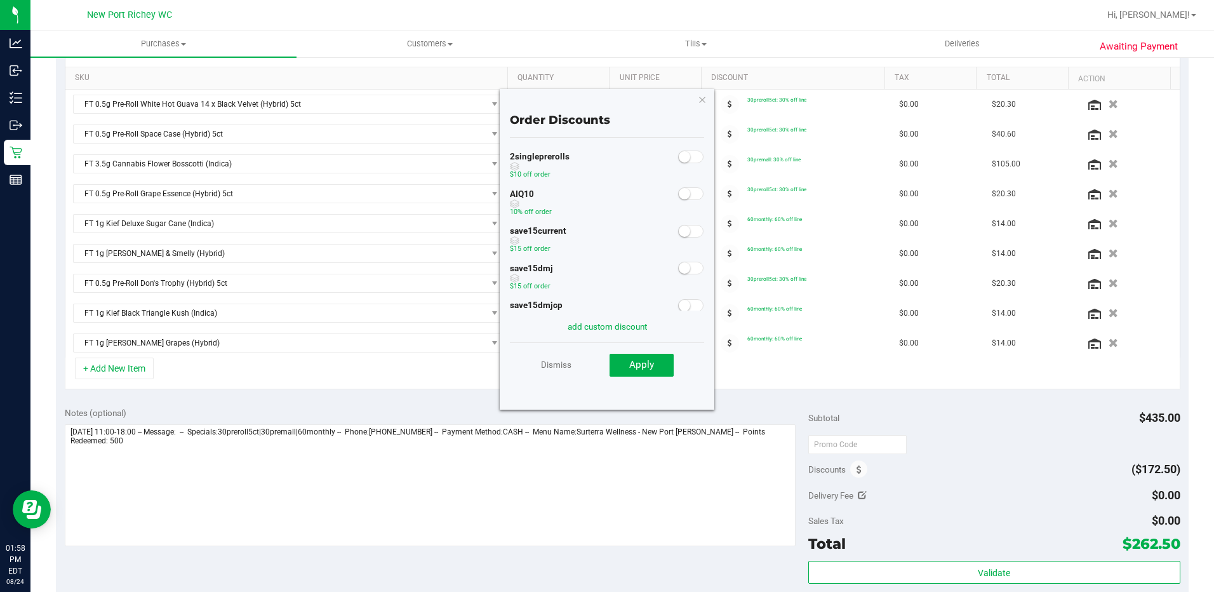
click at [685, 194] on span at bounding box center [690, 193] width 25 height 13
click at [662, 366] on button "Apply" at bounding box center [642, 365] width 64 height 23
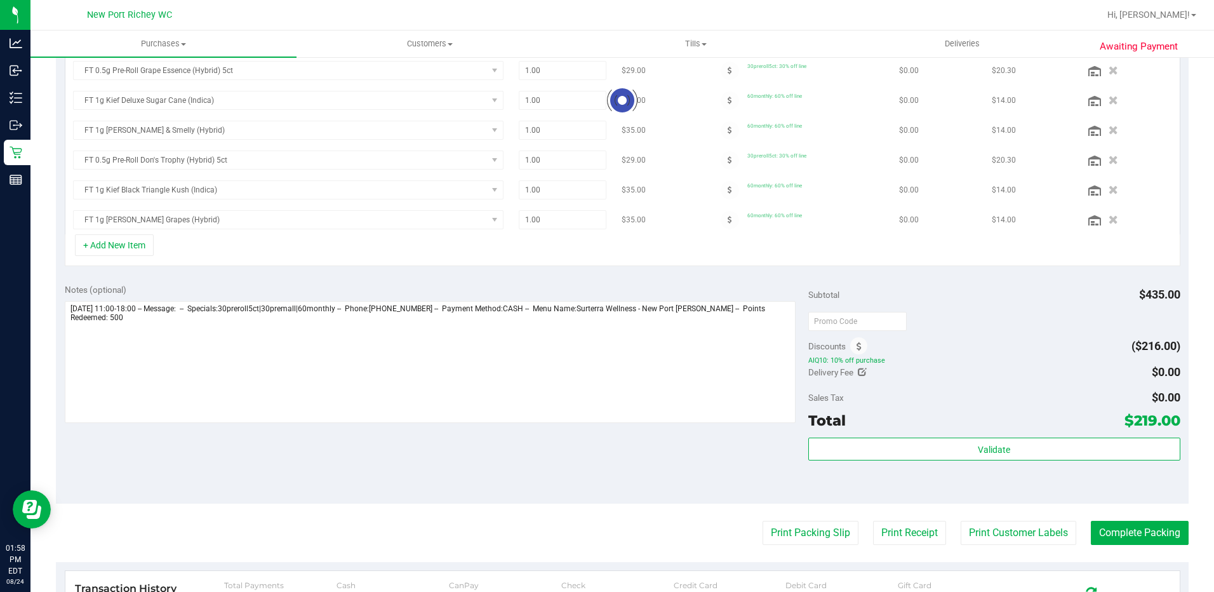
scroll to position [635, 0]
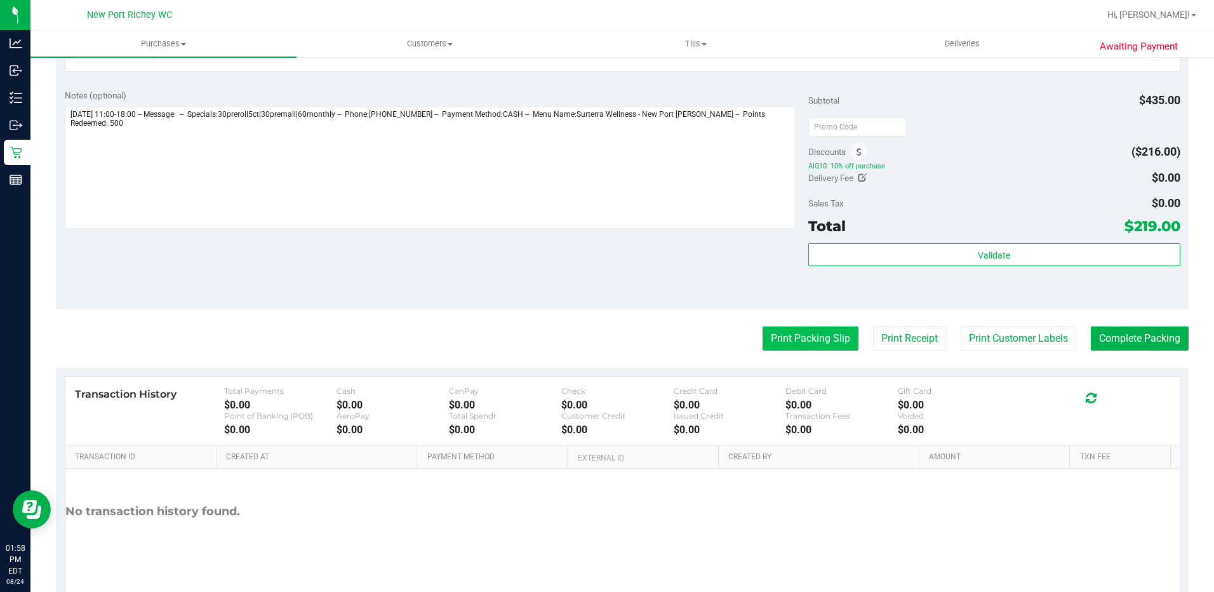
click at [815, 346] on button "Print Packing Slip" at bounding box center [811, 338] width 96 height 24
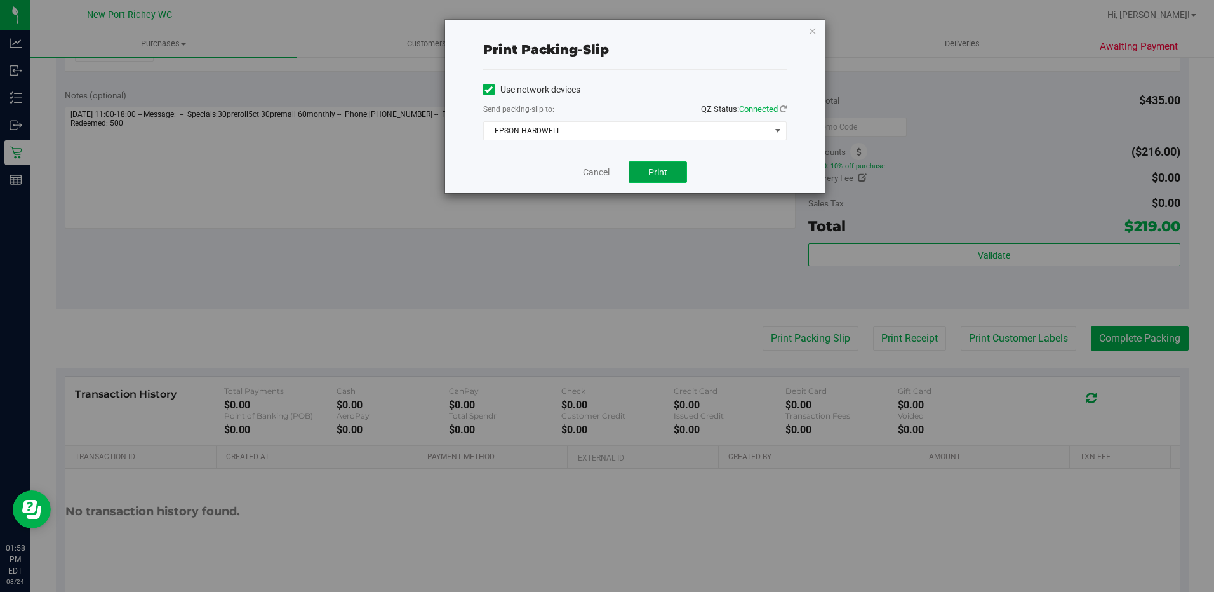
click at [663, 170] on span "Print" at bounding box center [658, 172] width 19 height 10
click at [597, 173] on link "Cancel" at bounding box center [596, 172] width 27 height 13
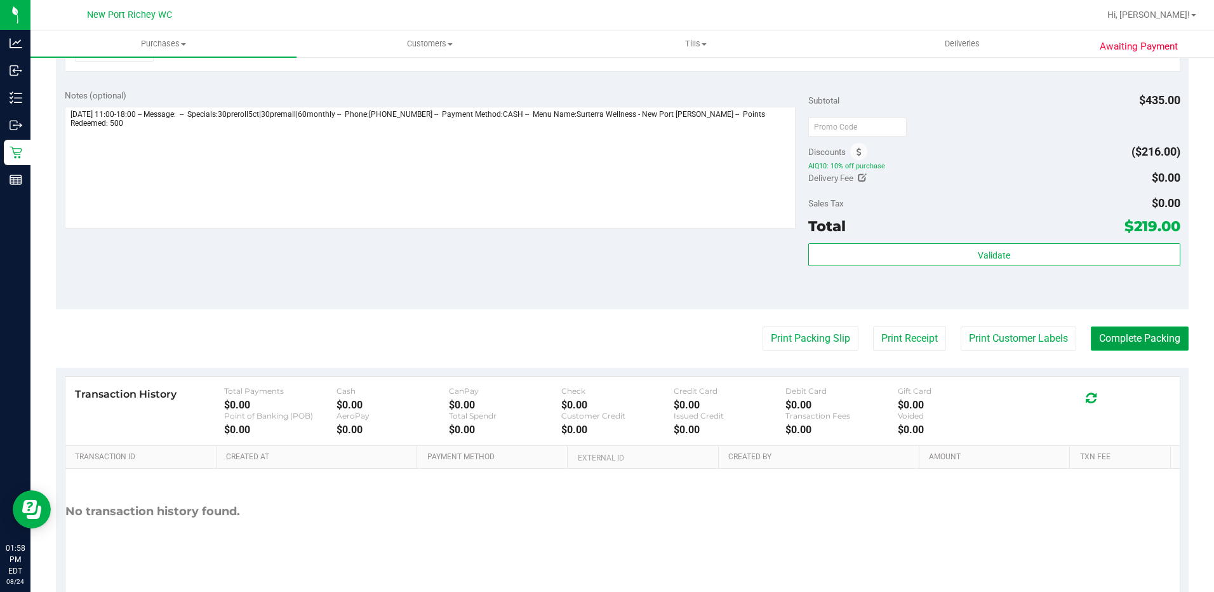
click at [1122, 344] on button "Complete Packing" at bounding box center [1140, 338] width 98 height 24
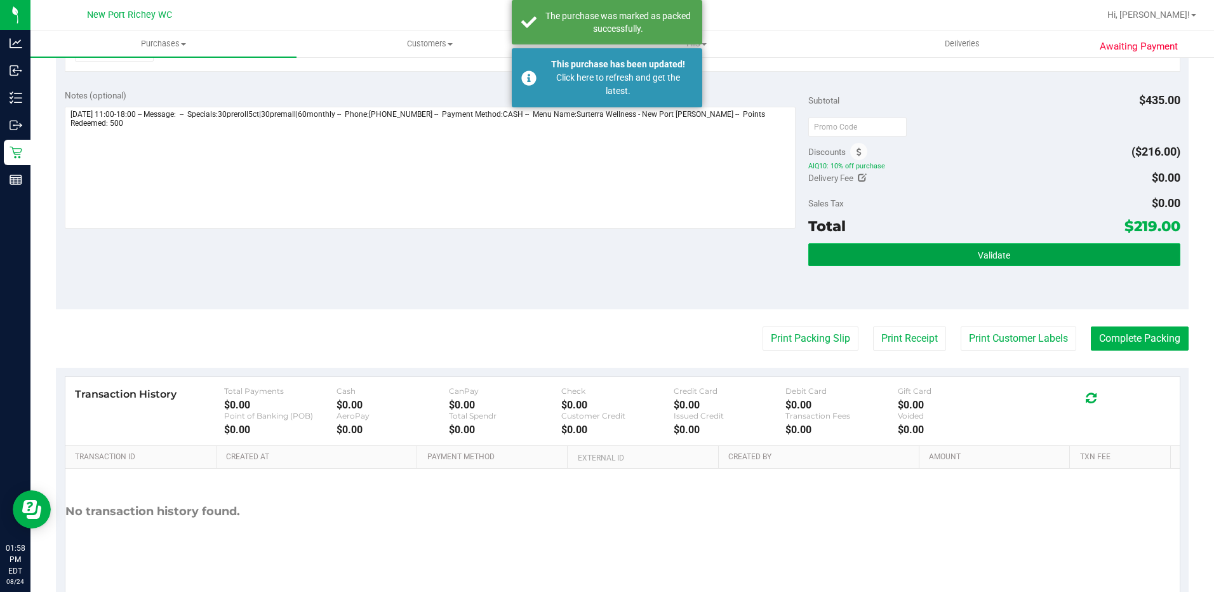
click at [988, 249] on button "Validate" at bounding box center [995, 254] width 372 height 23
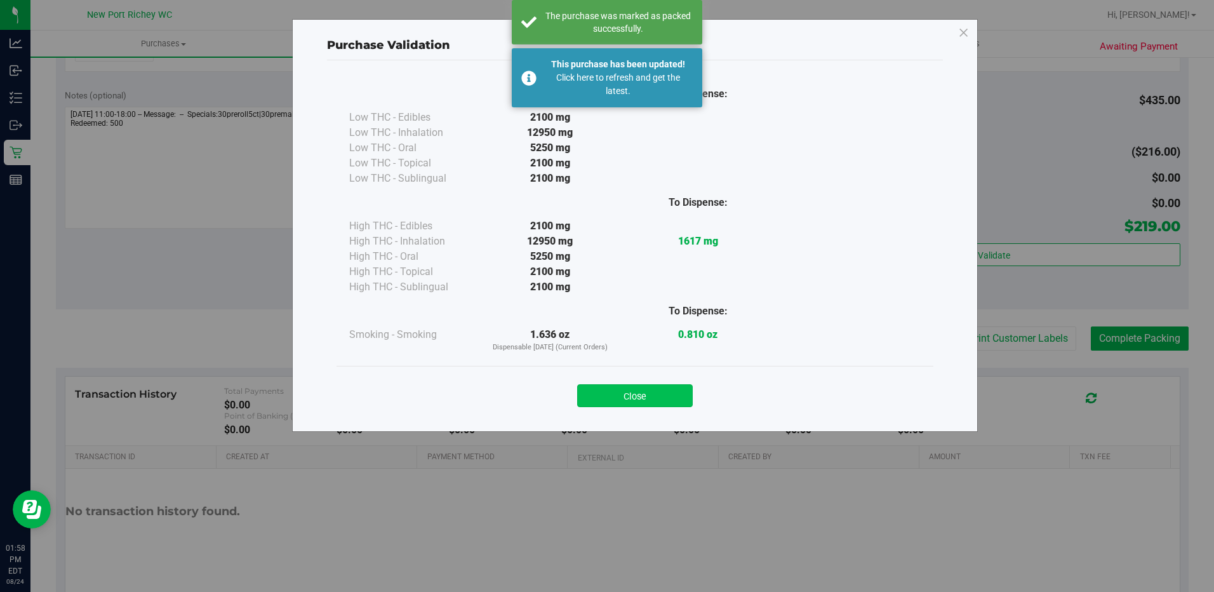
click at [638, 391] on button "Close" at bounding box center [635, 395] width 116 height 23
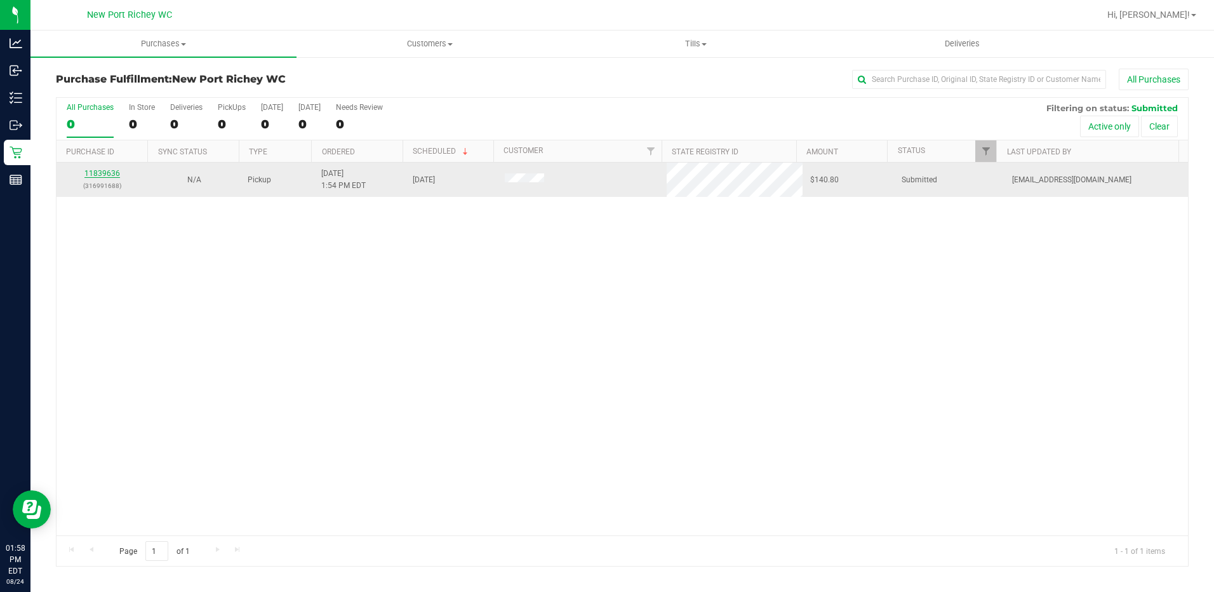
click at [103, 170] on link "11839636" at bounding box center [102, 173] width 36 height 9
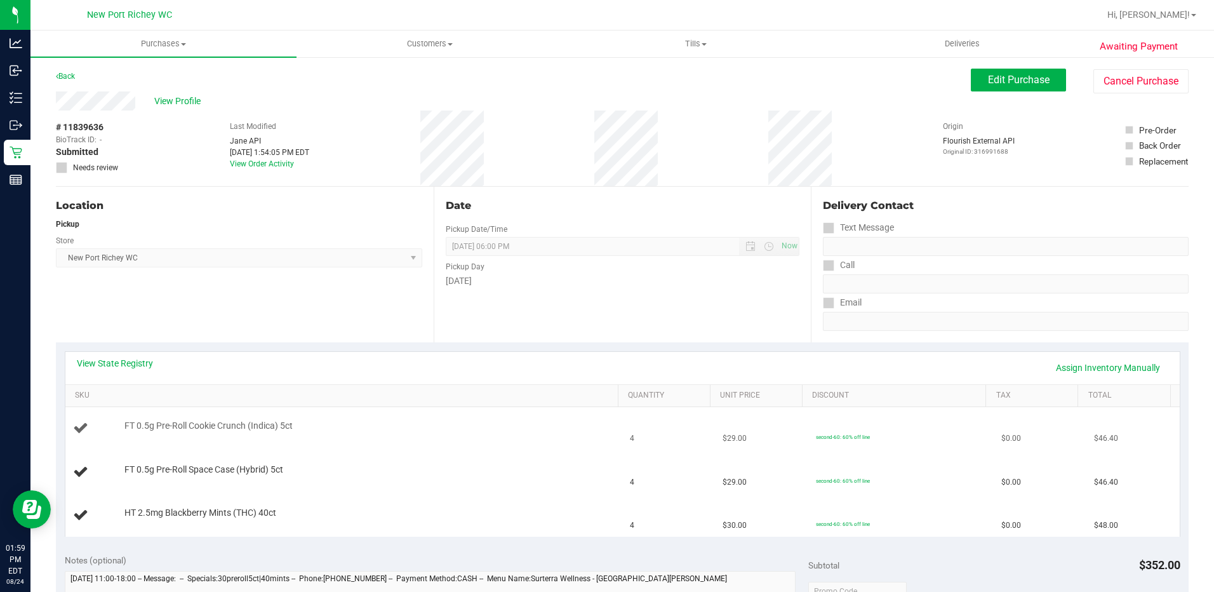
scroll to position [64, 0]
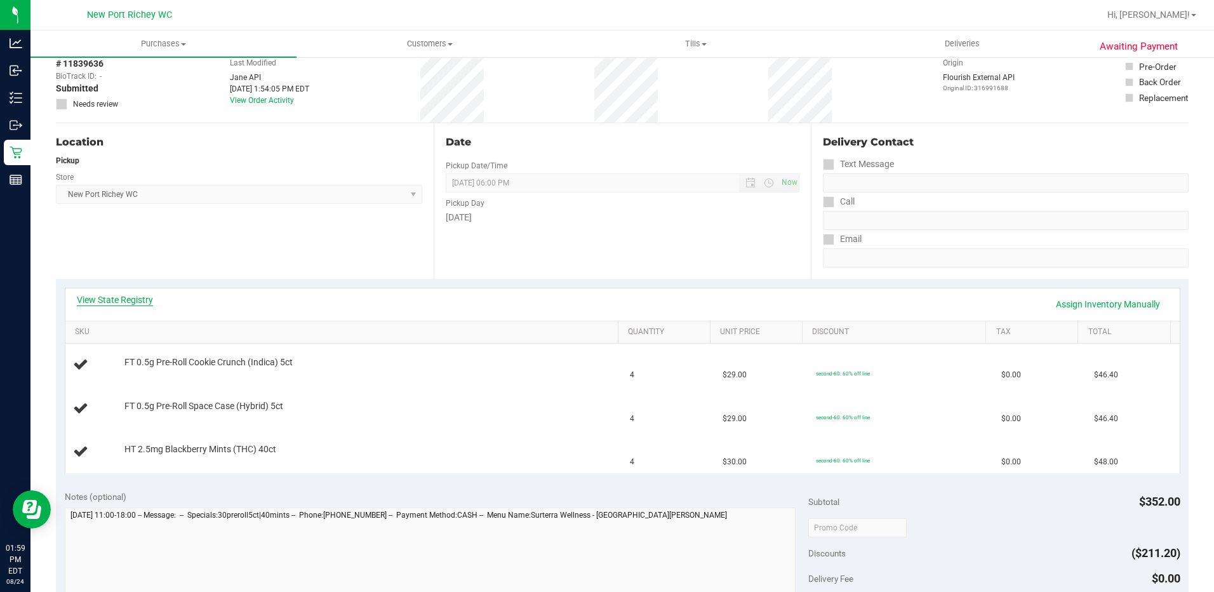
click at [131, 297] on link "View State Registry" at bounding box center [115, 299] width 76 height 13
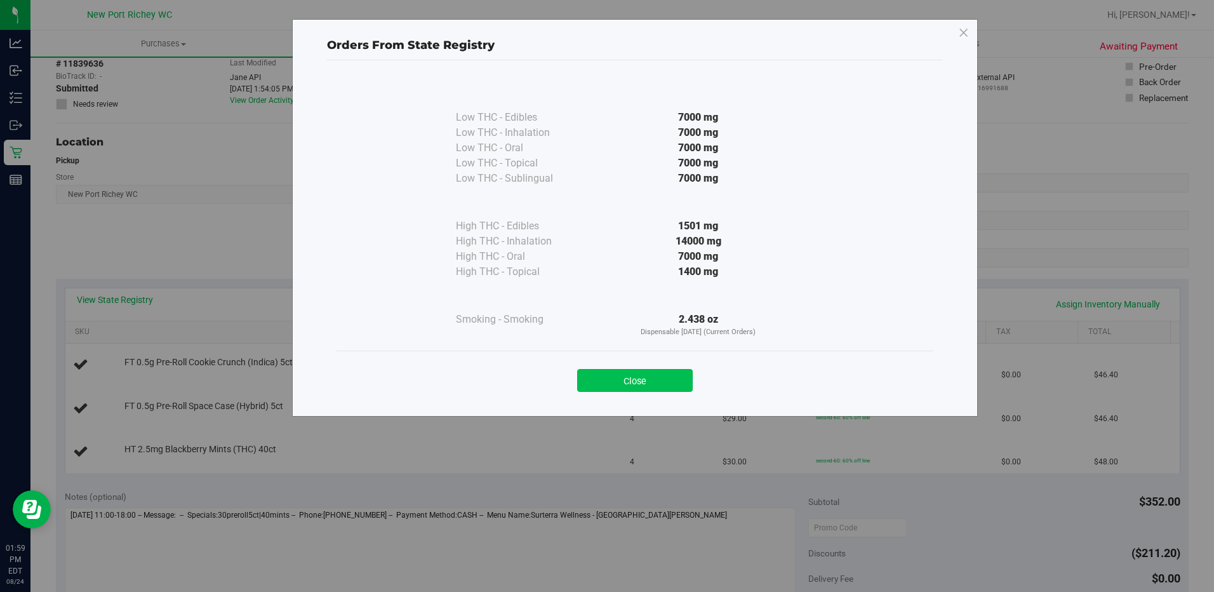
click at [593, 387] on button "Close" at bounding box center [635, 380] width 116 height 23
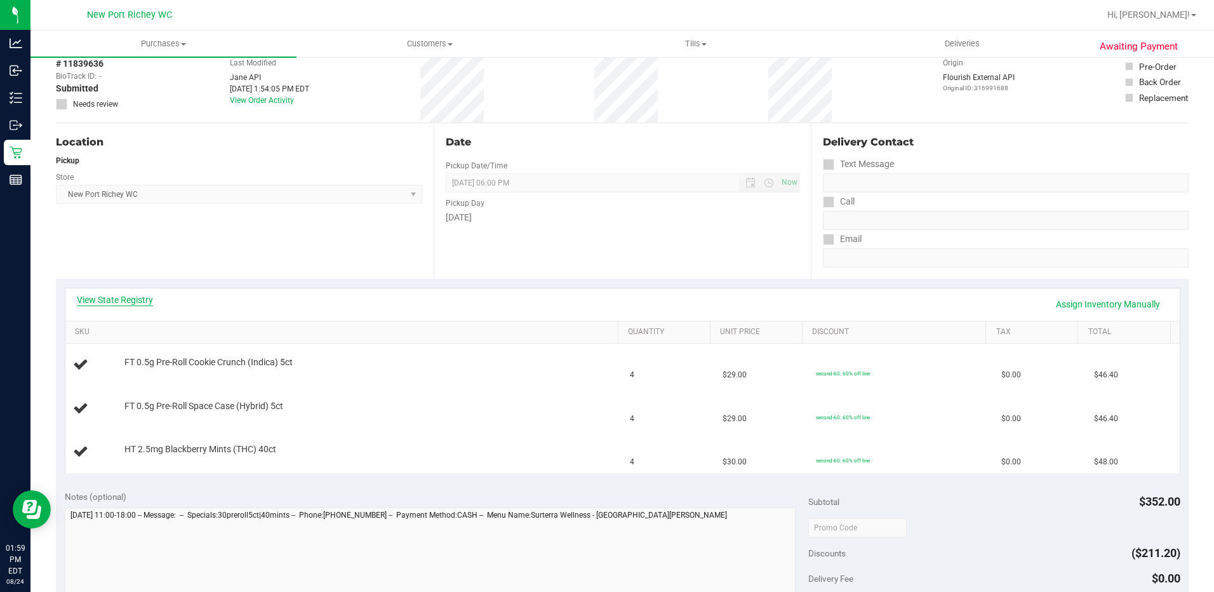
click at [140, 300] on link "View State Registry" at bounding box center [115, 299] width 76 height 13
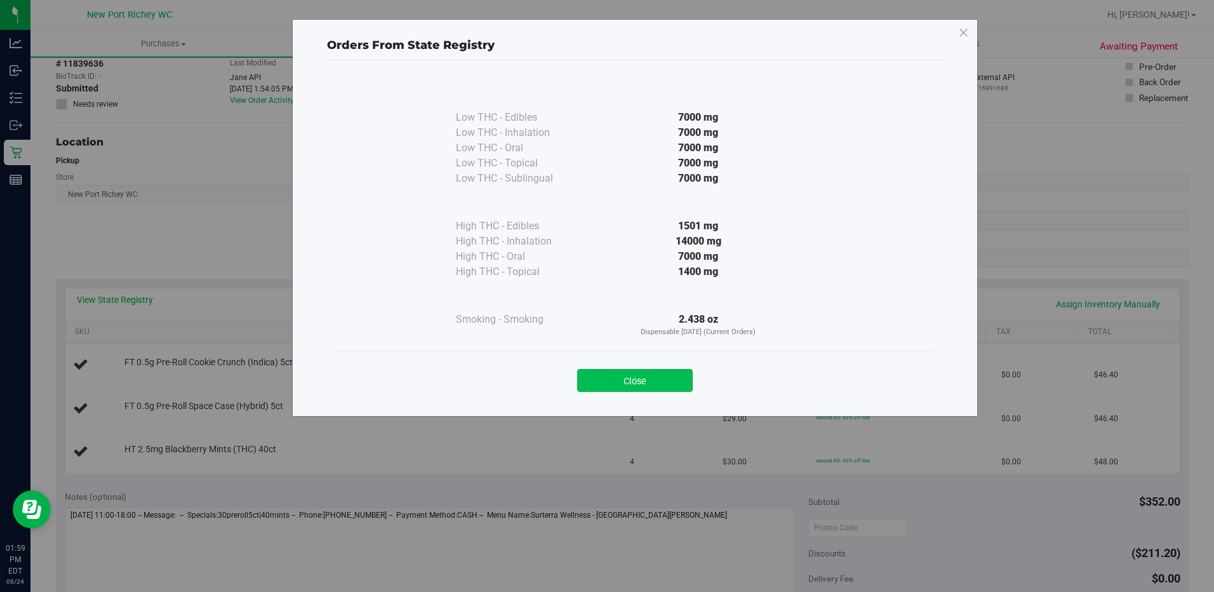
click at [615, 378] on button "Close" at bounding box center [635, 380] width 116 height 23
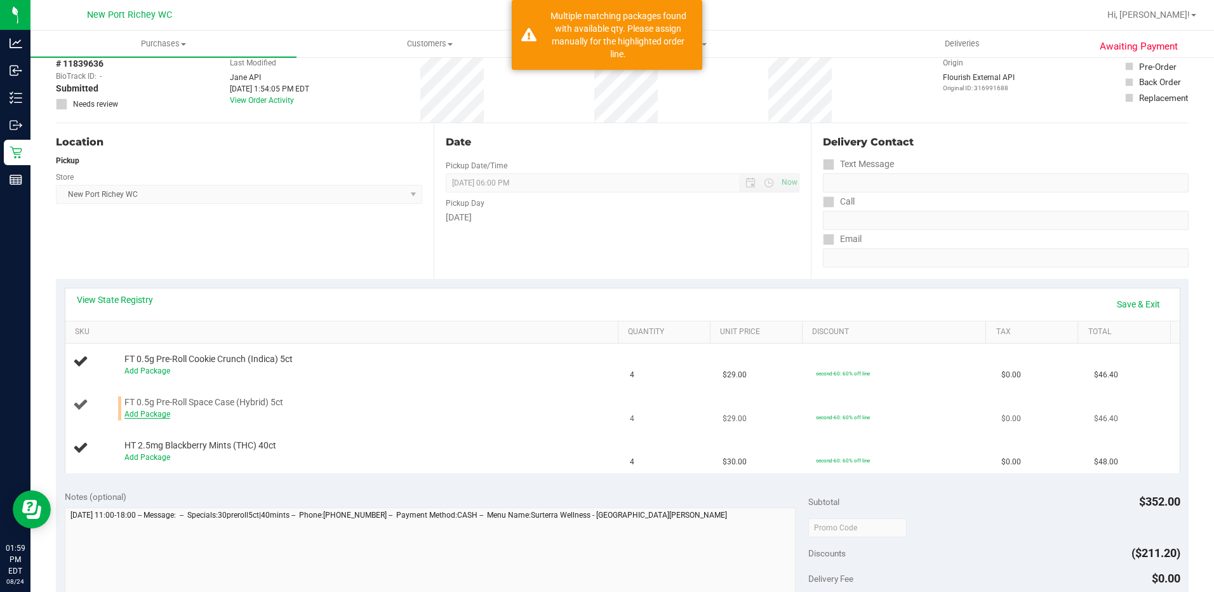
click at [152, 417] on link "Add Package" at bounding box center [147, 414] width 46 height 9
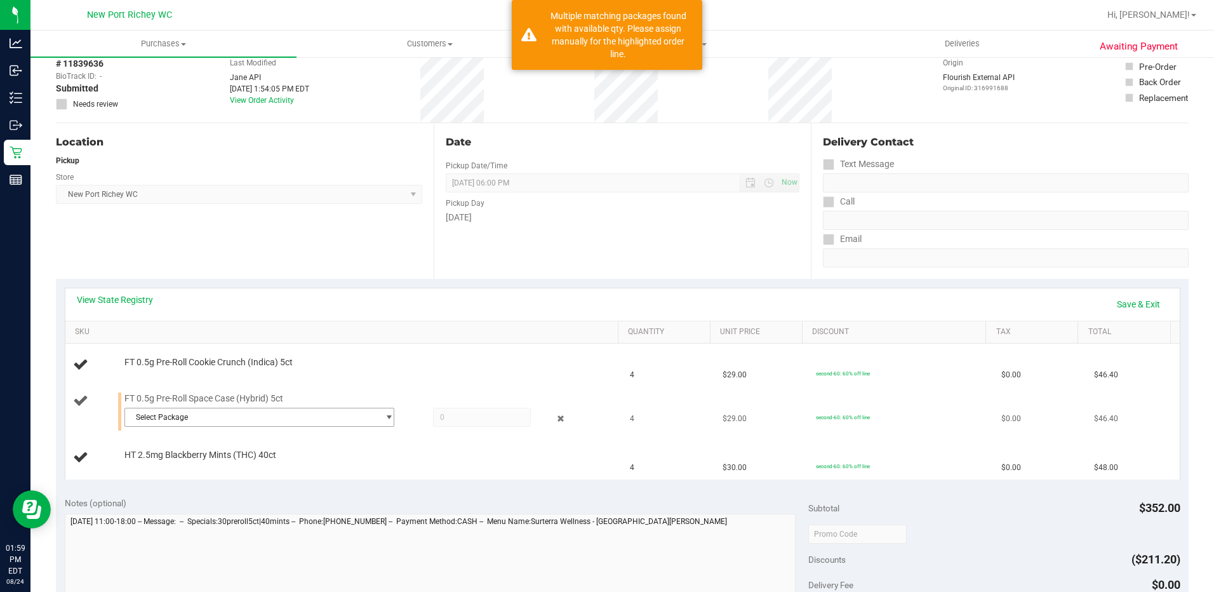
click at [386, 413] on span "select" at bounding box center [389, 417] width 10 height 10
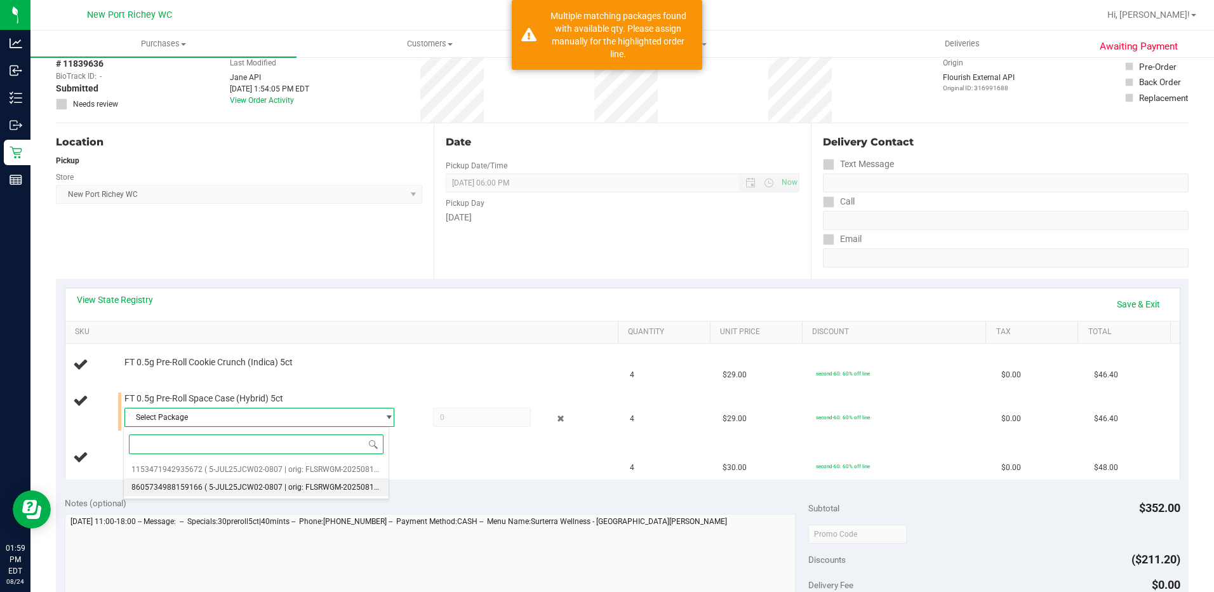
click at [254, 492] on span "( 5-JUL25JCW02-0807 | orig: FLSRWGM-20250813-657 )" at bounding box center [302, 487] width 194 height 9
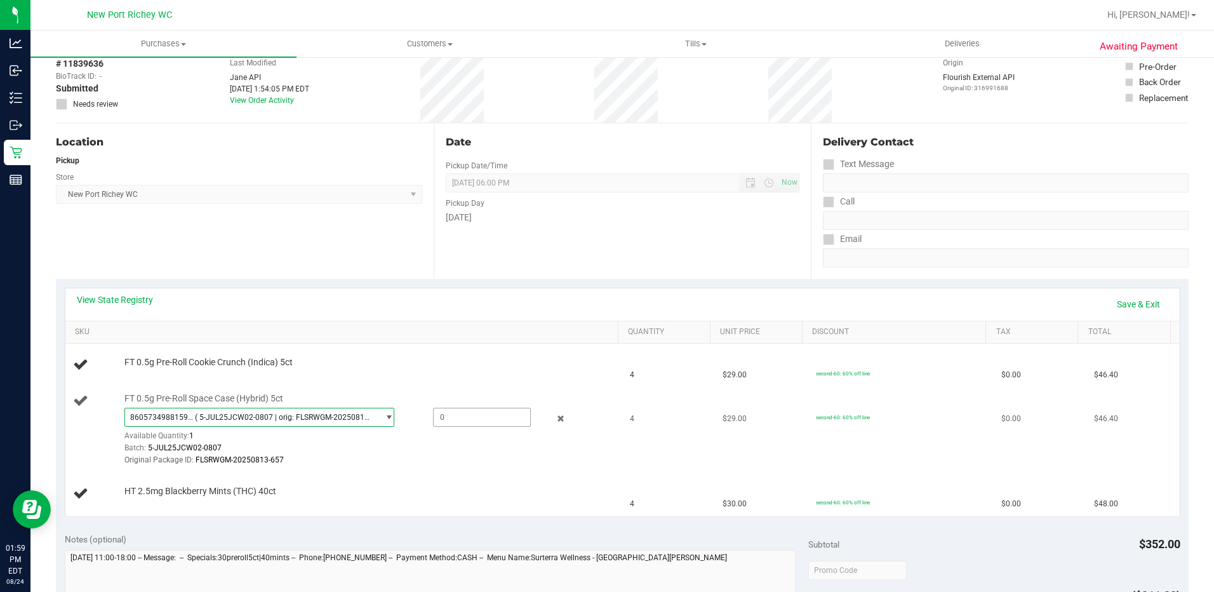
click at [457, 419] on span at bounding box center [482, 417] width 98 height 19
type input "1"
type input "1.0000"
click at [400, 457] on div "Original Package ID: FLSRWGM-20250813-657" at bounding box center [368, 460] width 488 height 12
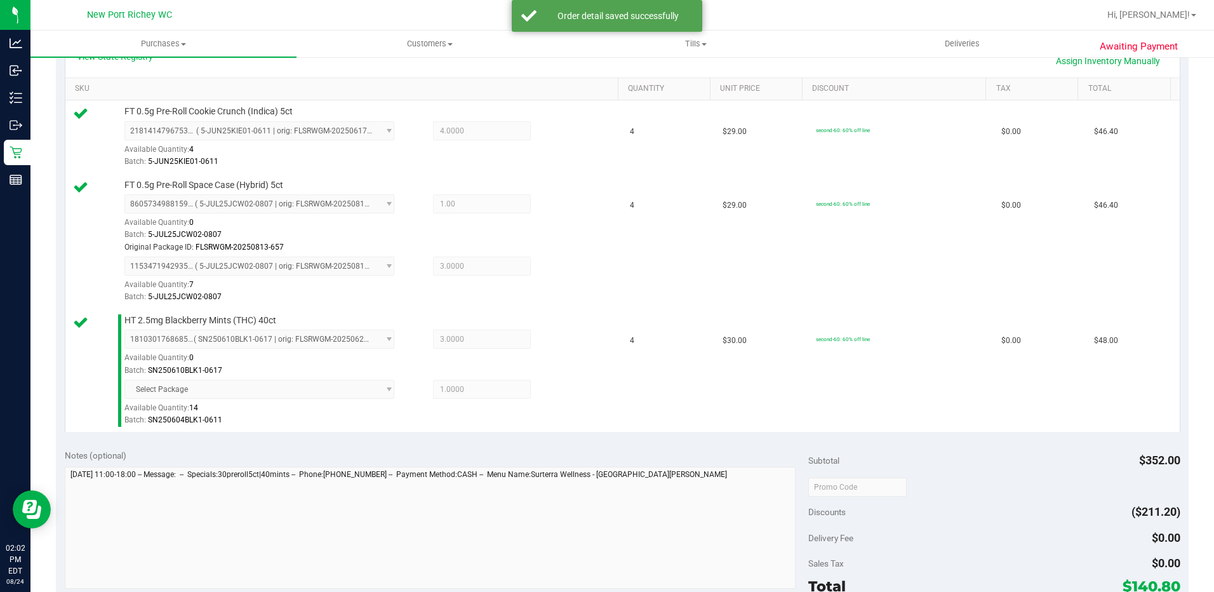
scroll to position [445, 0]
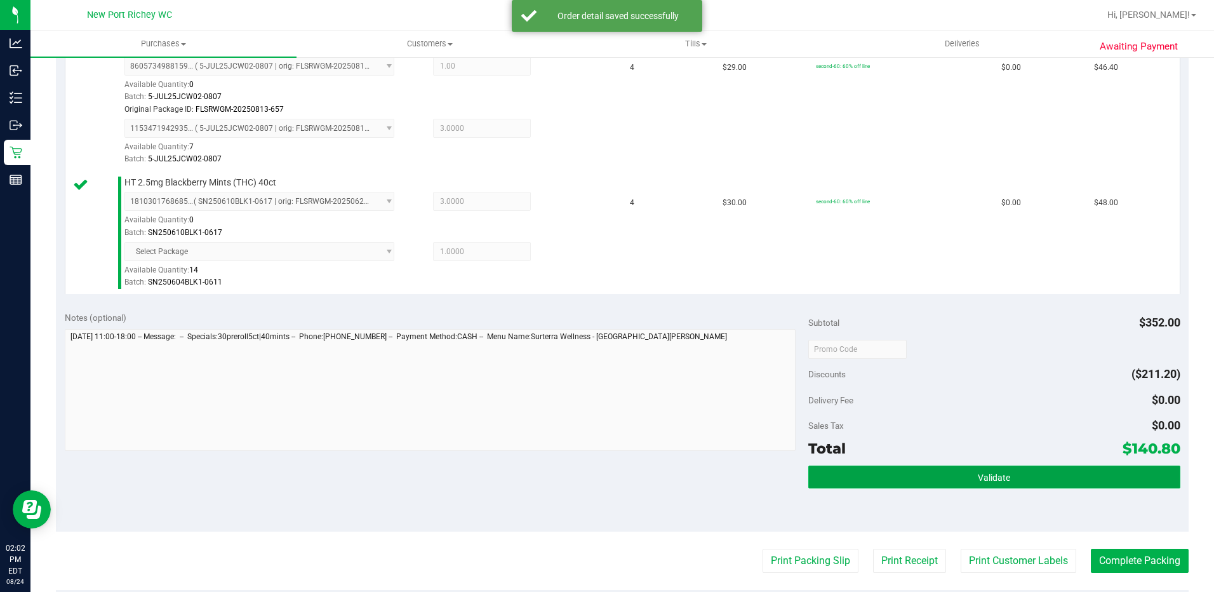
click at [966, 480] on button "Validate" at bounding box center [995, 477] width 372 height 23
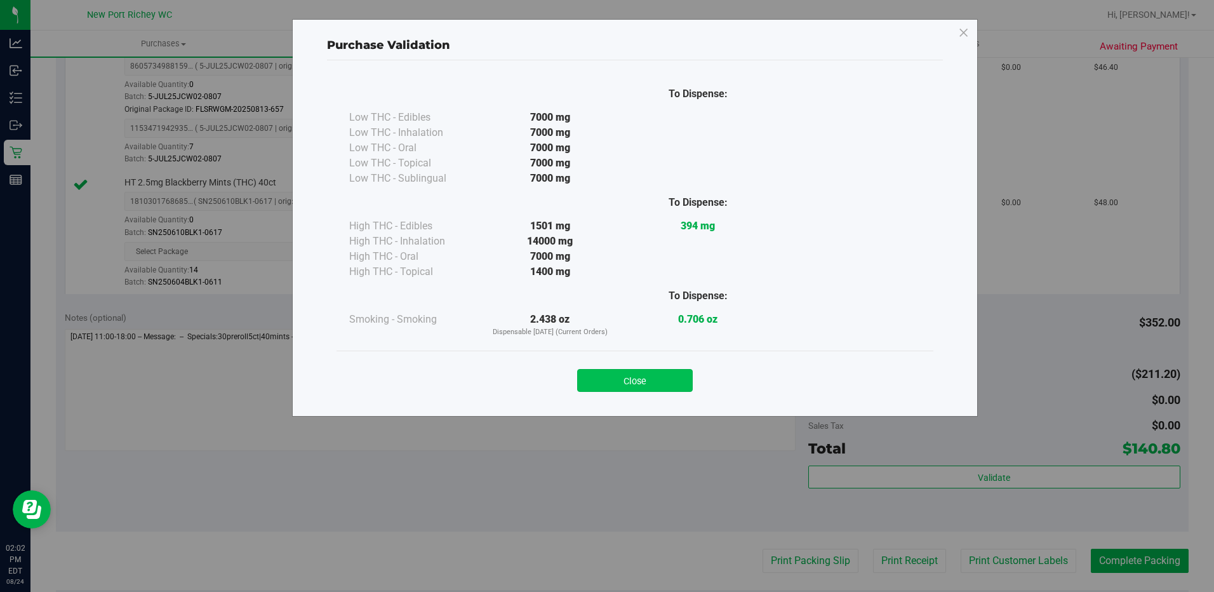
click at [662, 372] on button "Close" at bounding box center [635, 380] width 116 height 23
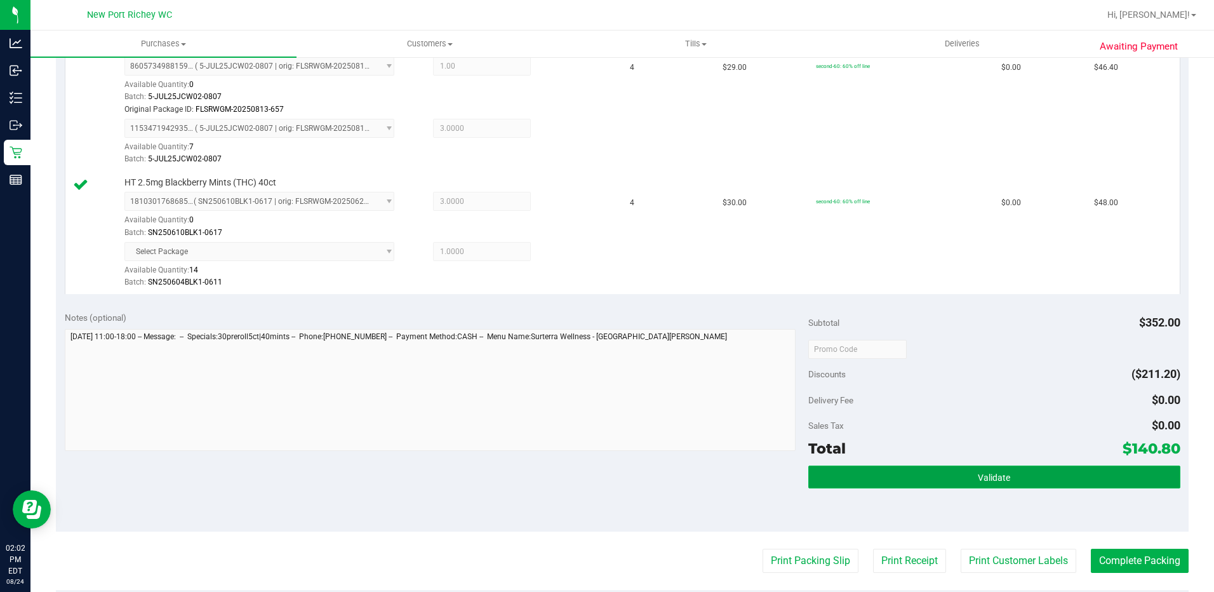
click at [929, 482] on button "Validate" at bounding box center [995, 477] width 372 height 23
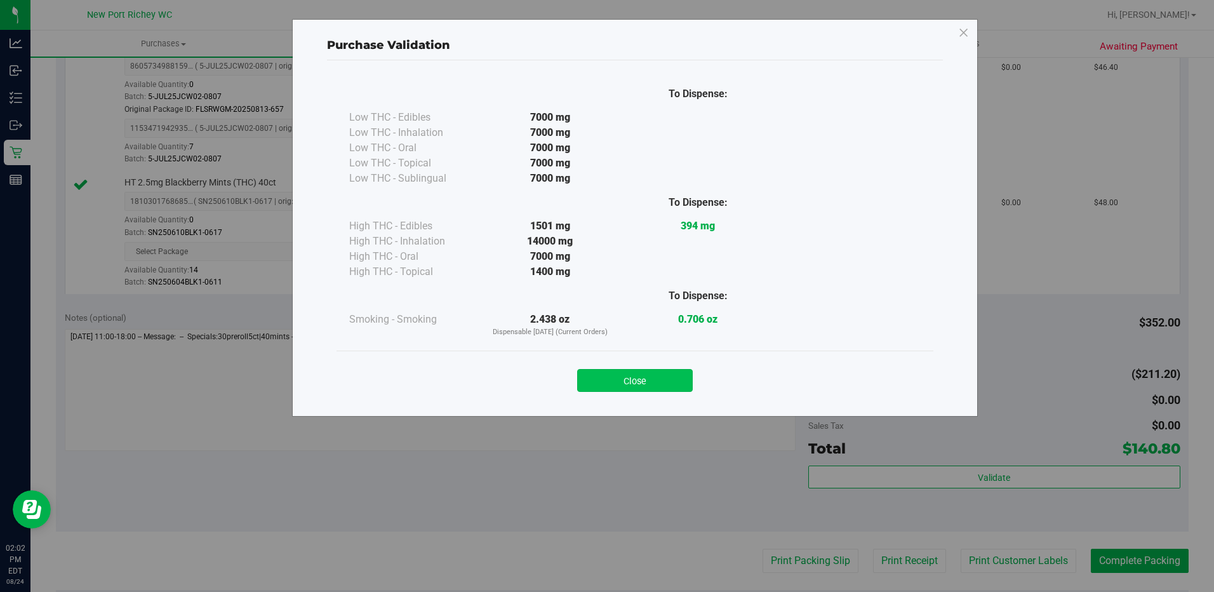
click at [652, 373] on button "Close" at bounding box center [635, 380] width 116 height 23
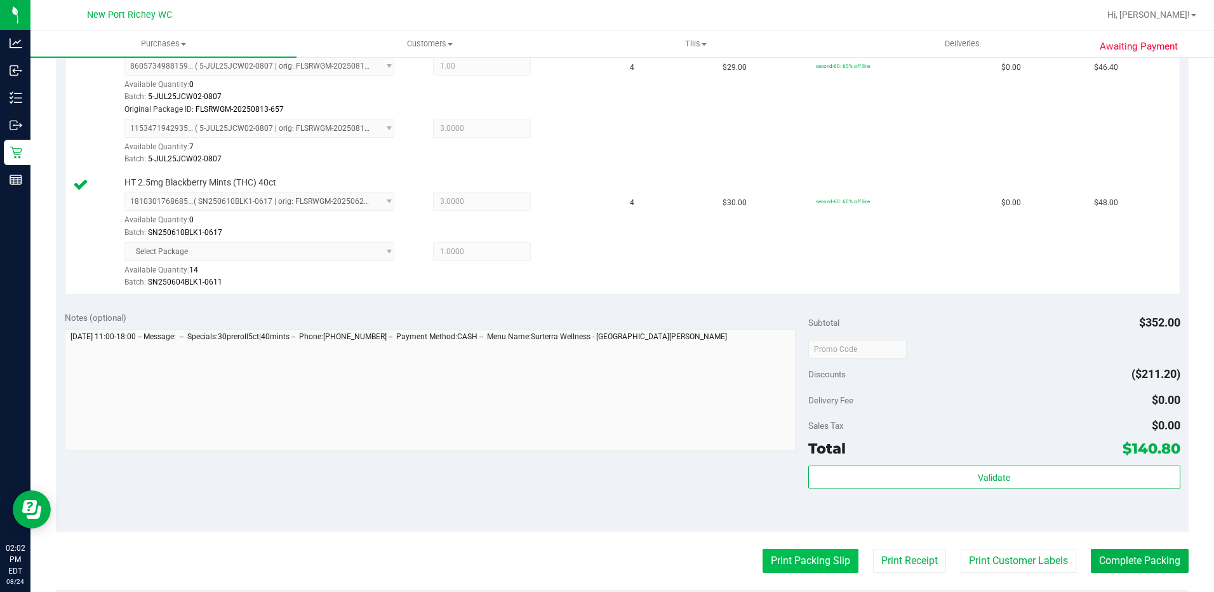
click at [805, 564] on button "Print Packing Slip" at bounding box center [811, 561] width 96 height 24
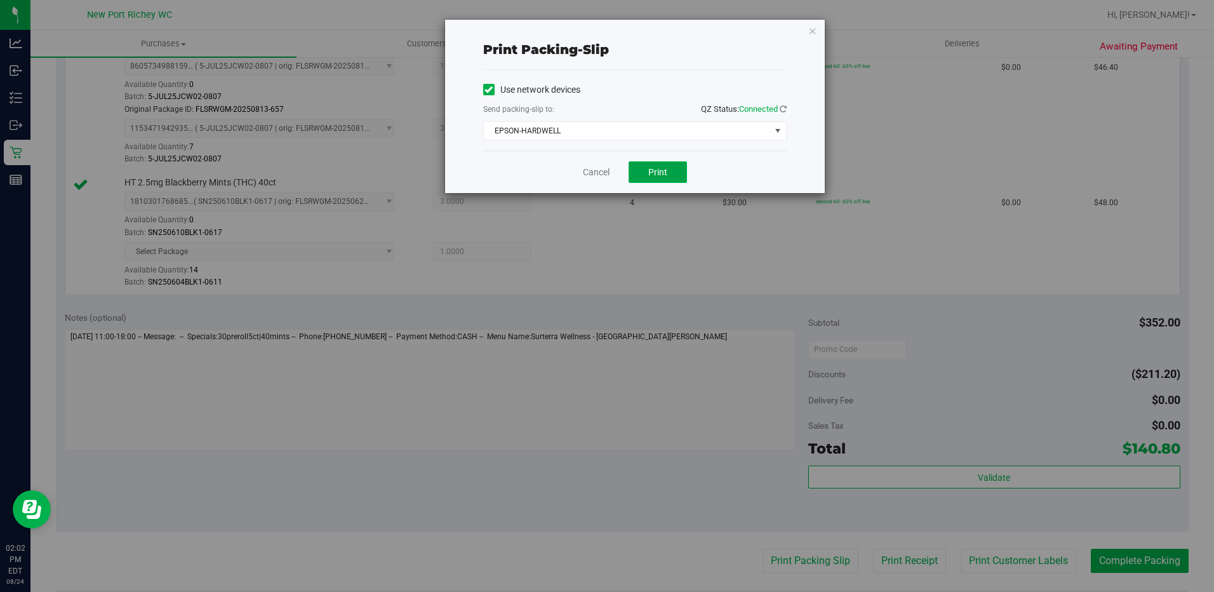
click at [662, 168] on span "Print" at bounding box center [658, 172] width 19 height 10
drag, startPoint x: 661, startPoint y: 171, endPoint x: 598, endPoint y: 171, distance: 63.5
click at [598, 171] on link "Cancel" at bounding box center [596, 172] width 27 height 13
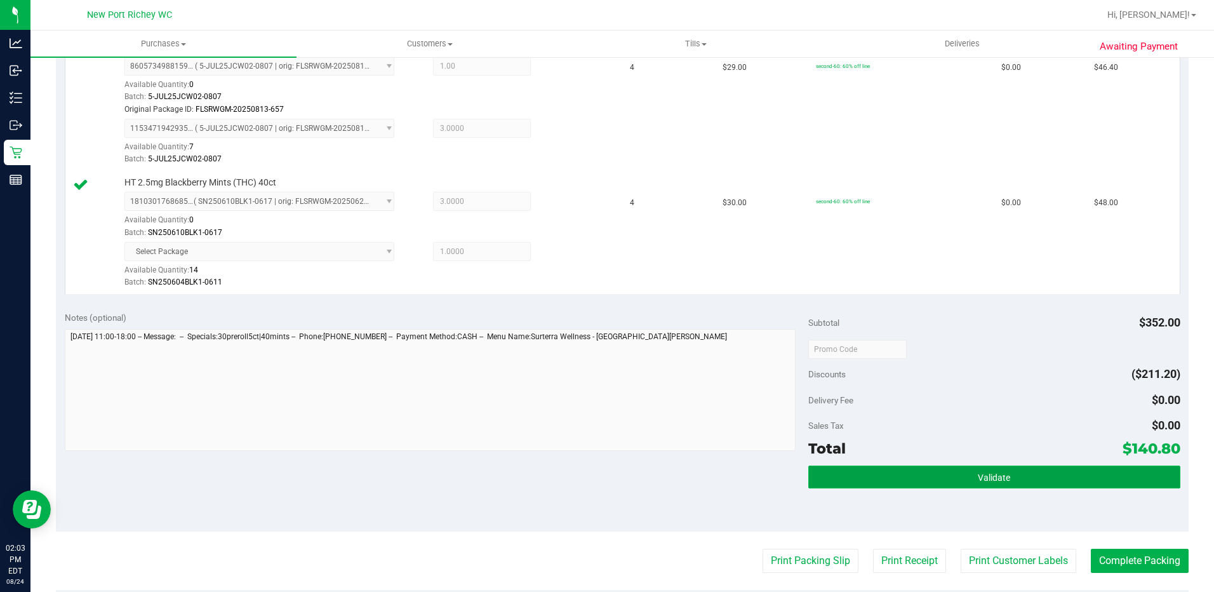
click at [990, 473] on span "Validate" at bounding box center [994, 478] width 32 height 10
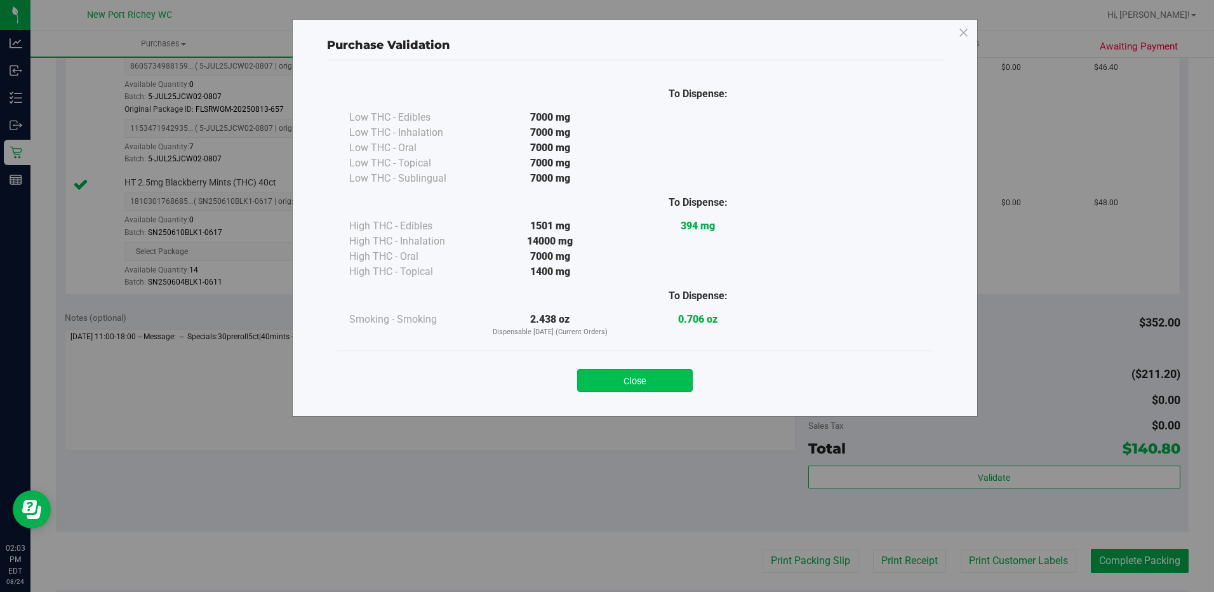
click at [635, 373] on button "Close" at bounding box center [635, 380] width 116 height 23
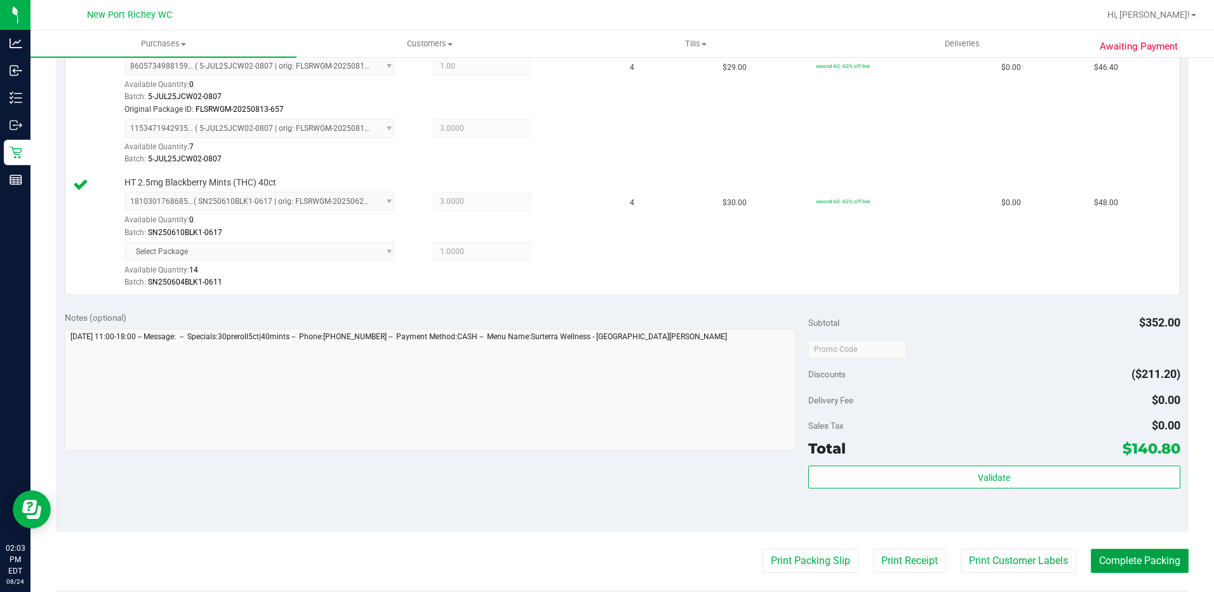
click at [1124, 555] on button "Complete Packing" at bounding box center [1140, 561] width 98 height 24
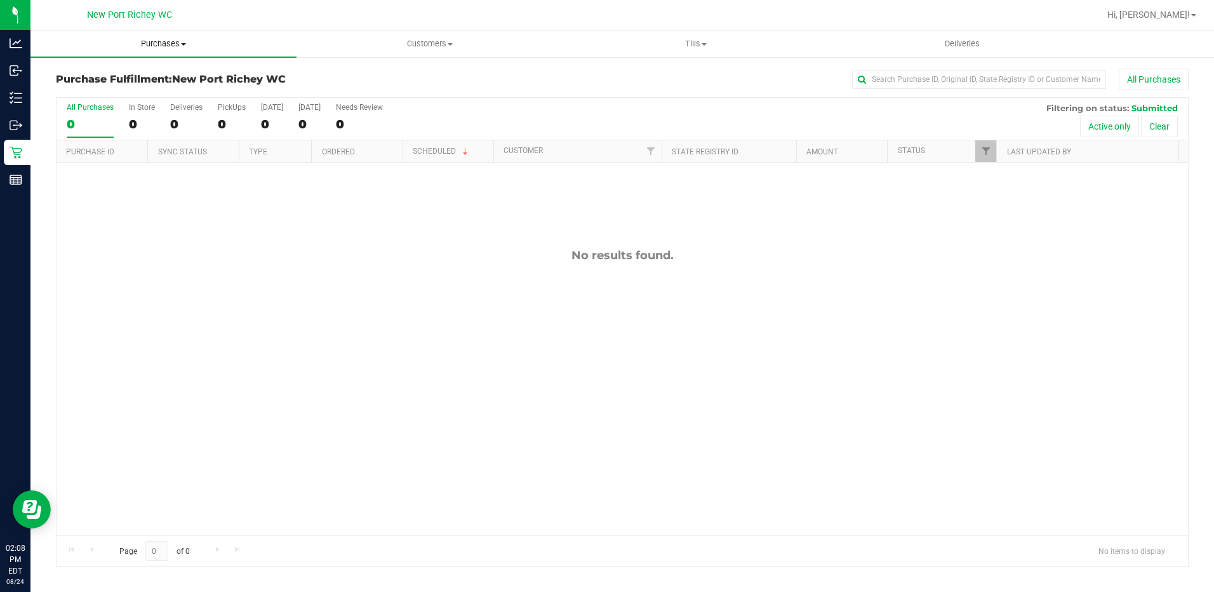
click at [180, 42] on span "Purchases" at bounding box center [163, 43] width 266 height 11
click at [121, 91] on li "Fulfillment" at bounding box center [163, 91] width 266 height 15
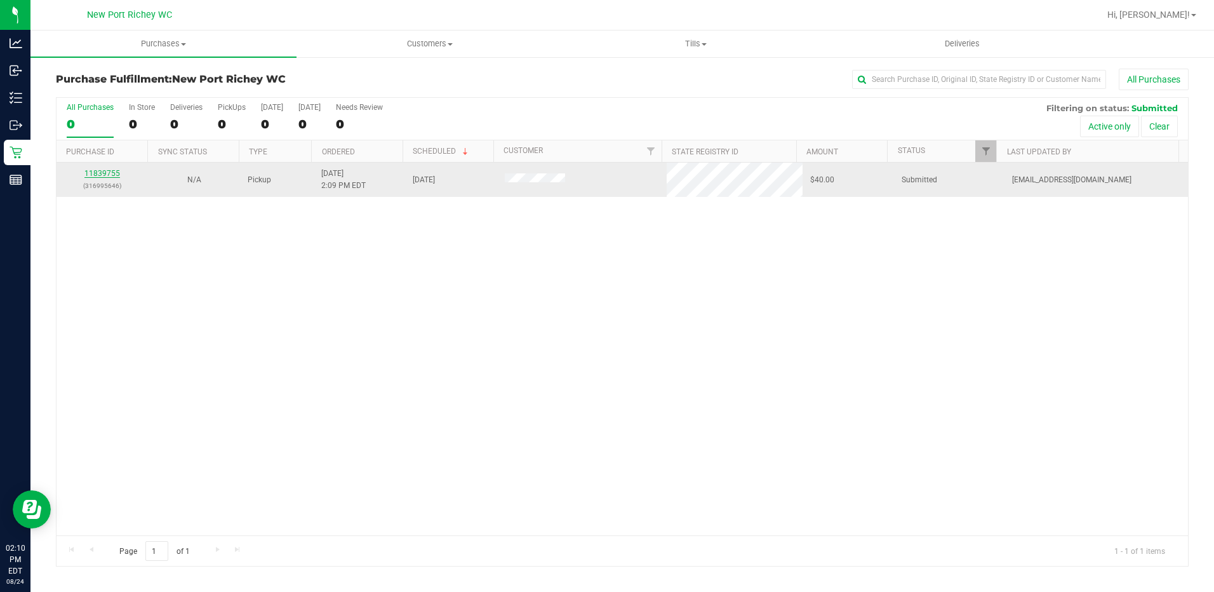
click at [110, 174] on link "11839755" at bounding box center [102, 173] width 36 height 9
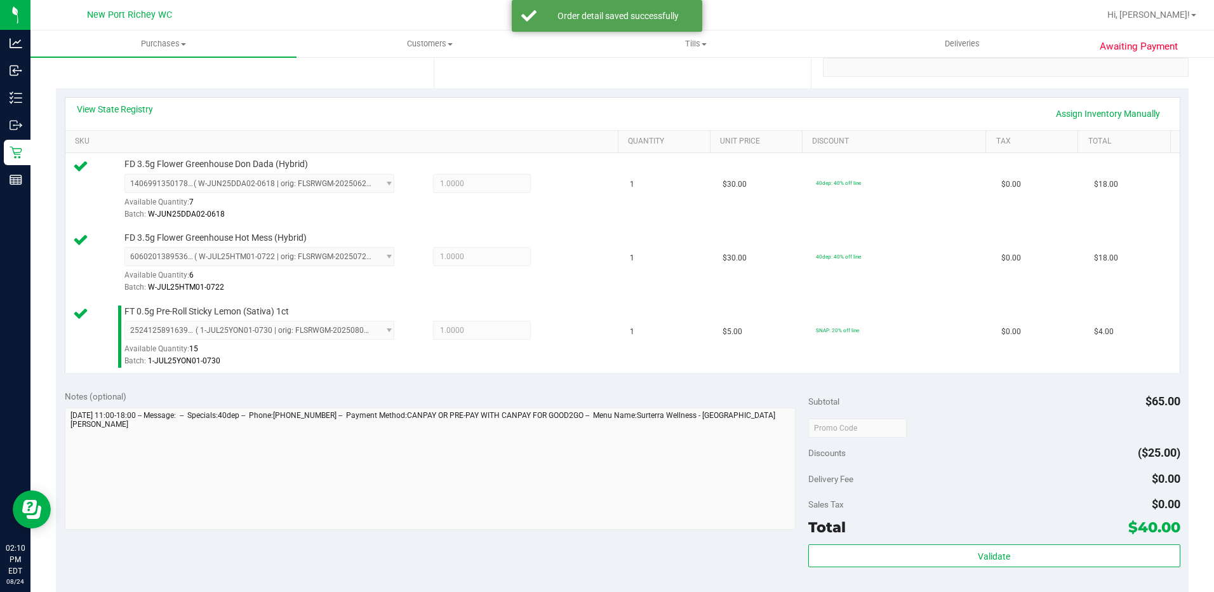
scroll to position [318, 0]
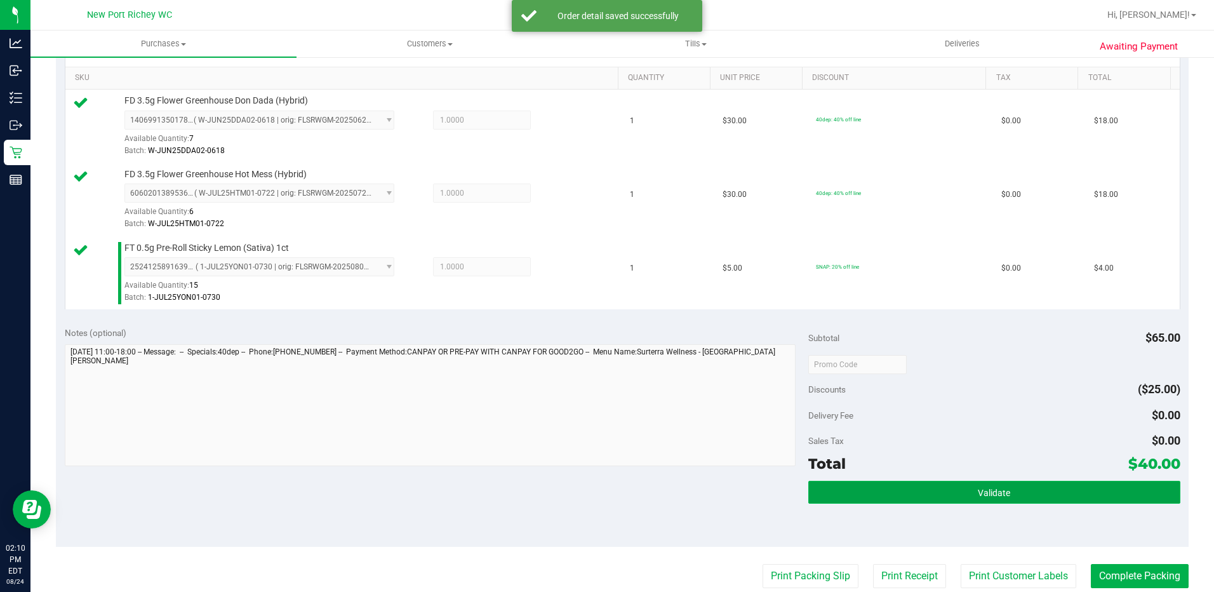
click at [942, 495] on button "Validate" at bounding box center [995, 492] width 372 height 23
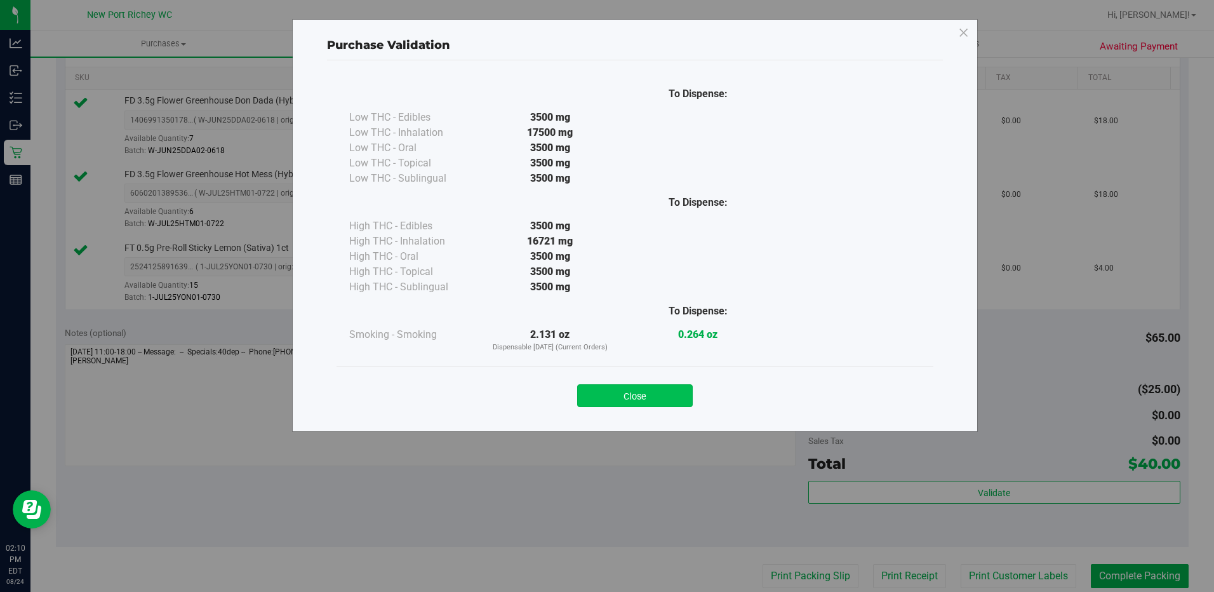
click at [672, 400] on button "Close" at bounding box center [635, 395] width 116 height 23
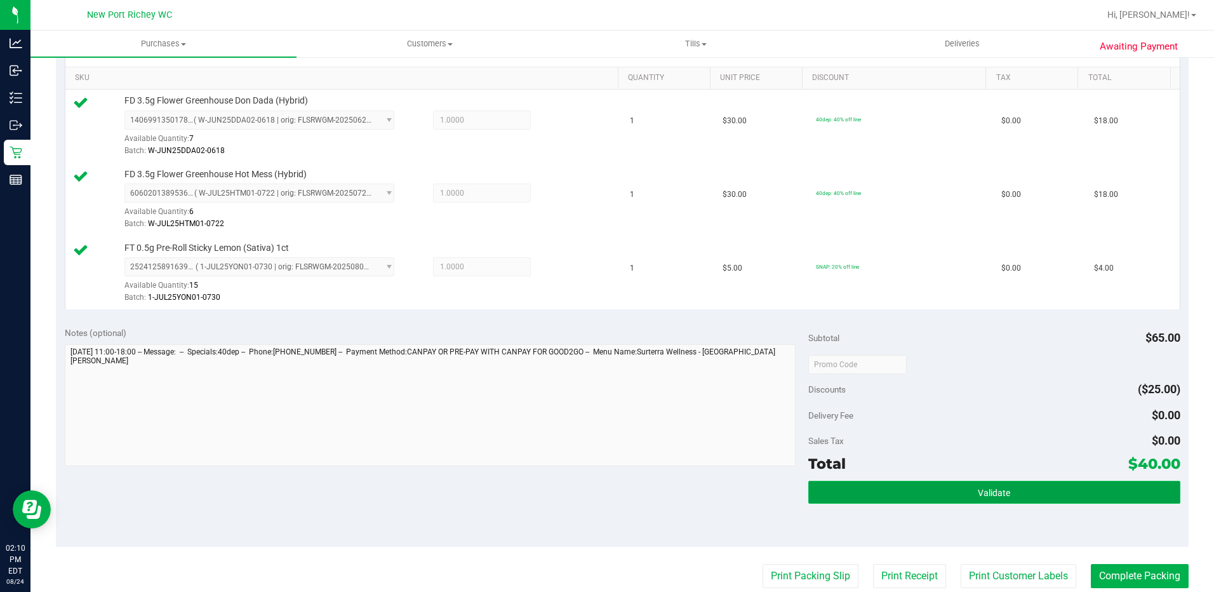
click at [836, 498] on button "Validate" at bounding box center [995, 492] width 372 height 23
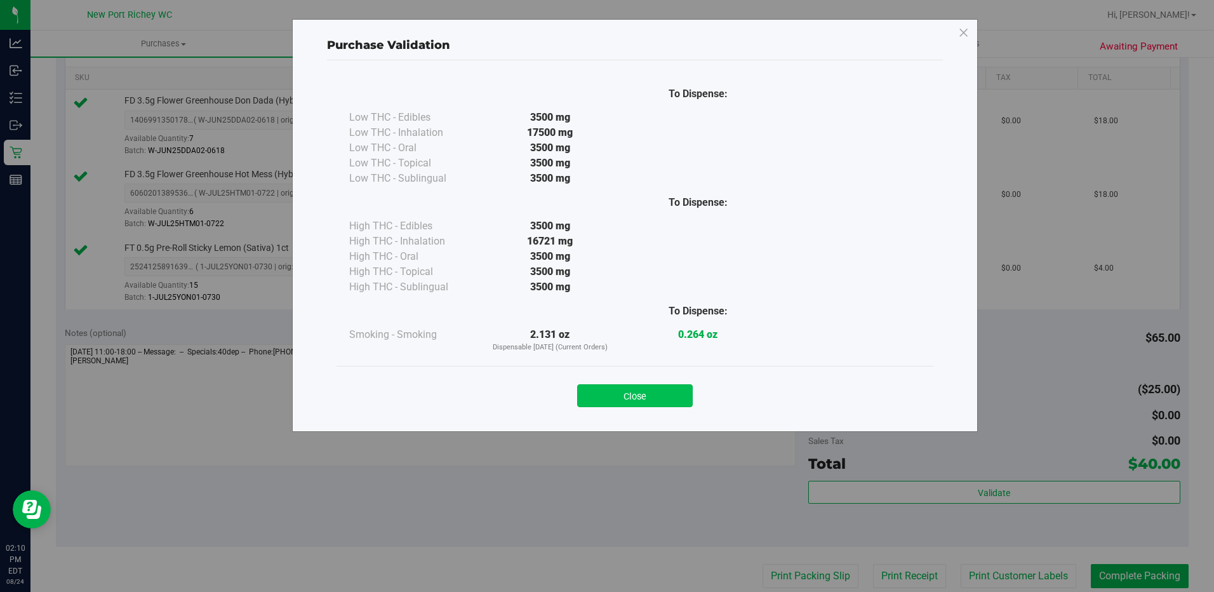
click at [666, 399] on button "Close" at bounding box center [635, 395] width 116 height 23
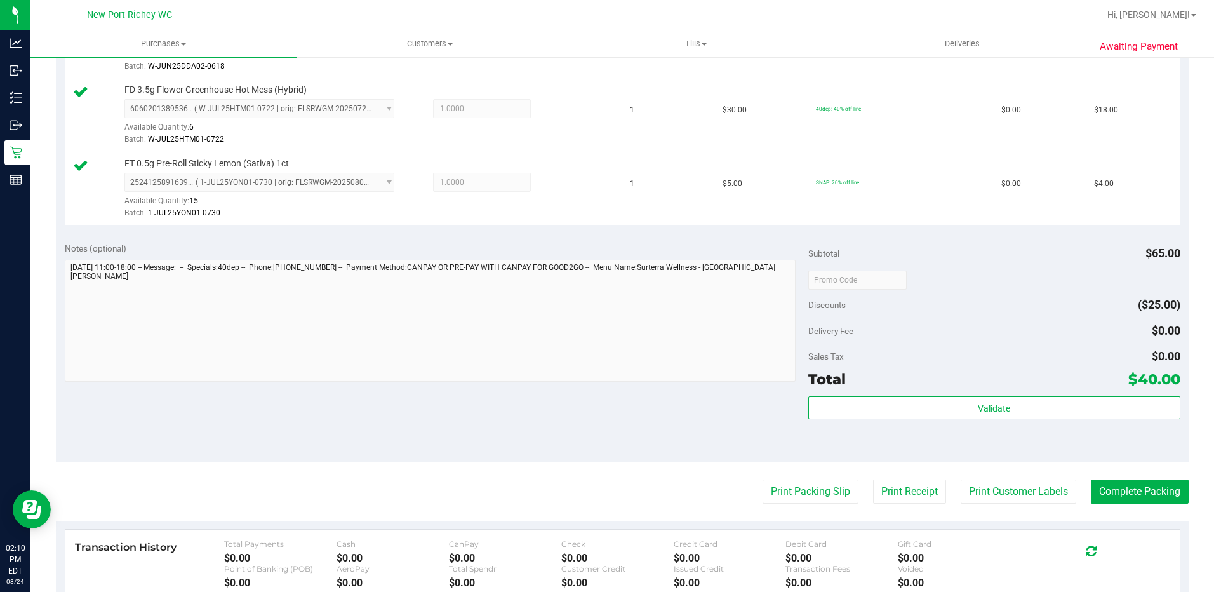
scroll to position [594, 0]
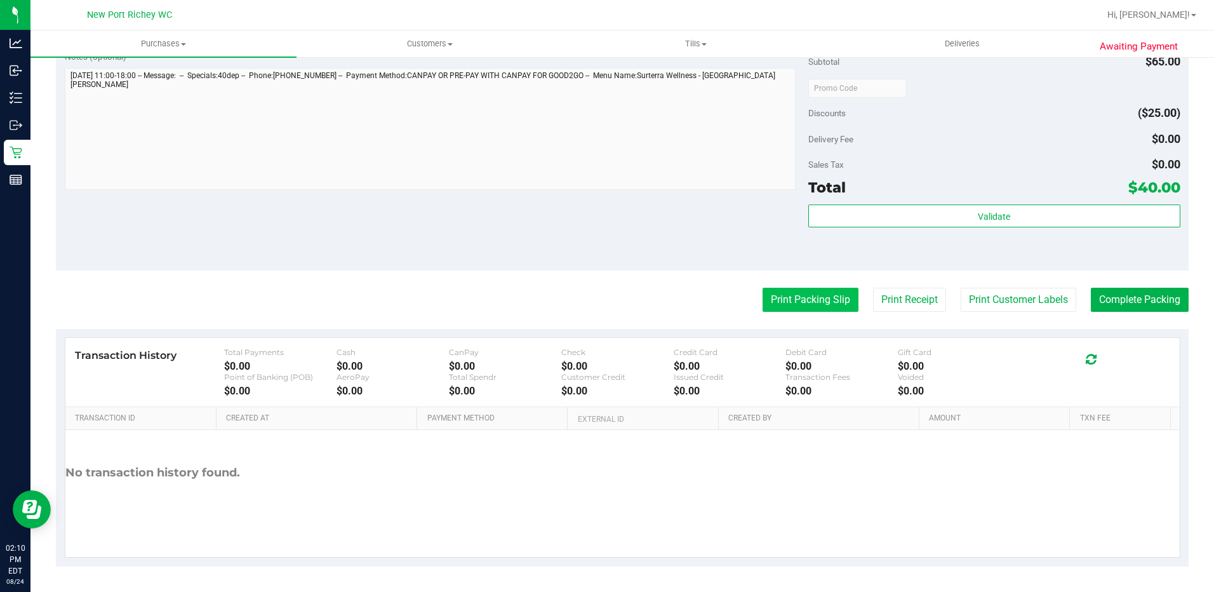
click at [816, 303] on button "Print Packing Slip" at bounding box center [811, 300] width 96 height 24
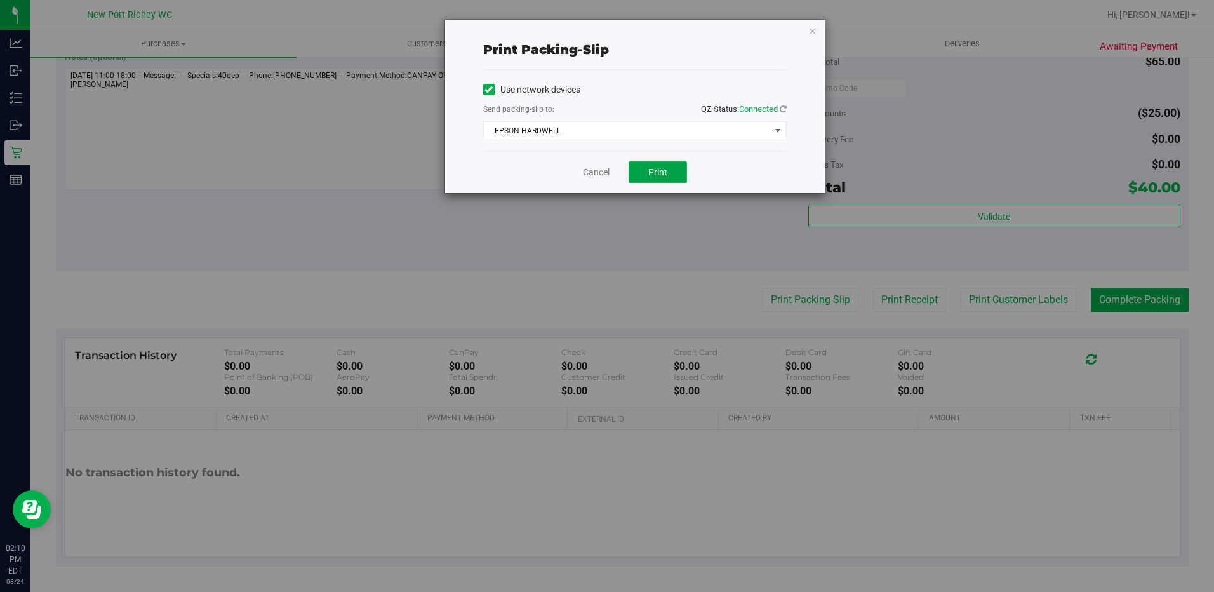
click at [652, 172] on span "Print" at bounding box center [658, 172] width 19 height 10
click at [593, 170] on link "Cancel" at bounding box center [596, 172] width 27 height 13
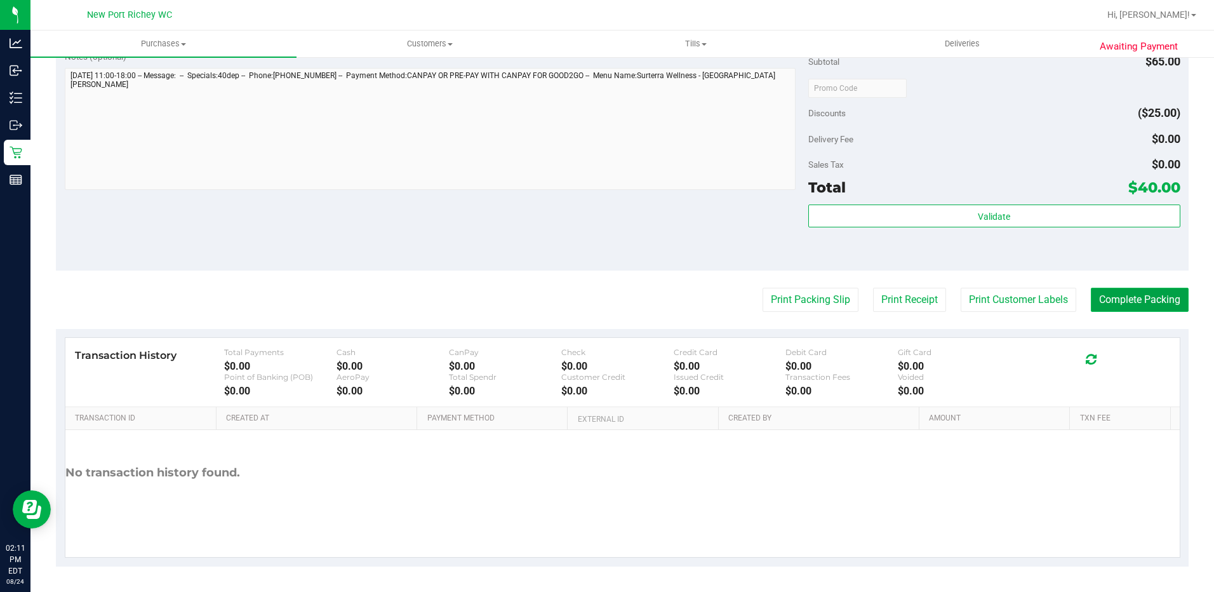
click at [1119, 304] on button "Complete Packing" at bounding box center [1140, 300] width 98 height 24
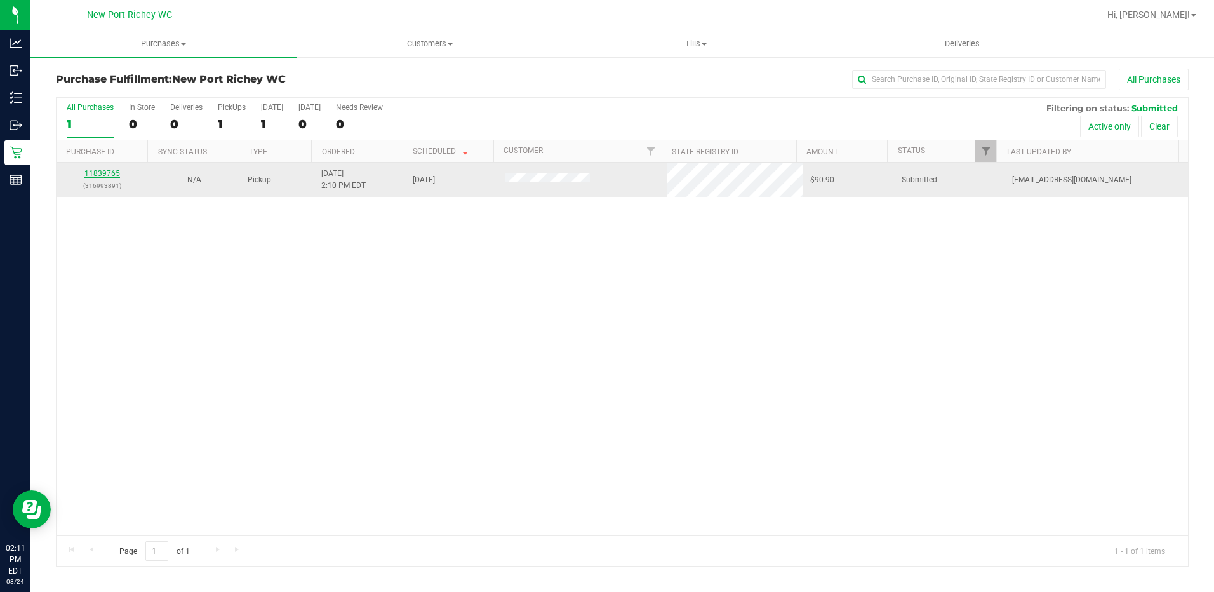
click at [114, 171] on link "11839765" at bounding box center [102, 173] width 36 height 9
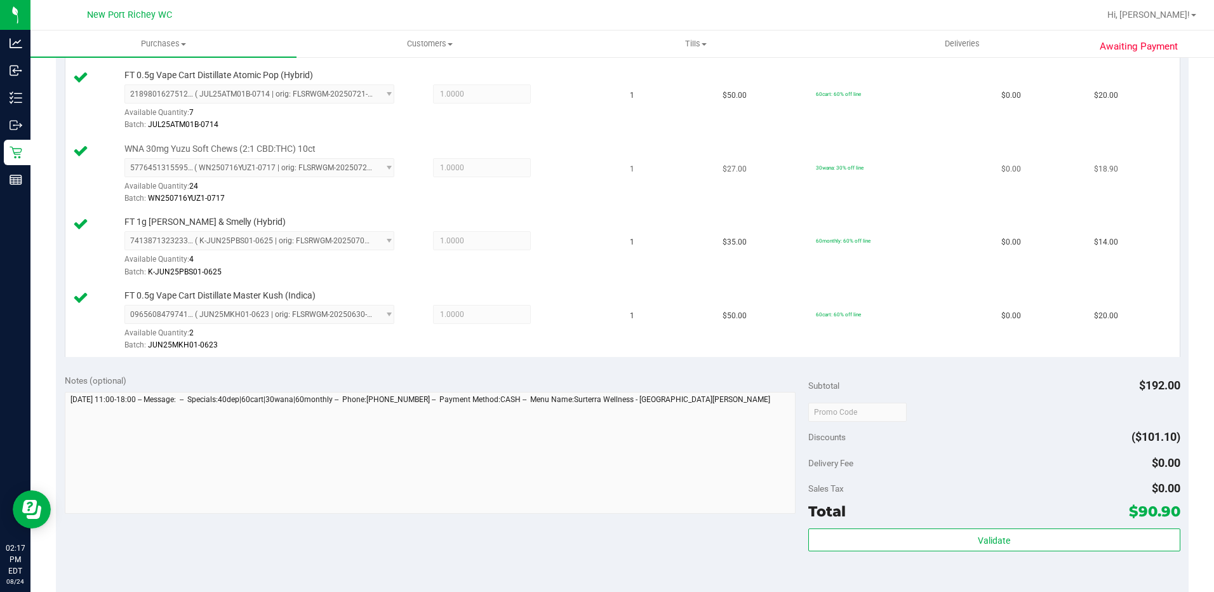
scroll to position [417, 0]
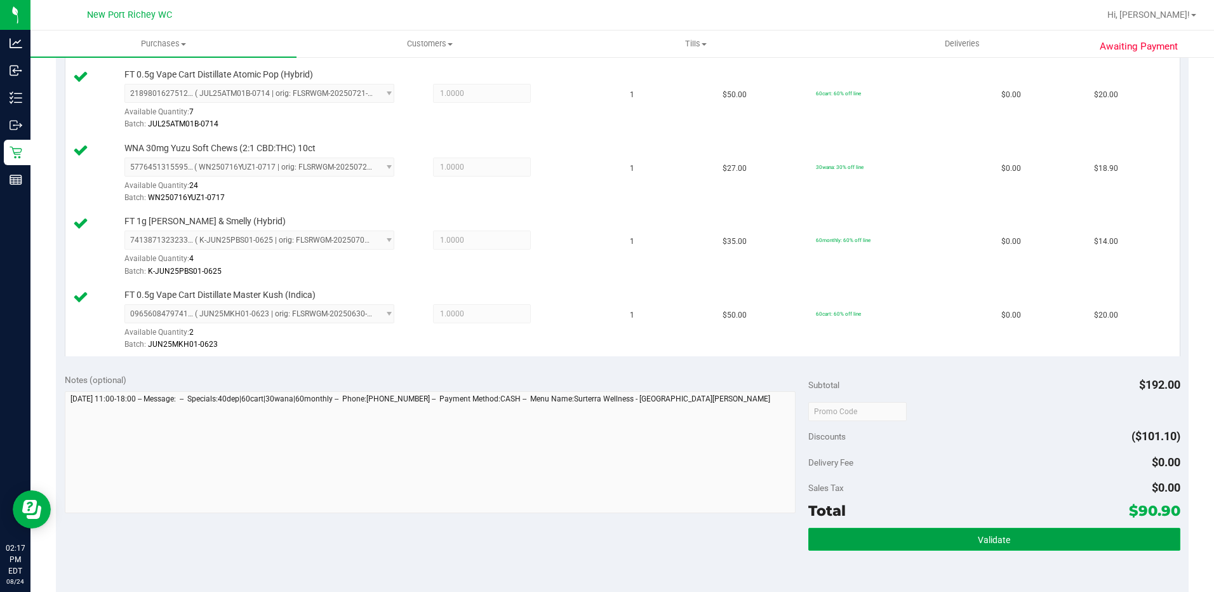
click at [927, 543] on button "Validate" at bounding box center [995, 539] width 372 height 23
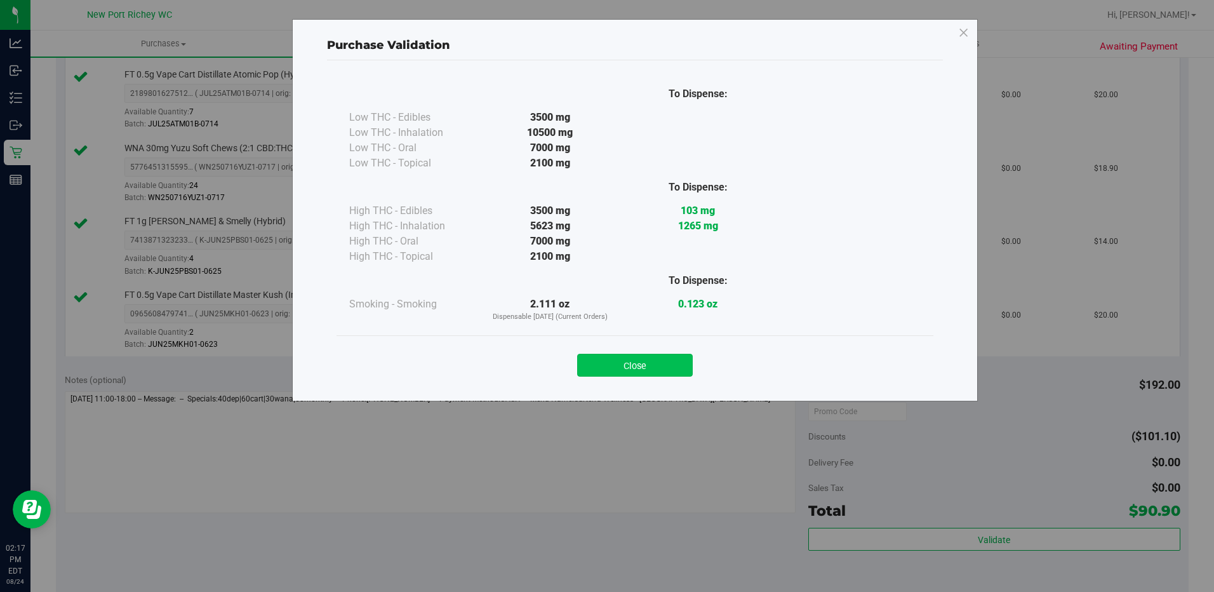
click at [663, 367] on button "Close" at bounding box center [635, 365] width 116 height 23
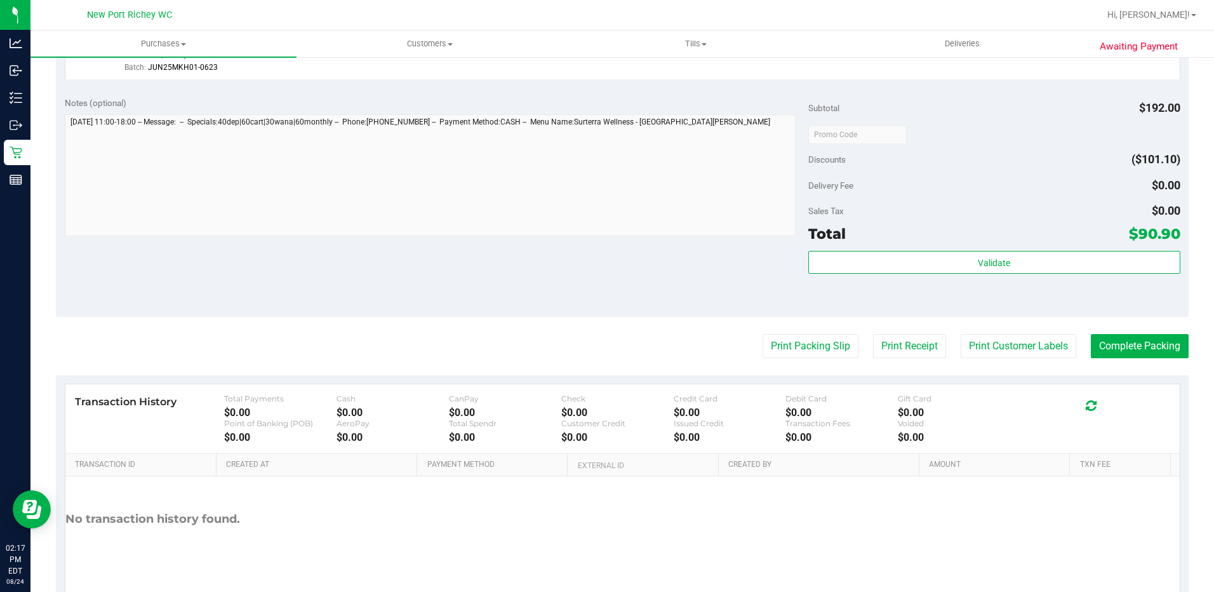
scroll to position [735, 0]
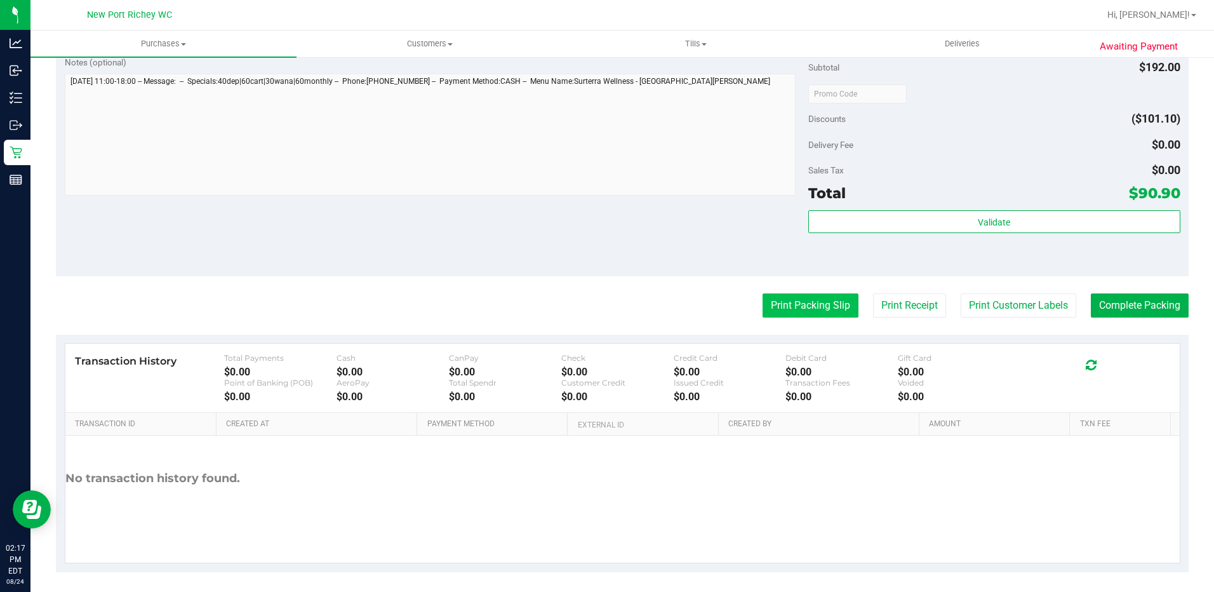
click at [811, 310] on button "Print Packing Slip" at bounding box center [811, 305] width 96 height 24
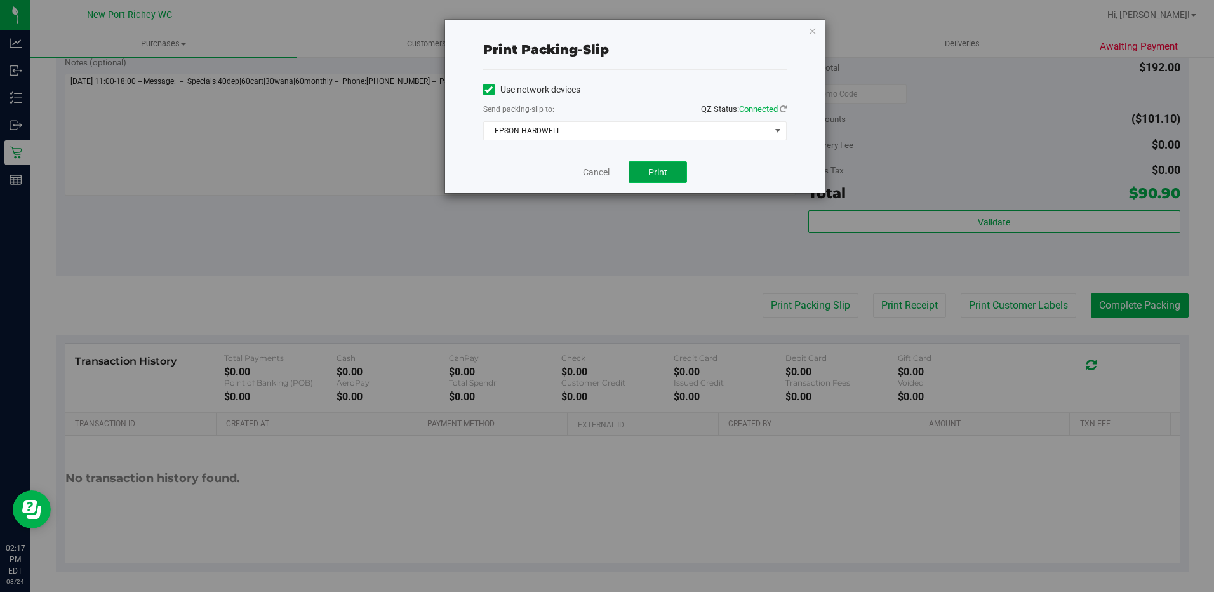
click at [643, 180] on button "Print" at bounding box center [658, 172] width 58 height 22
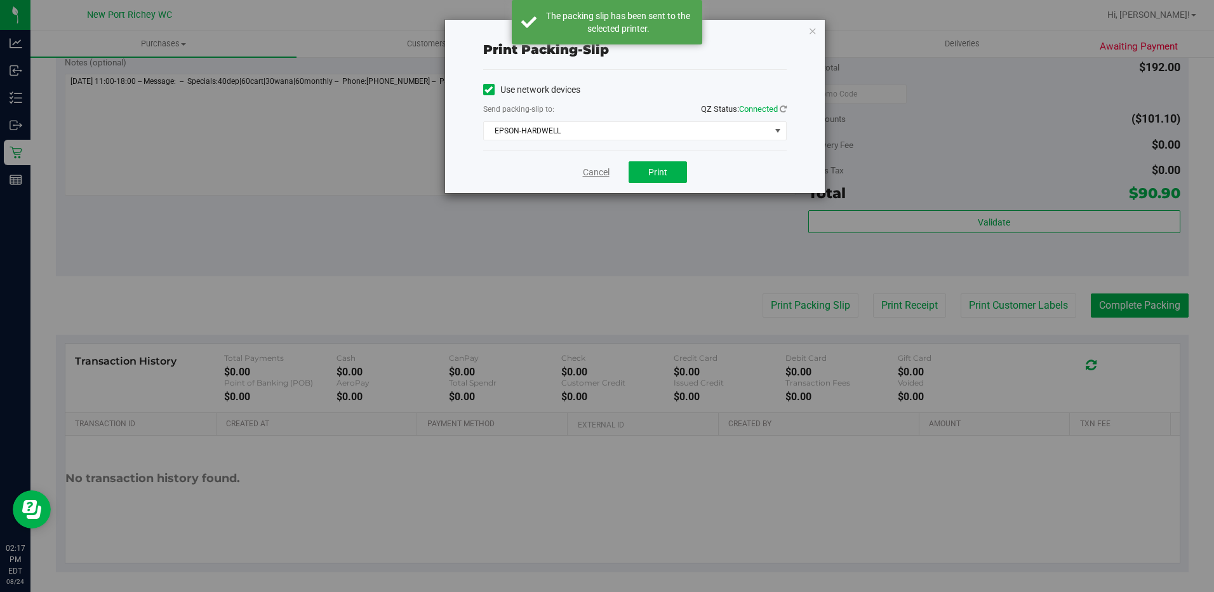
click at [603, 175] on link "Cancel" at bounding box center [596, 172] width 27 height 13
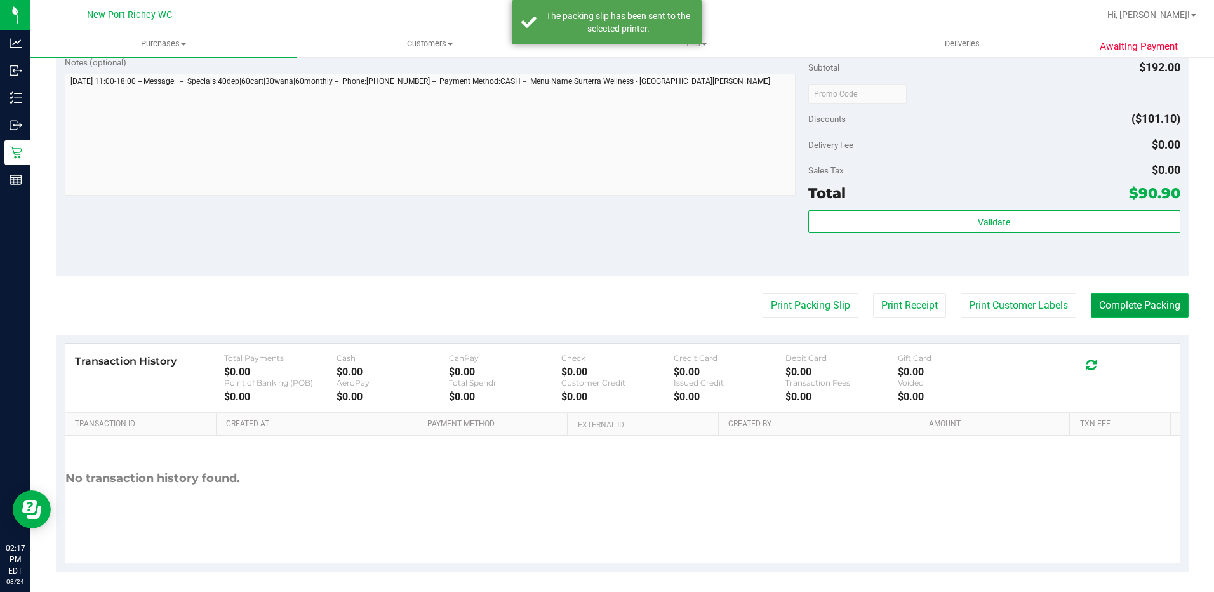
click at [1094, 306] on button "Complete Packing" at bounding box center [1140, 305] width 98 height 24
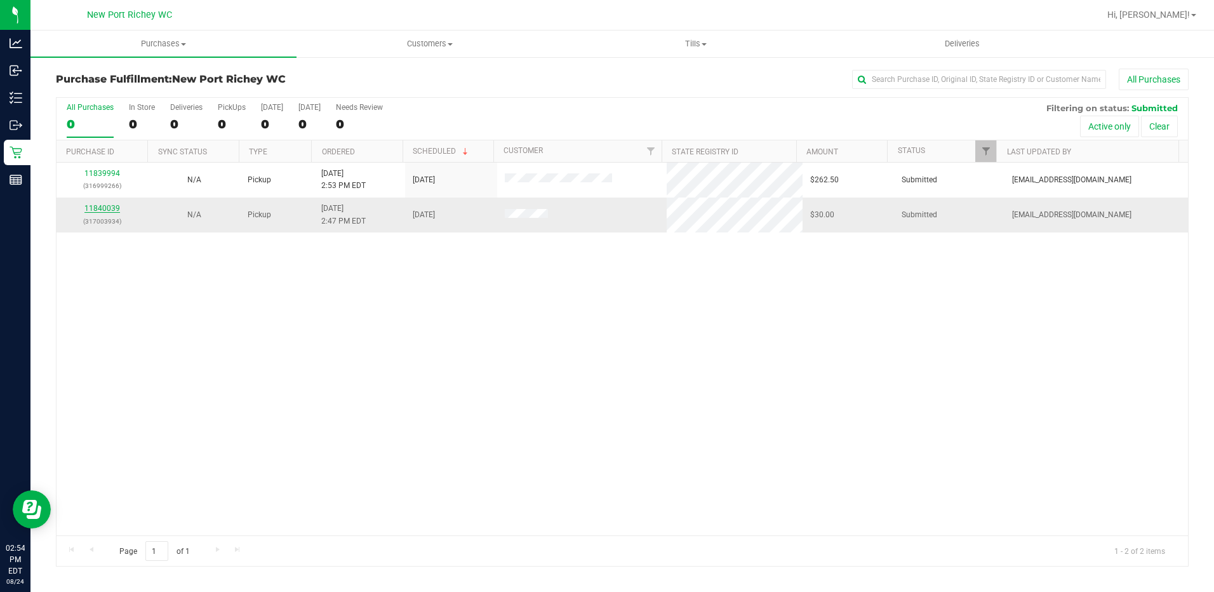
click at [115, 207] on link "11840039" at bounding box center [102, 208] width 36 height 9
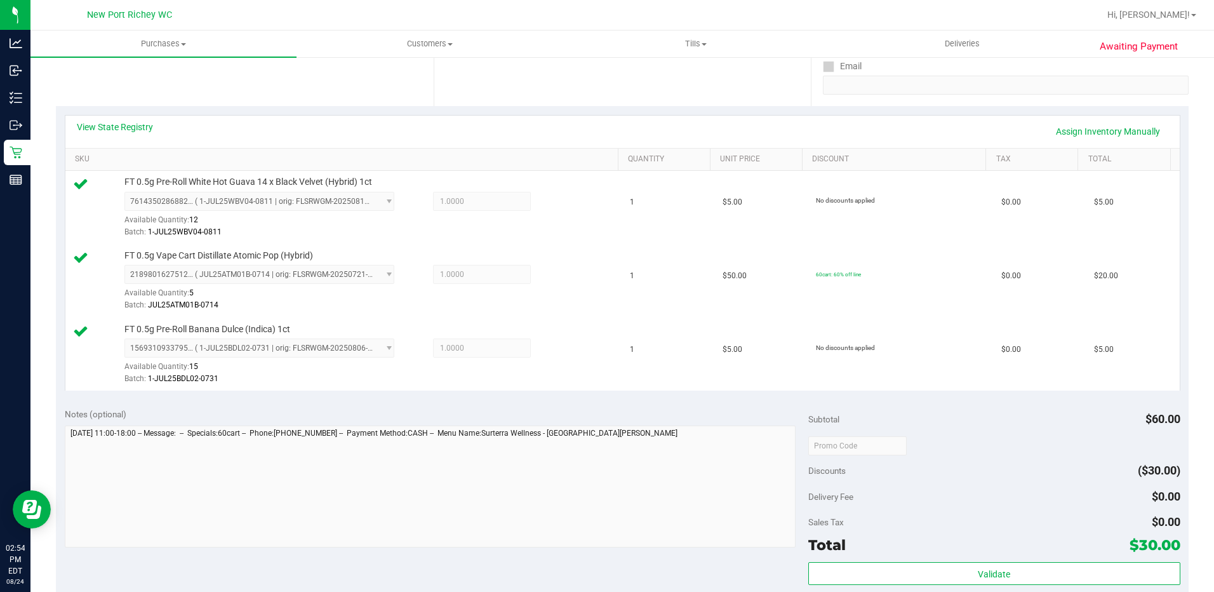
scroll to position [254, 0]
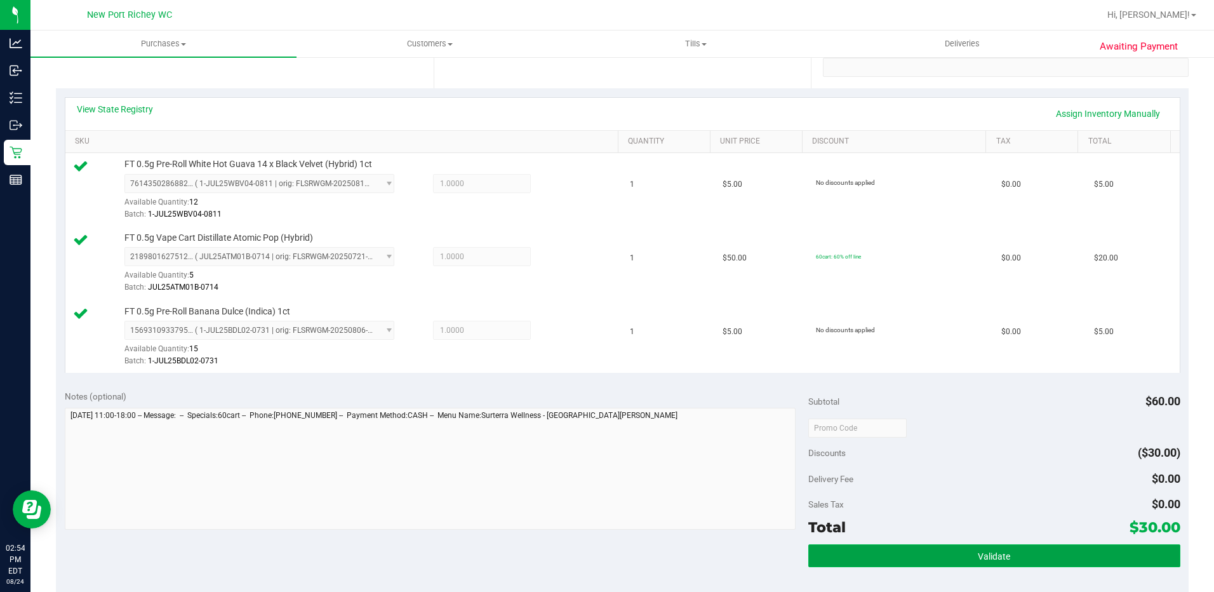
click at [892, 552] on button "Validate" at bounding box center [995, 555] width 372 height 23
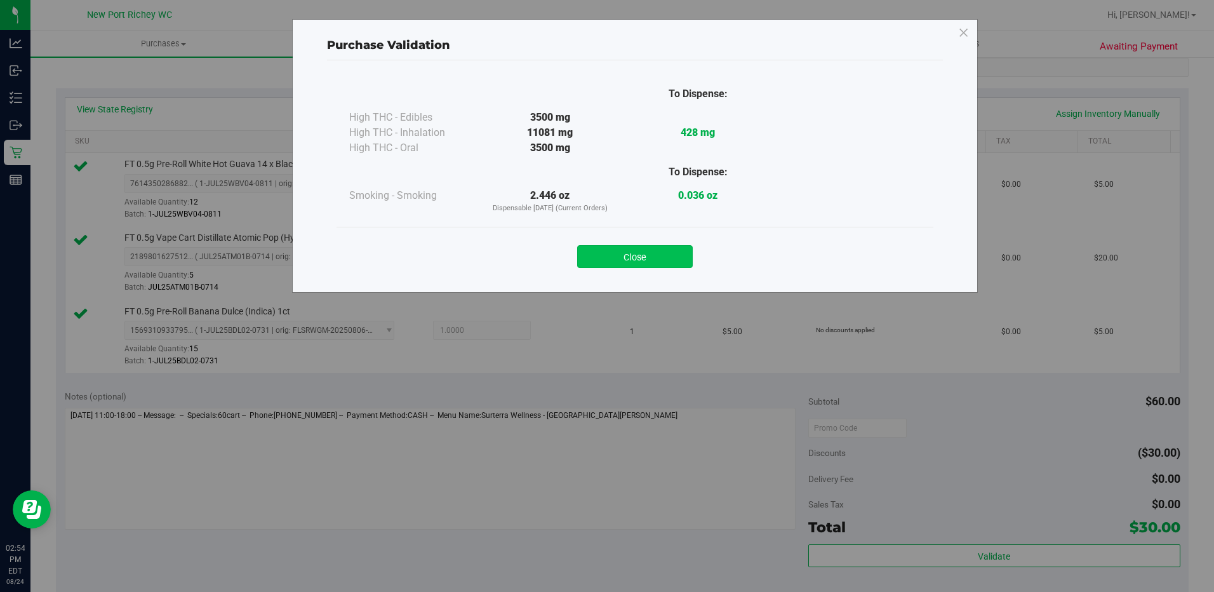
click at [686, 255] on button "Close" at bounding box center [635, 256] width 116 height 23
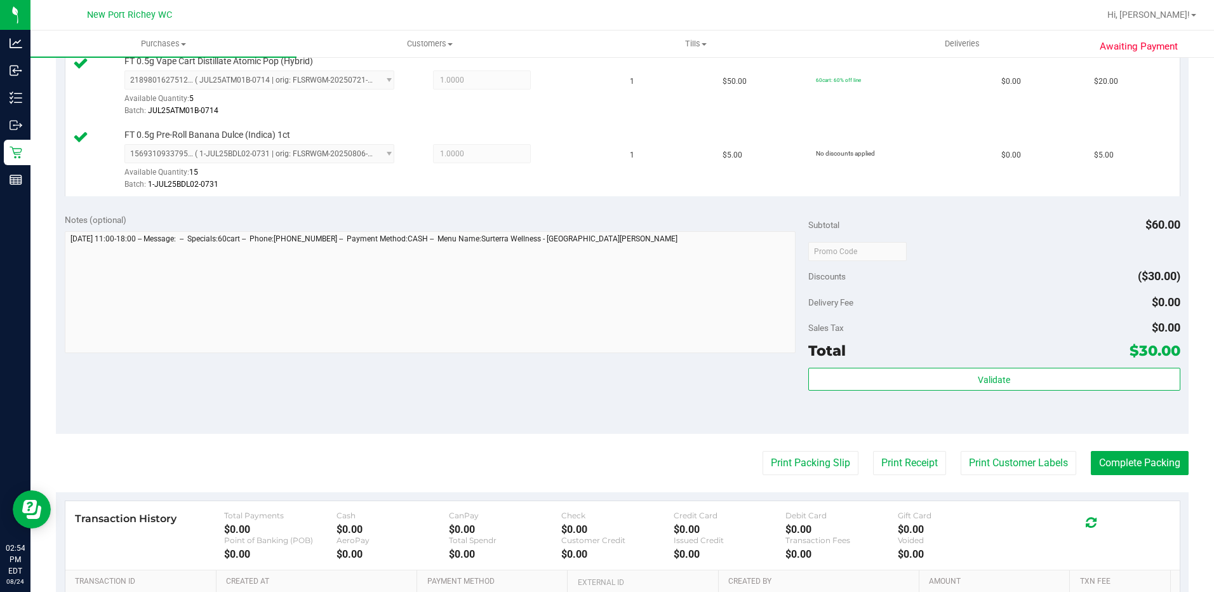
scroll to position [445, 0]
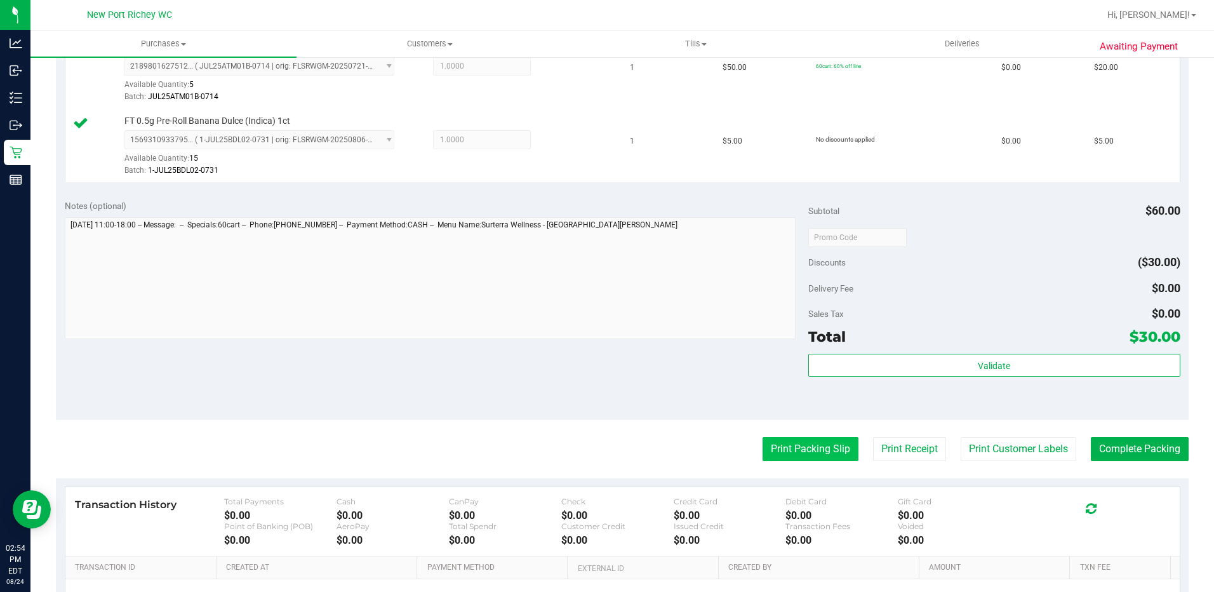
click at [769, 449] on button "Print Packing Slip" at bounding box center [811, 449] width 96 height 24
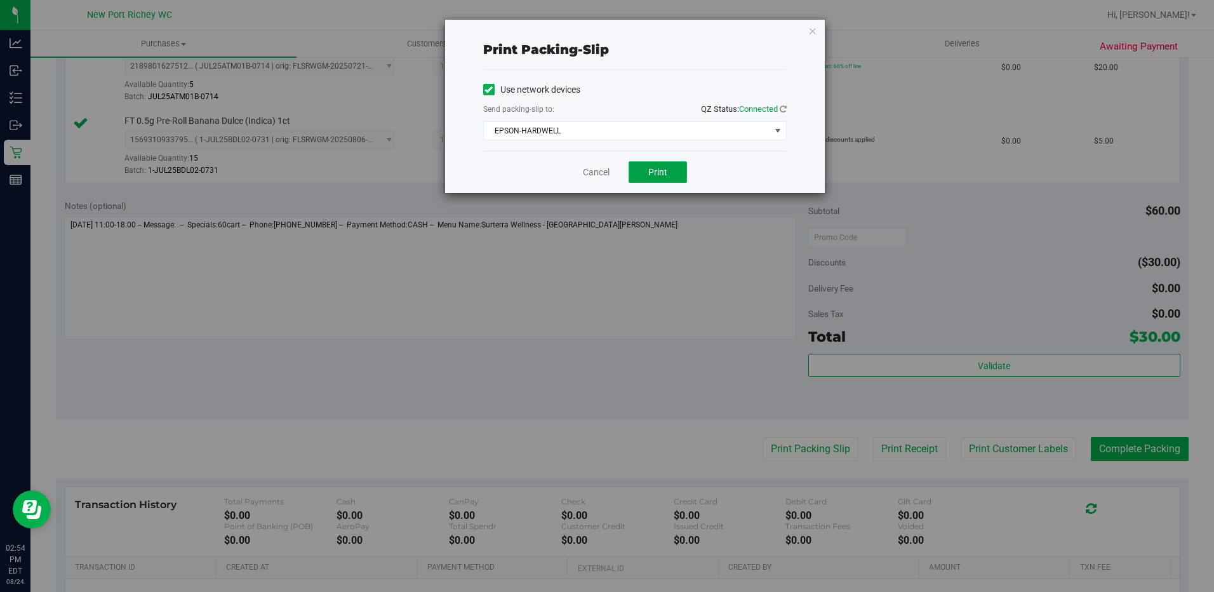
click at [657, 178] on button "Print" at bounding box center [658, 172] width 58 height 22
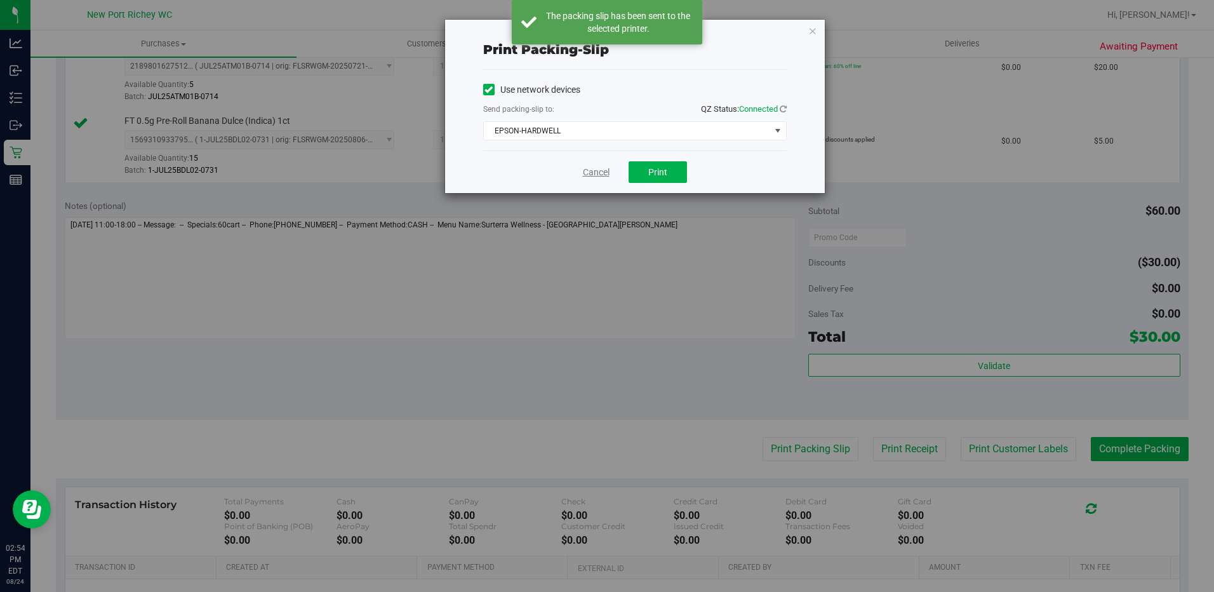
click at [601, 170] on link "Cancel" at bounding box center [596, 172] width 27 height 13
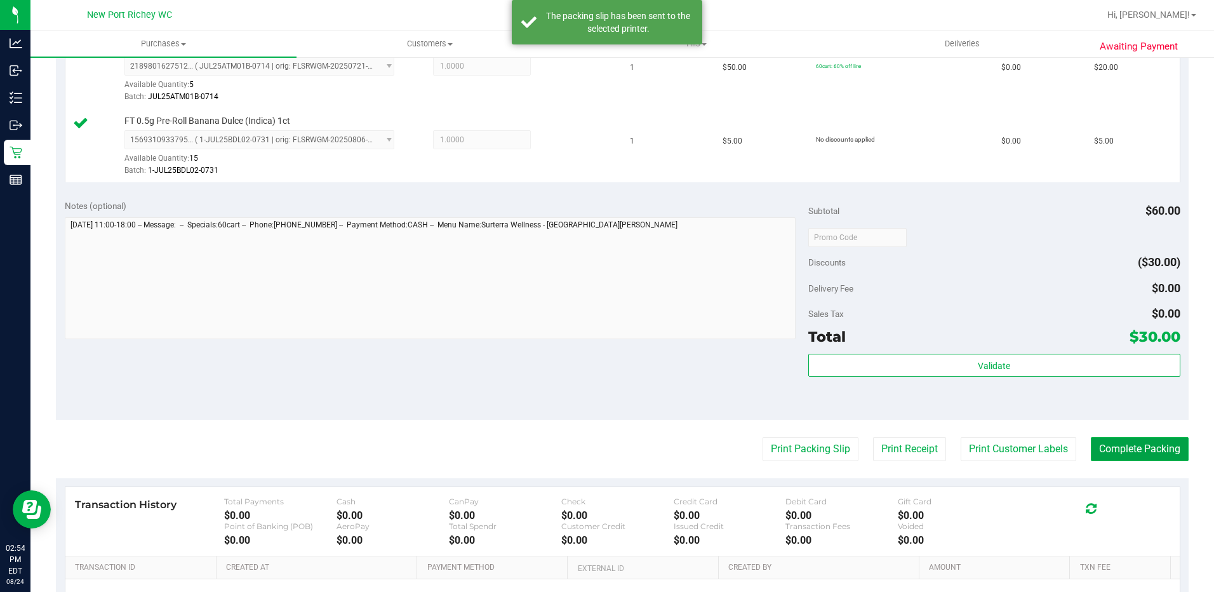
click at [1107, 446] on button "Complete Packing" at bounding box center [1140, 449] width 98 height 24
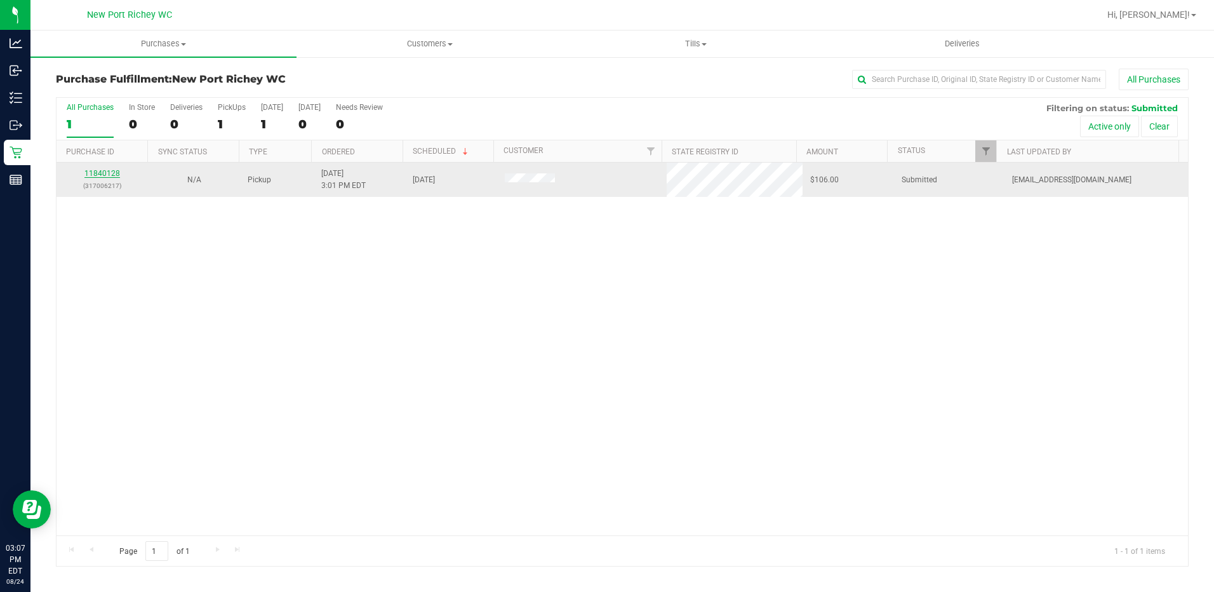
click at [112, 170] on link "11840128" at bounding box center [102, 173] width 36 height 9
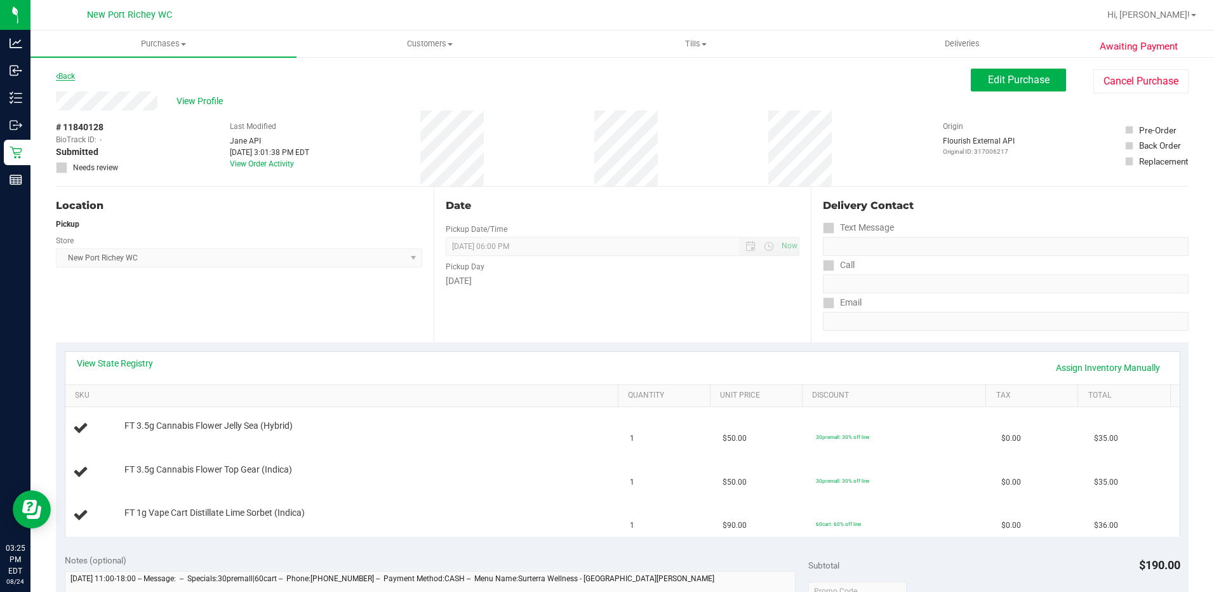
click at [69, 74] on link "Back" at bounding box center [65, 76] width 19 height 9
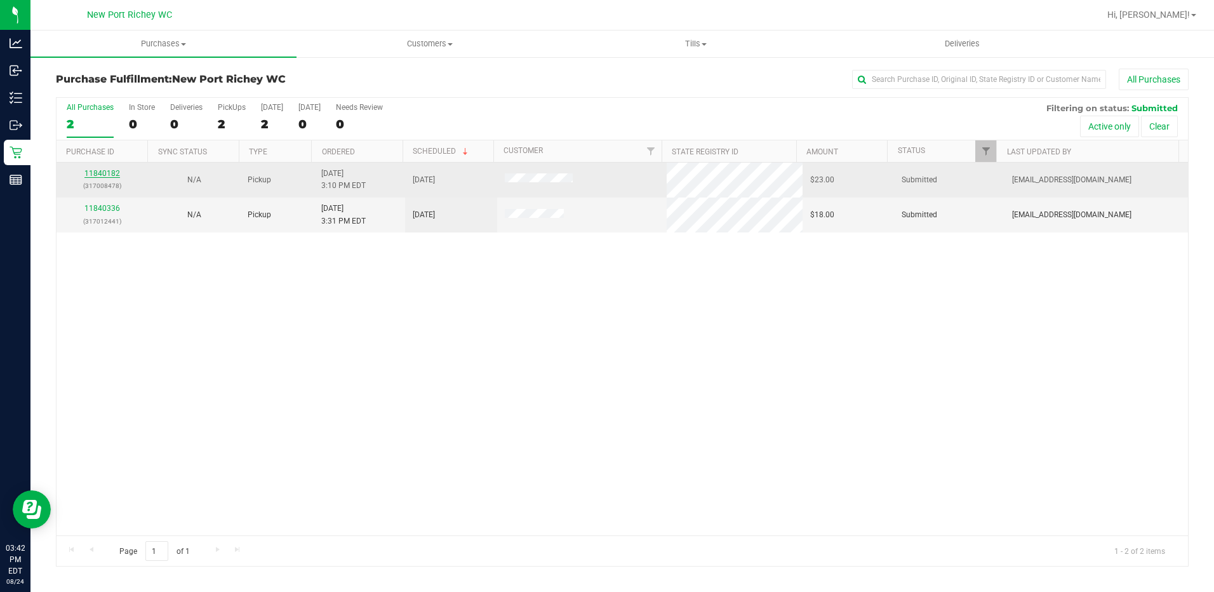
click at [111, 173] on link "11840182" at bounding box center [102, 173] width 36 height 9
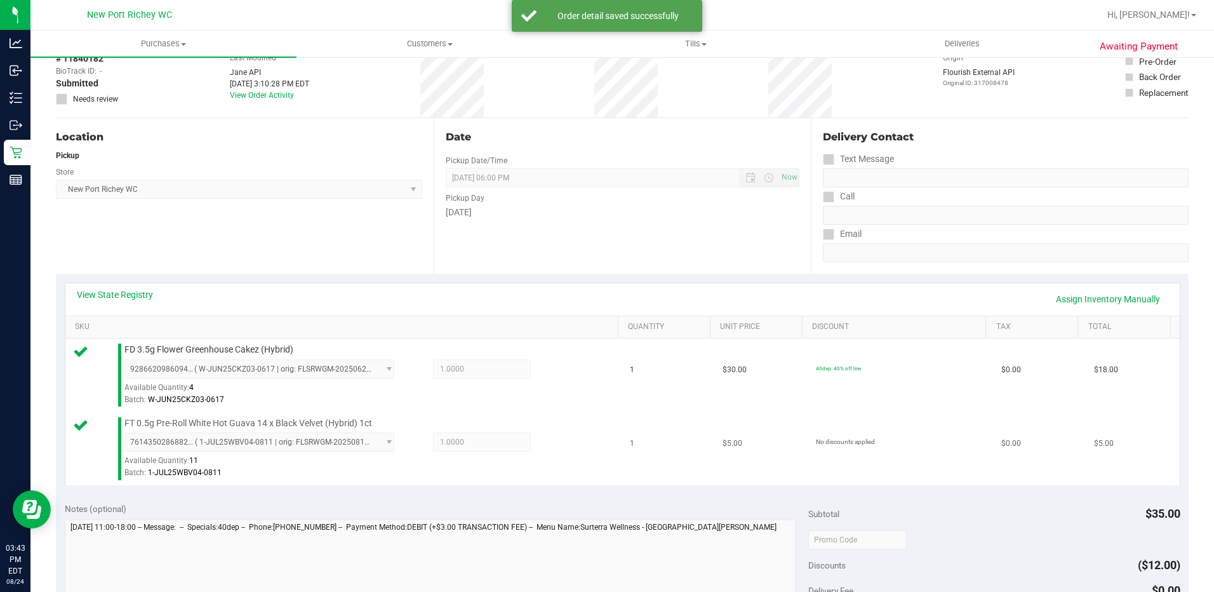
scroll to position [318, 0]
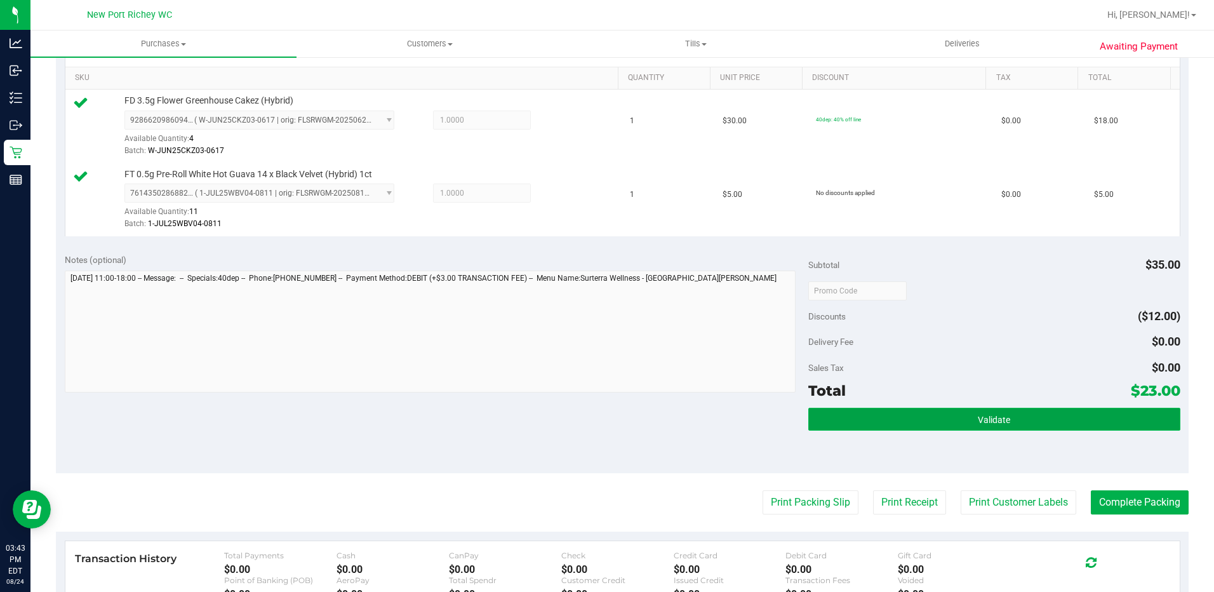
click at [860, 420] on button "Validate" at bounding box center [995, 419] width 372 height 23
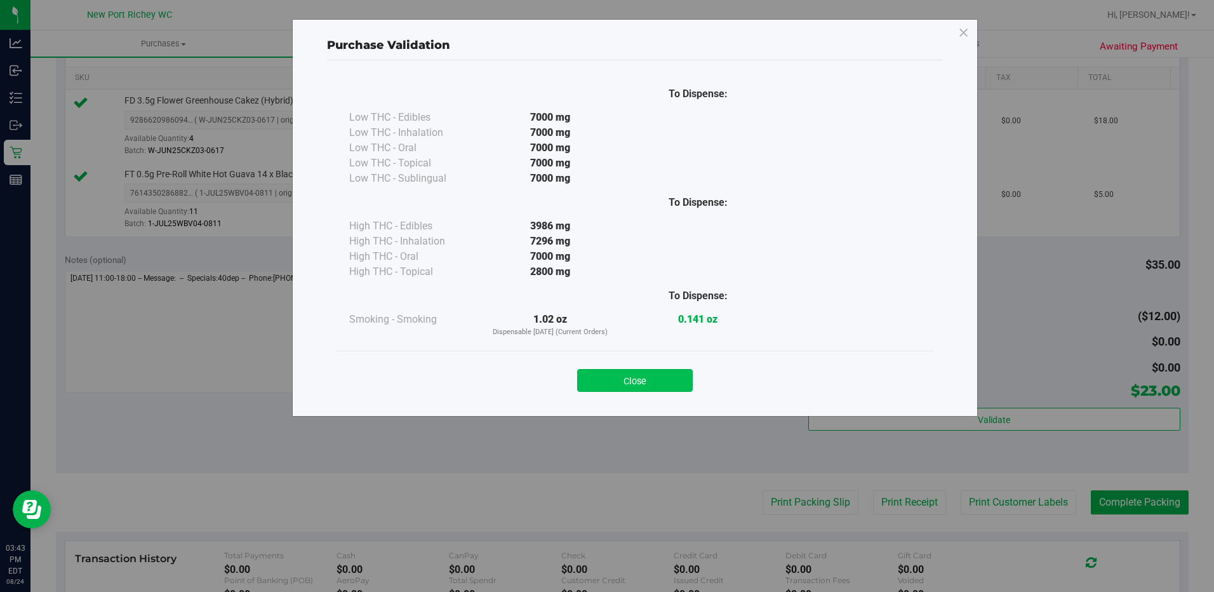
click at [650, 387] on button "Close" at bounding box center [635, 380] width 116 height 23
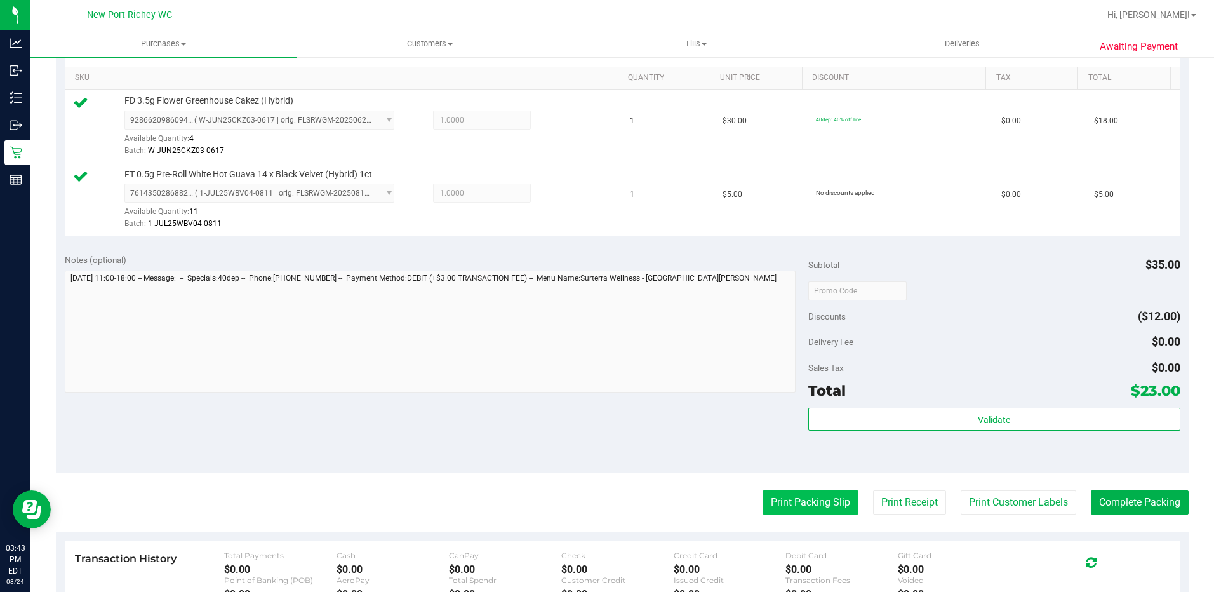
click at [781, 495] on button "Print Packing Slip" at bounding box center [811, 502] width 96 height 24
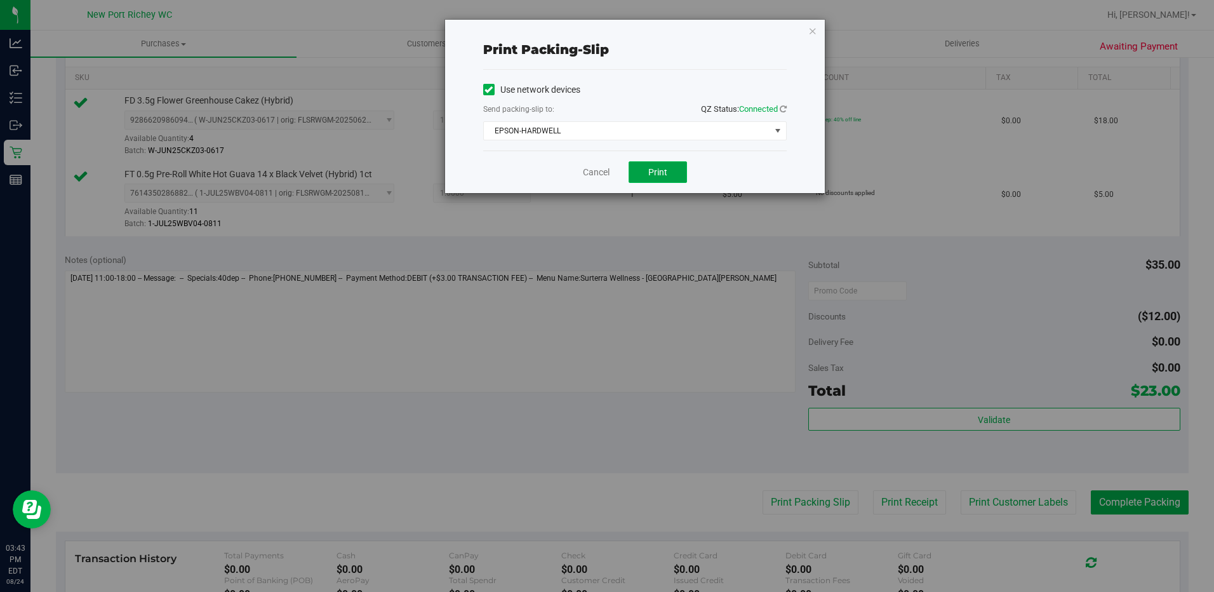
click at [674, 168] on button "Print" at bounding box center [658, 172] width 58 height 22
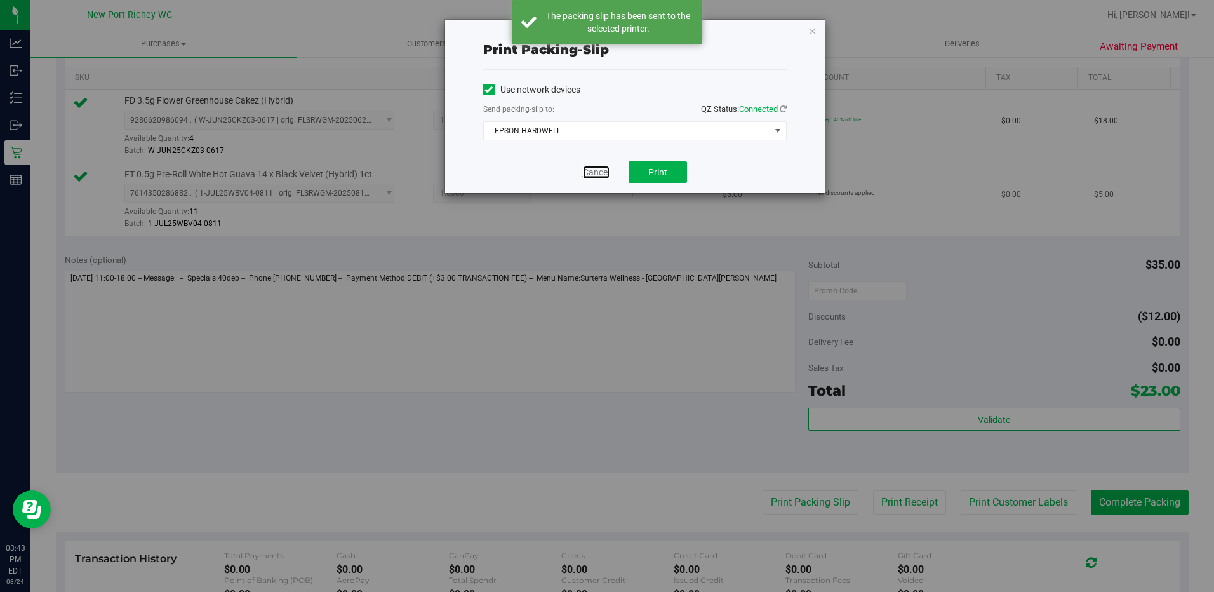
click at [603, 168] on link "Cancel" at bounding box center [596, 172] width 27 height 13
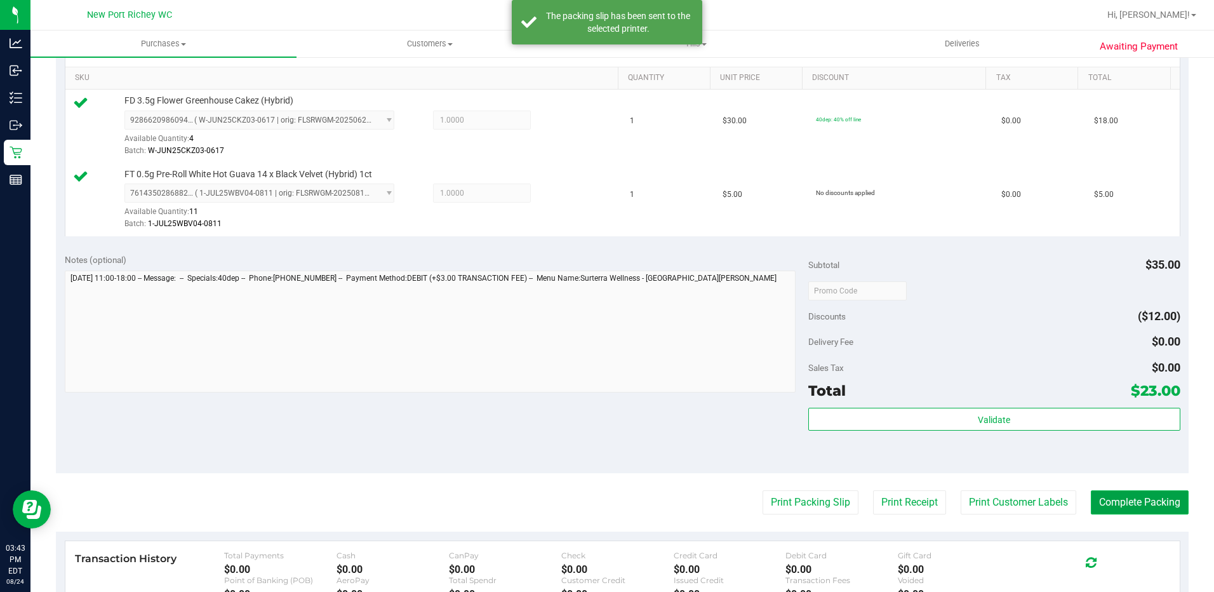
click at [1097, 505] on button "Complete Packing" at bounding box center [1140, 502] width 98 height 24
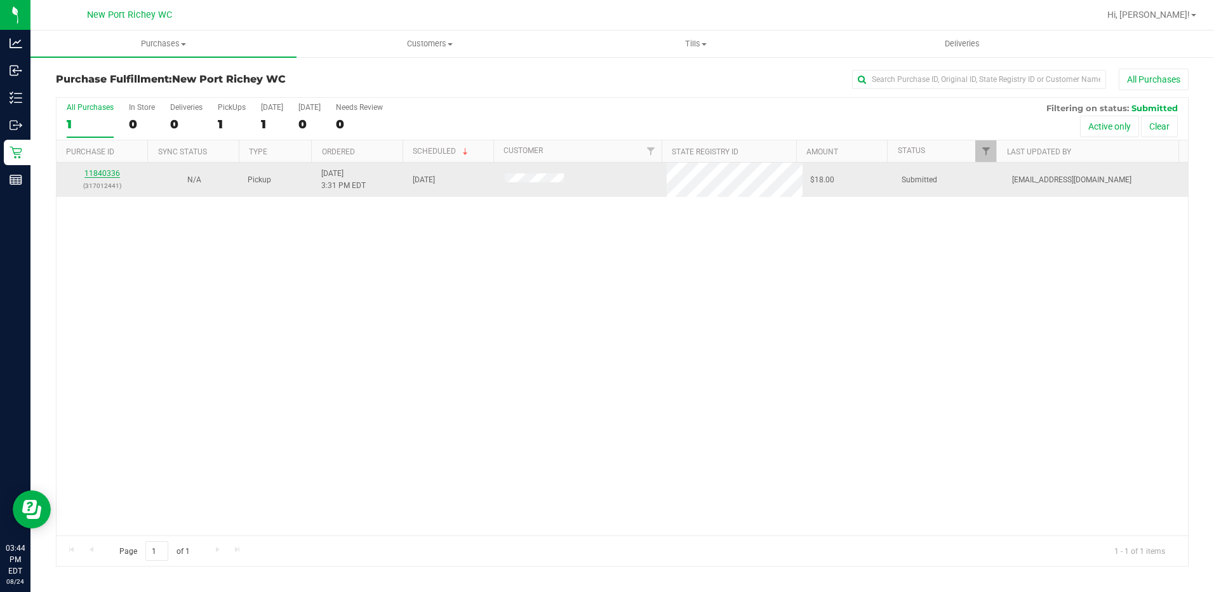
click at [95, 176] on link "11840336" at bounding box center [102, 173] width 36 height 9
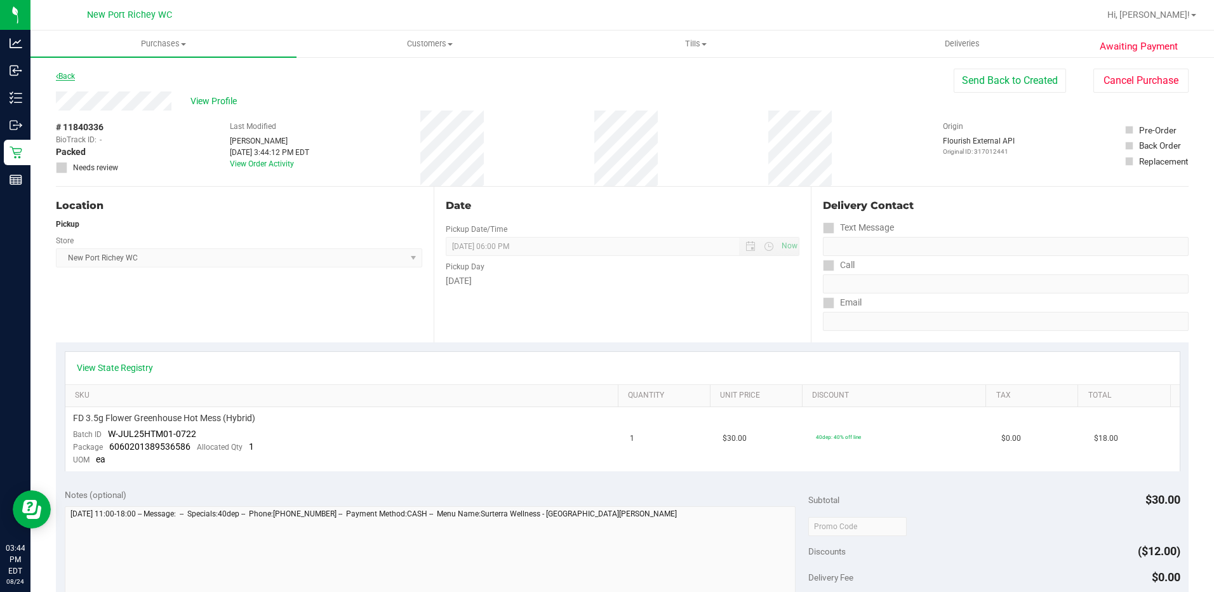
click at [71, 80] on link "Back" at bounding box center [65, 76] width 19 height 9
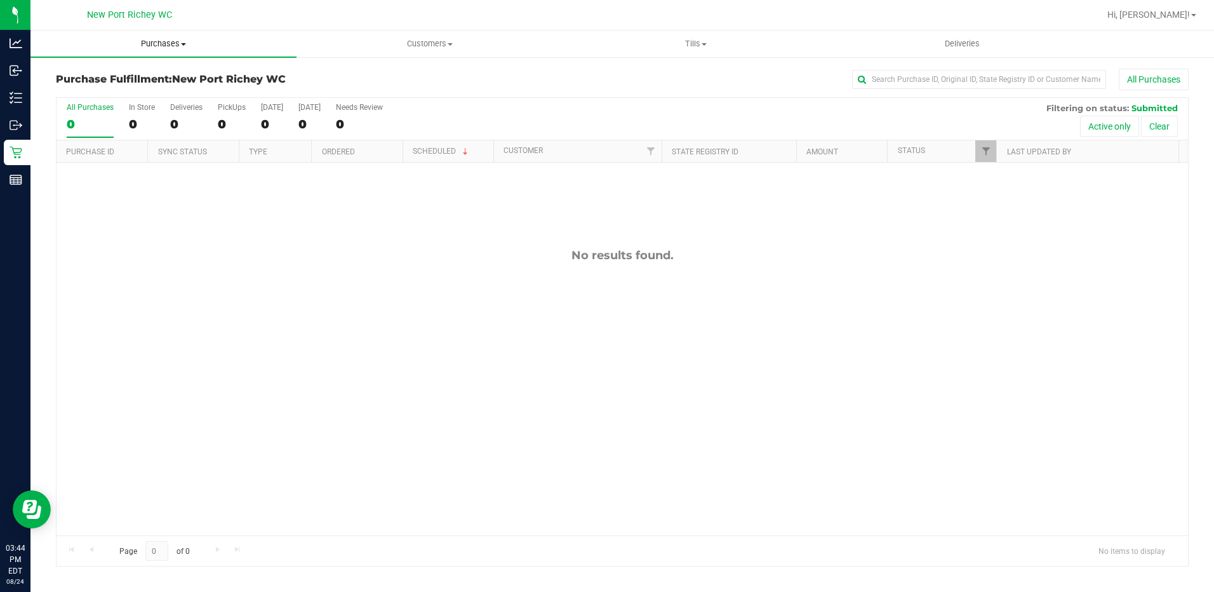
click at [159, 46] on span "Purchases" at bounding box center [163, 43] width 266 height 11
click at [140, 79] on span "Summary of purchases" at bounding box center [95, 76] width 130 height 11
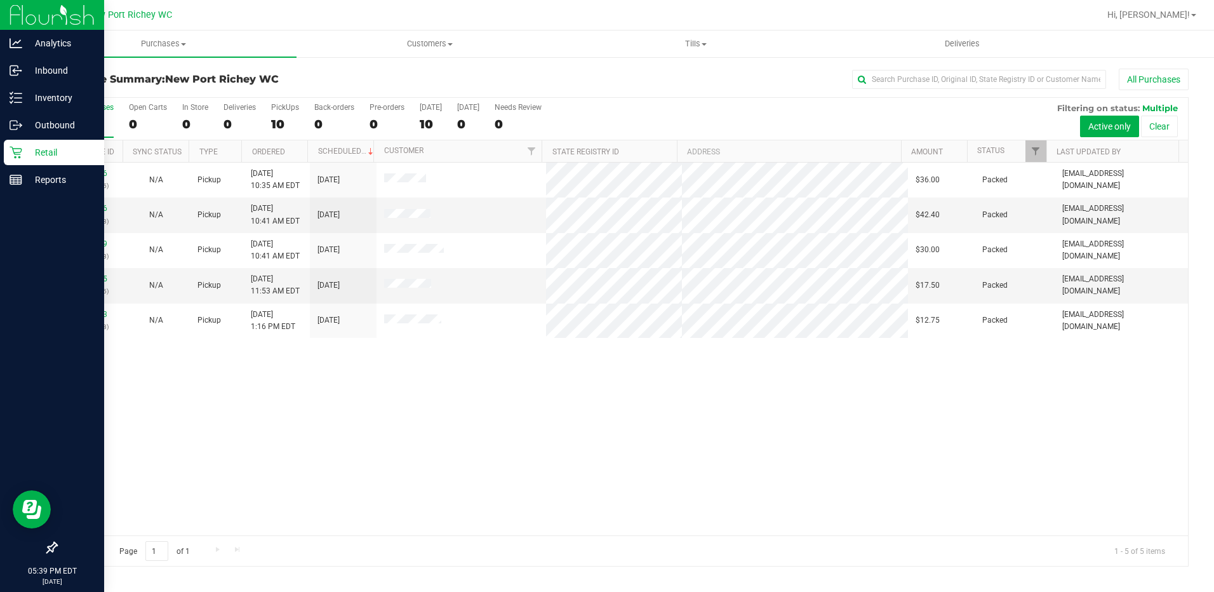
click at [54, 147] on p "Retail" at bounding box center [60, 152] width 76 height 15
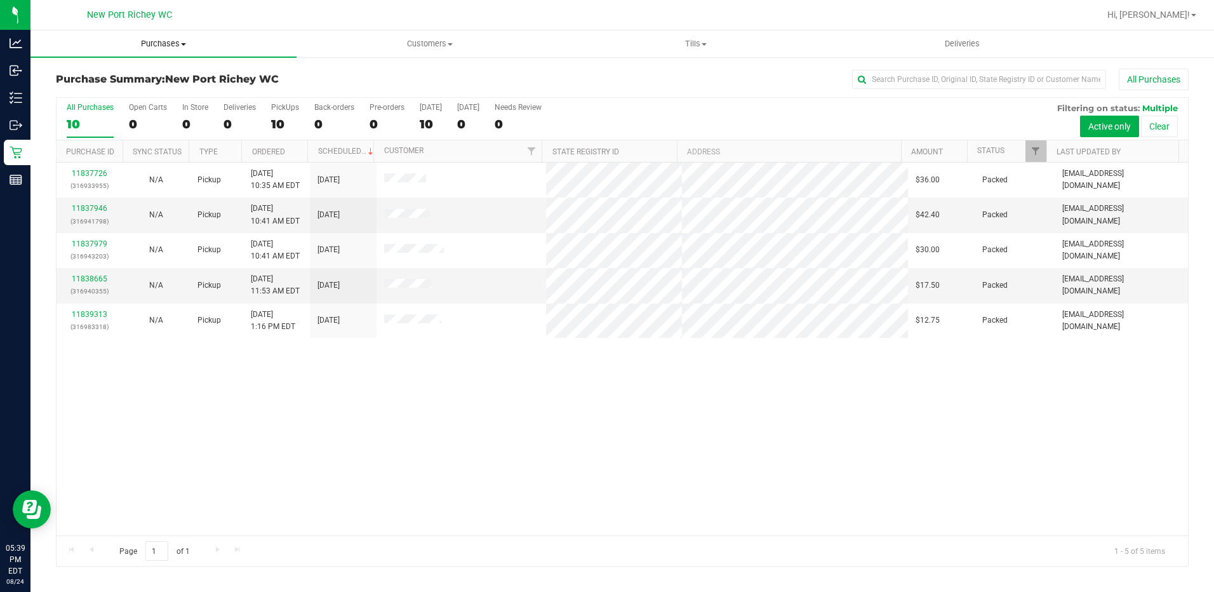
click at [185, 44] on span at bounding box center [183, 44] width 5 height 3
click at [111, 71] on span "Summary of purchases" at bounding box center [95, 76] width 130 height 11
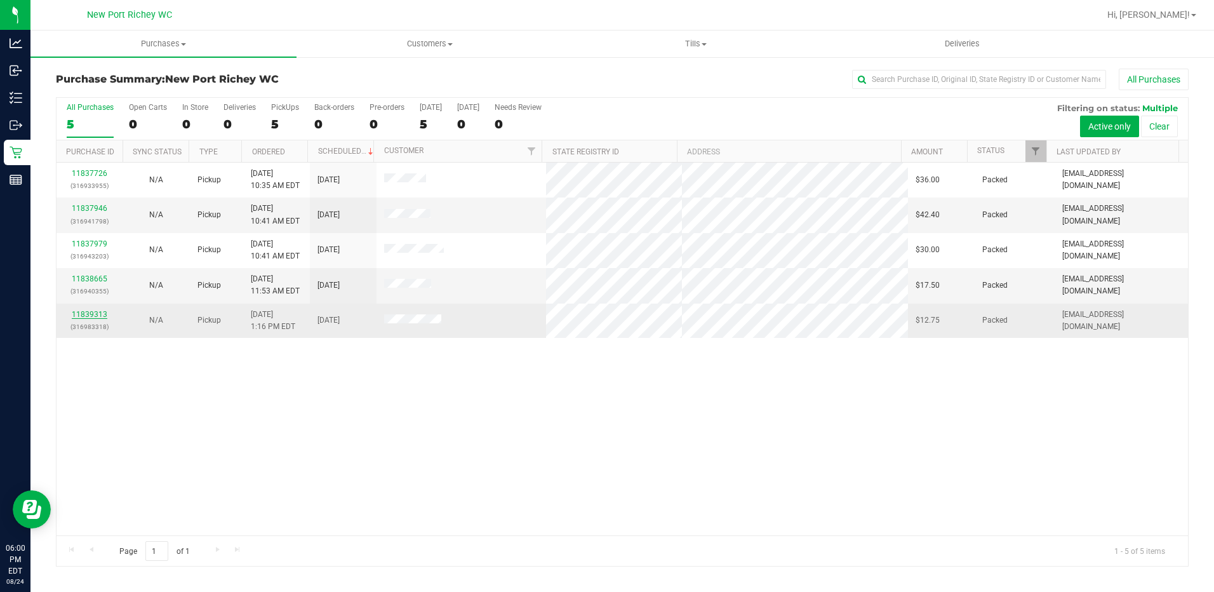
click at [95, 318] on link "11839313" at bounding box center [90, 314] width 36 height 9
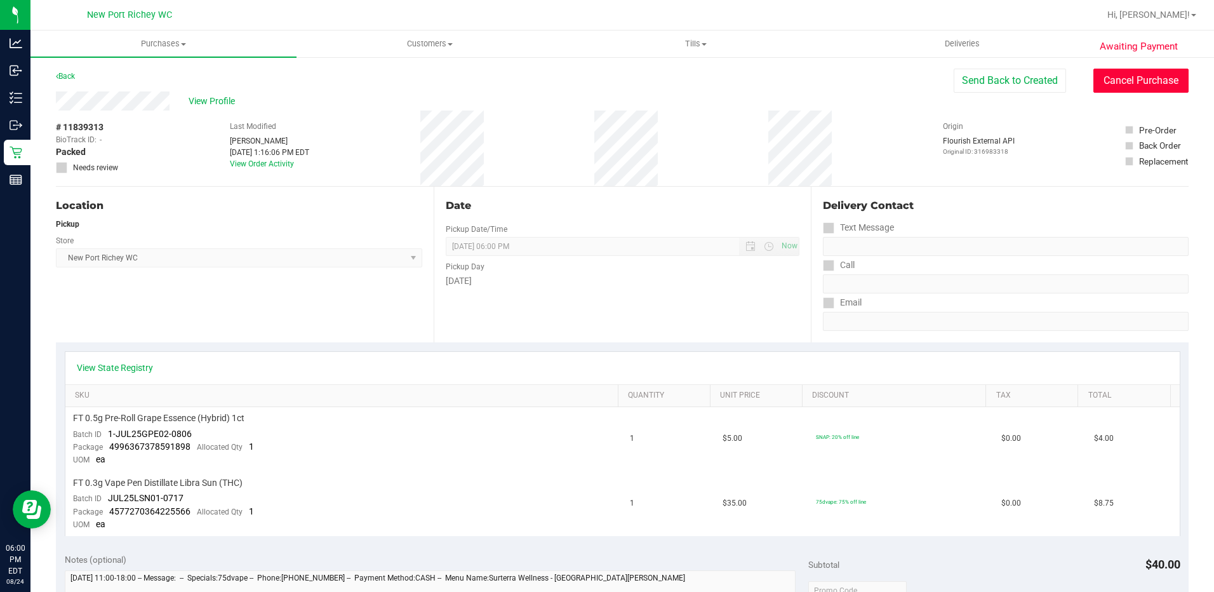
click at [1105, 83] on button "Cancel Purchase" at bounding box center [1141, 81] width 95 height 24
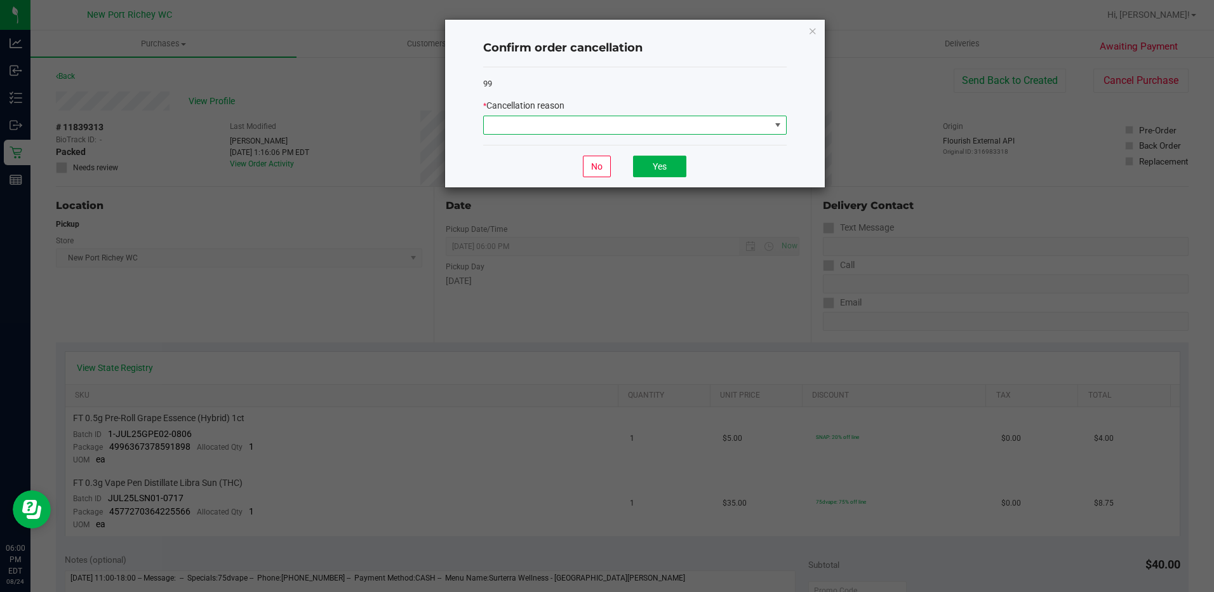
click at [751, 130] on span at bounding box center [627, 125] width 286 height 18
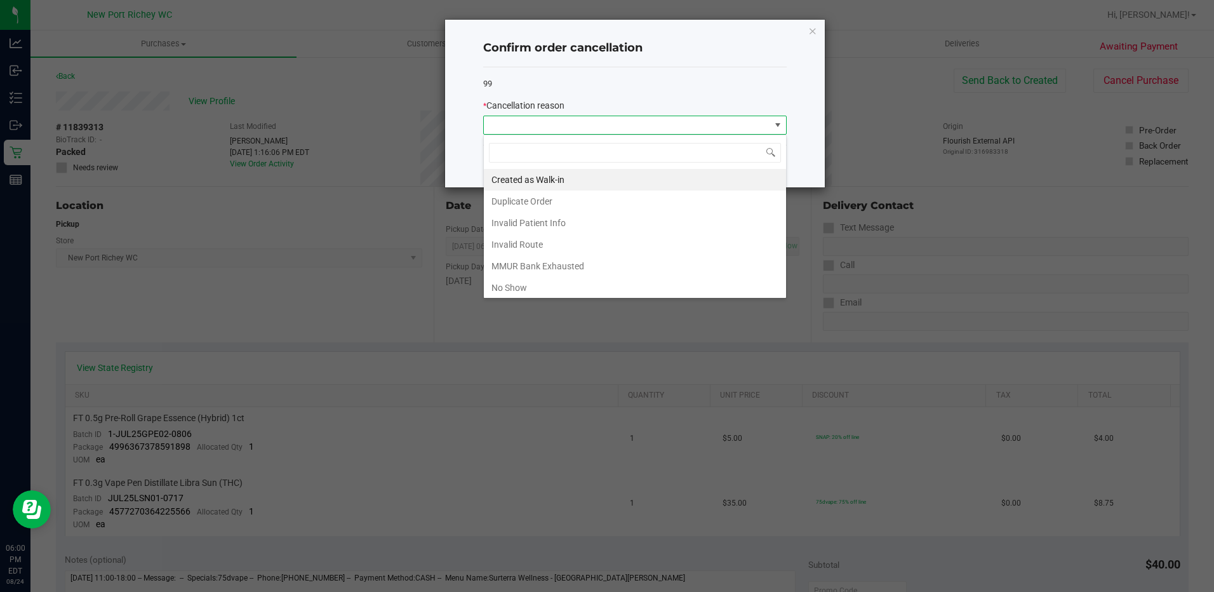
scroll to position [19, 304]
click at [544, 286] on li "No Show" at bounding box center [635, 288] width 302 height 22
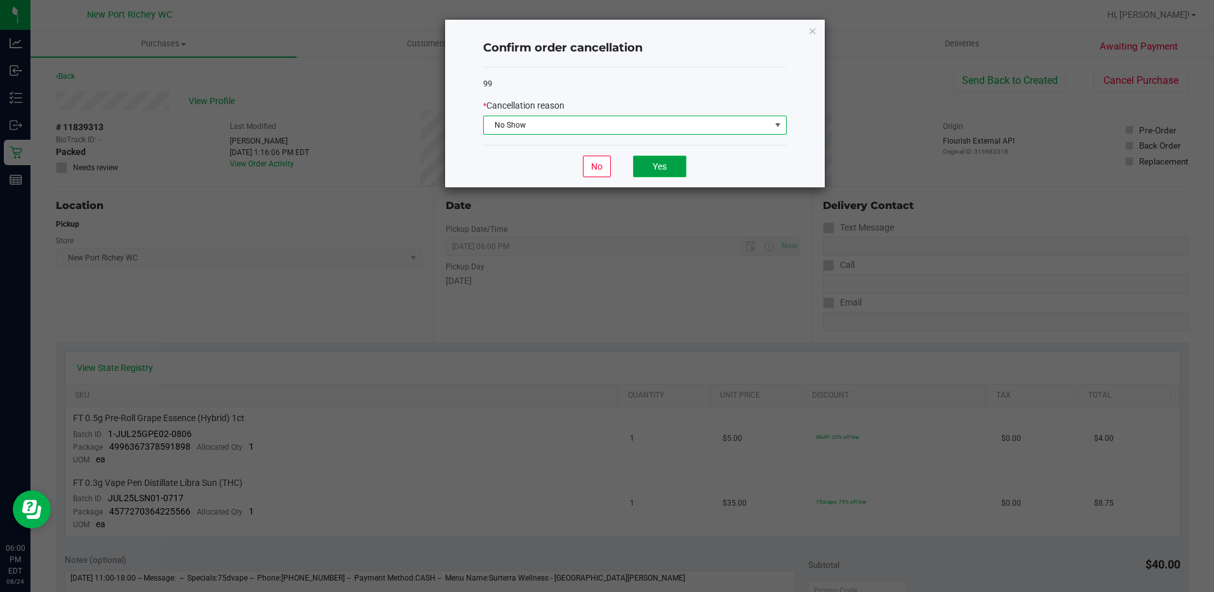
click at [670, 168] on button "Yes" at bounding box center [659, 167] width 53 height 22
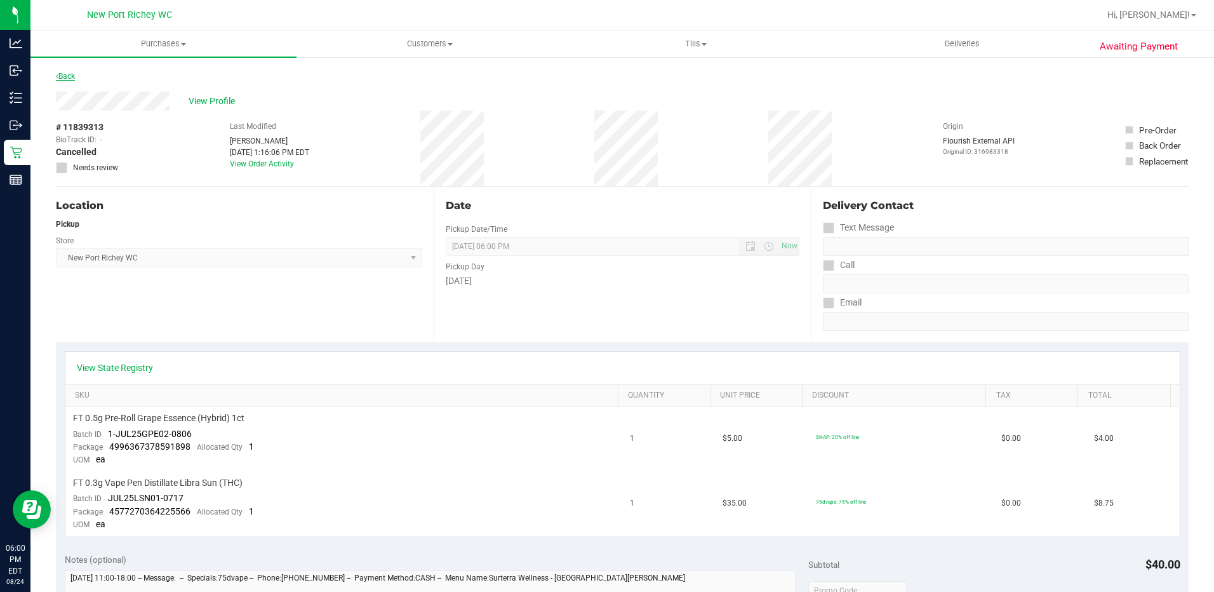
click at [64, 72] on link "Back" at bounding box center [65, 76] width 19 height 9
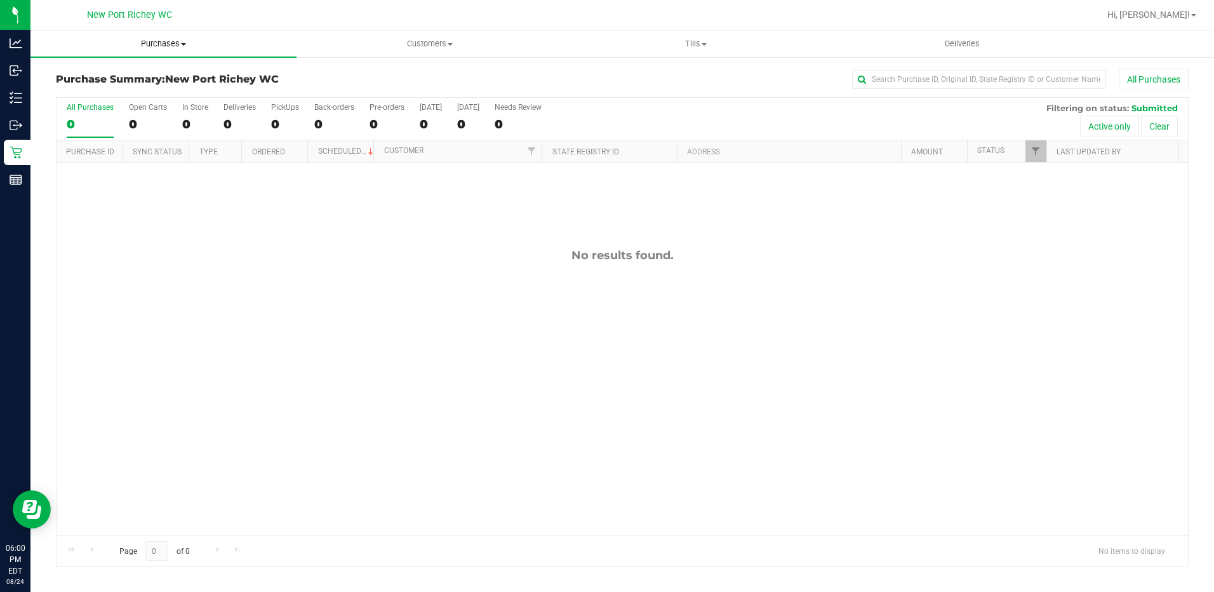
click at [182, 46] on span "Purchases" at bounding box center [163, 43] width 266 height 11
click at [148, 82] on span "Summary of purchases" at bounding box center [95, 76] width 130 height 11
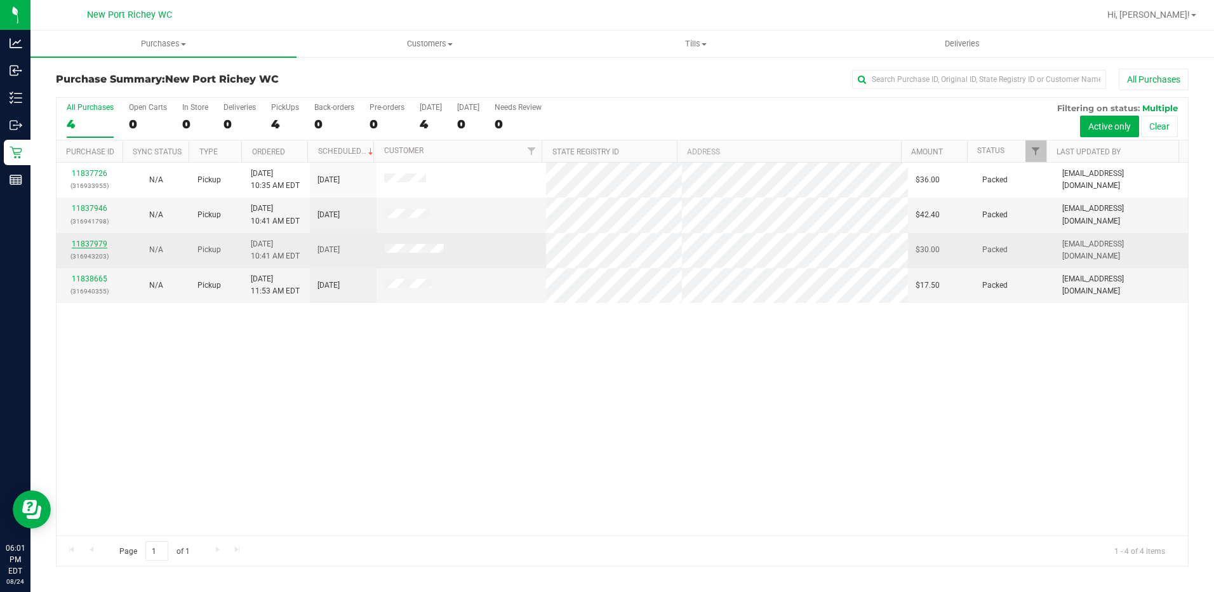
click at [95, 246] on link "11837979" at bounding box center [90, 243] width 36 height 9
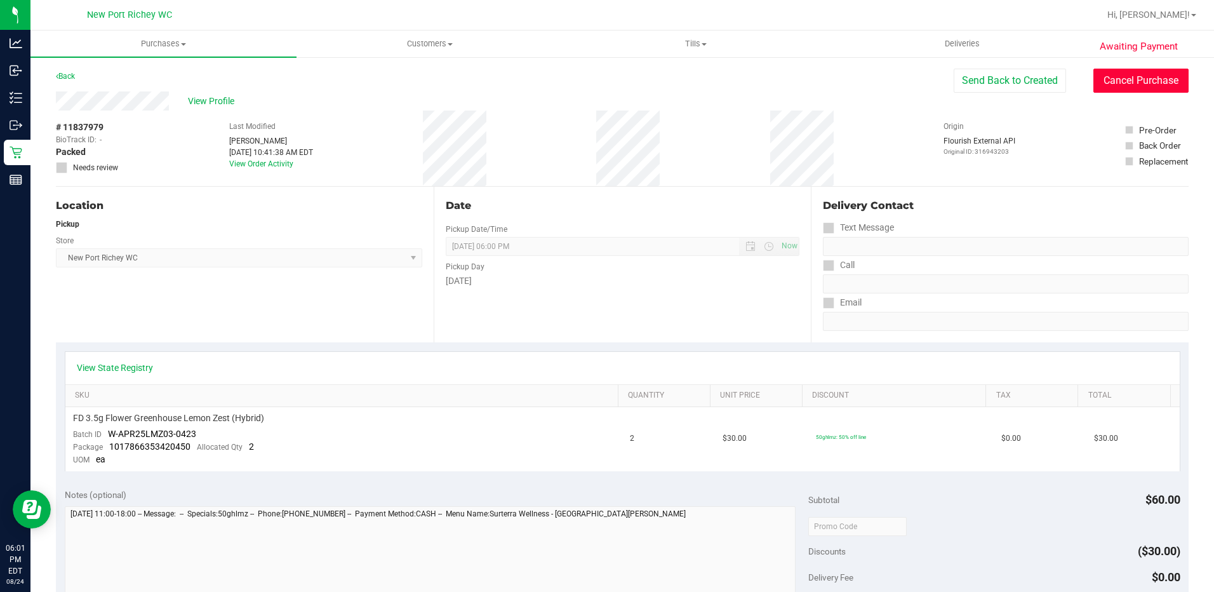
click at [1094, 82] on button "Cancel Purchase" at bounding box center [1141, 81] width 95 height 24
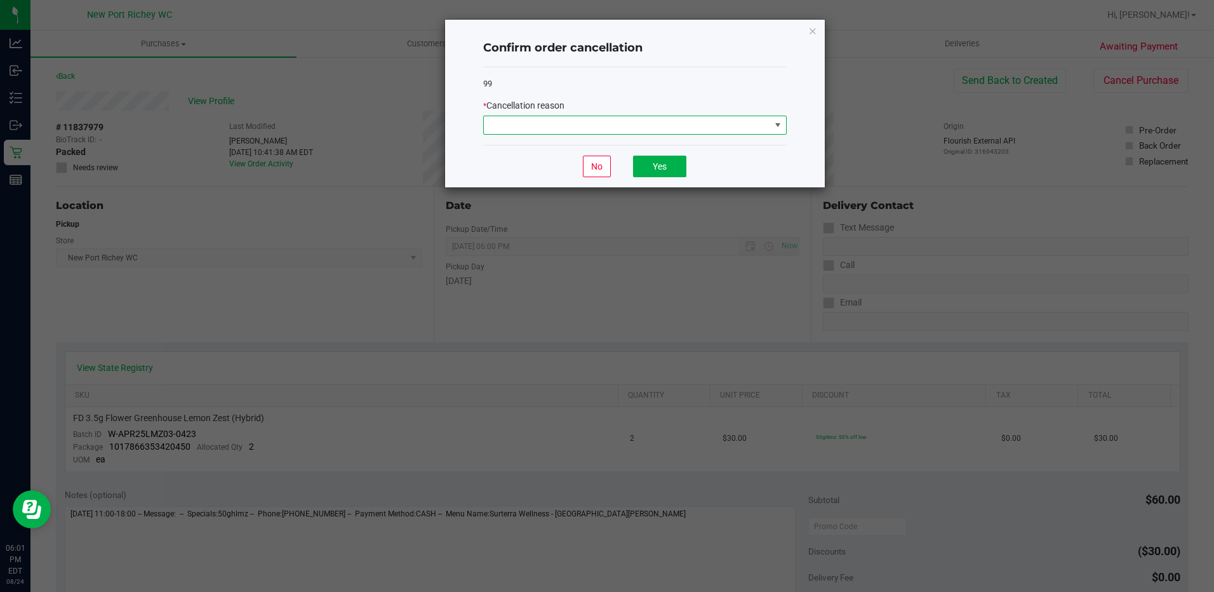
click at [781, 128] on span at bounding box center [778, 125] width 10 height 10
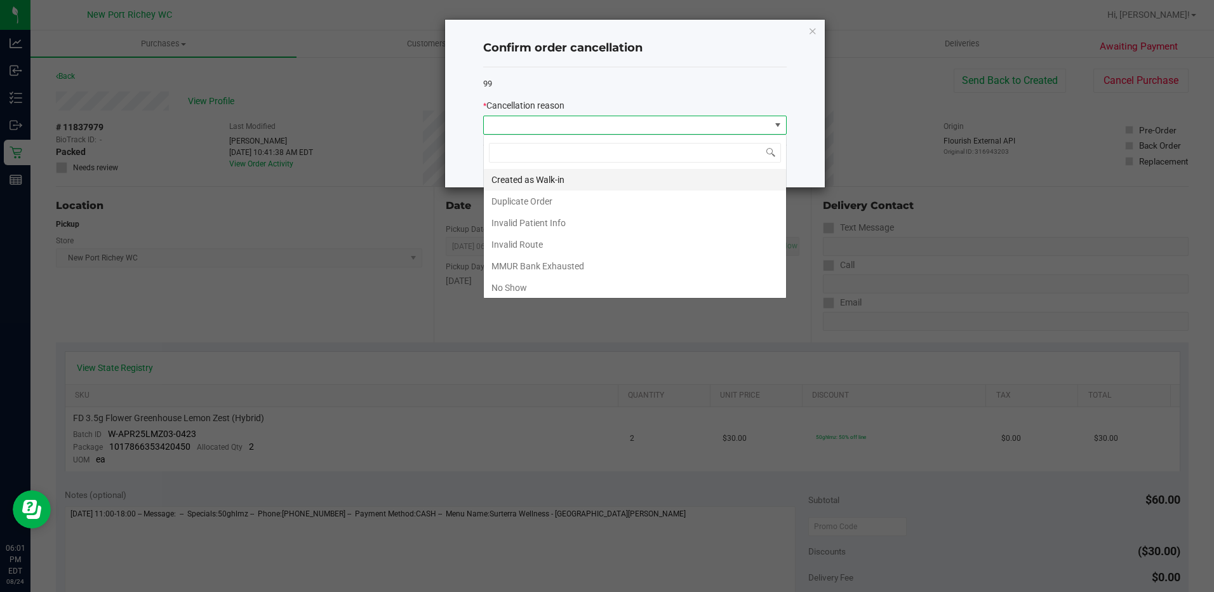
scroll to position [19, 304]
click at [541, 285] on li "No Show" at bounding box center [635, 288] width 302 height 22
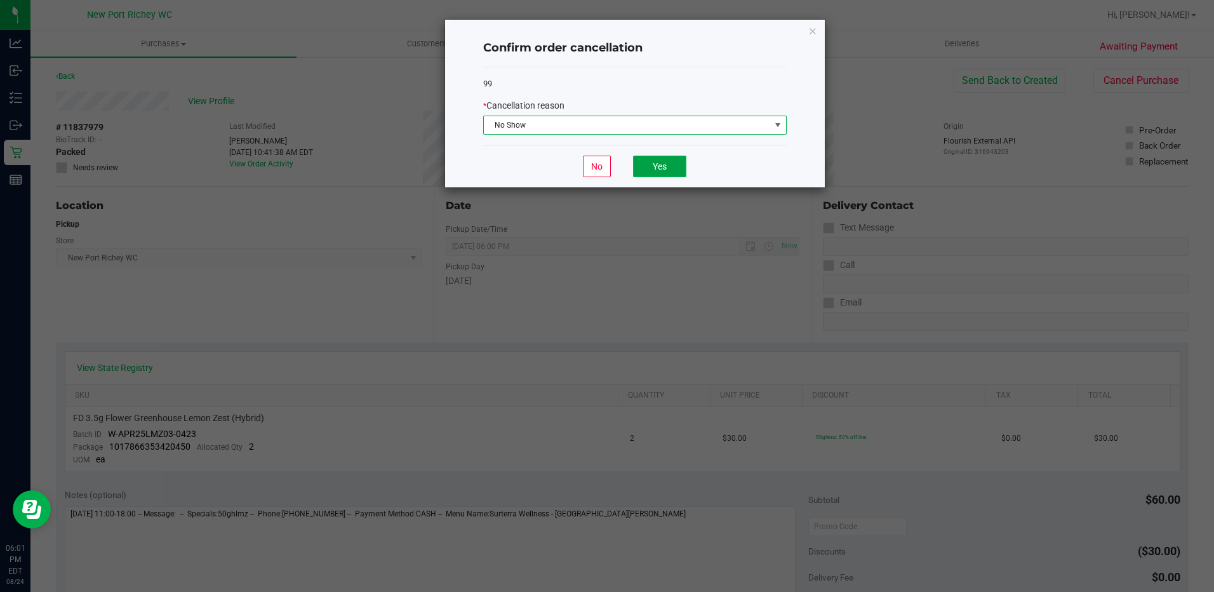
click at [659, 159] on button "Yes" at bounding box center [659, 167] width 53 height 22
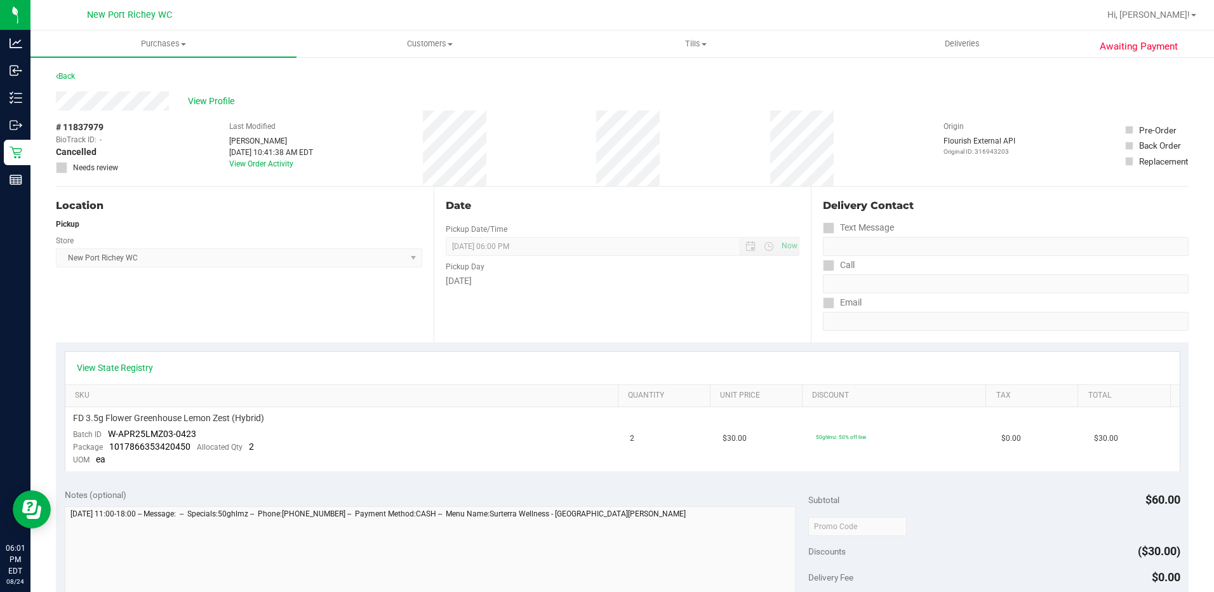
click at [66, 81] on div "Back" at bounding box center [65, 76] width 19 height 15
click at [66, 76] on link "Back" at bounding box center [65, 76] width 19 height 9
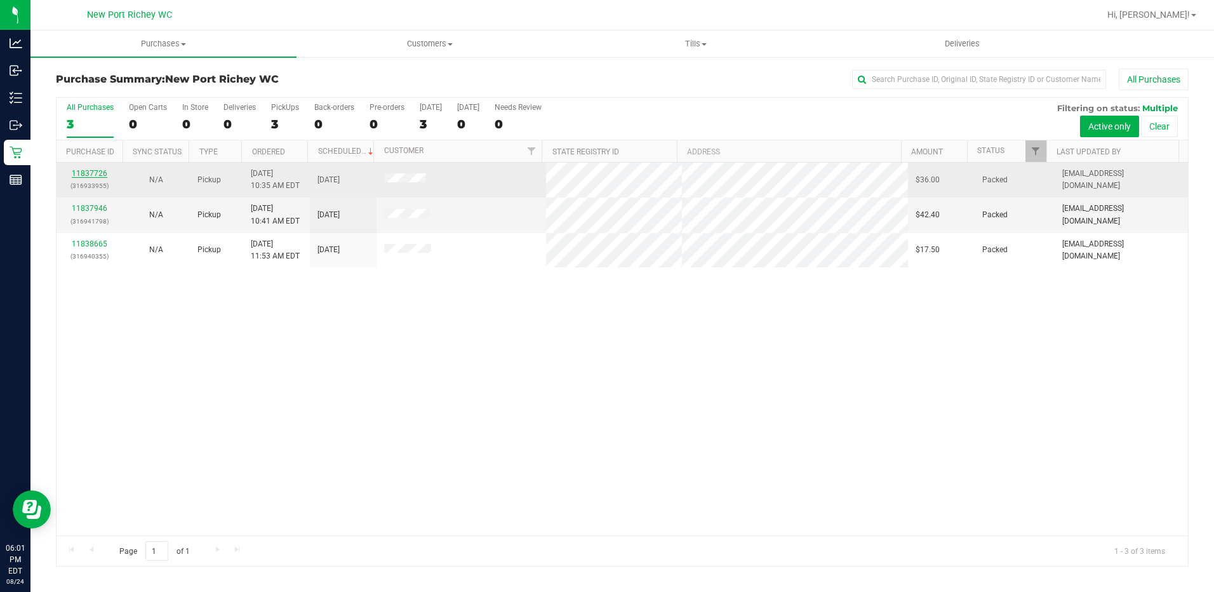
click at [97, 174] on link "11837726" at bounding box center [90, 173] width 36 height 9
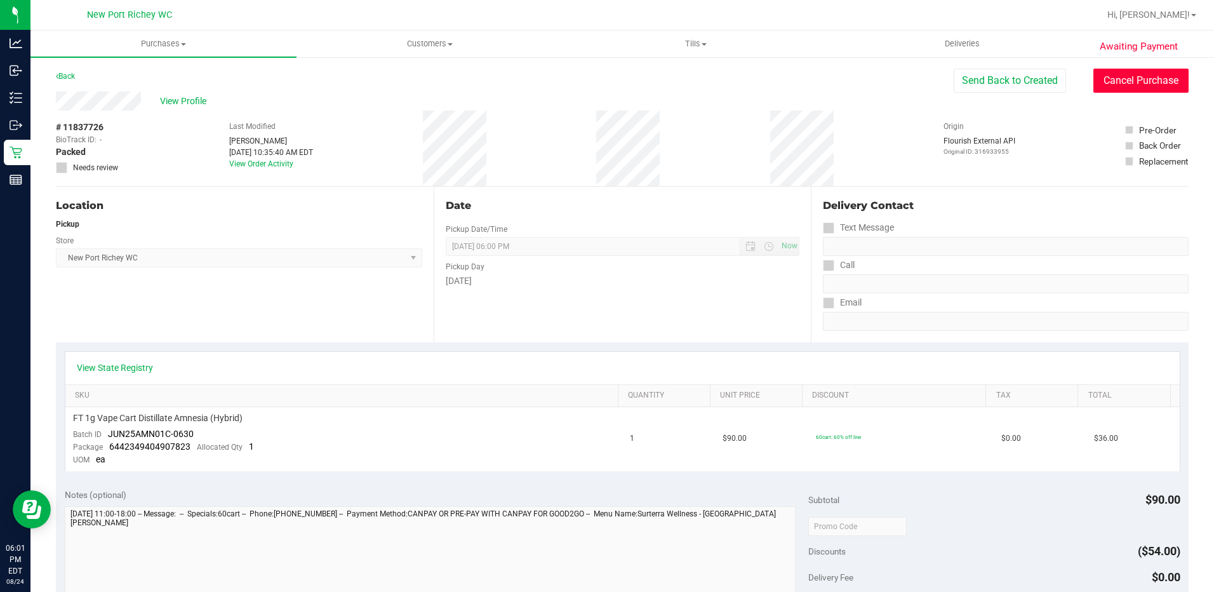
click at [1112, 81] on button "Cancel Purchase" at bounding box center [1141, 81] width 95 height 24
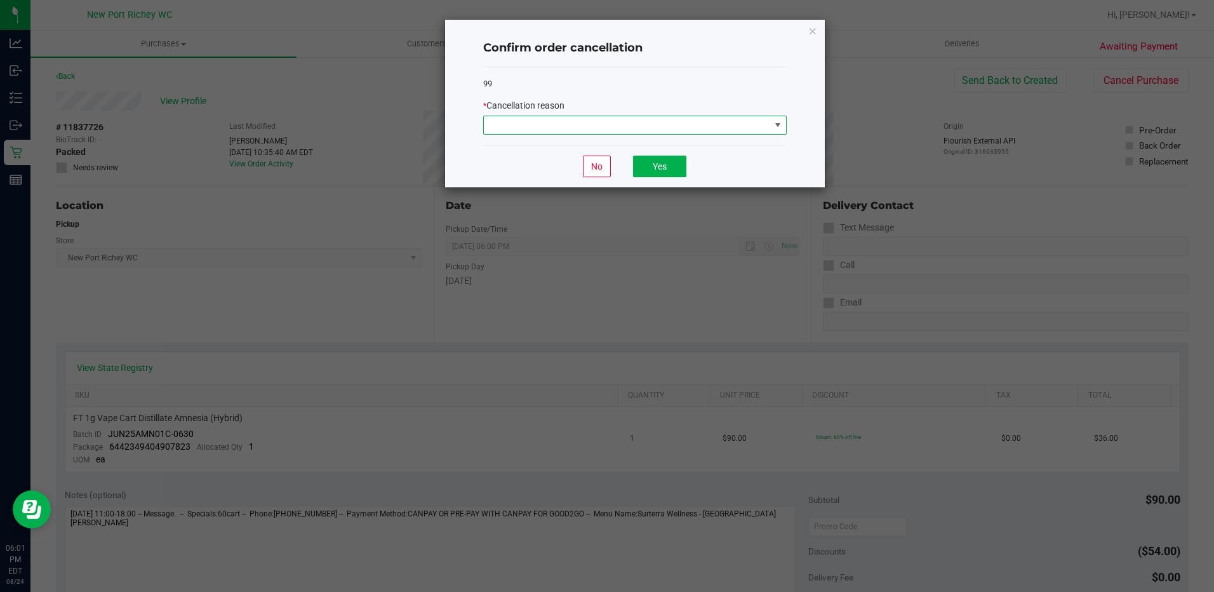
click at [780, 126] on span at bounding box center [778, 125] width 10 height 10
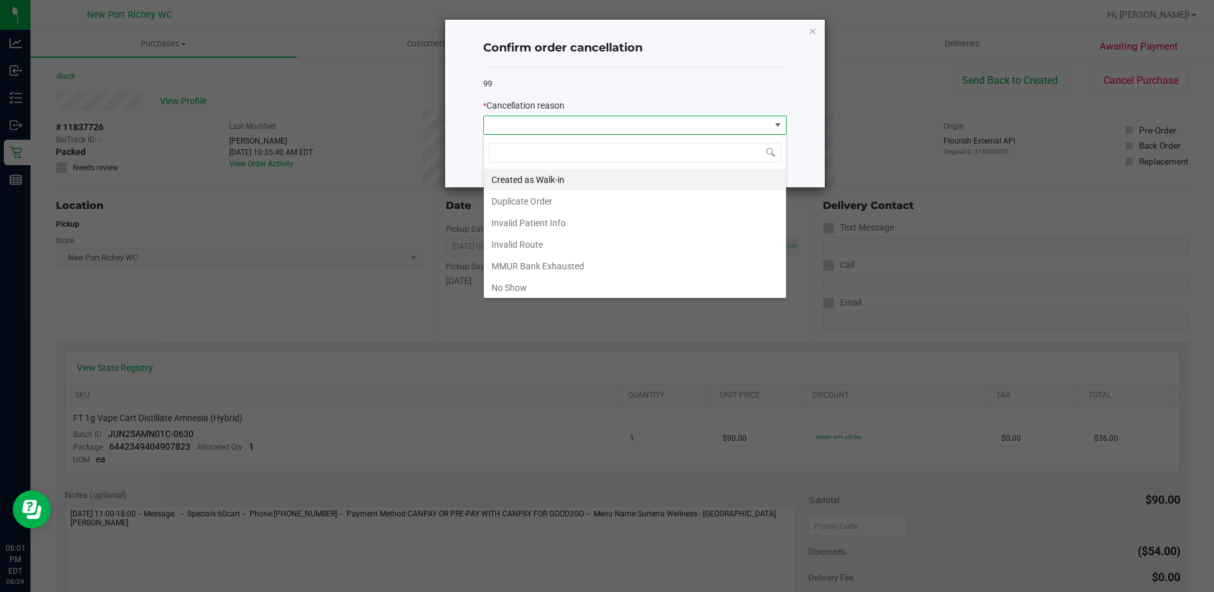
scroll to position [19, 304]
click at [516, 290] on li "No Show" at bounding box center [635, 288] width 302 height 22
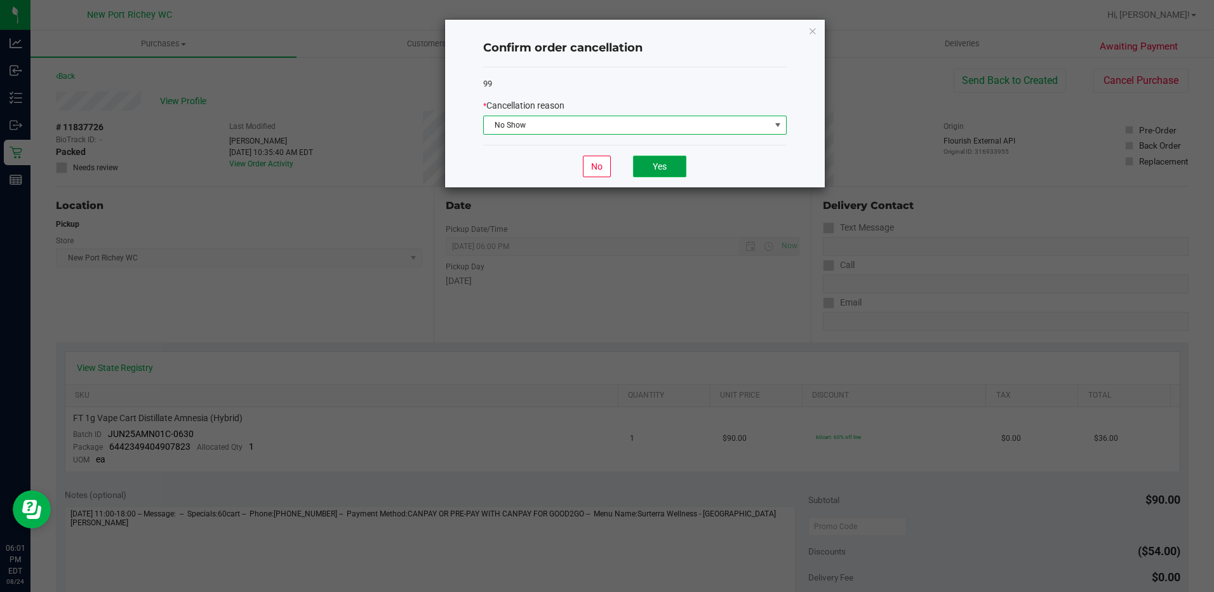
click at [680, 168] on button "Yes" at bounding box center [659, 167] width 53 height 22
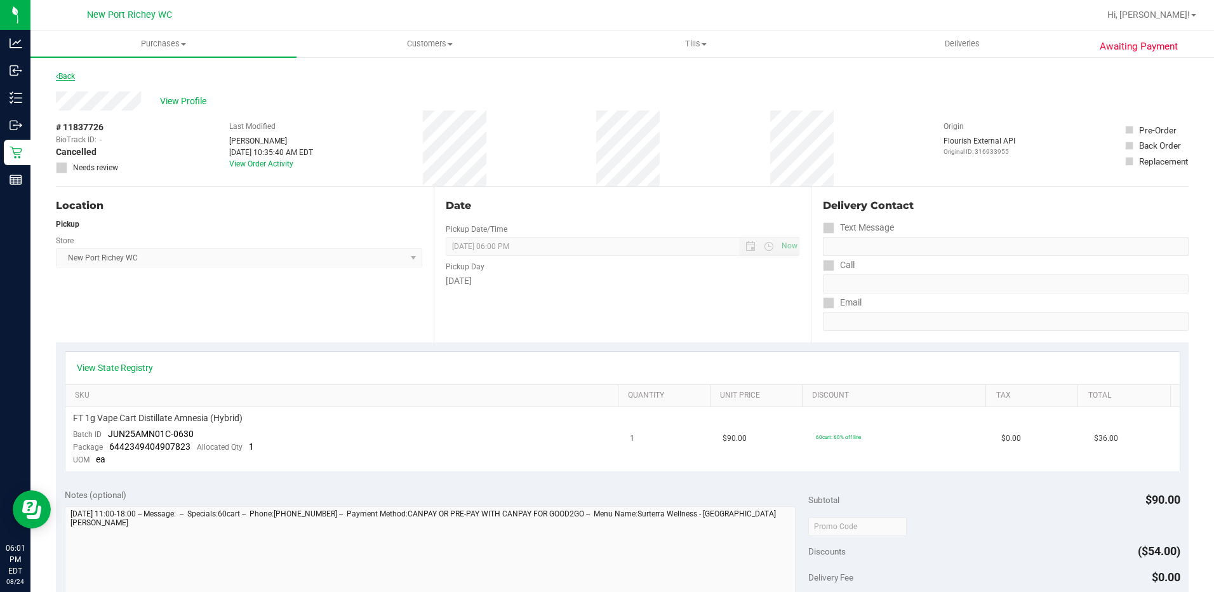
click at [73, 77] on link "Back" at bounding box center [65, 76] width 19 height 9
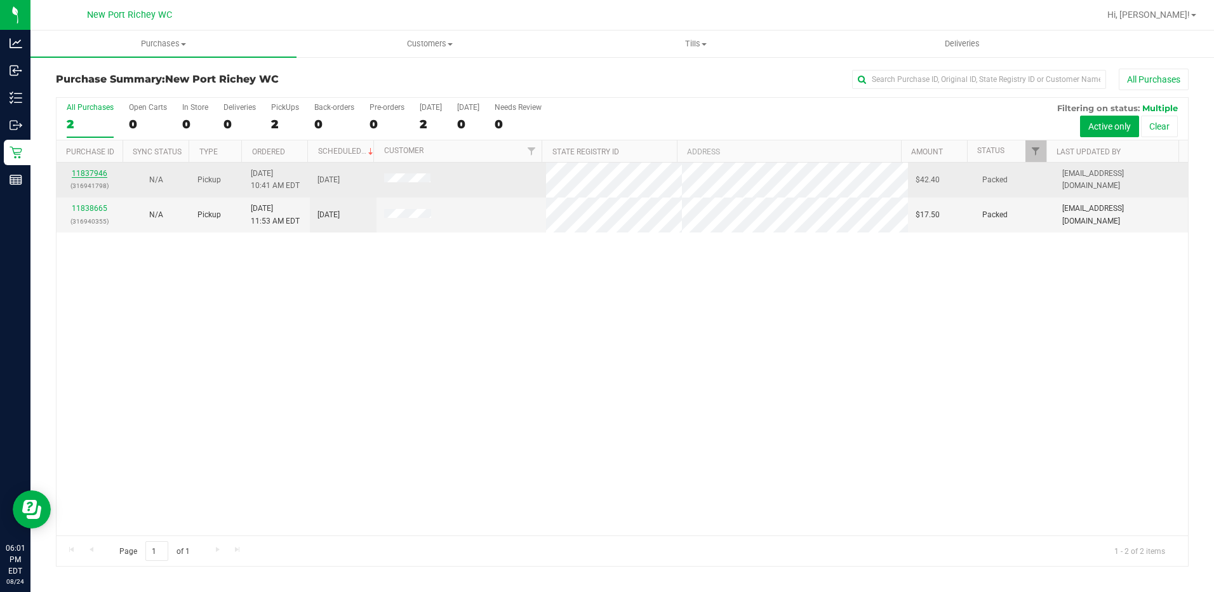
click at [98, 173] on link "11837946" at bounding box center [90, 173] width 36 height 9
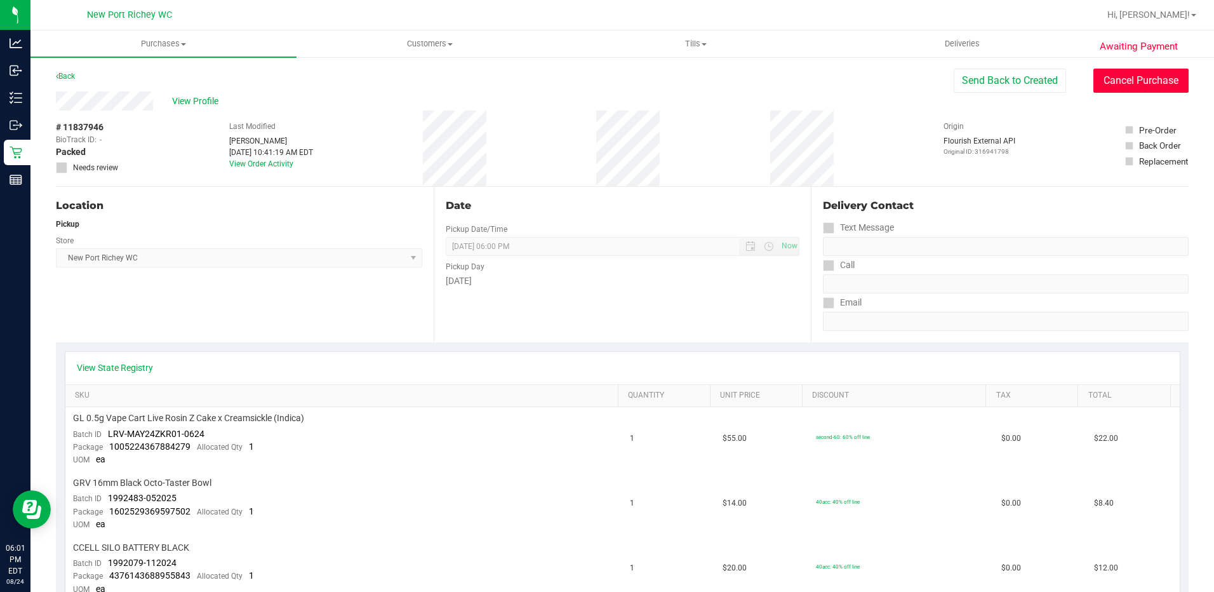
click at [1108, 81] on button "Cancel Purchase" at bounding box center [1141, 81] width 95 height 24
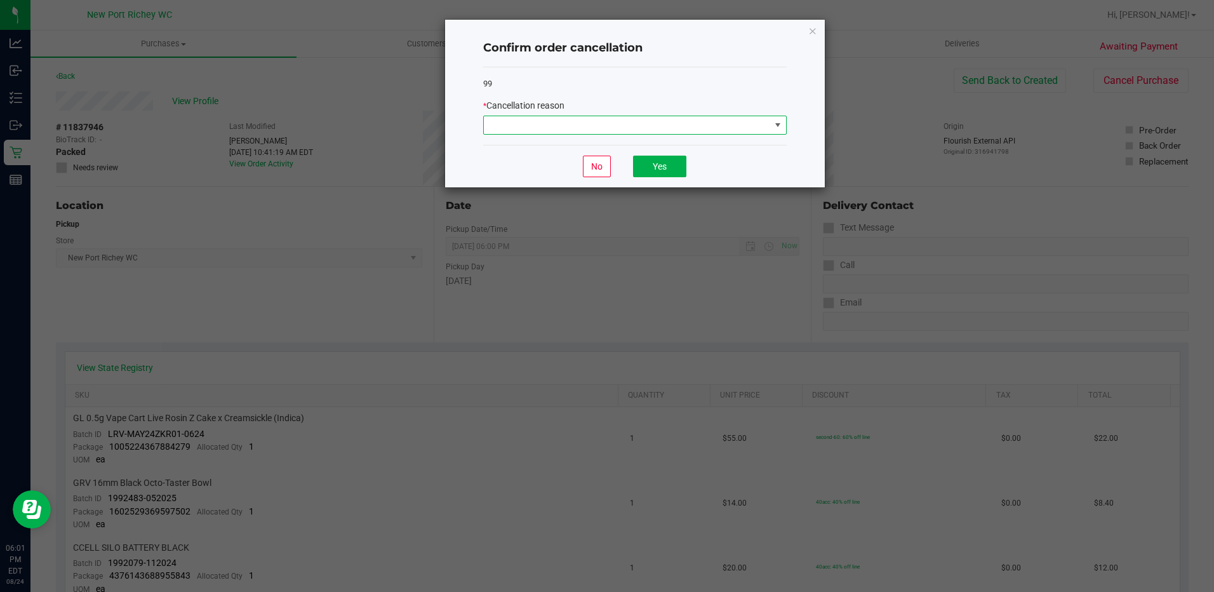
click at [776, 128] on span at bounding box center [778, 125] width 10 height 10
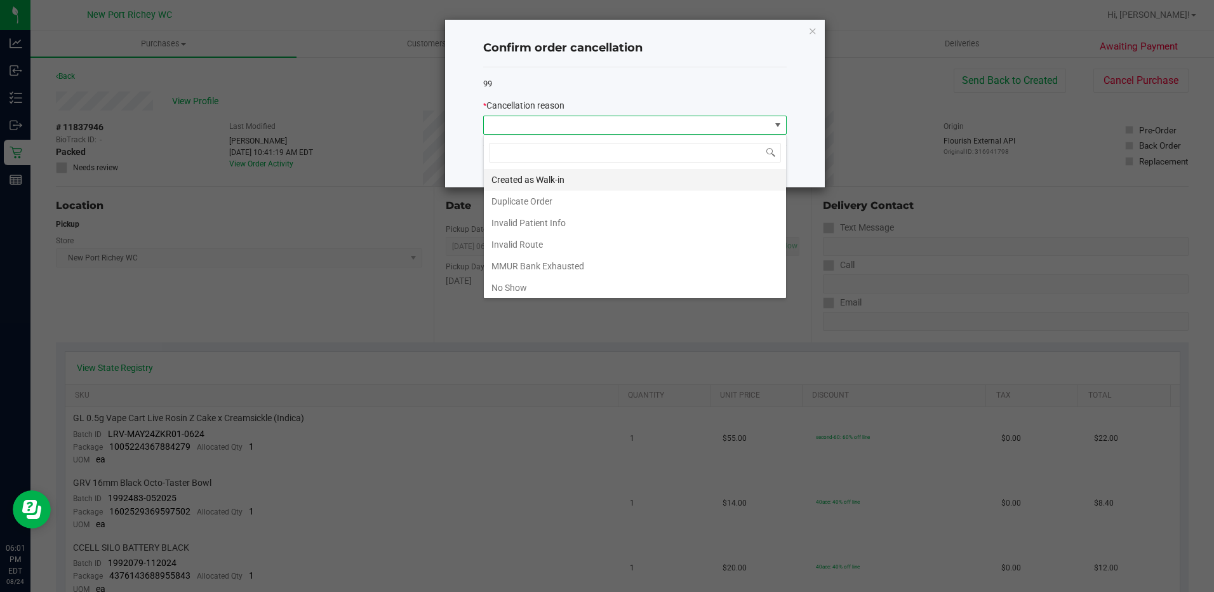
scroll to position [19, 304]
click at [576, 292] on li "No Show" at bounding box center [635, 288] width 302 height 22
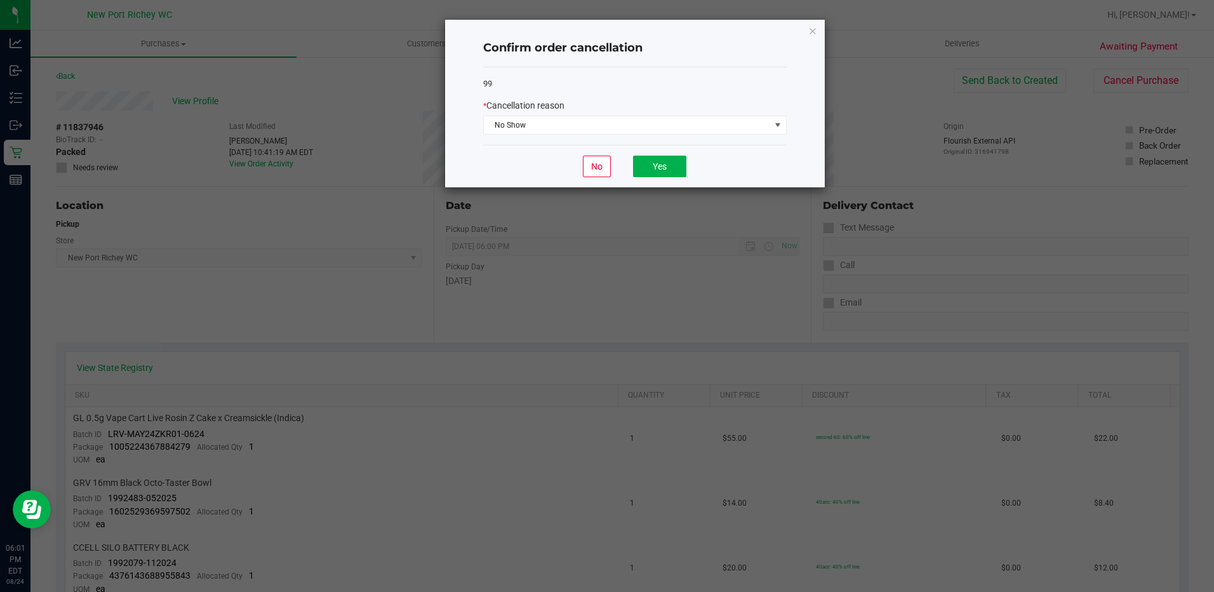
click at [675, 149] on div "No Yes" at bounding box center [635, 166] width 304 height 43
click at [666, 163] on button "Yes" at bounding box center [659, 167] width 53 height 22
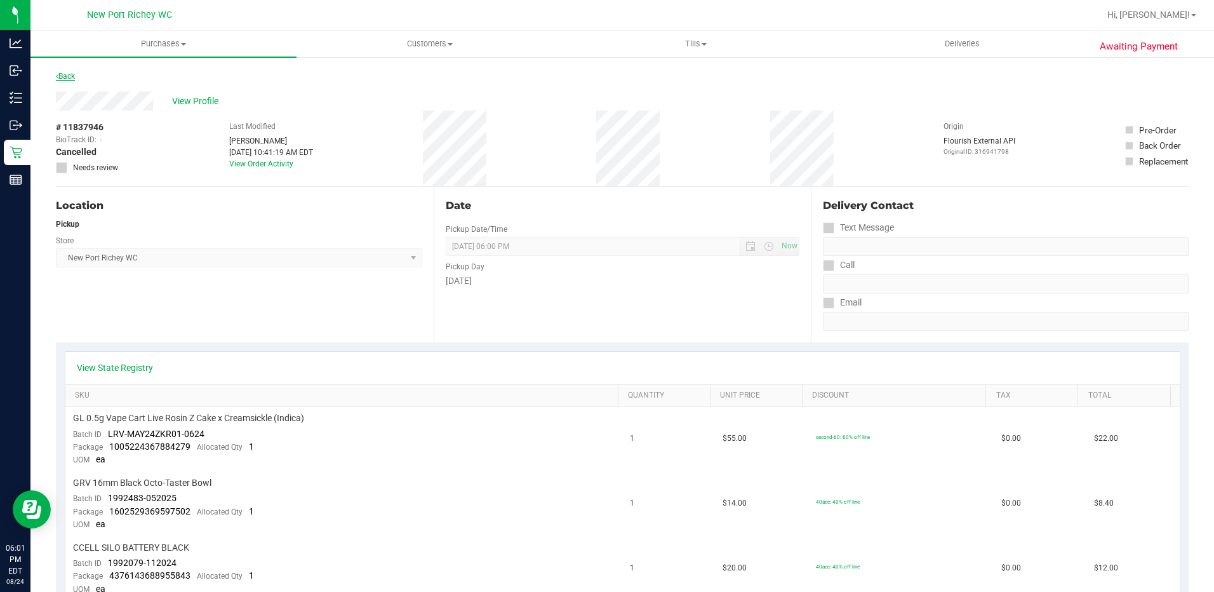
click at [64, 80] on link "Back" at bounding box center [65, 76] width 19 height 9
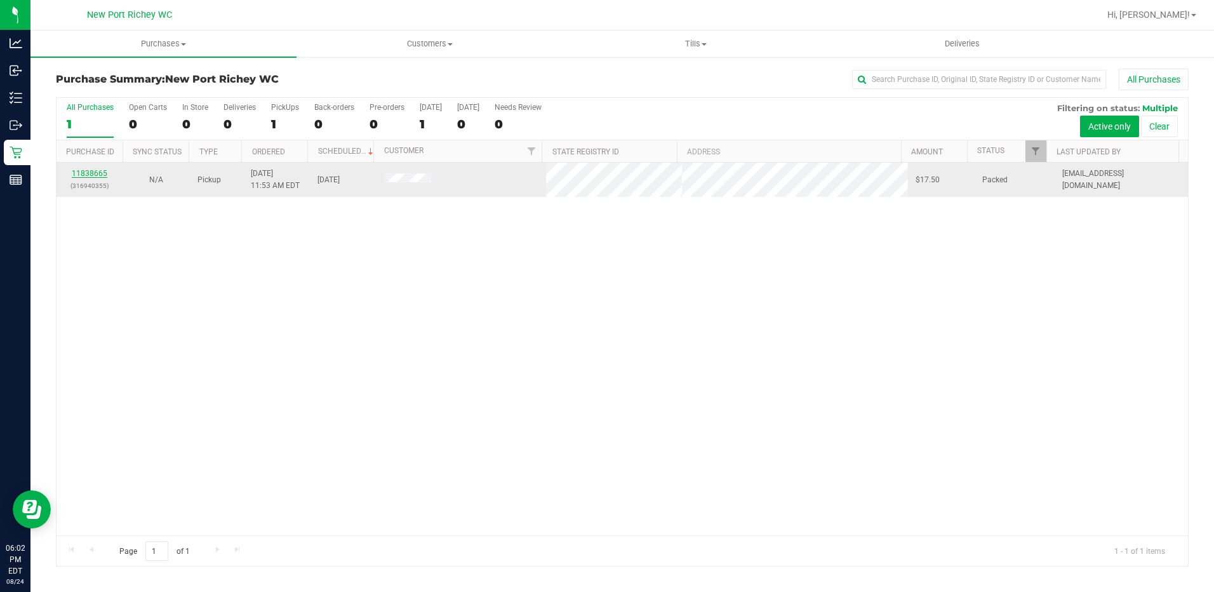
click at [95, 175] on link "11838665" at bounding box center [90, 173] width 36 height 9
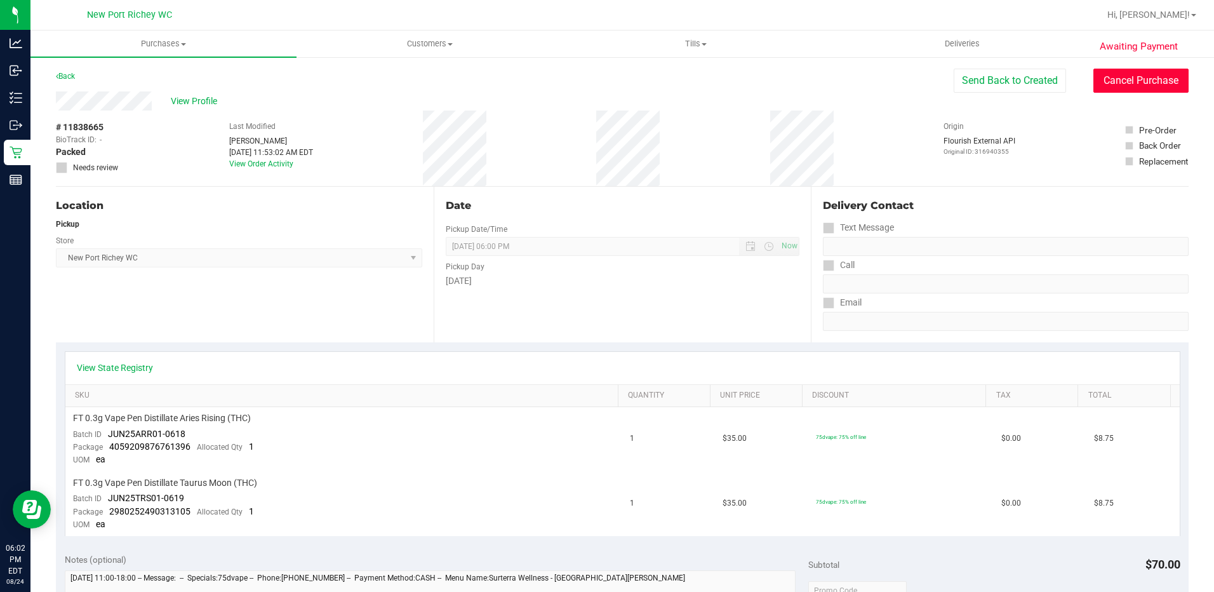
click at [1122, 85] on button "Cancel Purchase" at bounding box center [1141, 81] width 95 height 24
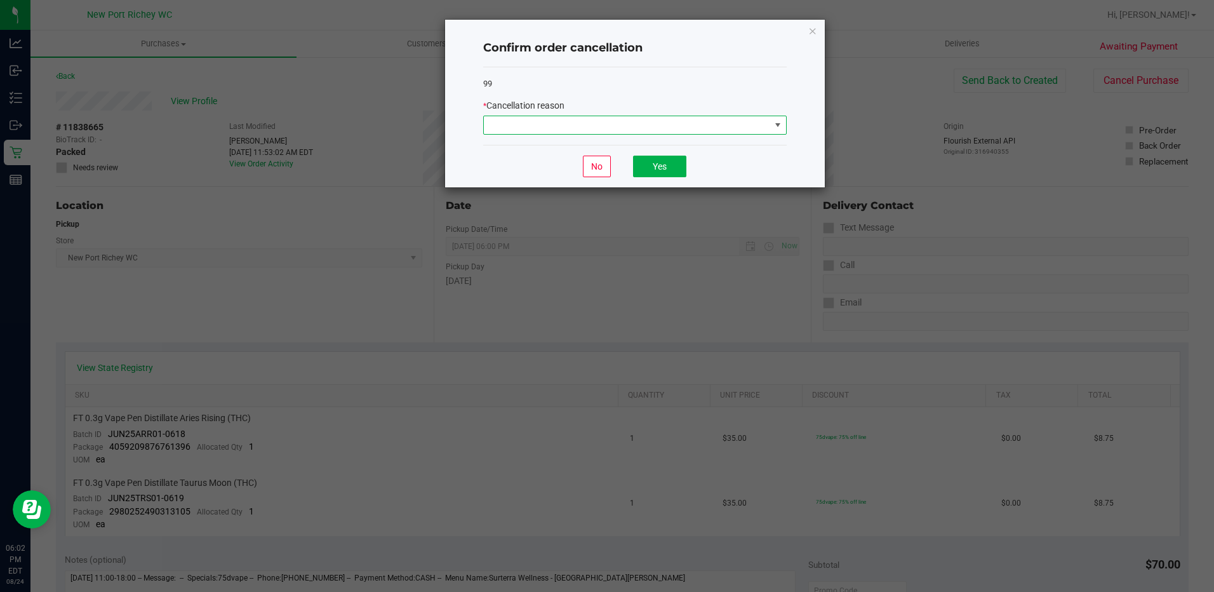
click at [774, 120] on span at bounding box center [778, 125] width 10 height 10
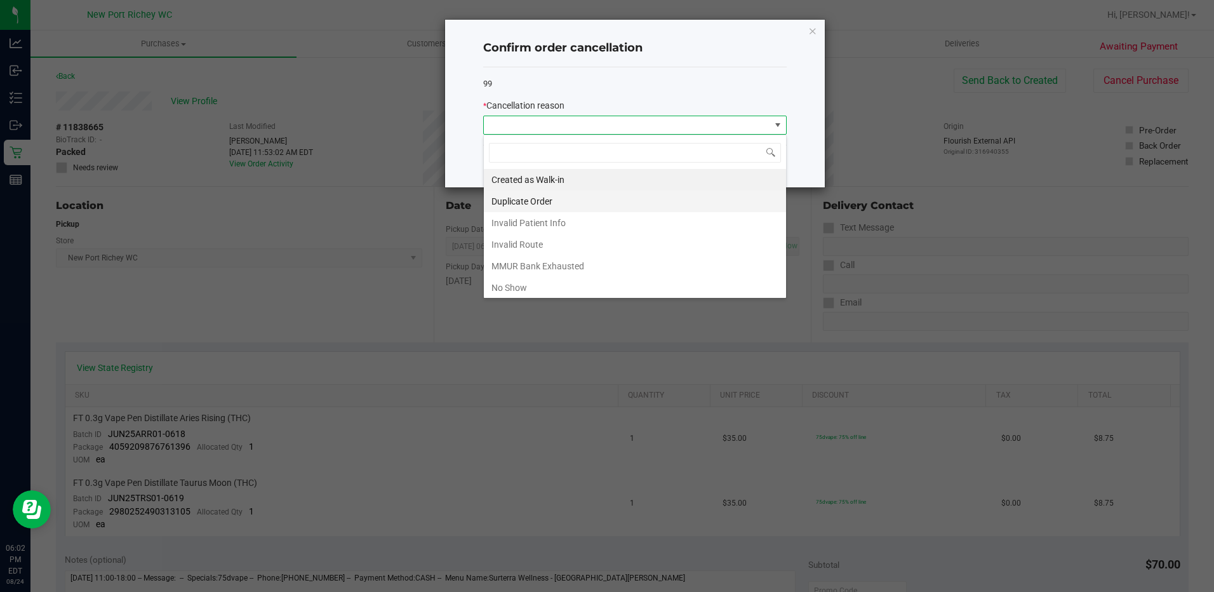
scroll to position [19, 304]
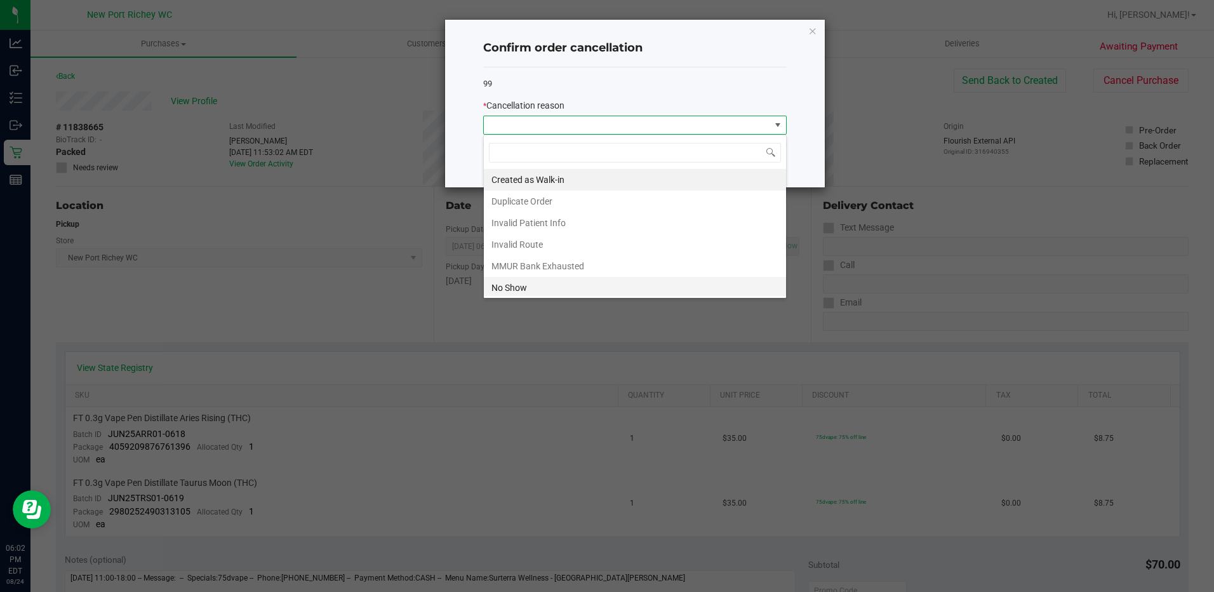
click at [576, 281] on li "No Show" at bounding box center [635, 288] width 302 height 22
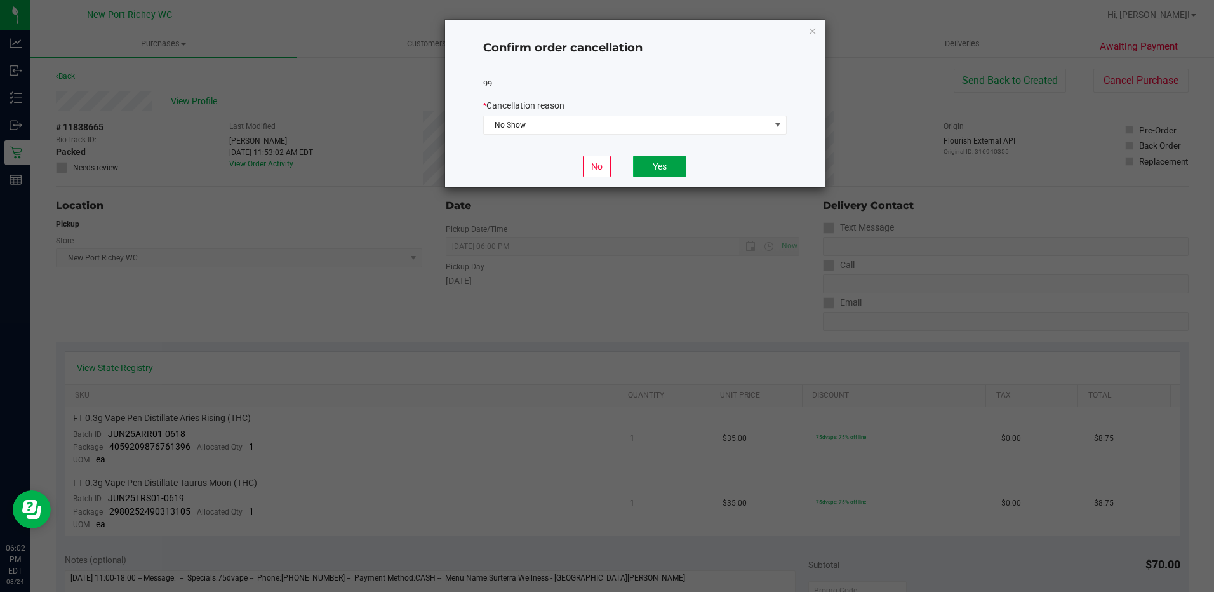
click at [664, 173] on button "Yes" at bounding box center [659, 167] width 53 height 22
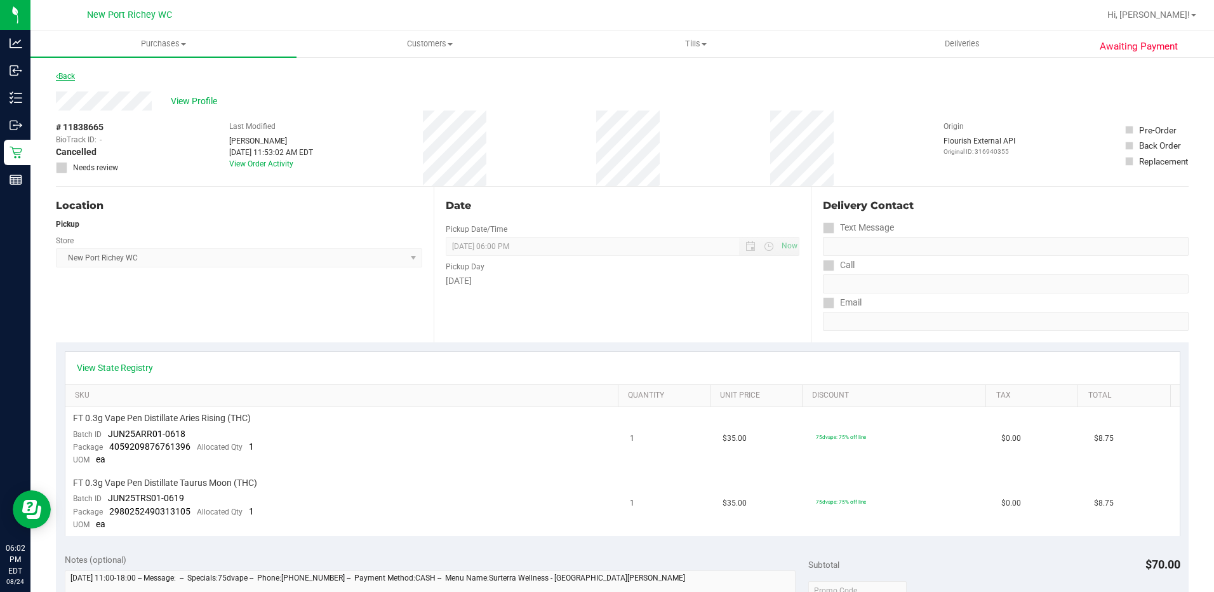
click at [67, 75] on link "Back" at bounding box center [65, 76] width 19 height 9
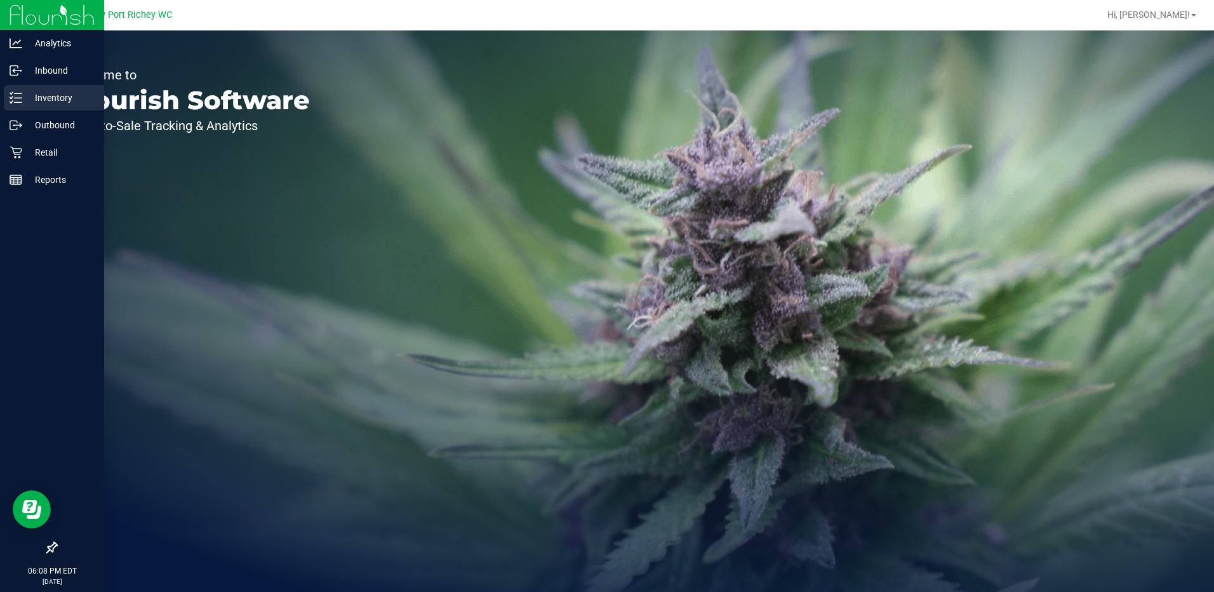
click at [22, 97] on icon at bounding box center [16, 97] width 13 height 13
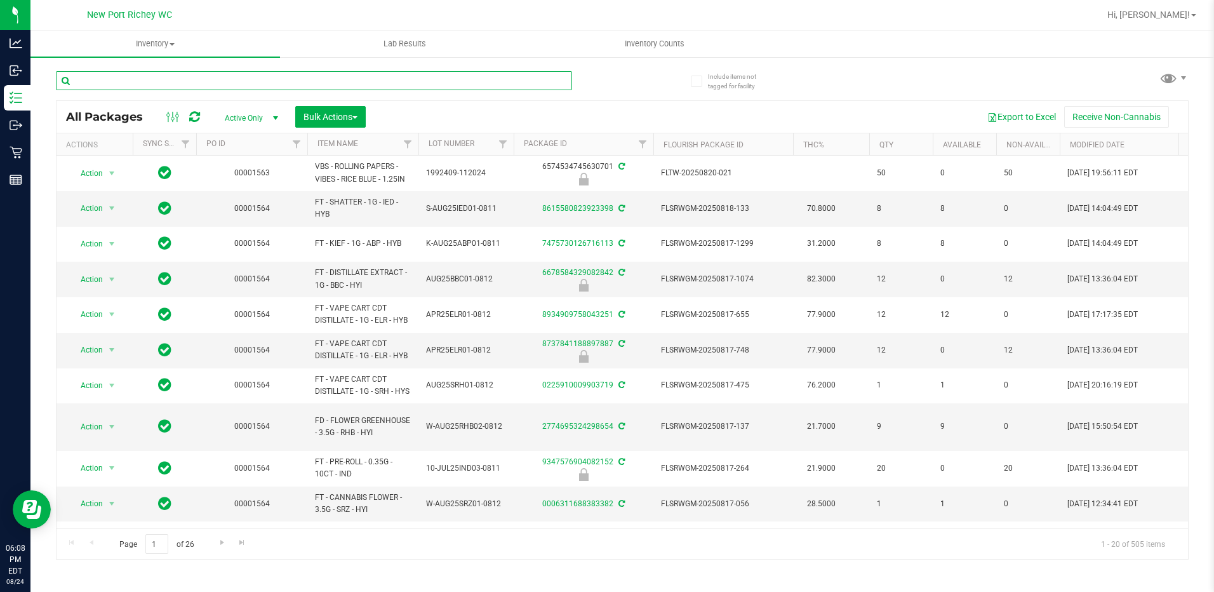
click at [218, 80] on input "text" at bounding box center [314, 80] width 516 height 19
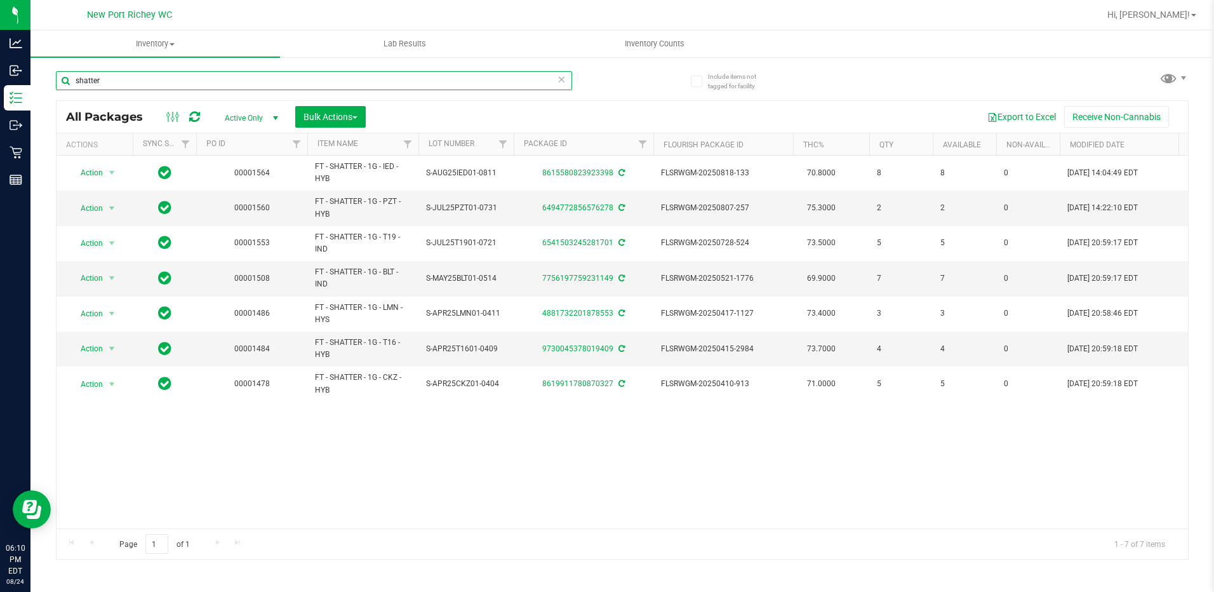
click at [159, 76] on input "shatter" at bounding box center [314, 80] width 516 height 19
type input "s"
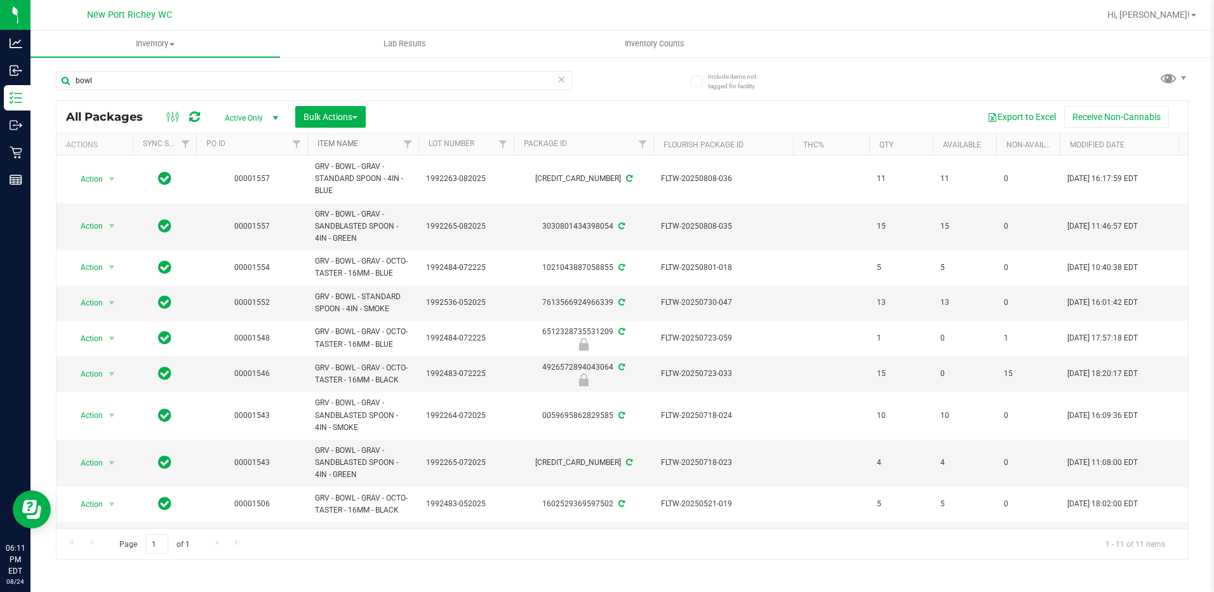
click at [351, 141] on link "Item Name" at bounding box center [338, 143] width 41 height 9
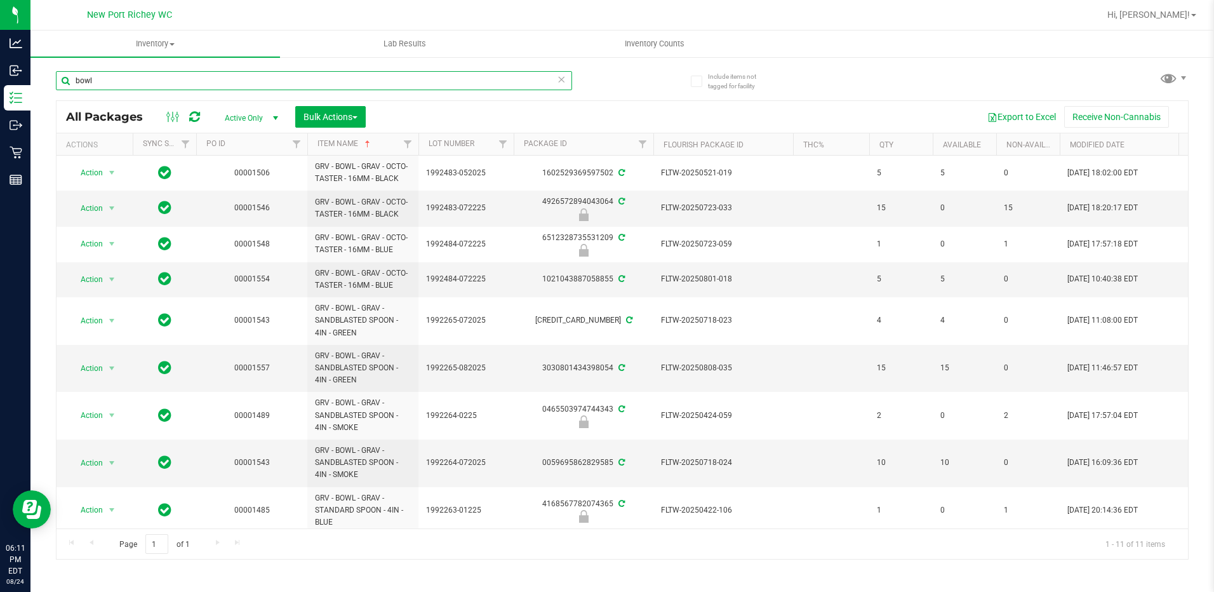
click at [132, 77] on input "bowl" at bounding box center [314, 80] width 516 height 19
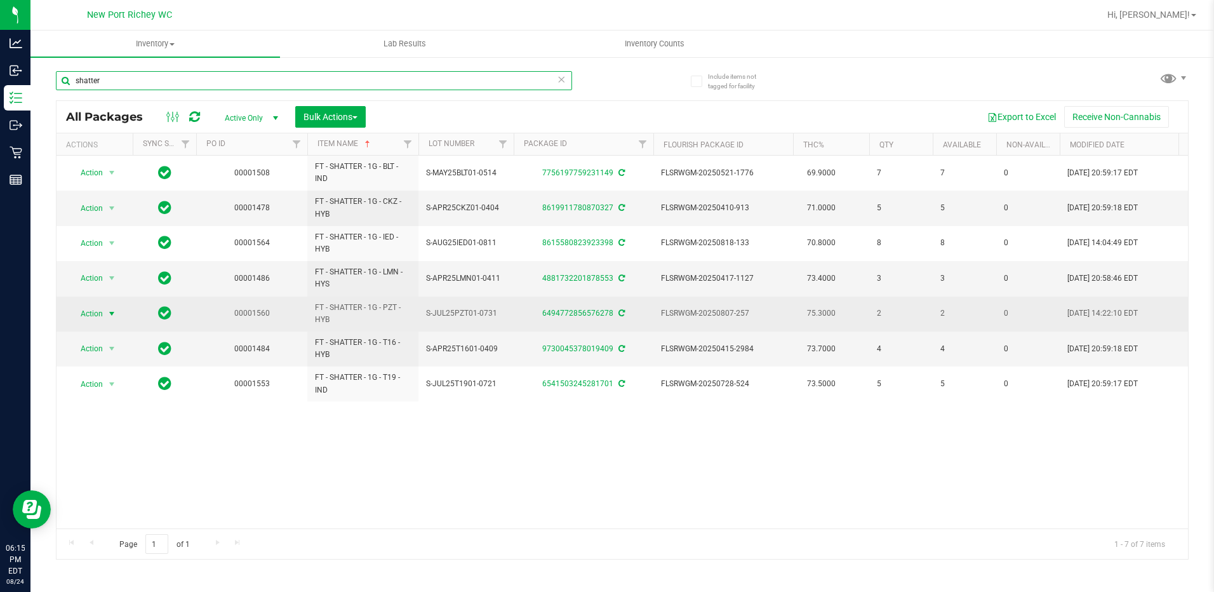
type input "shatter"
click at [111, 313] on span "select" at bounding box center [112, 314] width 10 height 10
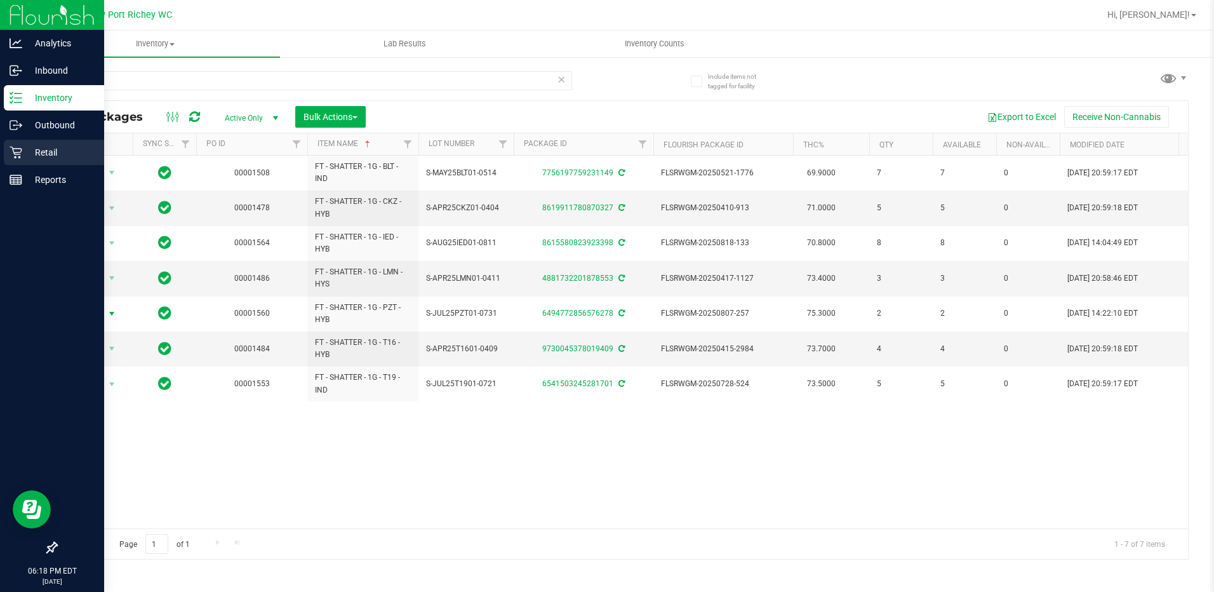
click at [49, 152] on p "Retail" at bounding box center [60, 152] width 76 height 15
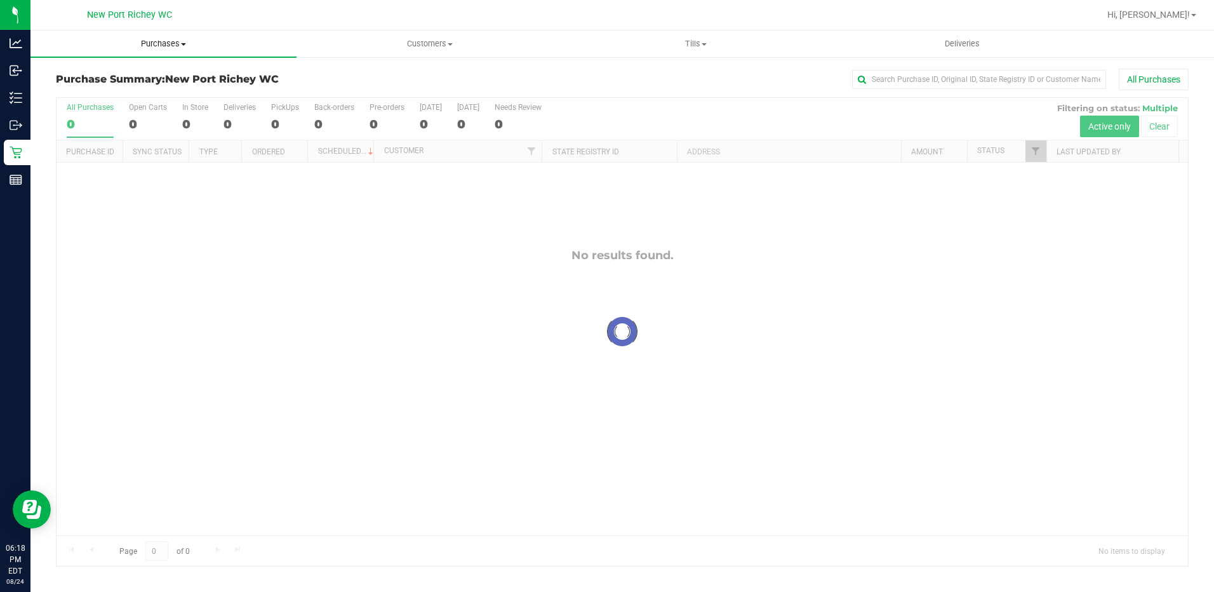
click at [184, 44] on span at bounding box center [183, 44] width 5 height 3
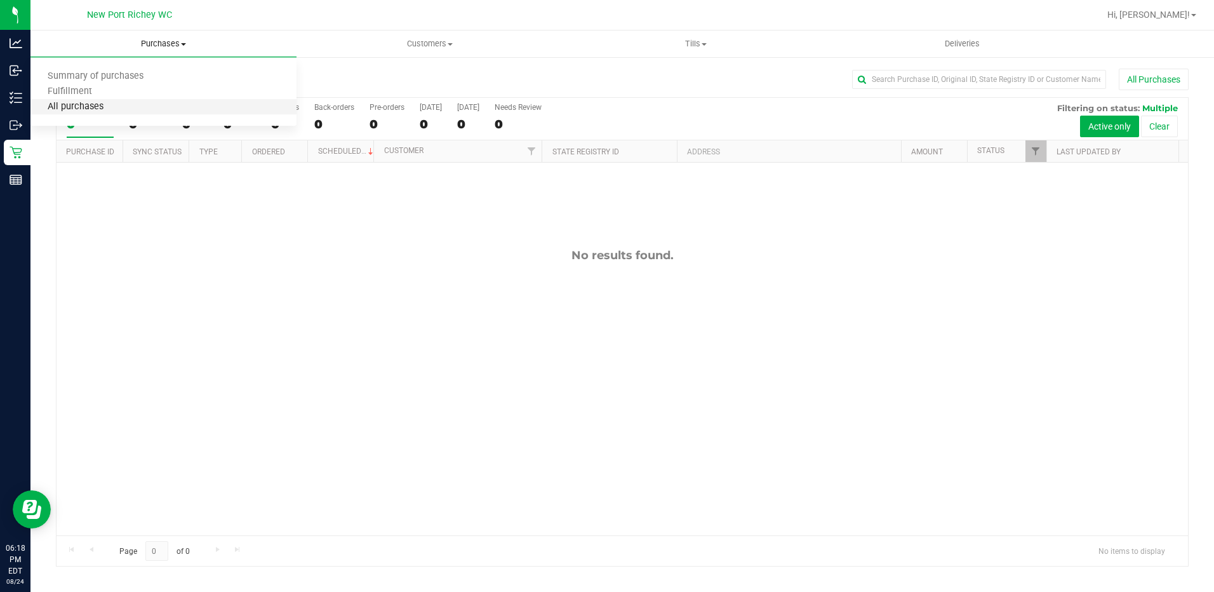
click at [114, 109] on span "All purchases" at bounding box center [75, 107] width 90 height 11
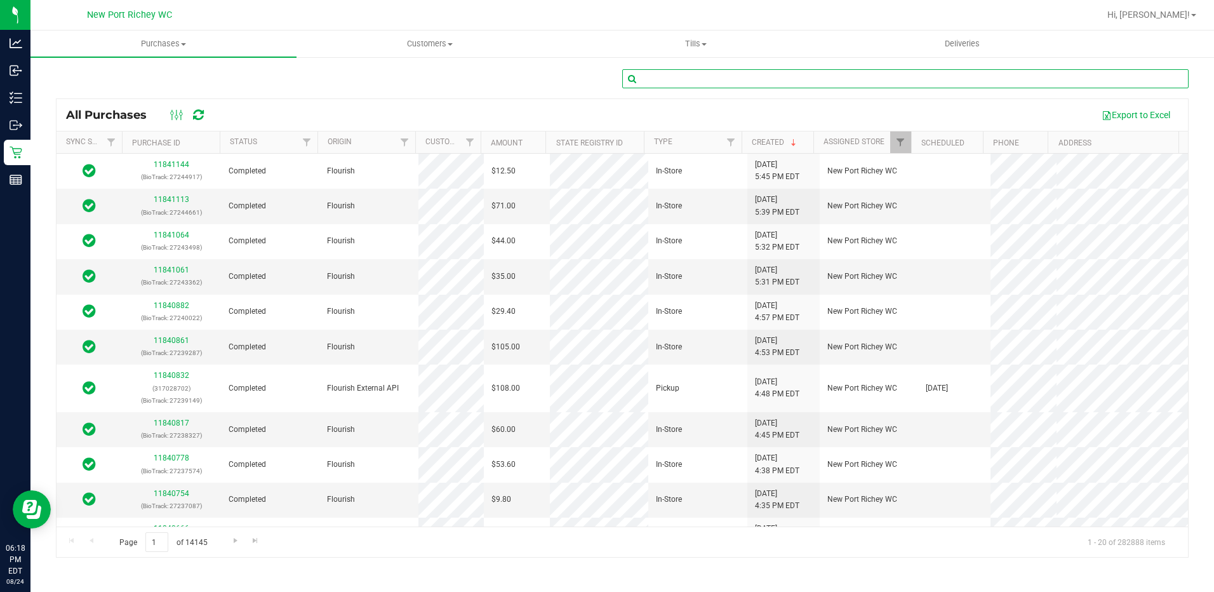
click at [699, 80] on input "text" at bounding box center [905, 78] width 567 height 19
type input "11839829"
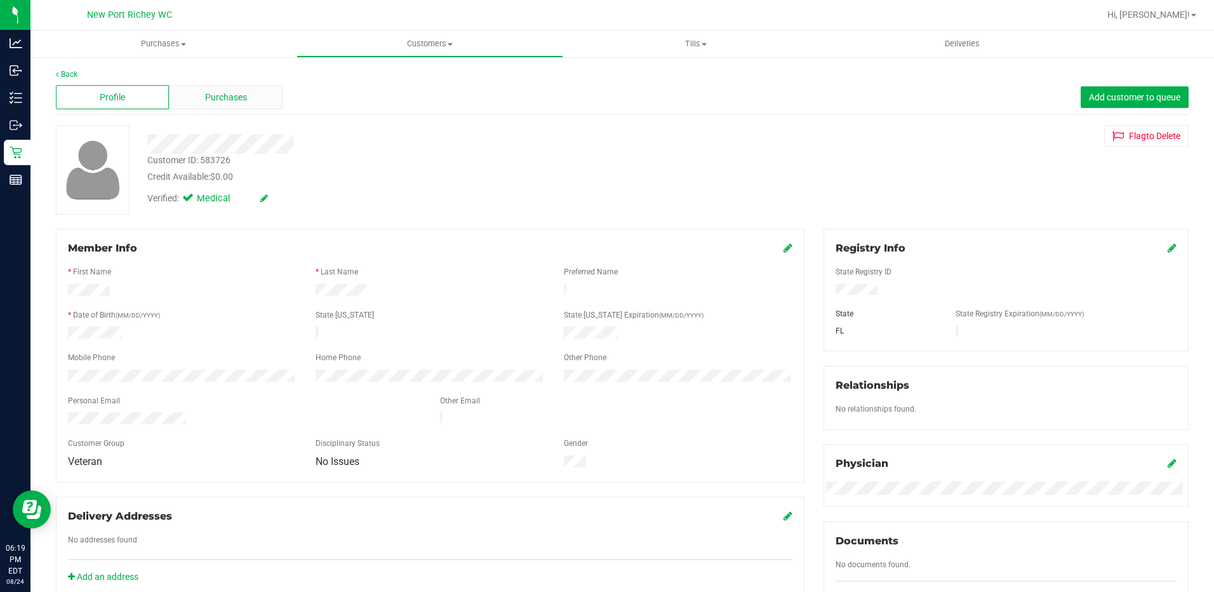
click at [232, 100] on span "Purchases" at bounding box center [226, 97] width 42 height 13
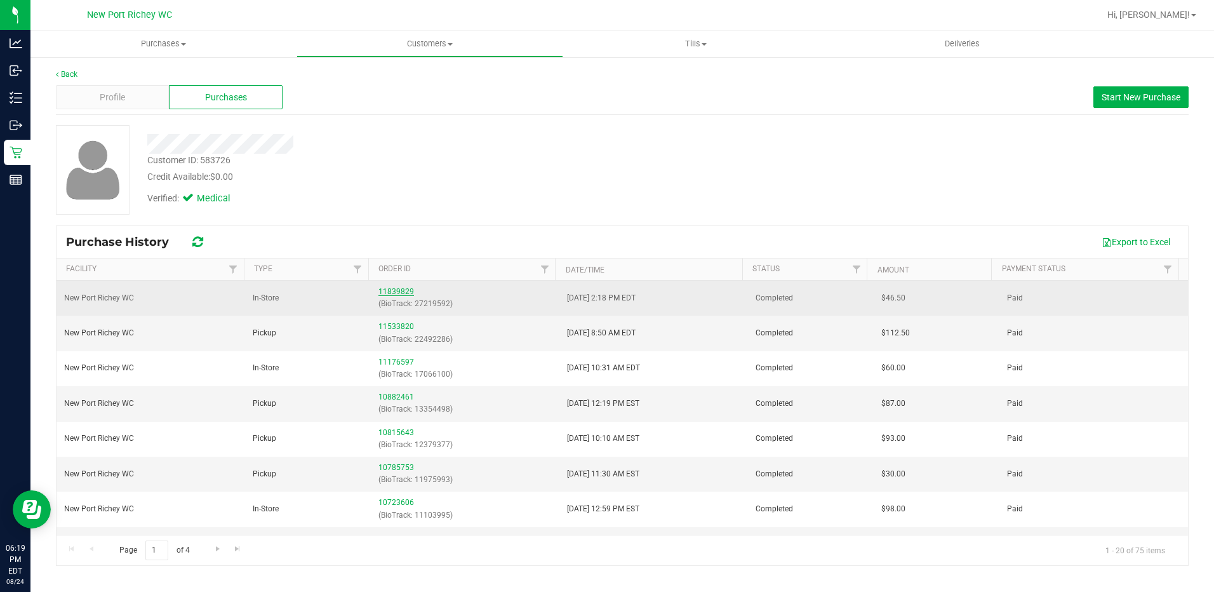
click at [389, 288] on link "11839829" at bounding box center [397, 291] width 36 height 9
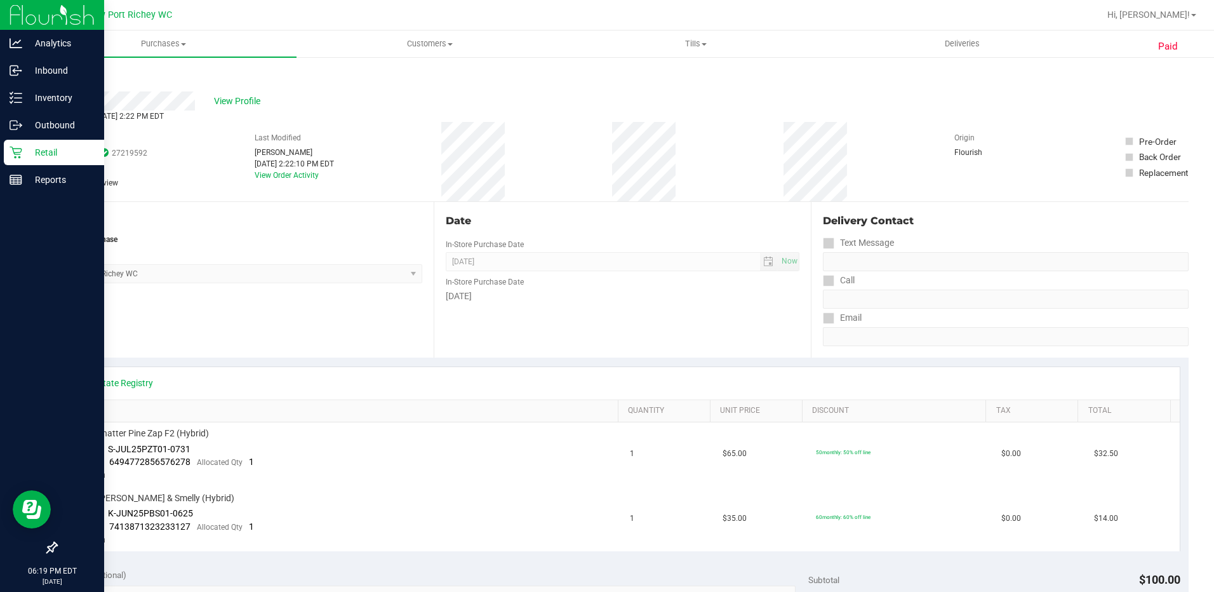
click at [50, 157] on p "Retail" at bounding box center [60, 152] width 76 height 15
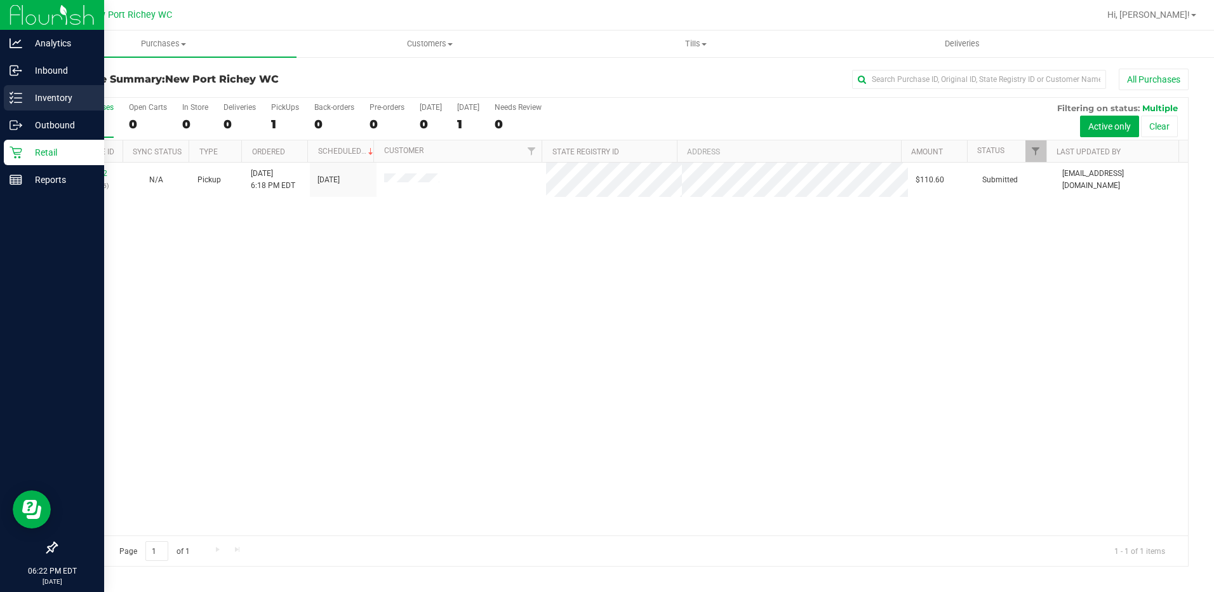
click at [20, 97] on icon at bounding box center [16, 97] width 13 height 13
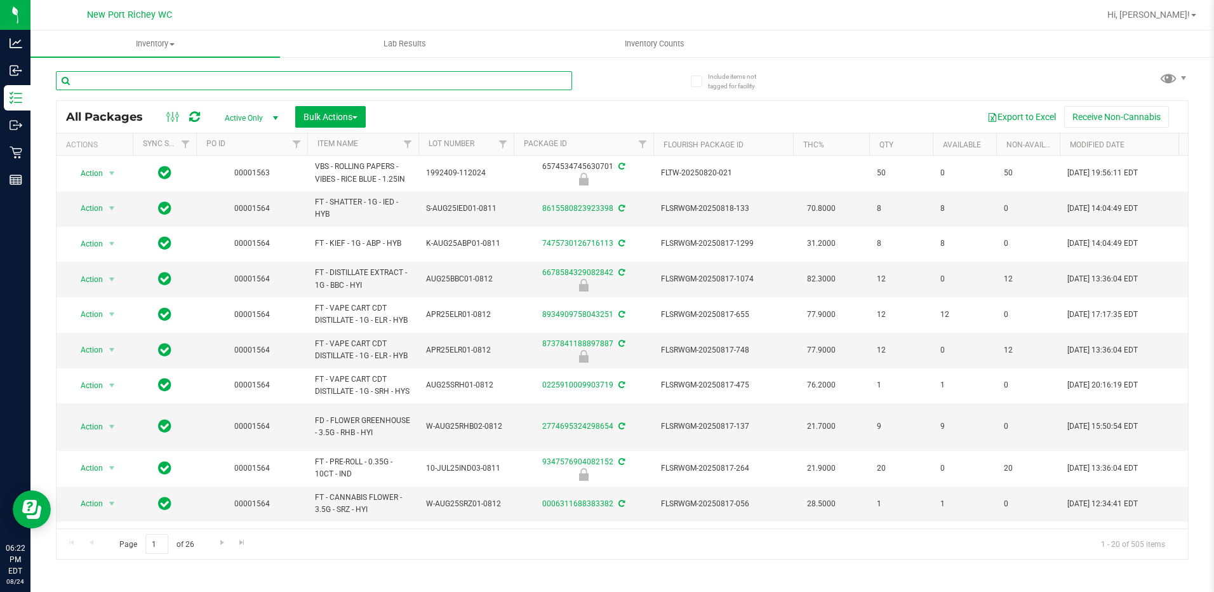
click at [144, 83] on input "text" at bounding box center [314, 80] width 516 height 19
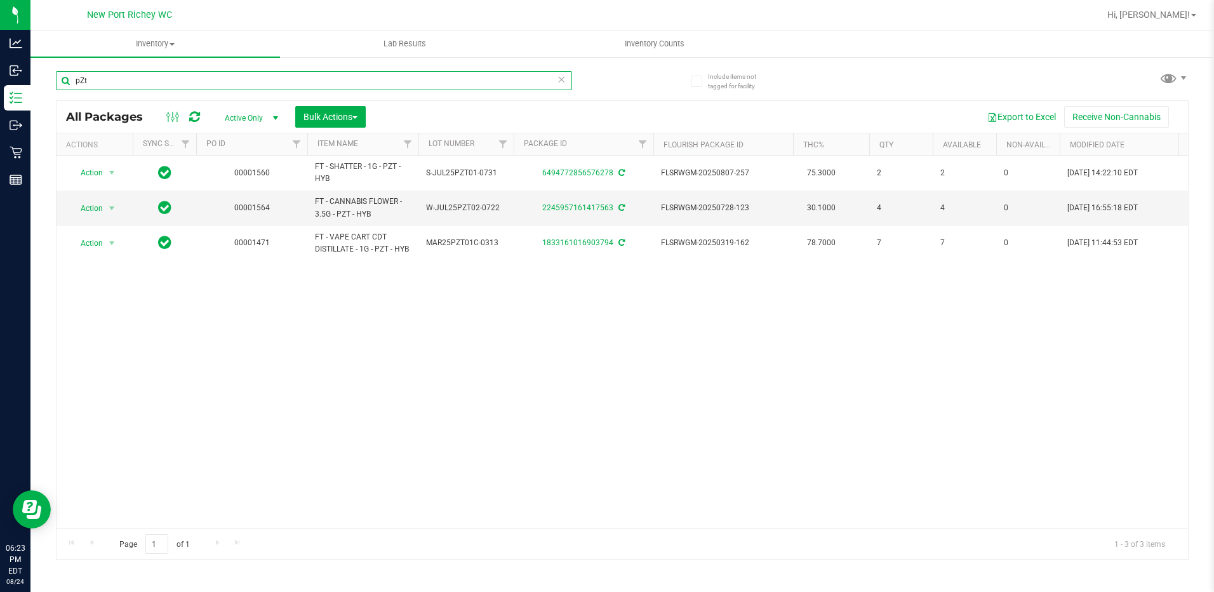
type input "pZt"
click at [337, 210] on span "FT - CANNABIS FLOWER - 3.5G - PZT - HYB" at bounding box center [363, 208] width 96 height 24
click at [465, 358] on div "Action Action Adjust qty Create package Edit attributes Global inventory Locate…" at bounding box center [623, 342] width 1132 height 373
click at [654, 43] on span "Inventory Counts" at bounding box center [655, 43] width 94 height 11
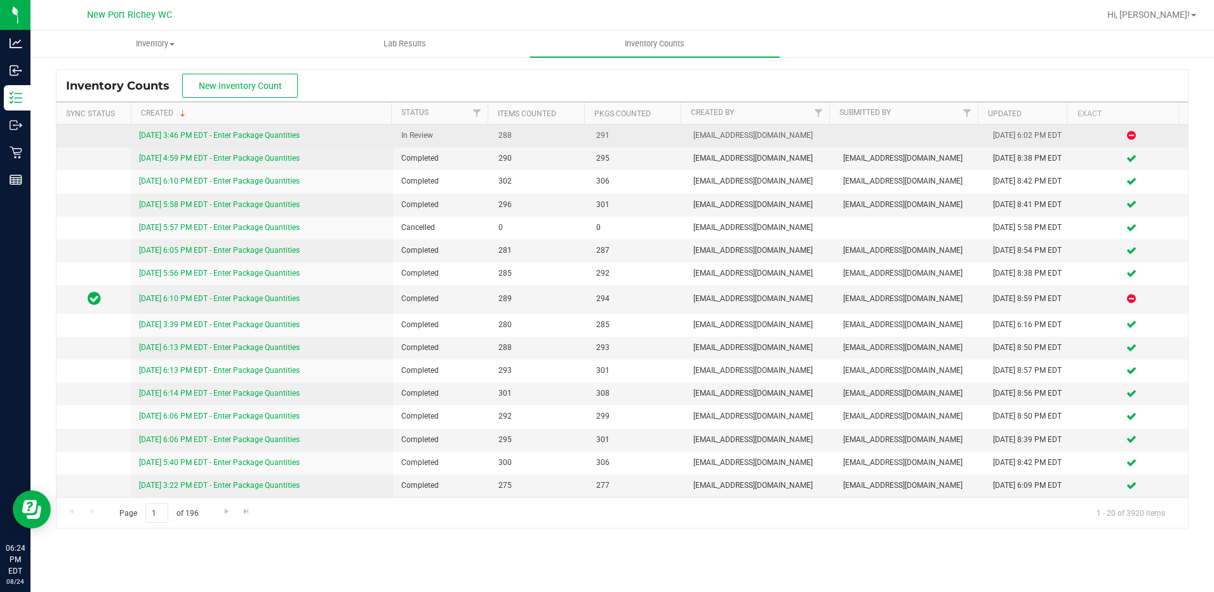
click at [229, 132] on link "[DATE] 3:46 PM EDT - Enter Package Quantities" at bounding box center [219, 135] width 161 height 9
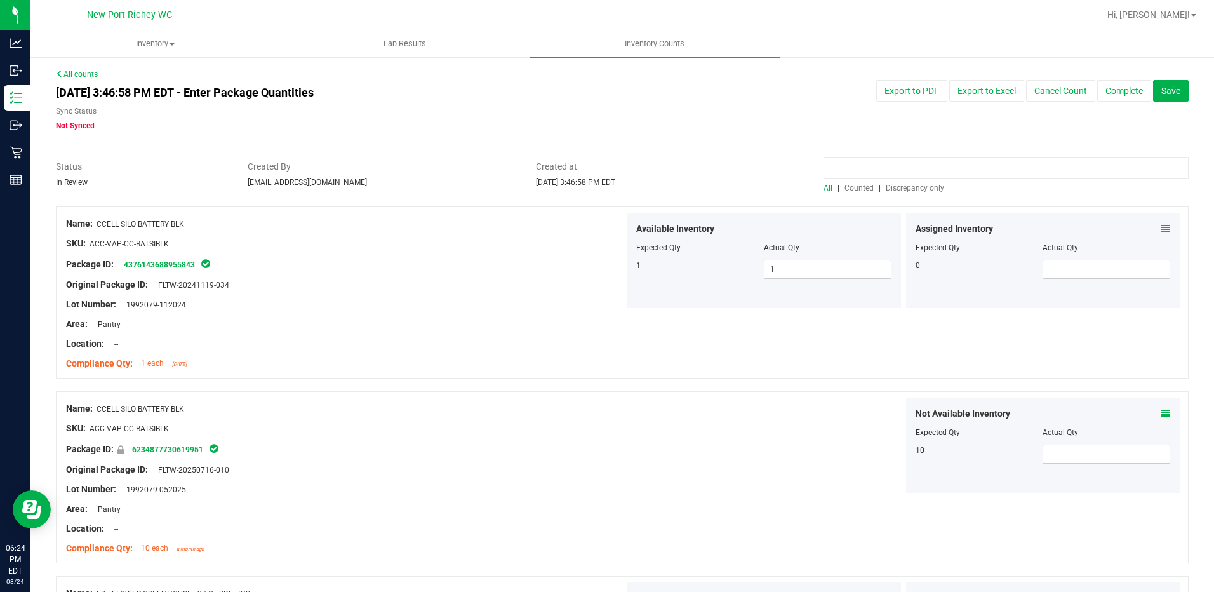
click at [864, 168] on input at bounding box center [1006, 168] width 365 height 22
type input "pzt"
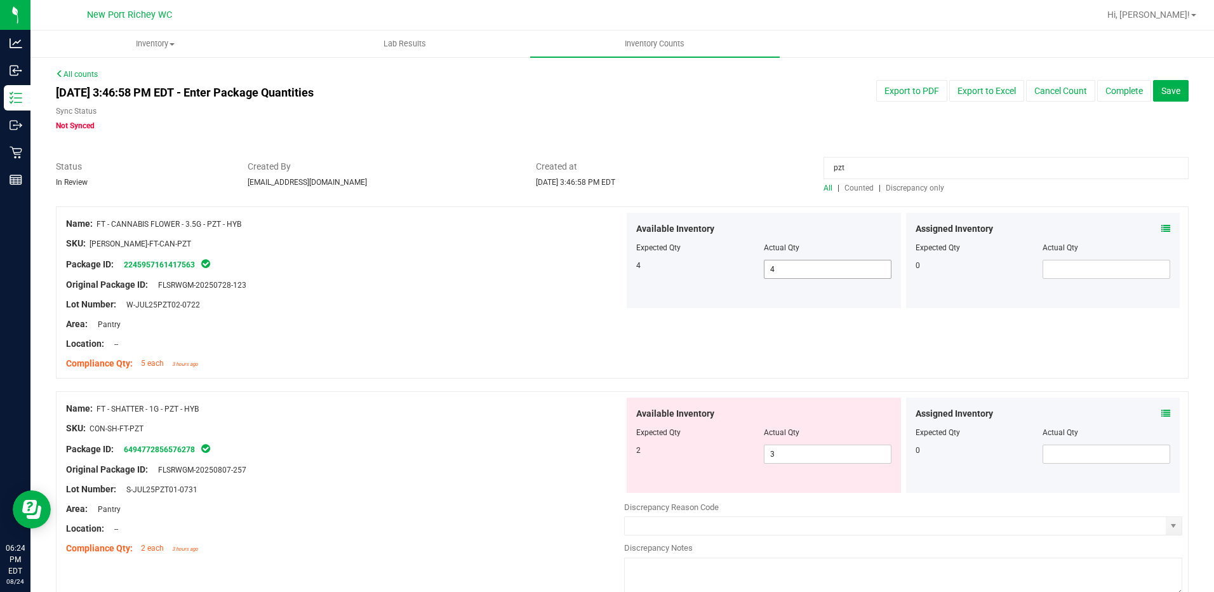
click at [782, 268] on span "4 4" at bounding box center [828, 269] width 128 height 19
type input "3"
click at [384, 258] on div "Package ID: 2245957161417563" at bounding box center [345, 264] width 558 height 15
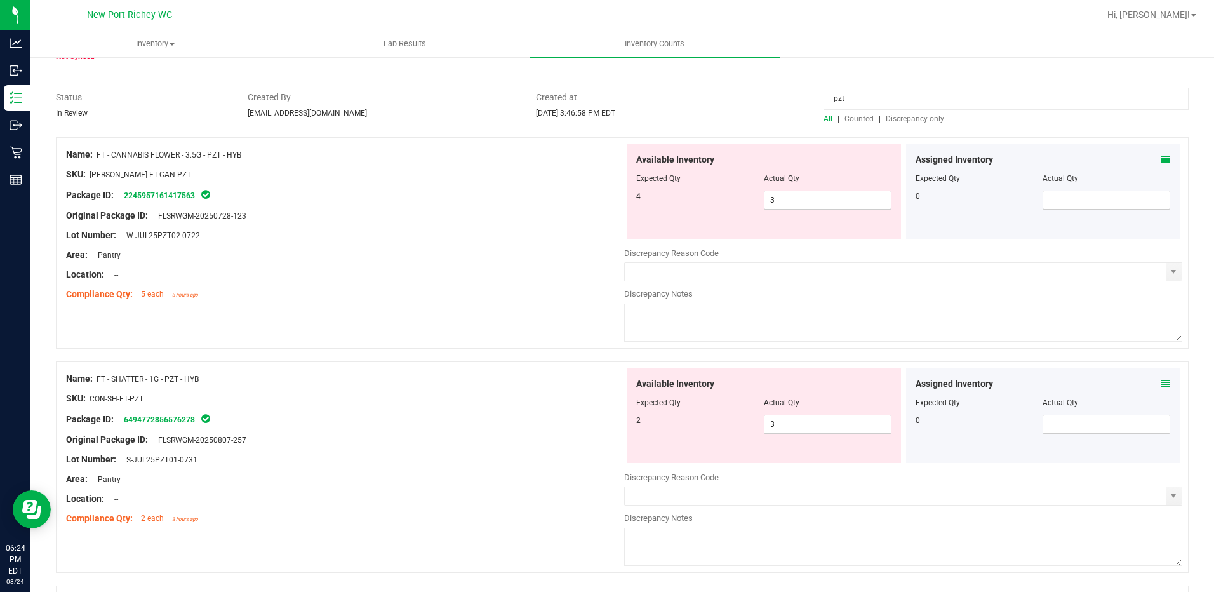
scroll to position [127, 0]
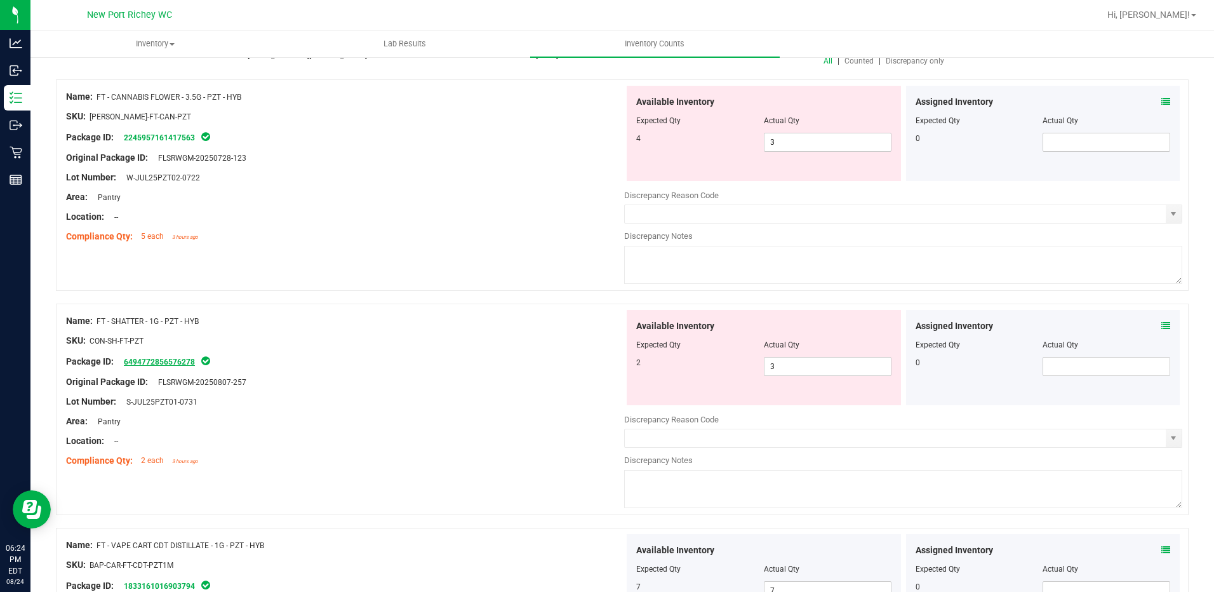
click at [159, 364] on link "6494772856576278" at bounding box center [159, 362] width 71 height 9
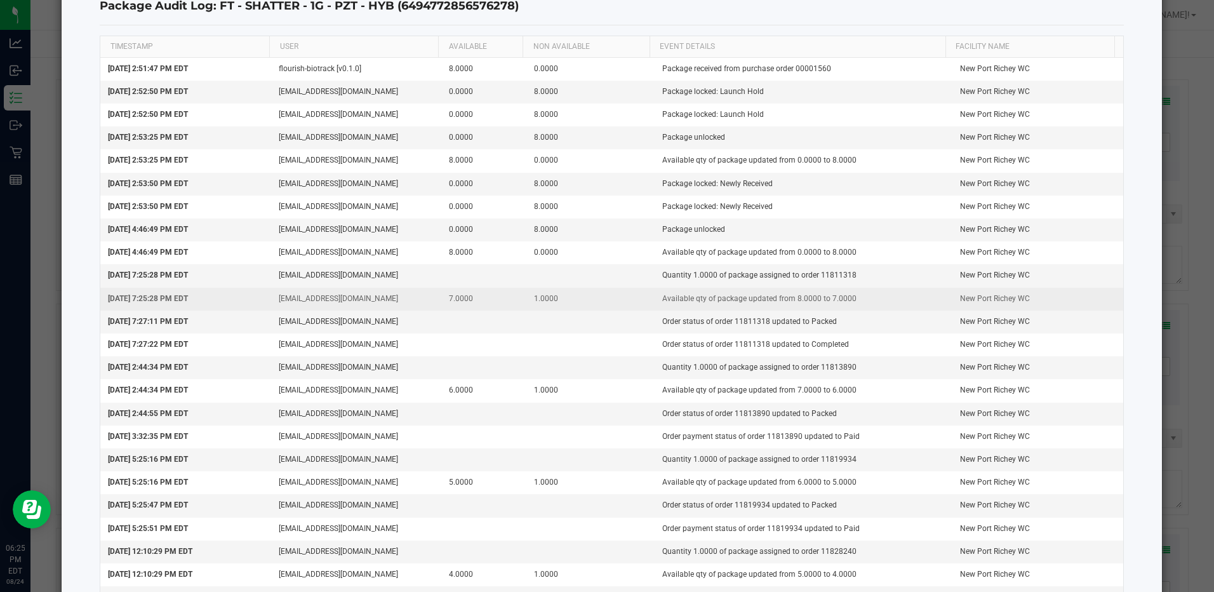
scroll to position [0, 0]
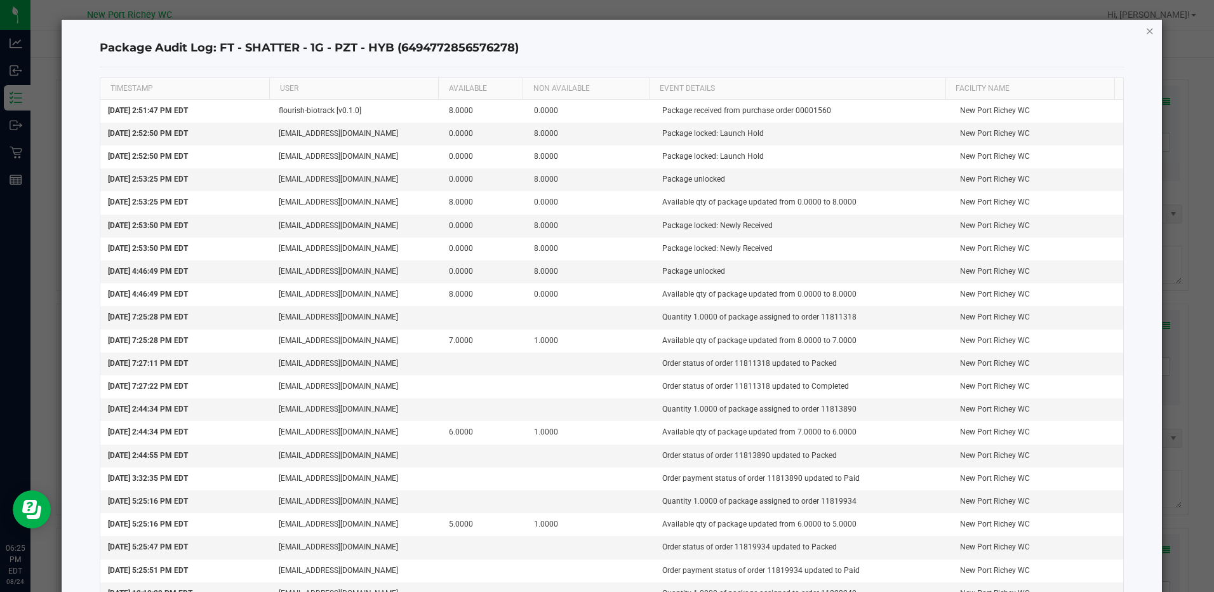
click at [1146, 30] on icon "button" at bounding box center [1150, 30] width 9 height 15
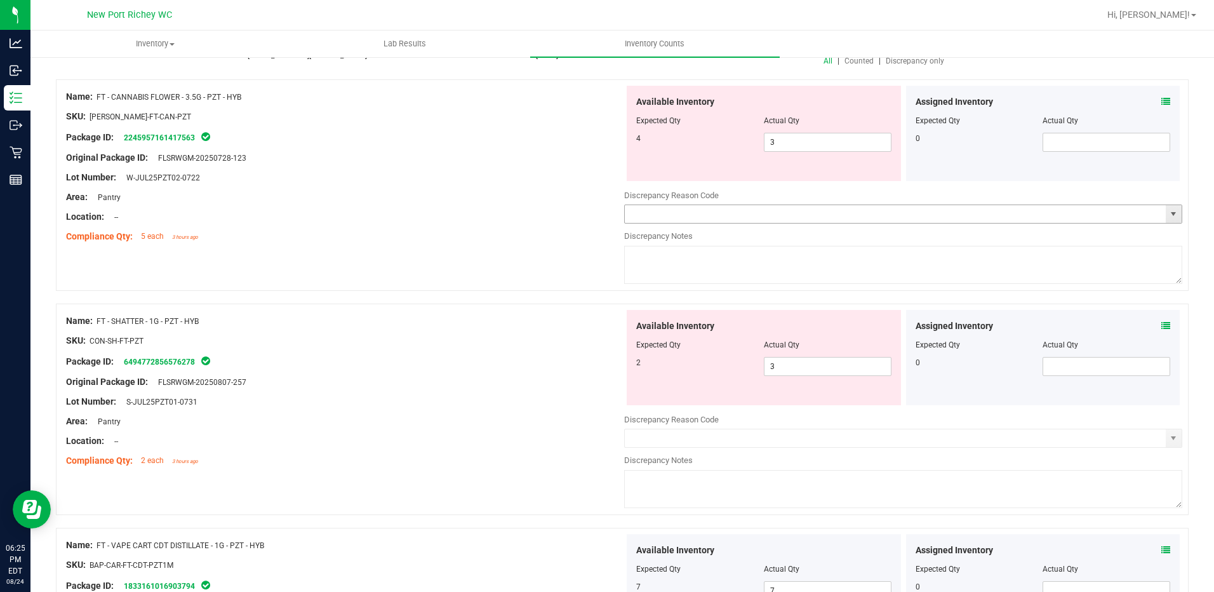
click at [908, 217] on input "text" at bounding box center [895, 214] width 541 height 18
click at [1169, 214] on span "select" at bounding box center [1174, 214] width 10 height 10
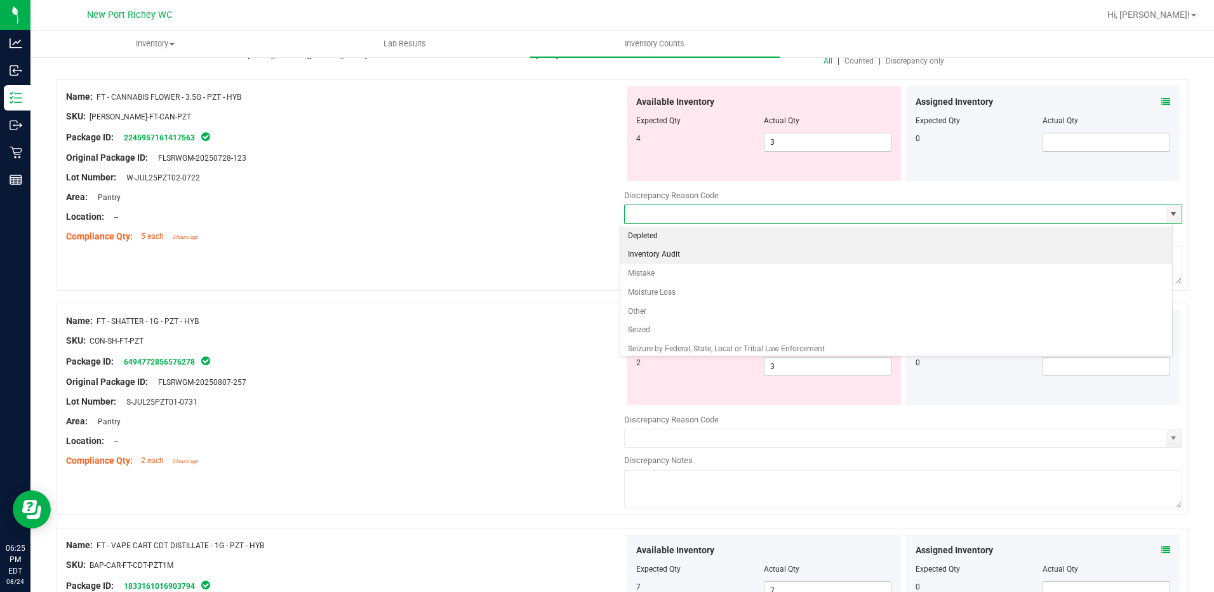
click at [657, 253] on li "Inventory Audit" at bounding box center [897, 254] width 553 height 19
type input "Inventory Audit"
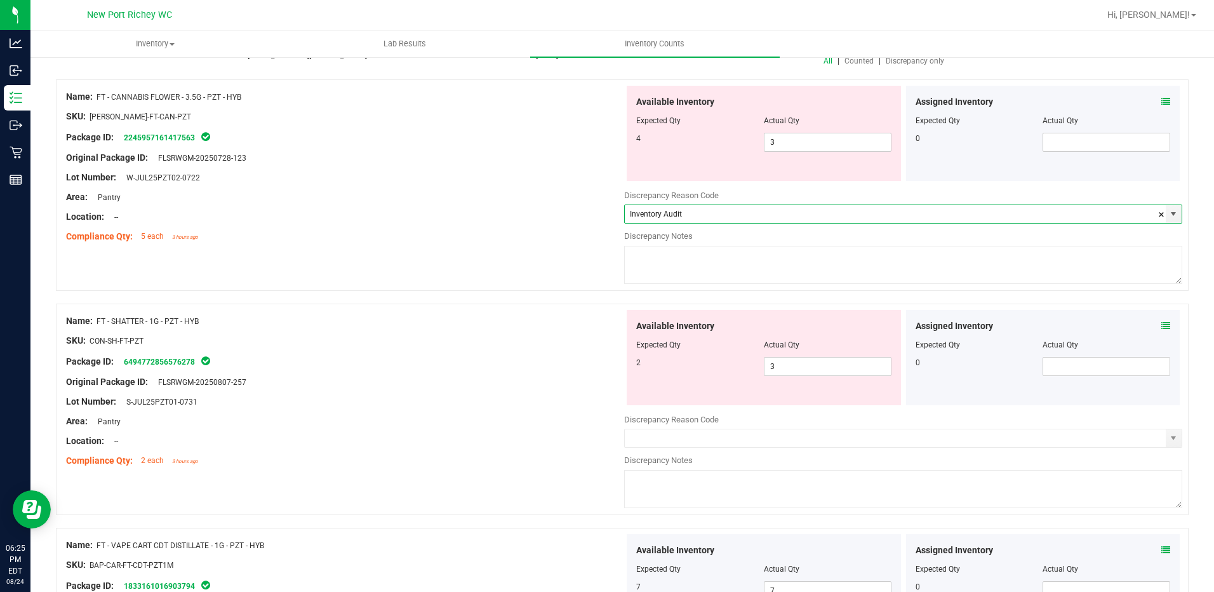
click at [683, 257] on textarea at bounding box center [903, 265] width 558 height 38
click at [1169, 441] on span "select" at bounding box center [1174, 438] width 10 height 10
type textarea "PID 11839829 +1/-1"
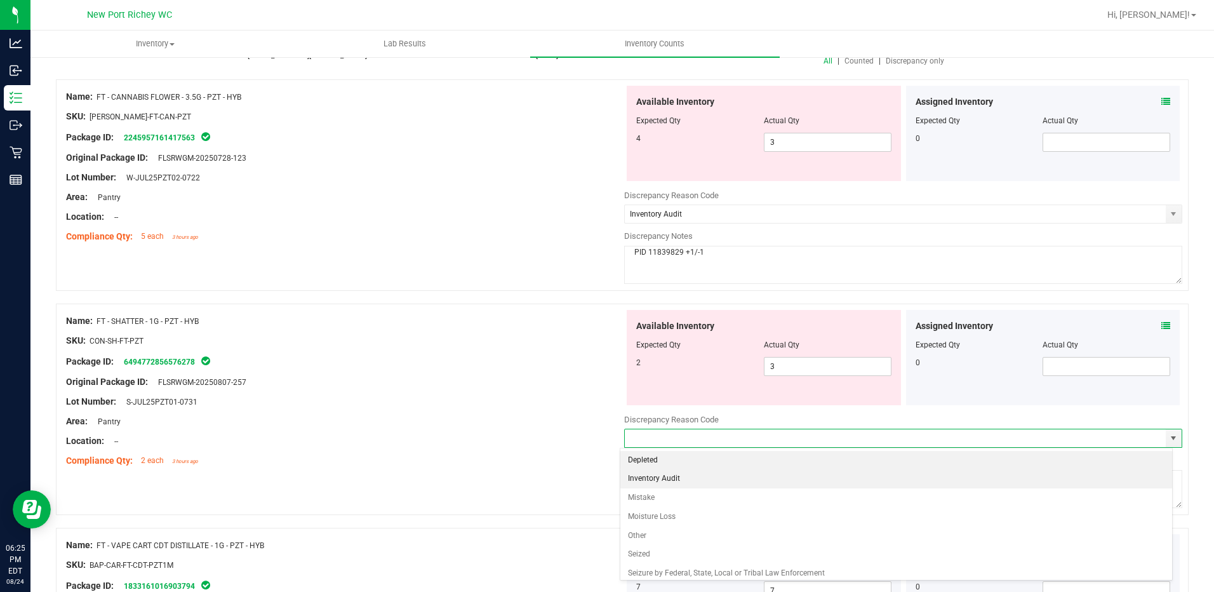
click at [645, 478] on li "Inventory Audit" at bounding box center [897, 478] width 553 height 19
type input "Inventory Audit"
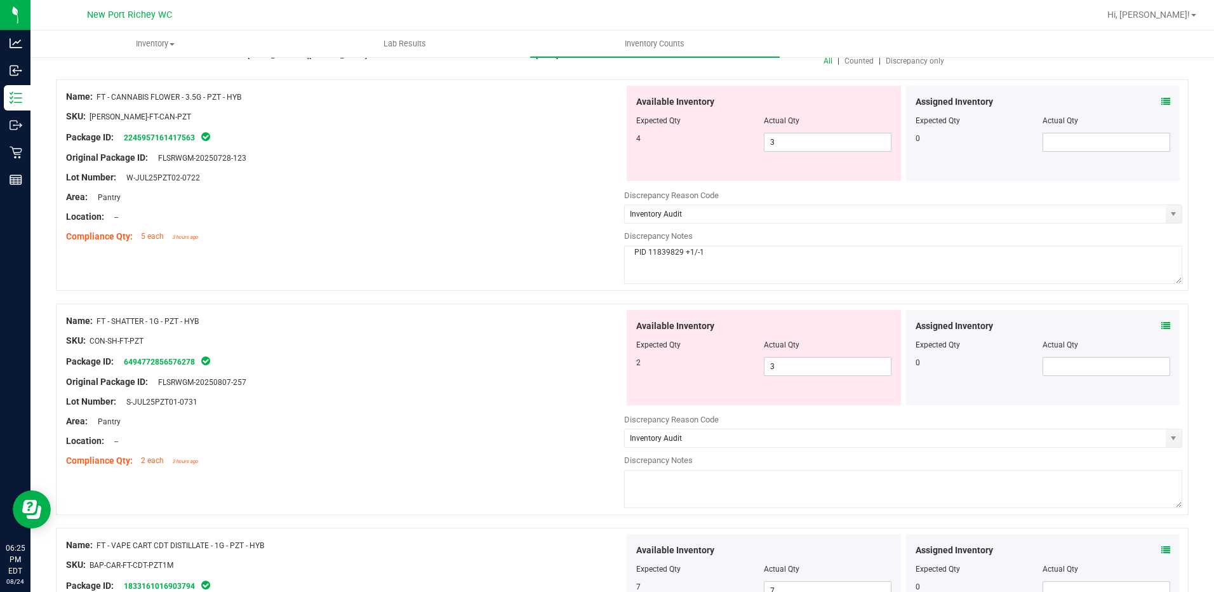
click at [655, 484] on textarea at bounding box center [903, 489] width 558 height 38
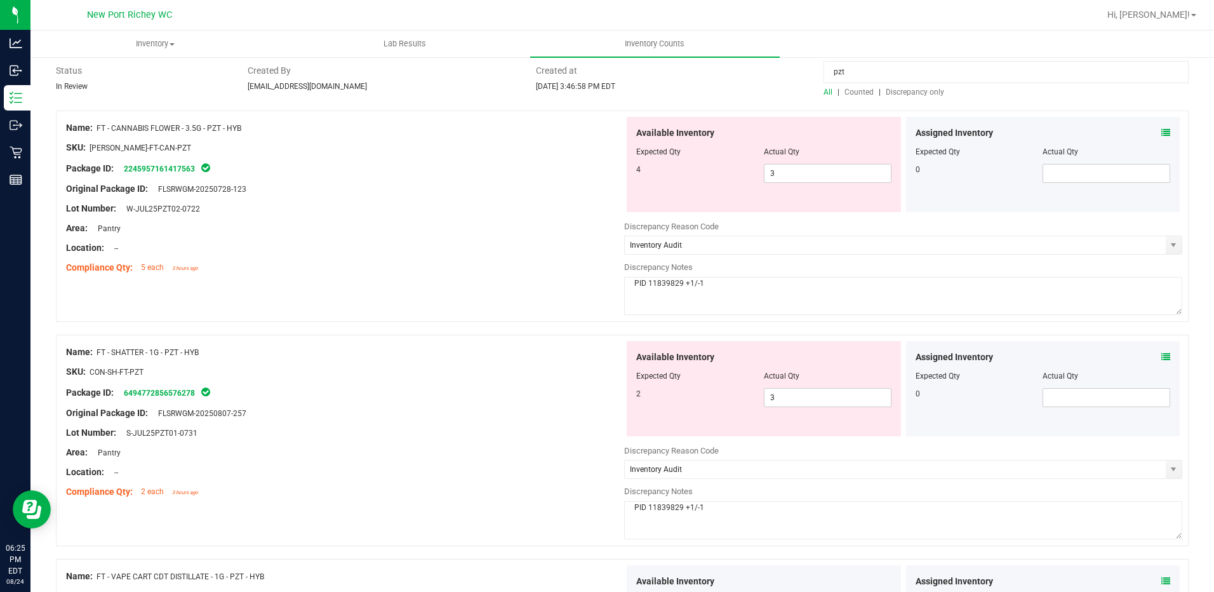
scroll to position [191, 0]
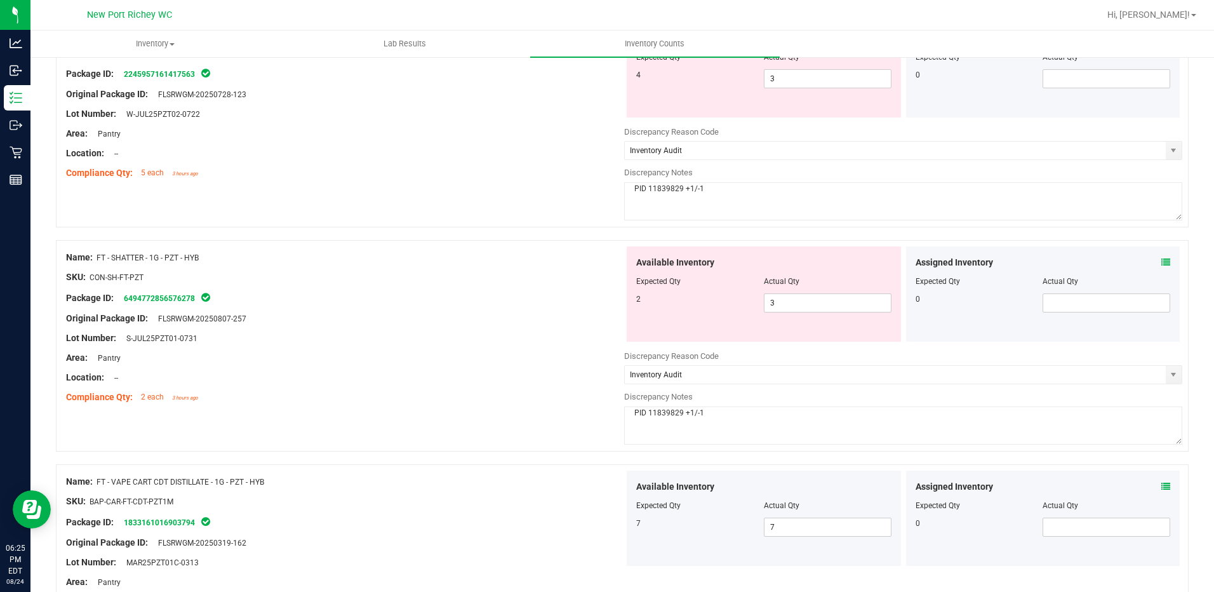
click at [751, 424] on textarea "PID 11839829 +1/-1" at bounding box center [903, 426] width 558 height 38
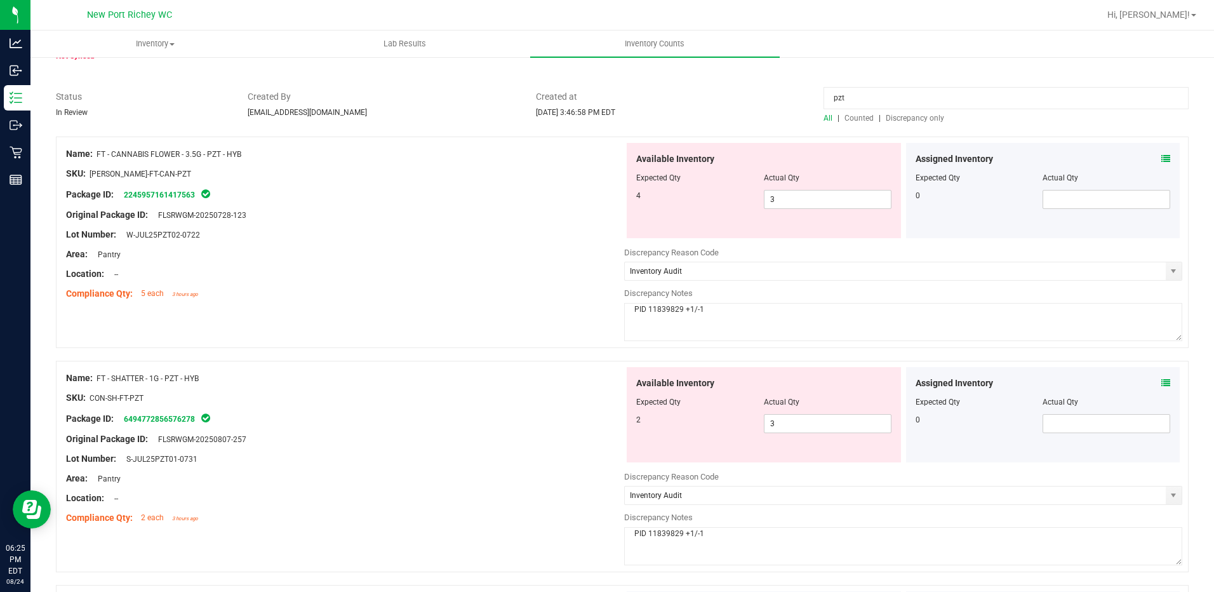
scroll to position [0, 0]
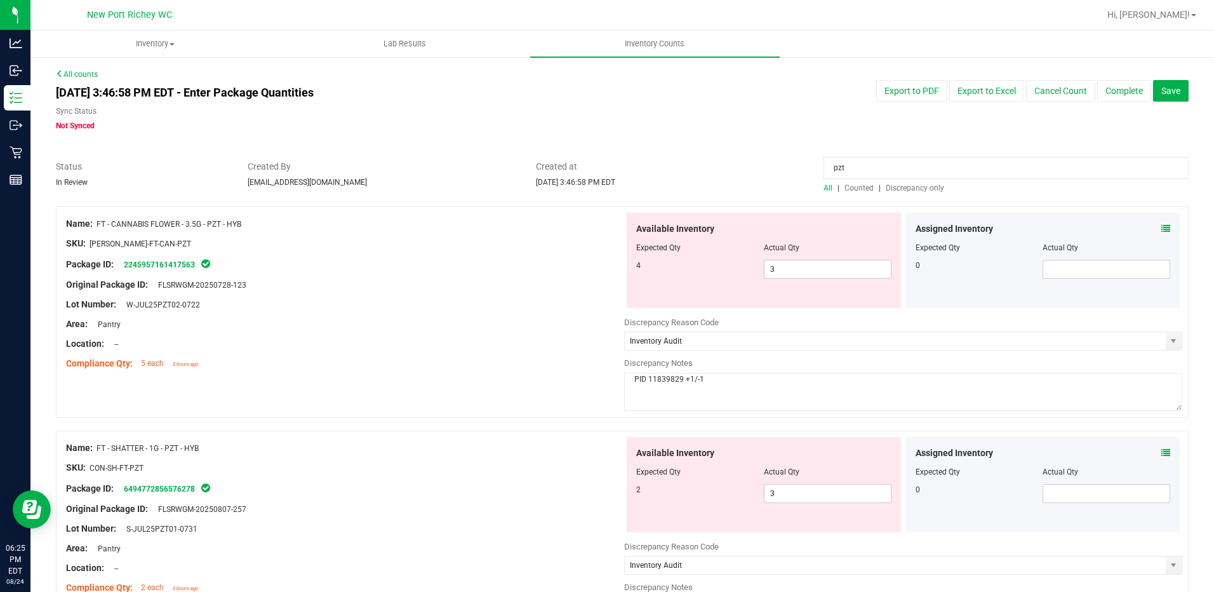
type textarea "PID 11839829 +1/-1"
click at [906, 189] on span "Discrepancy only" at bounding box center [915, 188] width 58 height 9
click at [1113, 88] on button "Complete" at bounding box center [1125, 91] width 54 height 22
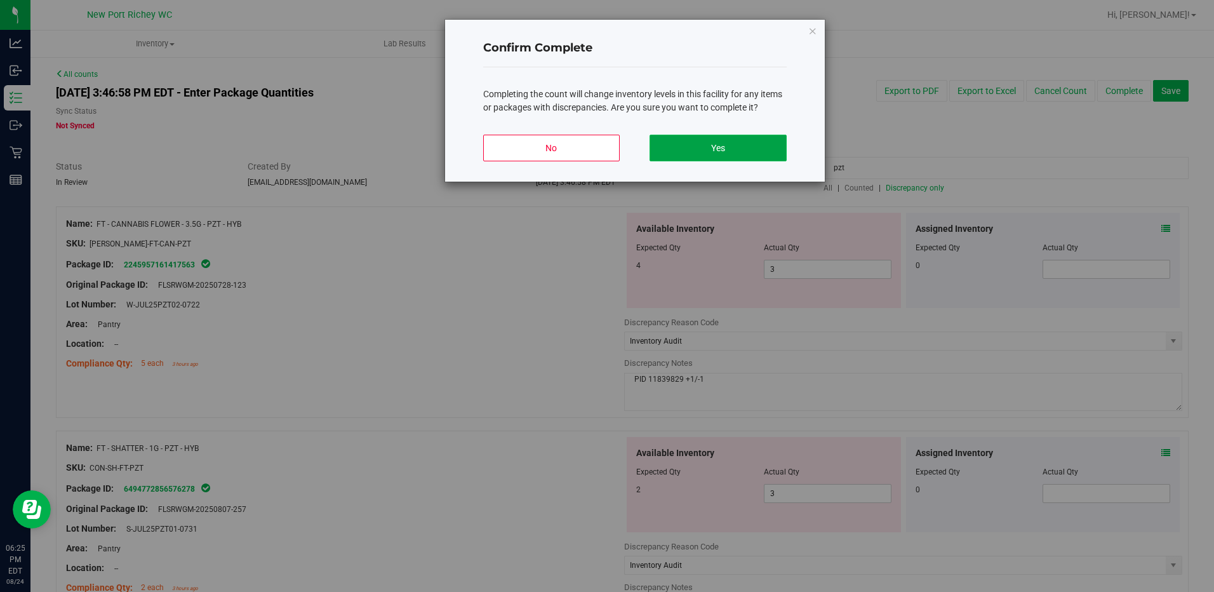
click at [701, 143] on button "Yes" at bounding box center [718, 148] width 137 height 27
